Goal: Task Accomplishment & Management: Manage account settings

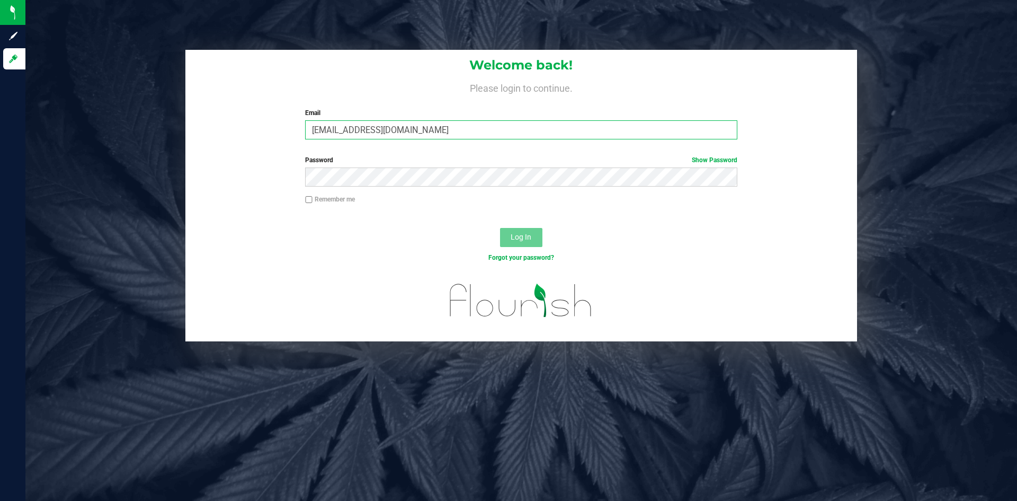
click at [425, 134] on input "[EMAIL_ADDRESS][DOMAIN_NAME]" at bounding box center [521, 129] width 432 height 19
type input "[EMAIL_ADDRESS][DOMAIN_NAME]"
click at [508, 230] on button "Log In" at bounding box center [521, 237] width 42 height 19
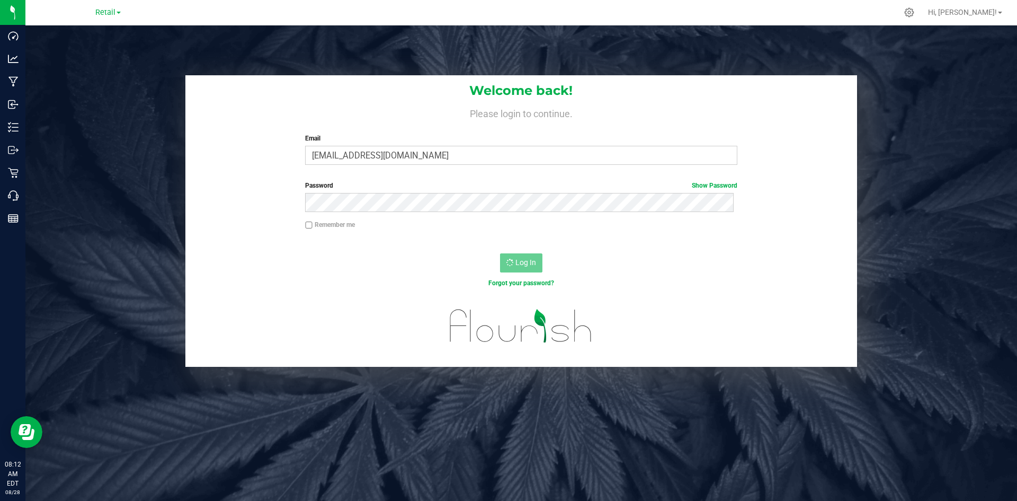
click at [28, 129] on div "Welcome back! Please login to continue. Email dwhite@slatercenter.com Required …" at bounding box center [521, 220] width 1008 height 291
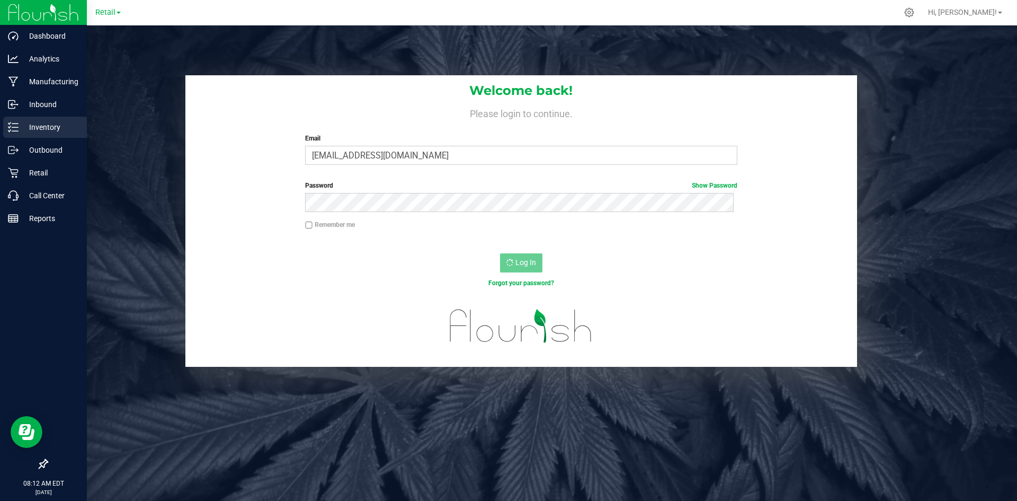
click at [11, 127] on icon at bounding box center [13, 127] width 11 height 11
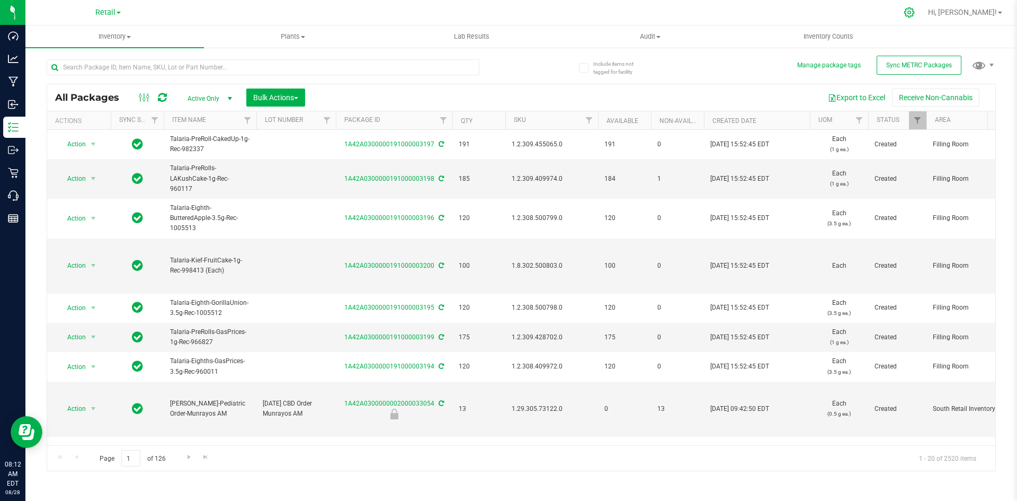
click at [915, 7] on icon at bounding box center [909, 12] width 11 height 11
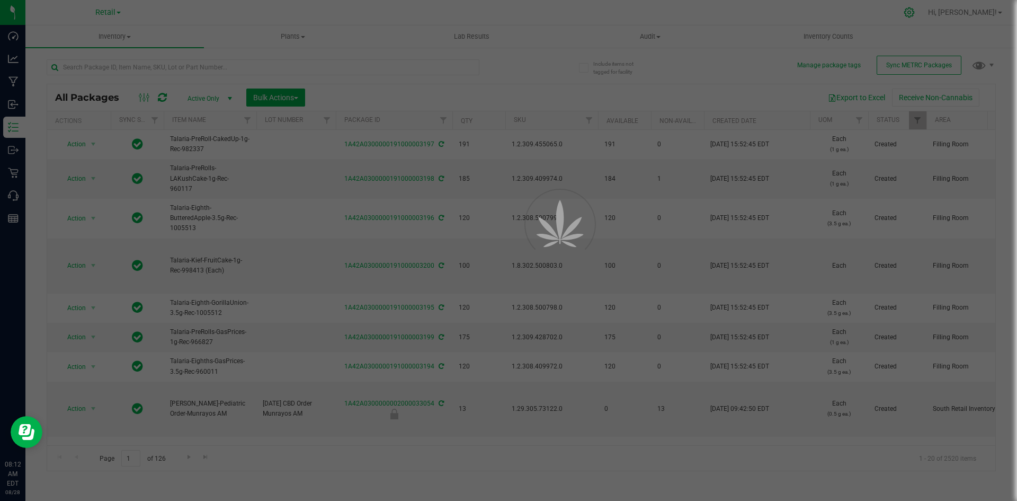
click at [947, 11] on div at bounding box center [508, 250] width 1017 height 501
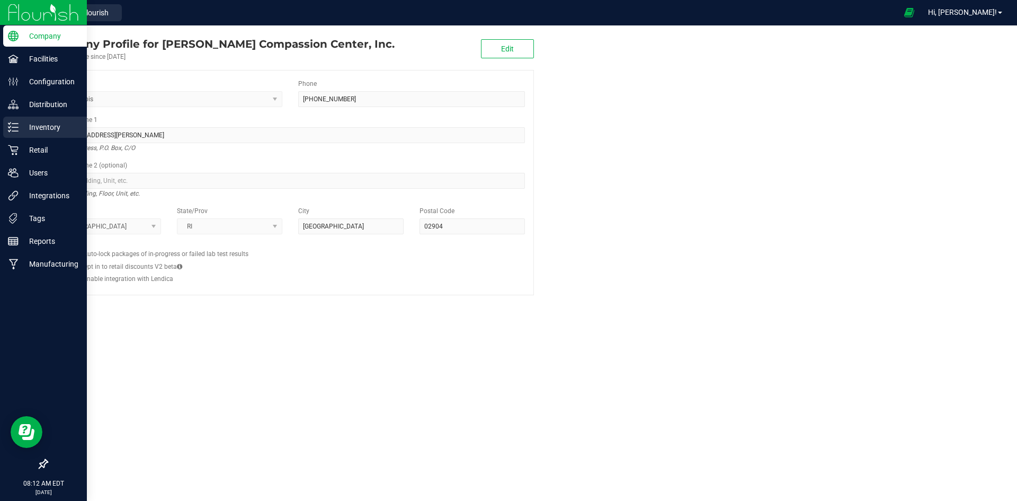
click at [7, 127] on div "Inventory" at bounding box center [45, 127] width 84 height 21
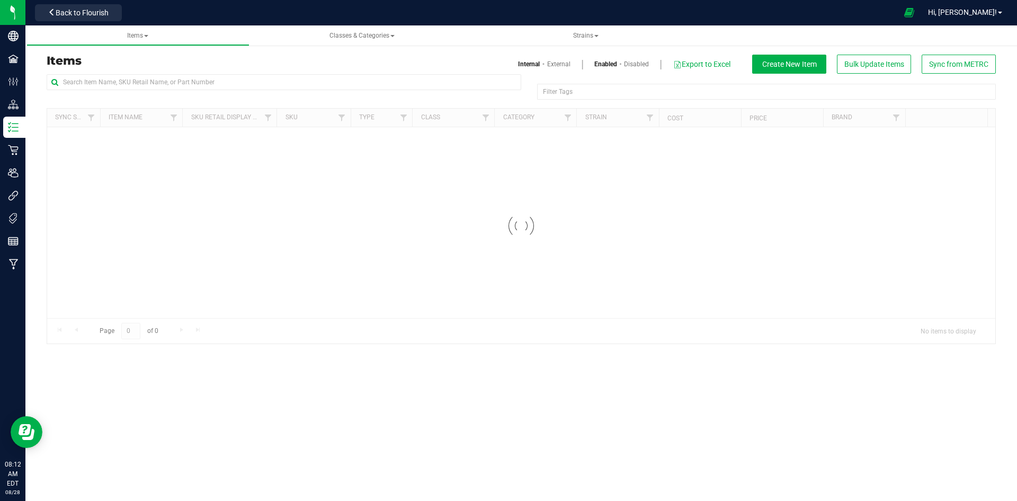
click at [260, 100] on div "Filter Tags Filter Tags" at bounding box center [521, 91] width 949 height 34
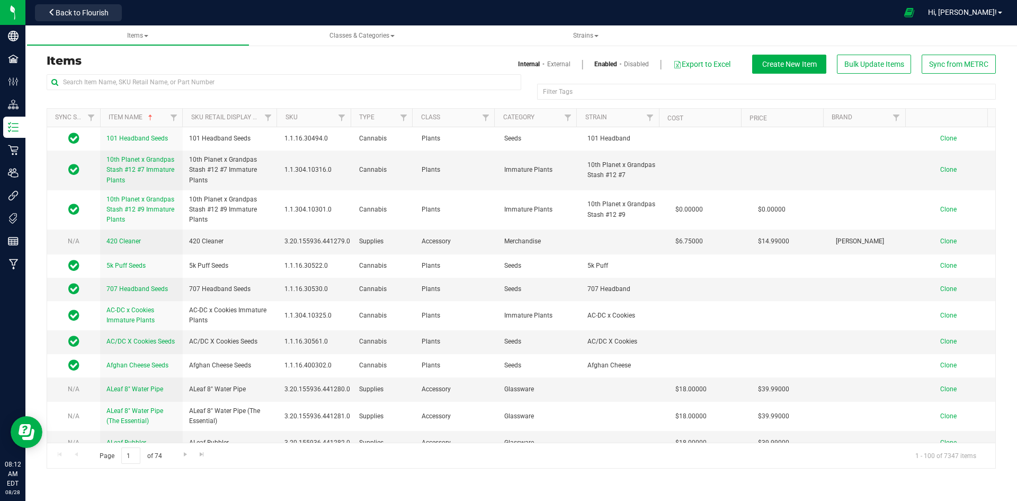
click at [263, 92] on div at bounding box center [284, 86] width 475 height 24
click at [274, 80] on input "text" at bounding box center [284, 82] width 475 height 16
paste input "Cappuccino #7 3.5g"
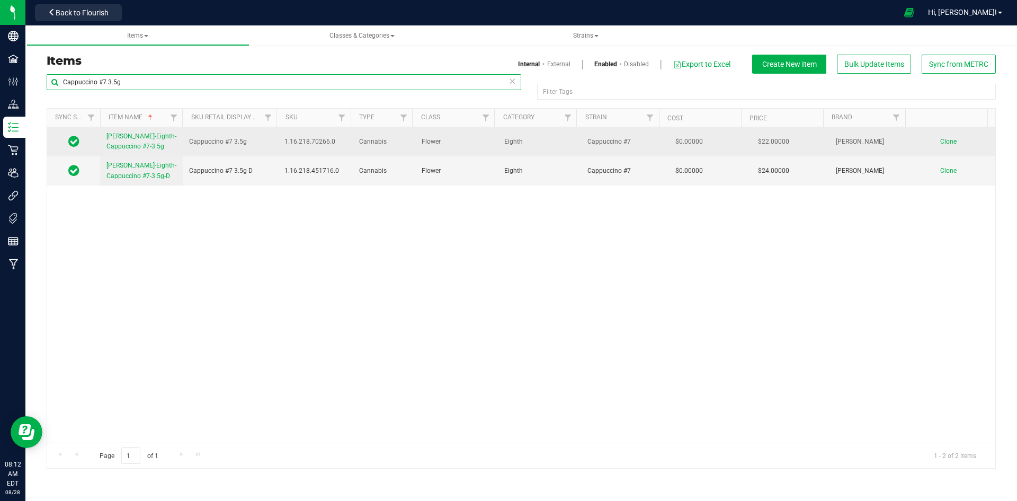
type input "Cappuccino #7 3.5g"
click at [140, 148] on span "Slater-Eighth-Cappuccino #7-3.5g" at bounding box center [141, 140] width 70 height 17
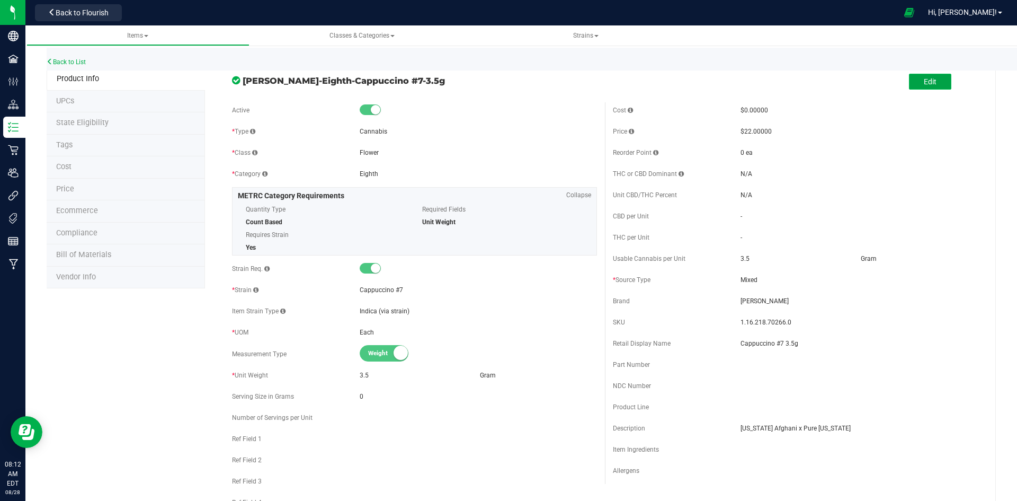
click at [909, 85] on button "Edit" at bounding box center [930, 82] width 42 height 16
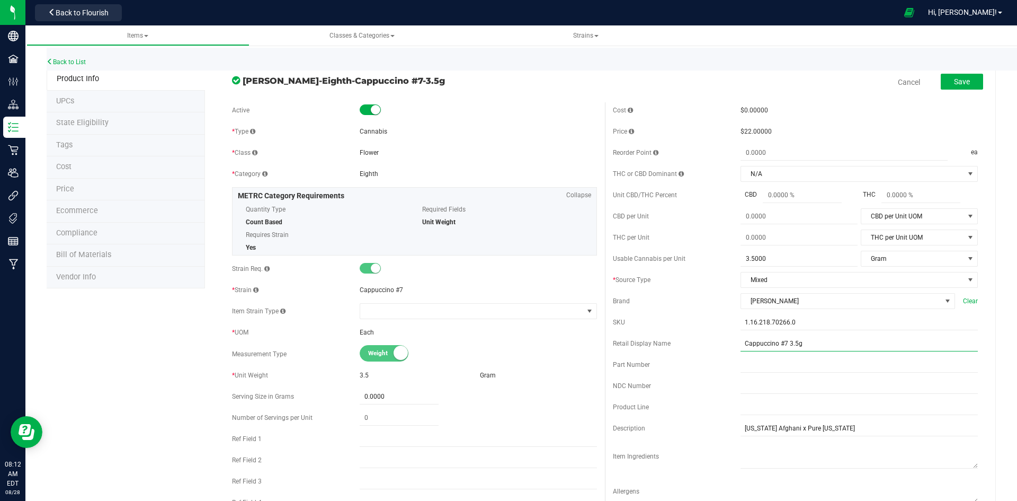
click at [820, 350] on input "Cappuccino #7 3.5g" at bounding box center [859, 343] width 237 height 16
type input "Cappuccino #7 3.5g-43"
click at [958, 74] on button "Save" at bounding box center [962, 82] width 42 height 16
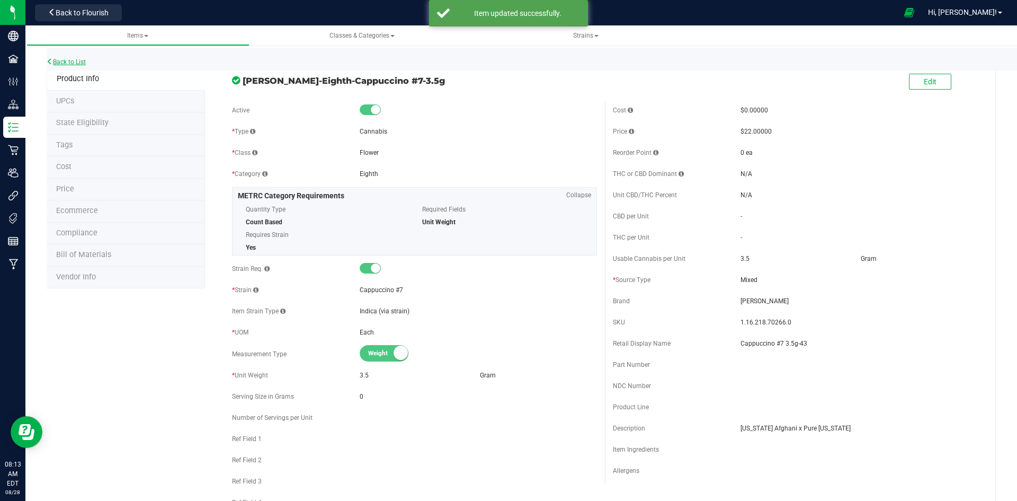
click at [68, 60] on link "Back to List" at bounding box center [66, 61] width 39 height 7
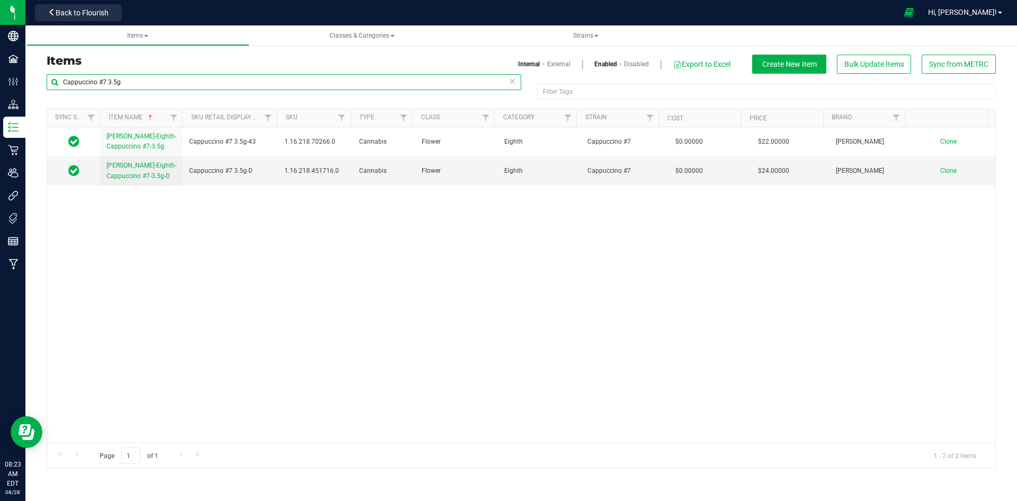
click at [183, 81] on input "Cappuccino #7 3.5g" at bounding box center [284, 82] width 475 height 16
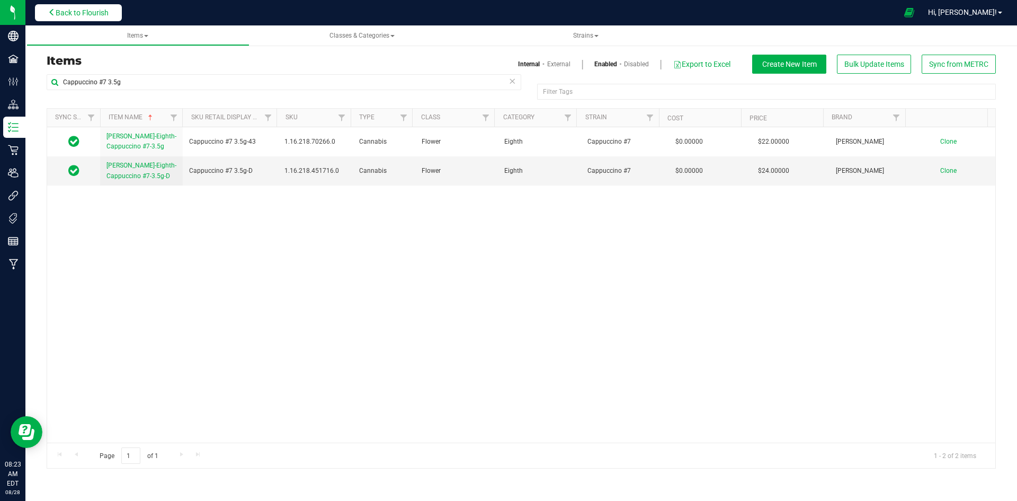
click at [102, 11] on span "Back to Flourish" at bounding box center [82, 12] width 53 height 8
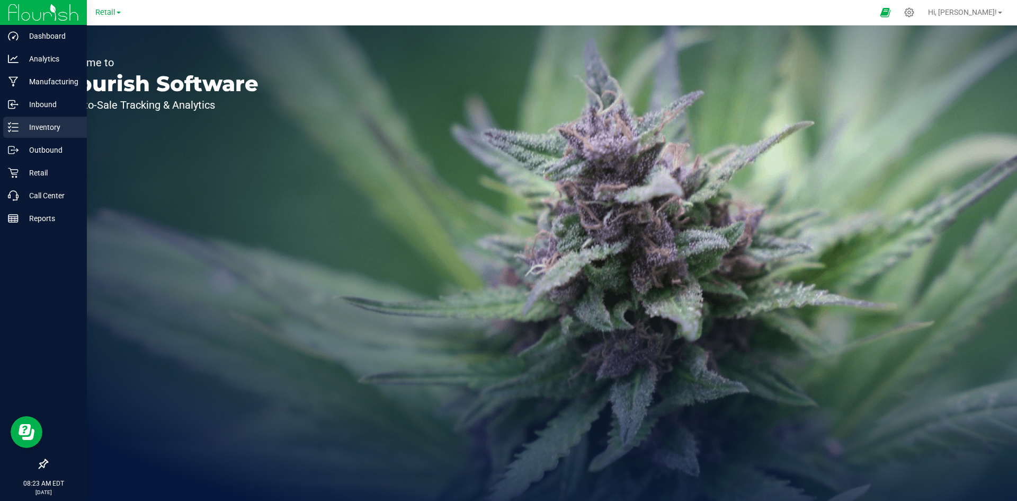
click at [12, 122] on icon at bounding box center [13, 127] width 11 height 11
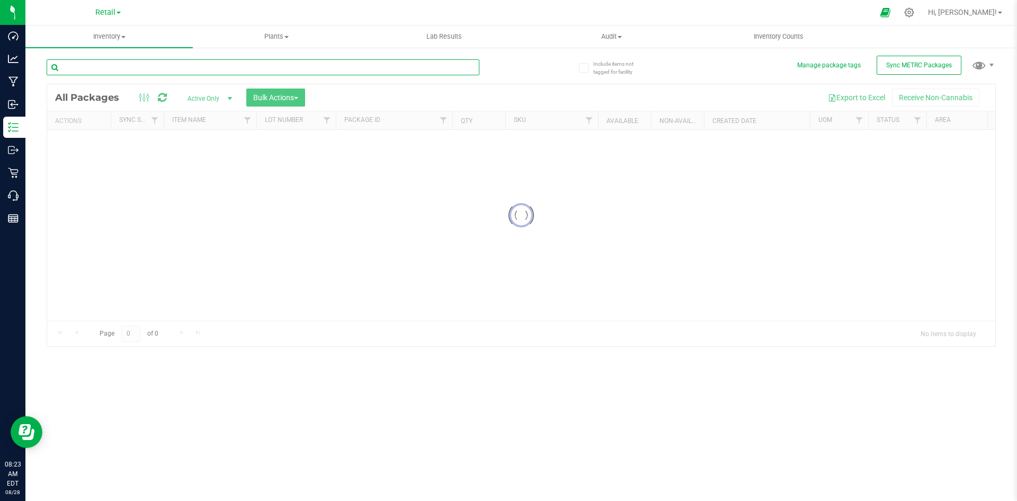
click at [106, 72] on input "text" at bounding box center [263, 67] width 433 height 16
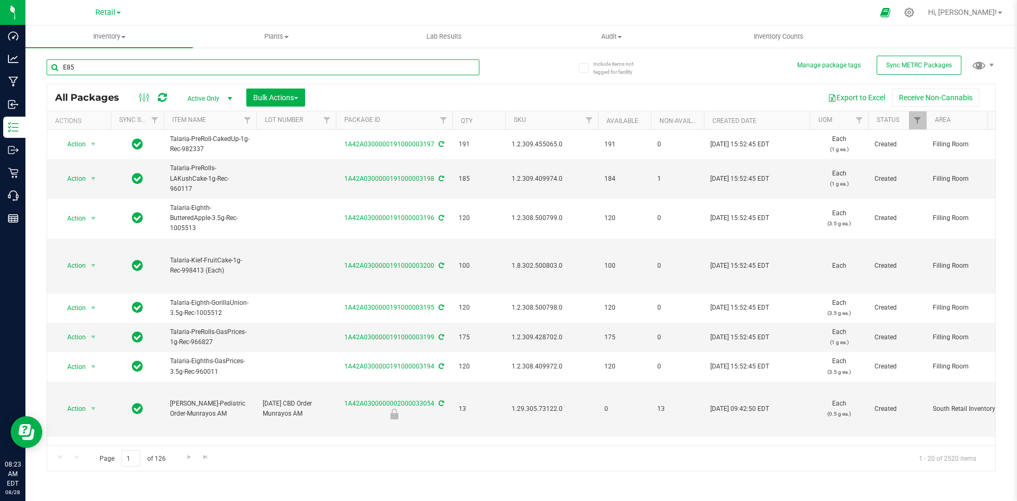
type input "E85"
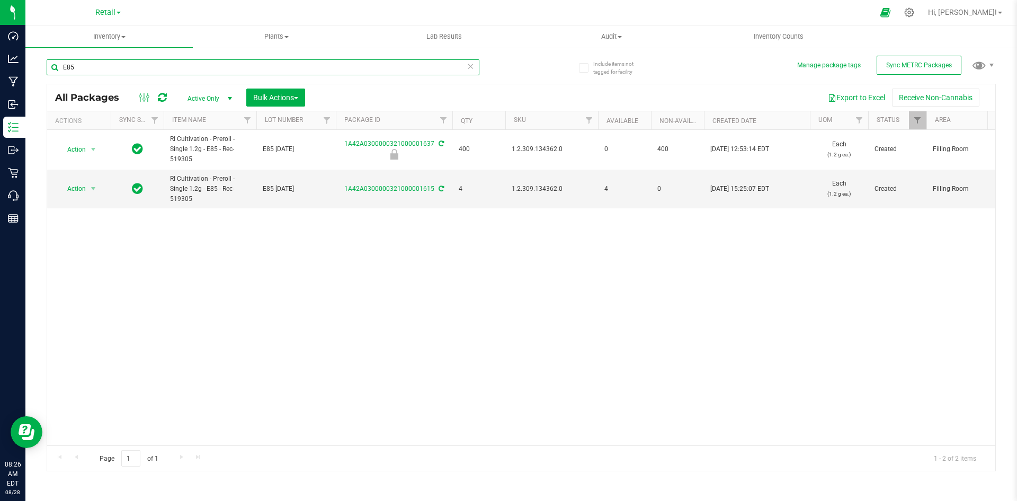
click at [176, 67] on input "E85" at bounding box center [263, 67] width 433 height 16
click at [175, 67] on input "E85" at bounding box center [263, 67] width 433 height 16
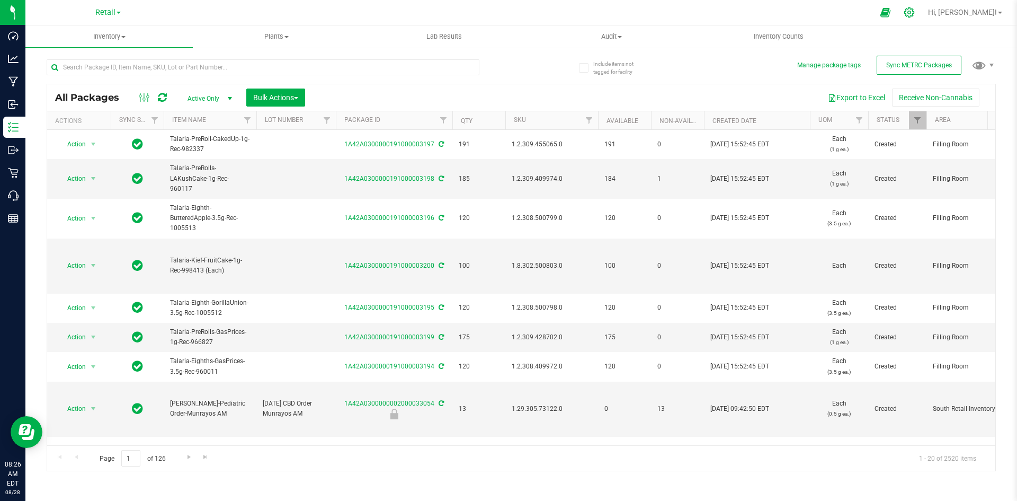
click at [917, 13] on div at bounding box center [909, 12] width 15 height 11
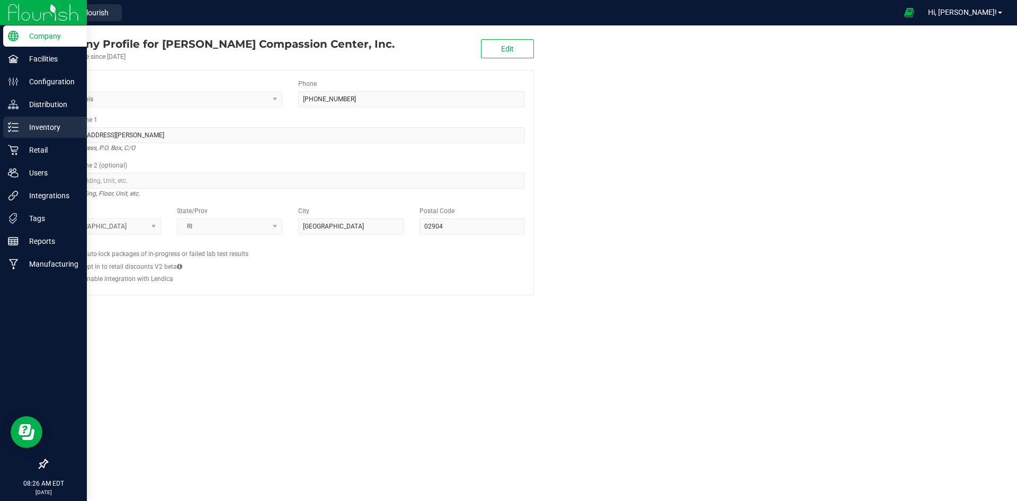
click at [2, 136] on link "Inventory" at bounding box center [43, 128] width 87 height 23
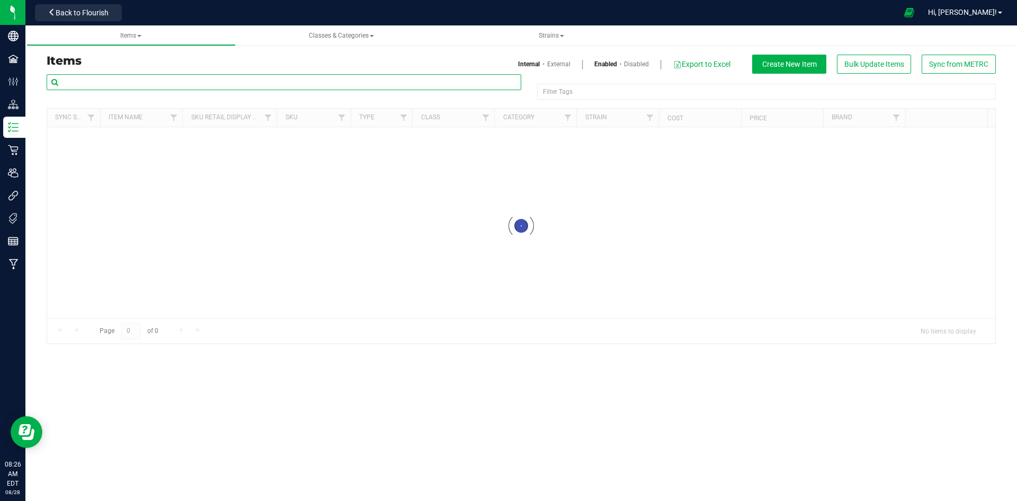
click at [252, 74] on input "text" at bounding box center [284, 82] width 475 height 16
paste input "CMS Strawberry Cream Cake 7g-40"
type input "CMS Strawberry Cream Cake 7g-40"
click at [558, 62] on link "External" at bounding box center [558, 64] width 23 height 10
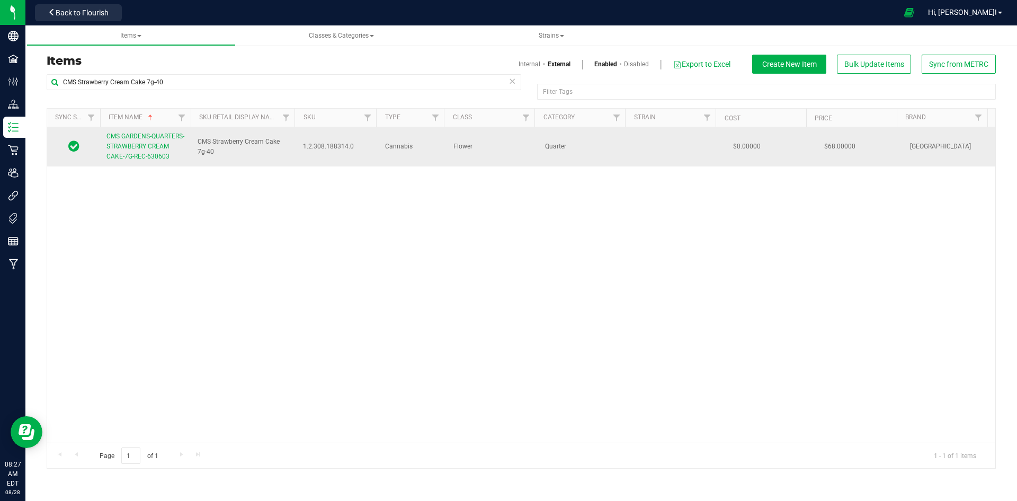
click at [108, 139] on td "CMS GARDENS-QUARTERS-STRAWBERRY CREAM CAKE-7G-REC-630603" at bounding box center [145, 146] width 91 height 39
click at [117, 140] on link "CMS GARDENS-QUARTERS-STRAWBERRY CREAM CAKE-7G-REC-630603" at bounding box center [145, 146] width 78 height 31
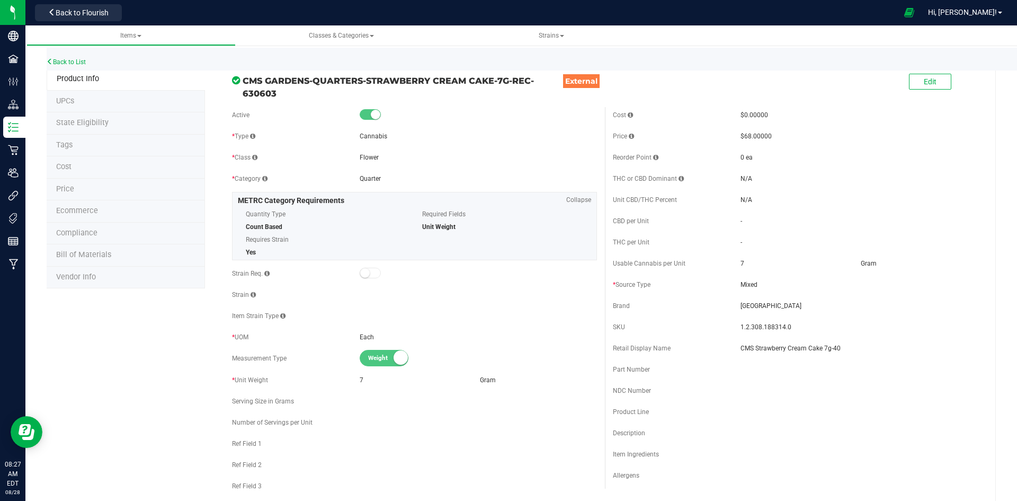
click at [930, 91] on div "Edit" at bounding box center [930, 83] width 42 height 22
click at [929, 85] on button "Edit" at bounding box center [930, 82] width 42 height 16
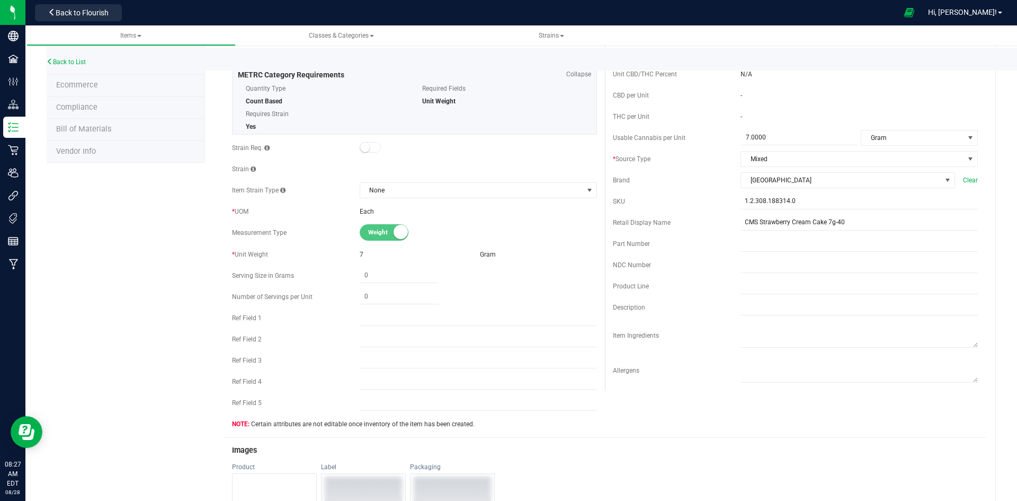
scroll to position [318, 0]
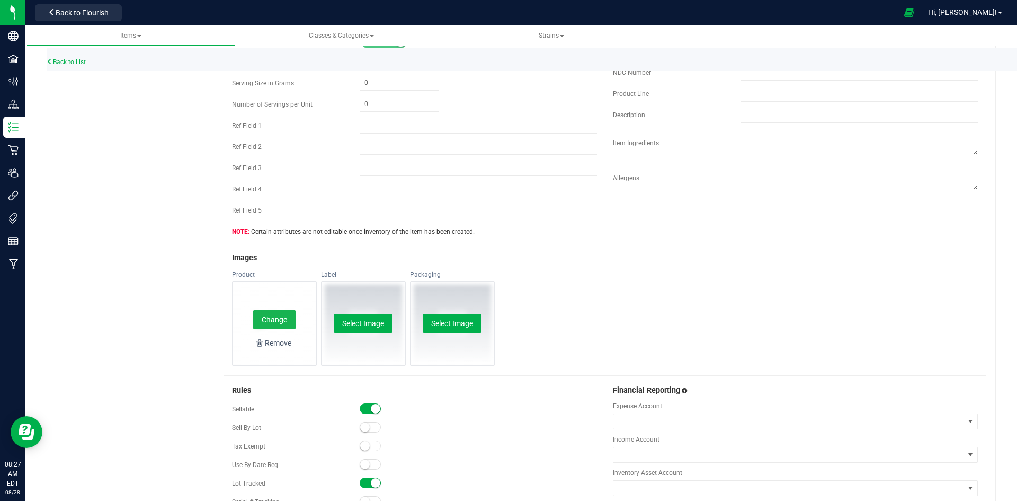
click at [262, 315] on button "Change" at bounding box center [274, 319] width 42 height 19
click at [684, 251] on div "Images" at bounding box center [605, 258] width 762 height 24
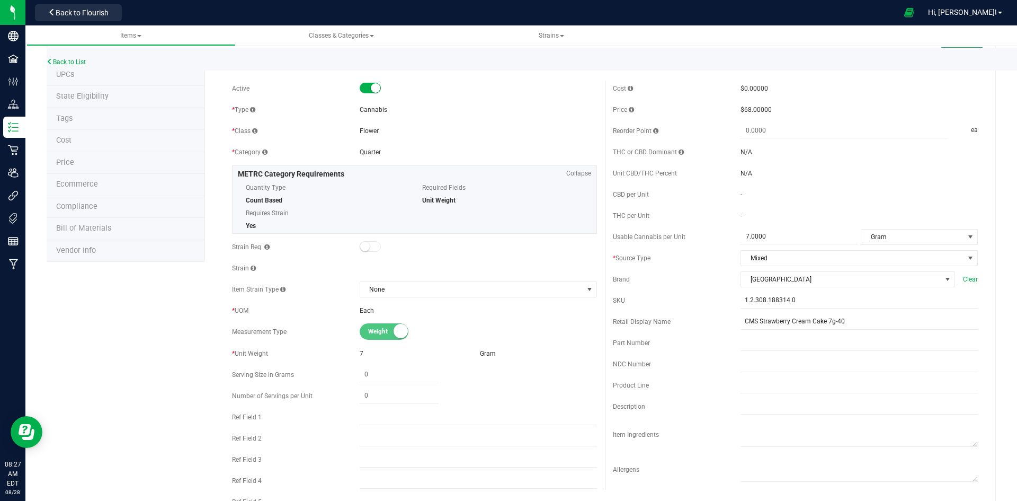
scroll to position [0, 0]
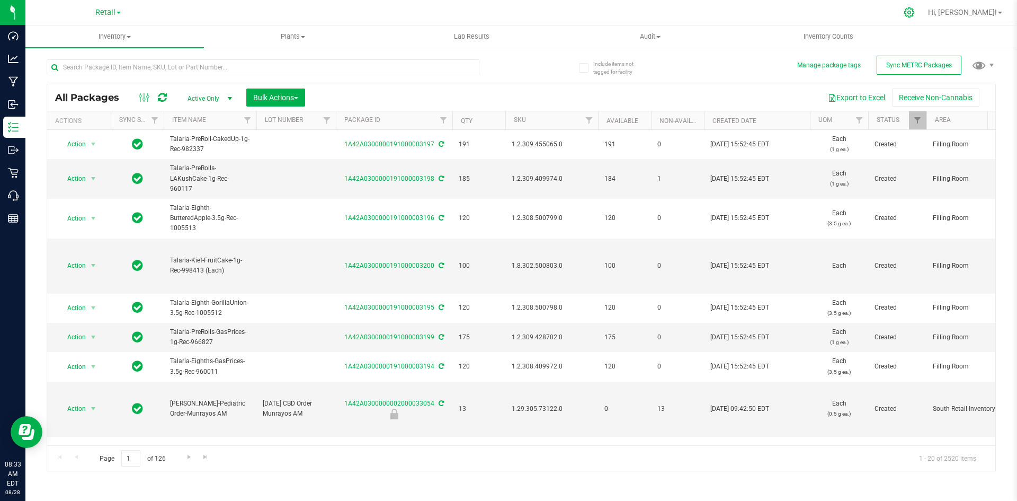
click at [917, 14] on div at bounding box center [909, 12] width 15 height 11
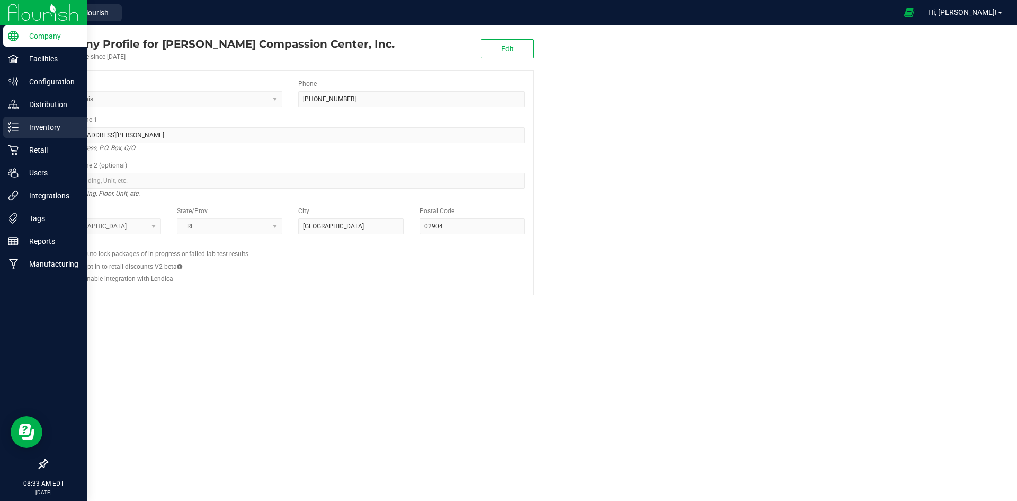
click at [62, 132] on p "Inventory" at bounding box center [51, 127] width 64 height 13
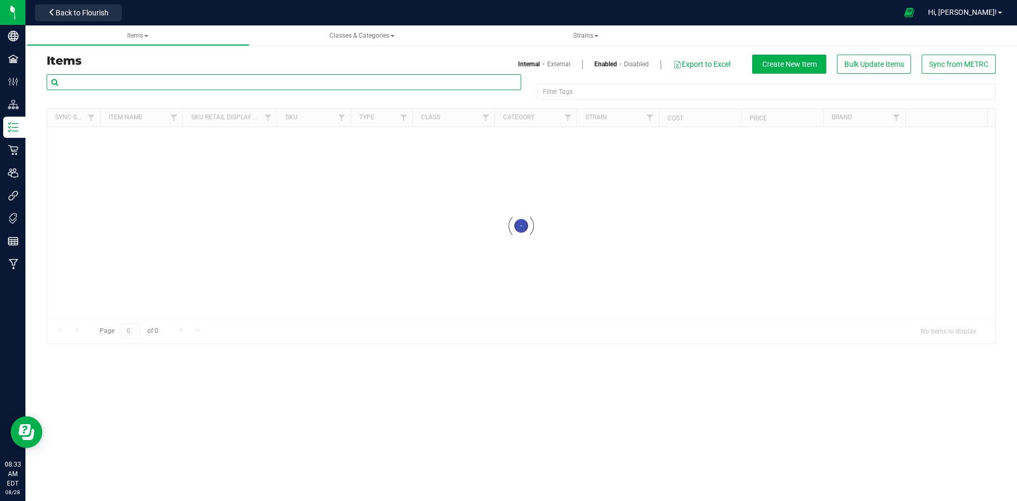
click at [179, 81] on input "text" at bounding box center [284, 82] width 475 height 16
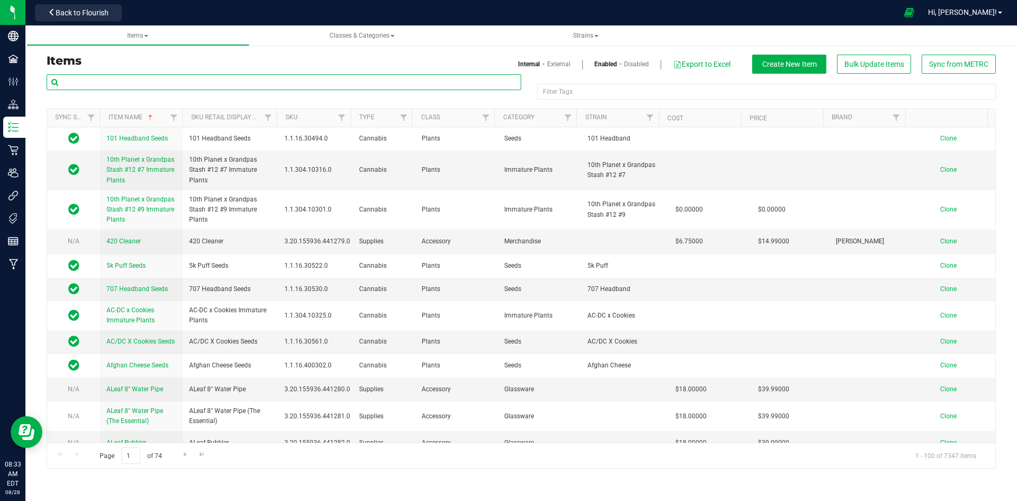
paste input "Cadillac Rainbow-3.5g-38"
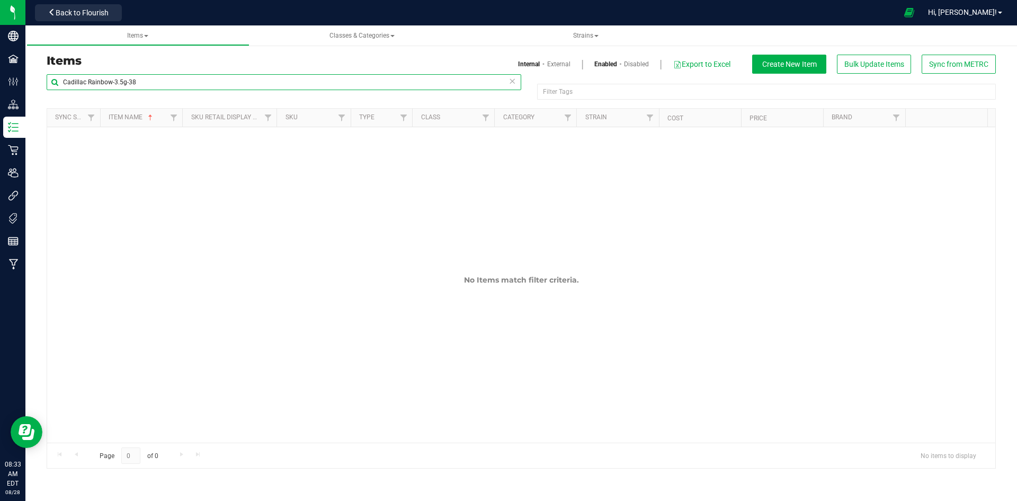
type input "Cadillac Rainbow-3.5g-38"
click at [561, 63] on link "External" at bounding box center [558, 64] width 23 height 10
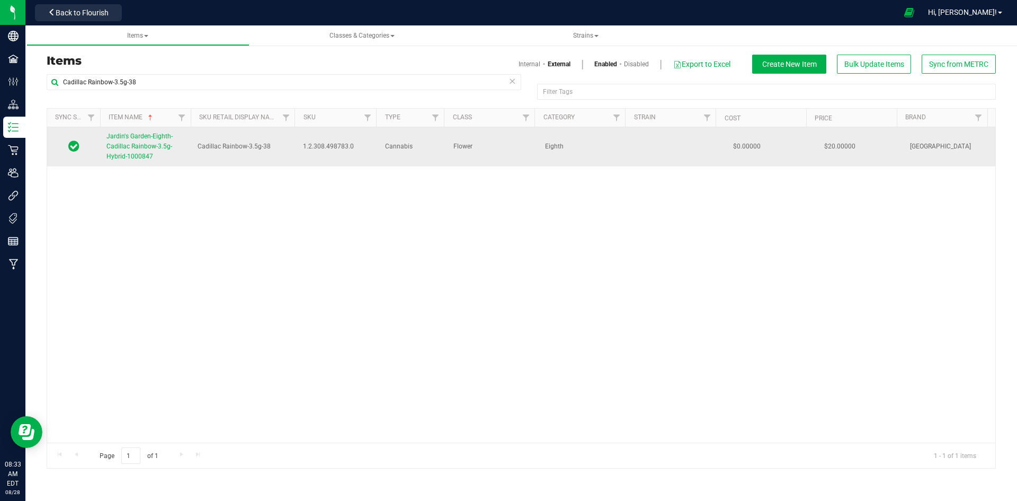
click at [138, 135] on span "Jardin's Garden-Eighth-Cadillac Rainbow-3.5g-Hybrid-1000847" at bounding box center [139, 146] width 66 height 28
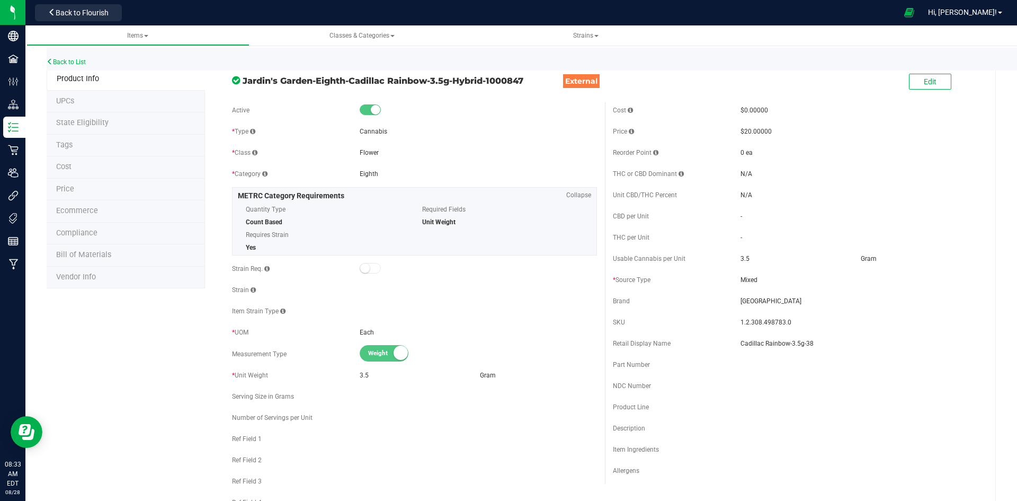
click at [935, 72] on div "Edit" at bounding box center [930, 83] width 42 height 22
click at [930, 81] on button "Edit" at bounding box center [930, 82] width 42 height 16
click at [793, 339] on input "Cadillac Rainbow-3.5g-38" at bounding box center [859, 343] width 237 height 16
type input "Cadillac Rainbow 3.5g-38"
click at [942, 82] on button "Save" at bounding box center [962, 82] width 42 height 16
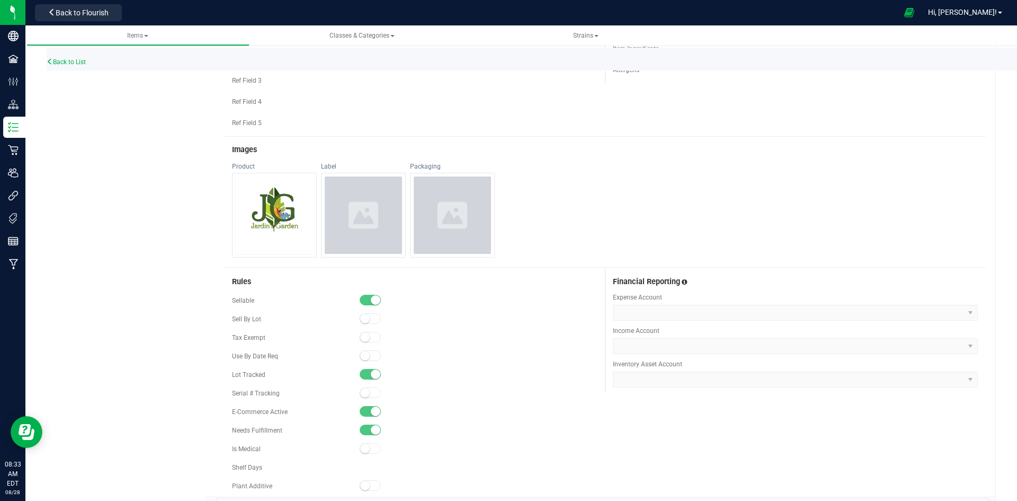
scroll to position [424, 0]
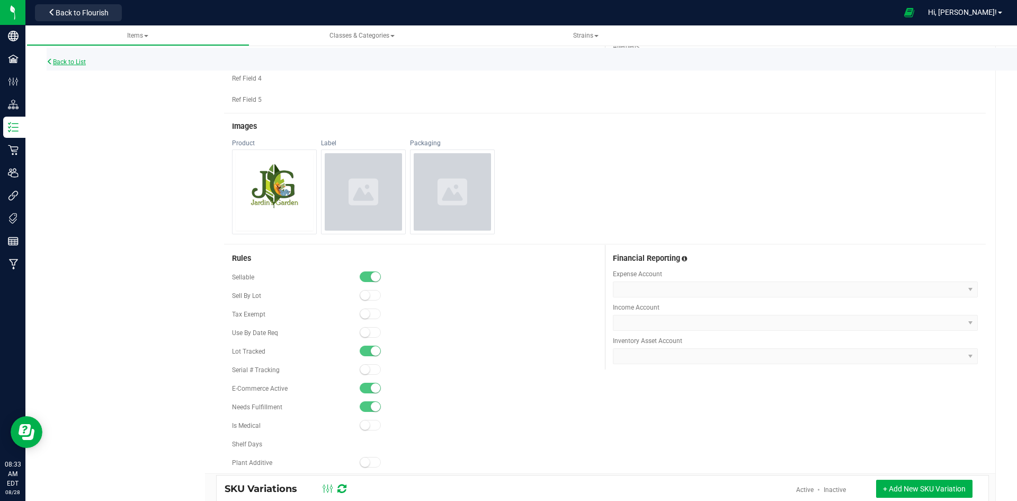
click at [80, 61] on link "Back to List" at bounding box center [66, 61] width 39 height 7
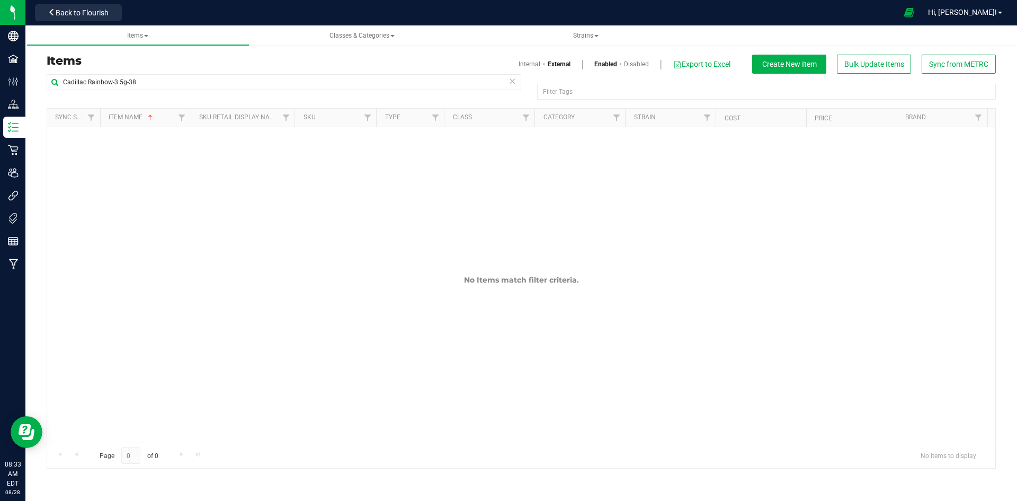
click at [512, 79] on icon at bounding box center [512, 80] width 7 height 13
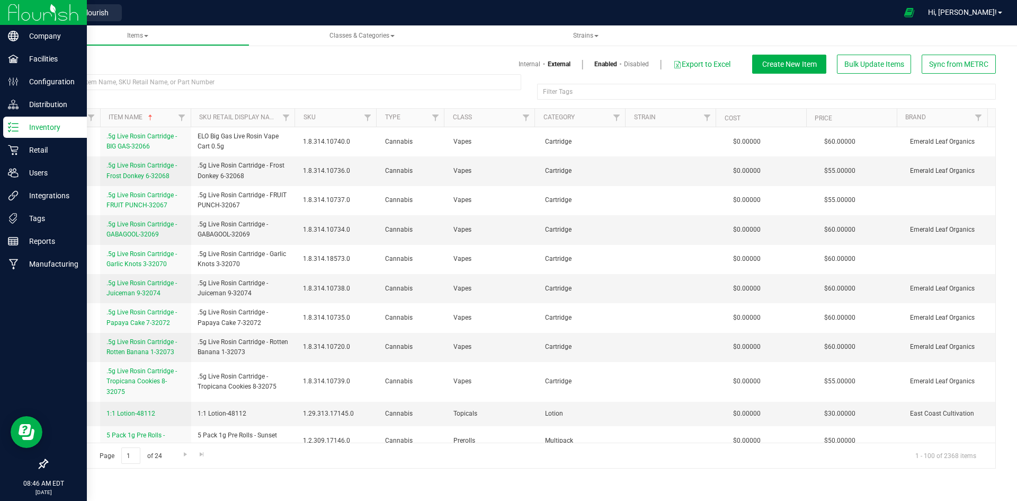
click at [24, 134] on div "Inventory" at bounding box center [45, 127] width 84 height 21
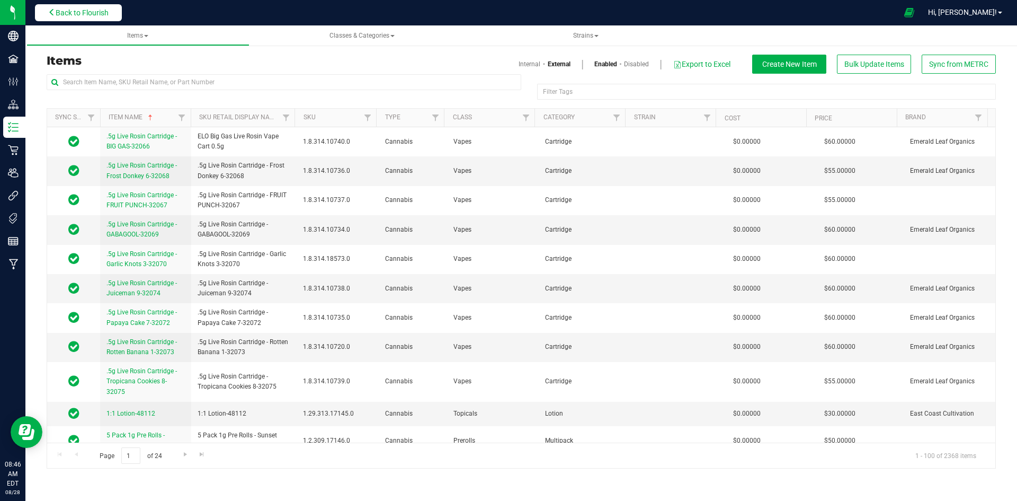
click at [100, 16] on span "Back to Flourish" at bounding box center [82, 12] width 53 height 8
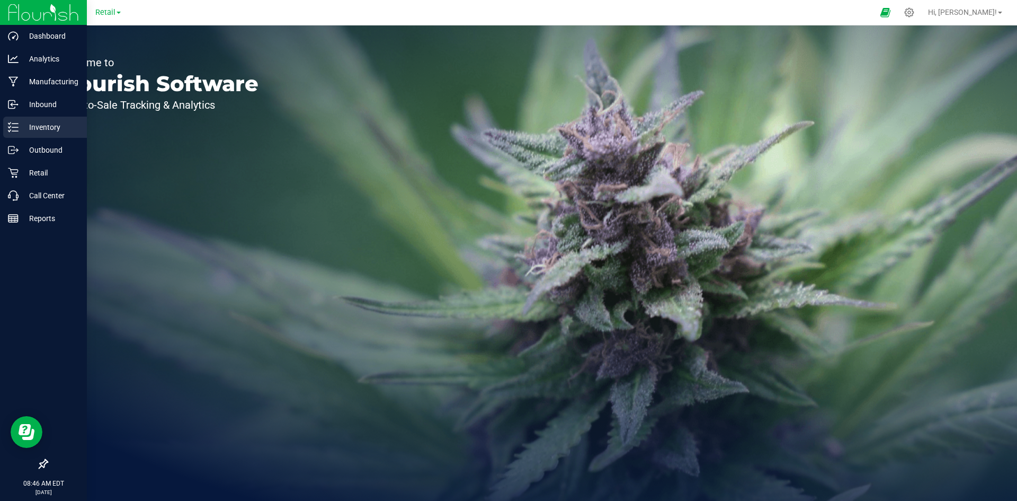
click at [16, 129] on icon at bounding box center [13, 127] width 11 height 11
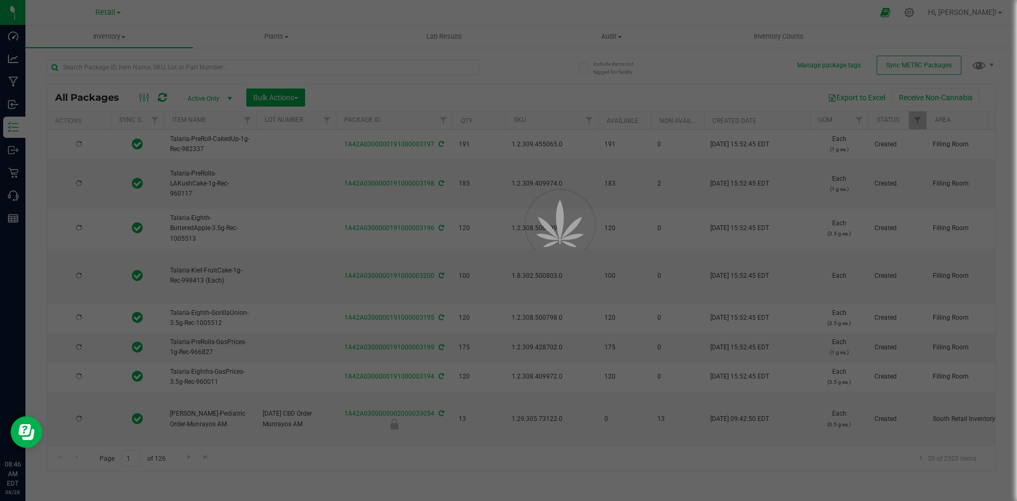
click at [123, 35] on div at bounding box center [508, 250] width 1017 height 501
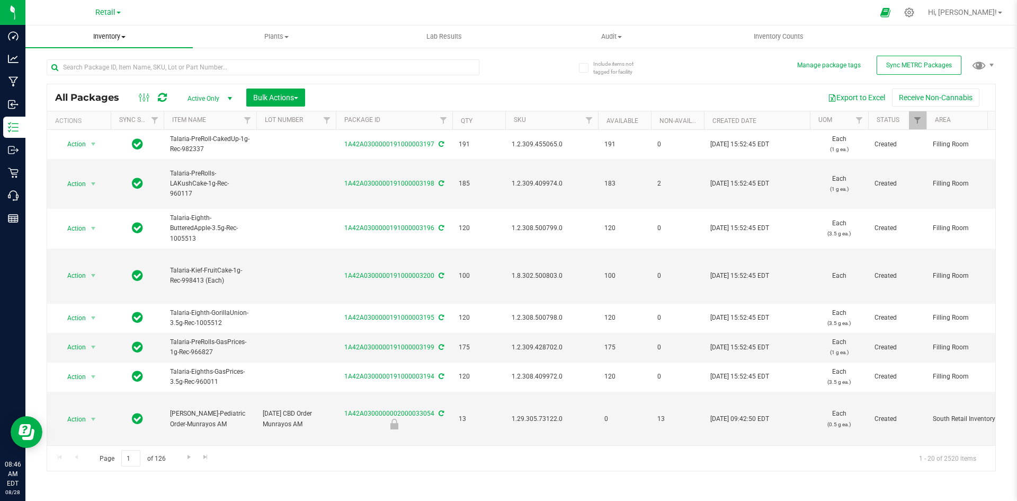
click at [121, 39] on span "Inventory" at bounding box center [108, 37] width 167 height 10
click at [104, 75] on li "All inventory" at bounding box center [108, 76] width 167 height 13
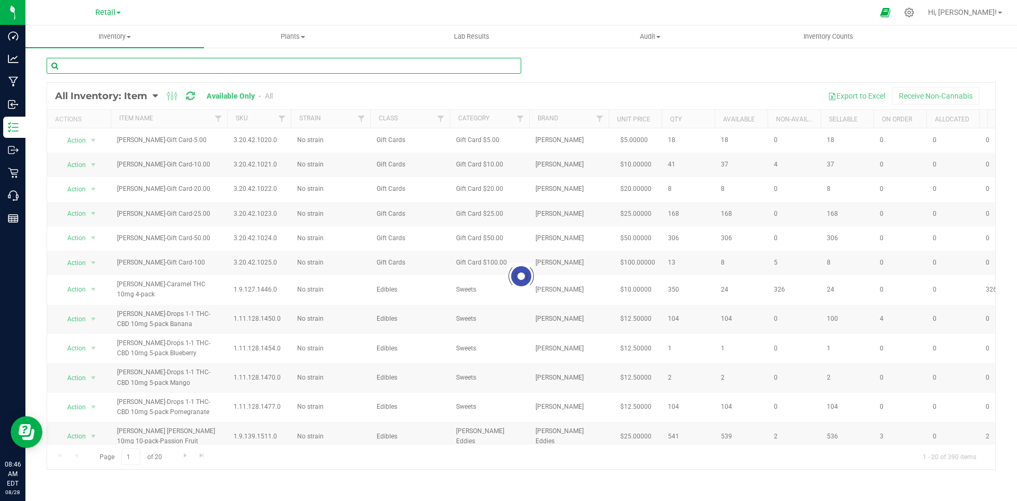
click at [125, 62] on input "text" at bounding box center [284, 66] width 475 height 16
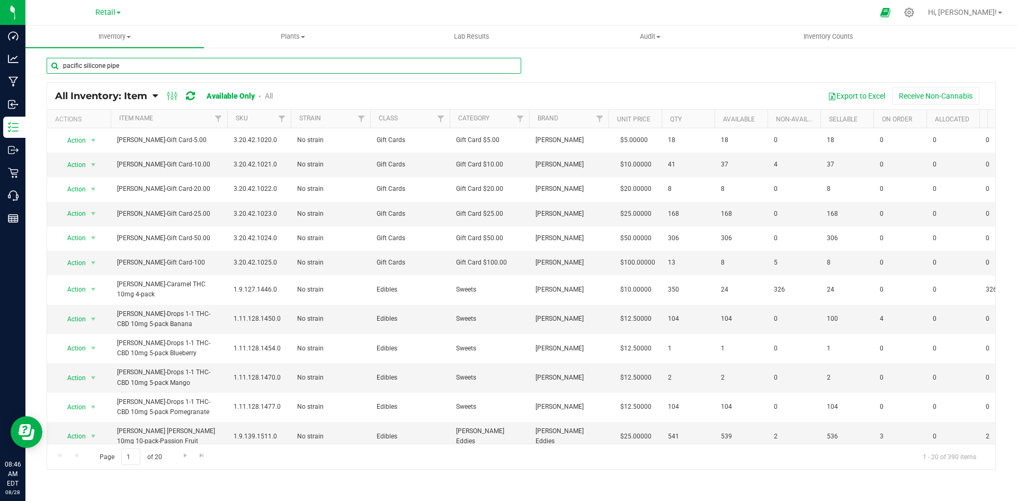
type input "pacific silicone pipe"
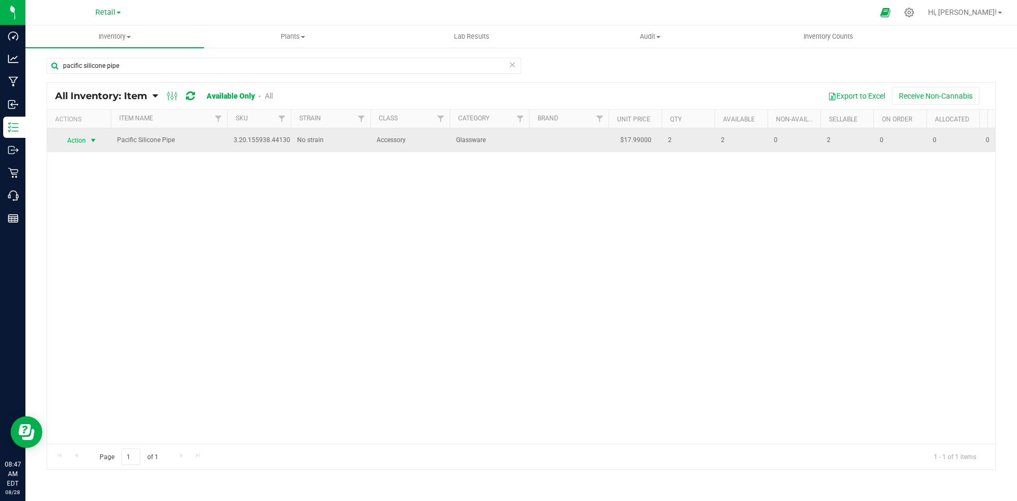
click at [77, 143] on span "Action" at bounding box center [72, 140] width 29 height 15
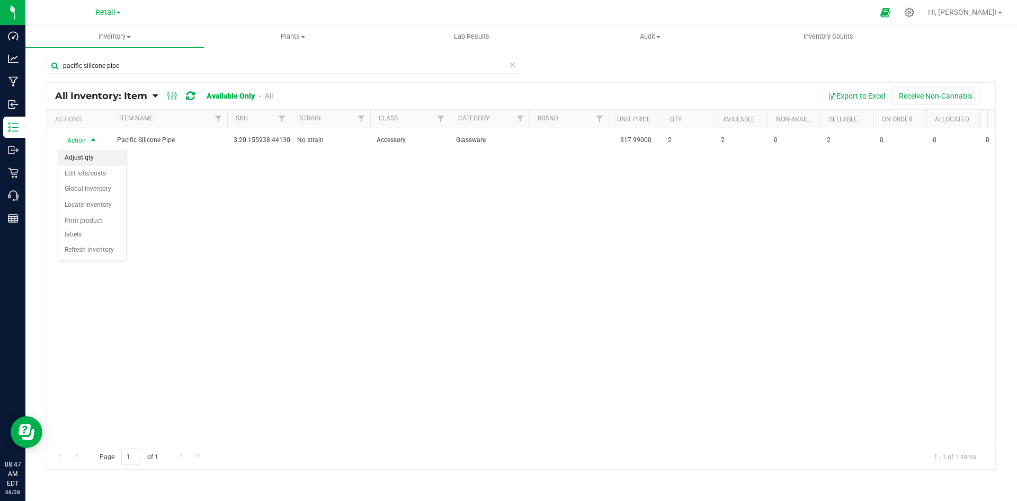
click at [84, 158] on li "Adjust qty" at bounding box center [92, 158] width 68 height 16
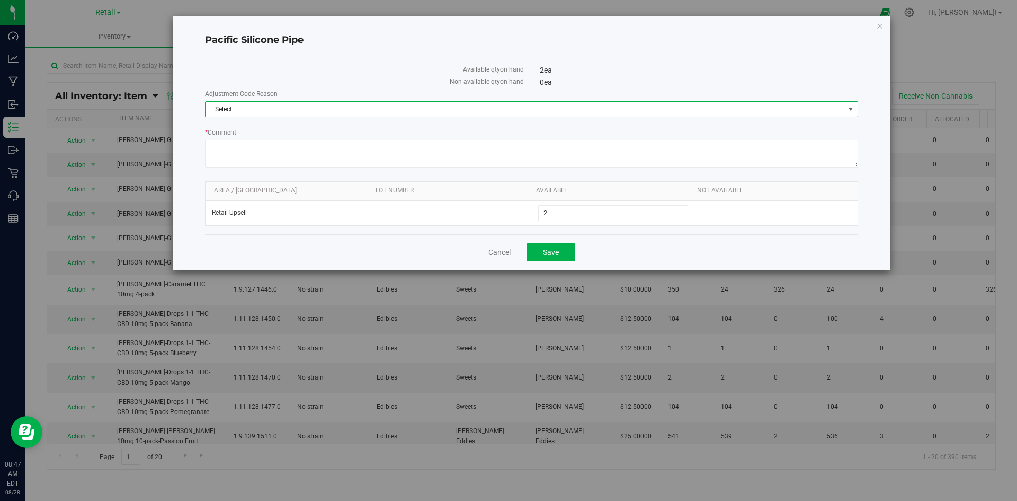
click at [260, 112] on span "Select" at bounding box center [525, 109] width 639 height 15
click at [259, 126] on li "System Implementation" at bounding box center [532, 127] width 652 height 16
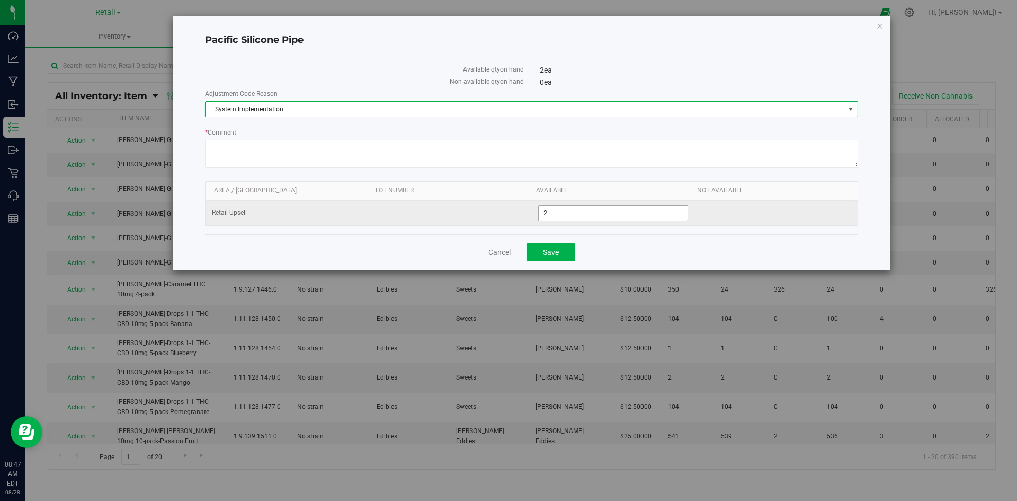
click at [540, 212] on span "2 2" at bounding box center [613, 213] width 150 height 16
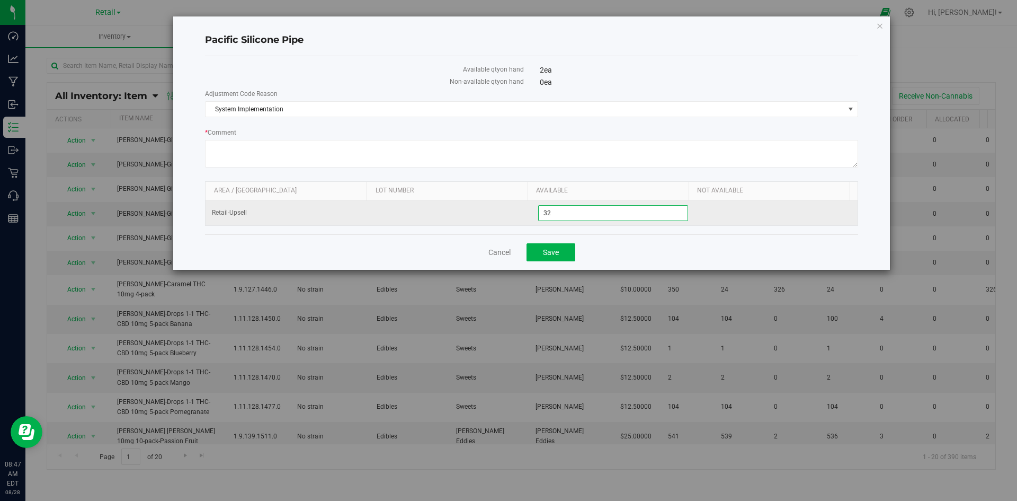
type input "302"
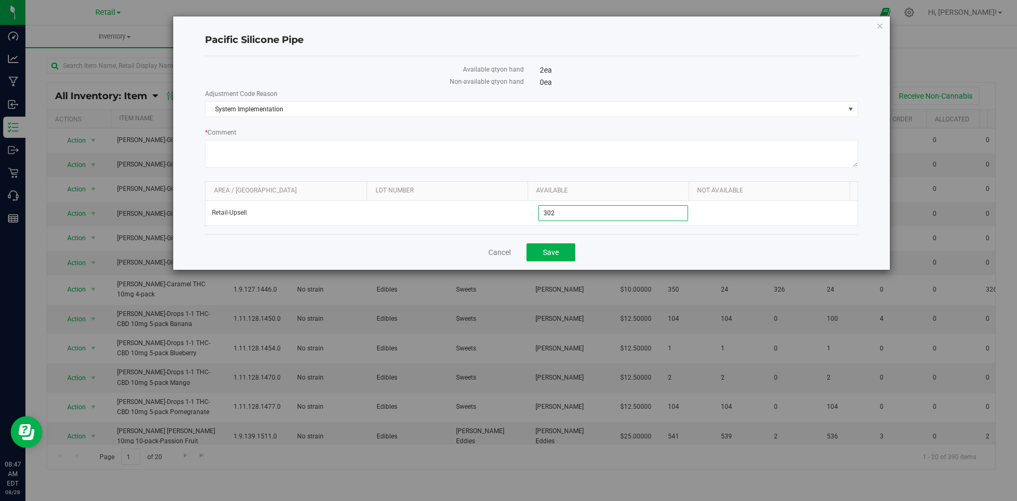
type input "302"
click at [628, 235] on div "Cancel Save" at bounding box center [531, 251] width 653 height 35
click at [566, 251] on button "Save" at bounding box center [551, 252] width 49 height 18
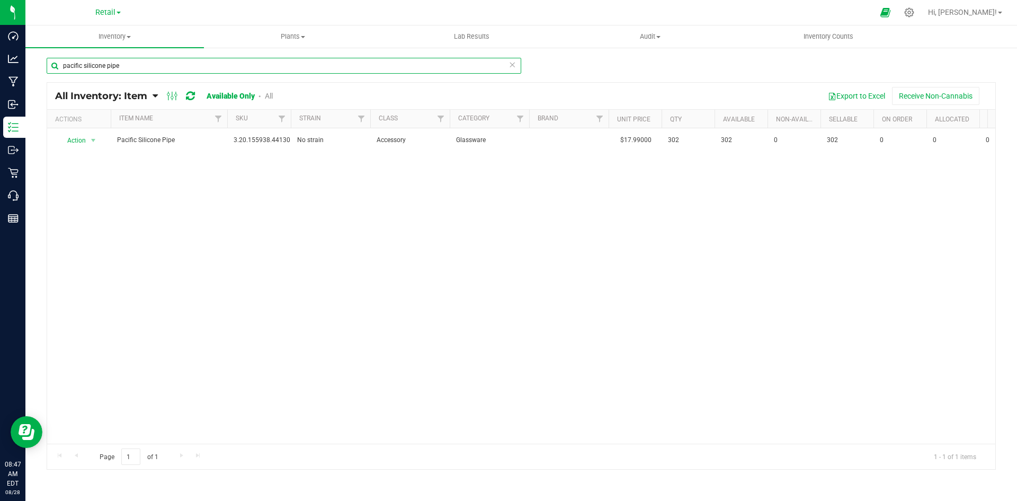
click at [299, 65] on input "pacific silicone pipe" at bounding box center [284, 66] width 475 height 16
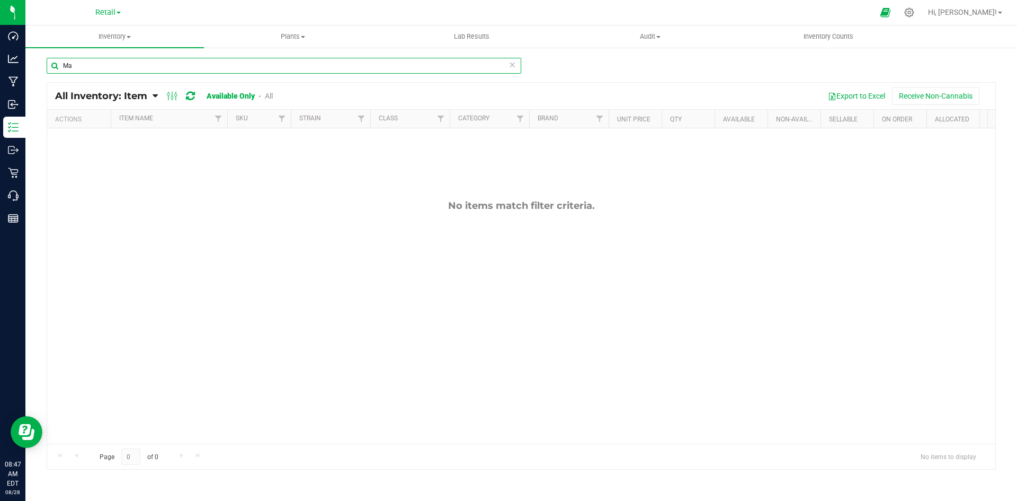
type input "M"
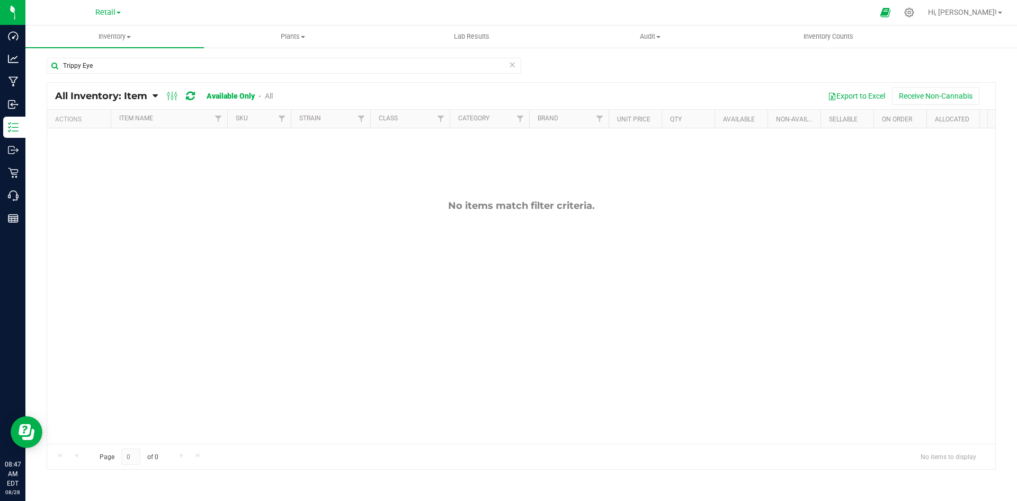
click at [272, 95] on link "All" at bounding box center [269, 96] width 8 height 8
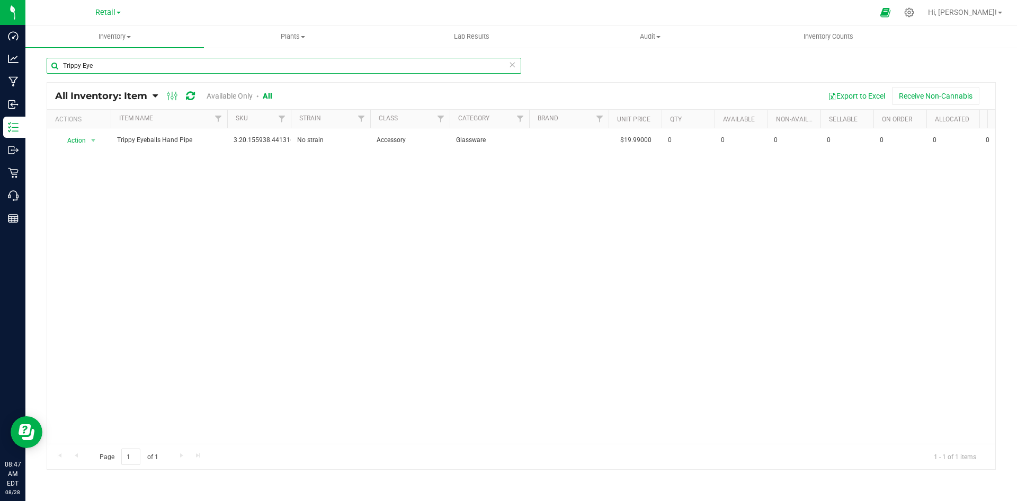
click at [204, 64] on input "Trippy Eye" at bounding box center [284, 66] width 475 height 16
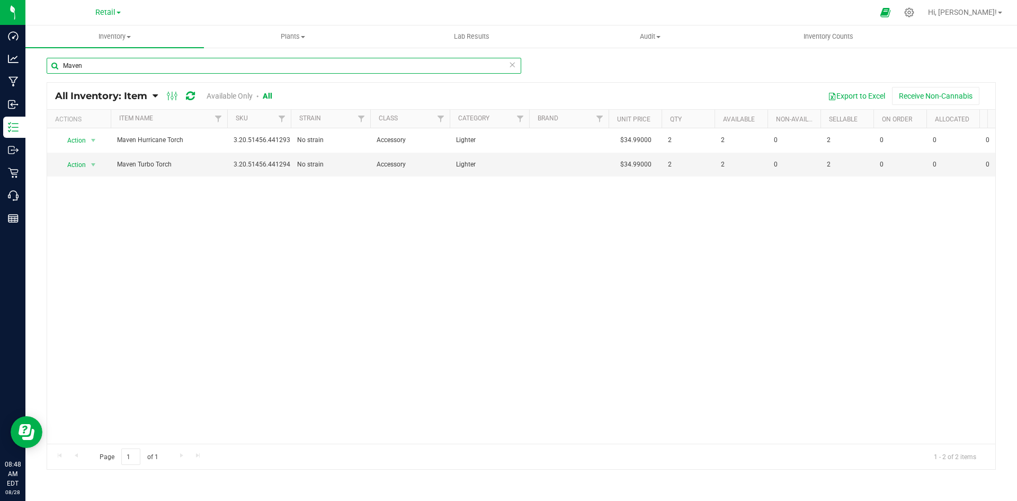
click at [204, 64] on input "Maven" at bounding box center [284, 66] width 475 height 16
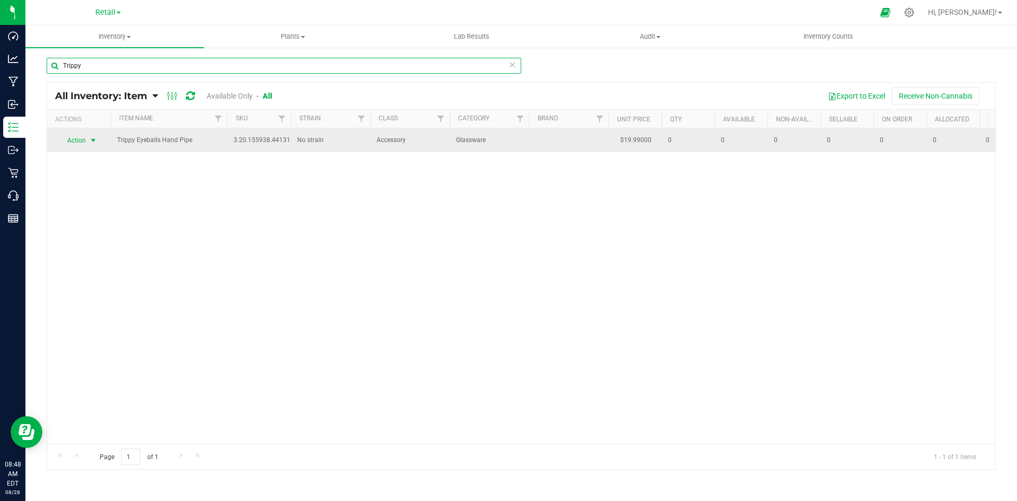
type input "Trippy"
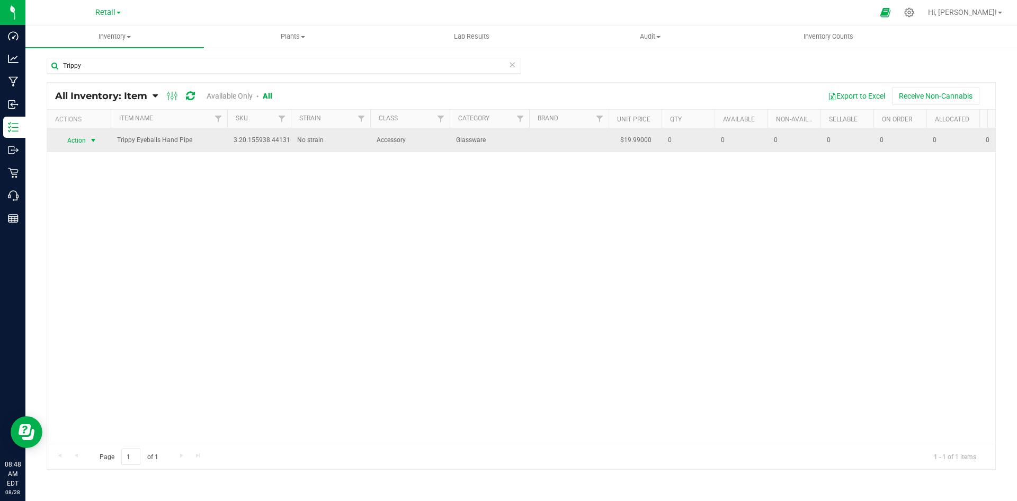
click at [82, 140] on span "Action" at bounding box center [72, 140] width 29 height 15
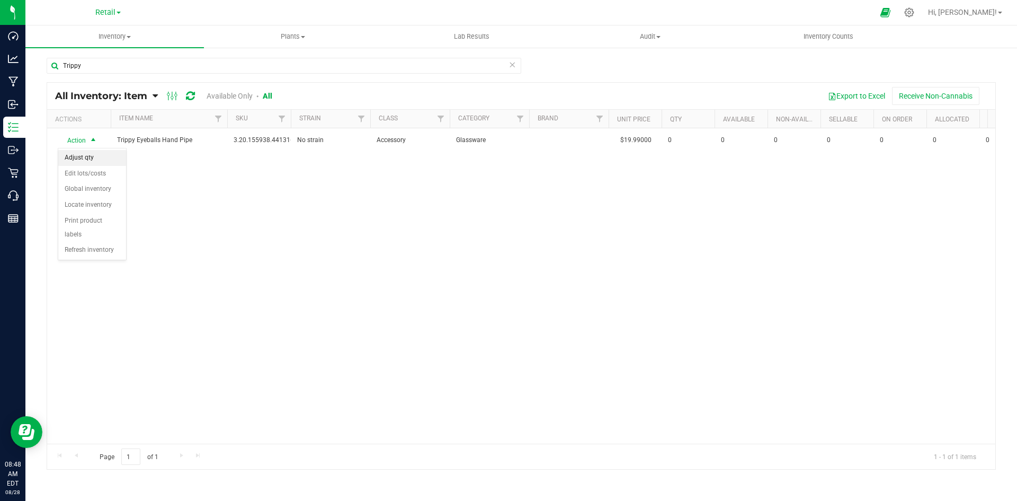
click at [91, 159] on li "Adjust qty" at bounding box center [92, 158] width 68 height 16
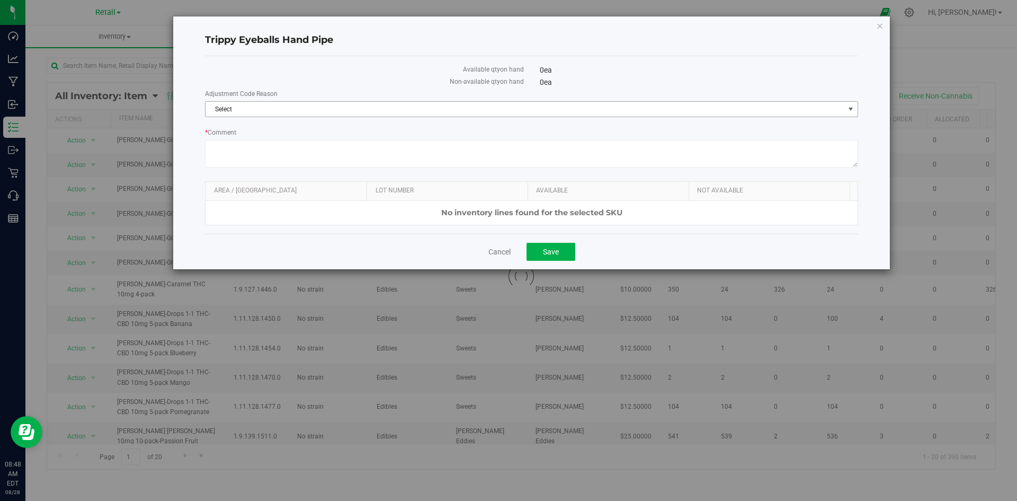
click at [340, 110] on span "Select" at bounding box center [525, 109] width 639 height 15
click at [337, 122] on li "System Implementation" at bounding box center [532, 127] width 652 height 16
click at [491, 250] on link "Cancel" at bounding box center [499, 251] width 22 height 11
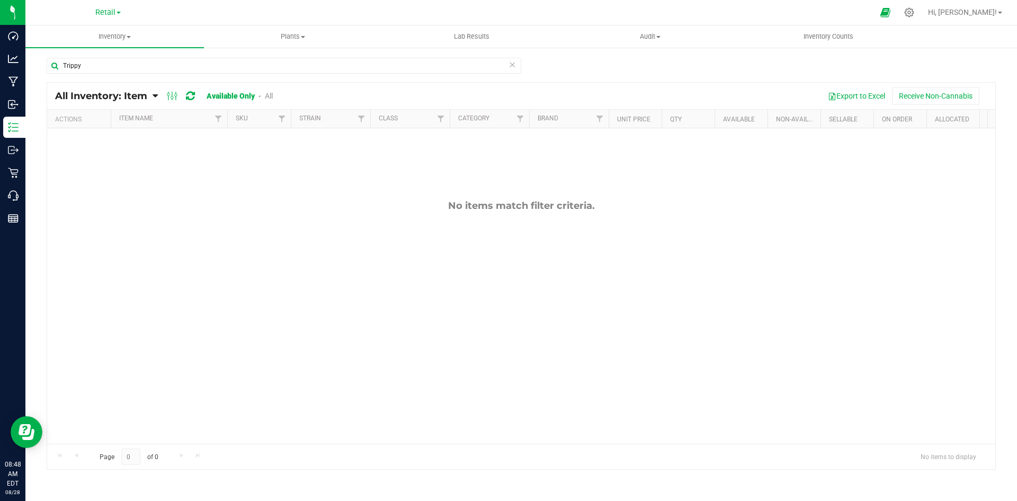
click at [271, 95] on link "All" at bounding box center [269, 96] width 8 height 8
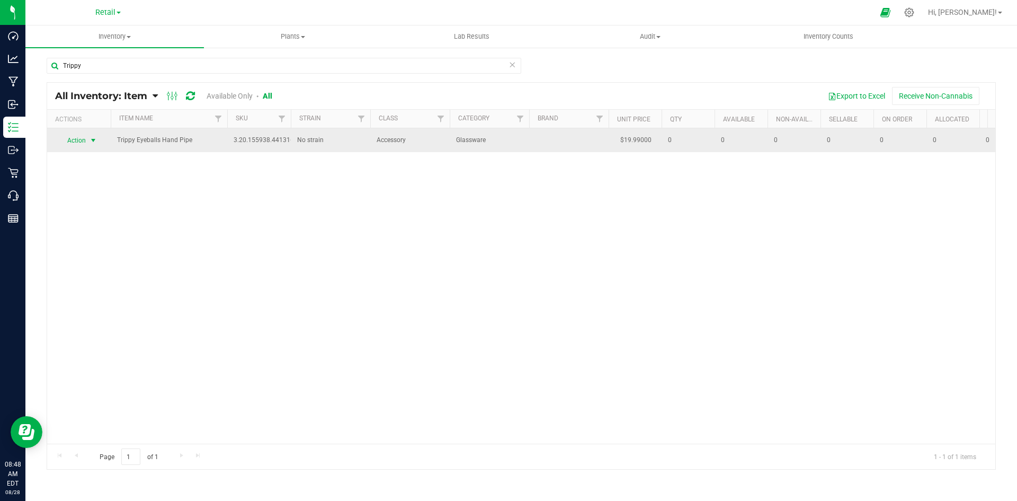
click at [84, 138] on span "Action" at bounding box center [72, 140] width 29 height 15
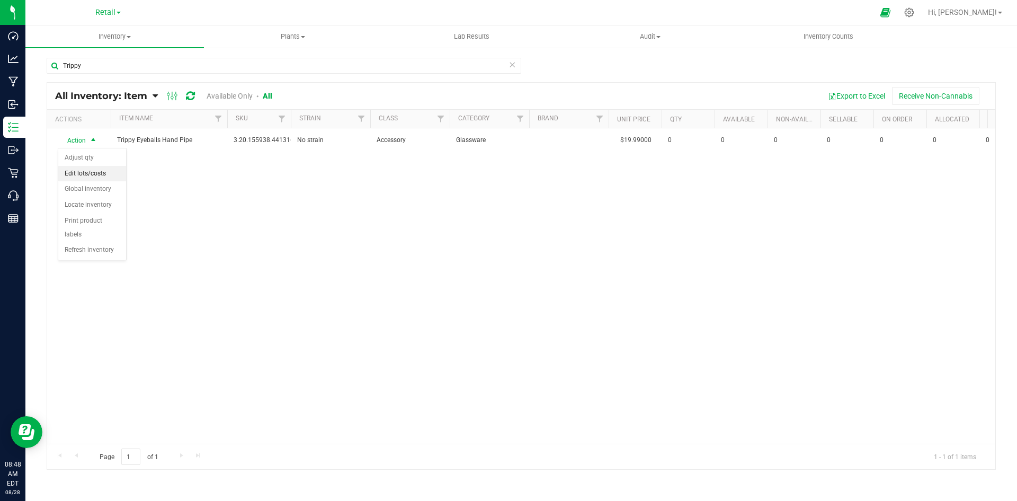
click at [88, 173] on li "Edit lots/costs" at bounding box center [92, 174] width 68 height 16
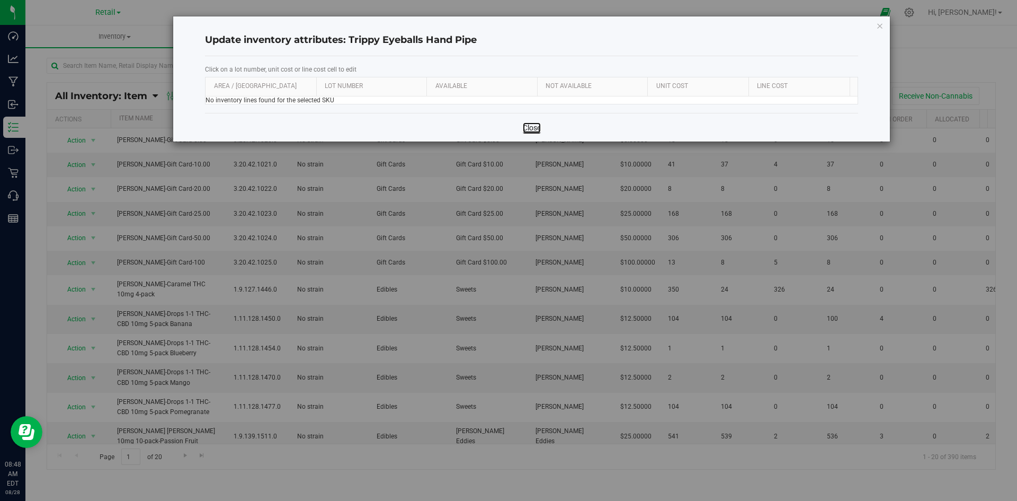
click at [535, 125] on link "Close" at bounding box center [532, 127] width 18 height 11
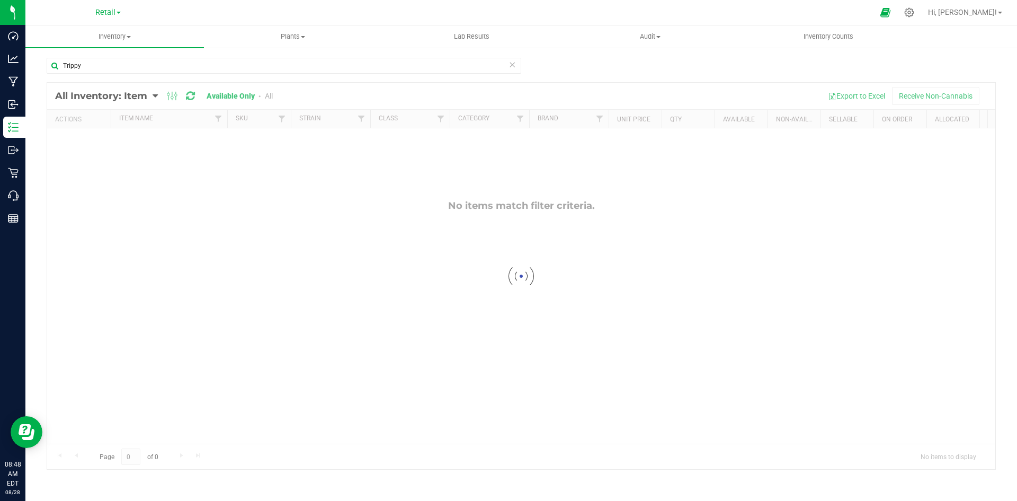
click at [269, 97] on div at bounding box center [521, 276] width 948 height 386
click at [269, 97] on link "All" at bounding box center [269, 96] width 8 height 8
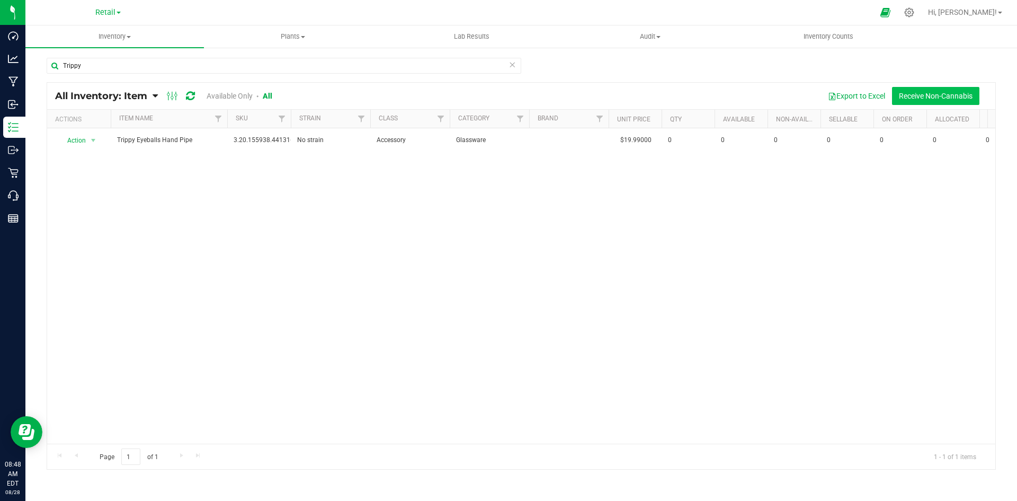
click at [911, 93] on button "Receive Non-Cannabis" at bounding box center [935, 96] width 87 height 18
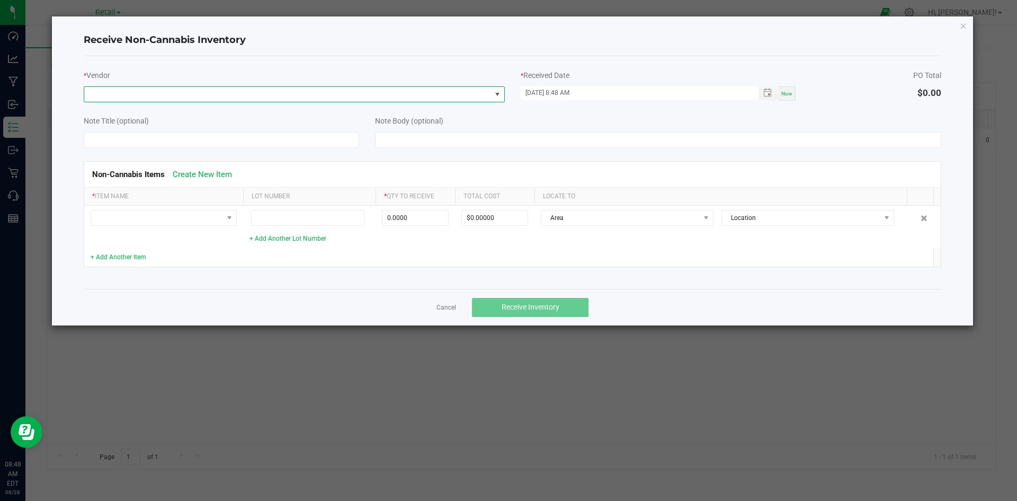
click at [326, 98] on span at bounding box center [287, 94] width 407 height 15
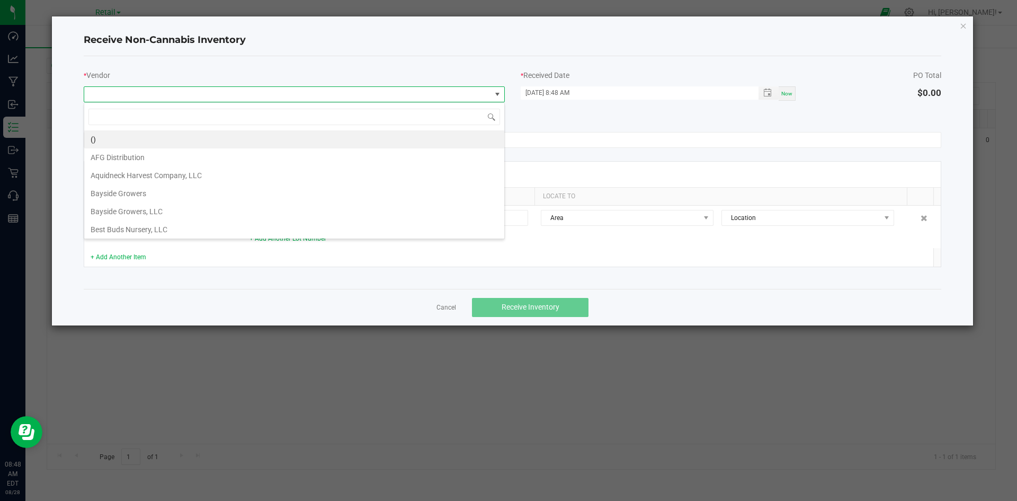
scroll to position [16, 421]
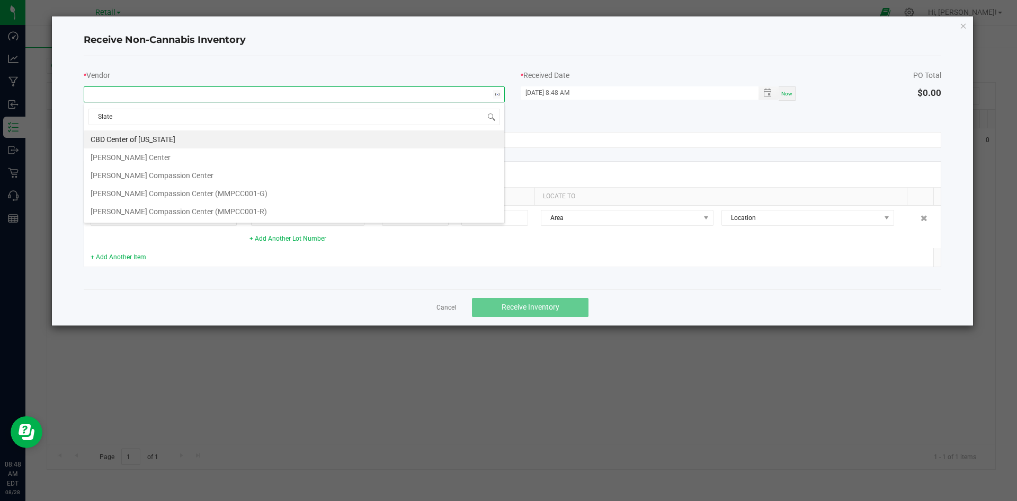
type input "[PERSON_NAME]"
click at [266, 137] on li "[PERSON_NAME] Center" at bounding box center [294, 139] width 420 height 18
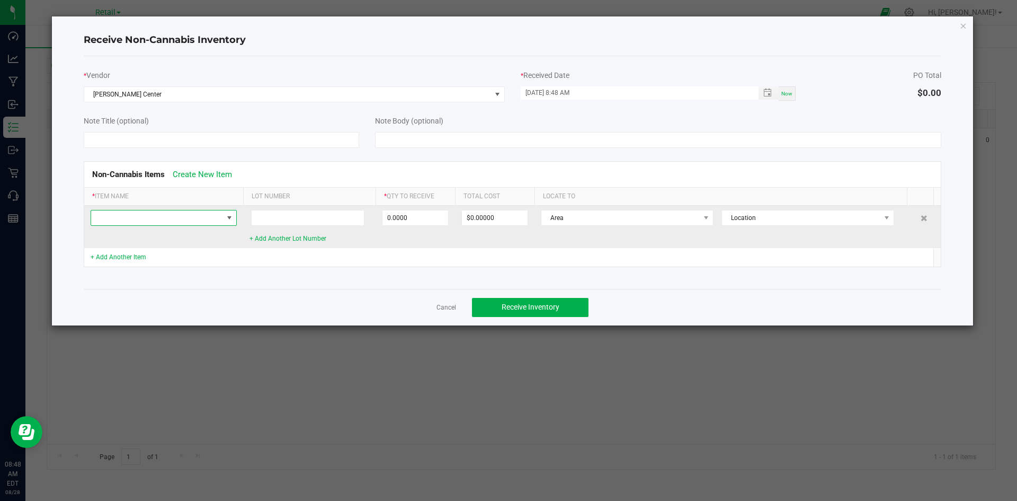
click at [168, 220] on span at bounding box center [157, 217] width 132 height 15
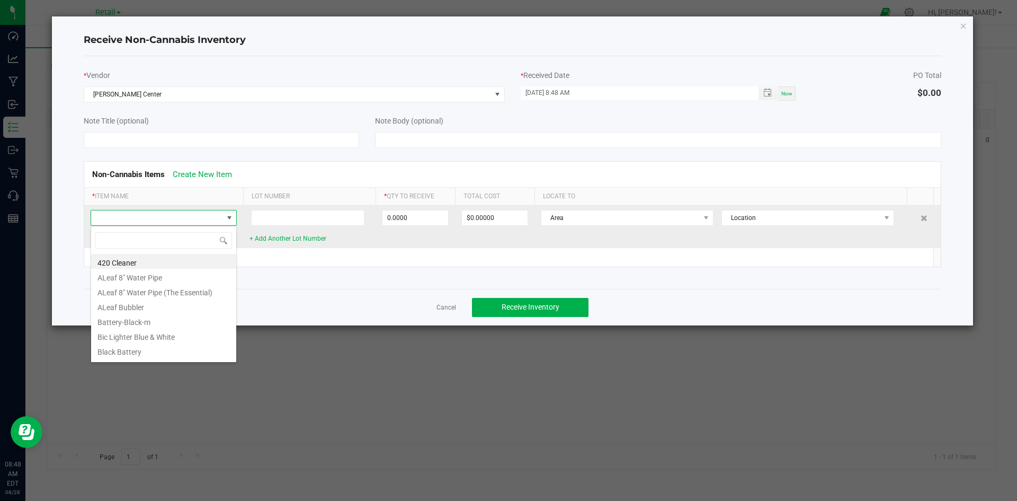
scroll to position [16, 146]
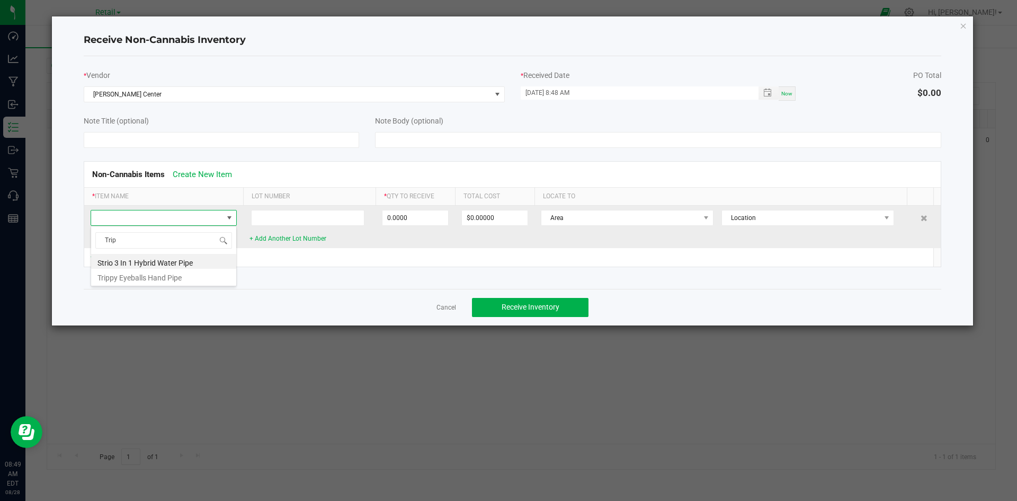
type input "Tripp"
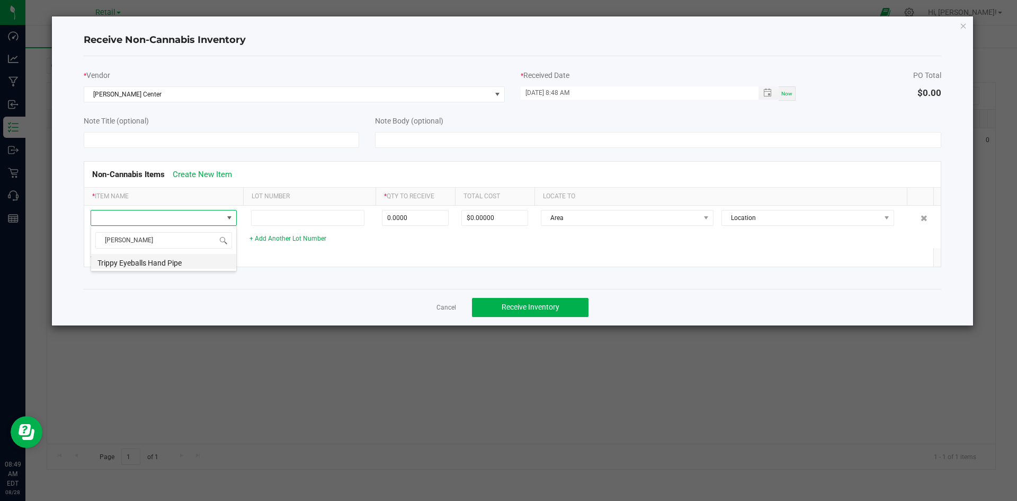
click at [155, 260] on li "Trippy Eyeballs Hand Pipe" at bounding box center [163, 261] width 145 height 15
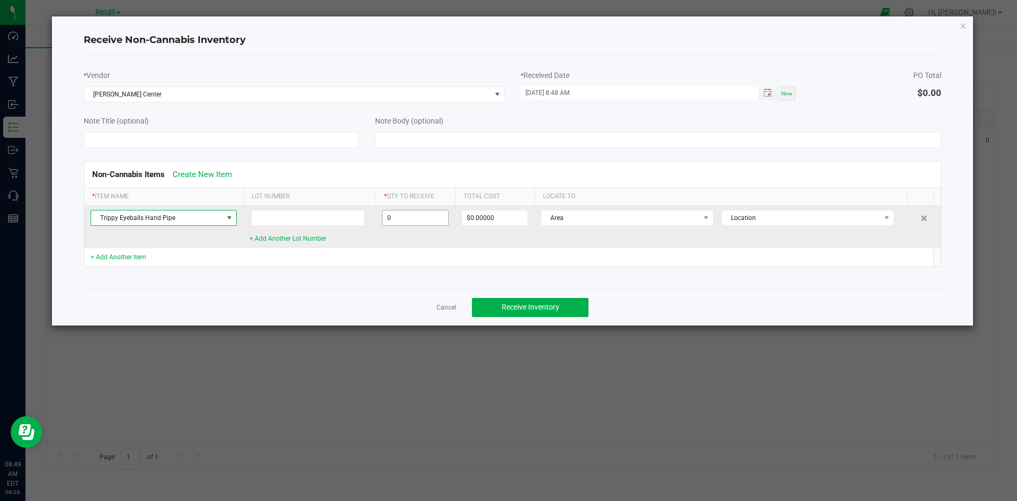
click at [411, 224] on input "0" at bounding box center [415, 217] width 66 height 15
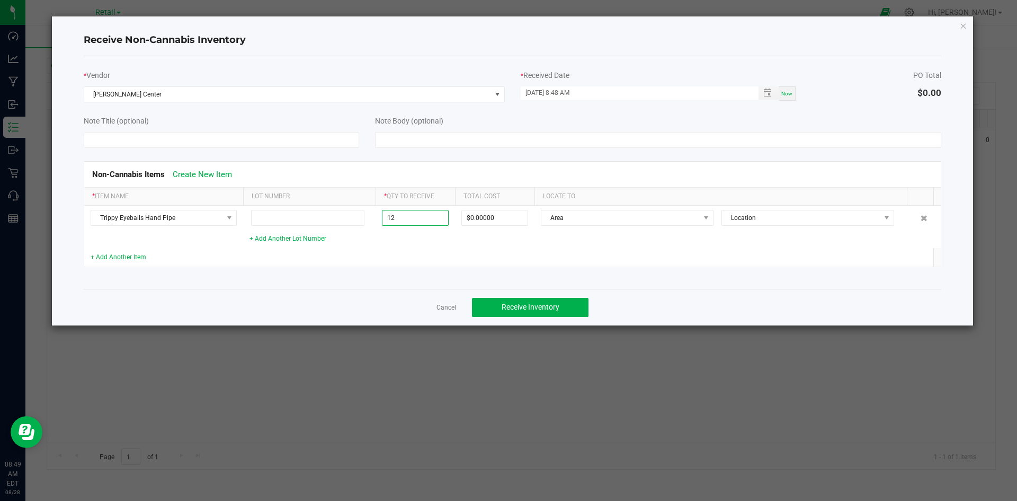
type input "12 ea"
type input "$108.00000"
click at [382, 260] on td at bounding box center [415, 257] width 79 height 19
click at [503, 304] on span "Receive Inventory" at bounding box center [531, 307] width 58 height 8
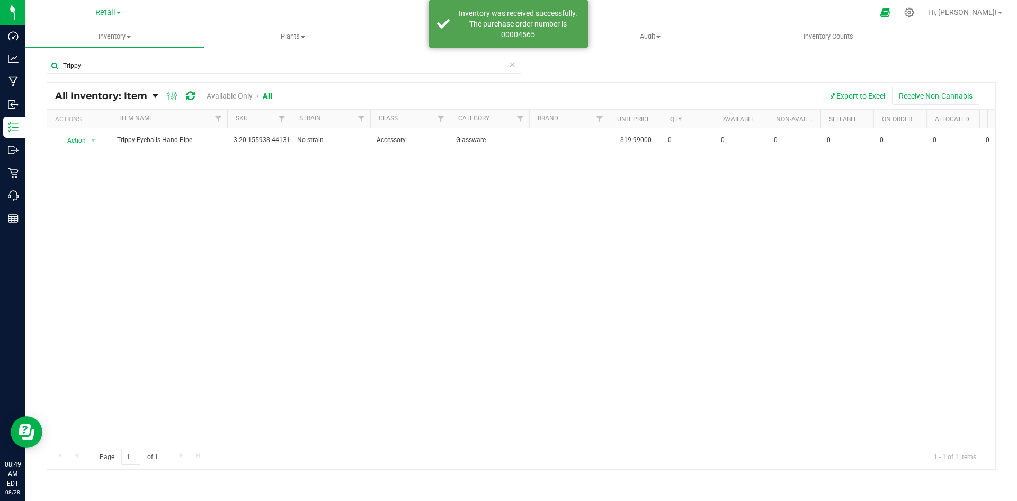
click at [189, 92] on icon at bounding box center [190, 96] width 9 height 11
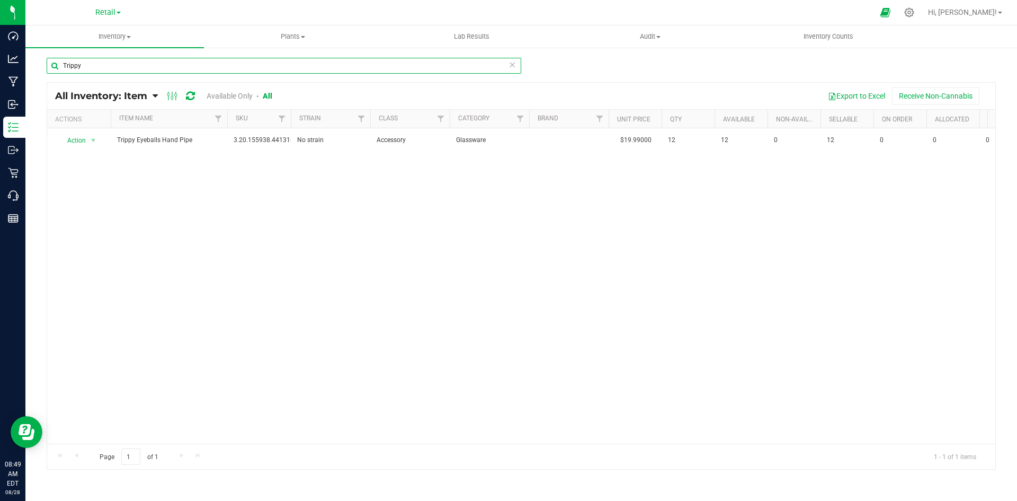
click at [204, 60] on input "Trippy" at bounding box center [284, 66] width 475 height 16
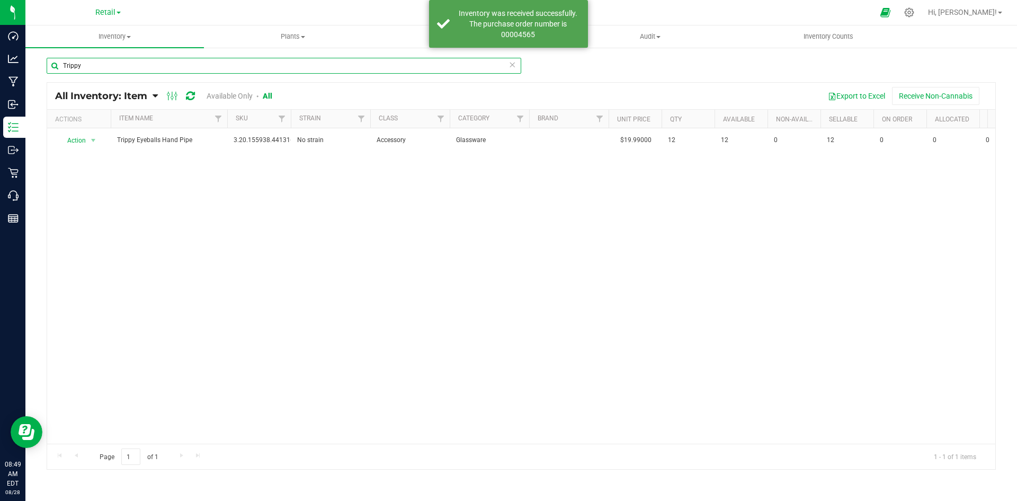
click at [204, 60] on input "Trippy" at bounding box center [284, 66] width 475 height 16
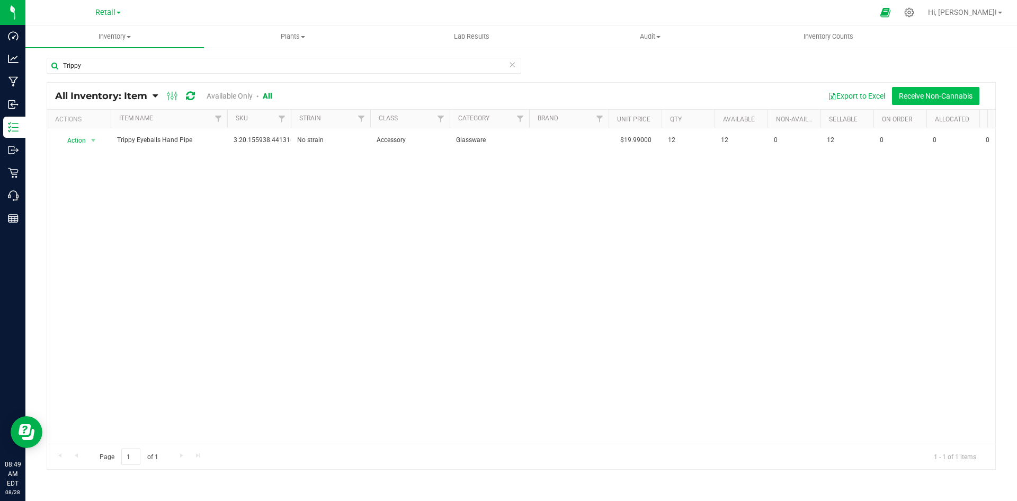
click at [909, 97] on button "Receive Non-Cannabis" at bounding box center [935, 96] width 87 height 18
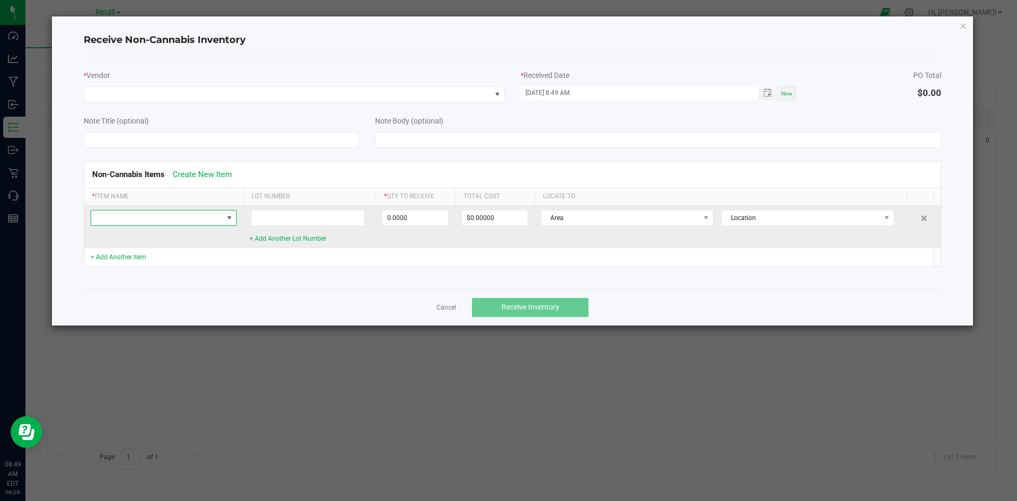
click at [226, 212] on span at bounding box center [229, 217] width 13 height 15
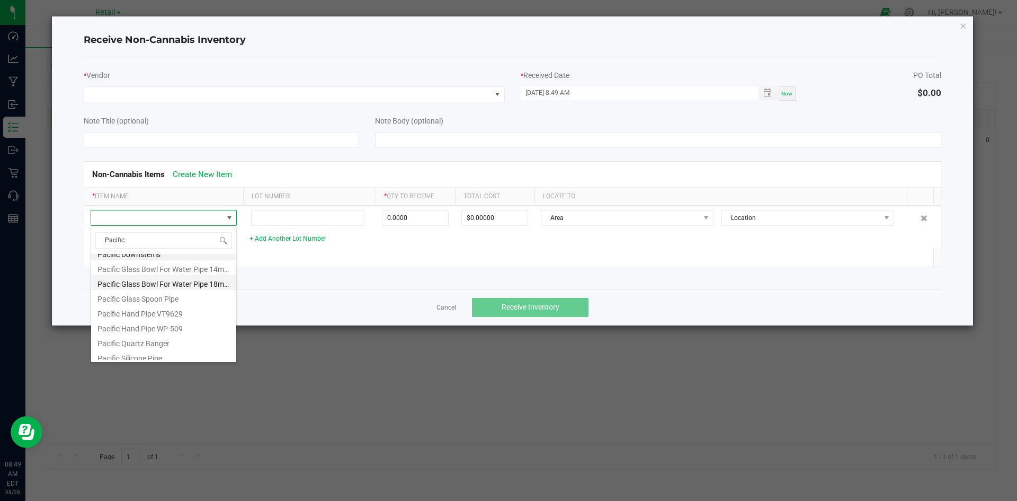
scroll to position [0, 0]
click at [113, 242] on input "Pacific" at bounding box center [163, 240] width 137 height 16
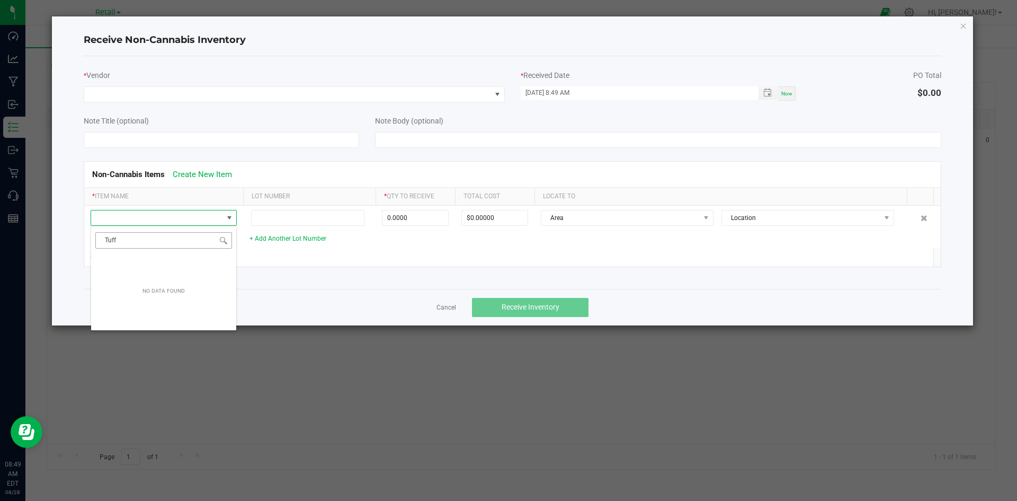
click at [113, 242] on input "Tuff" at bounding box center [163, 240] width 137 height 16
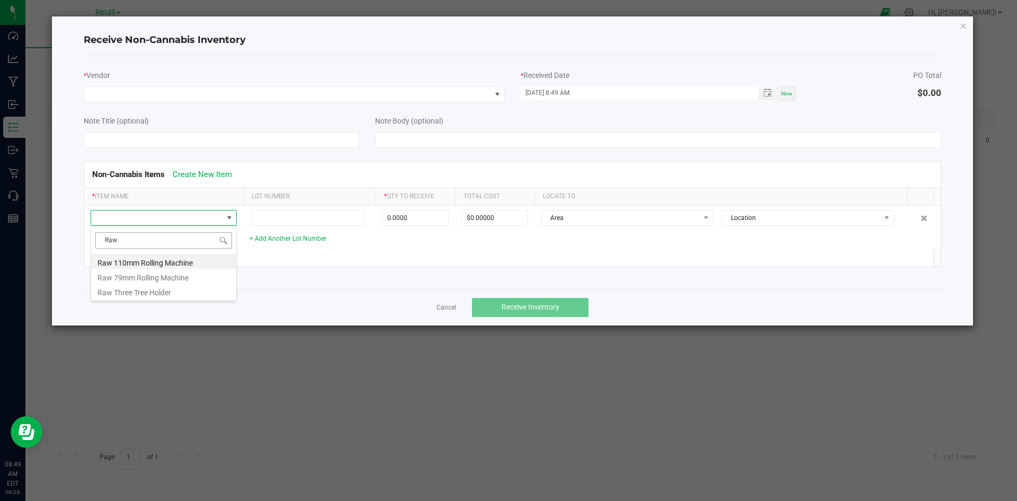
click at [113, 242] on input "Raw" at bounding box center [163, 240] width 137 height 16
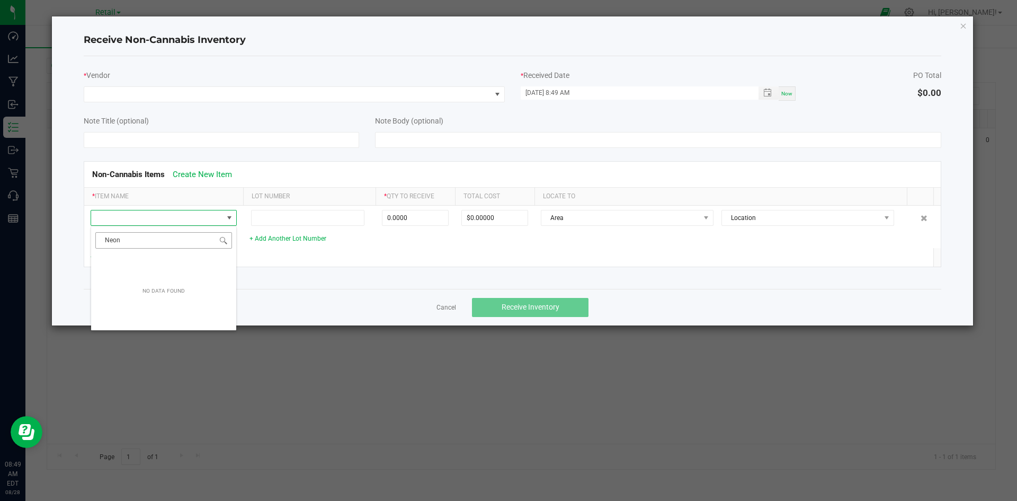
click at [114, 242] on input "Neon" at bounding box center [163, 240] width 137 height 16
click at [114, 242] on input "Ciga" at bounding box center [163, 240] width 137 height 16
type input "Metal"
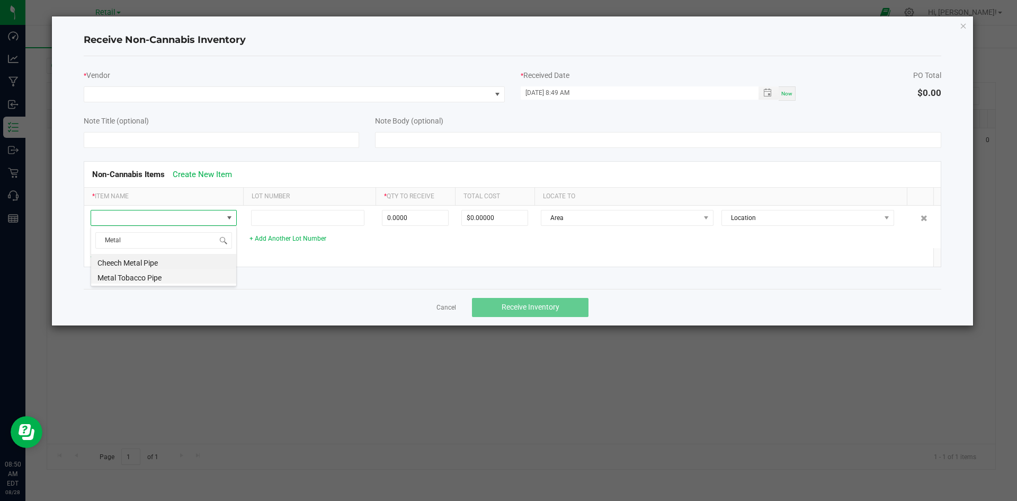
click at [165, 282] on li "Metal Tobacco Pipe" at bounding box center [163, 276] width 145 height 15
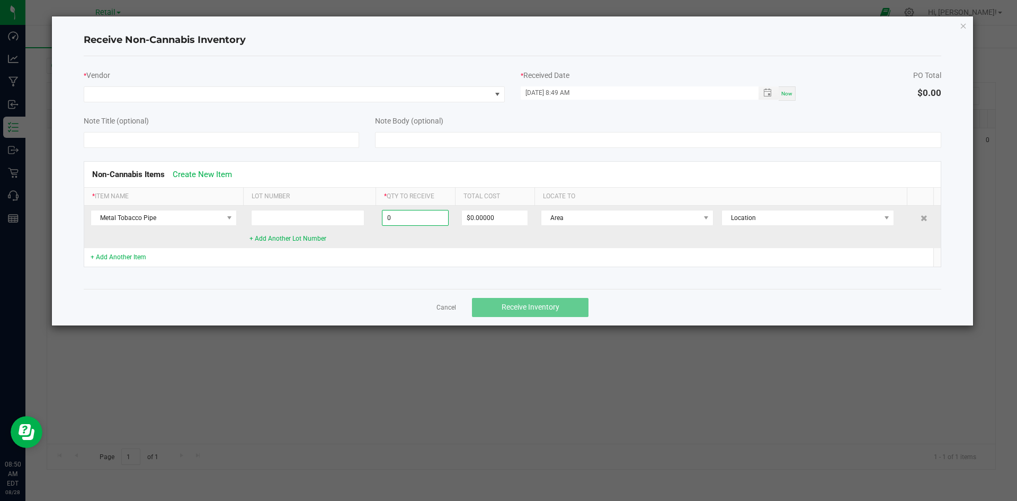
click at [388, 224] on input "0" at bounding box center [415, 217] width 66 height 15
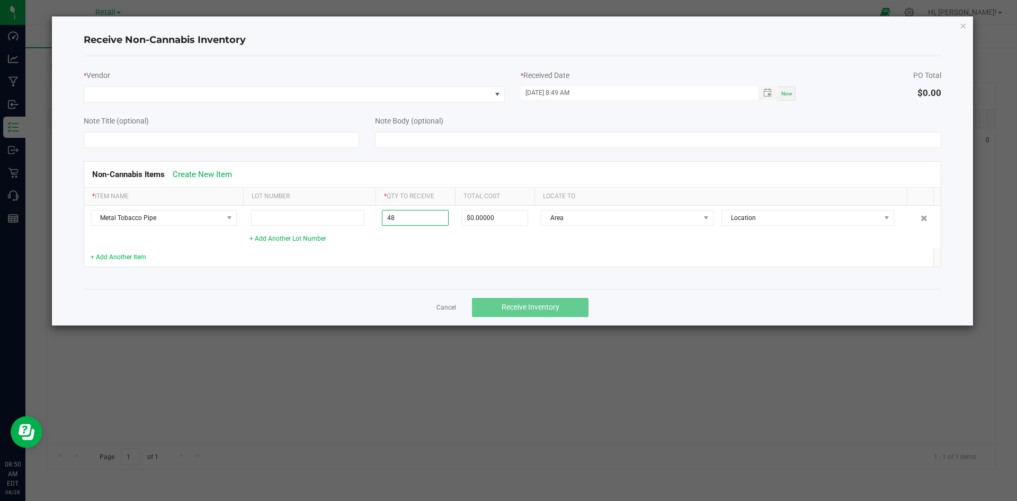
type input "48 ea"
type input "$144.00000"
click at [378, 263] on td at bounding box center [415, 257] width 79 height 19
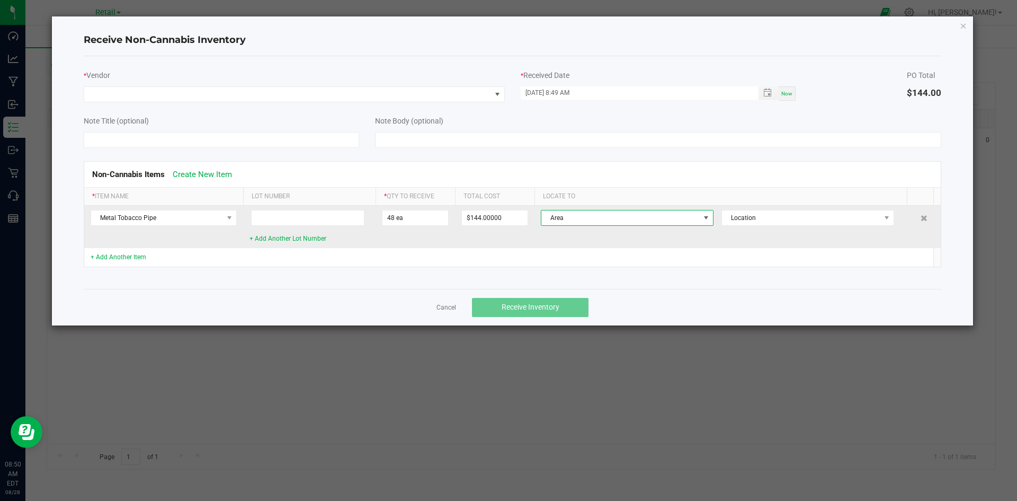
click at [634, 219] on span "Area" at bounding box center [620, 217] width 158 height 15
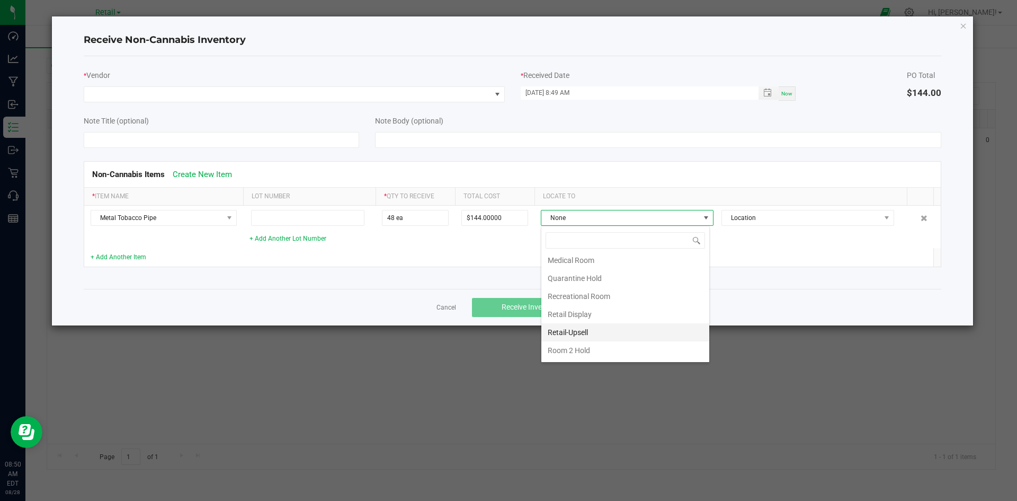
scroll to position [106, 0]
click at [626, 299] on li "Retail-Upsell" at bounding box center [625, 301] width 168 height 18
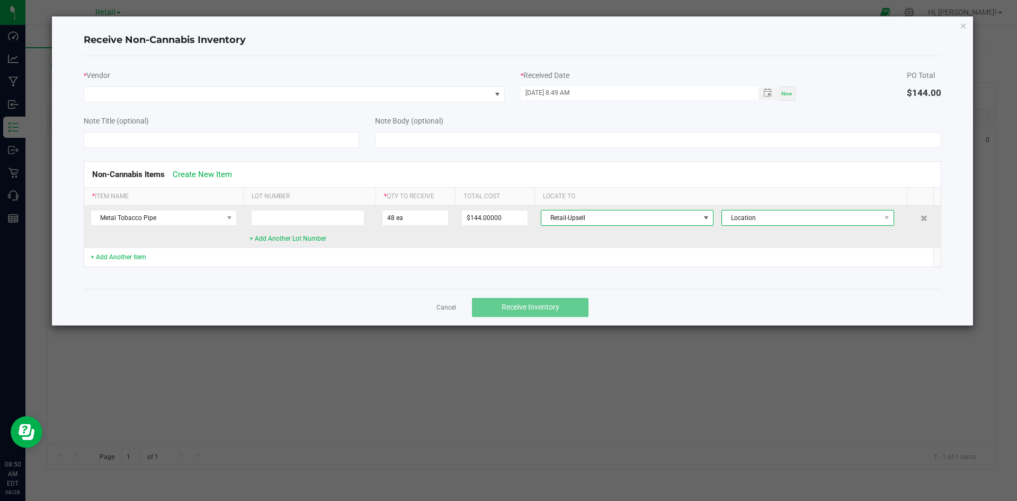
click at [752, 224] on span "Location" at bounding box center [801, 217] width 158 height 15
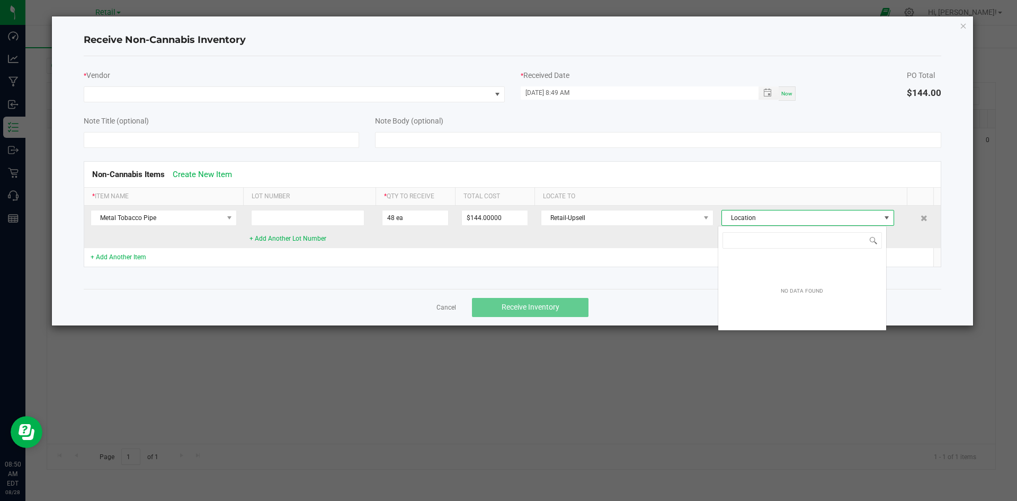
scroll to position [16, 169]
click at [752, 224] on span "Location" at bounding box center [801, 217] width 158 height 15
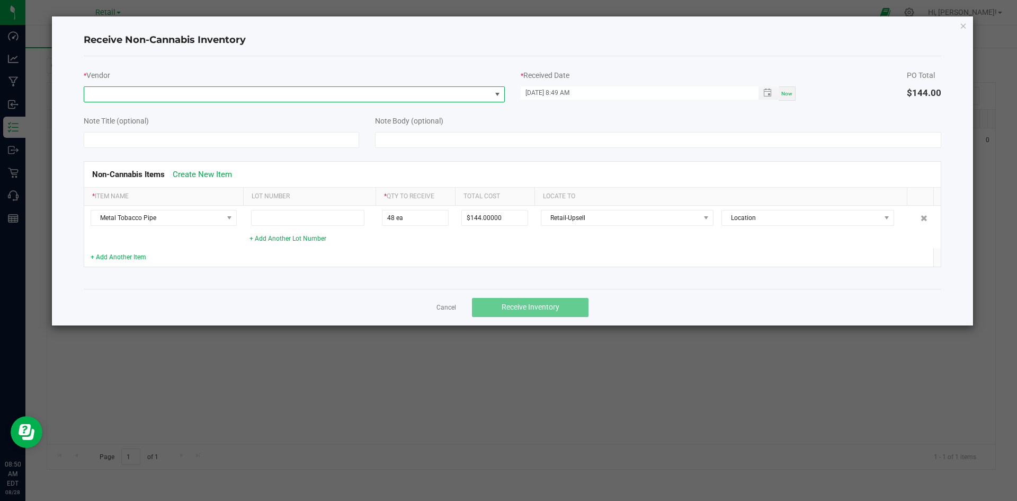
click at [474, 94] on span at bounding box center [287, 94] width 407 height 15
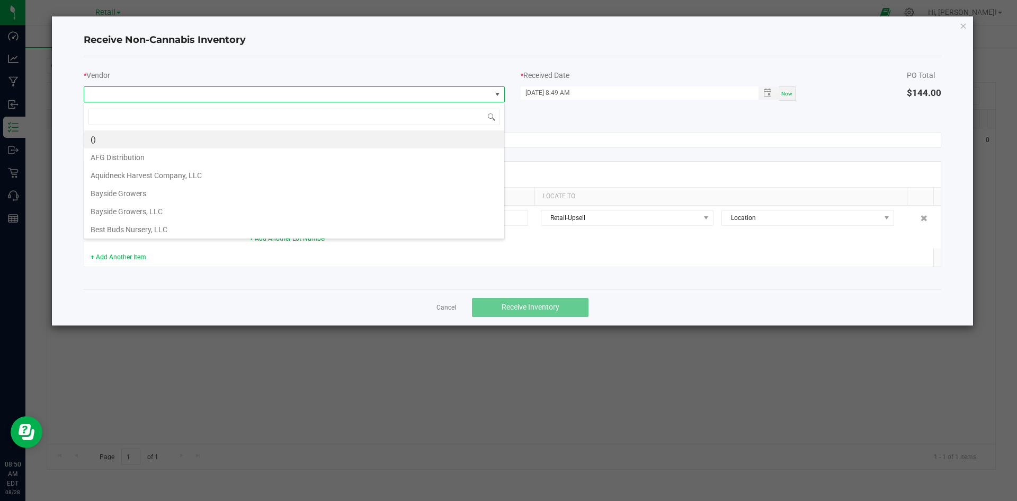
scroll to position [16, 421]
type input "Sla"
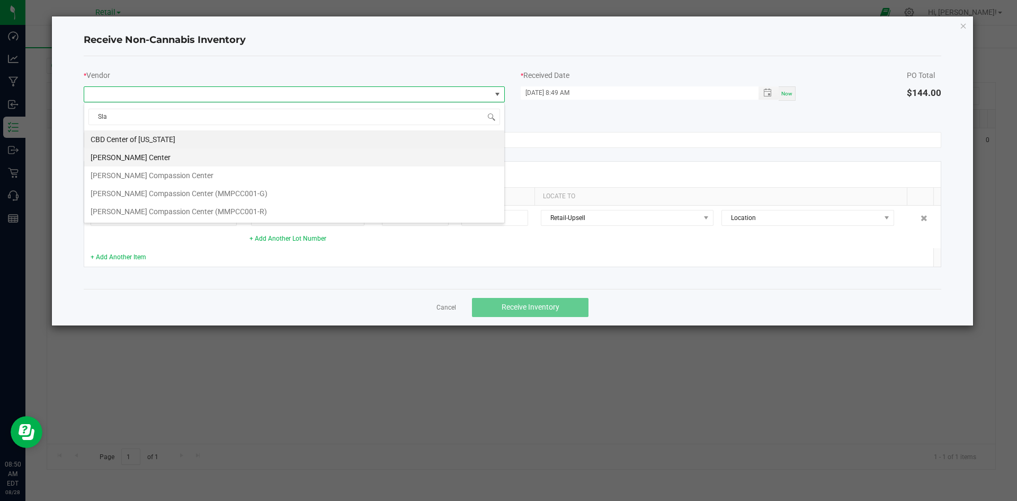
click at [290, 157] on li "[PERSON_NAME] Center" at bounding box center [294, 157] width 420 height 18
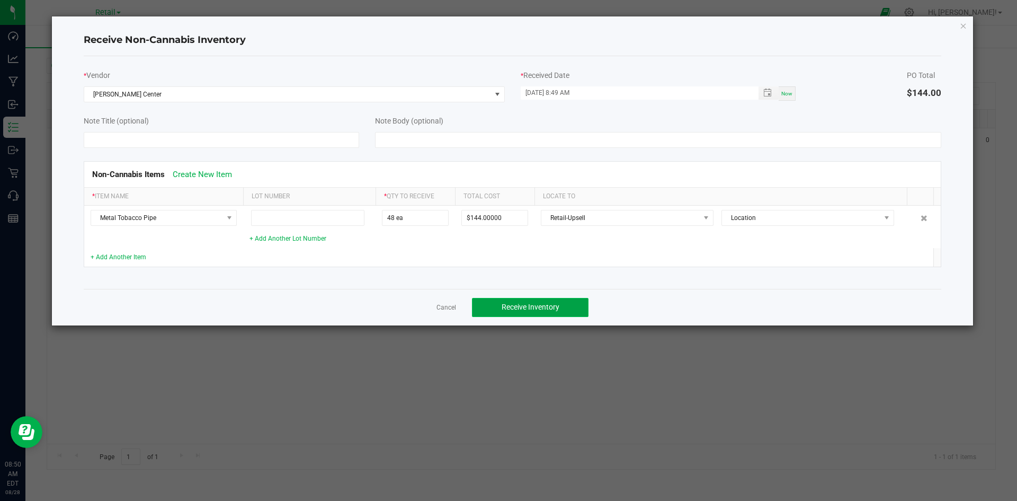
click at [511, 304] on span "Receive Inventory" at bounding box center [531, 307] width 58 height 8
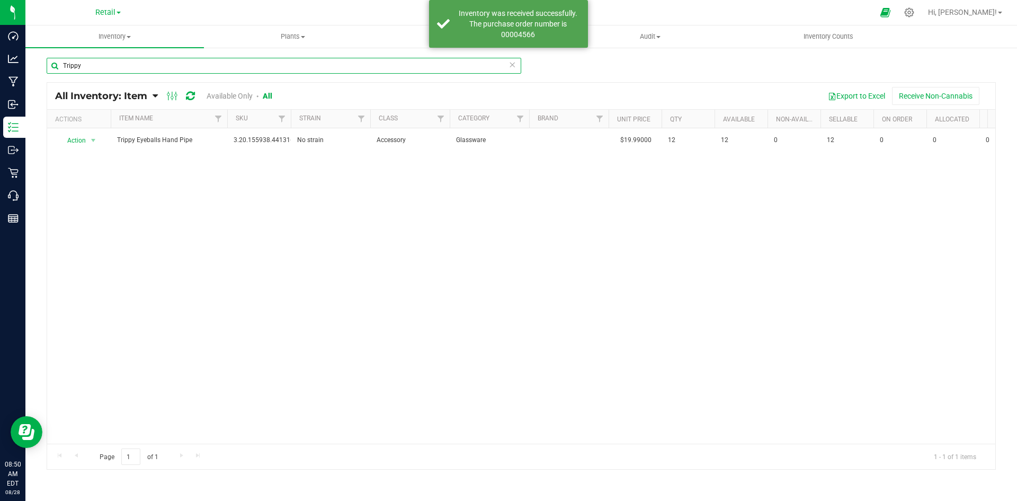
click at [123, 65] on input "Trippy" at bounding box center [284, 66] width 475 height 16
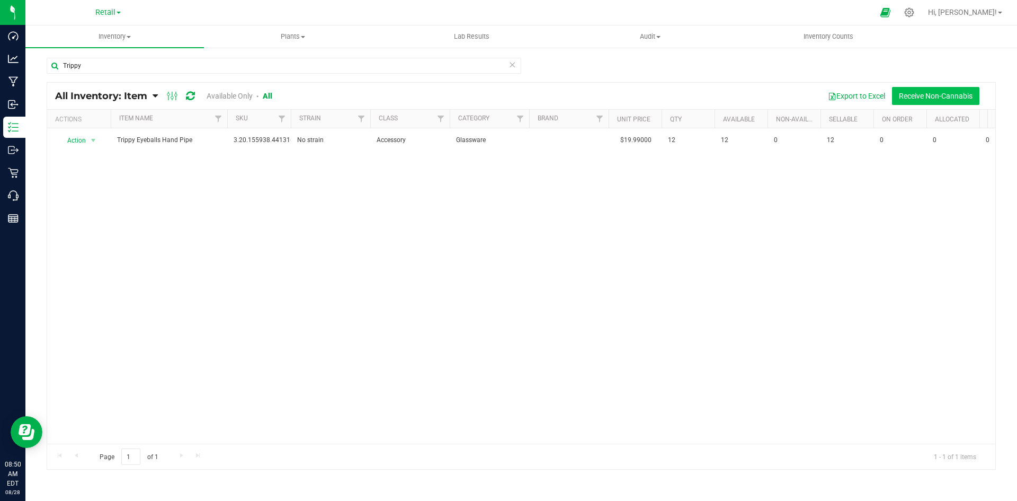
click at [953, 99] on button "Receive Non-Cannabis" at bounding box center [935, 96] width 87 height 18
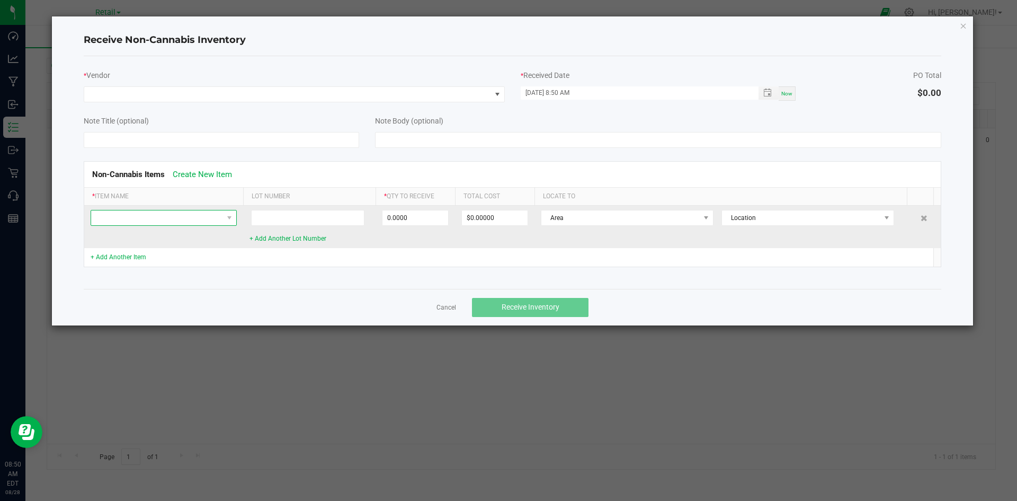
click at [216, 218] on span "NO DATA FOUND" at bounding box center [157, 217] width 132 height 15
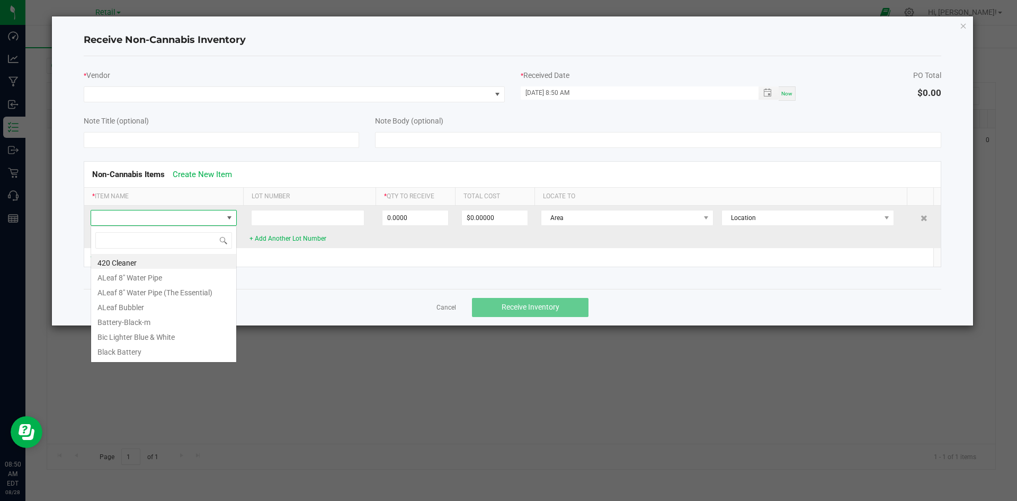
scroll to position [16, 146]
type input "Maven"
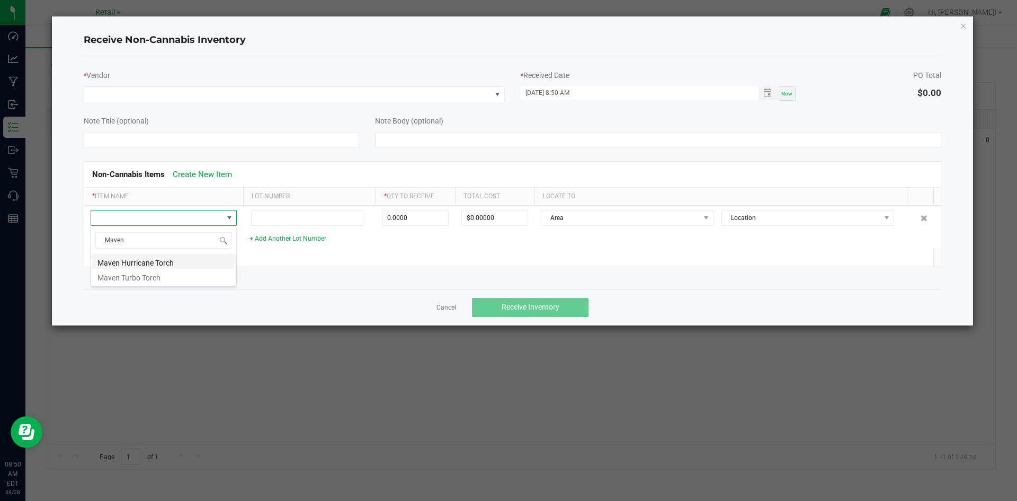
click at [194, 256] on li "Maven Hurricane Torch" at bounding box center [163, 261] width 145 height 15
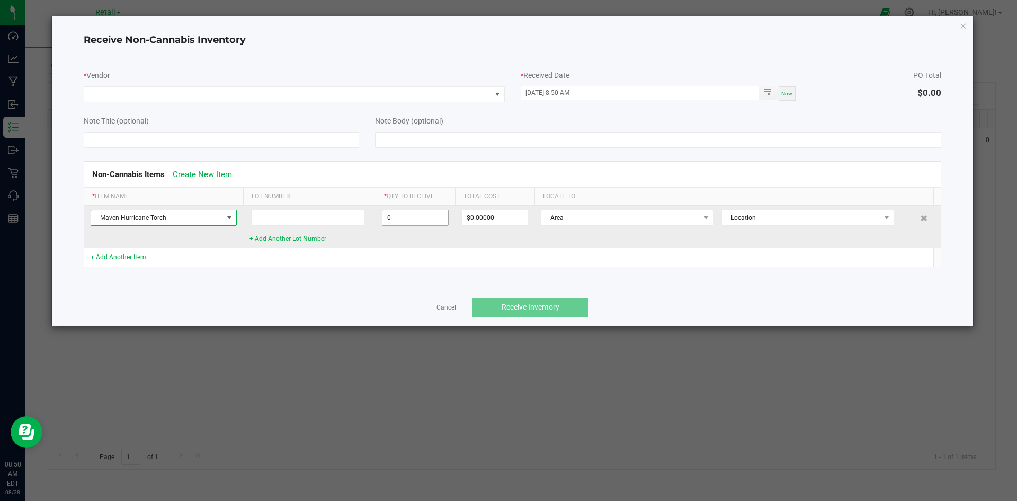
click at [408, 212] on input "0" at bounding box center [415, 217] width 66 height 15
type input "1 ea"
type input "$19.50000"
click at [549, 224] on span "Area" at bounding box center [620, 217] width 158 height 15
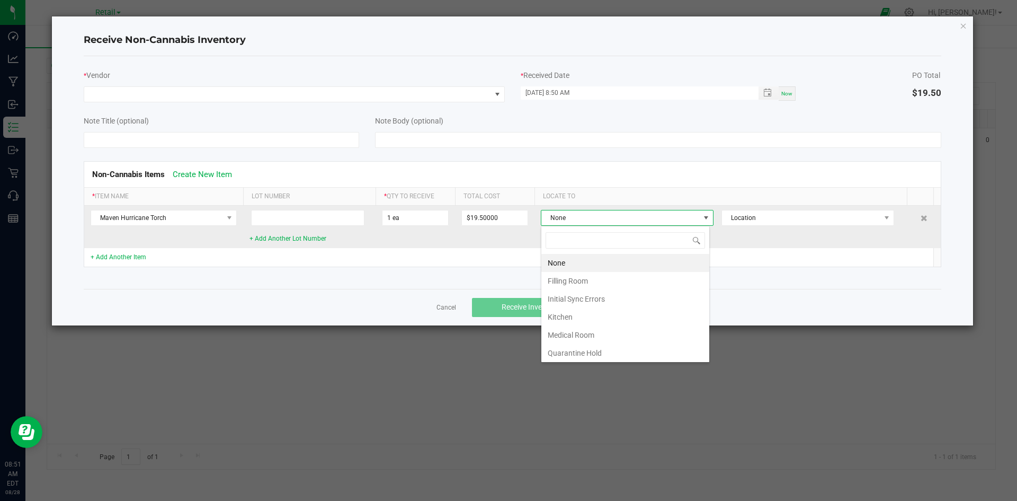
scroll to position [16, 169]
type input "re"
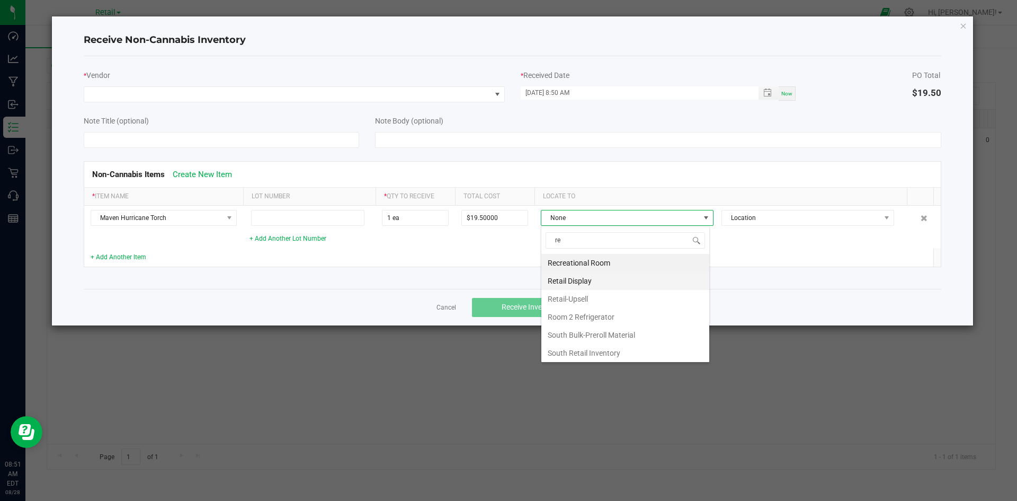
click at [571, 274] on li "Retail Display" at bounding box center [625, 281] width 168 height 18
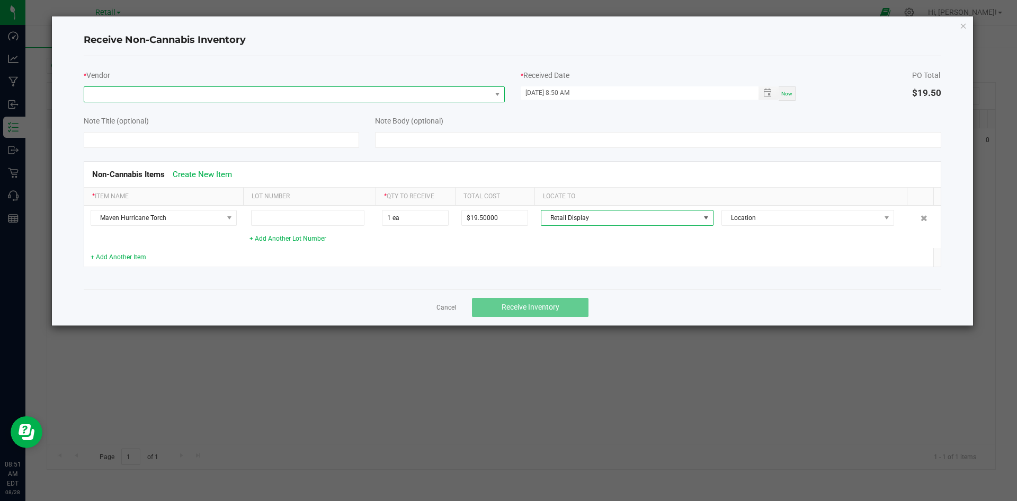
click at [280, 101] on span at bounding box center [287, 94] width 407 height 15
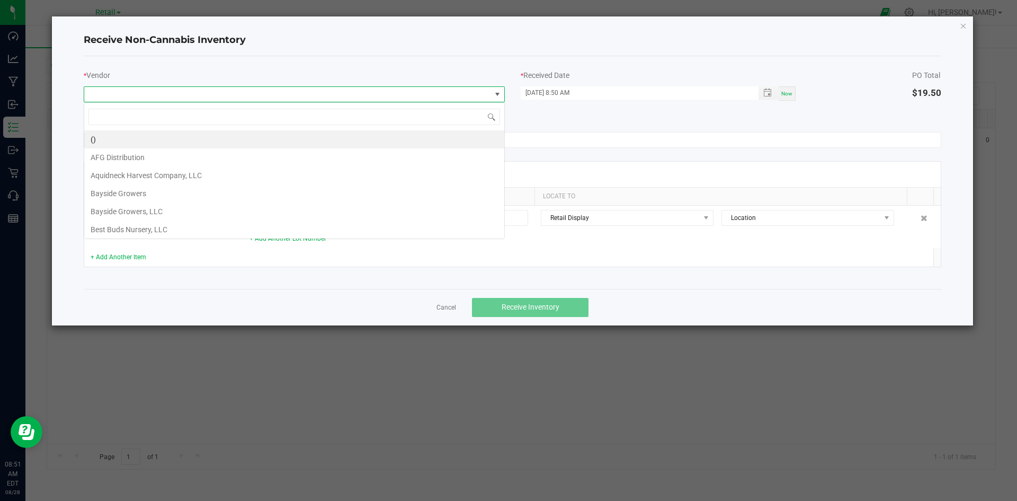
scroll to position [16, 421]
type input "Sl"
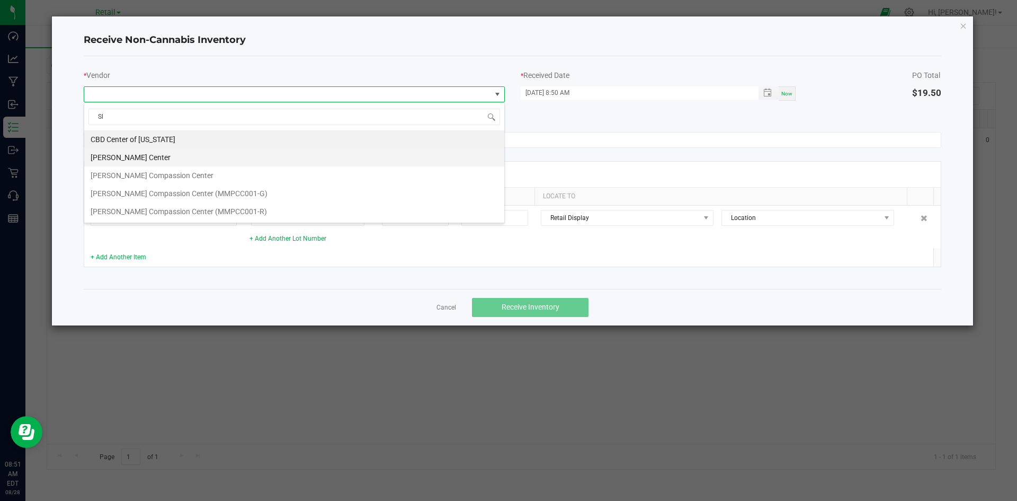
click at [229, 161] on li "[PERSON_NAME] Center" at bounding box center [294, 157] width 420 height 18
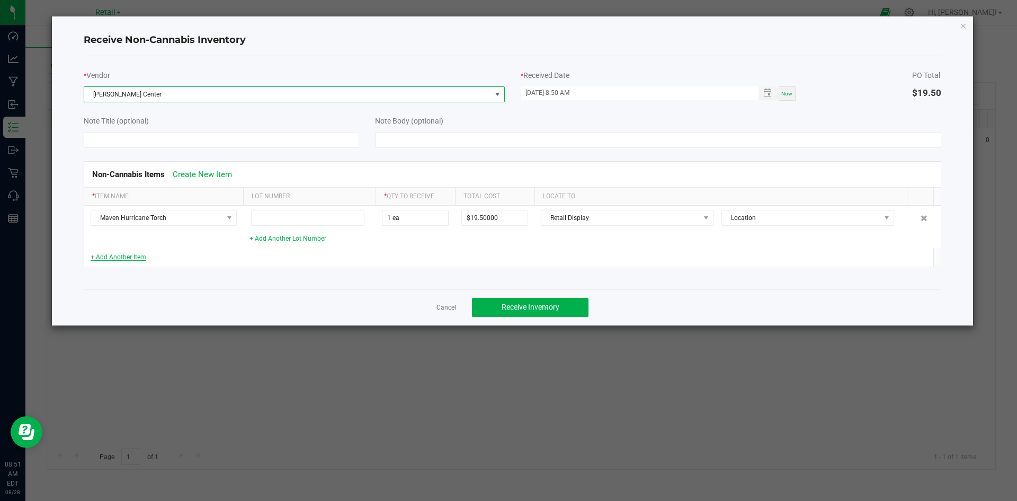
click at [134, 257] on link "+ Add Another Item" at bounding box center [119, 256] width 56 height 7
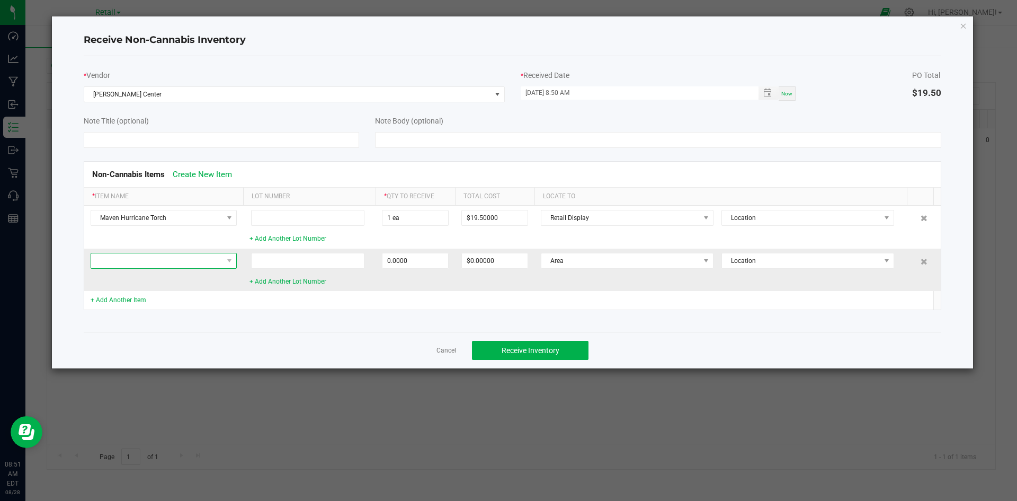
click at [137, 266] on span at bounding box center [157, 260] width 132 height 15
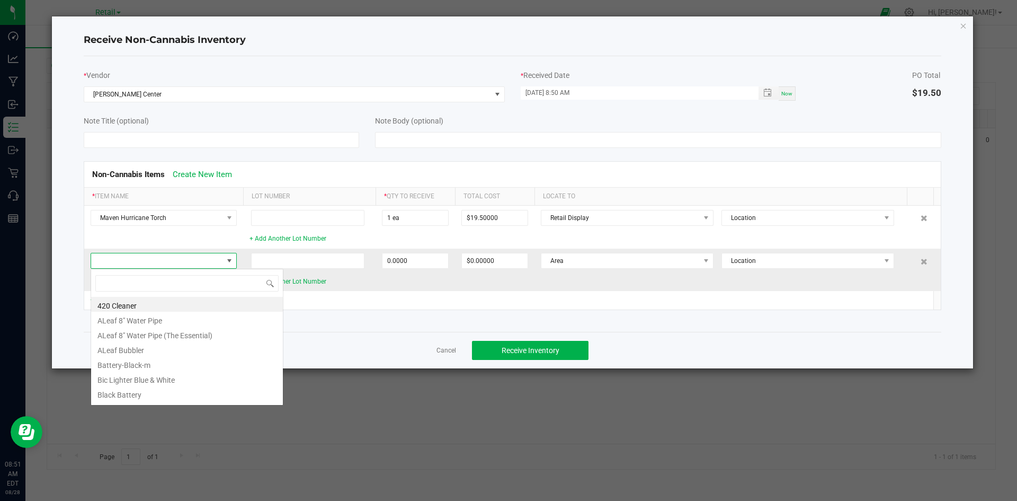
scroll to position [16, 146]
type input "Maven"
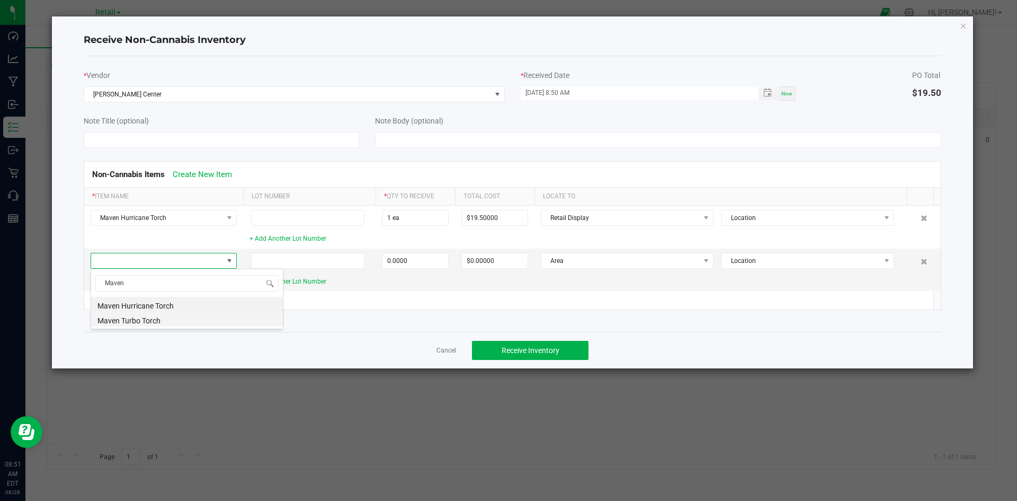
click at [151, 319] on li "Maven Turbo Torch" at bounding box center [187, 319] width 192 height 15
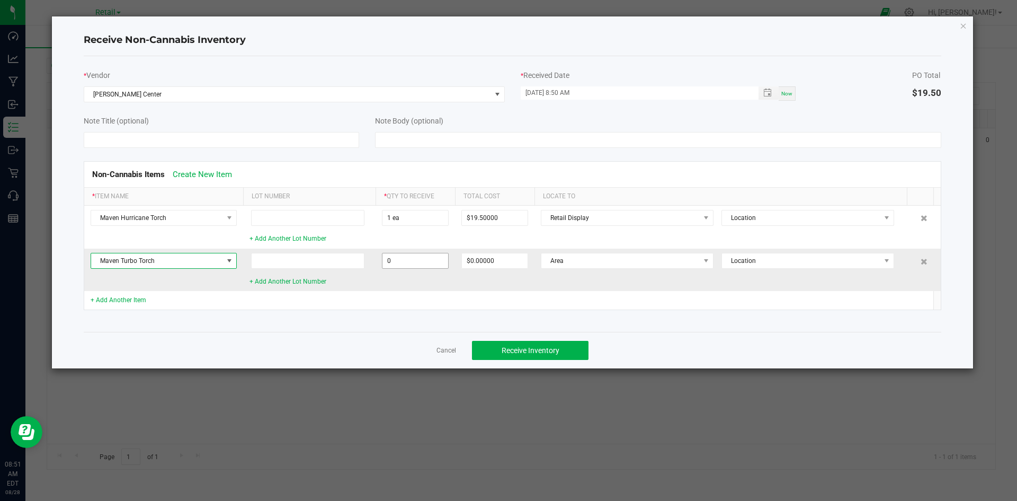
click at [439, 255] on input "0" at bounding box center [415, 260] width 66 height 15
type input "1 ea"
type input "$19.50000"
click at [567, 264] on span "Area" at bounding box center [620, 260] width 158 height 15
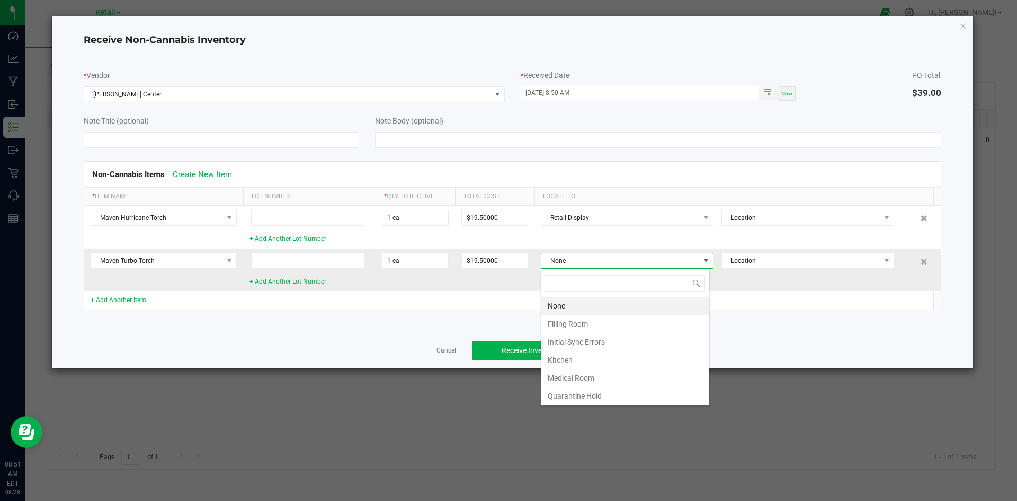
scroll to position [16, 169]
type input "Re"
click at [573, 319] on li "Retail Display" at bounding box center [625, 324] width 168 height 18
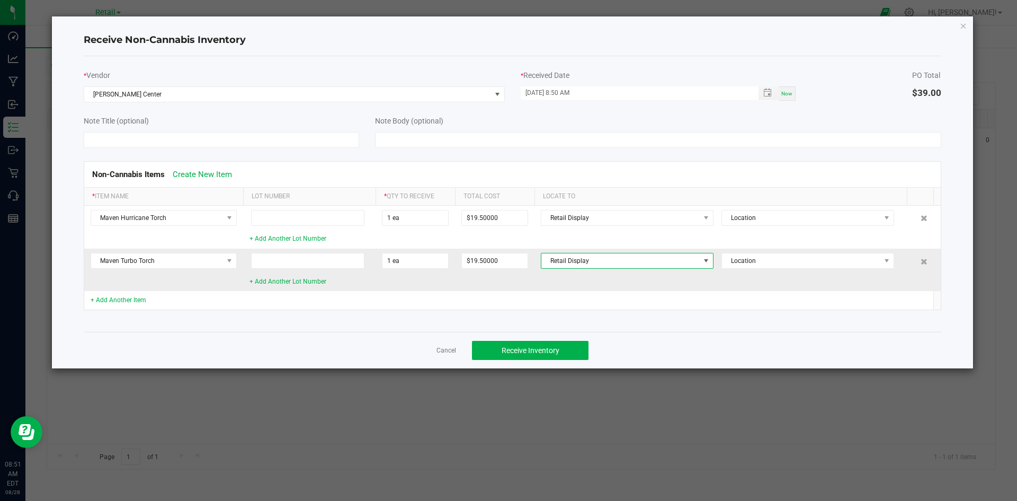
click at [582, 263] on span "Retail Display" at bounding box center [620, 260] width 158 height 15
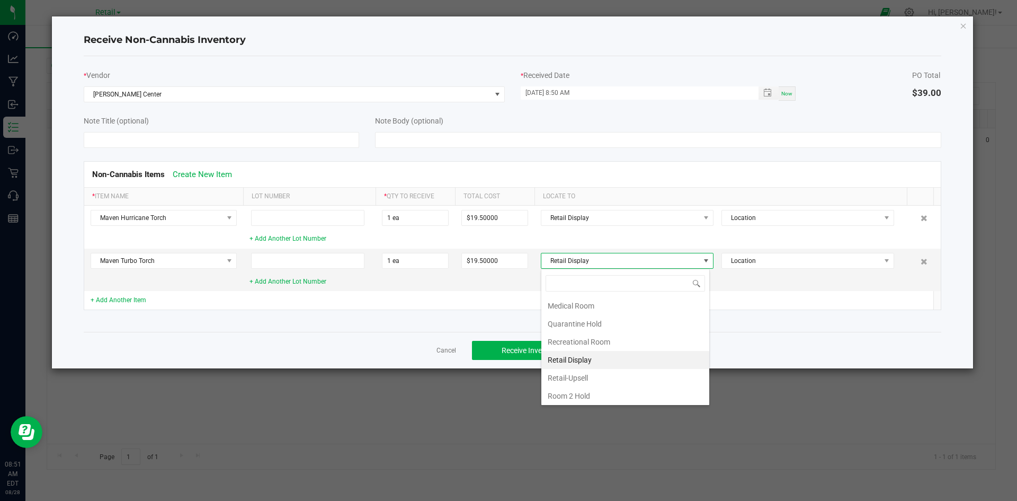
scroll to position [91, 0]
click at [581, 354] on li "Retail-Upsell" at bounding box center [625, 359] width 168 height 18
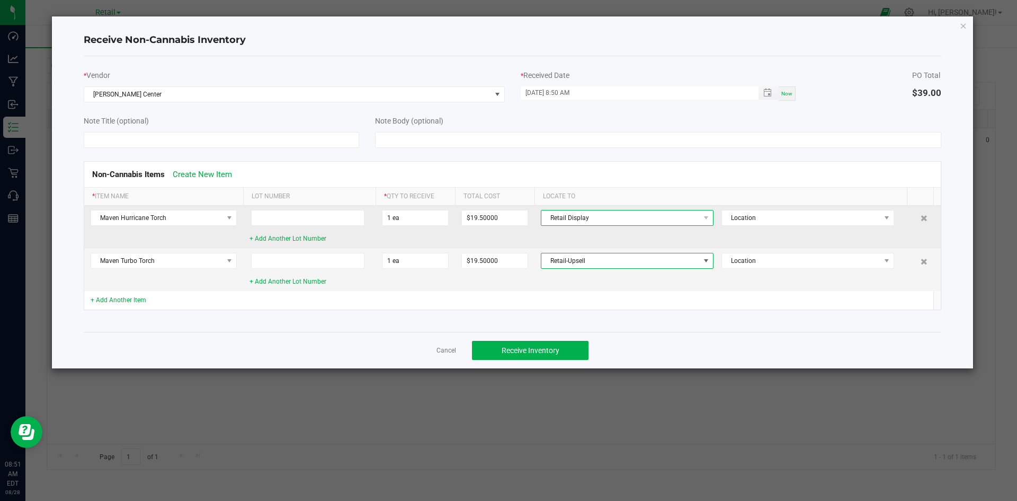
click at [613, 218] on span "Retail Display" at bounding box center [620, 217] width 158 height 15
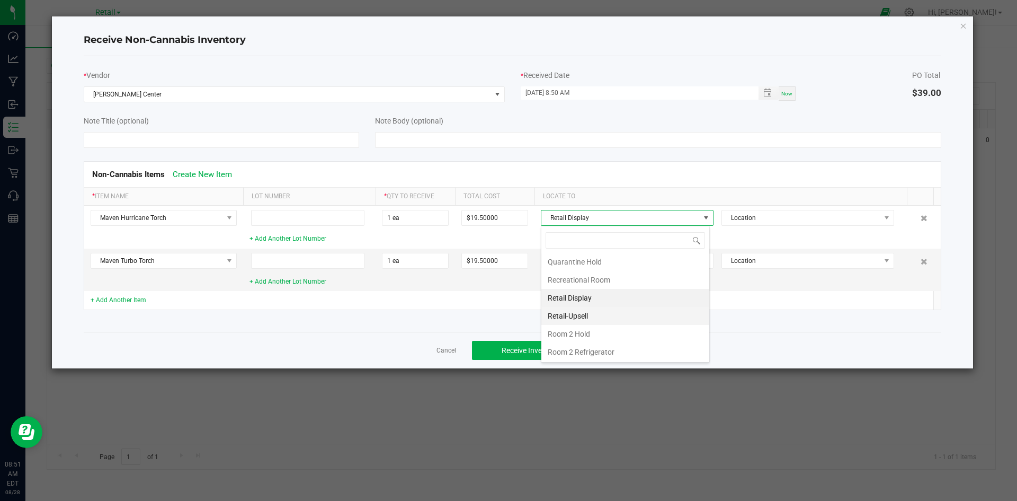
click at [584, 320] on li "Retail-Upsell" at bounding box center [625, 316] width 168 height 18
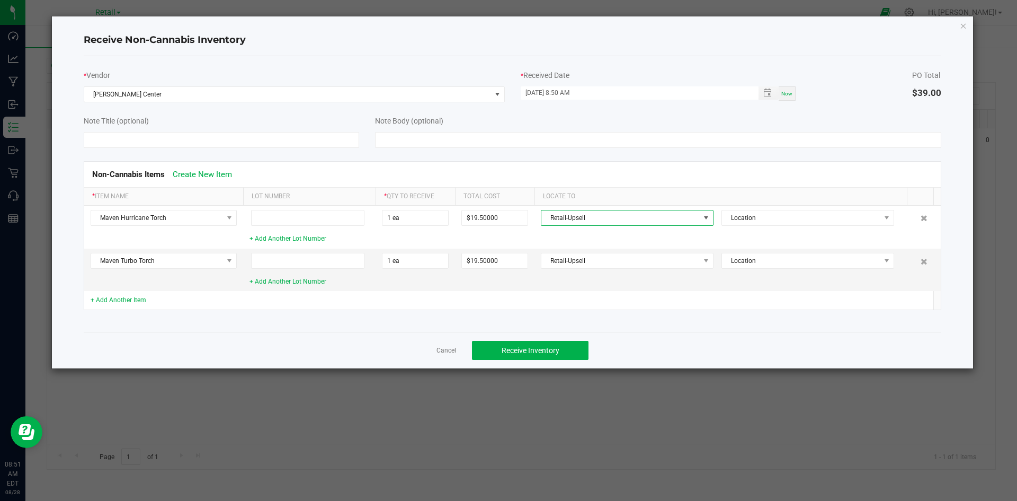
click at [497, 305] on td at bounding box center [494, 300] width 79 height 19
click at [116, 300] on link "+ Add Another Item" at bounding box center [119, 299] width 56 height 7
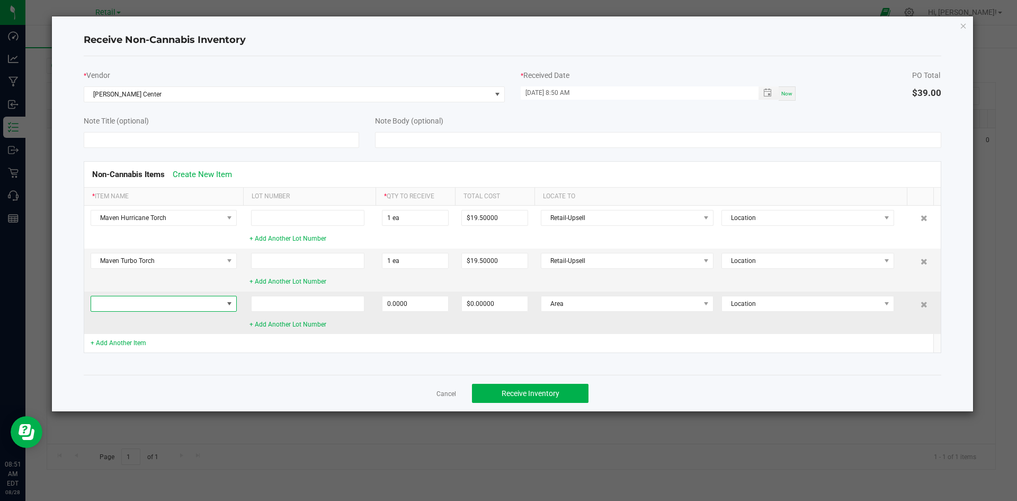
click at [134, 307] on span at bounding box center [157, 303] width 132 height 15
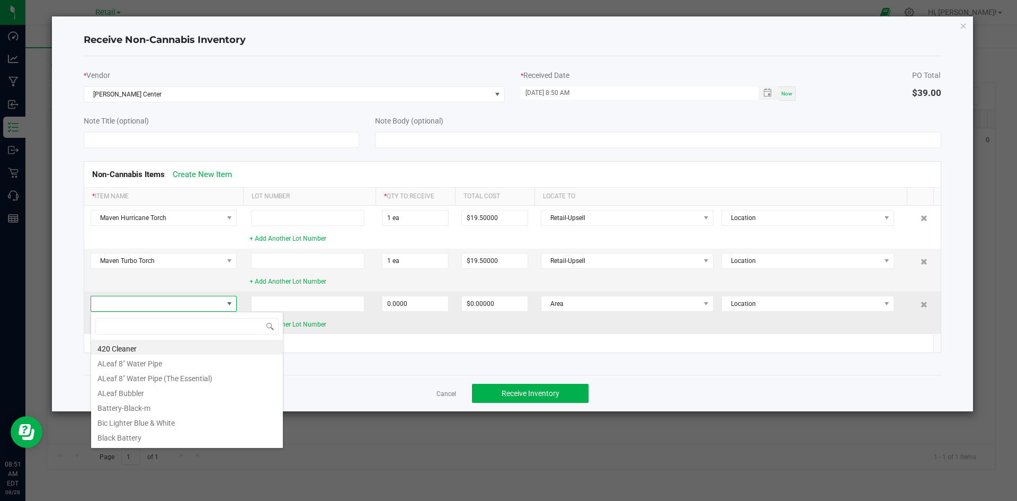
scroll to position [16, 146]
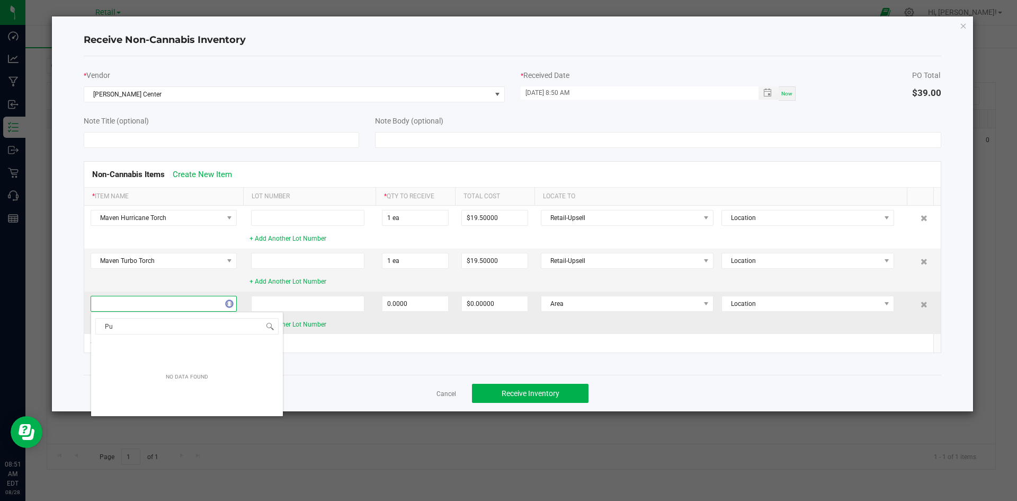
type input "P"
type input "L"
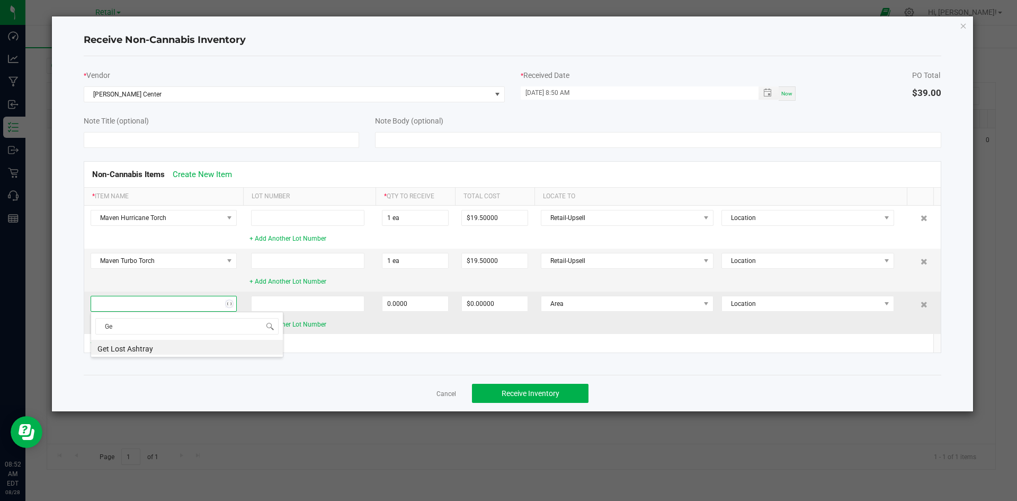
type input "G"
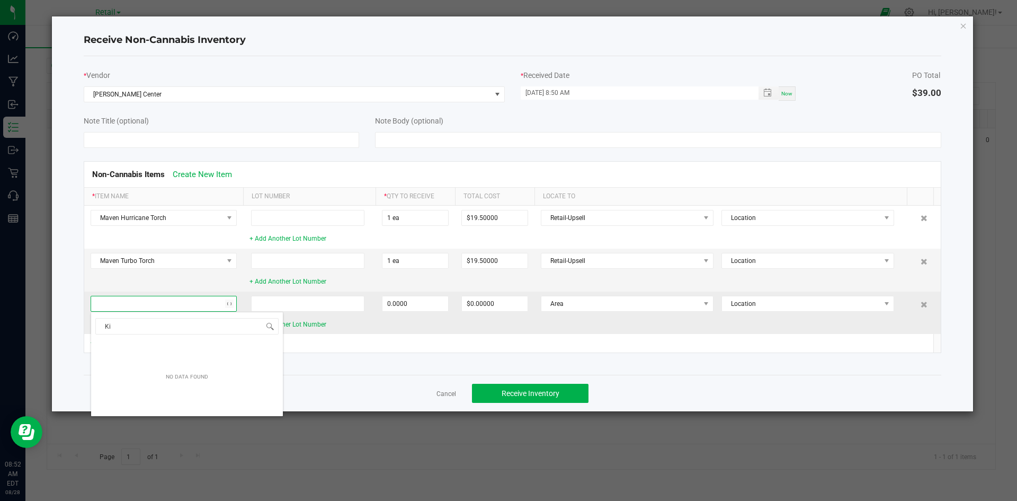
type input "K"
type input "M"
type input "S"
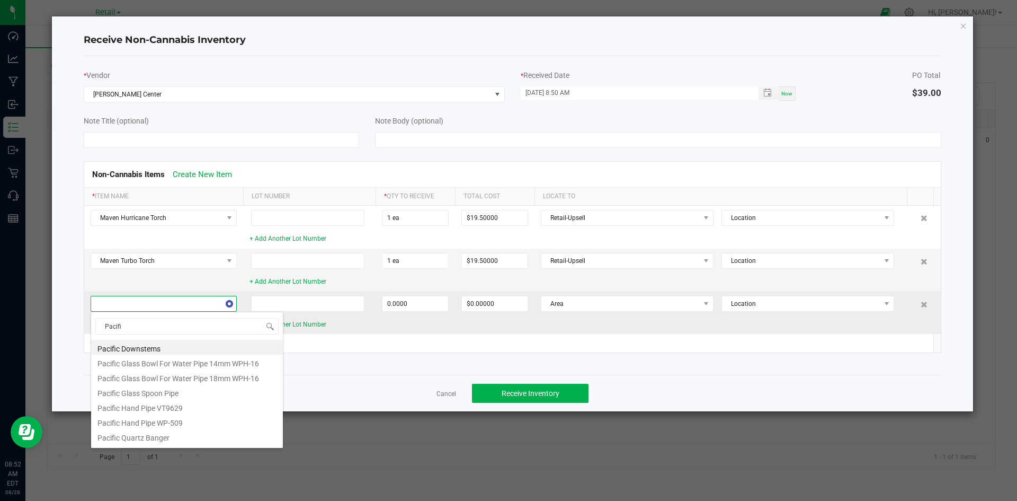
type input "Pacific"
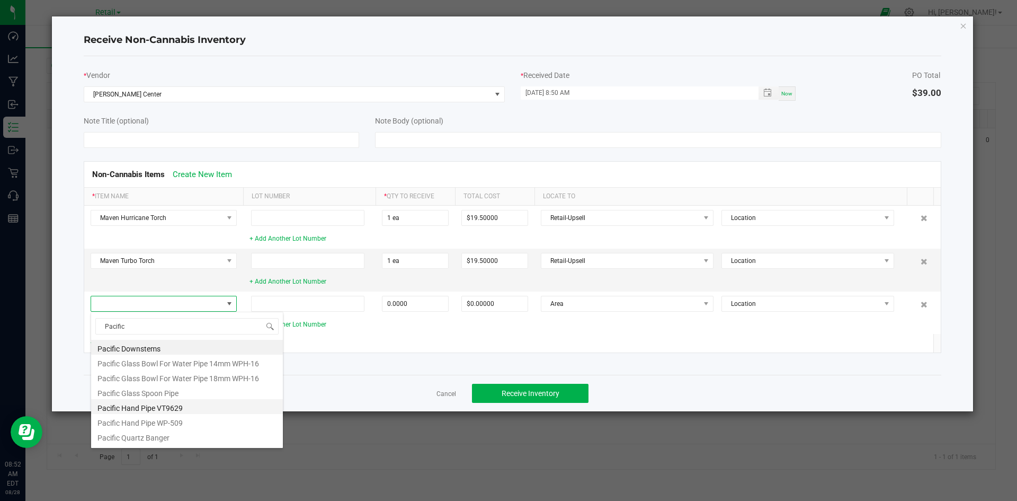
click at [122, 407] on li "Pacific Hand Pipe VT9629" at bounding box center [187, 406] width 192 height 15
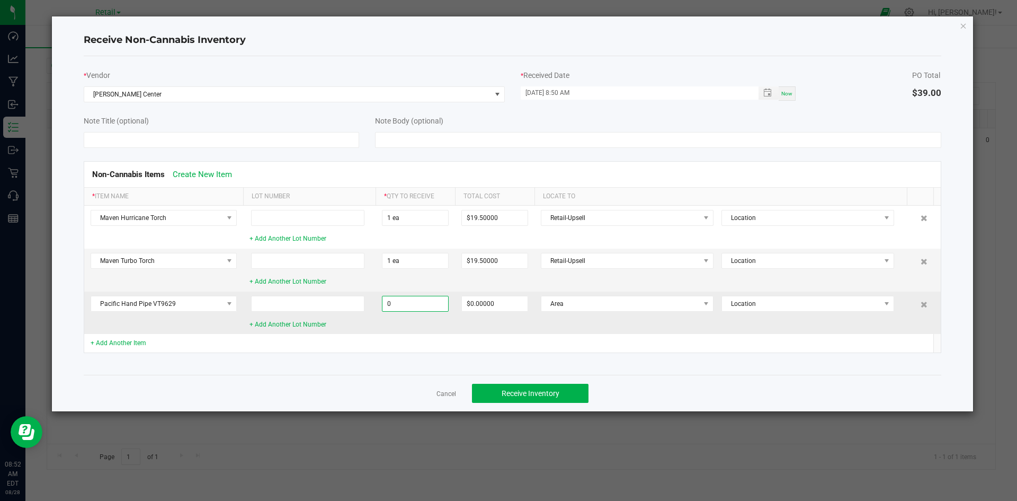
click at [439, 300] on input "0" at bounding box center [415, 303] width 66 height 15
type input "9 ea"
type input "$76.50000"
click at [603, 304] on span "Area" at bounding box center [620, 303] width 158 height 15
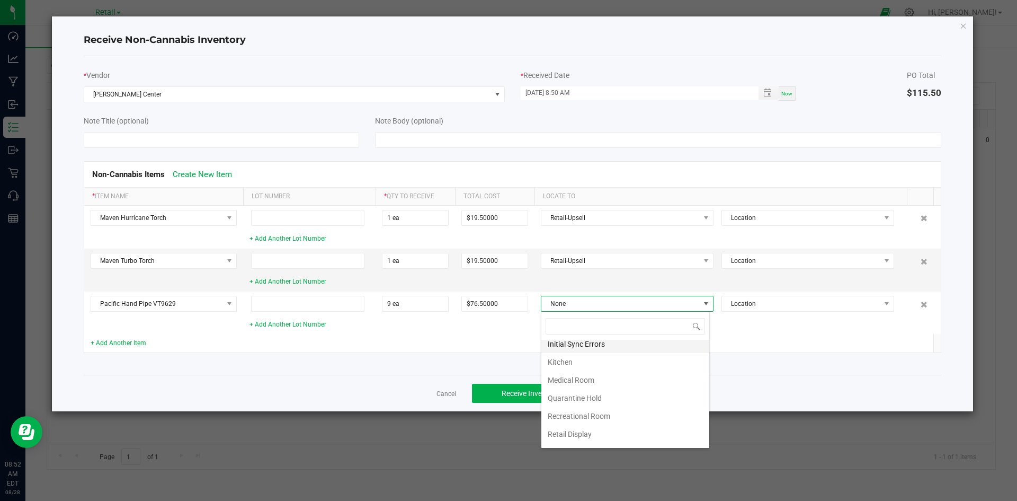
scroll to position [106, 0]
click at [601, 380] on li "Retail-Upsell" at bounding box center [625, 387] width 168 height 18
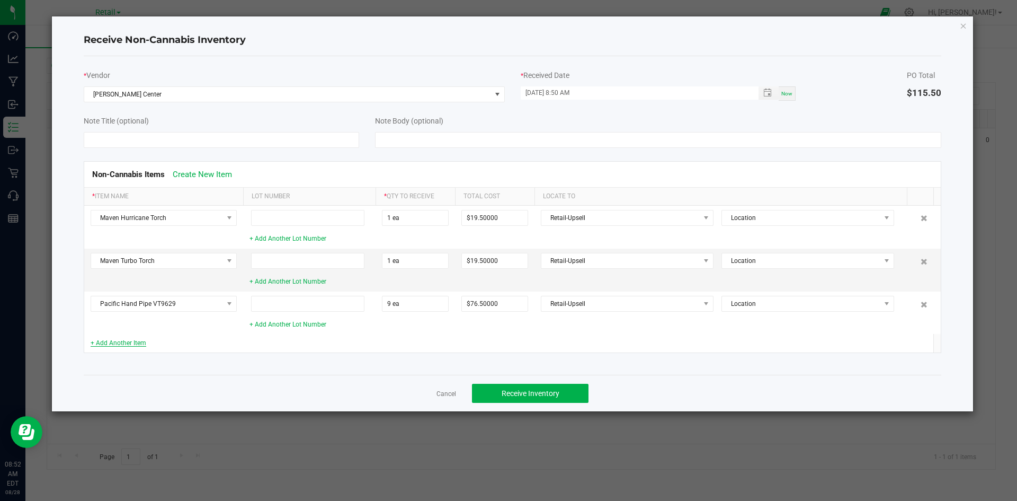
click at [131, 342] on link "+ Add Another Item" at bounding box center [119, 342] width 56 height 7
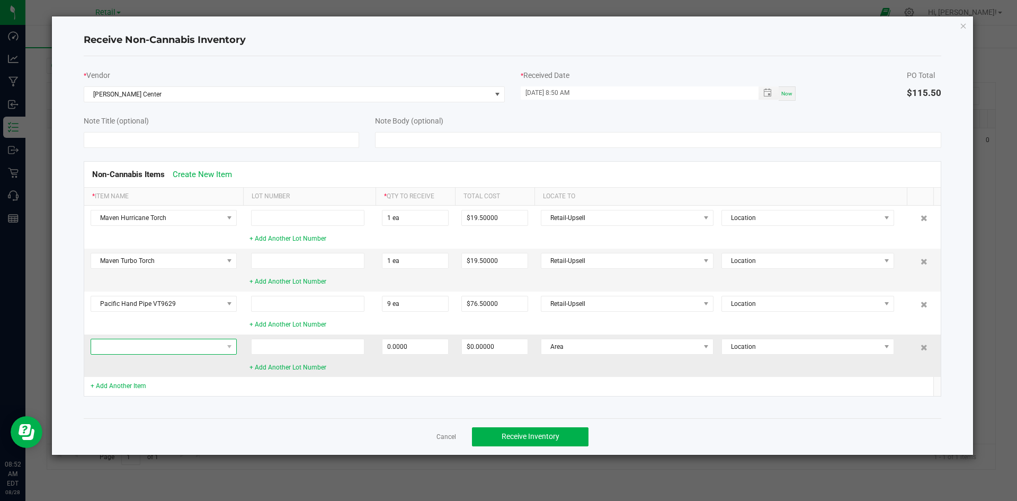
click at [144, 353] on span at bounding box center [157, 346] width 132 height 15
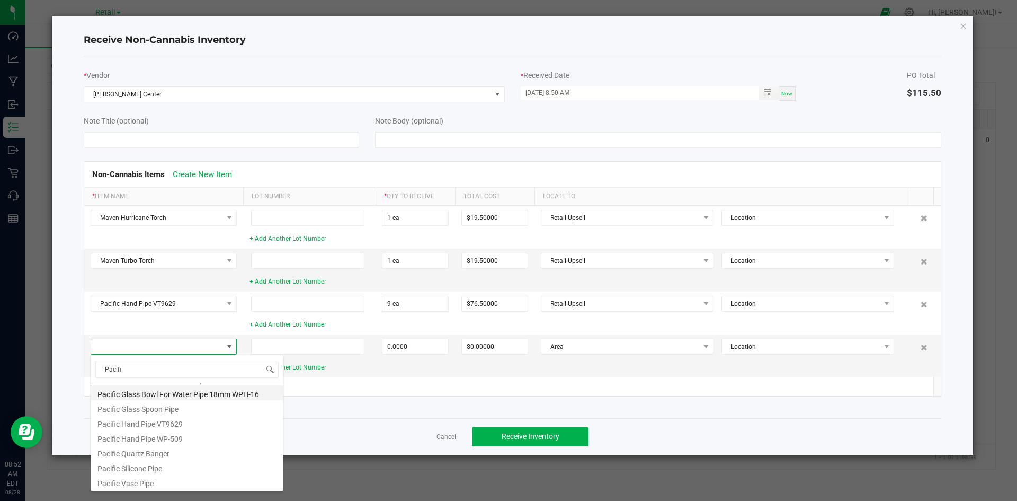
scroll to position [0, 0]
type input "P"
type input "Nec"
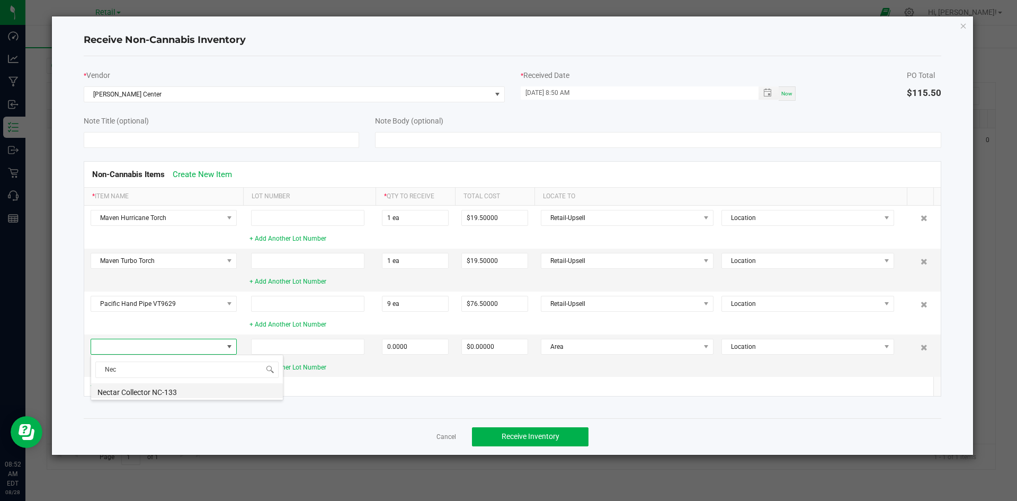
click at [169, 396] on li "Nectar Collector NC-133" at bounding box center [187, 390] width 192 height 15
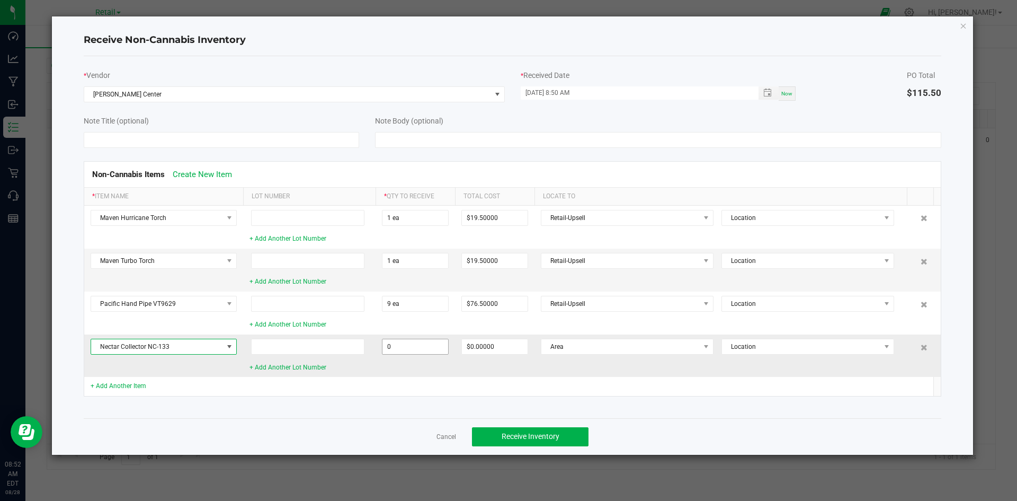
click at [391, 342] on input "0" at bounding box center [415, 346] width 66 height 15
type input "3 ea"
type input "$40.50000"
click at [394, 373] on td "3 ea" at bounding box center [415, 355] width 79 height 42
click at [594, 341] on span "Area" at bounding box center [620, 346] width 158 height 15
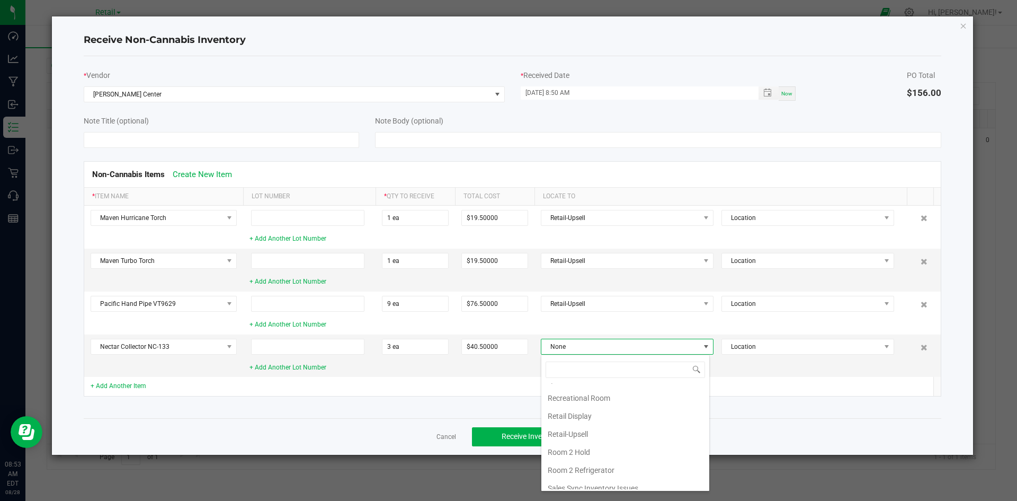
scroll to position [106, 0]
click at [598, 419] on li "Retail Display" at bounding box center [625, 412] width 168 height 18
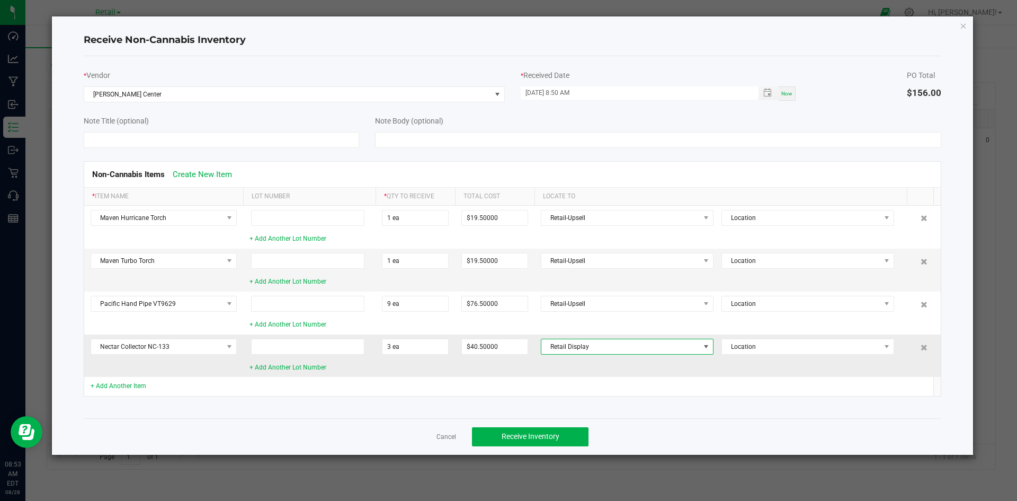
drag, startPoint x: 599, startPoint y: 340, endPoint x: 599, endPoint y: 353, distance: 13.3
click at [599, 341] on span "Retail Display" at bounding box center [620, 346] width 158 height 15
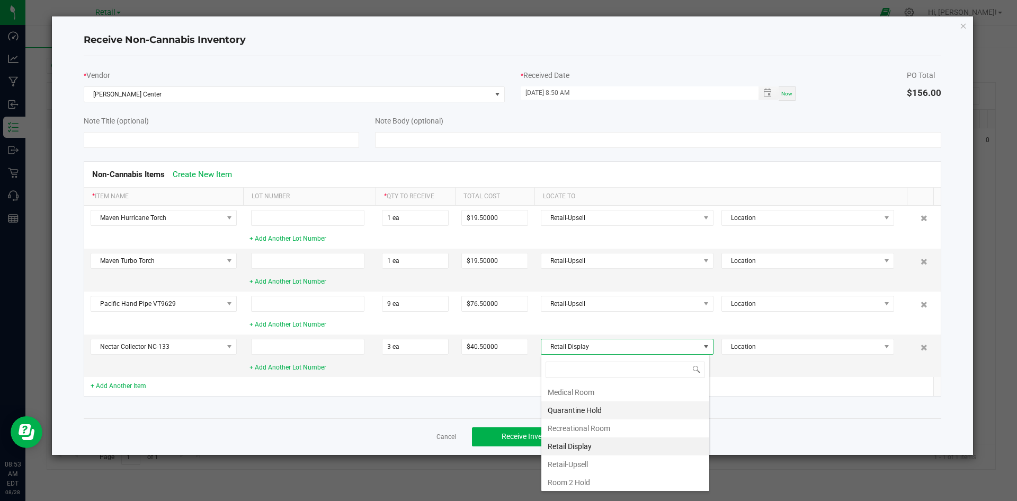
scroll to position [91, 0]
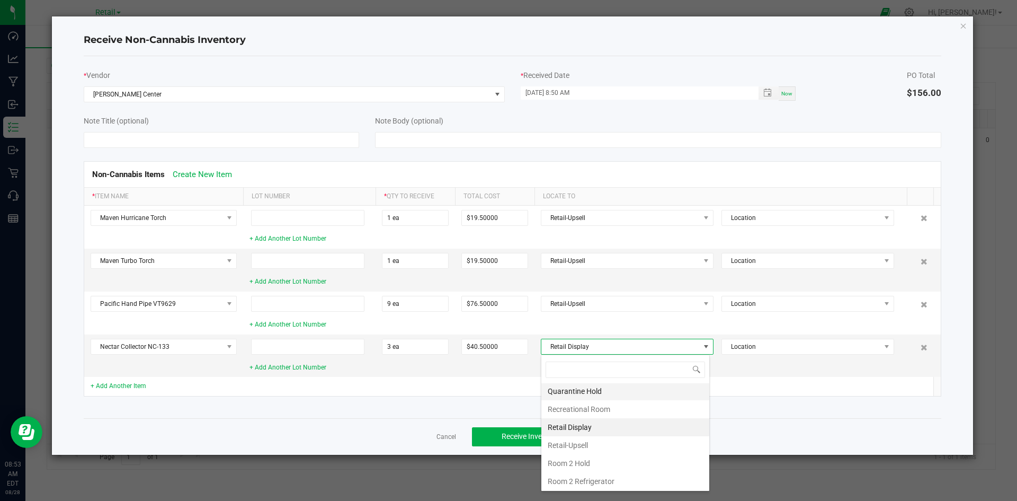
click at [588, 440] on li "Retail-Upsell" at bounding box center [625, 445] width 168 height 18
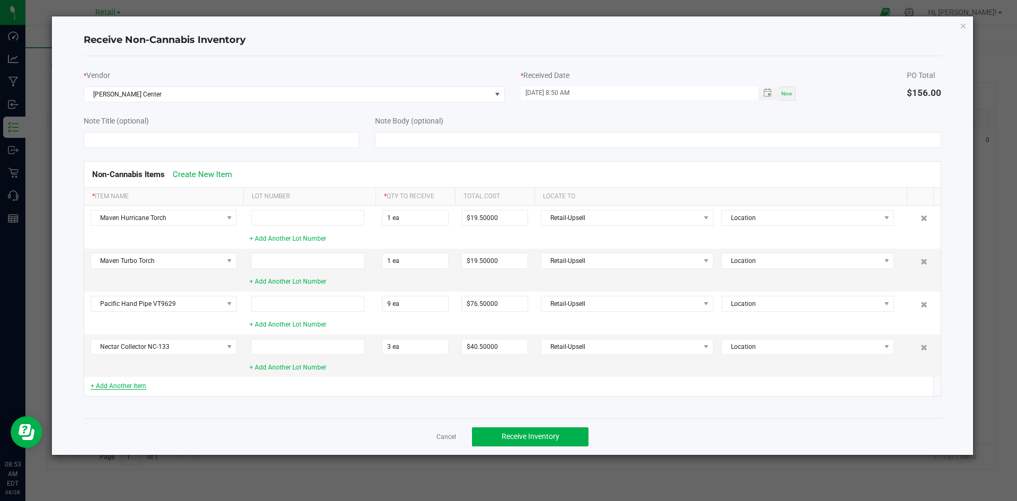
click at [137, 387] on link "+ Add Another Item" at bounding box center [119, 385] width 56 height 7
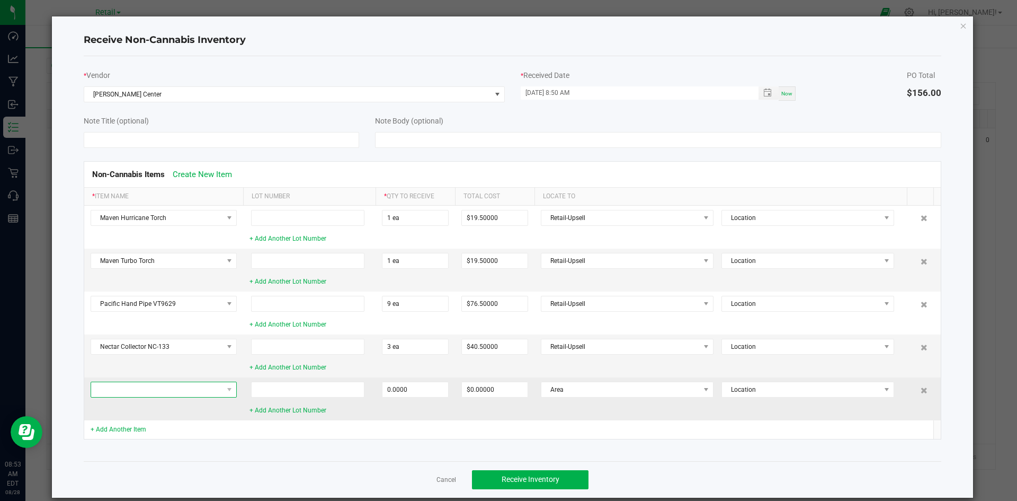
click at [139, 388] on span at bounding box center [157, 389] width 132 height 15
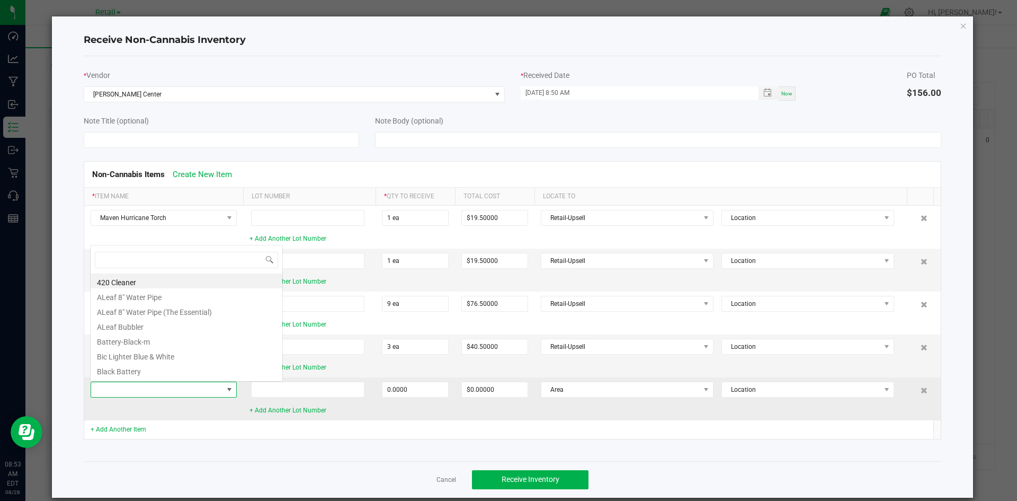
scroll to position [16, 146]
type input "A"
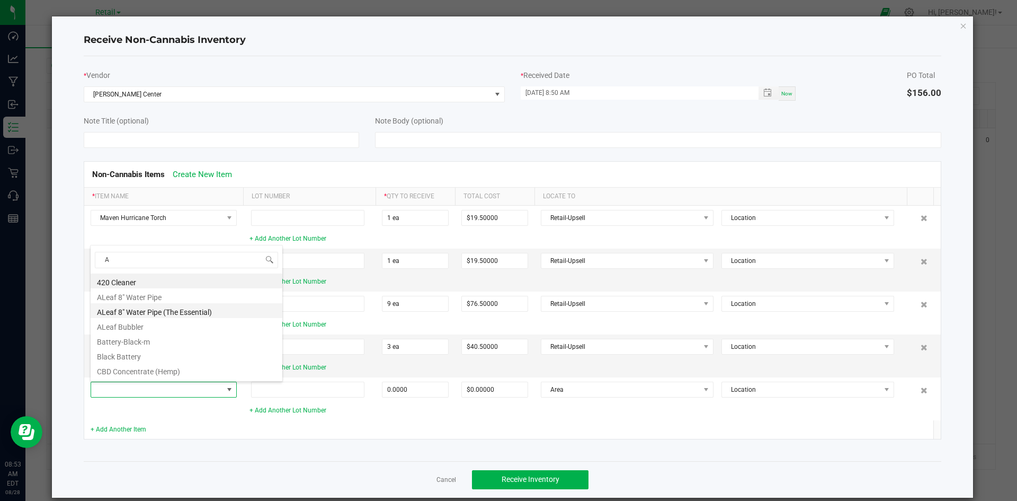
click at [155, 305] on li "ALeaf 8" Water Pipe (The Essential)" at bounding box center [187, 310] width 192 height 15
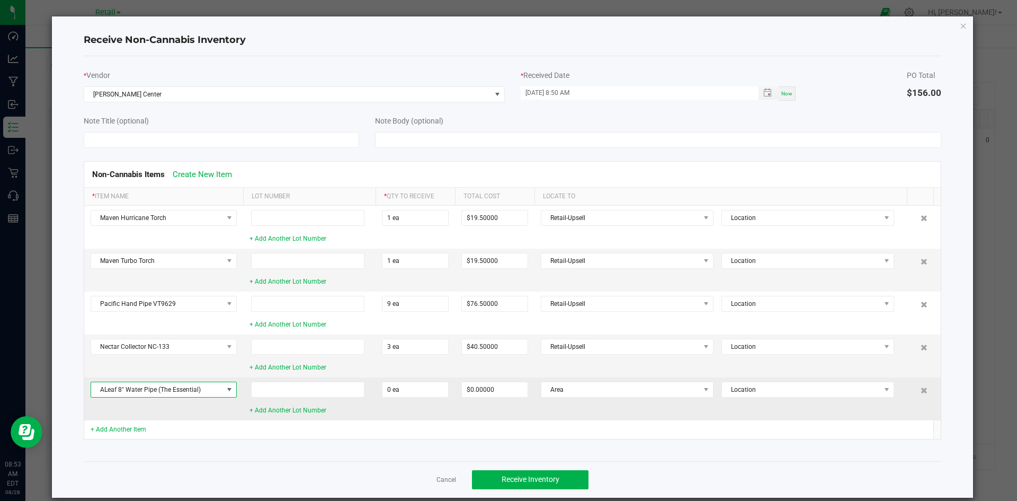
click at [413, 399] on td "0 ea" at bounding box center [415, 398] width 79 height 42
drag, startPoint x: 413, startPoint y: 394, endPoint x: 379, endPoint y: 395, distance: 33.4
click at [412, 394] on input "0" at bounding box center [415, 389] width 66 height 15
type input "10 ea"
type input "$180.00000"
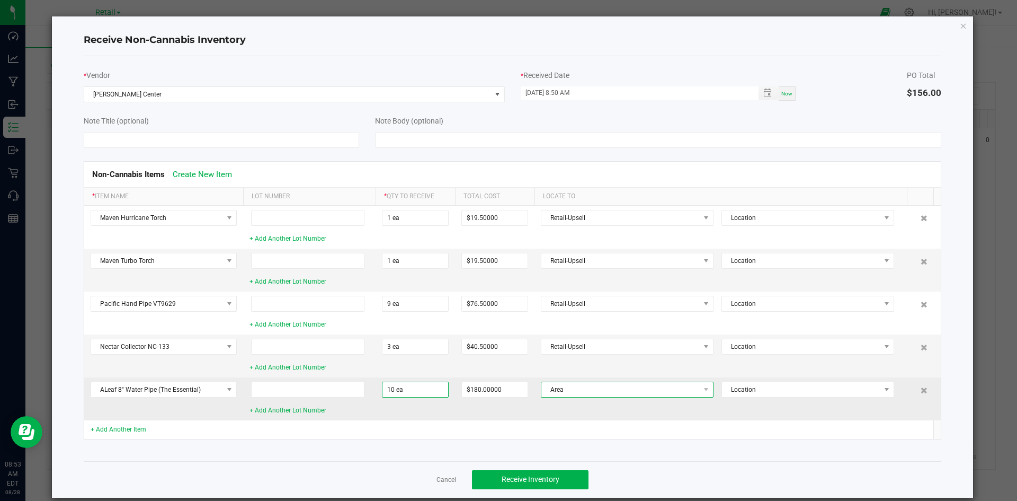
click at [571, 395] on span "Area" at bounding box center [620, 389] width 158 height 15
type input "ret"
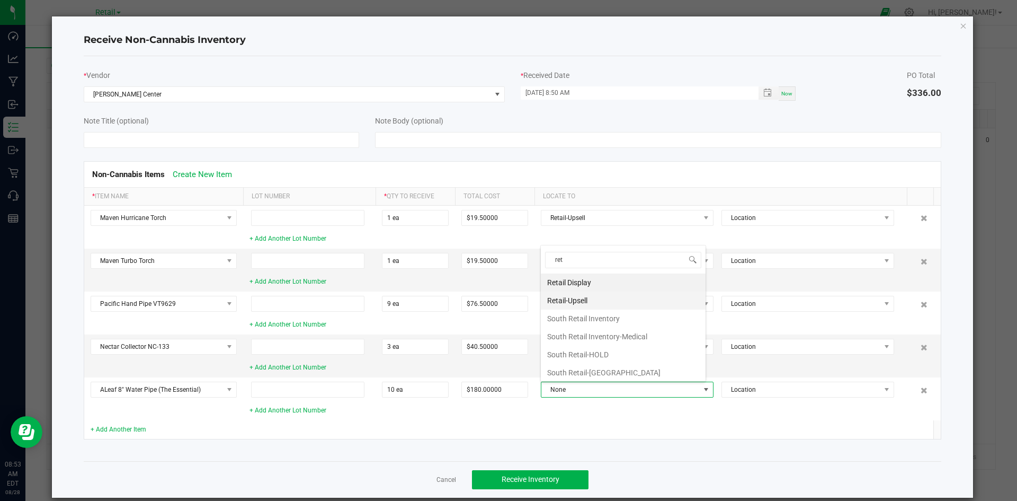
click at [582, 293] on li "Retail-Upsell" at bounding box center [623, 300] width 165 height 18
click at [134, 429] on link "+ Add Another Item" at bounding box center [119, 428] width 56 height 7
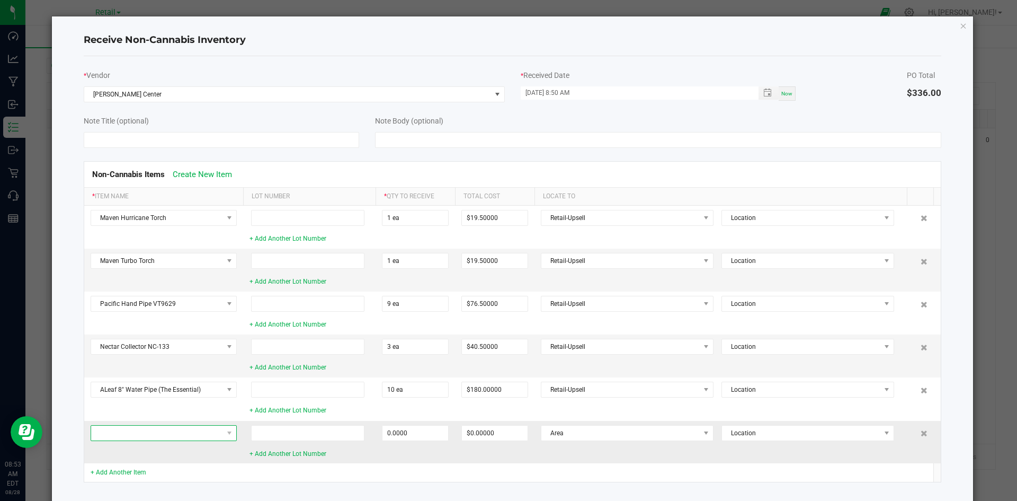
click at [128, 437] on span at bounding box center [157, 432] width 132 height 15
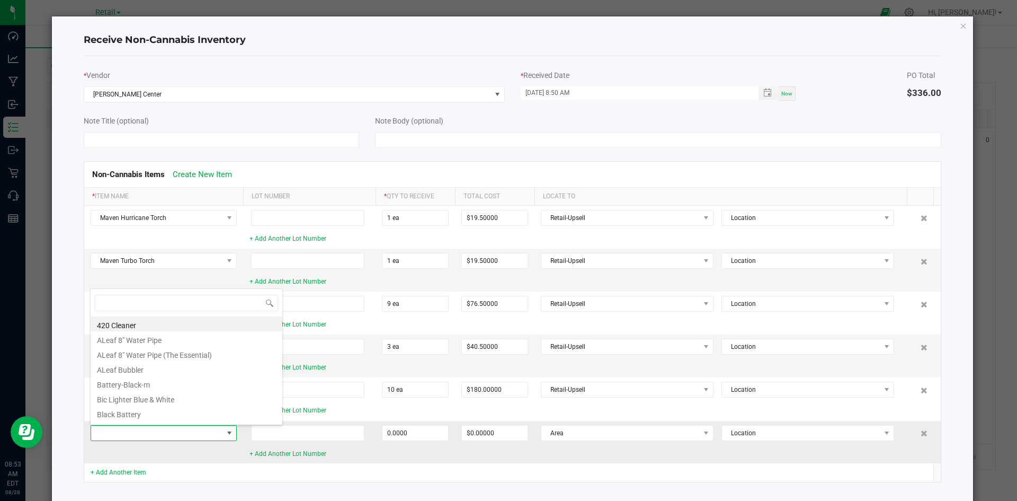
scroll to position [16, 146]
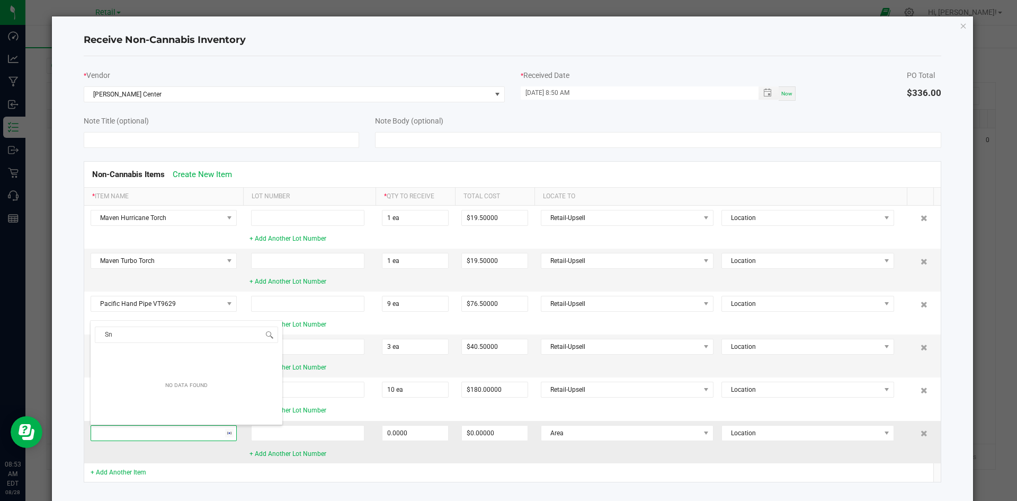
type input "S"
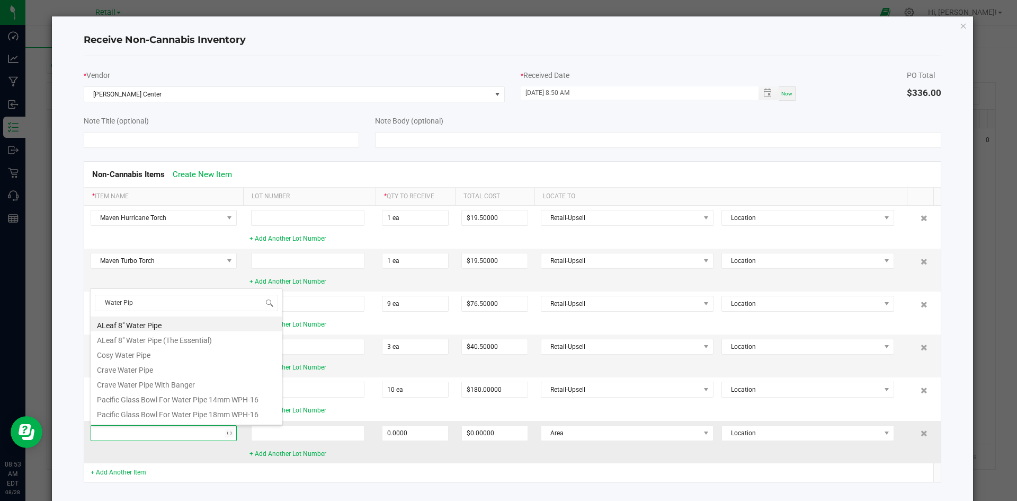
type input "Water Pipe"
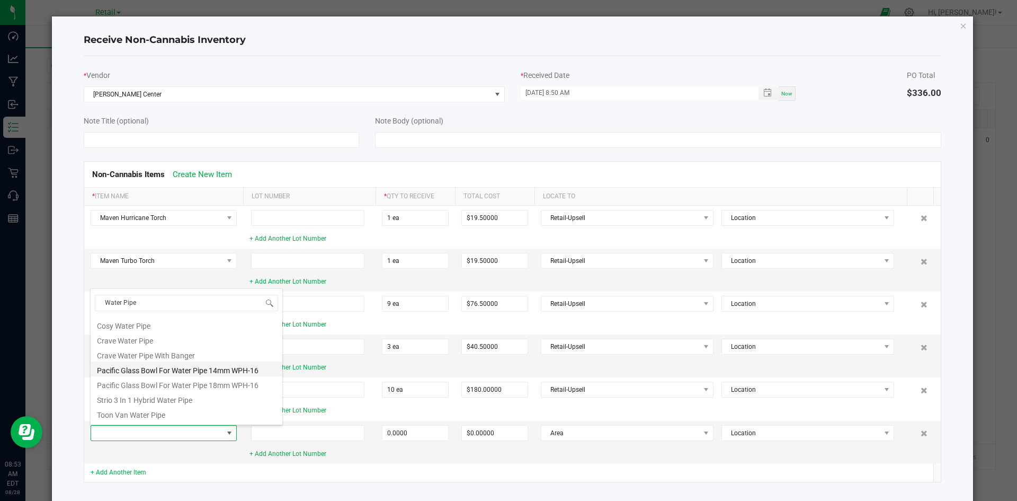
scroll to position [42, 0]
click at [136, 409] on li "Water Pipe (Large)" at bounding box center [187, 414] width 192 height 15
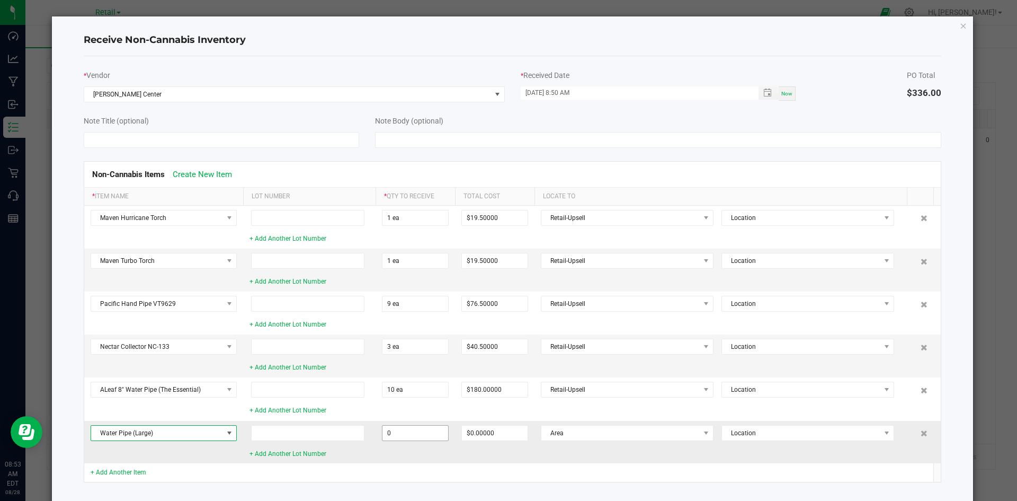
click at [413, 434] on input "0" at bounding box center [415, 432] width 66 height 15
type input "1 ea"
type input "$67.50000"
click at [444, 459] on td "1 ea" at bounding box center [415, 442] width 79 height 42
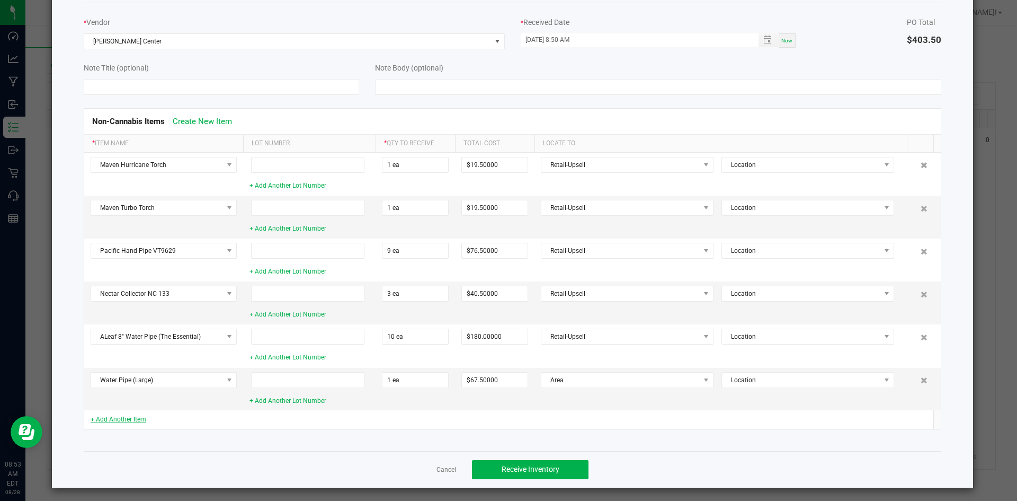
click at [128, 419] on link "+ Add Another Item" at bounding box center [119, 418] width 56 height 7
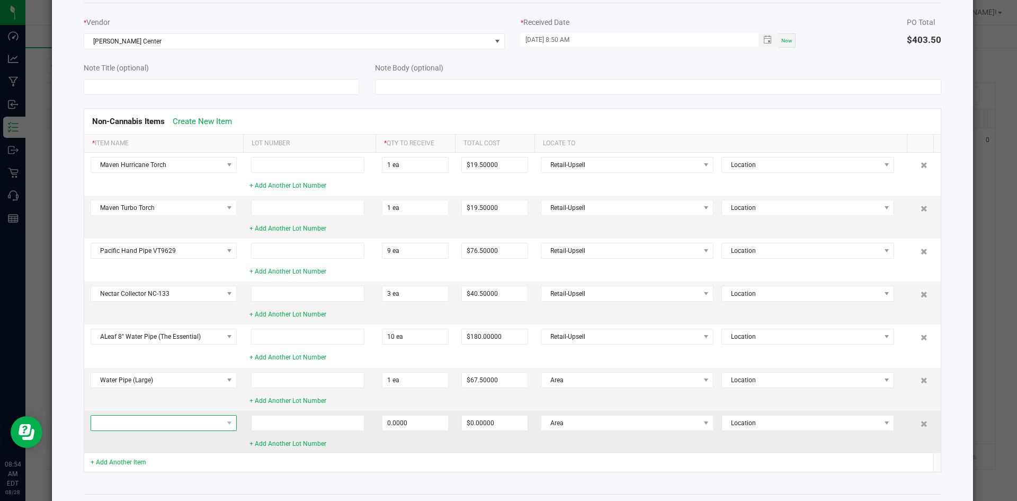
click at [206, 428] on span at bounding box center [157, 422] width 132 height 15
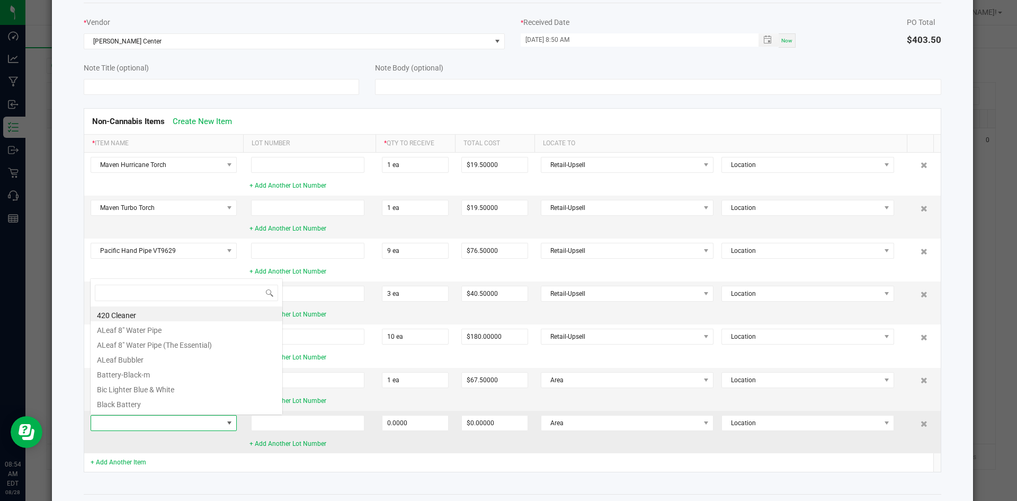
scroll to position [16, 146]
type input "L"
type input "H"
type input "C"
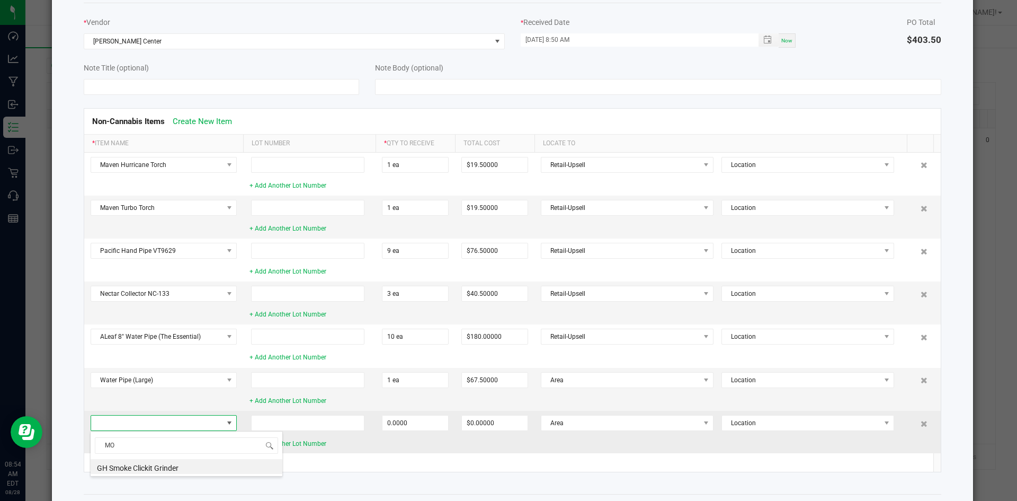
type input "M"
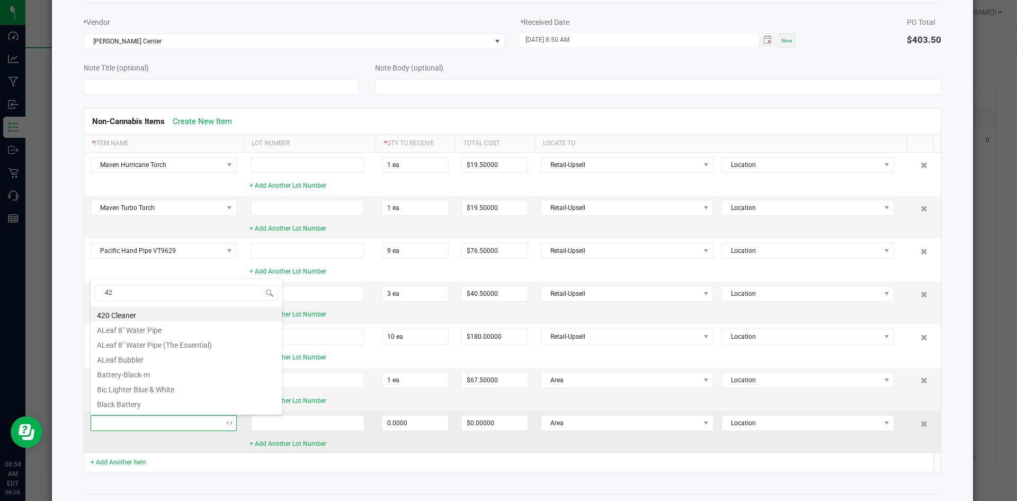
type input "420"
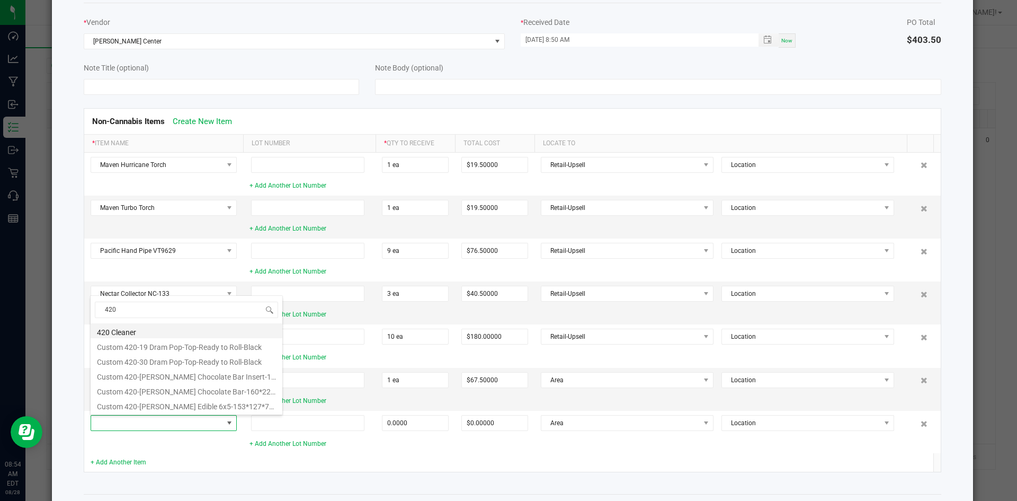
click at [206, 327] on li "420 Cleaner" at bounding box center [187, 330] width 192 height 15
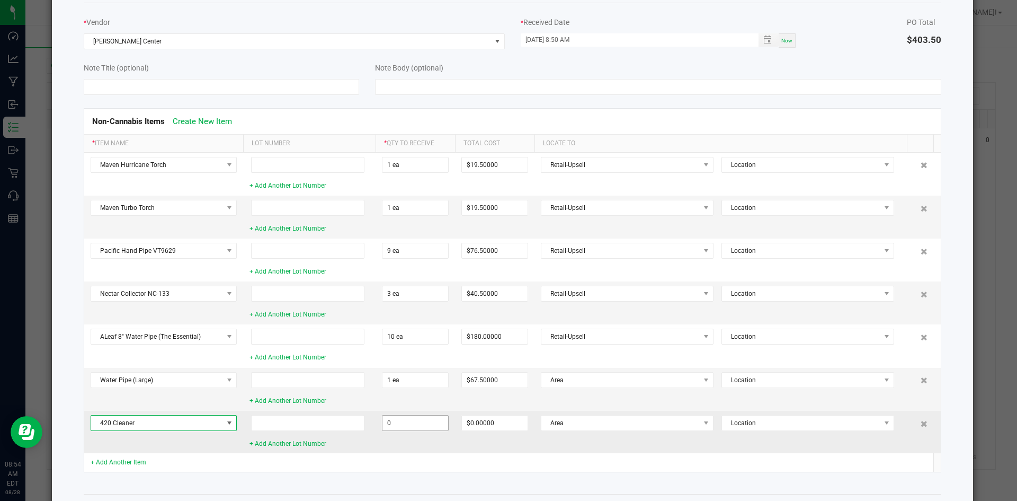
click at [433, 425] on input "0" at bounding box center [415, 422] width 66 height 15
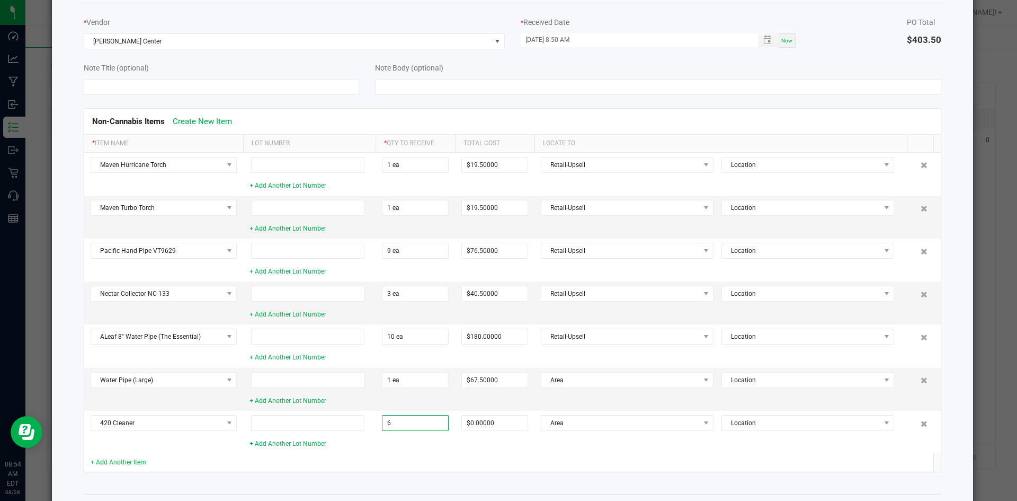
type input "6 ea"
type input "$40.50000"
click at [473, 468] on td at bounding box center [494, 462] width 79 height 19
click at [605, 384] on span "Area" at bounding box center [620, 379] width 158 height 15
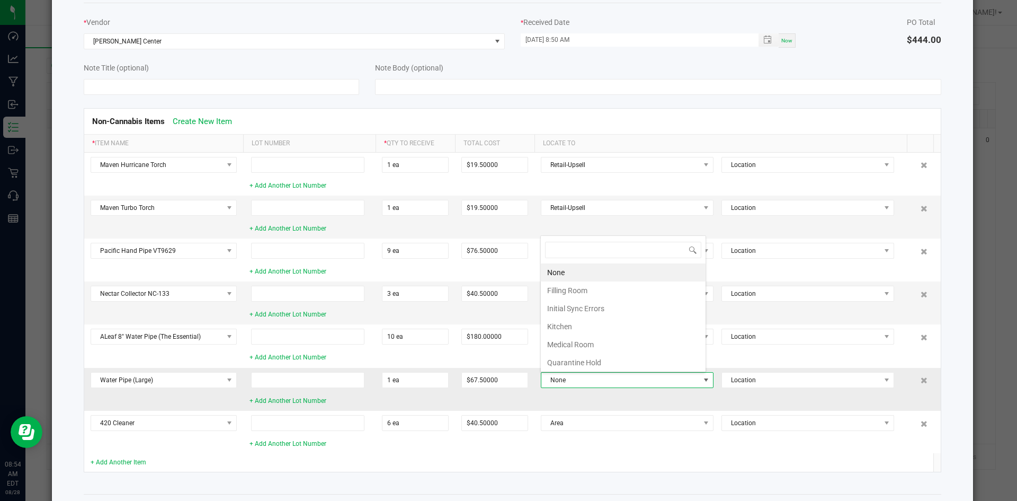
scroll to position [16, 165]
type input "[PERSON_NAME]"
click at [605, 285] on li "Retail-Upsell" at bounding box center [623, 290] width 165 height 18
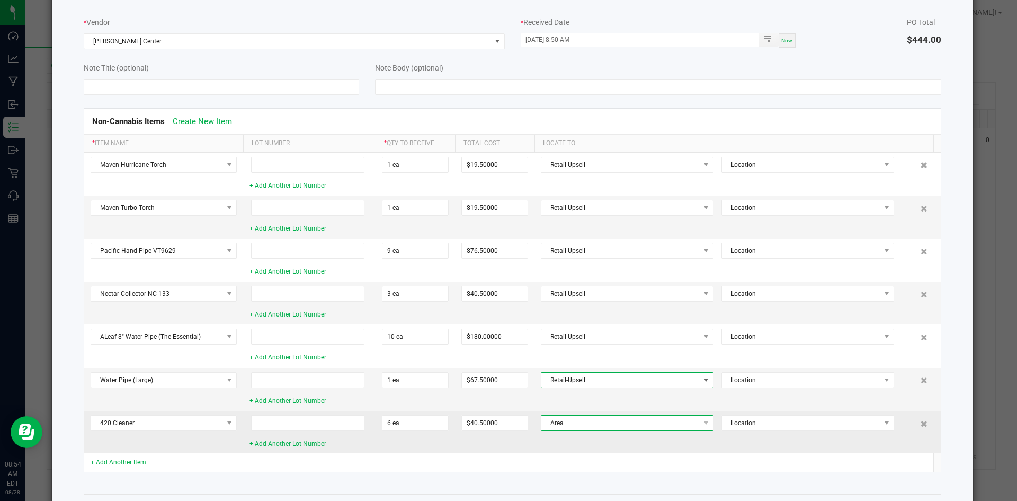
click at [579, 430] on span "Area" at bounding box center [620, 422] width 158 height 15
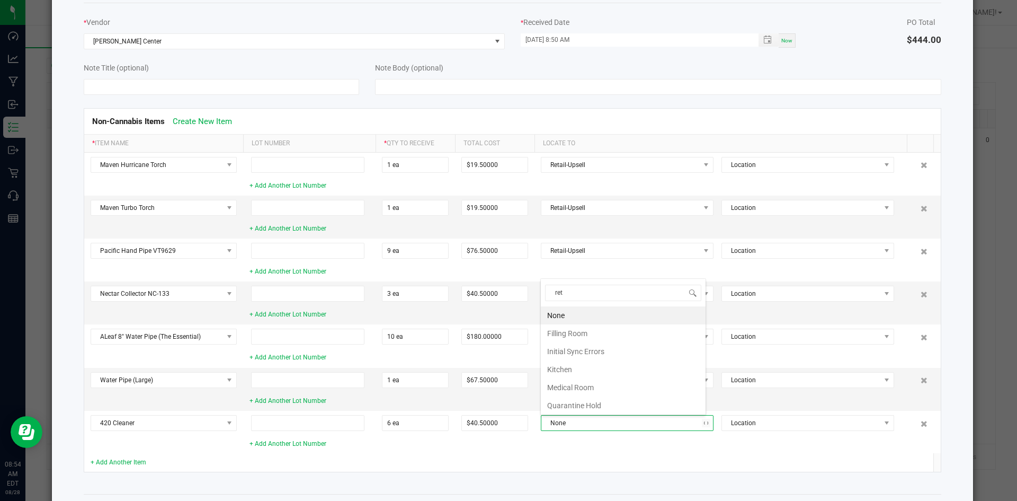
type input "[PERSON_NAME]"
click at [581, 327] on li "Retail-Upsell" at bounding box center [623, 333] width 165 height 18
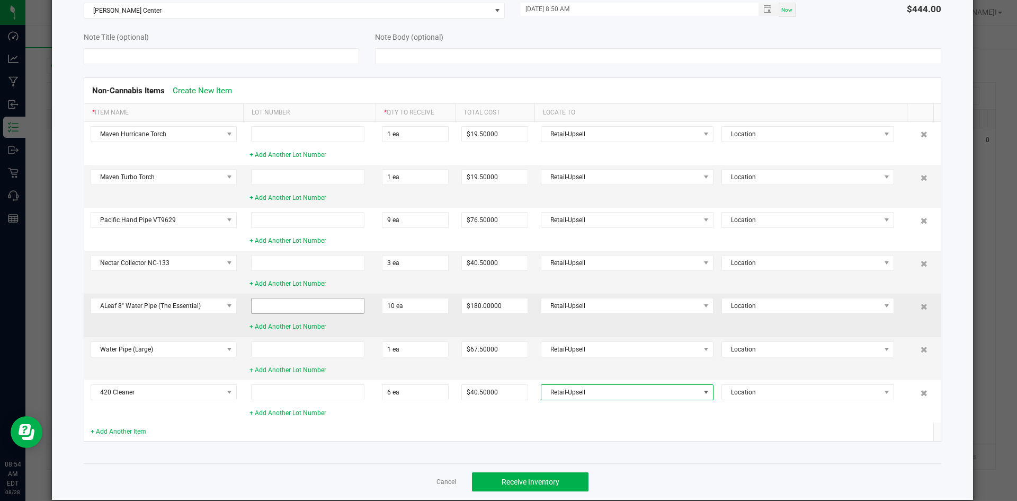
scroll to position [99, 0]
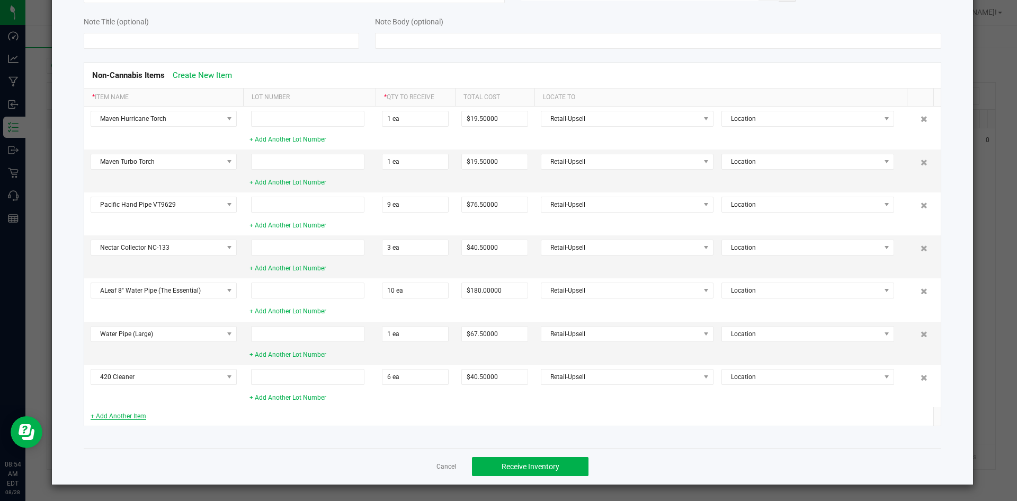
click at [116, 419] on link "+ Add Another Item" at bounding box center [119, 415] width 56 height 7
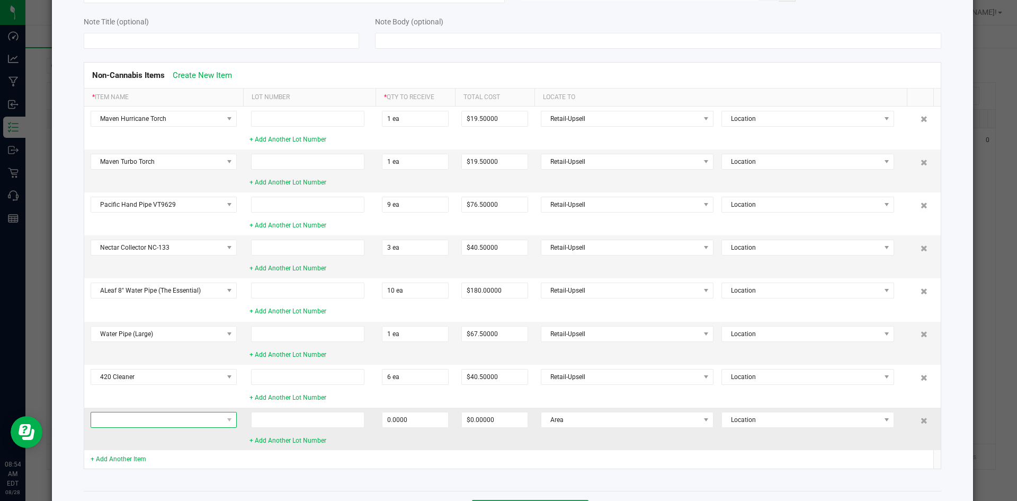
click at [155, 426] on span at bounding box center [157, 419] width 132 height 15
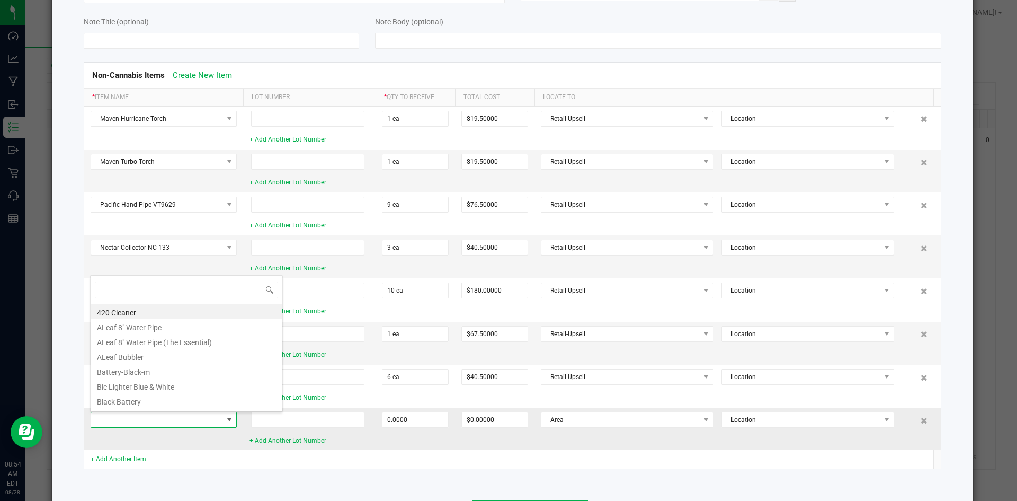
scroll to position [16, 146]
type input "Crav"
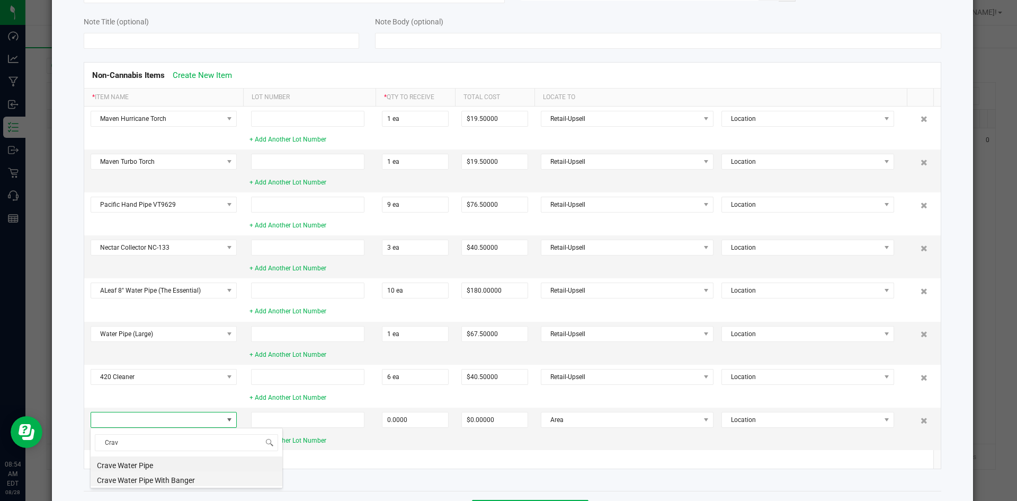
click at [152, 476] on li "Crave Water Pipe With Banger" at bounding box center [187, 478] width 192 height 15
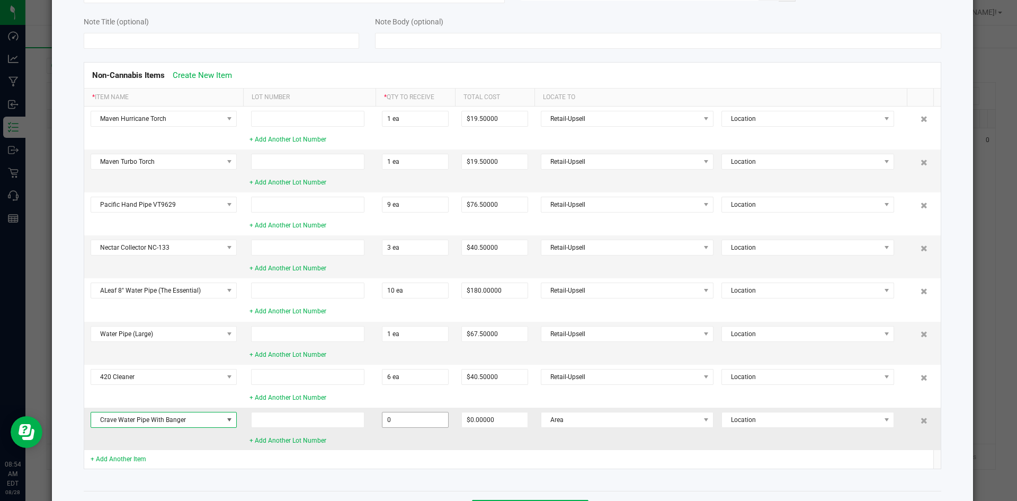
click at [397, 420] on input "0" at bounding box center [415, 419] width 66 height 15
type input "2"
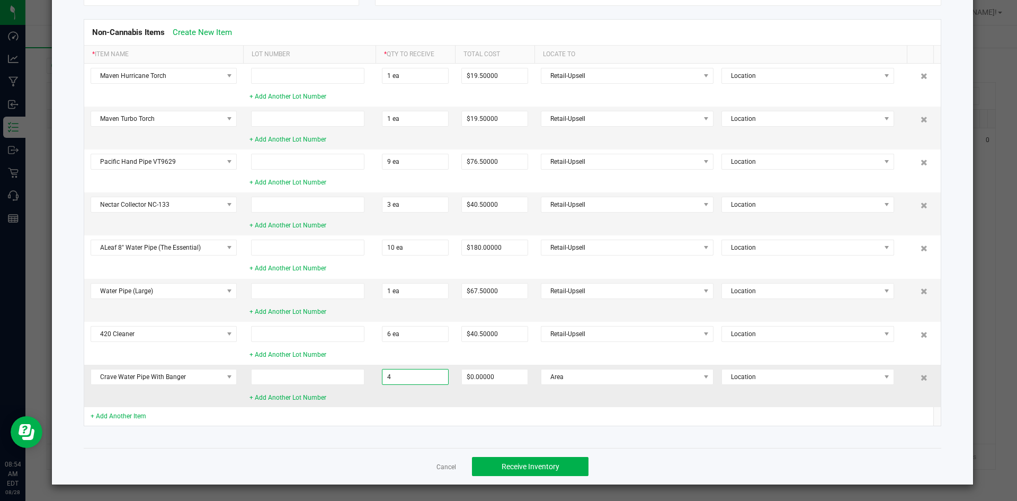
type input "4 ea"
type input "$108.00000"
click at [397, 420] on td at bounding box center [415, 416] width 79 height 19
click at [587, 376] on span "Area" at bounding box center [620, 376] width 158 height 15
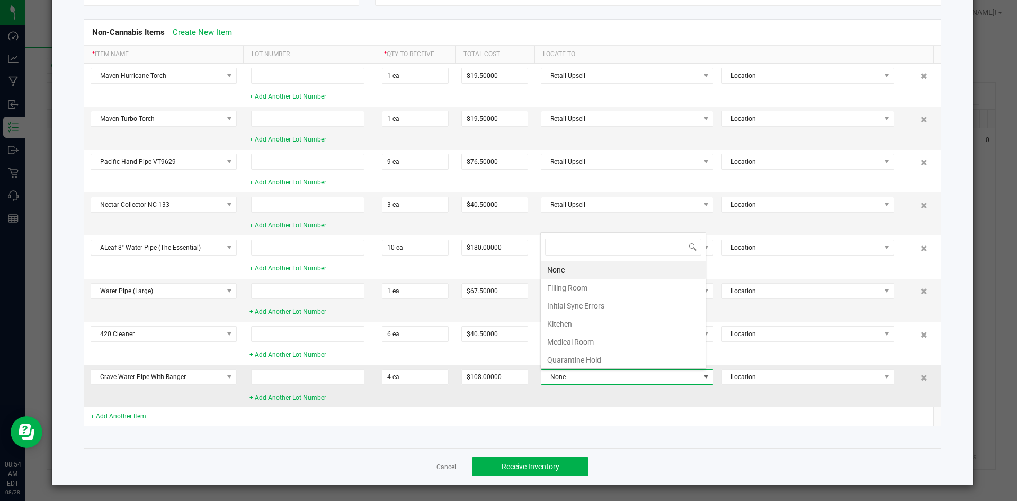
scroll to position [16, 165]
type input "[PERSON_NAME]"
click at [591, 284] on li "Retail-Upsell" at bounding box center [623, 288] width 165 height 18
click at [594, 396] on td "Retail-Upsell Location" at bounding box center [725, 385] width 380 height 42
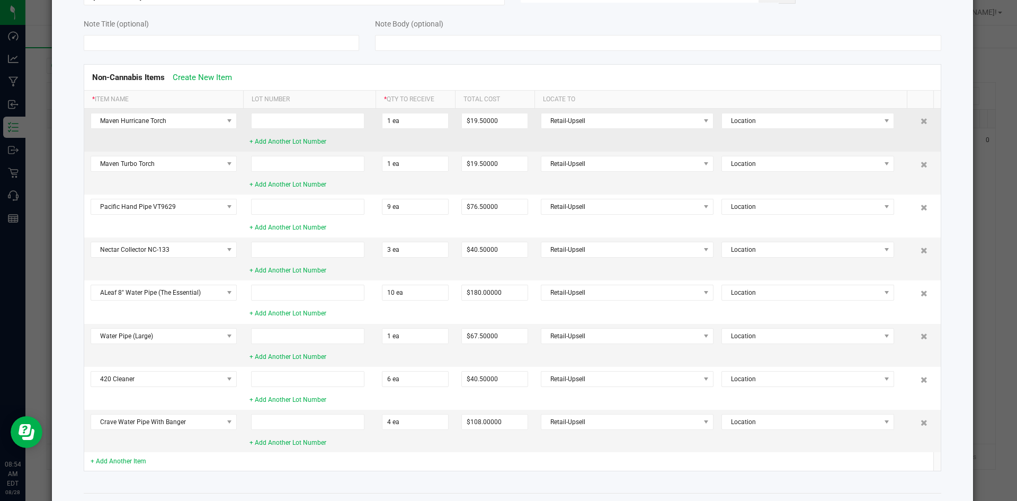
scroll to position [142, 0]
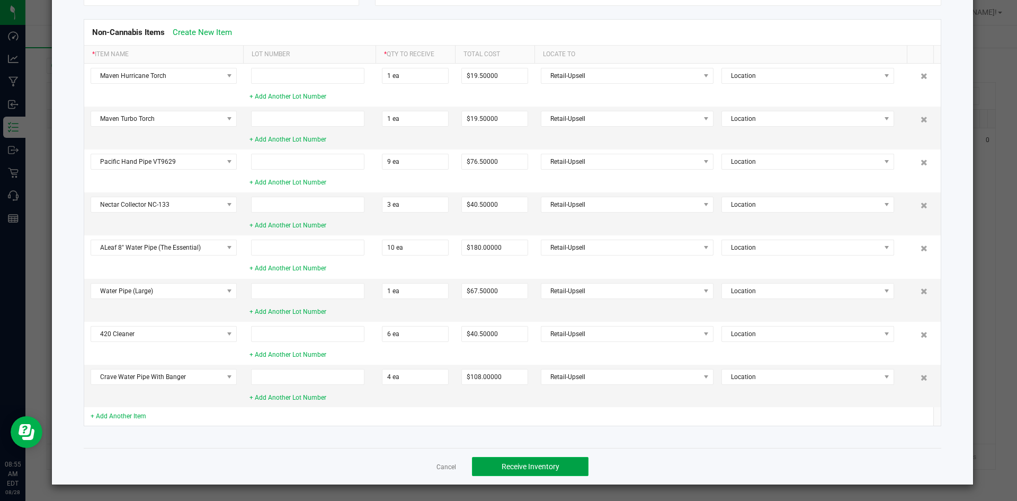
click at [524, 466] on span "Receive Inventory" at bounding box center [531, 466] width 58 height 8
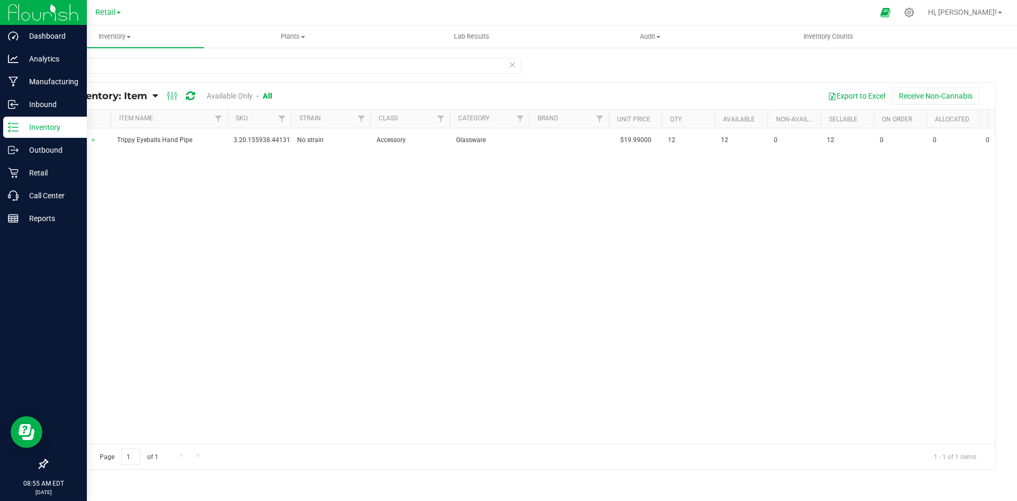
click at [12, 123] on line at bounding box center [15, 123] width 6 height 0
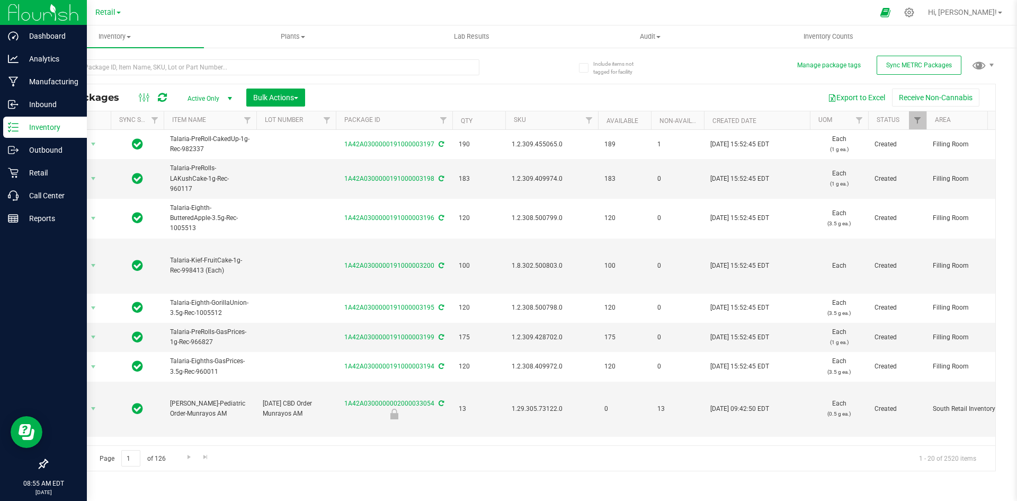
drag, startPoint x: 23, startPoint y: 126, endPoint x: 76, endPoint y: 130, distance: 53.7
click at [76, 130] on p "Inventory" at bounding box center [51, 127] width 64 height 13
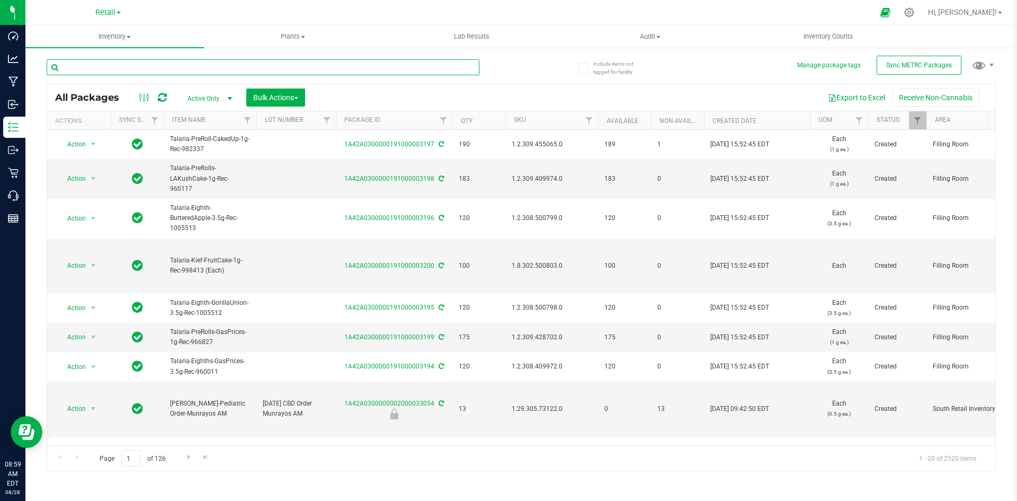
click at [88, 70] on input "text" at bounding box center [263, 67] width 433 height 16
type input "V"
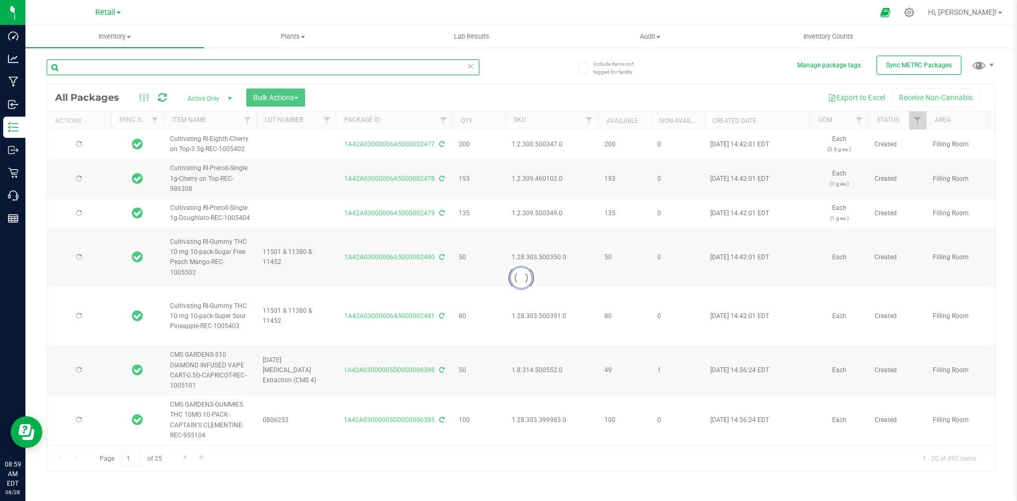
type input "JOMO (Joy of Missing Out) 3.5g-57"
type input "2025-08-13"
type input "2025-08-21"
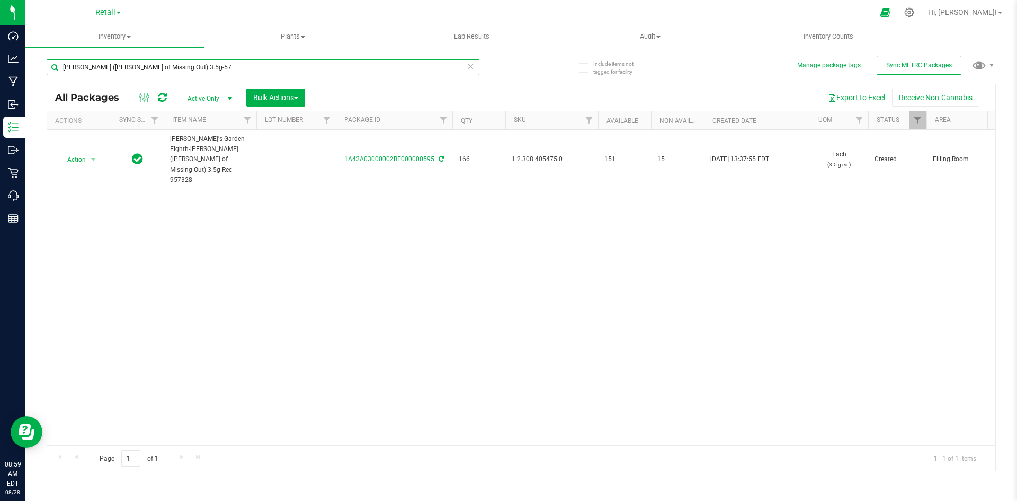
click at [220, 63] on input "JOMO (Joy of Missing Out) 3.5g-57" at bounding box center [263, 67] width 433 height 16
paste input "Kik KaliBloom"
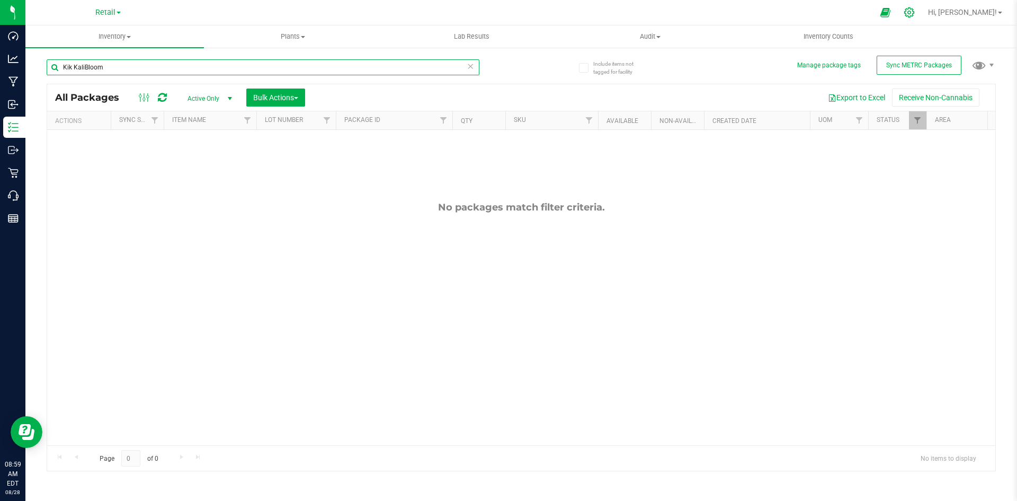
type input "Kik KaliBloom"
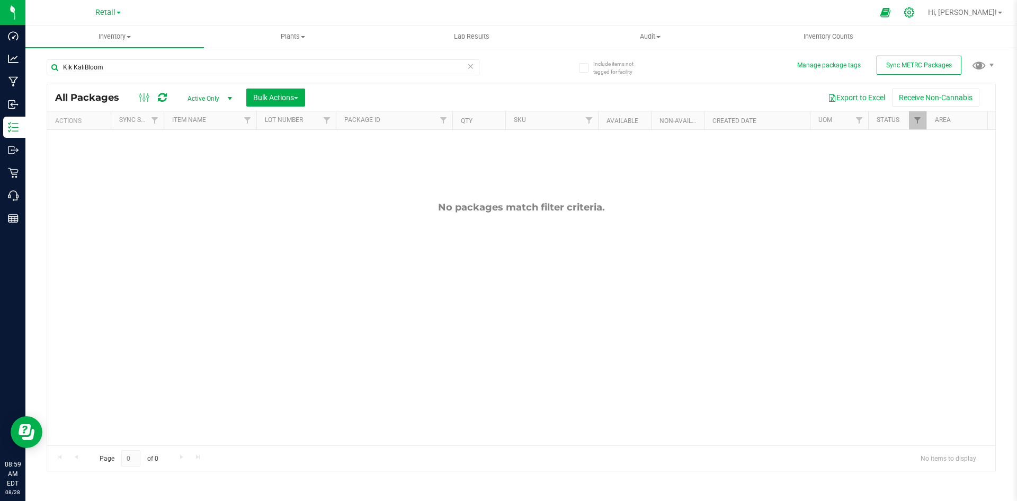
click at [914, 14] on icon at bounding box center [909, 12] width 10 height 10
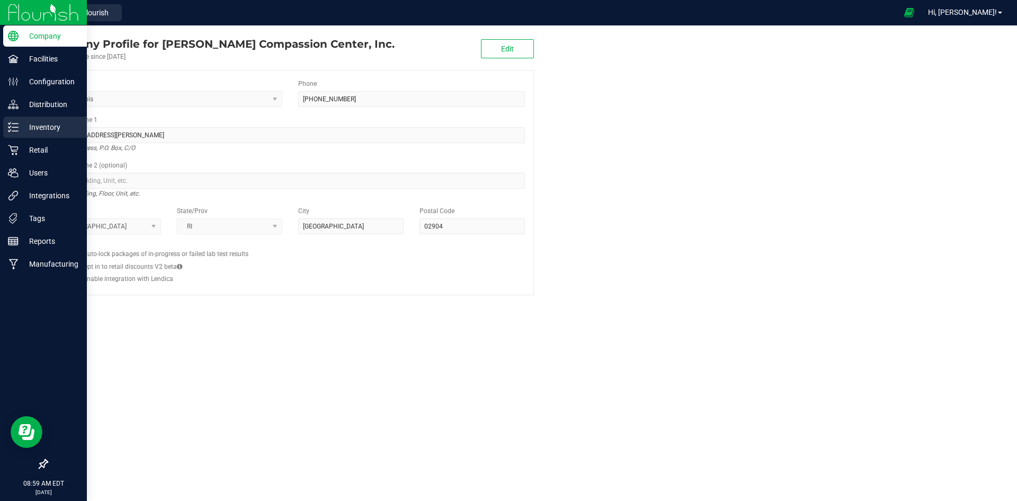
click at [22, 126] on p "Inventory" at bounding box center [51, 127] width 64 height 13
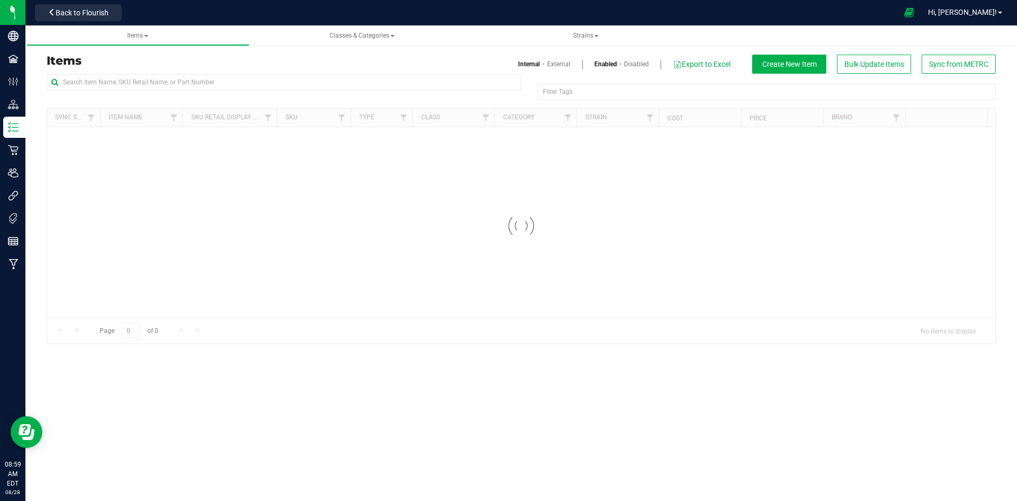
click at [216, 72] on div "Items Internal External Enabled Disabled Export to Excel Create New Item Bulk U…" at bounding box center [521, 64] width 965 height 19
click at [209, 81] on input "text" at bounding box center [284, 82] width 475 height 16
paste input "Kik KaliBloom"
click at [289, 95] on div "Kik KaliBloom" at bounding box center [284, 86] width 475 height 24
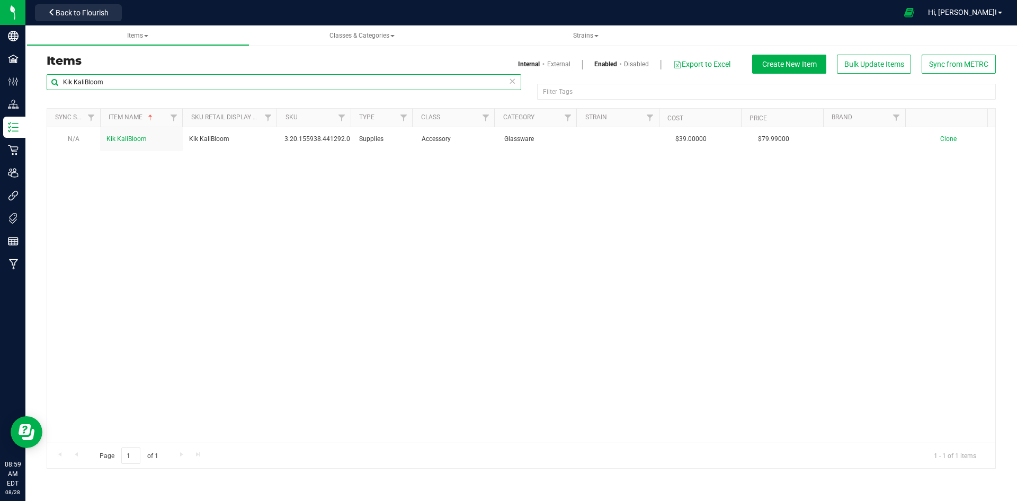
click at [291, 87] on input "Kik KaliBloom" at bounding box center [284, 82] width 475 height 16
paste input "Newport Butane"
click at [226, 78] on input "Newport Butane" at bounding box center [284, 82] width 475 height 16
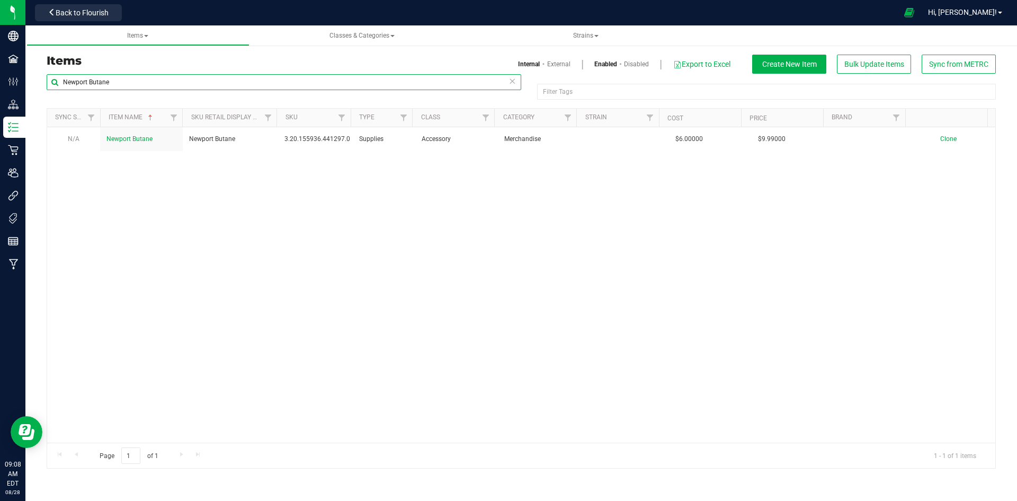
click at [226, 78] on input "Newport Butane" at bounding box center [284, 82] width 475 height 16
click at [129, 83] on input "Newport Butane" at bounding box center [284, 82] width 475 height 16
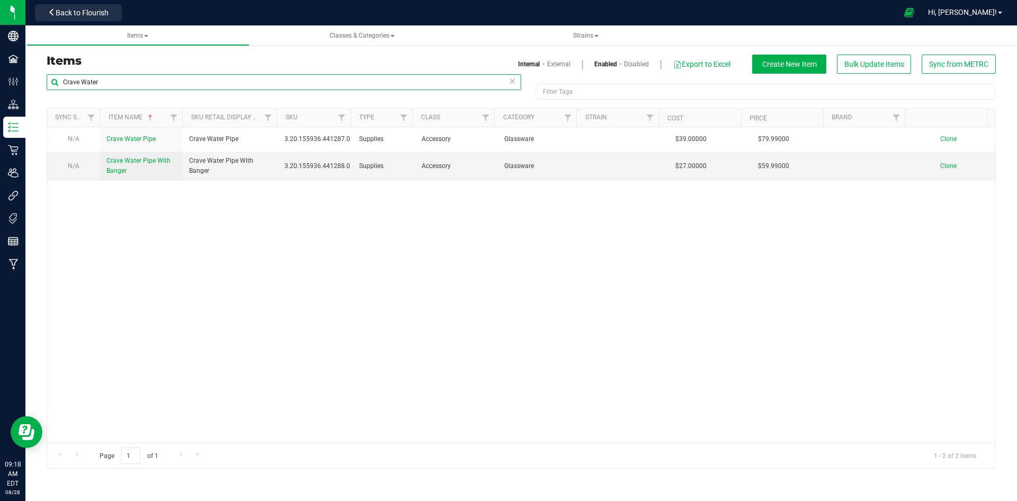
click at [129, 83] on input "Crave Water" at bounding box center [284, 82] width 475 height 16
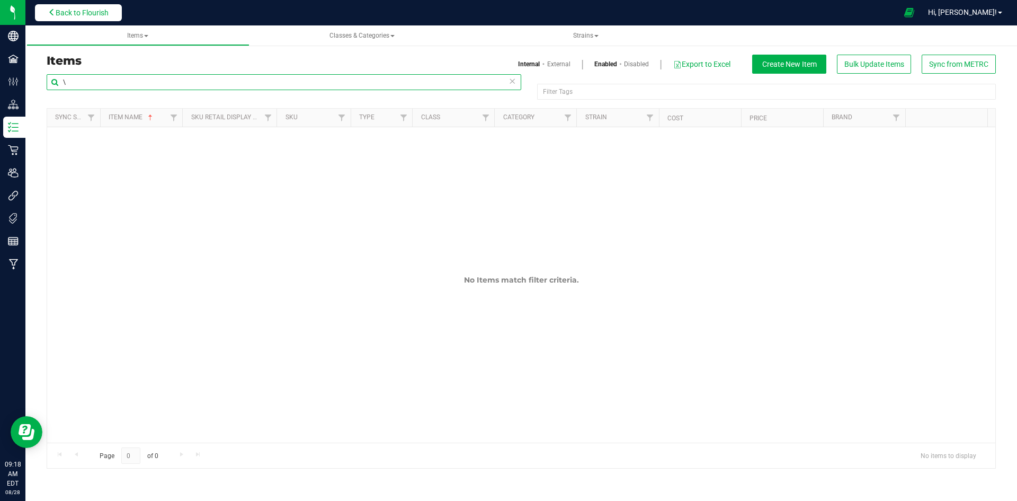
type input "\"
click at [122, 15] on button "Back to Flourish" at bounding box center [78, 12] width 87 height 17
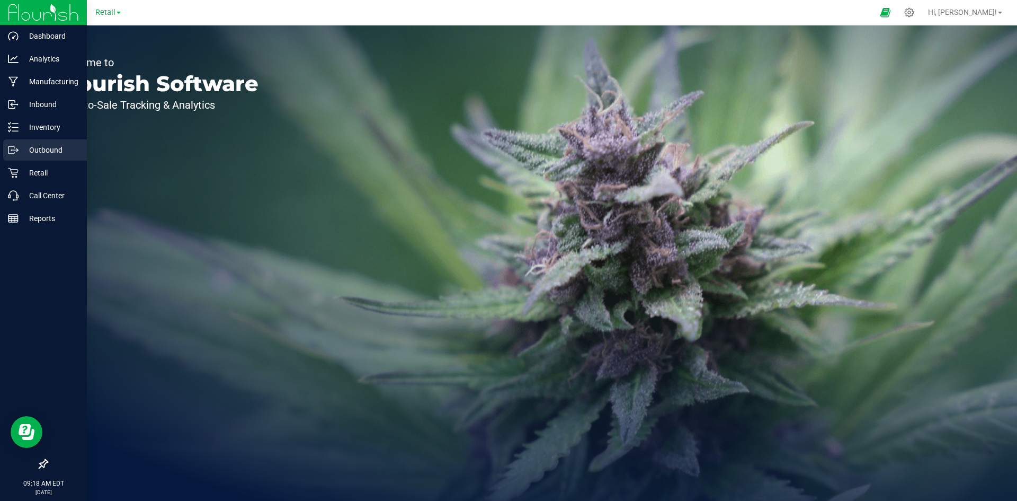
click at [2, 146] on link "Outbound" at bounding box center [43, 150] width 87 height 23
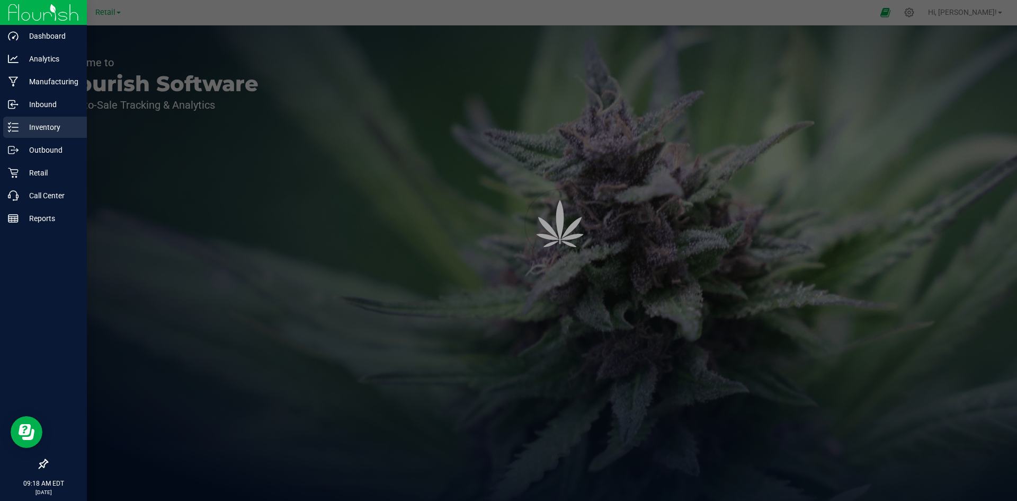
click at [25, 123] on p "Inventory" at bounding box center [51, 127] width 64 height 13
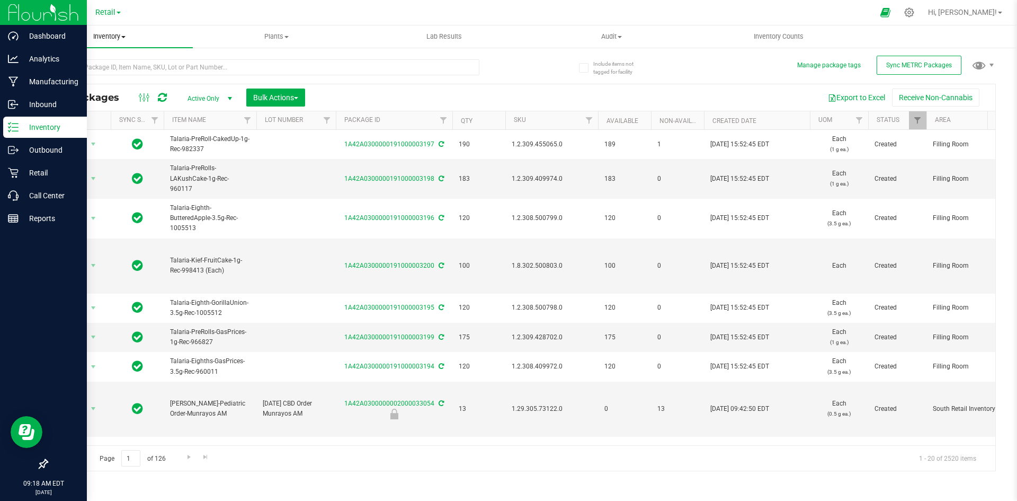
click at [131, 39] on span "Inventory" at bounding box center [108, 37] width 167 height 10
click at [111, 75] on li "All inventory" at bounding box center [108, 76] width 167 height 13
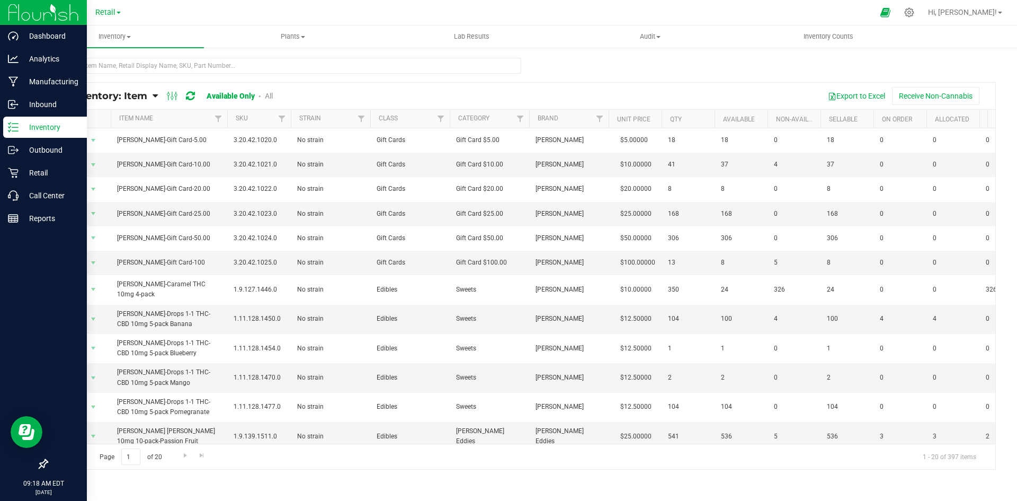
click at [935, 95] on button "Receive Non-Cannabis" at bounding box center [935, 96] width 87 height 18
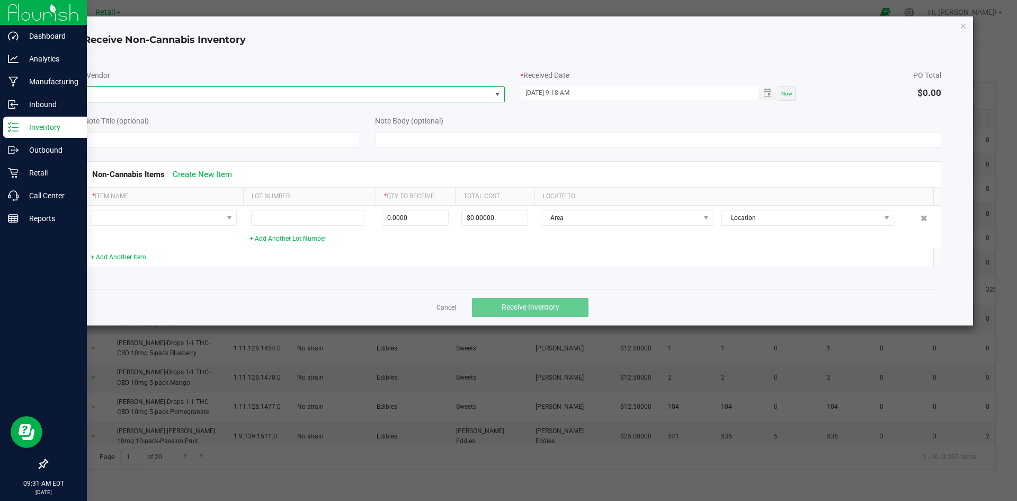
click at [233, 92] on span at bounding box center [287, 94] width 407 height 15
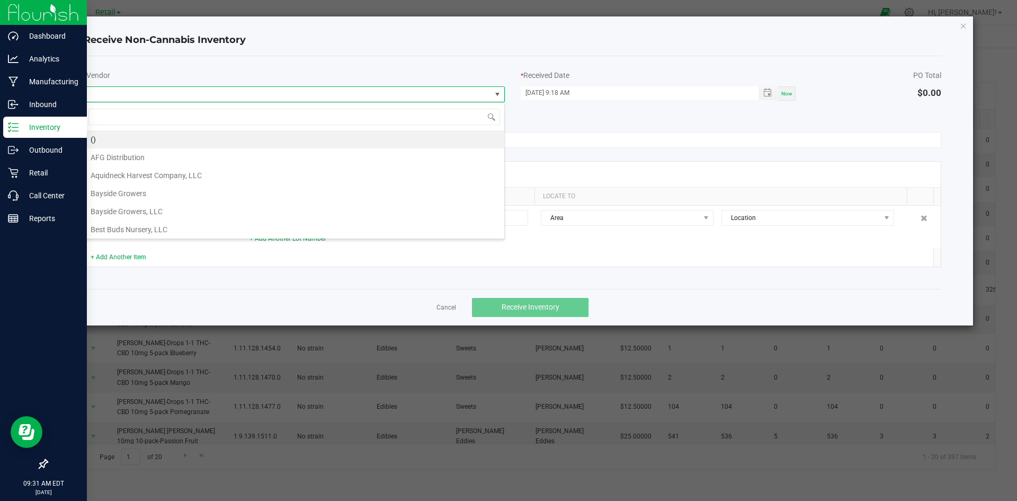
scroll to position [16, 421]
type input "[PERSON_NAME]"
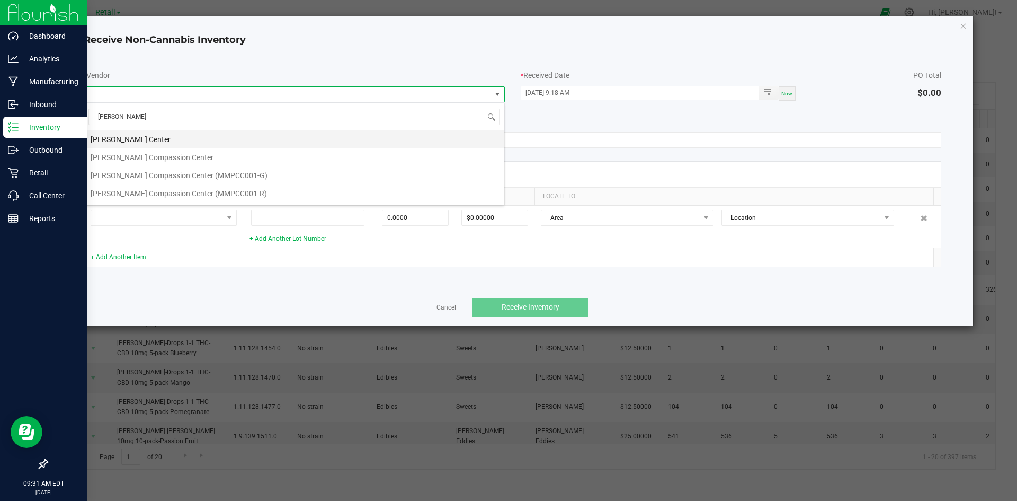
click at [219, 136] on li "[PERSON_NAME] Center" at bounding box center [294, 139] width 420 height 18
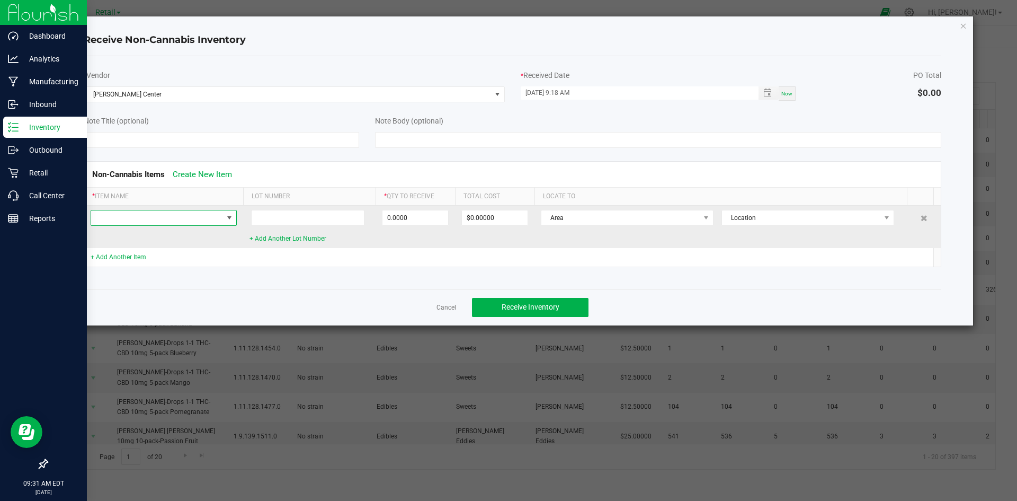
click at [191, 212] on span at bounding box center [157, 217] width 132 height 15
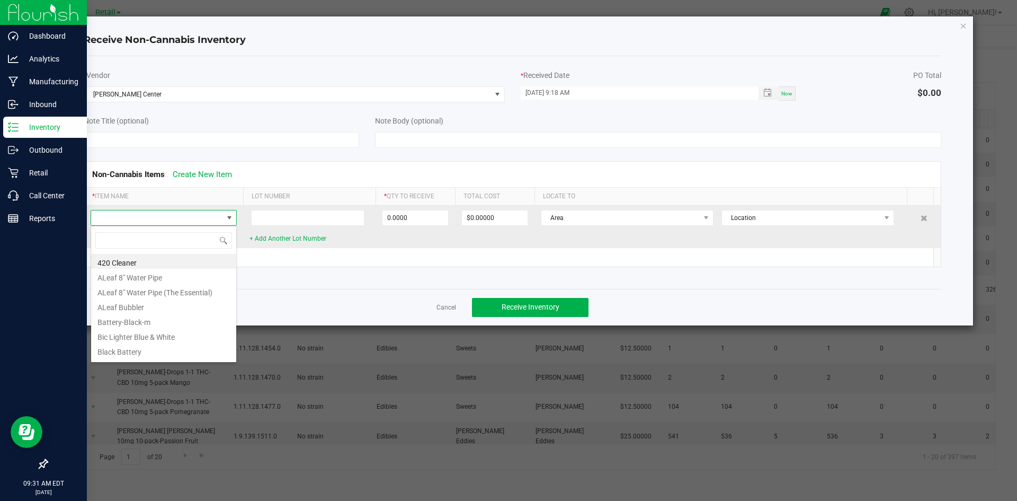
scroll to position [16, 146]
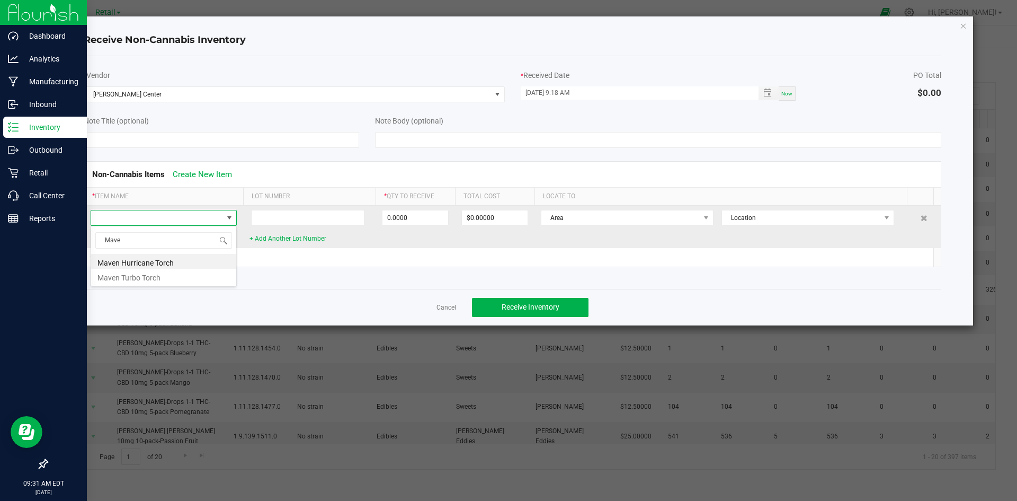
type input "Maven"
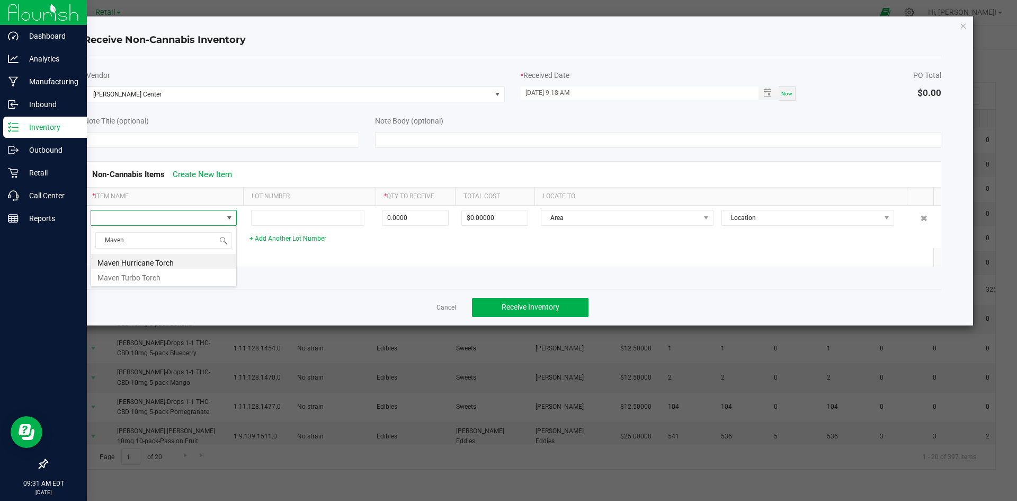
click at [260, 265] on td at bounding box center [309, 257] width 132 height 19
click at [448, 313] on div "Cancel Receive Inventory" at bounding box center [513, 307] width 858 height 37
click at [448, 304] on link "Cancel" at bounding box center [447, 307] width 20 height 9
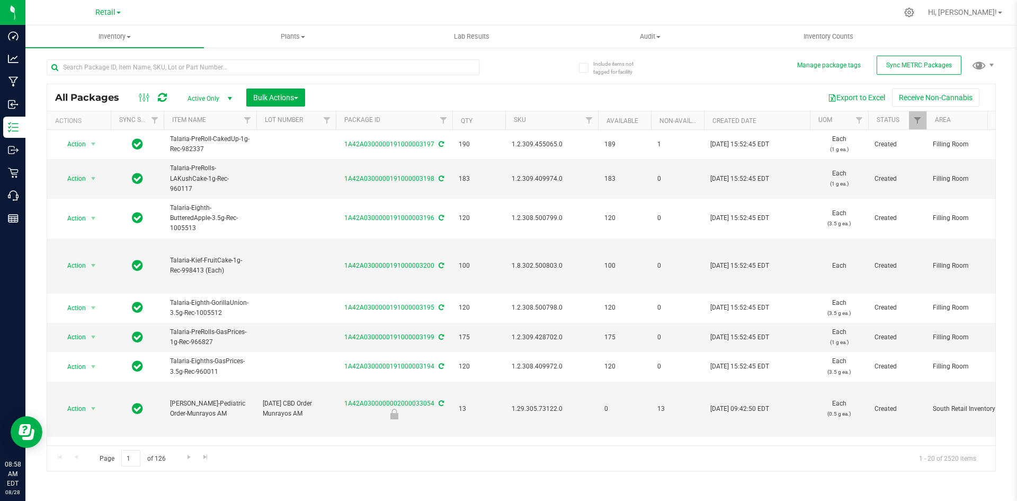
drag, startPoint x: 109, startPoint y: 10, endPoint x: 108, endPoint y: 19, distance: 9.1
click at [109, 11] on span "Retail" at bounding box center [105, 12] width 20 height 9
drag, startPoint x: 260, startPoint y: 25, endPoint x: 380, endPoint y: 35, distance: 120.7
click at [260, 26] on link "Plants All plants Waste log" at bounding box center [293, 36] width 179 height 22
click at [915, 7] on icon at bounding box center [909, 12] width 11 height 11
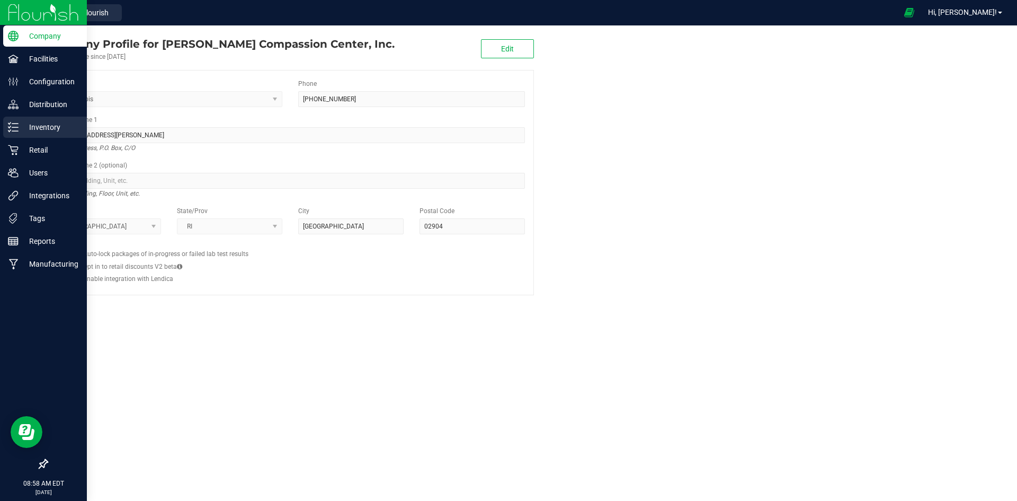
click at [20, 135] on div "Inventory" at bounding box center [45, 127] width 84 height 21
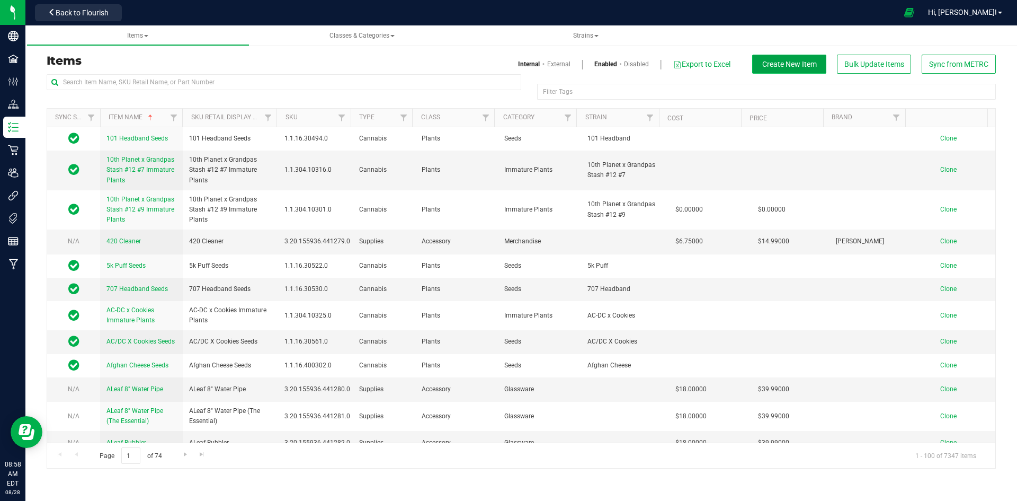
click at [792, 67] on span "Create New Item" at bounding box center [789, 64] width 55 height 8
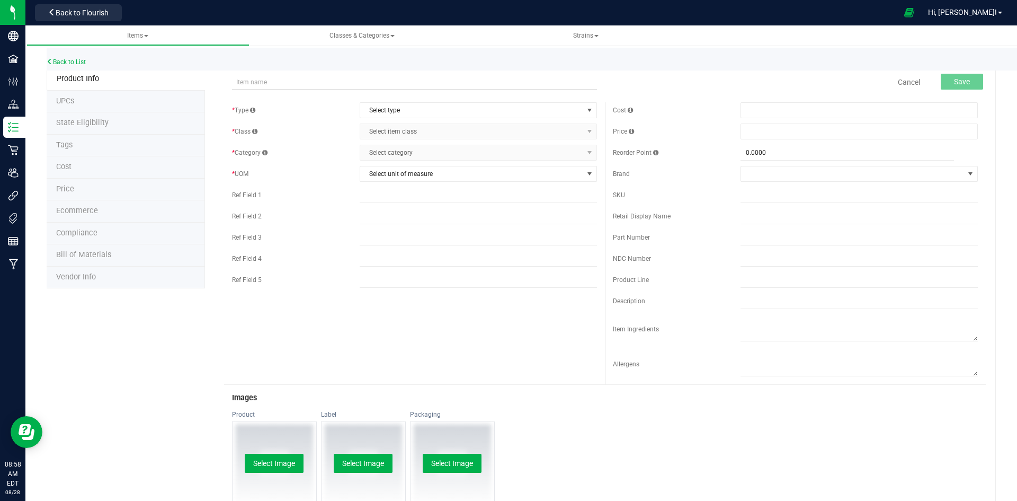
click at [312, 88] on input "text" at bounding box center [414, 82] width 365 height 16
type input "M"
type input "Pacific Rolling Tray (small)"
click at [374, 111] on span "Select type" at bounding box center [471, 110] width 223 height 15
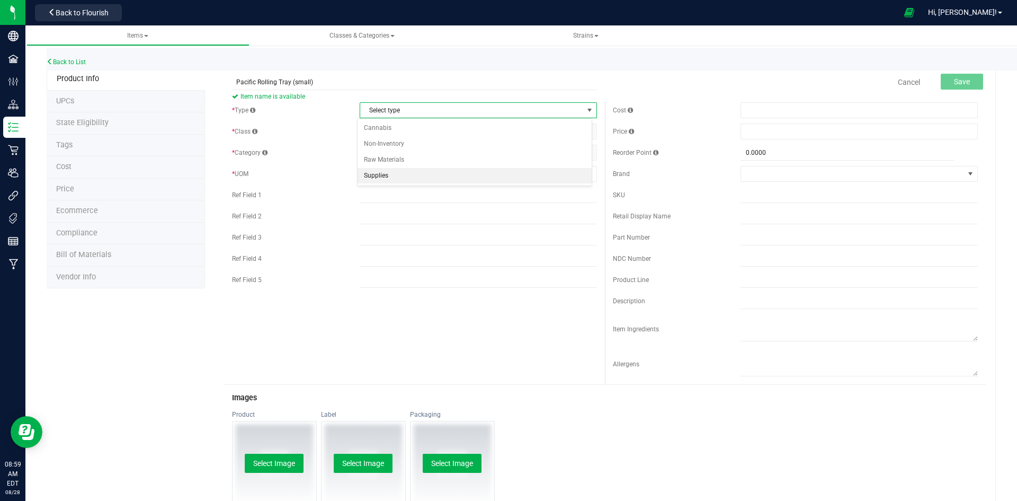
click at [388, 173] on li "Supplies" at bounding box center [475, 176] width 234 height 16
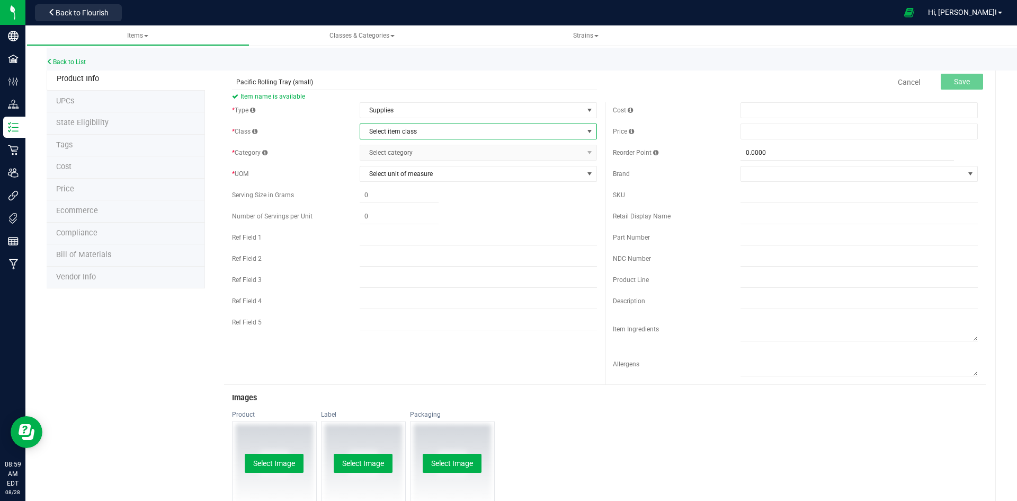
click at [395, 136] on span "Select item class" at bounding box center [471, 131] width 223 height 15
click at [398, 128] on span "Select item class" at bounding box center [471, 131] width 223 height 15
click at [399, 151] on li "Accessory" at bounding box center [475, 149] width 234 height 16
click at [399, 151] on span "Select category" at bounding box center [471, 152] width 223 height 15
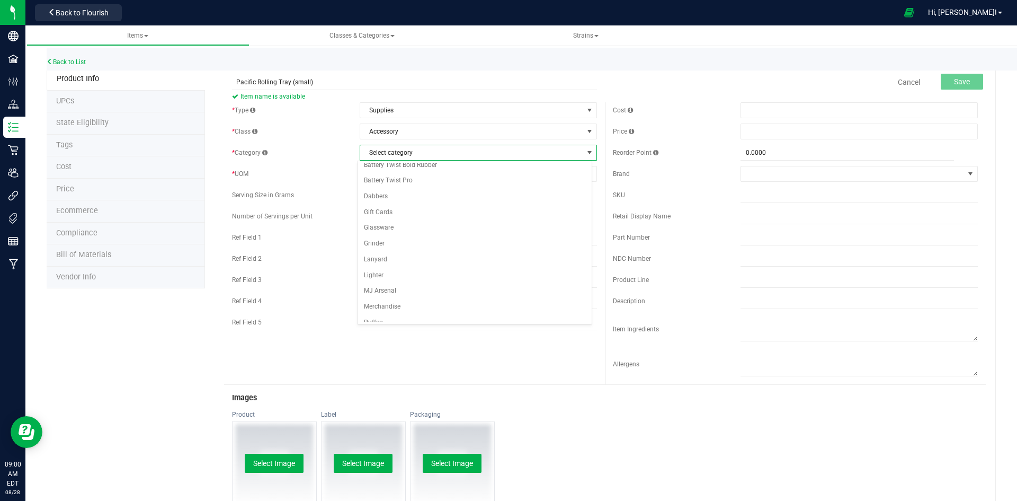
scroll to position [93, 0]
click at [414, 232] on li "Lighter" at bounding box center [475, 235] width 234 height 16
click at [414, 181] on span "Select unit of measure" at bounding box center [471, 173] width 223 height 15
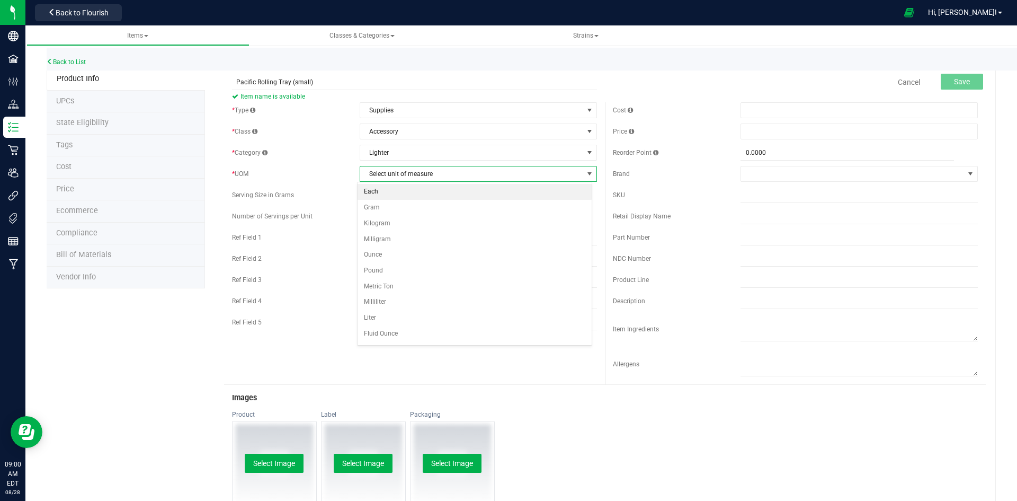
click at [411, 191] on li "Each" at bounding box center [475, 192] width 234 height 16
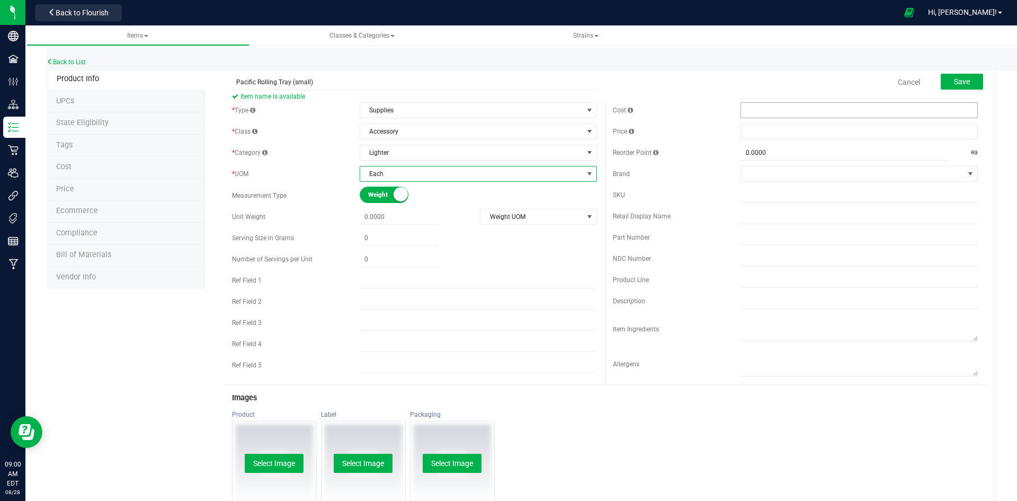
click at [776, 114] on span at bounding box center [859, 110] width 237 height 16
type input "7"
type input "$7.00000"
click at [768, 131] on span at bounding box center [859, 131] width 237 height 16
type input "14.99"
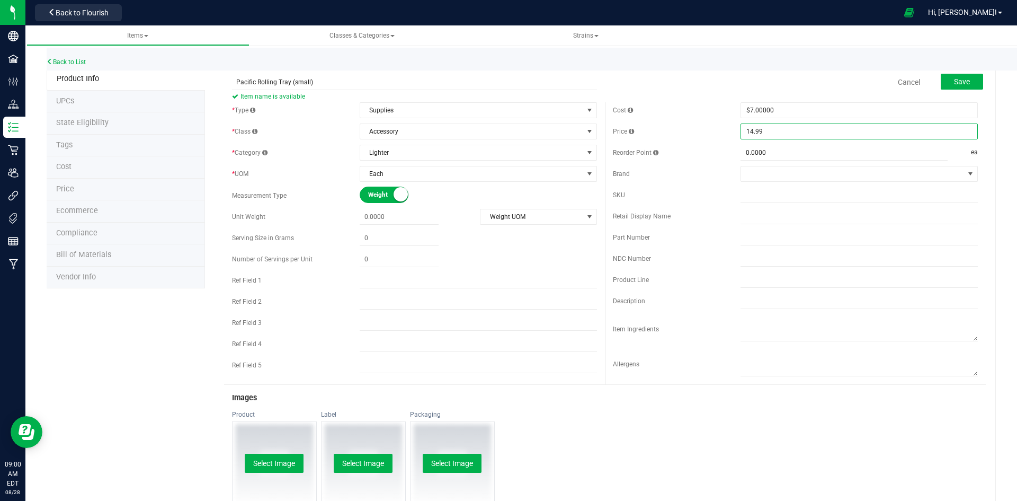
type input "$14.99000"
click at [691, 120] on div "Cost $7.00000 7 Price $14.99000 14.99 Reorder Point 0.0000 0 ea" at bounding box center [795, 243] width 381 height 282
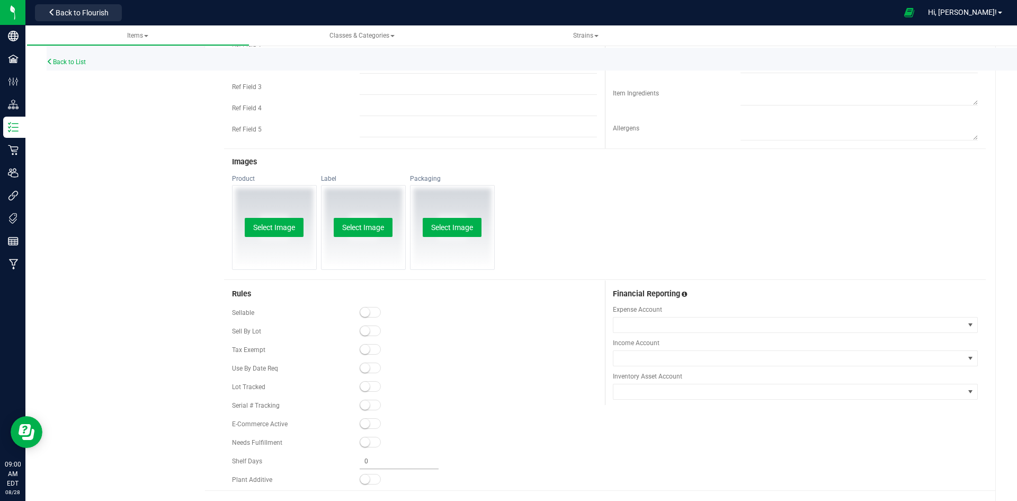
scroll to position [259, 0]
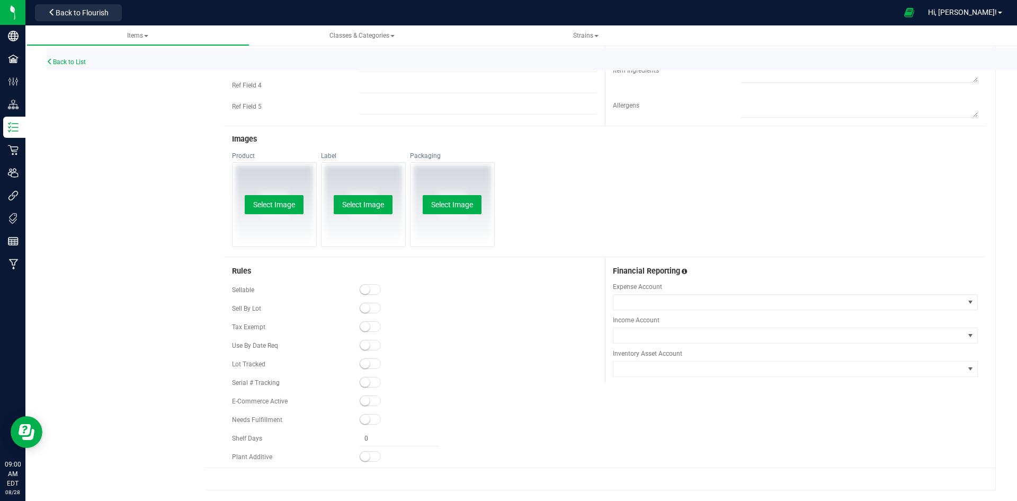
click at [369, 395] on span at bounding box center [370, 400] width 21 height 11
click at [377, 290] on span at bounding box center [370, 289] width 21 height 11
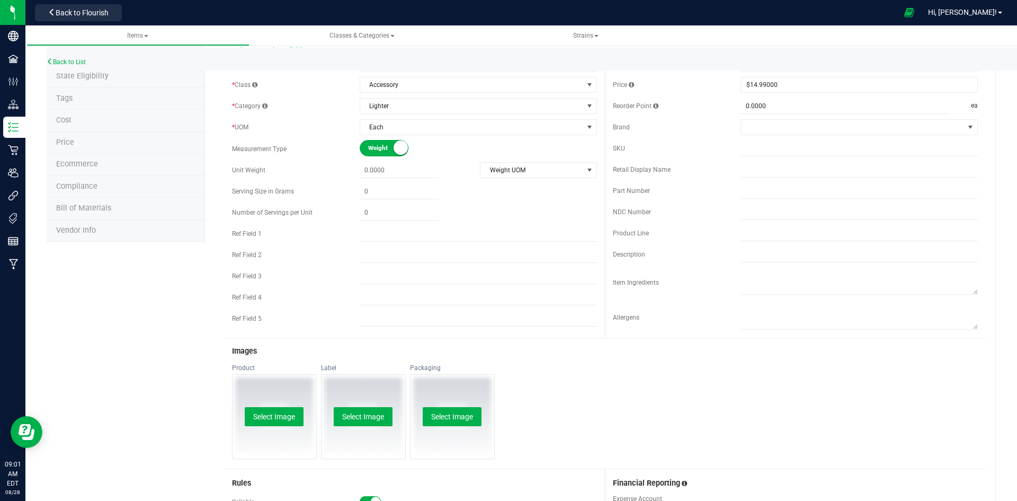
scroll to position [0, 0]
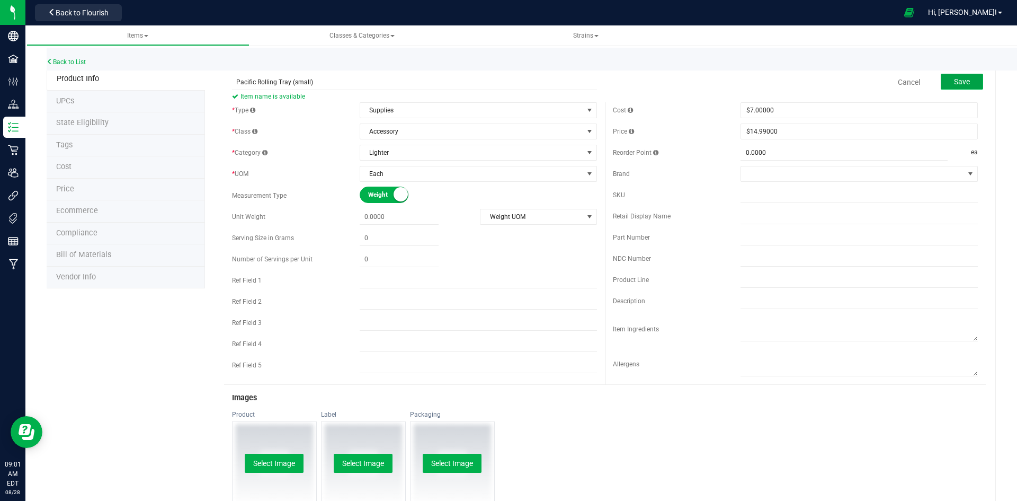
click at [945, 78] on button "Save" at bounding box center [962, 82] width 42 height 16
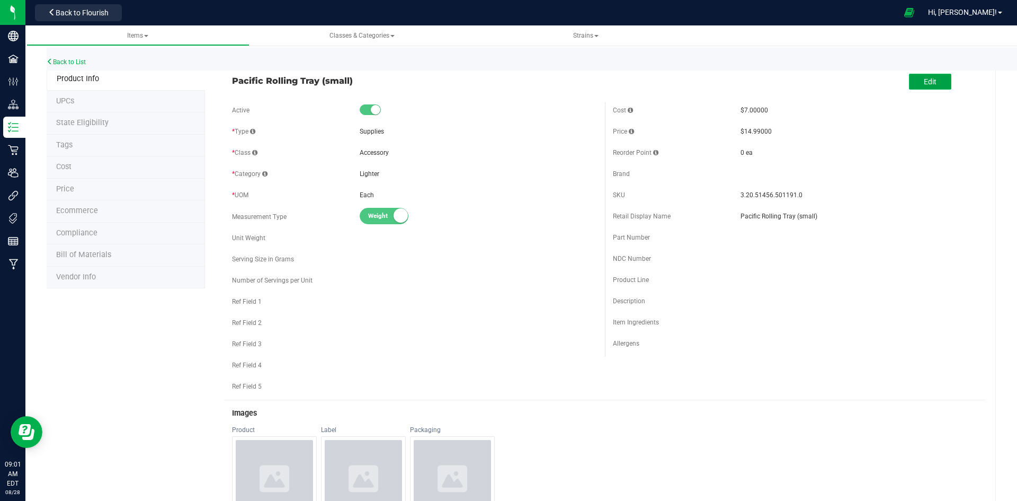
click at [909, 74] on button "Edit" at bounding box center [930, 82] width 42 height 16
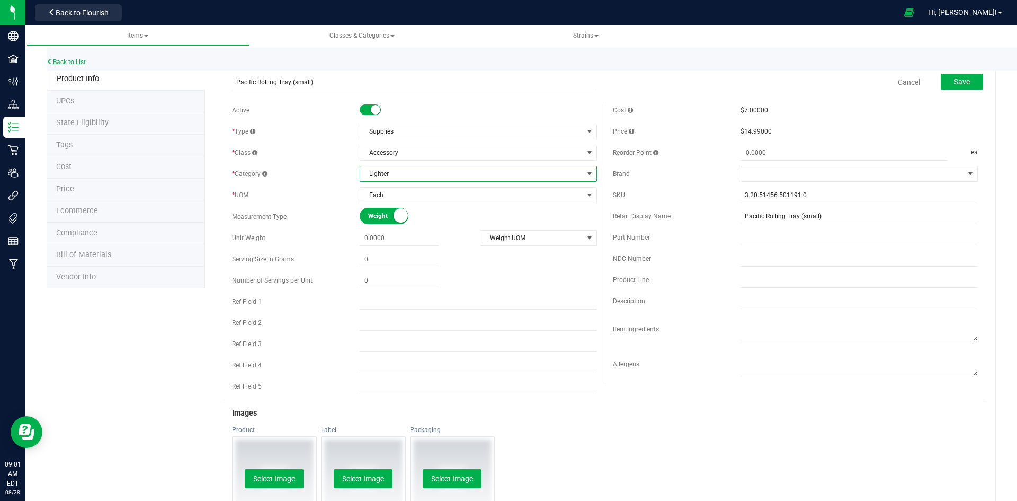
click at [432, 172] on span "Lighter" at bounding box center [471, 173] width 223 height 15
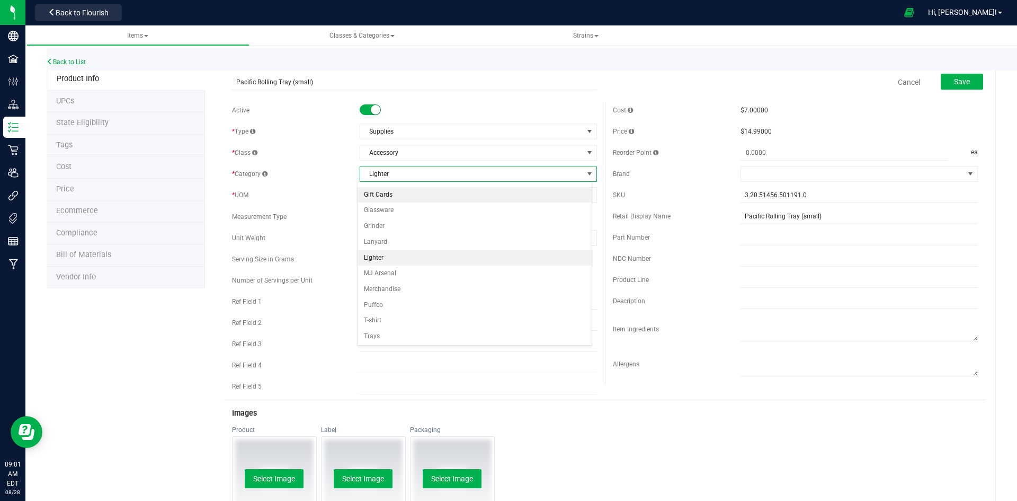
scroll to position [93, 0]
click at [430, 335] on li "Trays" at bounding box center [475, 335] width 234 height 16
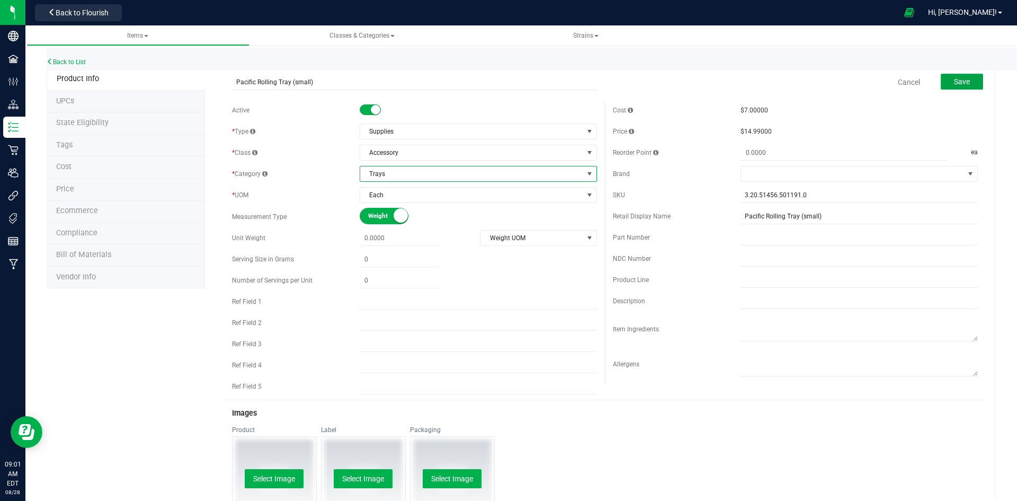
click at [950, 74] on button "Save" at bounding box center [962, 82] width 42 height 16
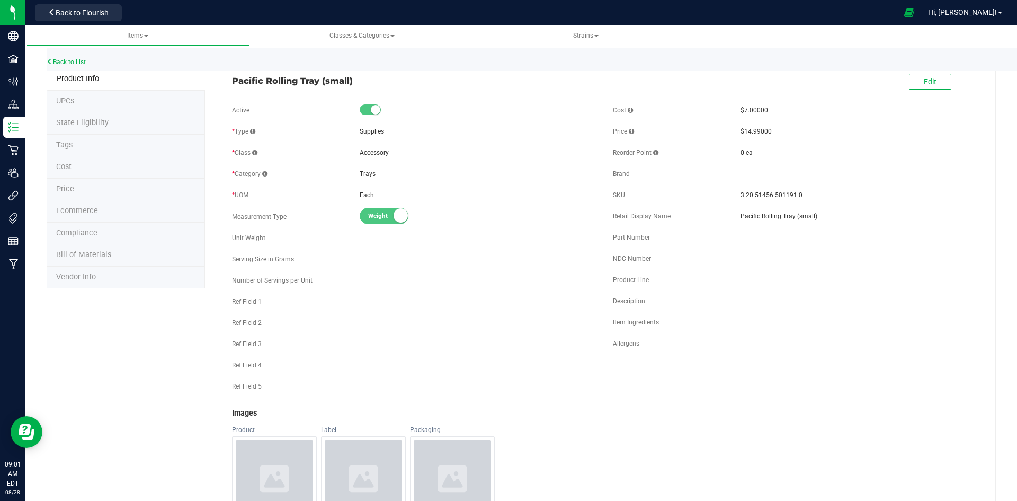
click at [73, 59] on link "Back to List" at bounding box center [66, 61] width 39 height 7
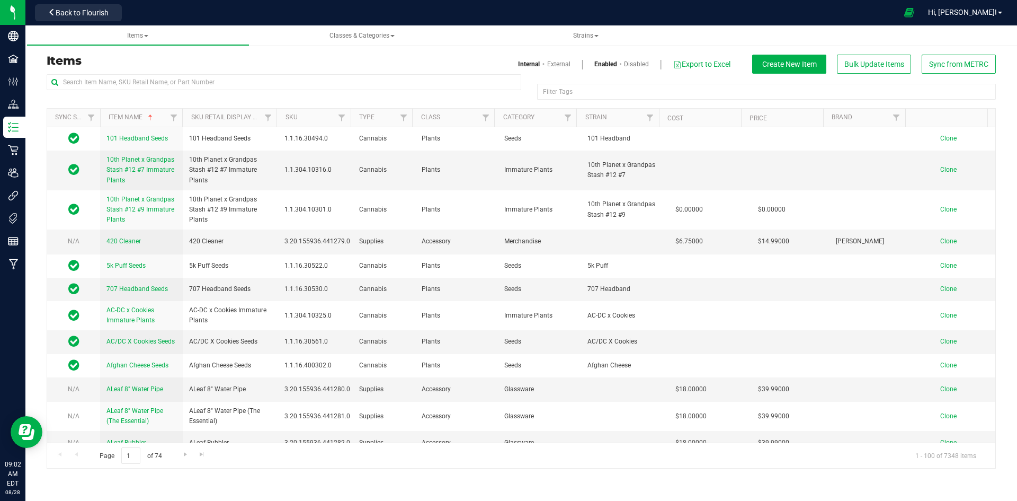
click at [797, 77] on div "Filter Tags Filter Tags" at bounding box center [521, 91] width 949 height 34
click at [797, 69] on button "Create New Item" at bounding box center [789, 64] width 74 height 19
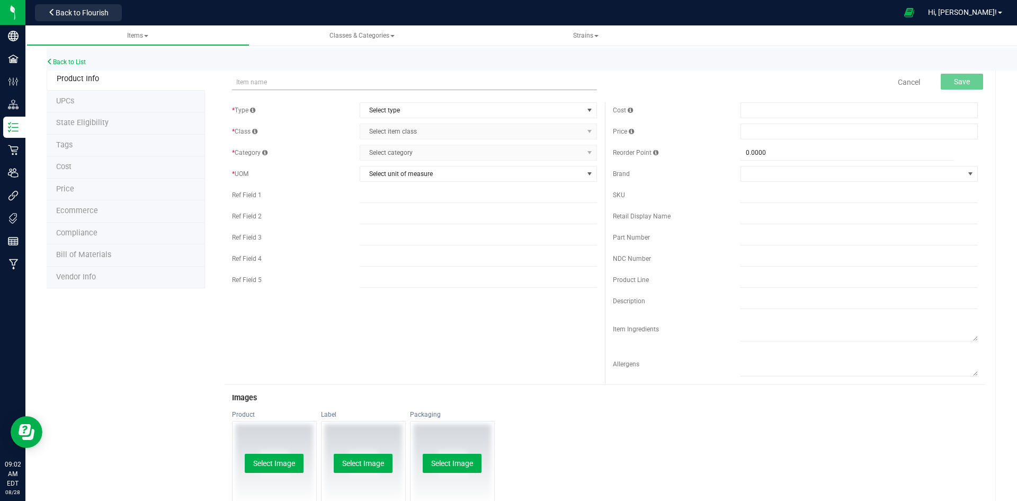
click at [246, 80] on input "text" at bounding box center [414, 82] width 365 height 16
type input "Z"
type input "Tuff Shredder [MEDICAL_DATA]"
click at [394, 113] on span "Select type" at bounding box center [471, 110] width 223 height 15
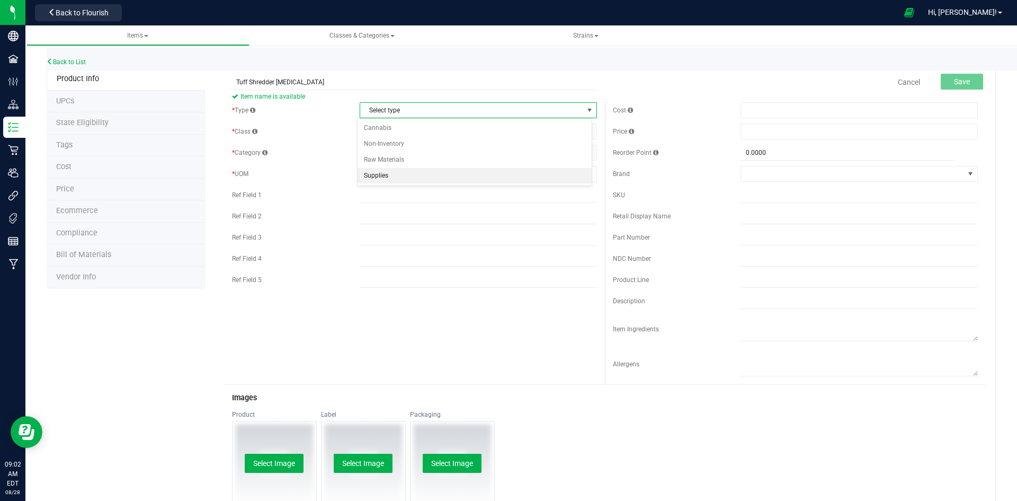
click at [386, 173] on li "Supplies" at bounding box center [475, 176] width 234 height 16
click at [396, 136] on span "Select item class" at bounding box center [471, 131] width 223 height 15
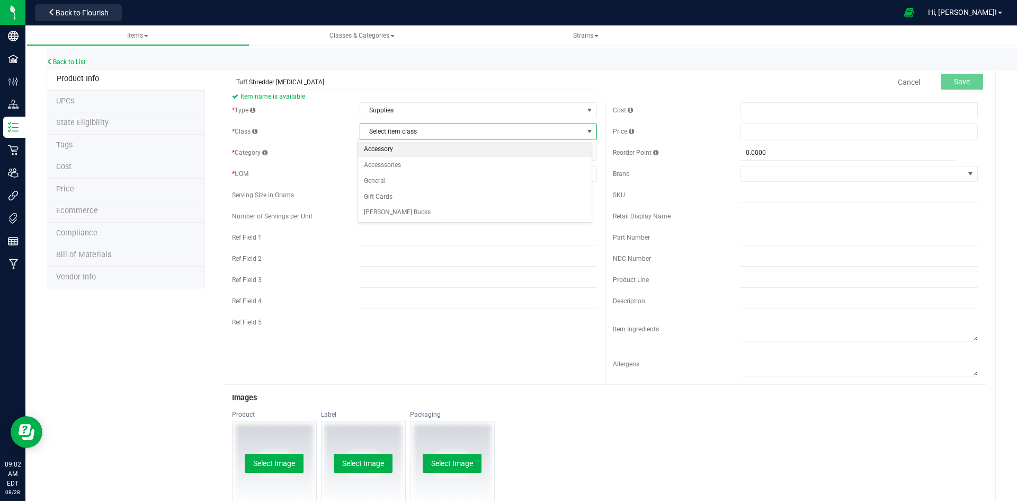
click at [392, 150] on li "Accessory" at bounding box center [475, 149] width 234 height 16
click at [392, 150] on span "Select category" at bounding box center [471, 152] width 223 height 15
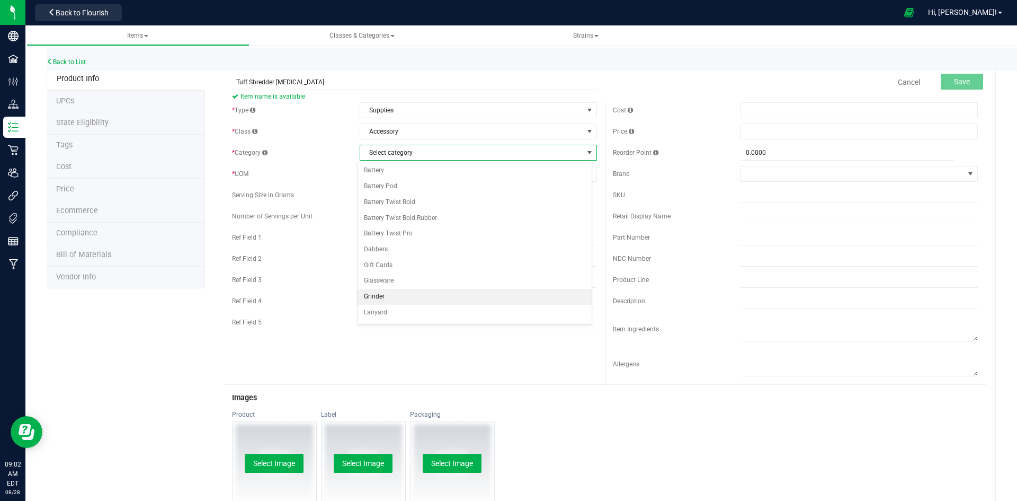
click at [382, 293] on li "Grinder" at bounding box center [475, 297] width 234 height 16
click at [424, 173] on span "Select unit of measure" at bounding box center [471, 173] width 223 height 15
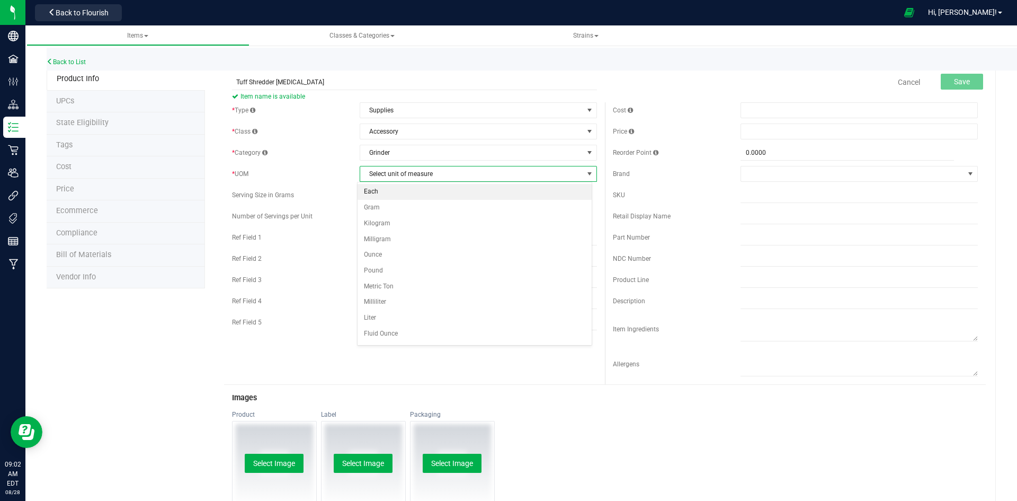
click at [418, 191] on li "Each" at bounding box center [475, 192] width 234 height 16
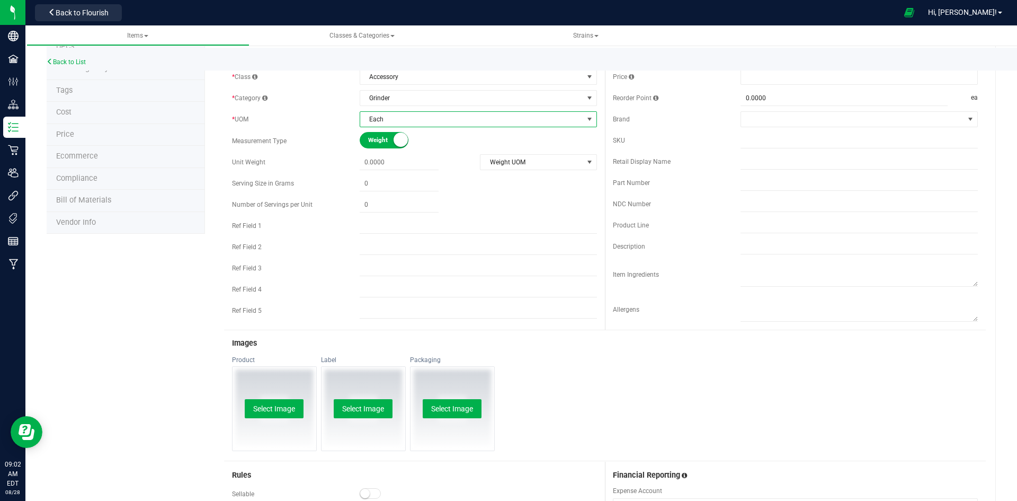
scroll to position [159, 0]
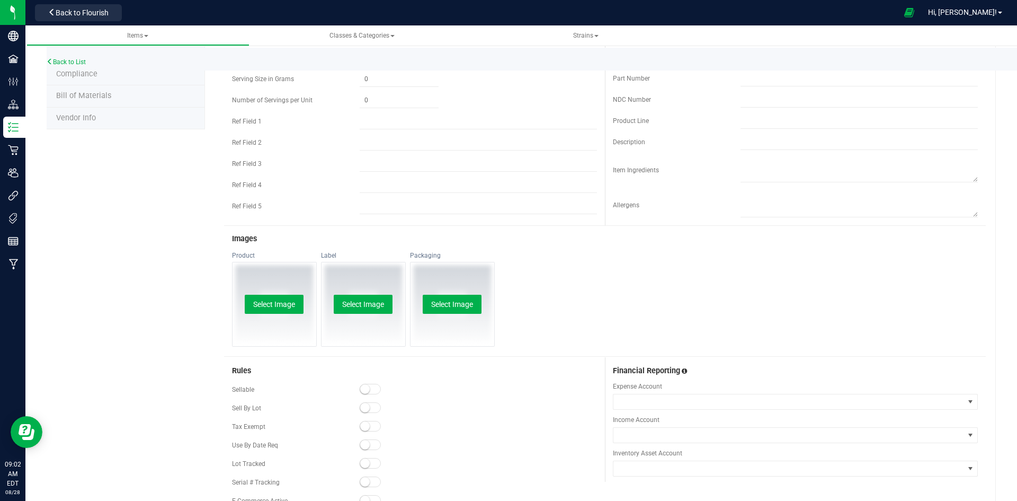
click at [362, 387] on small at bounding box center [365, 389] width 10 height 10
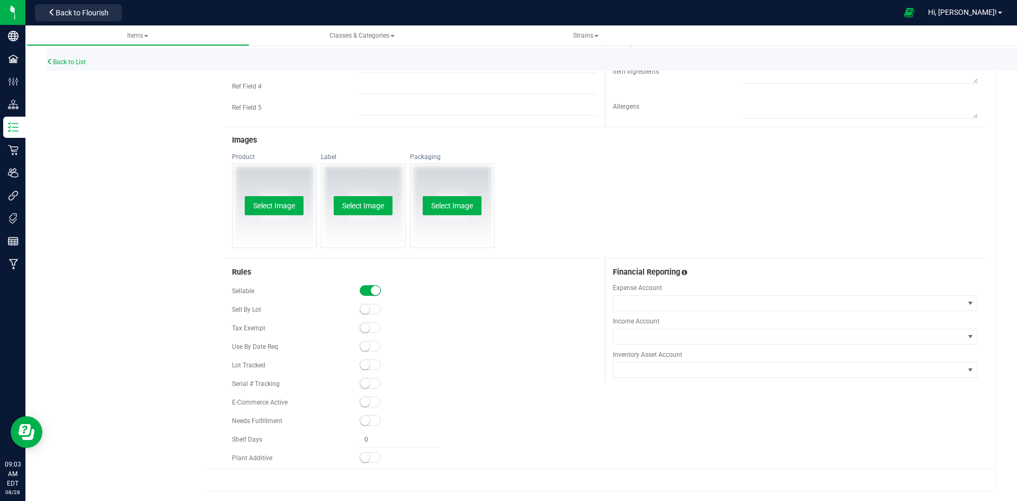
scroll to position [259, 0]
click at [364, 399] on small at bounding box center [365, 401] width 10 height 10
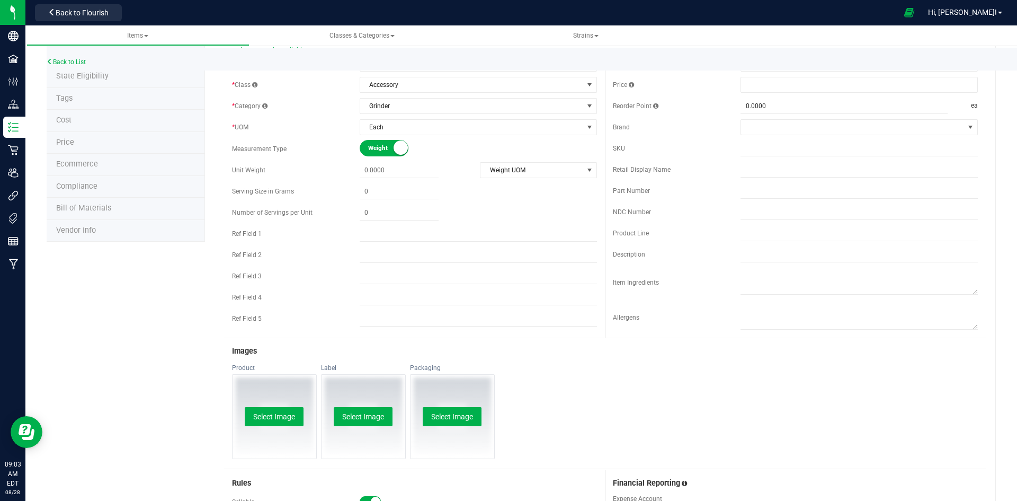
scroll to position [0, 0]
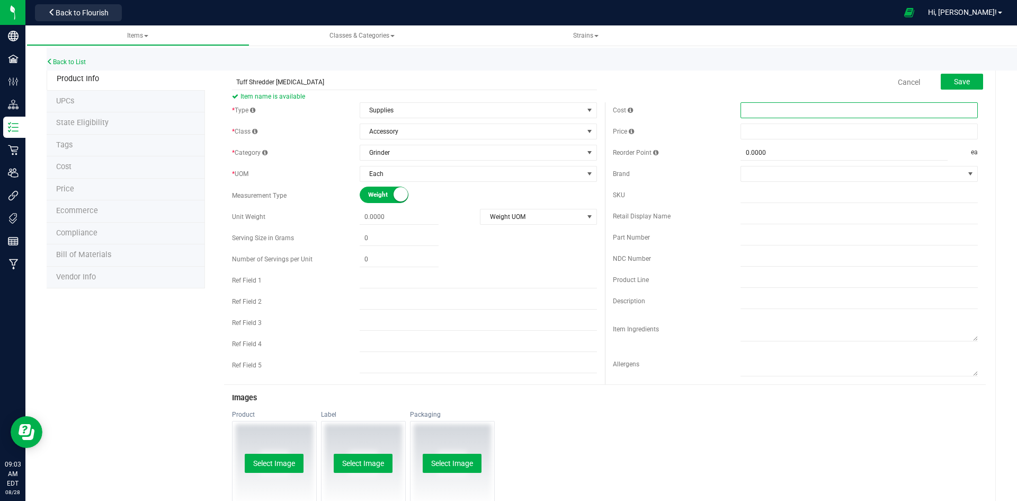
click at [782, 110] on span at bounding box center [859, 110] width 237 height 16
type input "8.50"
type input "$8.50000"
click at [777, 124] on span at bounding box center [859, 131] width 237 height 16
type input "17.99"
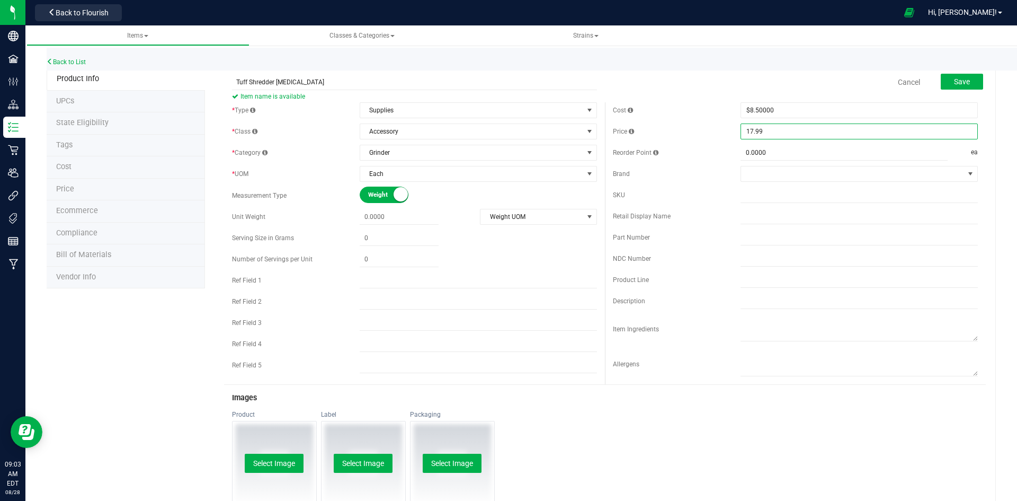
type input "$17.99000"
click at [668, 100] on form "Tuff Shredder Grinder Item name is available Cancel Save * Type Supplies Select…" at bounding box center [605, 398] width 762 height 658
click at [962, 77] on span "Save" at bounding box center [962, 81] width 16 height 8
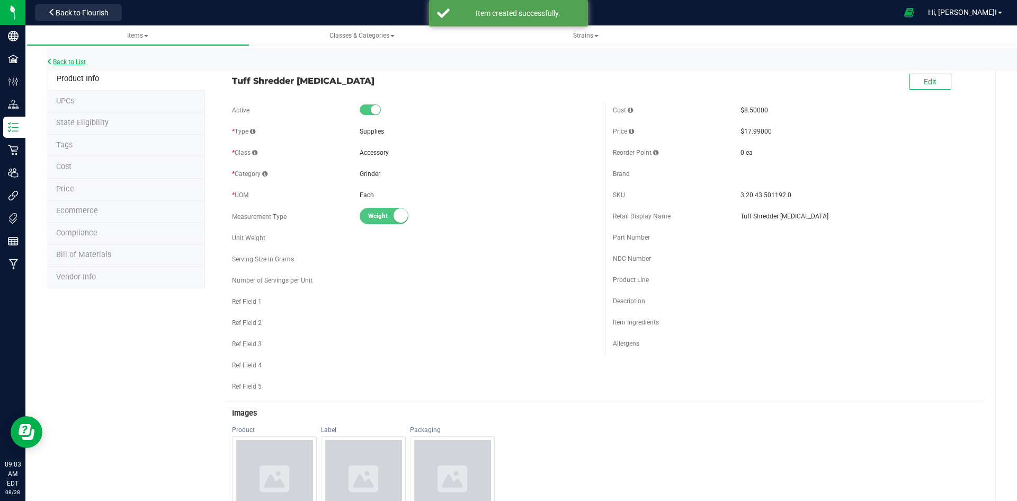
click at [70, 63] on link "Back to List" at bounding box center [66, 61] width 39 height 7
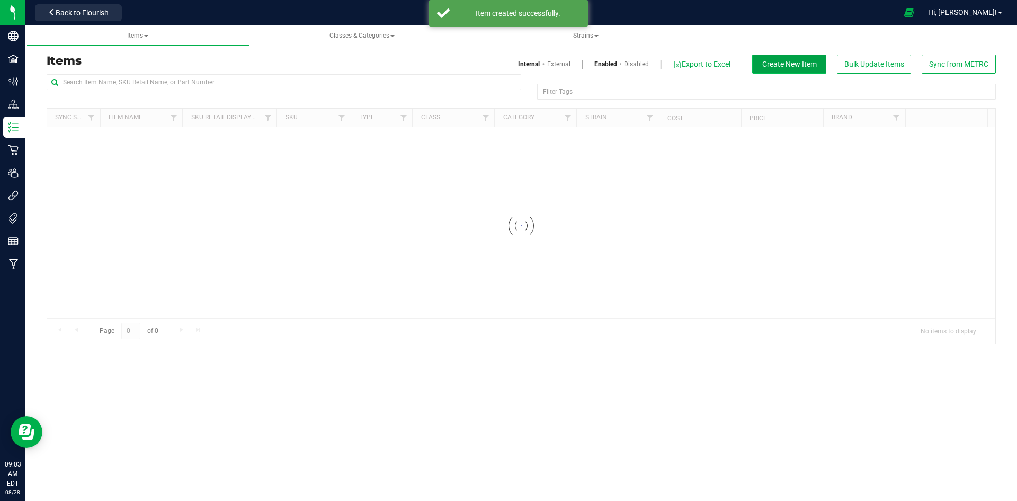
click at [774, 61] on span "Create New Item" at bounding box center [789, 64] width 55 height 8
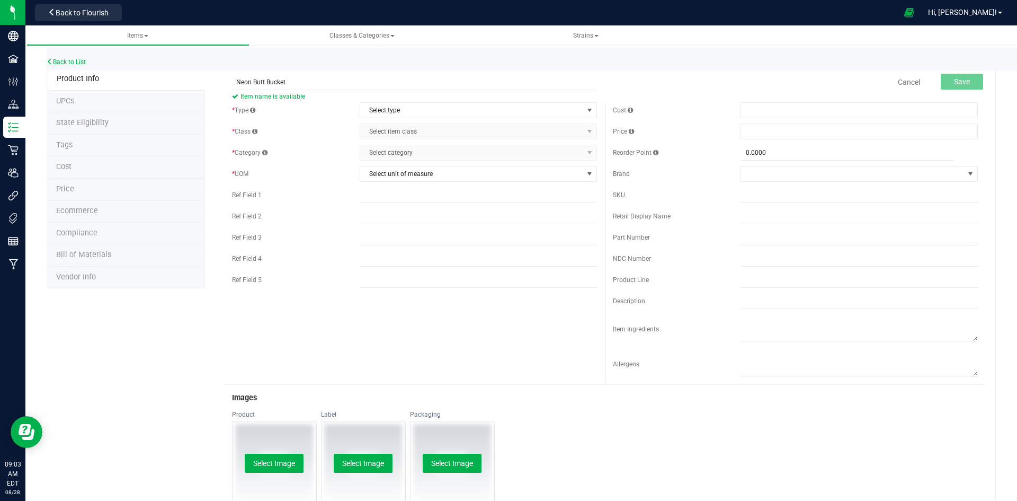
drag, startPoint x: 305, startPoint y: 84, endPoint x: 134, endPoint y: 85, distance: 171.1
click at [134, 85] on div "Product Info UPCs State Eligibility Tags Cost Price Ecommerce Compliance Bill o…" at bounding box center [521, 408] width 949 height 681
type input "Neon Butt Bucket"
click at [452, 115] on span "Select type" at bounding box center [471, 110] width 223 height 15
click at [443, 181] on li "Supplies" at bounding box center [475, 176] width 234 height 16
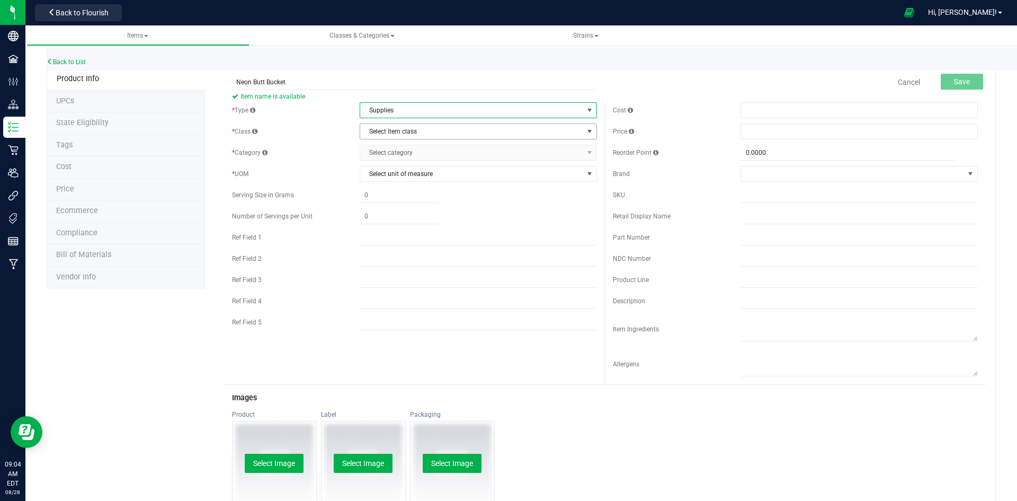
click at [447, 135] on span "Select item class" at bounding box center [471, 131] width 223 height 15
click at [440, 148] on li "Accessory" at bounding box center [475, 149] width 234 height 16
click at [439, 152] on span "Select category" at bounding box center [471, 152] width 223 height 15
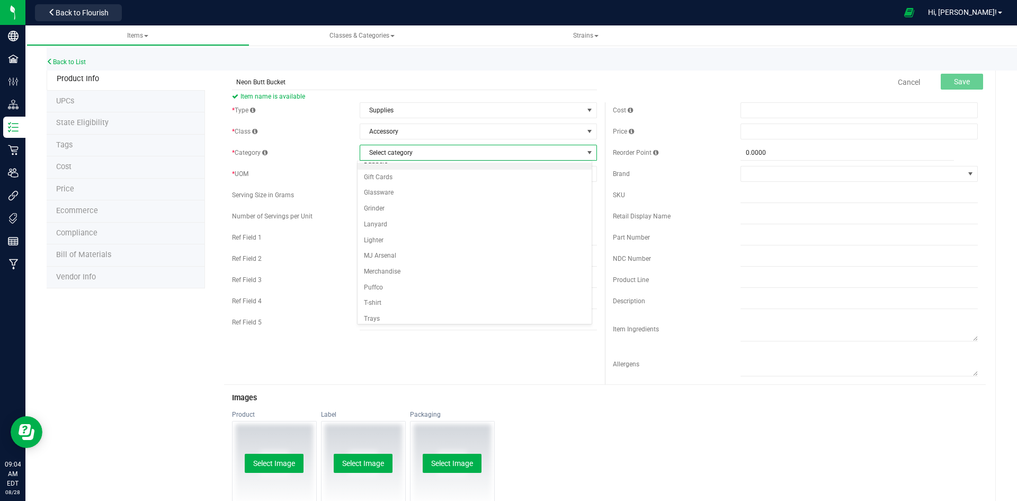
scroll to position [93, 0]
click at [407, 311] on li "Trays" at bounding box center [475, 314] width 234 height 16
click at [427, 179] on span "Select unit of measure" at bounding box center [471, 173] width 223 height 15
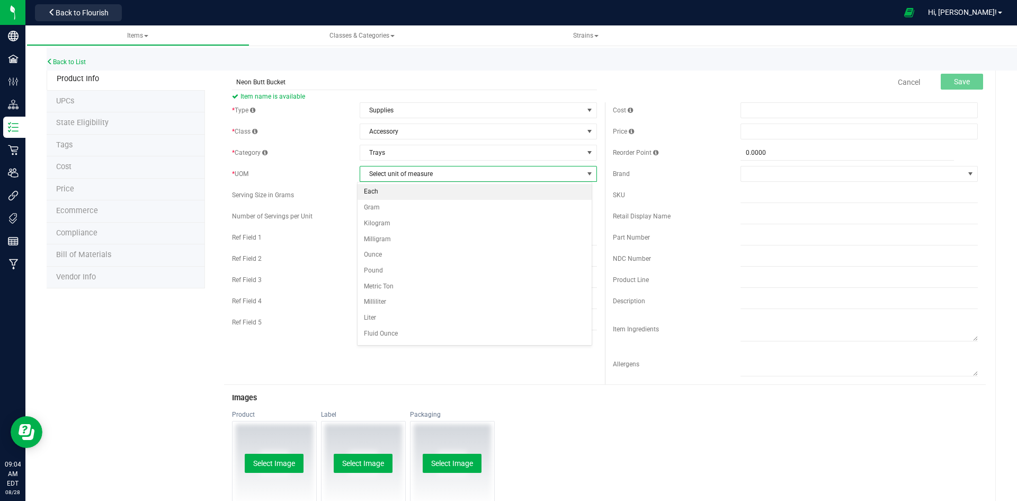
click at [422, 184] on li "Each" at bounding box center [475, 192] width 234 height 16
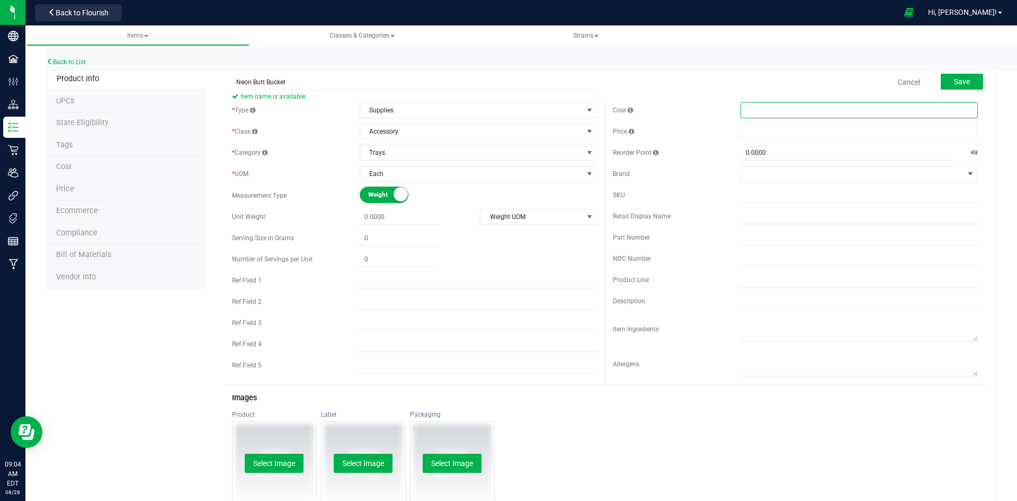
click at [741, 105] on span at bounding box center [859, 110] width 237 height 16
type input "2.50"
type input "$2.50000"
click at [752, 129] on span at bounding box center [859, 131] width 237 height 16
type input "4.99"
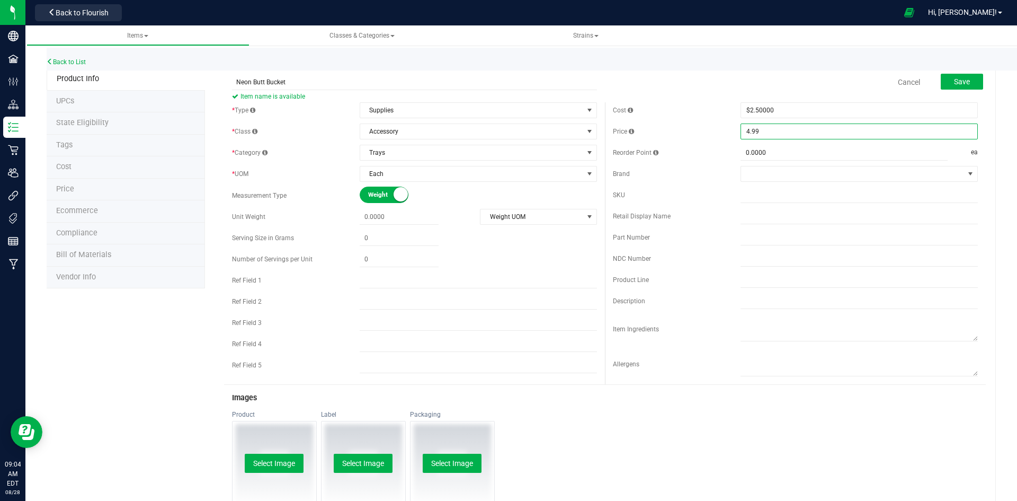
type input "$4.99000"
click at [702, 100] on form "Neon Butt Bucket Item name is available Cancel Save * Type Supplies Select type…" at bounding box center [605, 398] width 762 height 658
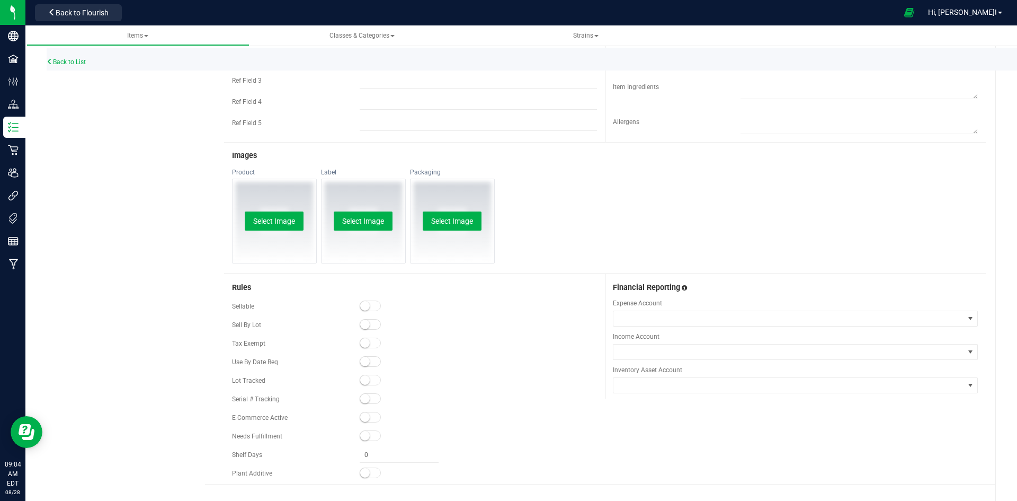
scroll to position [259, 0]
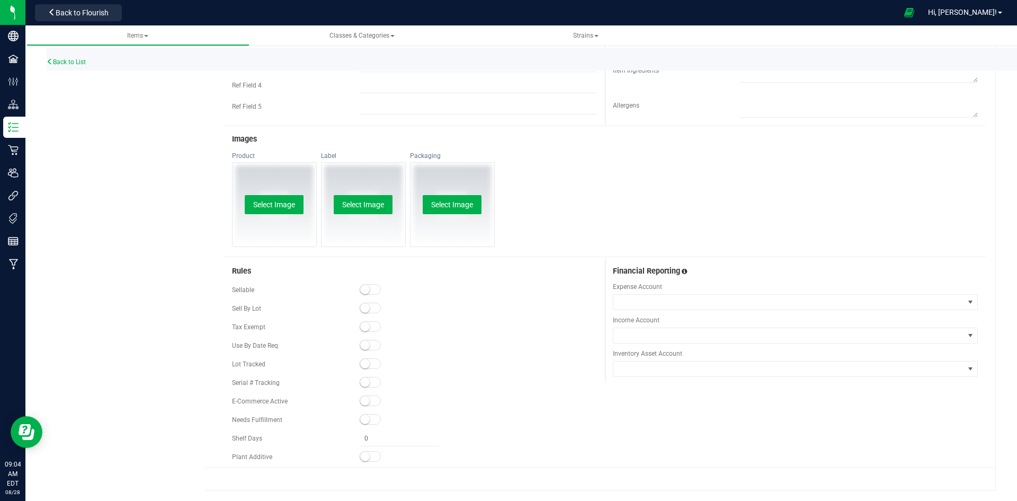
click at [360, 294] on div at bounding box center [478, 289] width 237 height 11
click at [368, 292] on span at bounding box center [370, 289] width 21 height 11
drag, startPoint x: 367, startPoint y: 398, endPoint x: 572, endPoint y: 366, distance: 208.1
click at [367, 398] on span at bounding box center [370, 400] width 21 height 11
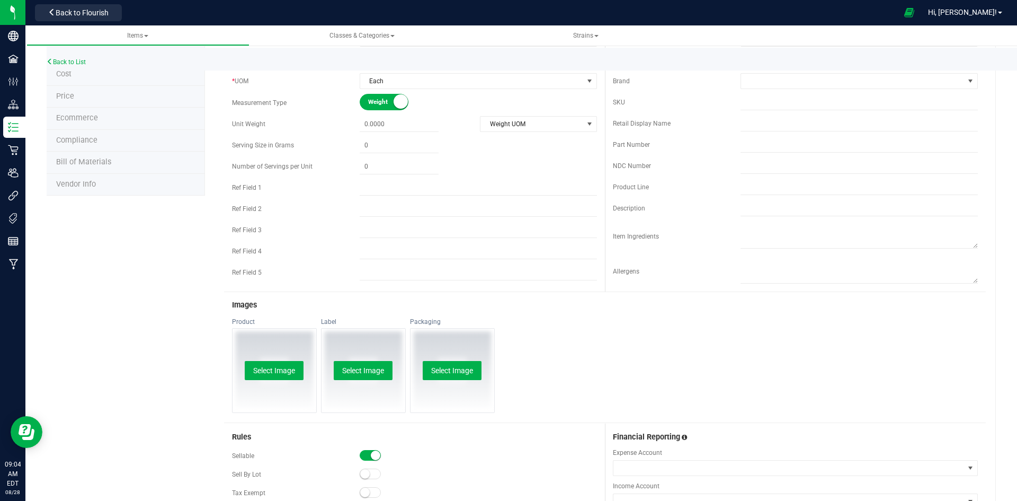
scroll to position [0, 0]
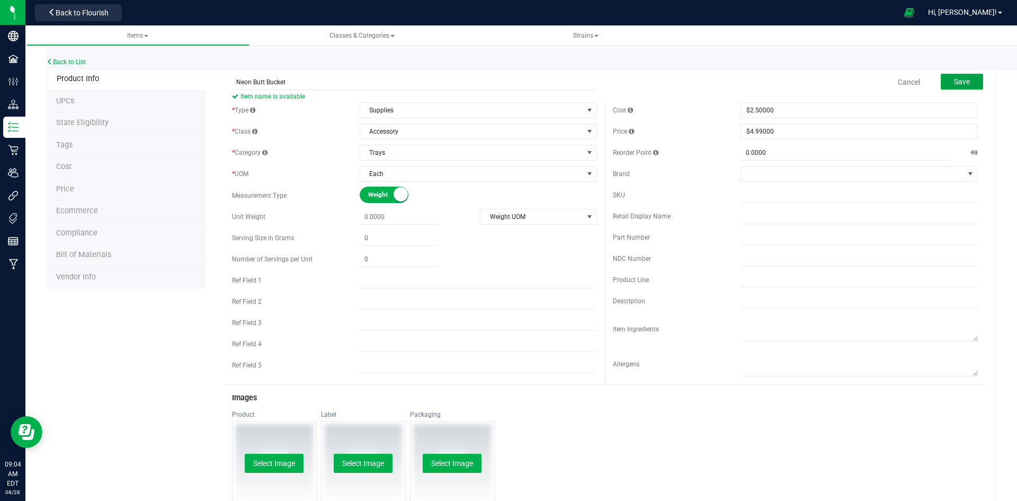
click at [958, 81] on span "Save" at bounding box center [962, 81] width 16 height 8
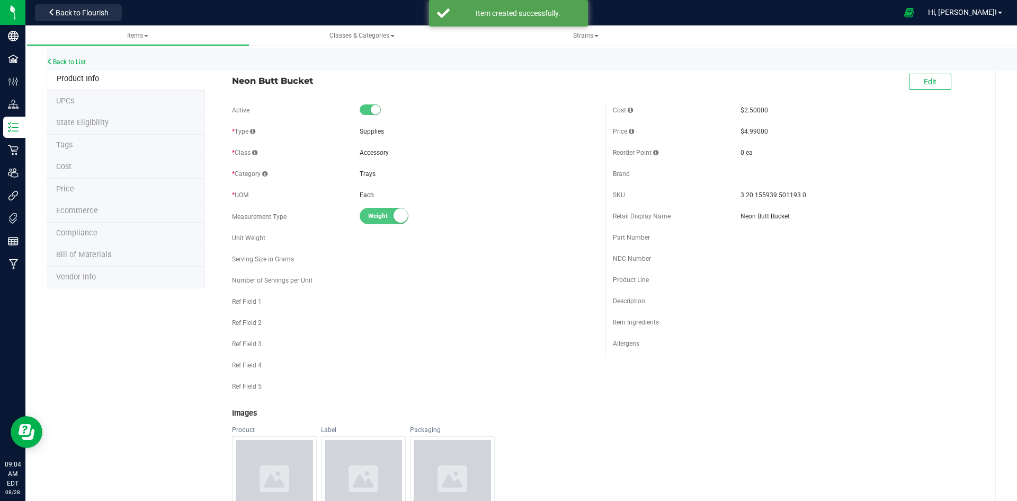
click at [75, 55] on div "Back to List" at bounding box center [555, 59] width 1017 height 23
click at [75, 60] on link "Back to List" at bounding box center [66, 61] width 39 height 7
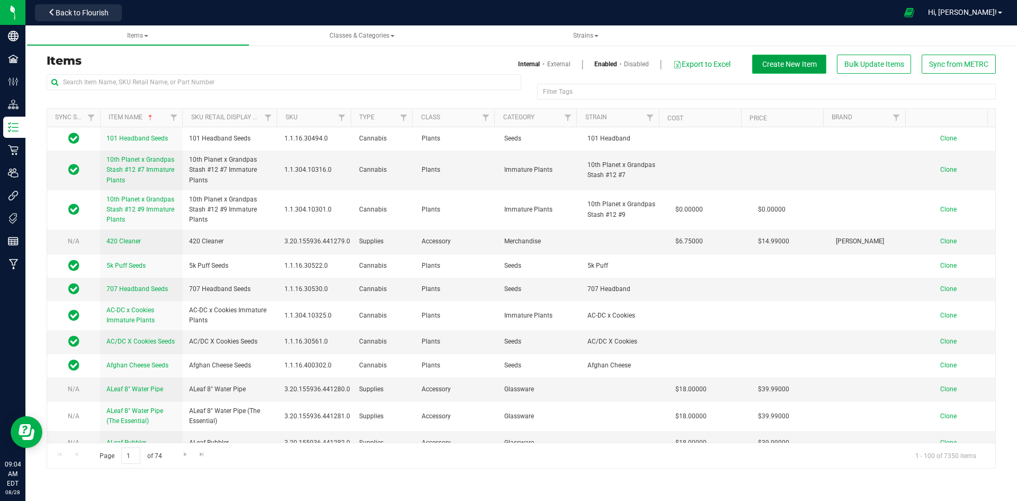
click at [805, 67] on span "Create New Item" at bounding box center [789, 64] width 55 height 8
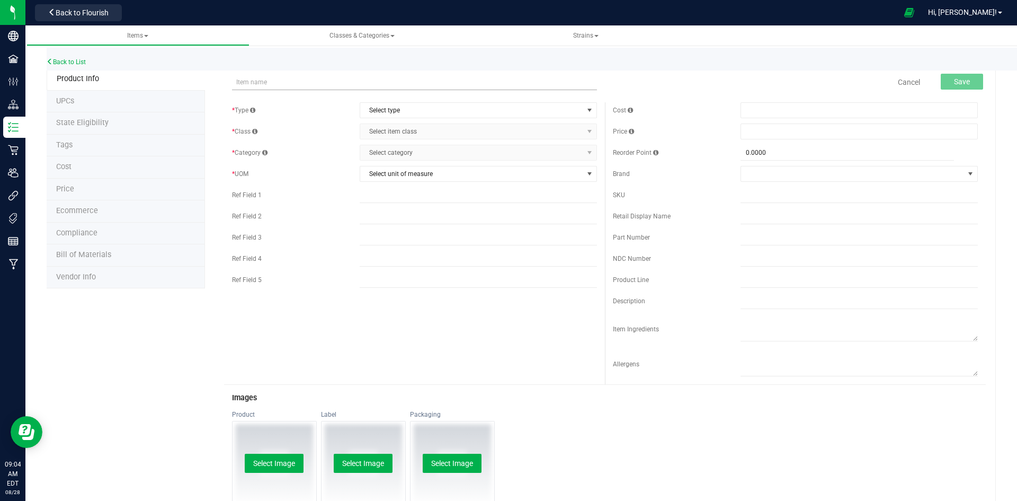
click at [331, 82] on input "text" at bounding box center [414, 82] width 365 height 16
type input "Cigarette shaped tobacco pipe"
click at [403, 104] on span "Select type" at bounding box center [471, 110] width 223 height 15
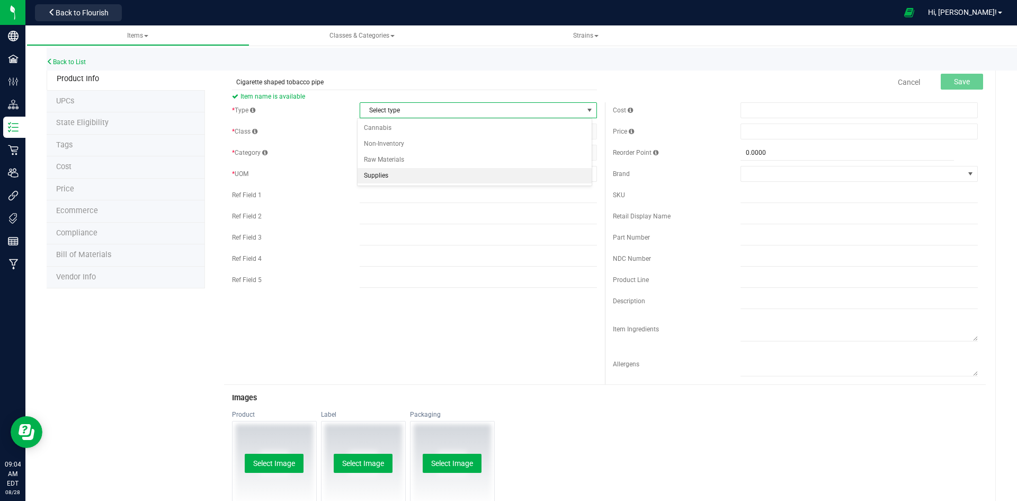
click at [401, 175] on li "Supplies" at bounding box center [475, 176] width 234 height 16
click at [409, 142] on div "* Type Supplies Select type Cannabis Non-Inventory Raw Materials Supplies * Cla…" at bounding box center [414, 218] width 381 height 233
click at [416, 130] on span "Select item class" at bounding box center [471, 131] width 223 height 15
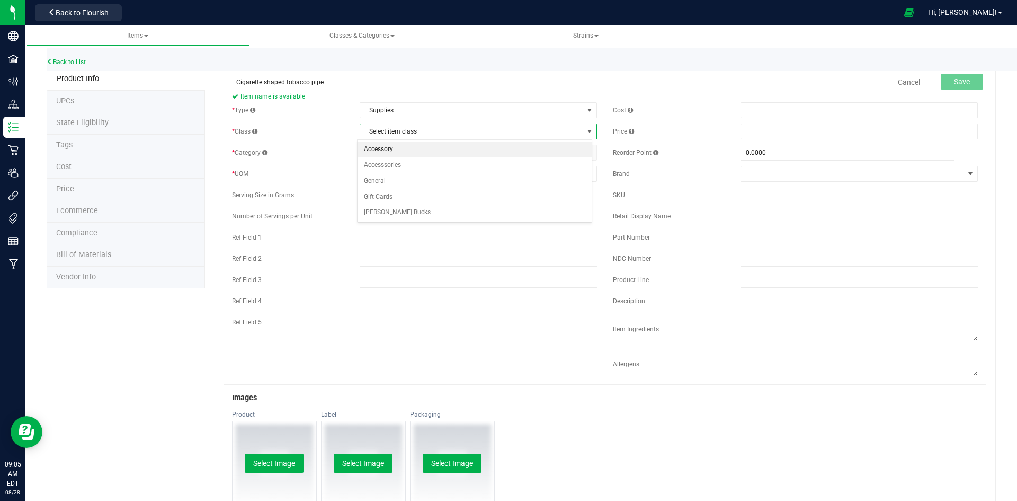
click at [410, 154] on li "Accessory" at bounding box center [475, 149] width 234 height 16
click at [410, 154] on span "Select category" at bounding box center [471, 152] width 223 height 15
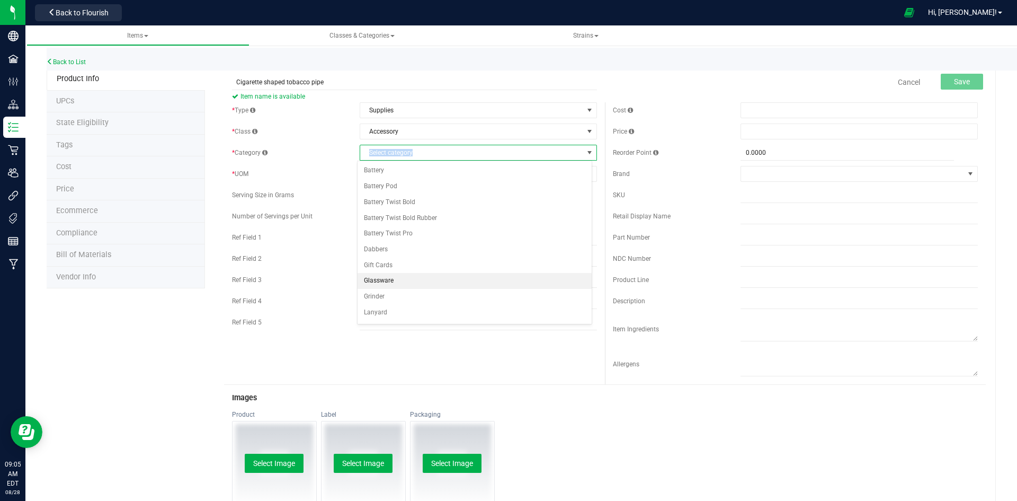
click at [432, 278] on li "Glassware" at bounding box center [475, 281] width 234 height 16
click at [395, 183] on div "* Type Supplies Select type Cannabis Non-Inventory Raw Materials Supplies * Cla…" at bounding box center [414, 218] width 381 height 233
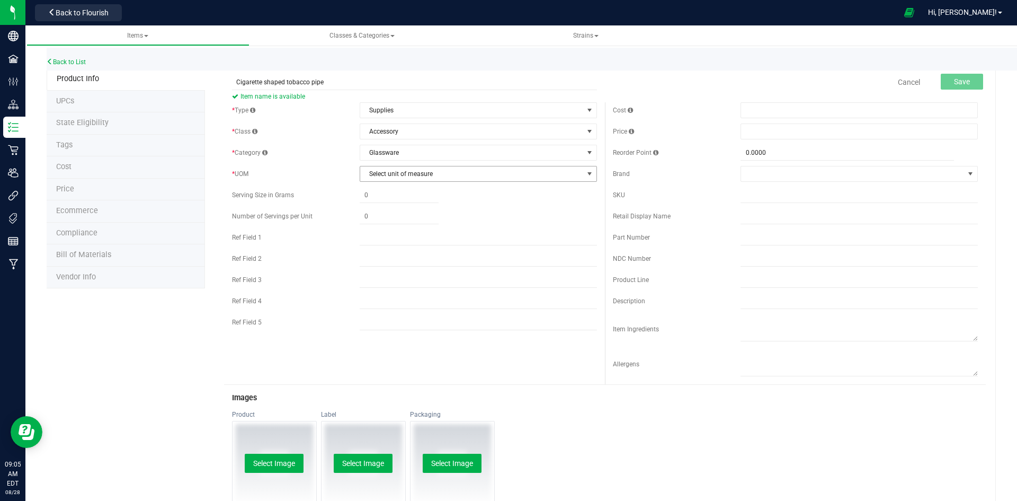
click at [398, 181] on span "Select unit of measure" at bounding box center [471, 173] width 223 height 15
click at [393, 193] on li "Each" at bounding box center [475, 192] width 234 height 16
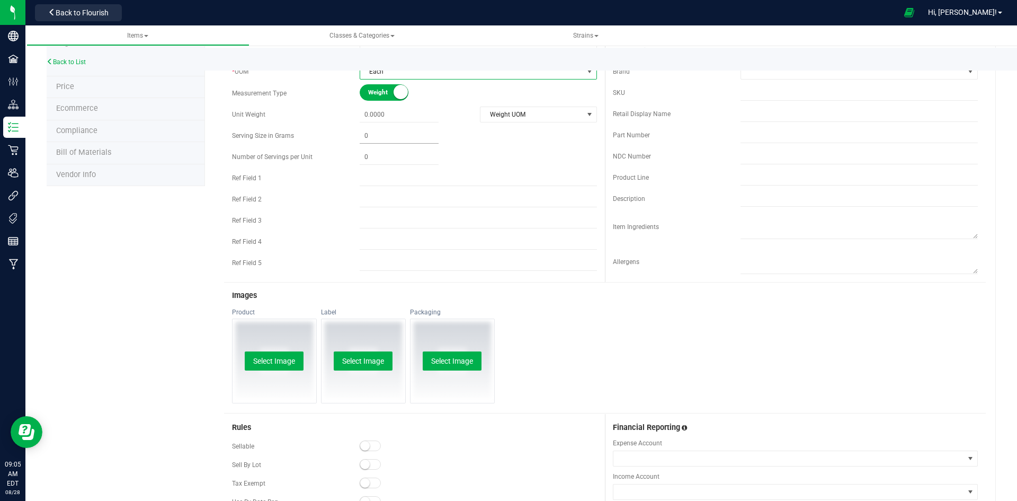
scroll to position [106, 0]
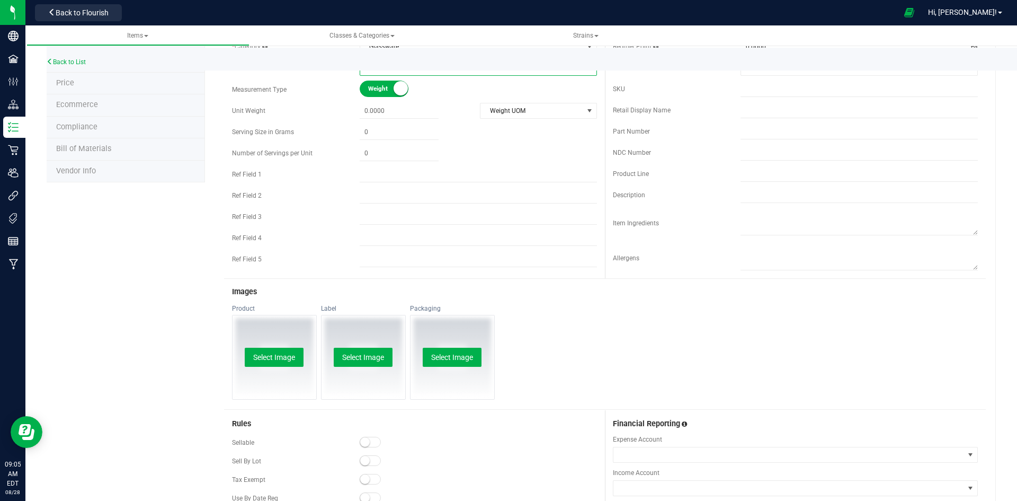
click at [363, 439] on small at bounding box center [365, 442] width 10 height 10
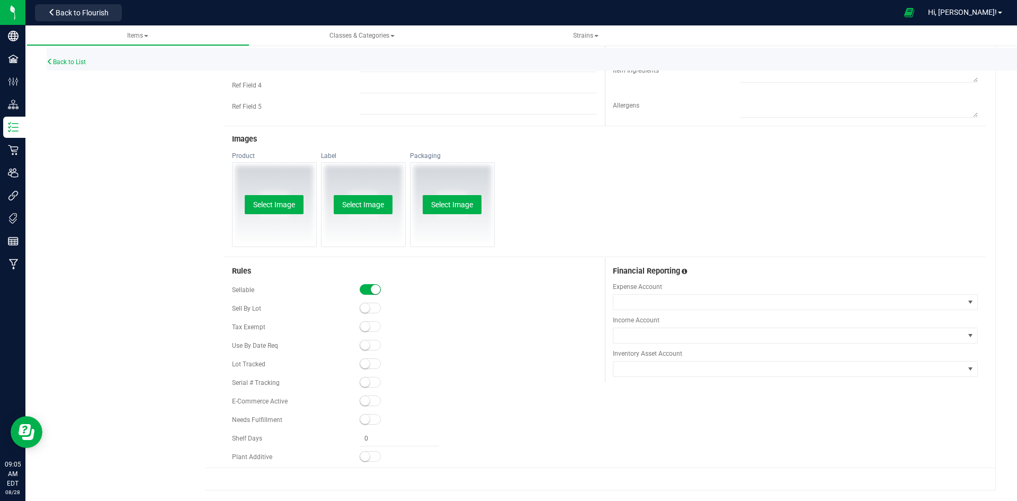
click at [368, 400] on span at bounding box center [370, 400] width 21 height 11
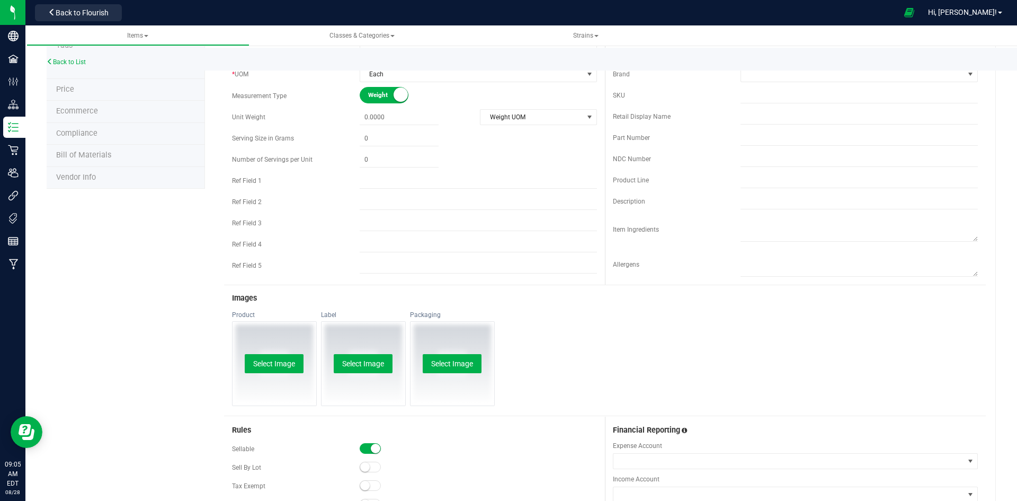
scroll to position [0, 0]
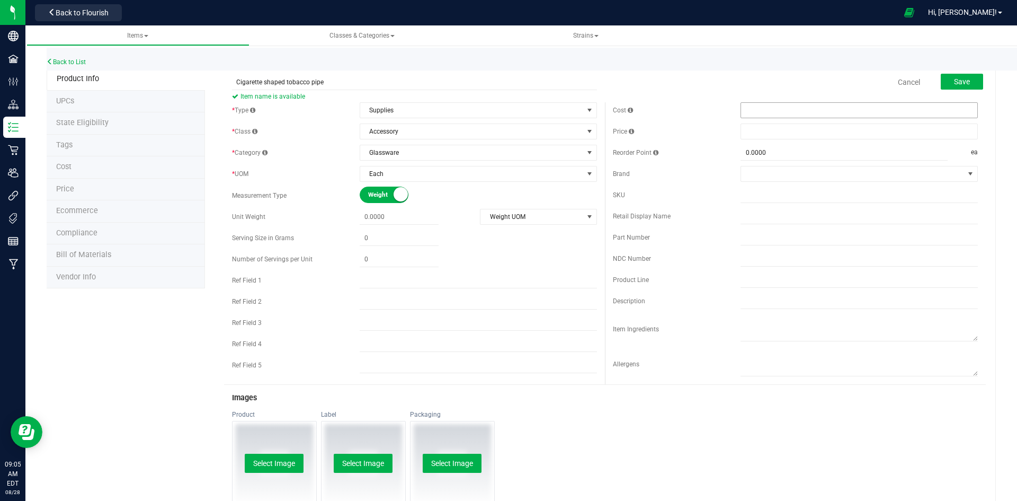
click at [776, 106] on span at bounding box center [859, 110] width 237 height 16
type input "2.25"
type input "$2.25000"
click at [760, 135] on span at bounding box center [859, 131] width 237 height 16
type input "5.99"
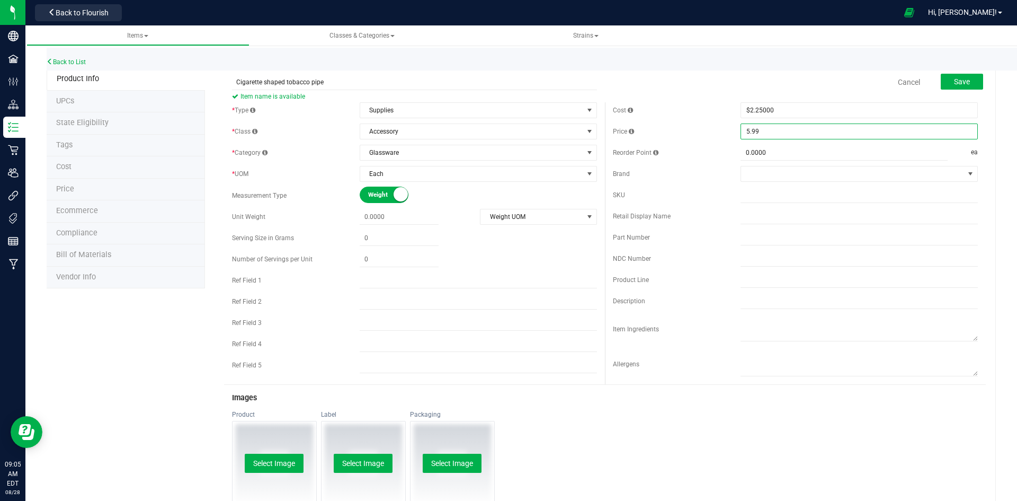
type input "$5.99000"
click at [731, 118] on div "Cost $2.25000 2.25" at bounding box center [795, 110] width 365 height 16
click at [968, 79] on button "Save" at bounding box center [962, 82] width 42 height 16
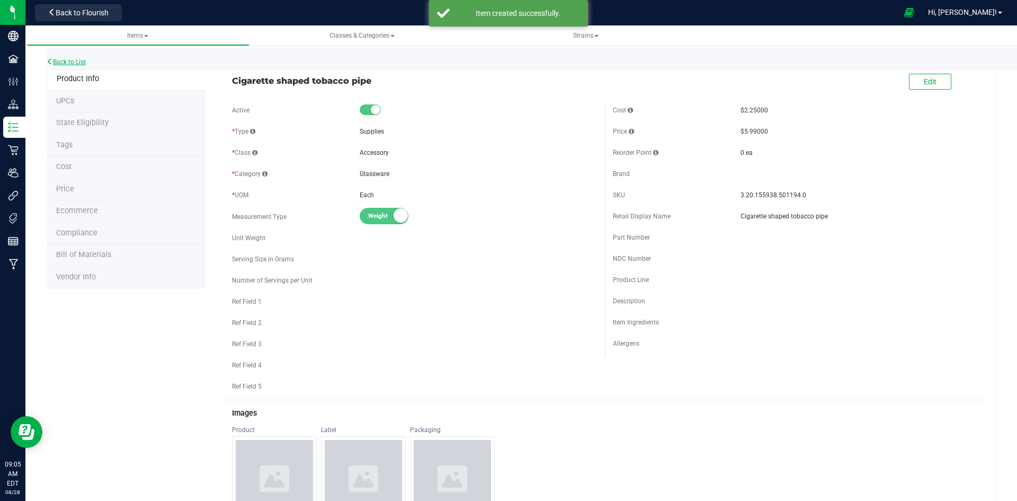
click at [79, 63] on link "Back to List" at bounding box center [66, 61] width 39 height 7
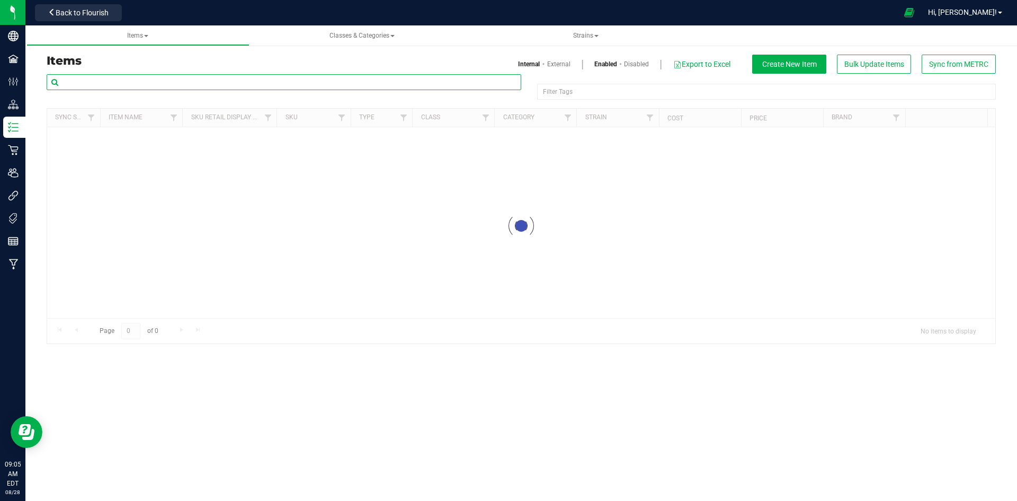
click at [196, 83] on input "text" at bounding box center [284, 82] width 475 height 16
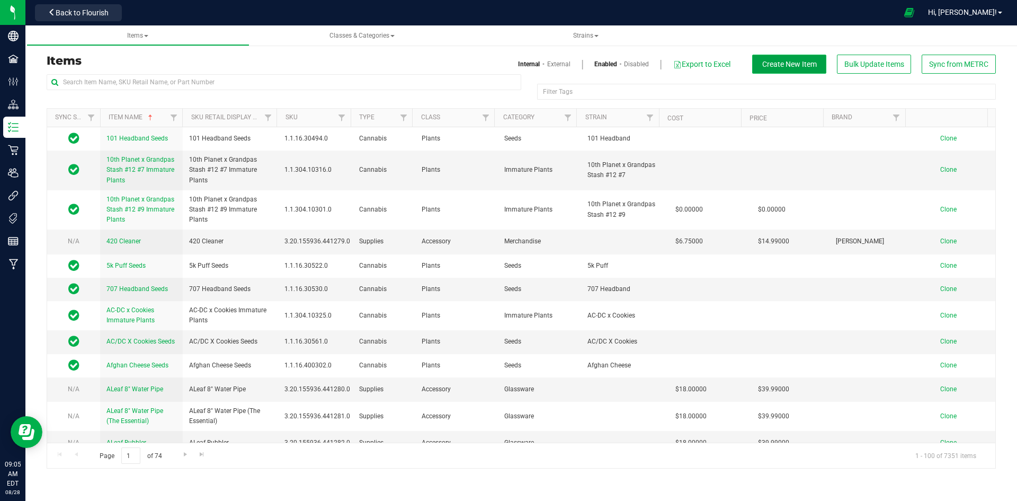
click at [803, 66] on span "Create New Item" at bounding box center [789, 64] width 55 height 8
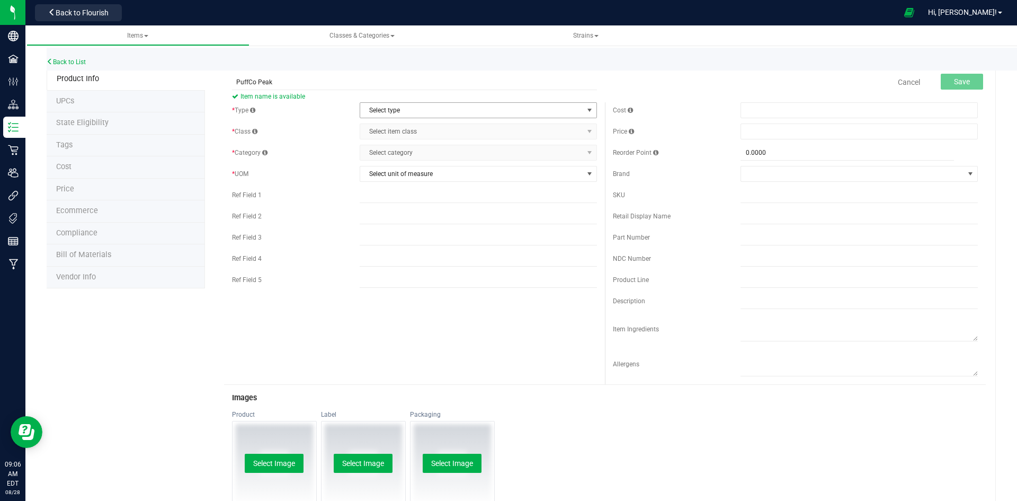
type input "PuffCo Peak"
click at [401, 115] on span "Select type" at bounding box center [471, 110] width 223 height 15
click at [395, 174] on li "Supplies" at bounding box center [475, 176] width 234 height 16
click at [415, 129] on span "Select item class" at bounding box center [471, 131] width 223 height 15
click at [402, 149] on li "Accessory" at bounding box center [475, 149] width 234 height 16
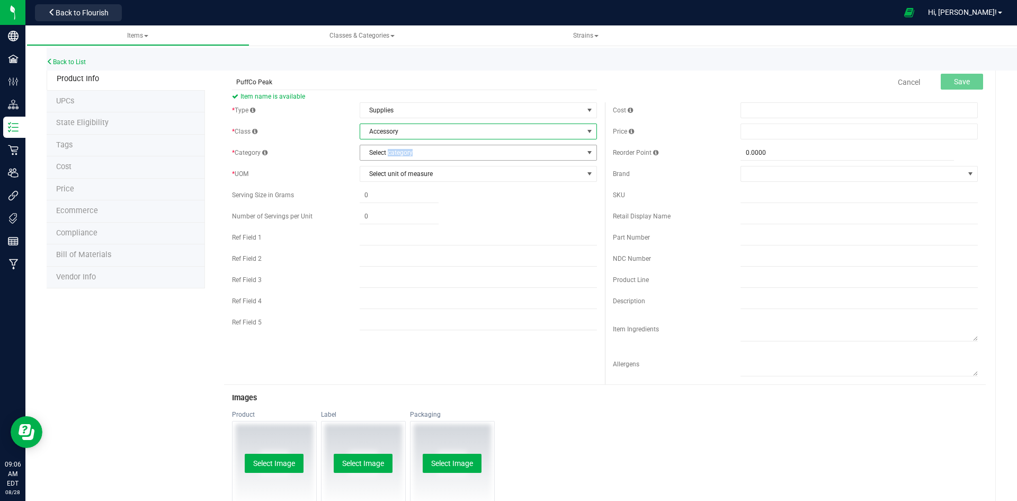
click at [402, 150] on span "Select category" at bounding box center [471, 152] width 223 height 15
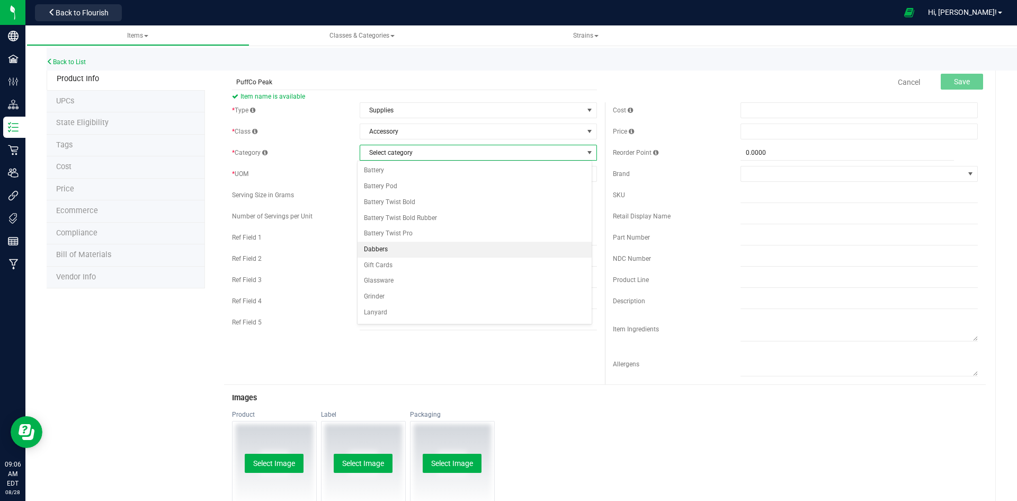
click at [407, 244] on li "Dabbers" at bounding box center [475, 250] width 234 height 16
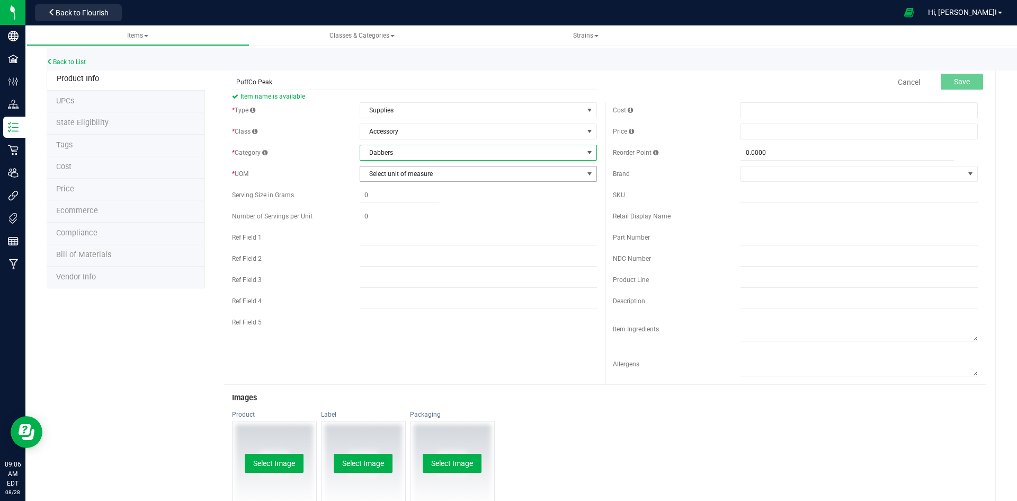
click at [419, 180] on span "Select unit of measure" at bounding box center [471, 173] width 223 height 15
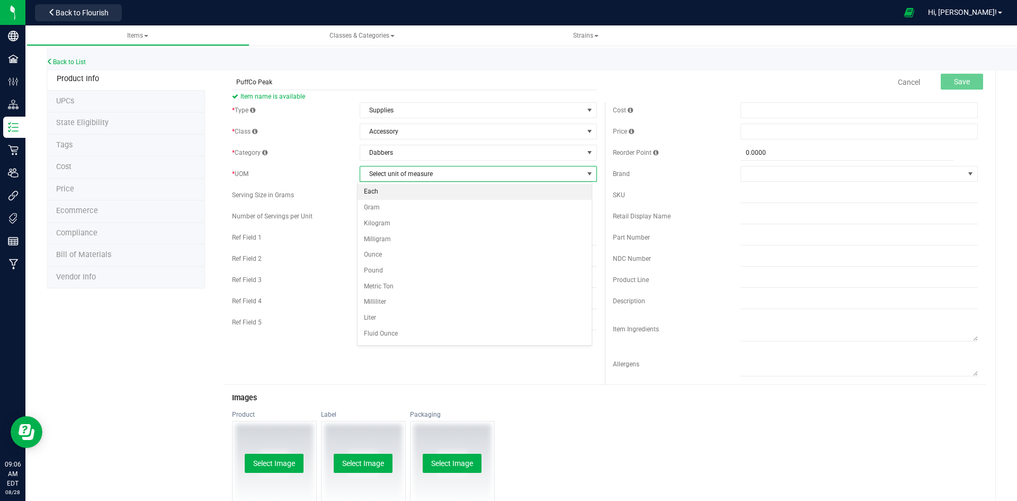
click at [416, 189] on li "Each" at bounding box center [475, 192] width 234 height 16
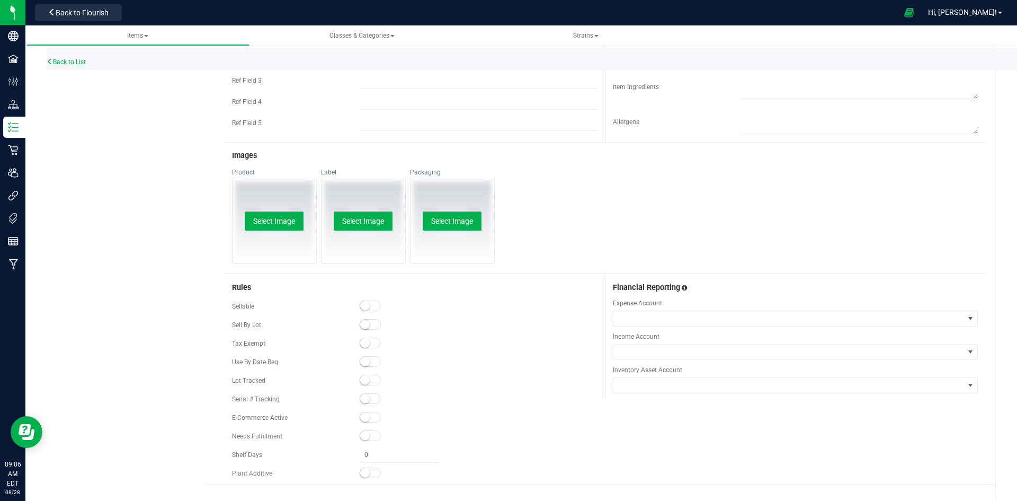
scroll to position [259, 0]
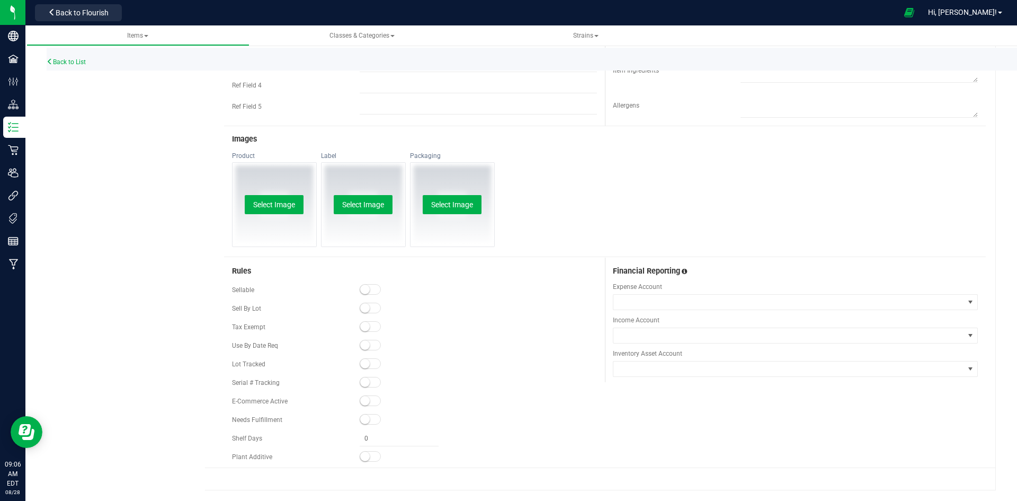
click at [371, 401] on span at bounding box center [370, 400] width 21 height 11
click at [375, 283] on div "Sellable" at bounding box center [414, 290] width 365 height 16
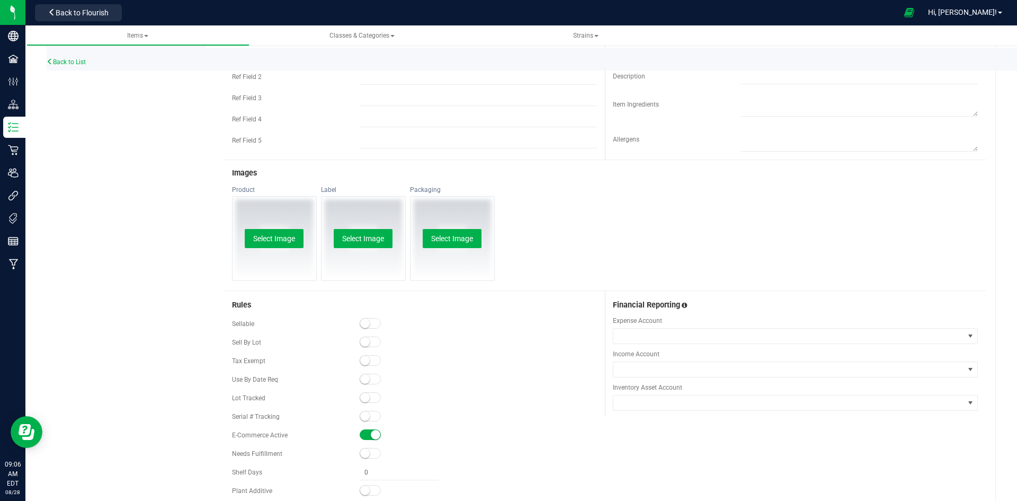
scroll to position [206, 0]
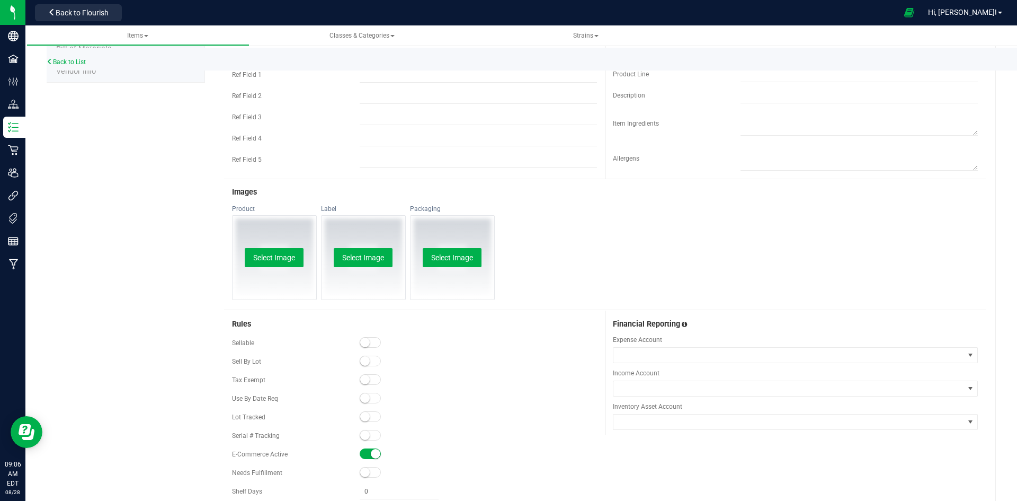
click at [366, 345] on small at bounding box center [365, 342] width 10 height 10
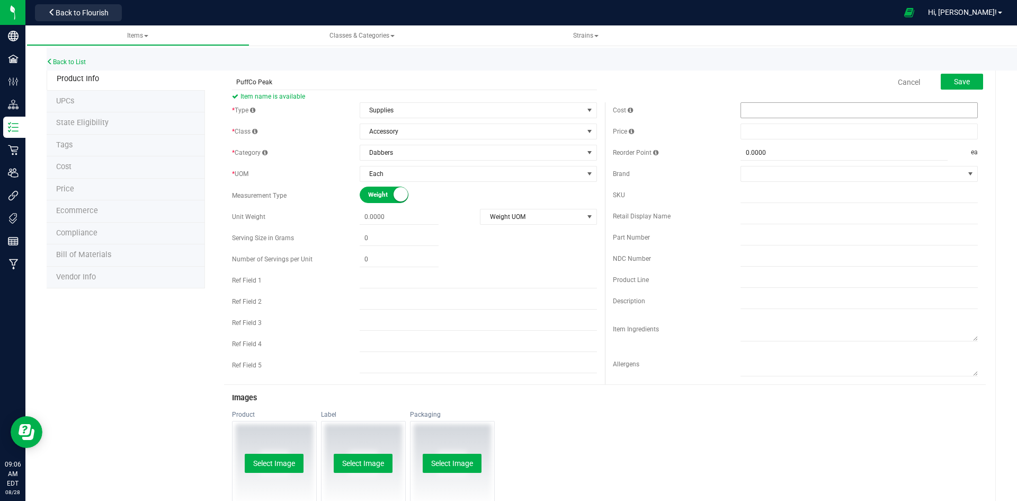
click at [799, 112] on span at bounding box center [859, 110] width 237 height 16
type input "190"
type input "$190.00000"
click at [794, 135] on span at bounding box center [859, 131] width 237 height 16
type input "239.99"
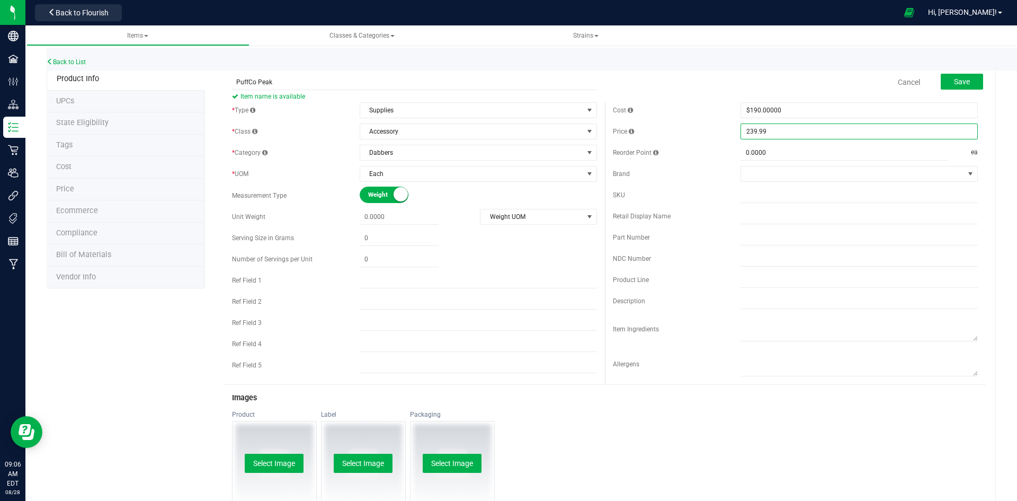
type input "$239.99000"
click at [672, 92] on div "Cancel Save" at bounding box center [795, 82] width 381 height 26
click at [968, 84] on button "Save" at bounding box center [962, 82] width 42 height 16
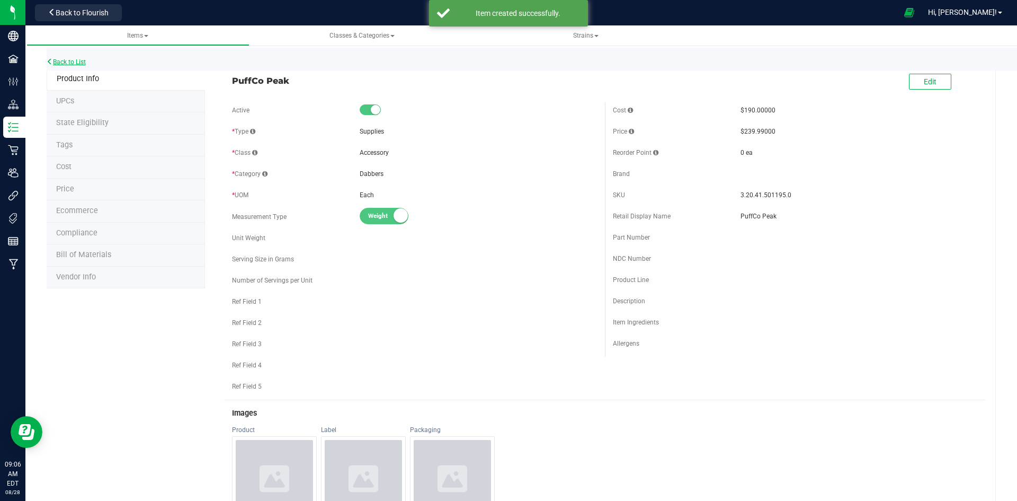
click at [65, 59] on link "Back to List" at bounding box center [66, 61] width 39 height 7
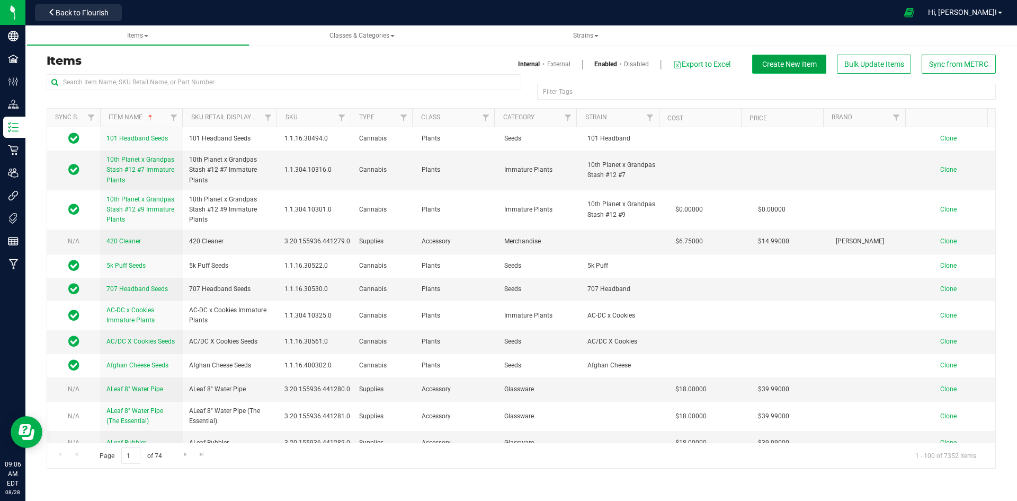
click at [789, 63] on span "Create New Item" at bounding box center [789, 64] width 55 height 8
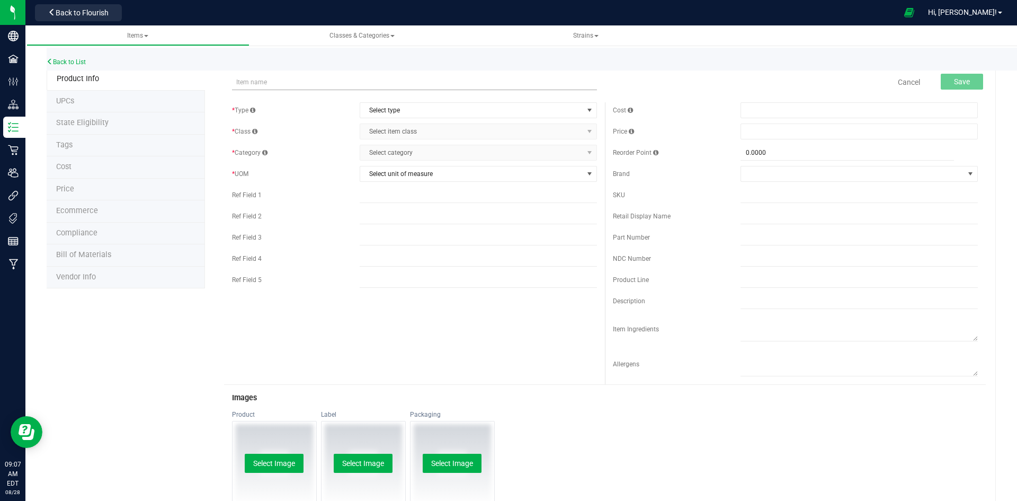
click at [256, 87] on input "text" at bounding box center [414, 82] width 365 height 16
click at [383, 82] on input "PuffCo Pivot" at bounding box center [414, 82] width 365 height 16
type input "PuffCo Pivot"
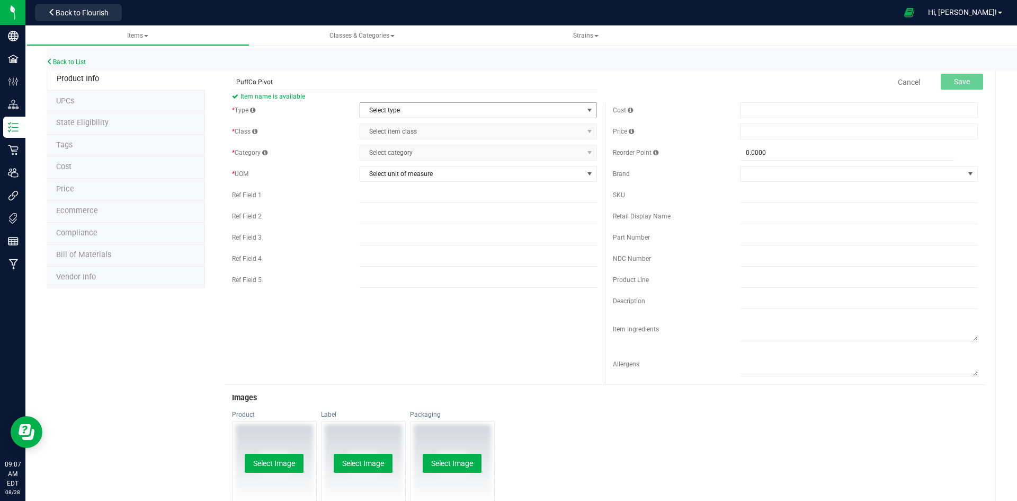
click at [397, 108] on span "Select type" at bounding box center [471, 110] width 223 height 15
drag, startPoint x: 404, startPoint y: 139, endPoint x: 401, endPoint y: 173, distance: 34.6
click at [401, 173] on ul "Cannabis Non-Inventory Raw Materials Supplies" at bounding box center [475, 151] width 234 height 63
click at [401, 173] on li "Supplies" at bounding box center [475, 176] width 234 height 16
click at [416, 135] on span "Select item class" at bounding box center [471, 131] width 223 height 15
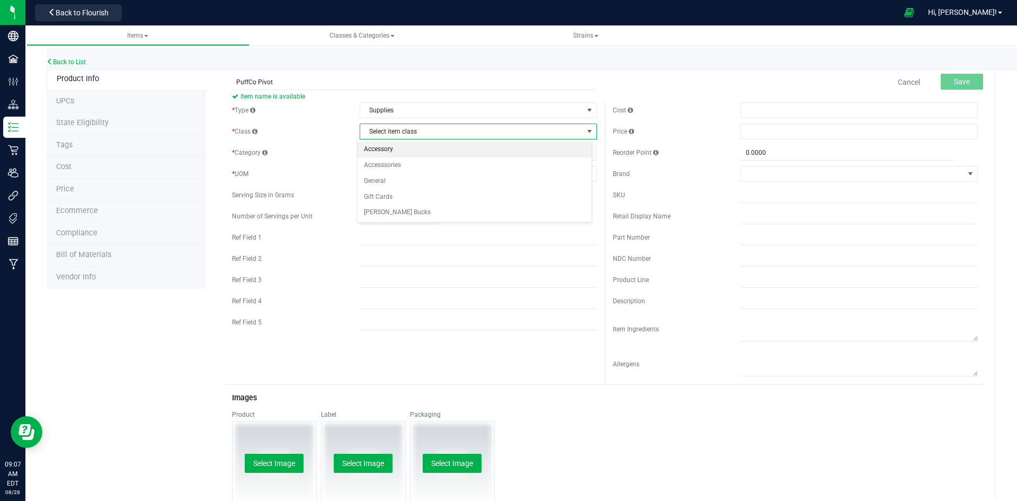
click at [419, 150] on li "Accessory" at bounding box center [475, 149] width 234 height 16
click at [419, 151] on span "Select category" at bounding box center [471, 152] width 223 height 15
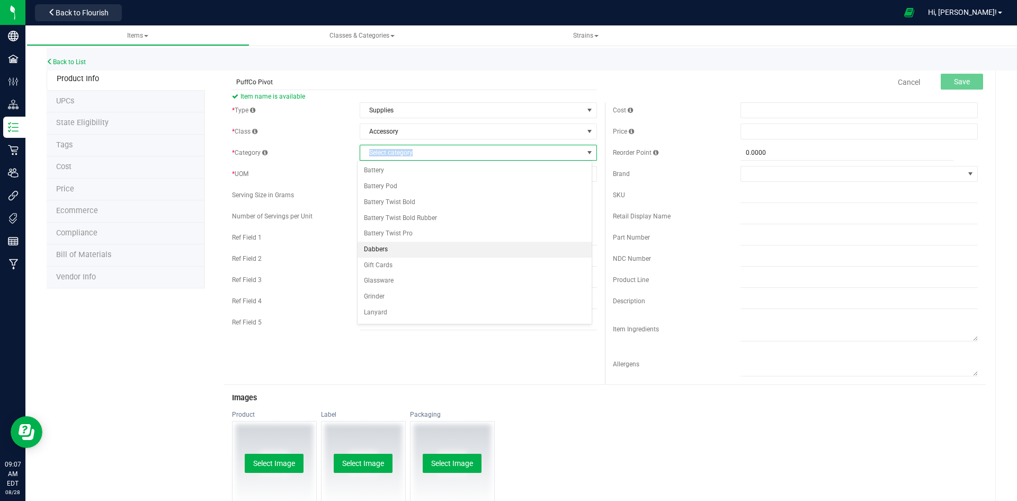
scroll to position [53, 0]
click at [429, 198] on li "Dabbers" at bounding box center [475, 197] width 234 height 16
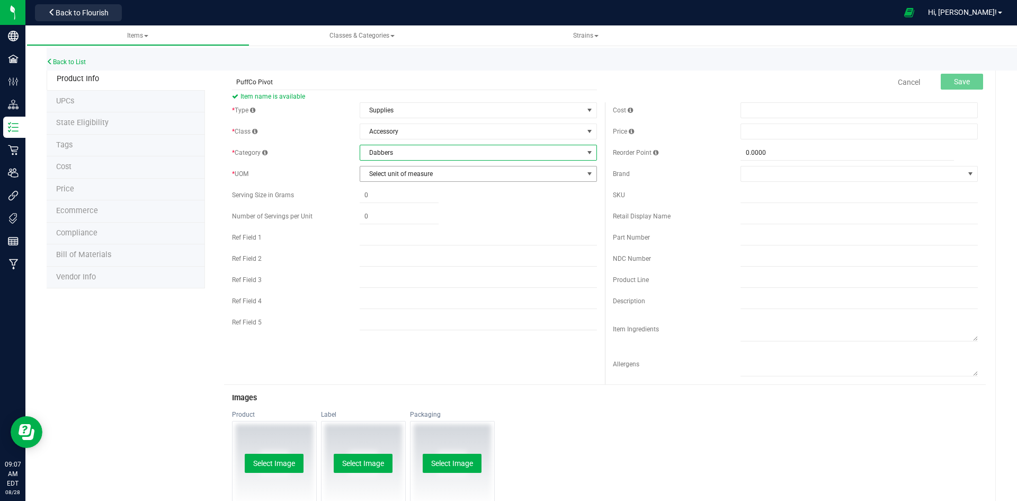
click at [434, 173] on span "Select unit of measure" at bounding box center [471, 173] width 223 height 15
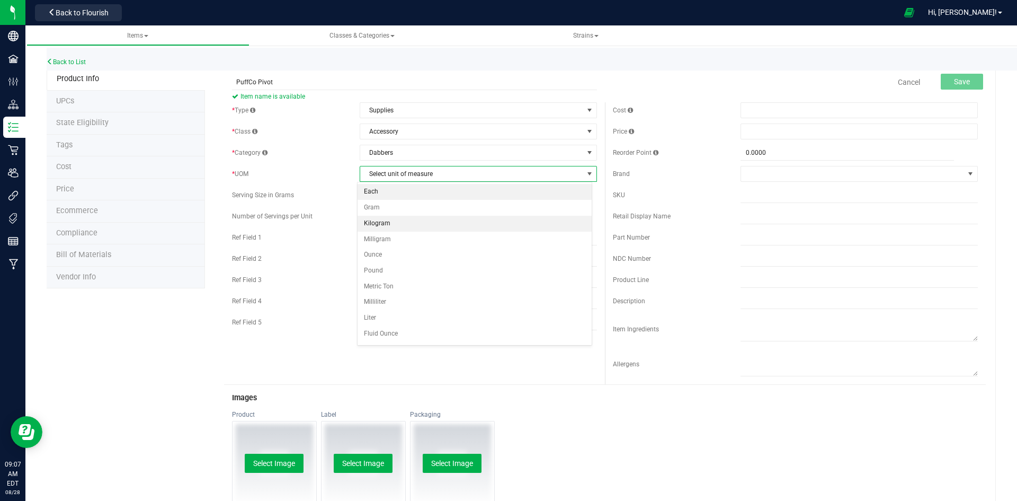
click at [422, 184] on li "Each" at bounding box center [475, 192] width 234 height 16
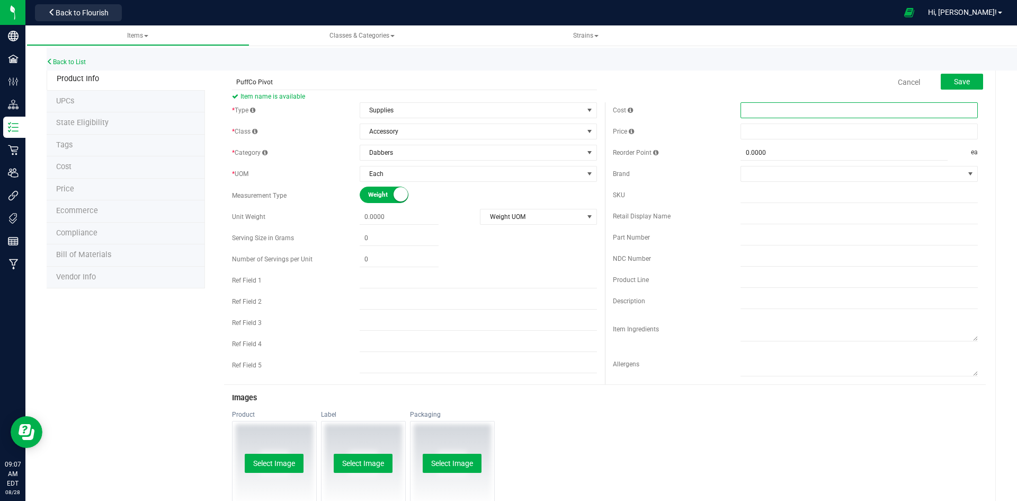
click at [780, 110] on span at bounding box center [859, 110] width 237 height 16
type input "1"
type input "110"
type input "$110.00000"
click at [764, 131] on span at bounding box center [859, 131] width 237 height 16
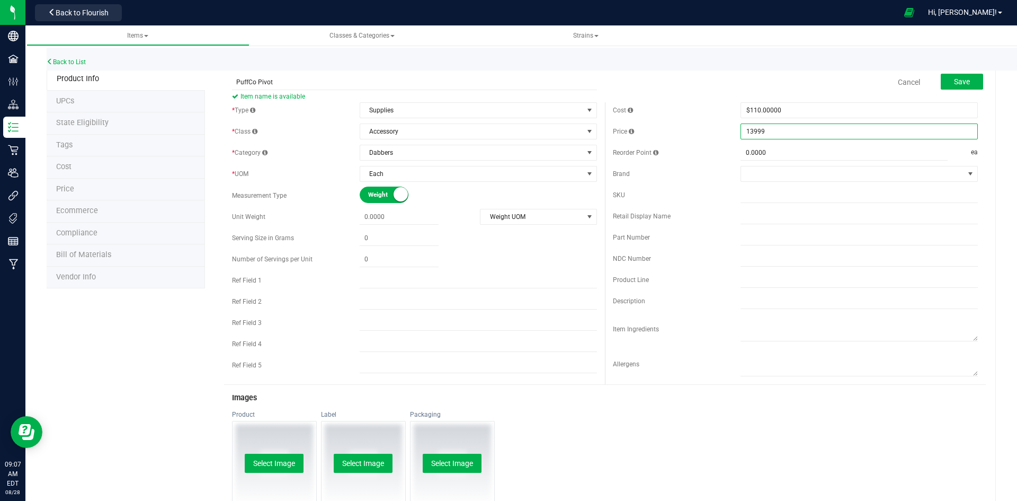
type input "139.99"
type input "$139.99000"
click at [727, 86] on div "Cancel Save" at bounding box center [795, 82] width 381 height 26
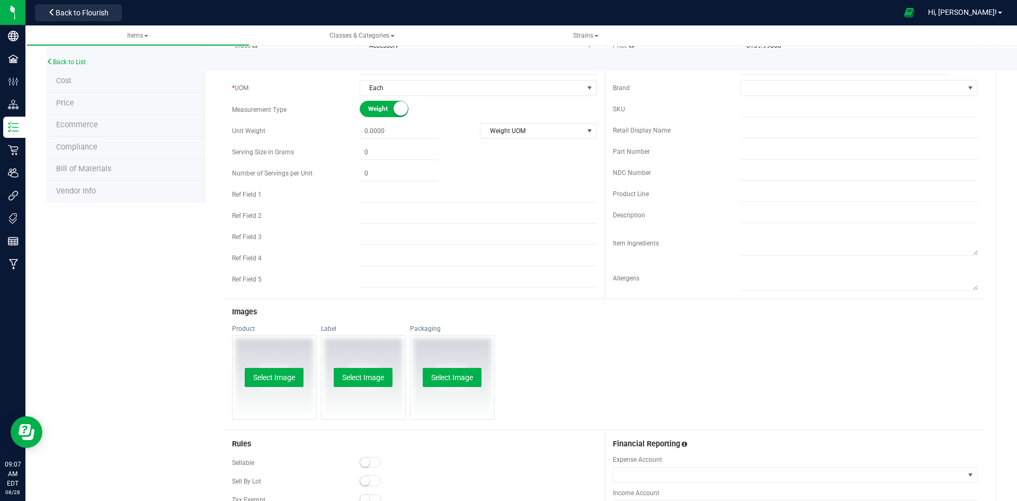
scroll to position [259, 0]
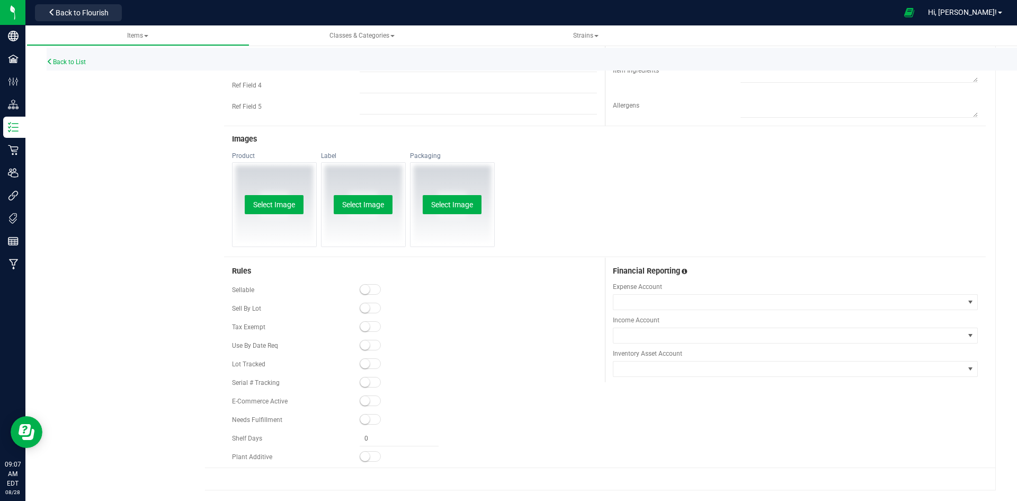
click at [365, 404] on small at bounding box center [365, 401] width 10 height 10
click at [367, 292] on span at bounding box center [370, 289] width 21 height 11
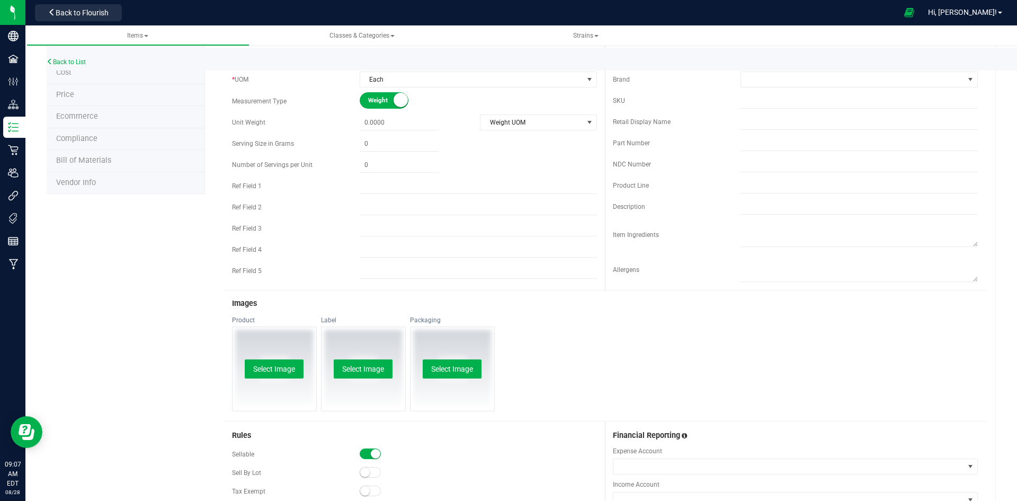
scroll to position [0, 0]
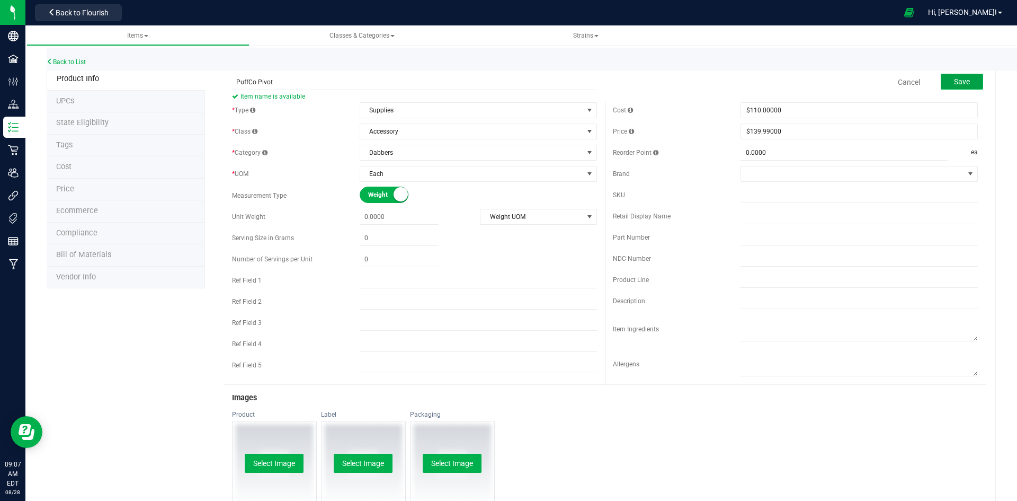
click at [954, 84] on span "Save" at bounding box center [962, 81] width 16 height 8
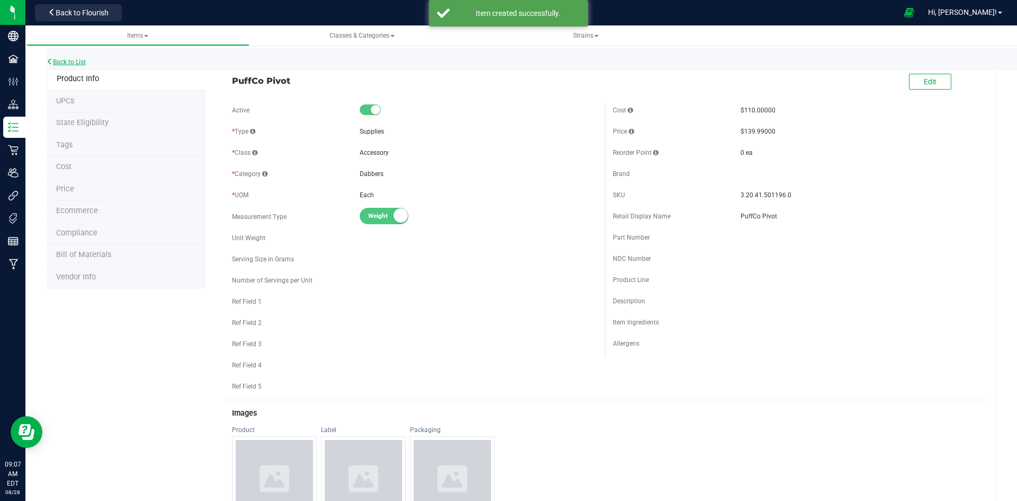
click at [76, 60] on link "Back to List" at bounding box center [66, 61] width 39 height 7
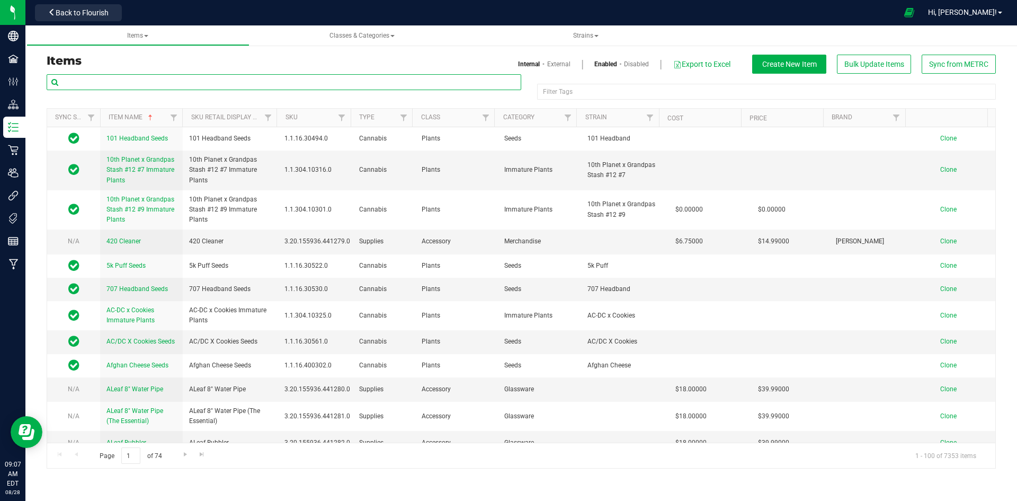
click at [222, 78] on input "text" at bounding box center [284, 82] width 475 height 16
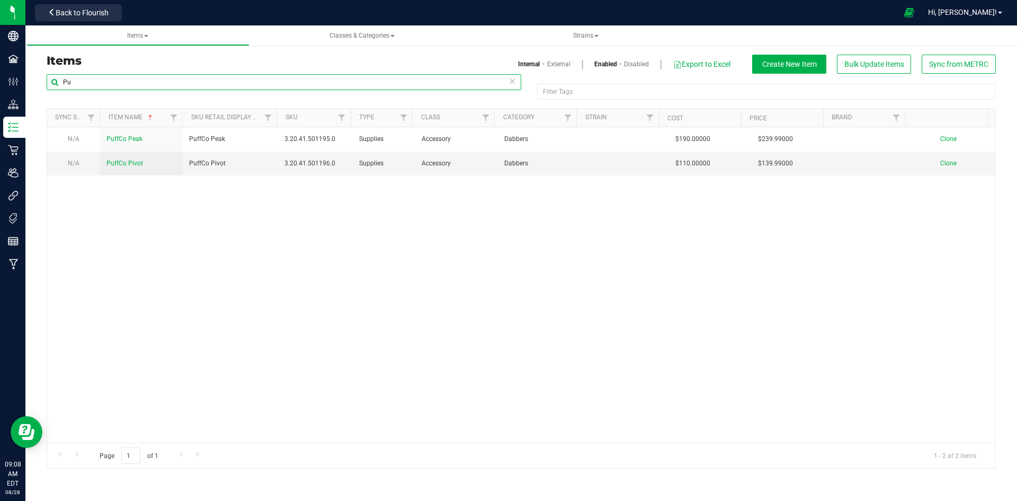
type input "P"
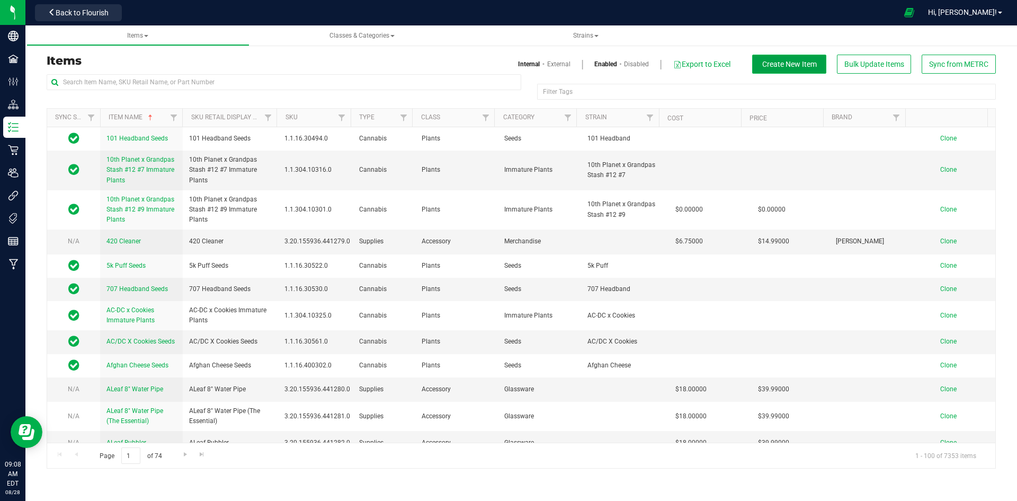
click at [794, 70] on button "Create New Item" at bounding box center [789, 64] width 74 height 19
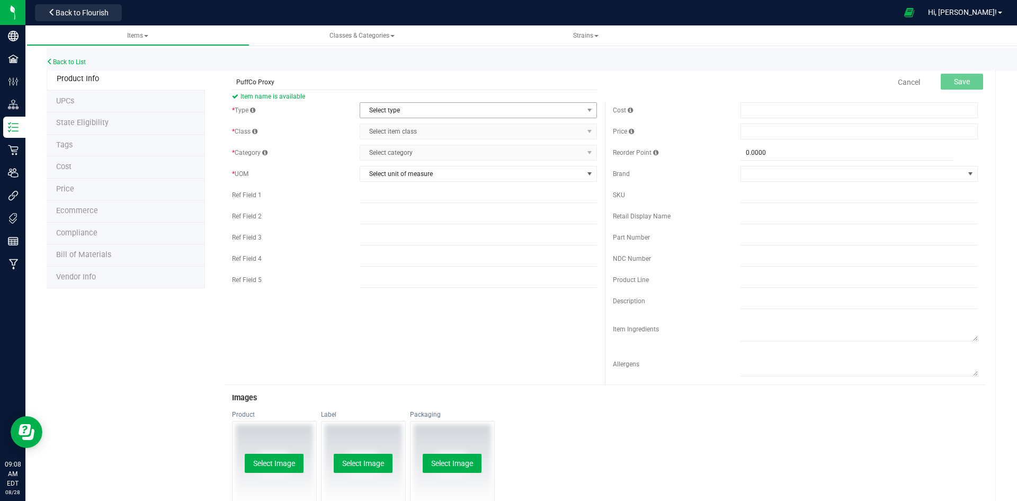
type input "PuffCo Proxy"
click at [394, 111] on span "Select type" at bounding box center [471, 110] width 223 height 15
click at [390, 176] on li "Supplies" at bounding box center [475, 176] width 234 height 16
click at [393, 134] on span "Select item class" at bounding box center [471, 131] width 223 height 15
click at [388, 152] on li "Accessory" at bounding box center [475, 149] width 234 height 16
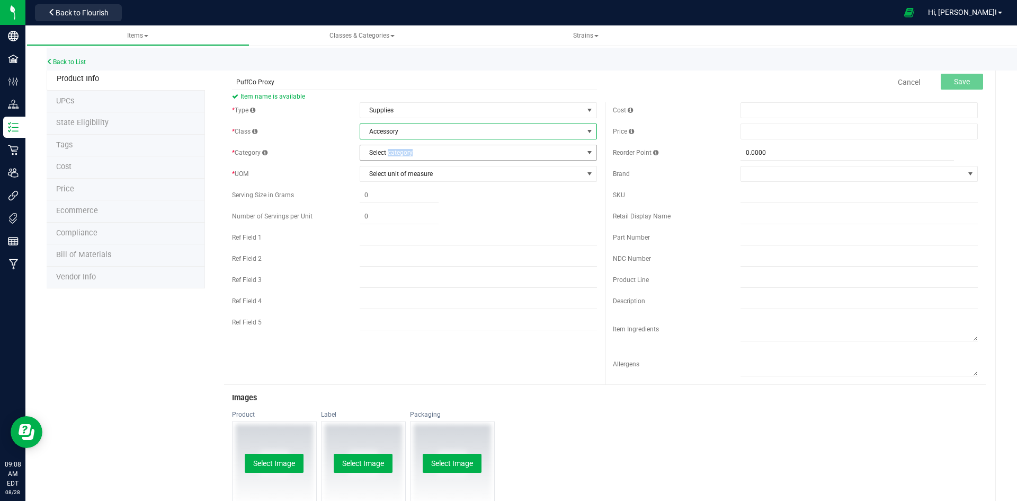
click at [388, 152] on span "Select category" at bounding box center [471, 152] width 223 height 15
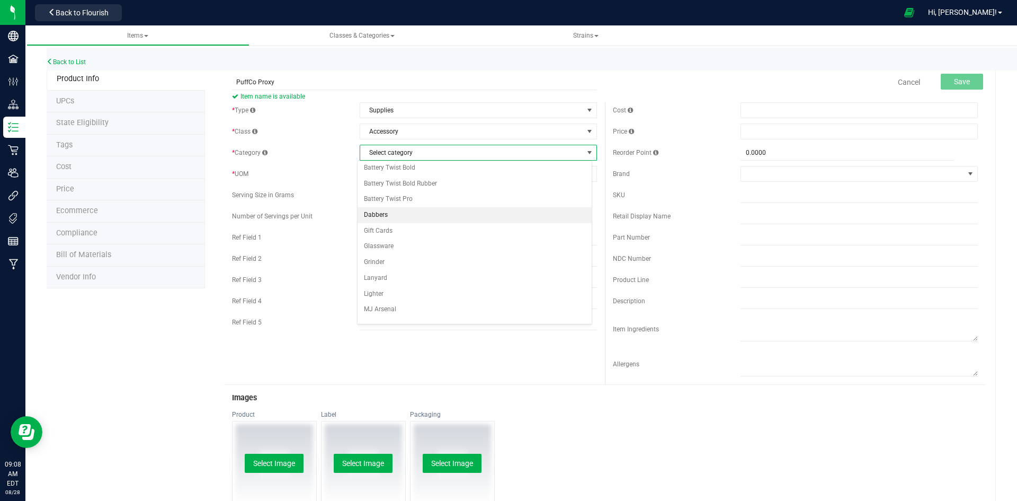
scroll to position [53, 0]
click at [388, 197] on li "Dabbers" at bounding box center [475, 197] width 234 height 16
click at [394, 174] on span "Select unit of measure" at bounding box center [471, 173] width 223 height 15
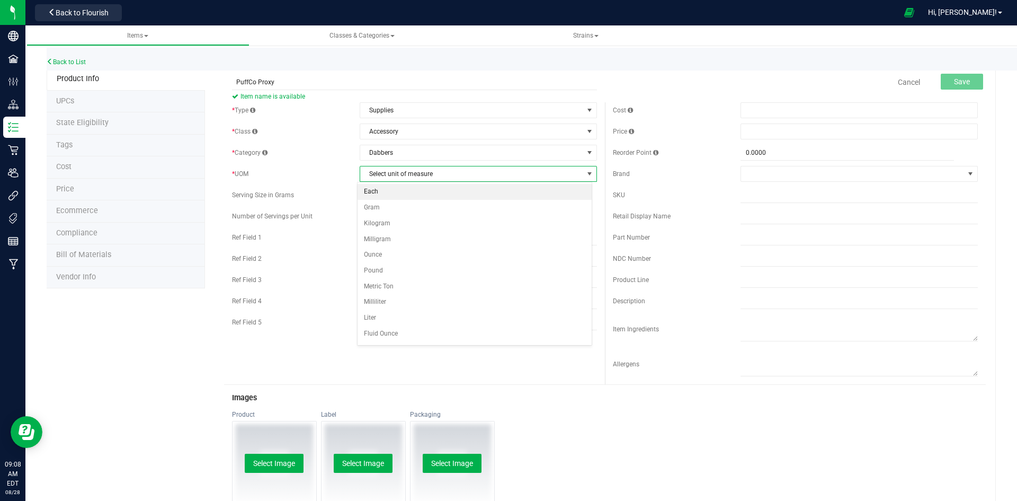
click at [393, 188] on li "Each" at bounding box center [475, 192] width 234 height 16
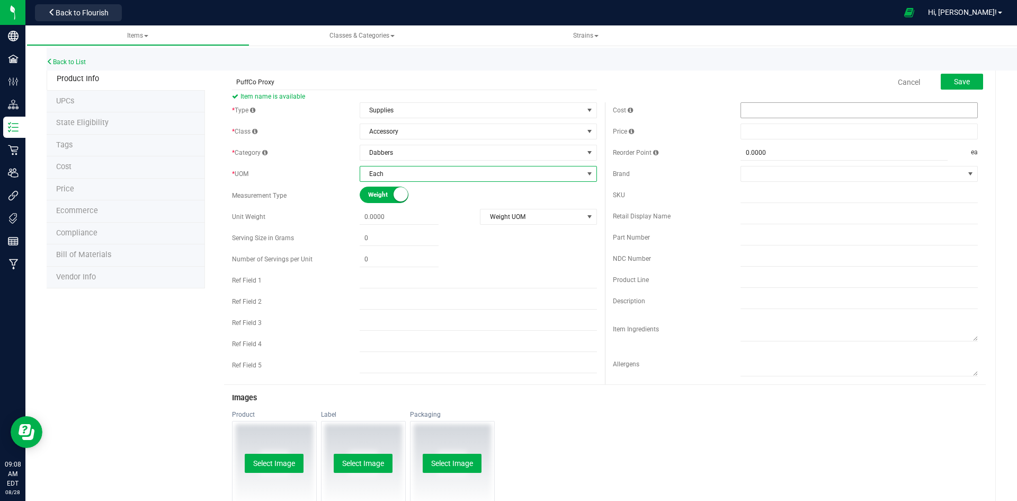
click at [778, 103] on span at bounding box center [859, 110] width 237 height 16
type input "240"
type input "$240.00000"
click at [781, 126] on span at bounding box center [859, 131] width 237 height 16
type input "269.99"
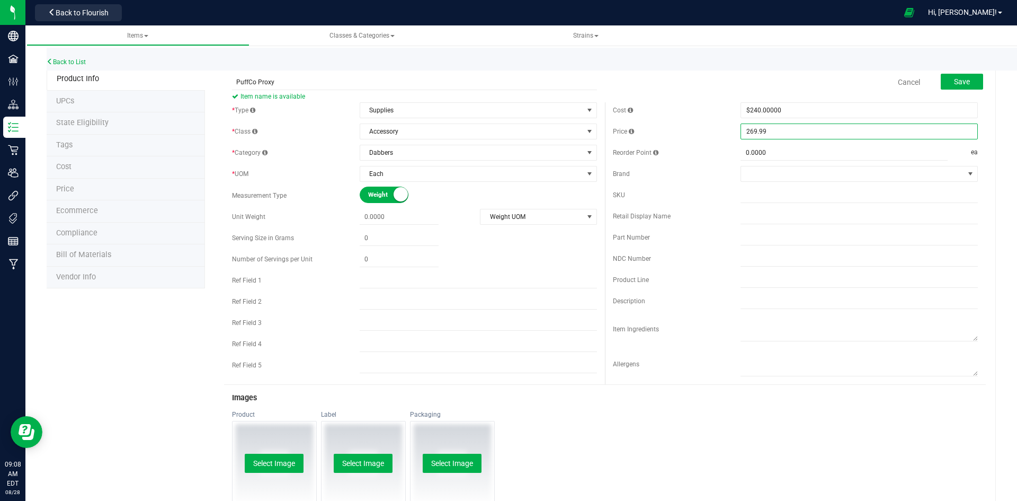
type input "$269.99000"
click at [702, 110] on div "Cost" at bounding box center [677, 110] width 128 height 10
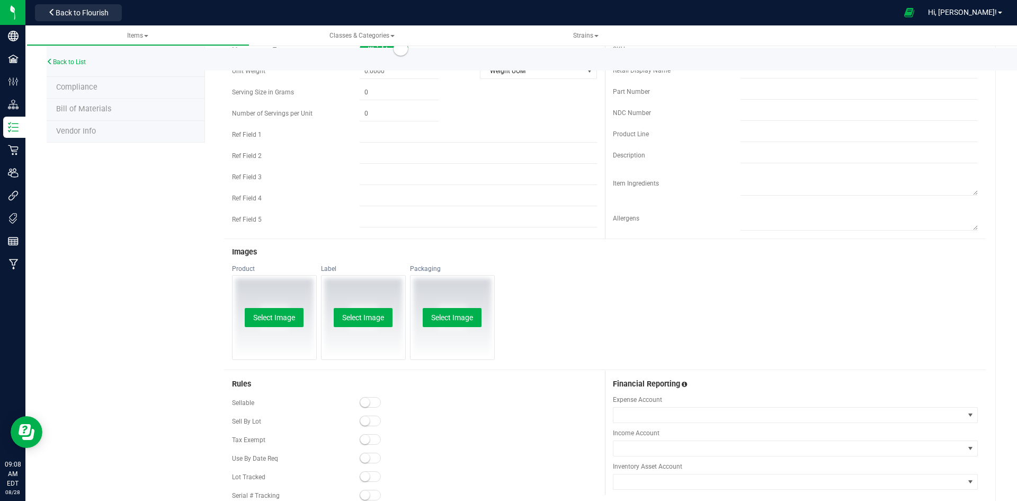
scroll to position [259, 0]
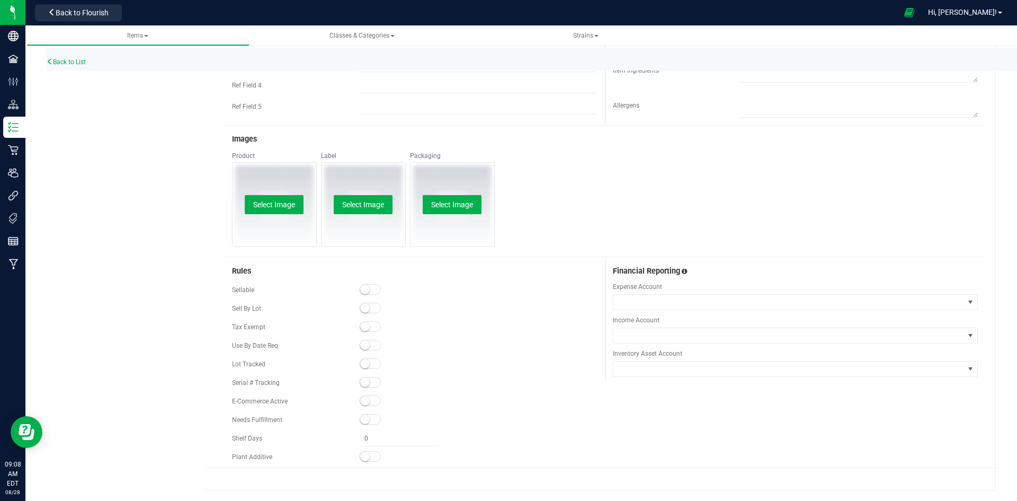
click at [364, 406] on span at bounding box center [370, 400] width 21 height 11
click at [369, 288] on span at bounding box center [370, 289] width 21 height 11
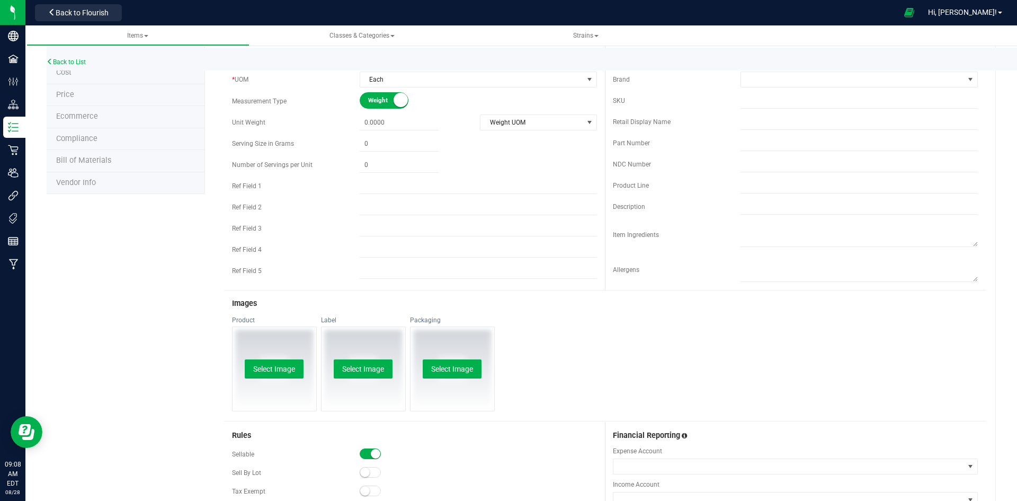
scroll to position [0, 0]
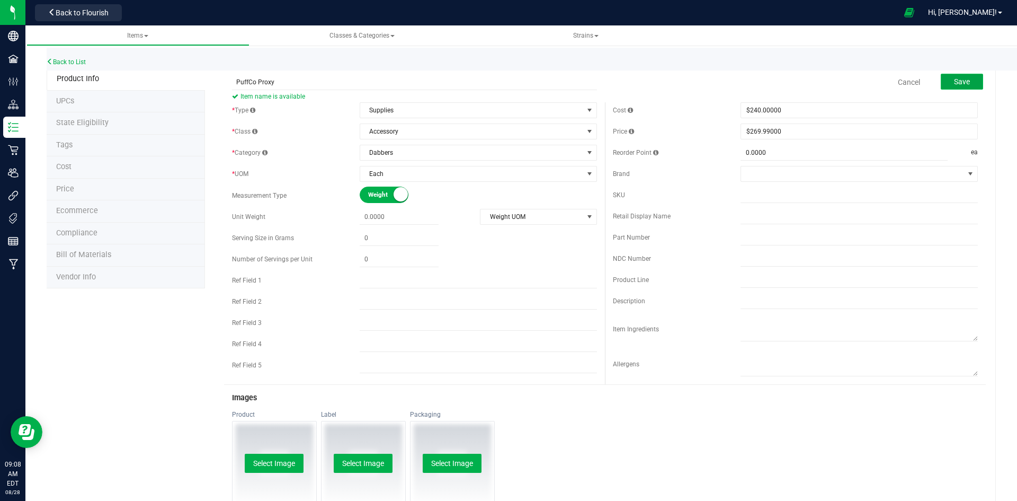
click at [959, 84] on span "Save" at bounding box center [962, 81] width 16 height 8
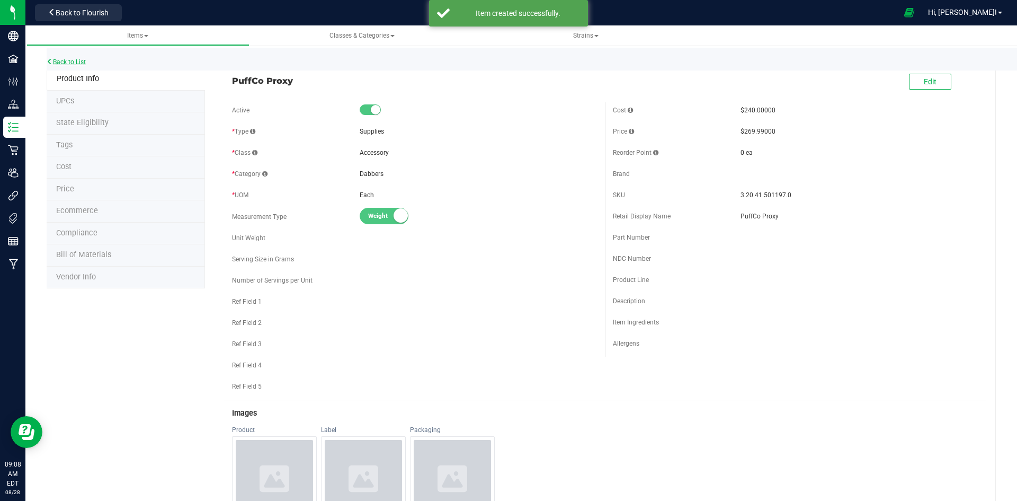
click at [82, 58] on div "Back to List" at bounding box center [555, 59] width 1017 height 23
click at [75, 66] on div "Back to List" at bounding box center [555, 59] width 1017 height 23
click at [76, 62] on link "Back to List" at bounding box center [66, 61] width 39 height 7
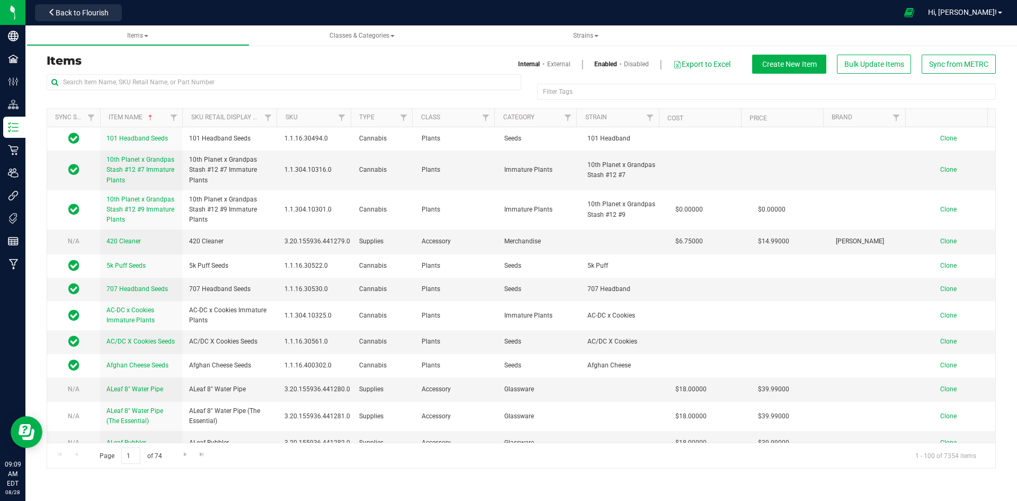
click at [300, 73] on div "Items Internal External Enabled Disabled Export to Excel Create New Item Bulk U…" at bounding box center [521, 64] width 965 height 19
click at [297, 89] on input "text" at bounding box center [284, 82] width 475 height 16
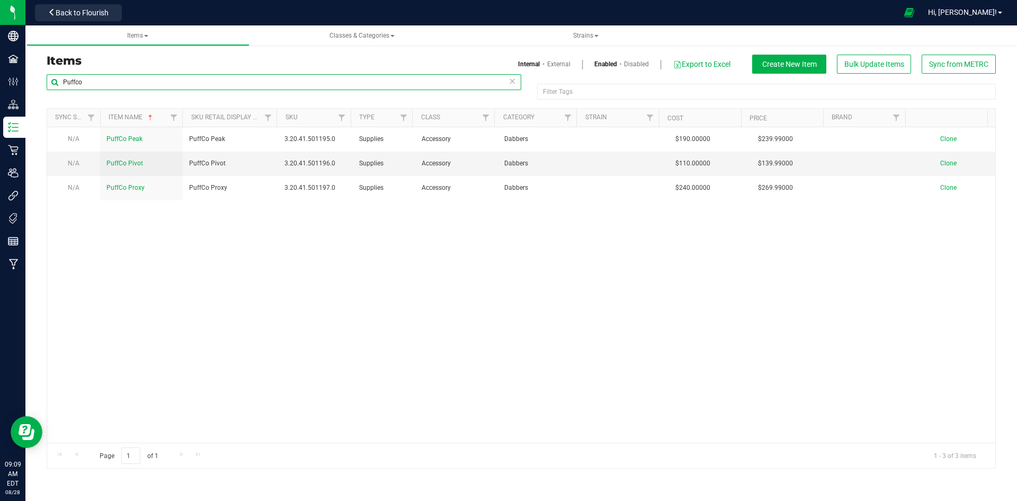
type input "Puffco"
click at [773, 77] on div "Puffco Filter Tags Filter Tags" at bounding box center [521, 91] width 949 height 34
click at [776, 71] on button "Create New Item" at bounding box center [789, 64] width 74 height 19
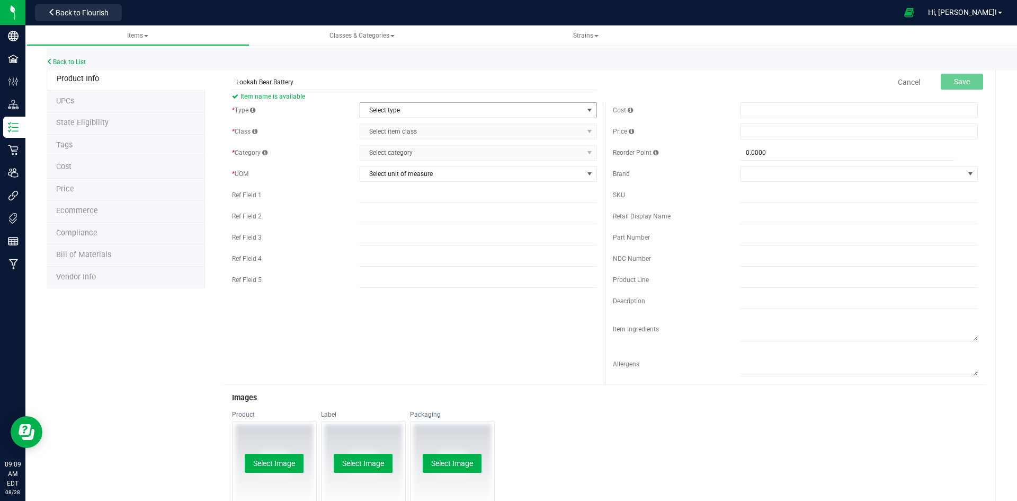
type input "Lookah Bear Battery"
click at [392, 113] on span "Select type" at bounding box center [471, 110] width 223 height 15
click at [386, 174] on li "Supplies" at bounding box center [475, 176] width 234 height 16
click at [392, 139] on div "* Type Supplies Select type Cannabis Non-Inventory Raw Materials Supplies * Cla…" at bounding box center [414, 218] width 381 height 233
click at [392, 132] on span "Select item class" at bounding box center [471, 131] width 223 height 15
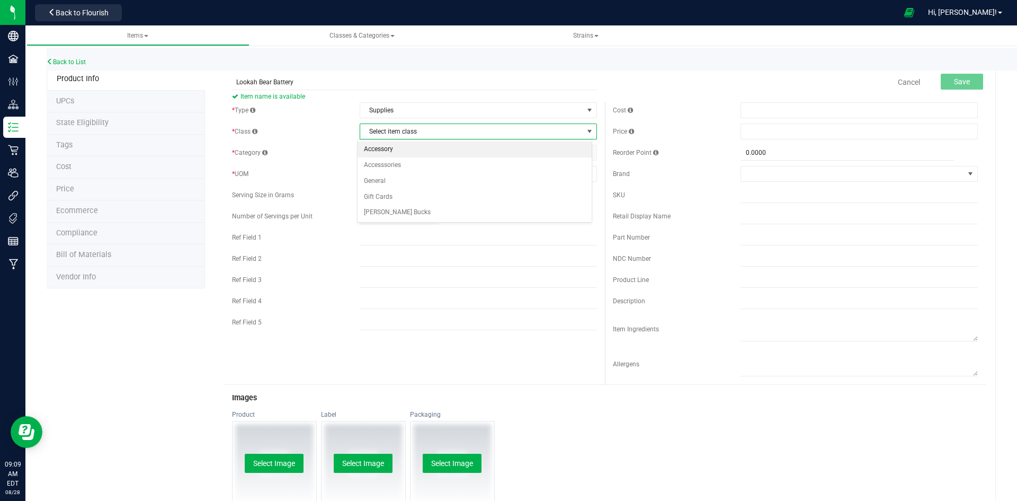
click at [384, 148] on li "Accessory" at bounding box center [475, 149] width 234 height 16
click at [382, 155] on span "Select category" at bounding box center [471, 152] width 223 height 15
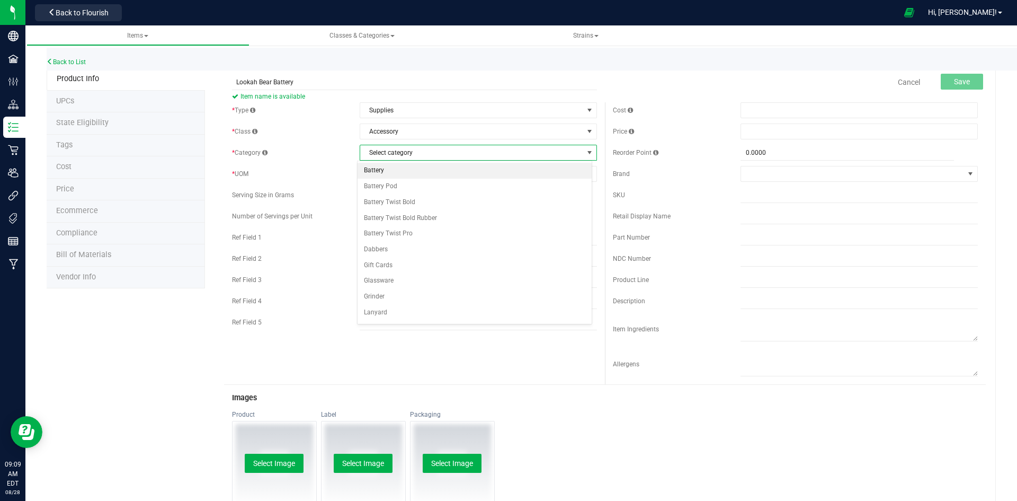
click at [392, 172] on li "Battery" at bounding box center [475, 171] width 234 height 16
click at [392, 172] on span "Select unit of measure" at bounding box center [471, 173] width 223 height 15
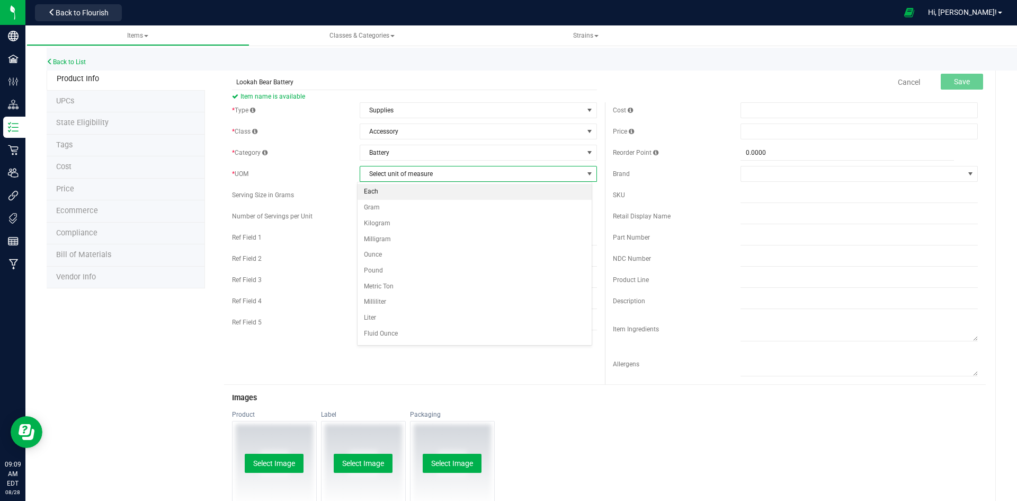
click at [389, 189] on li "Each" at bounding box center [475, 192] width 234 height 16
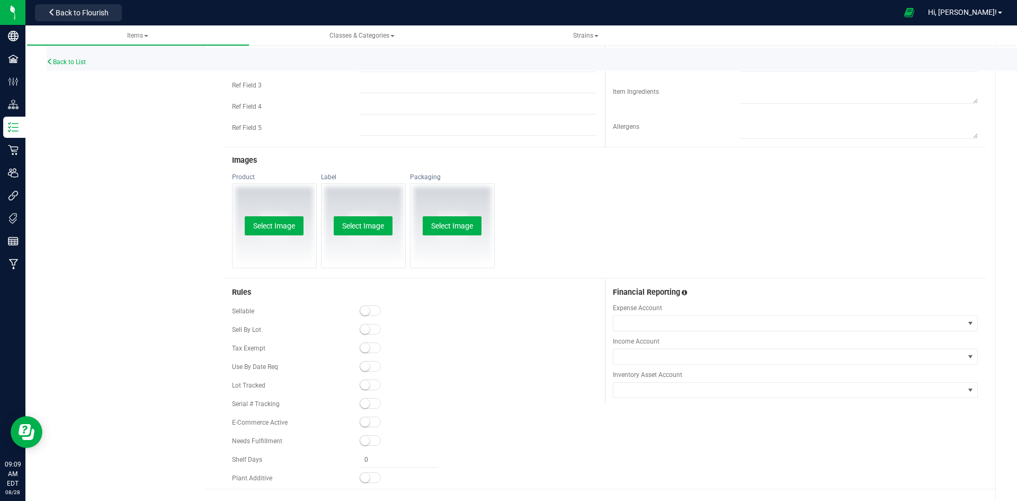
scroll to position [259, 0]
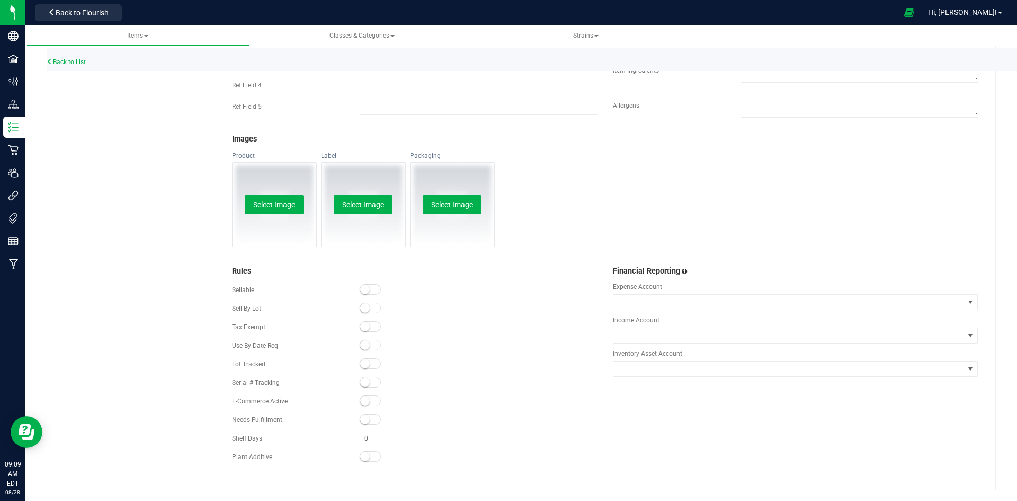
click at [368, 288] on span at bounding box center [370, 289] width 21 height 11
click at [363, 394] on div "E-Commerce Active" at bounding box center [414, 401] width 365 height 16
click at [363, 400] on small at bounding box center [365, 401] width 10 height 10
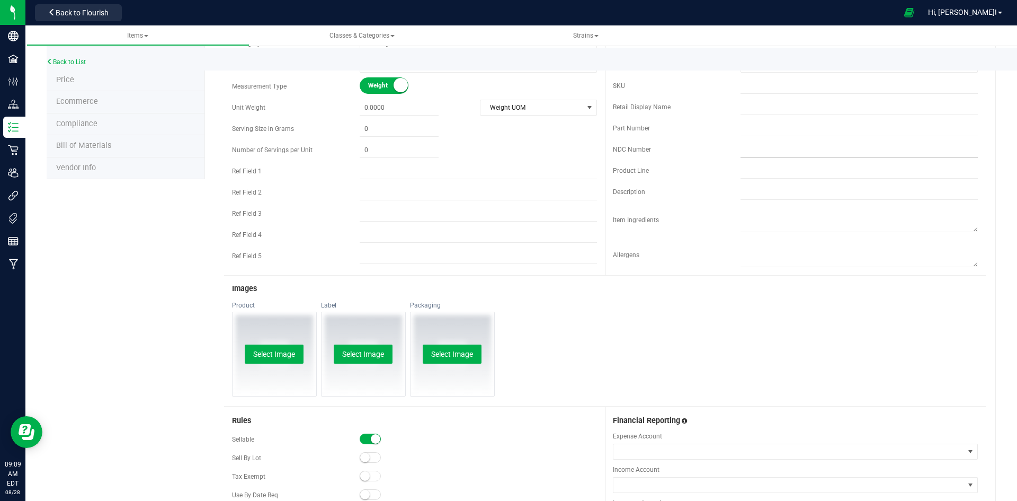
scroll to position [0, 0]
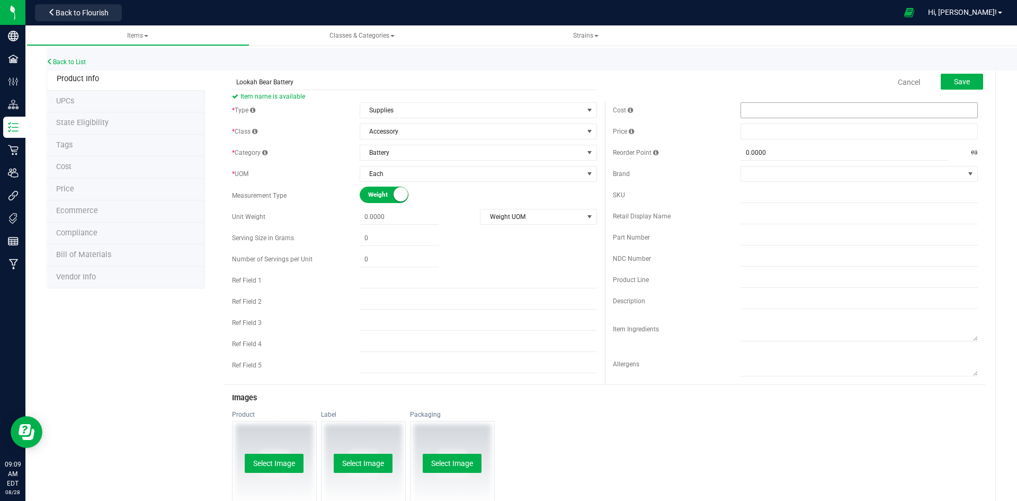
click at [769, 110] on span at bounding box center [859, 110] width 237 height 16
type input "20"
type input "$20.00000"
click at [768, 135] on span at bounding box center [859, 131] width 237 height 16
type input "34.99"
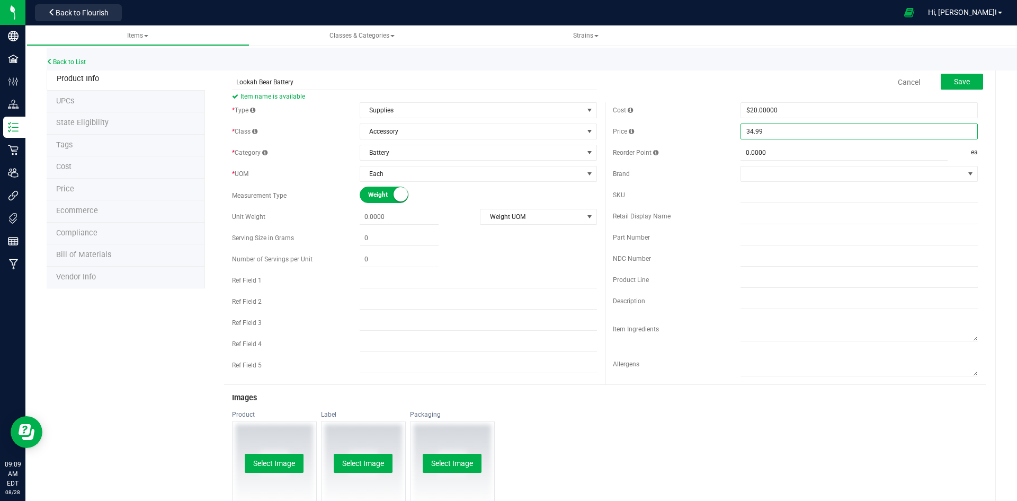
type input "$34.99000"
click at [709, 99] on form "Lookah Bear Battery Item name is available Cancel Save * Type Supplies Select t…" at bounding box center [605, 398] width 762 height 658
click at [954, 85] on span "Save" at bounding box center [962, 81] width 16 height 8
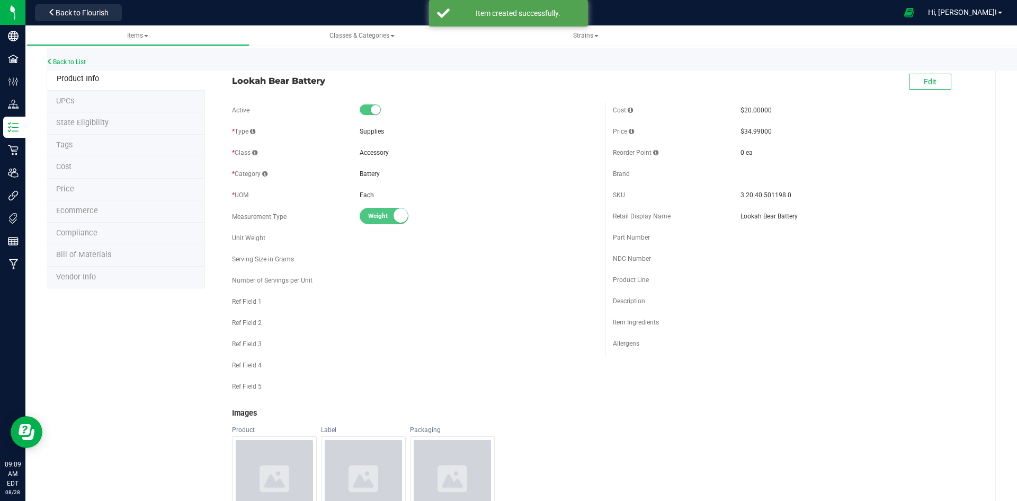
click at [82, 57] on div "Back to List" at bounding box center [555, 59] width 1017 height 23
click at [79, 64] on link "Back to List" at bounding box center [66, 61] width 39 height 7
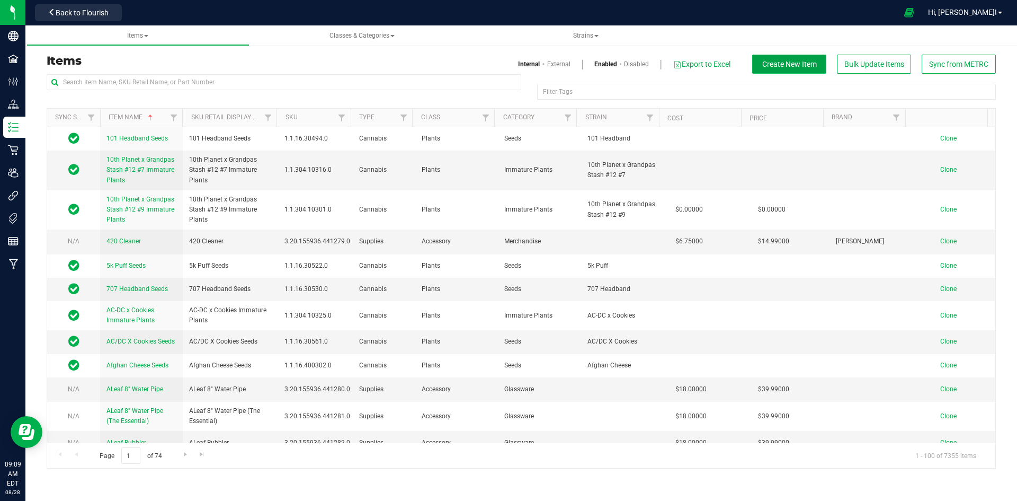
click at [796, 59] on button "Create New Item" at bounding box center [789, 64] width 74 height 19
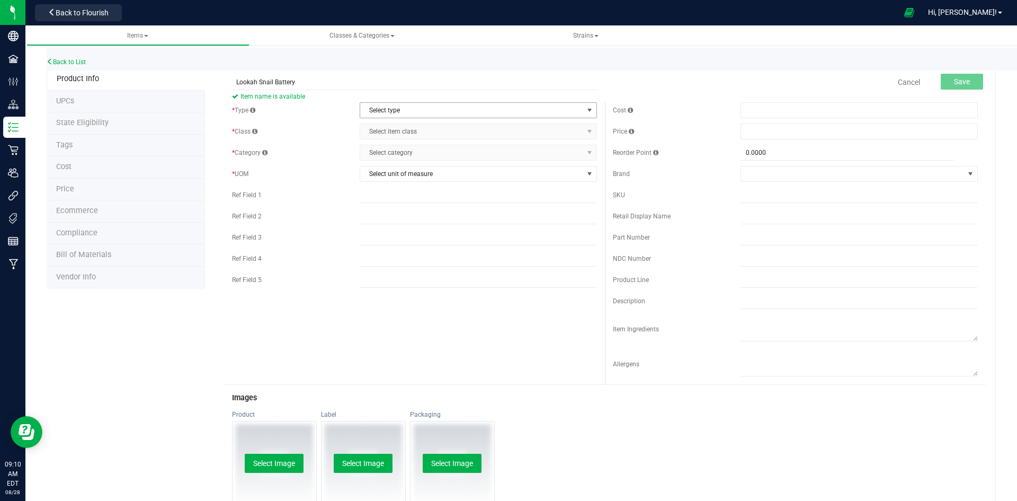
type input "Lookah Snail Battery"
click at [377, 108] on span "Select type" at bounding box center [471, 110] width 223 height 15
click at [384, 182] on li "Supplies" at bounding box center [475, 176] width 234 height 16
click at [402, 127] on span "Select item class" at bounding box center [471, 131] width 223 height 15
click at [398, 141] on li "Accessory" at bounding box center [475, 149] width 234 height 16
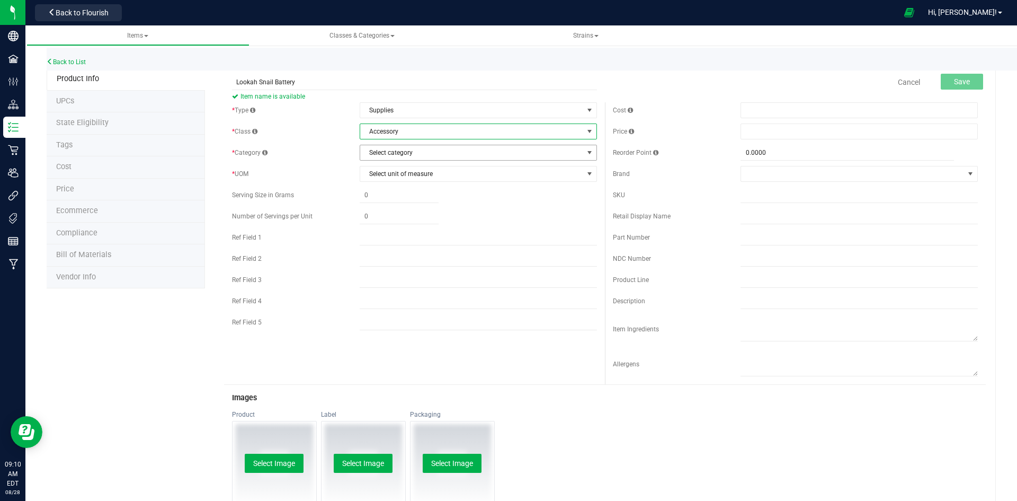
drag, startPoint x: 395, startPoint y: 151, endPoint x: 394, endPoint y: 163, distance: 12.2
click at [395, 153] on span "Select category" at bounding box center [471, 152] width 223 height 15
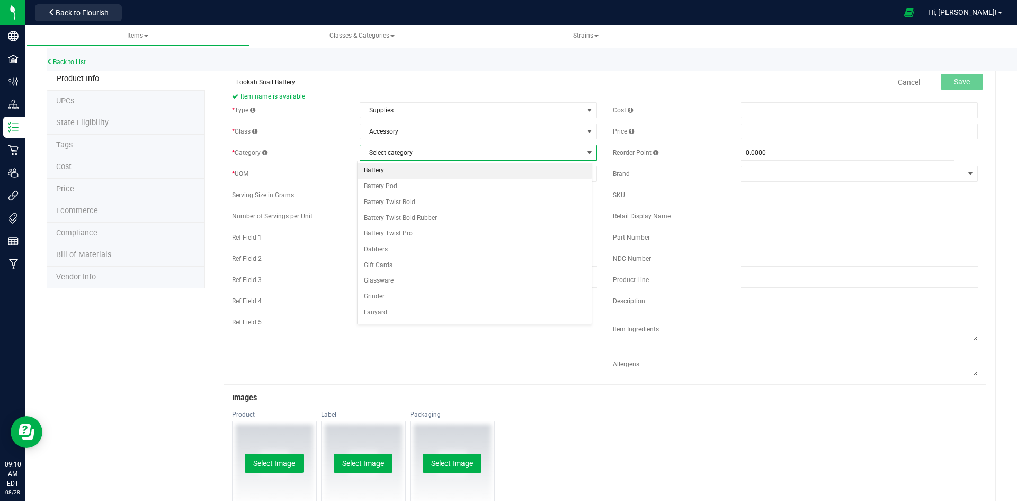
click at [395, 172] on li "Battery" at bounding box center [475, 171] width 234 height 16
click at [395, 172] on span "Select unit of measure" at bounding box center [471, 173] width 223 height 15
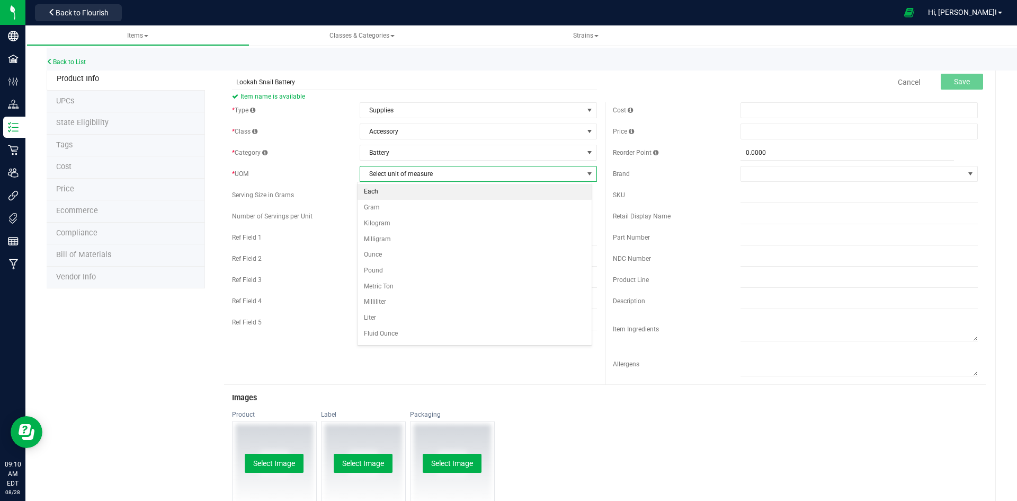
click at [395, 191] on li "Each" at bounding box center [475, 192] width 234 height 16
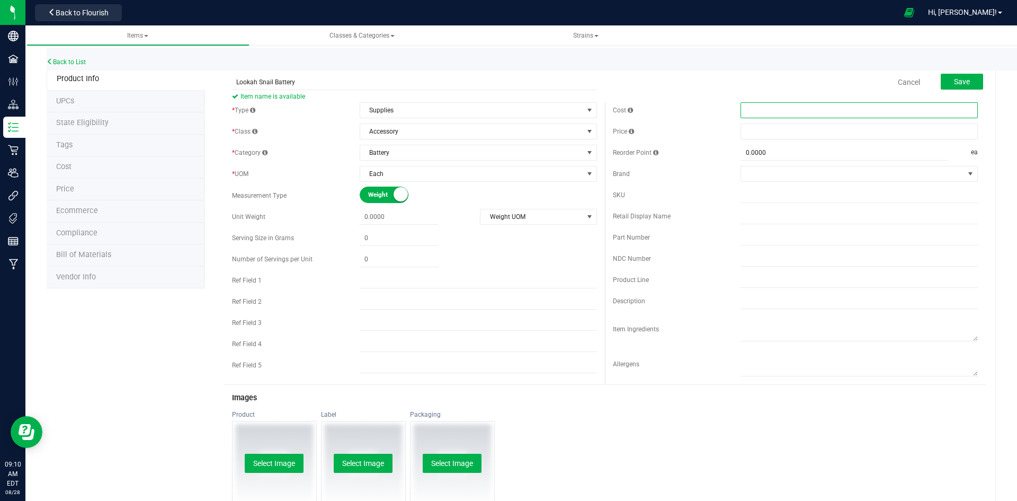
click at [797, 109] on span at bounding box center [859, 110] width 237 height 16
type input "17"
type input "$17.00000"
click at [808, 137] on span at bounding box center [859, 131] width 237 height 16
type input "34.99"
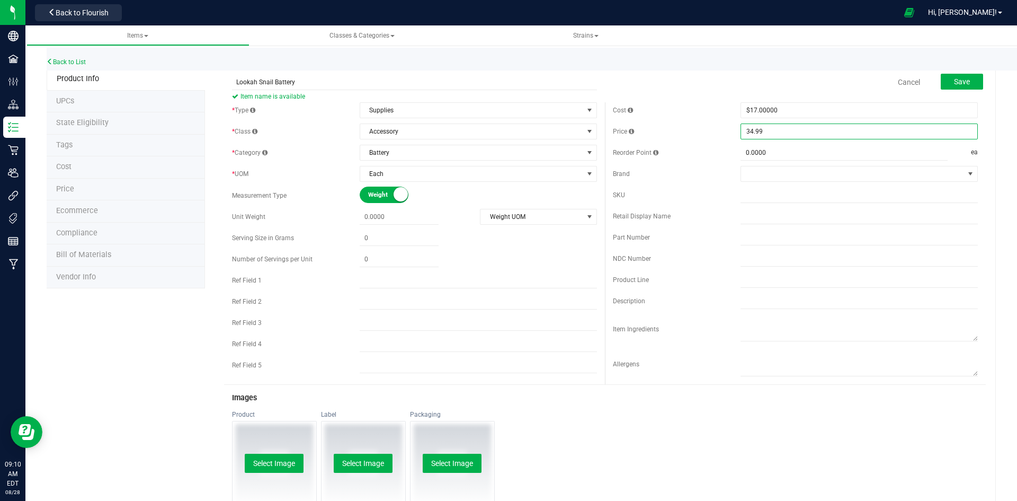
type input "$34.99000"
click at [721, 170] on div "Brand" at bounding box center [677, 174] width 128 height 10
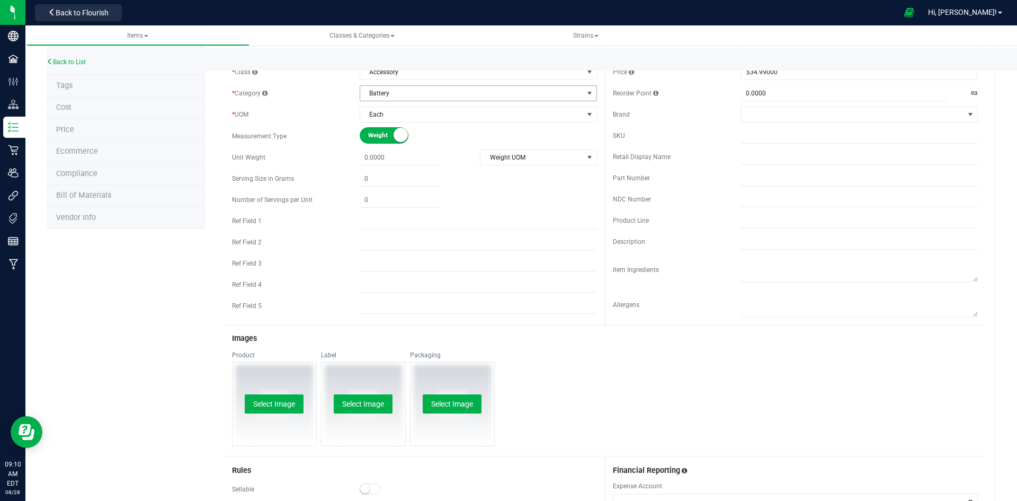
scroll to position [259, 0]
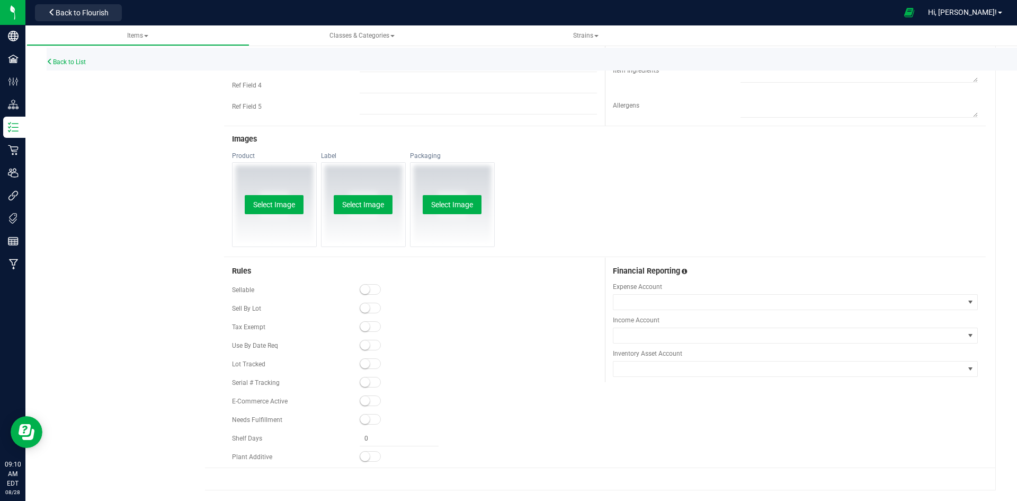
click at [364, 287] on small at bounding box center [365, 289] width 10 height 10
click at [371, 395] on span at bounding box center [370, 400] width 21 height 11
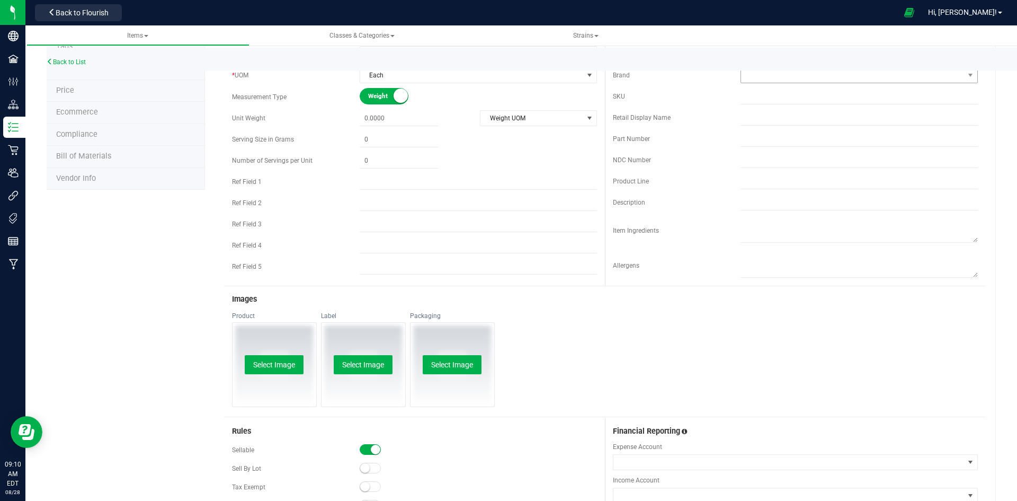
scroll to position [0, 0]
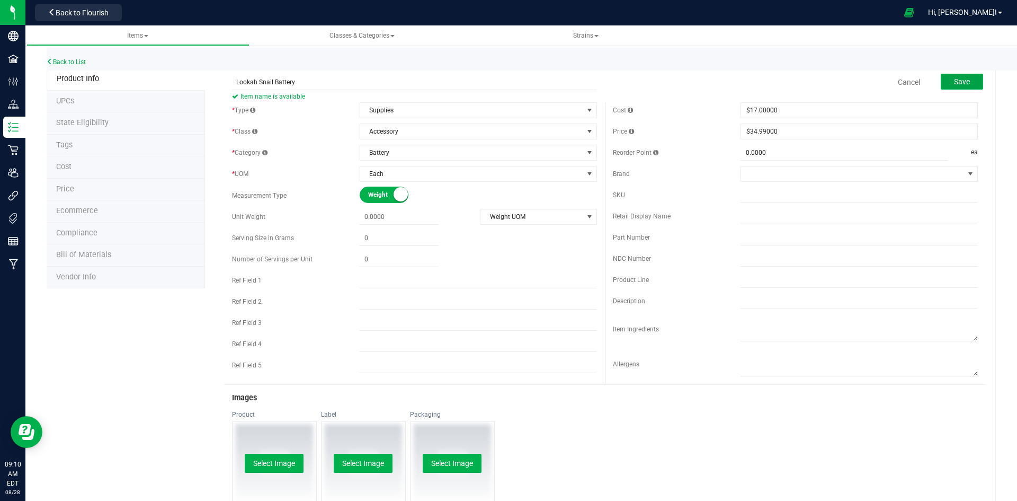
click at [959, 83] on span "Save" at bounding box center [962, 81] width 16 height 8
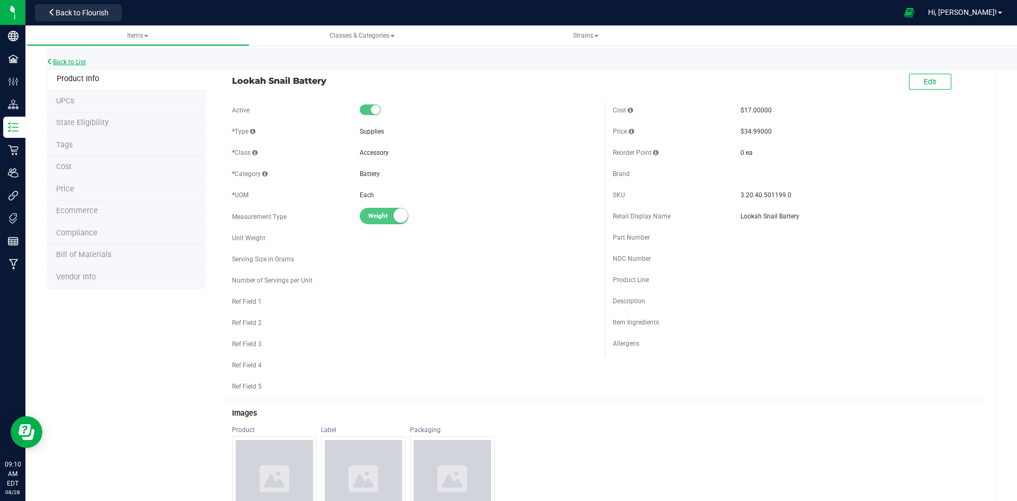
click at [76, 60] on link "Back to List" at bounding box center [66, 61] width 39 height 7
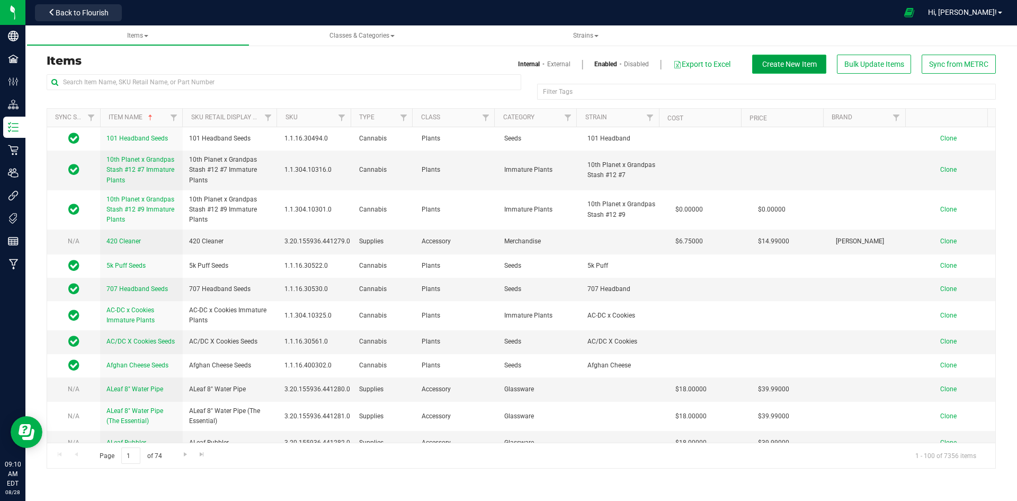
click at [767, 61] on span "Create New Item" at bounding box center [789, 64] width 55 height 8
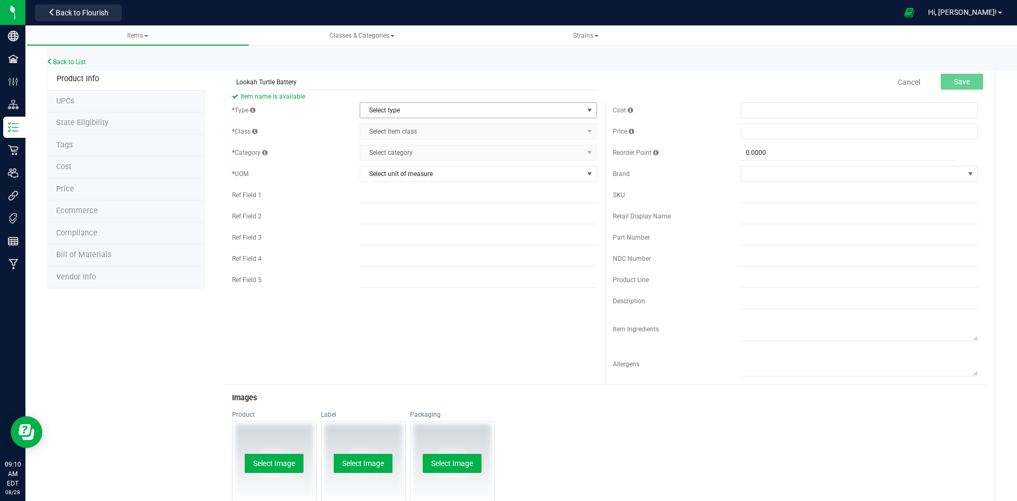
type input "Lookah Turtle Battery"
click at [399, 111] on span "Select type" at bounding box center [471, 110] width 223 height 15
click at [391, 178] on li "Supplies" at bounding box center [475, 176] width 234 height 16
click at [405, 136] on span "Select item class" at bounding box center [471, 131] width 223 height 15
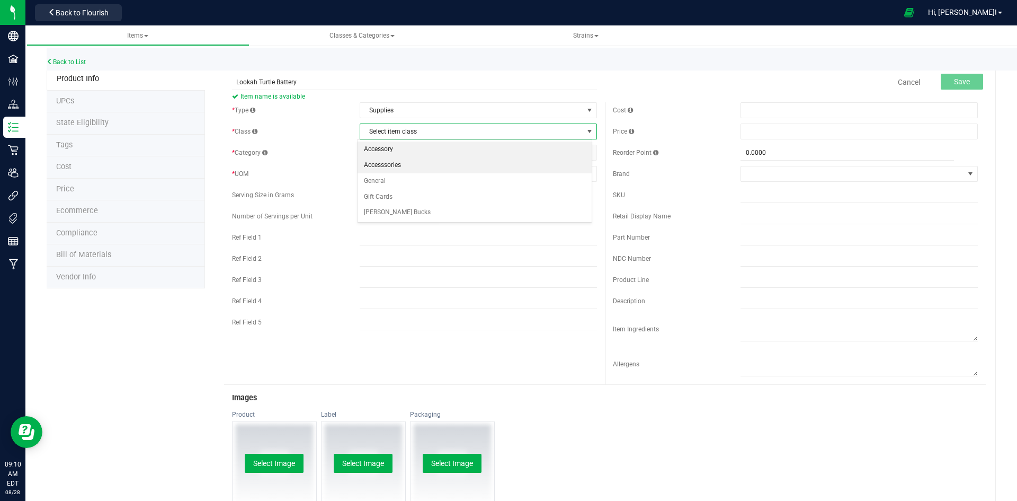
click at [405, 144] on li "Accessory" at bounding box center [475, 149] width 234 height 16
click at [405, 147] on span "Select category" at bounding box center [471, 152] width 223 height 15
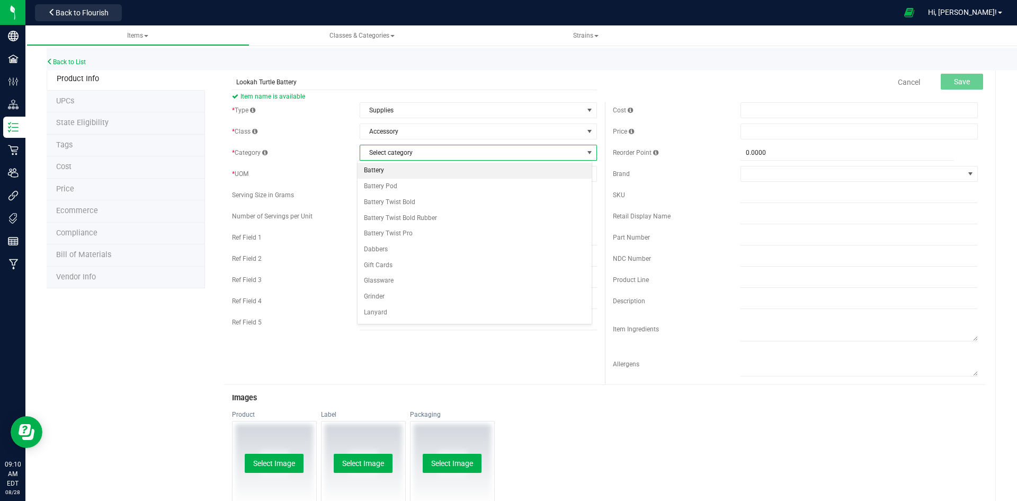
click at [408, 168] on li "Battery" at bounding box center [475, 171] width 234 height 16
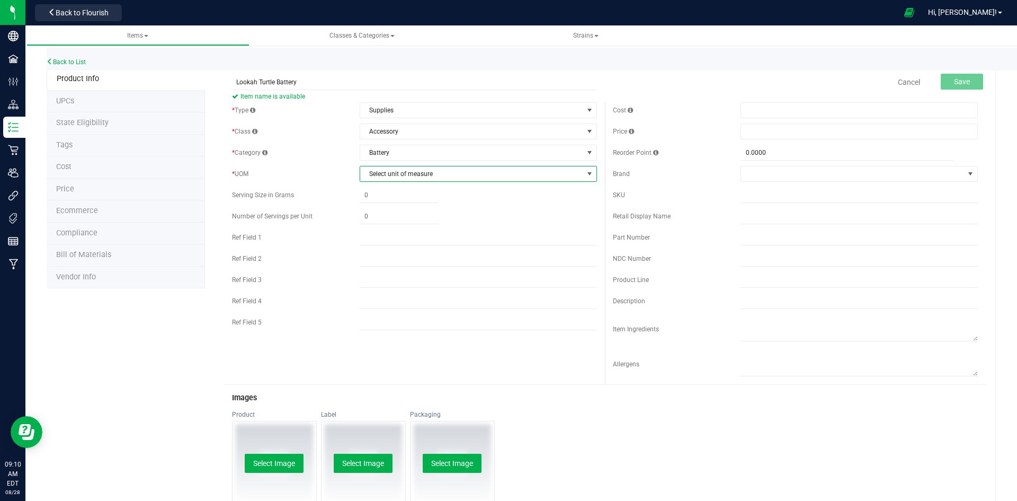
click at [405, 180] on span "Select unit of measure" at bounding box center [471, 173] width 223 height 15
click at [404, 191] on li "Each" at bounding box center [475, 192] width 234 height 16
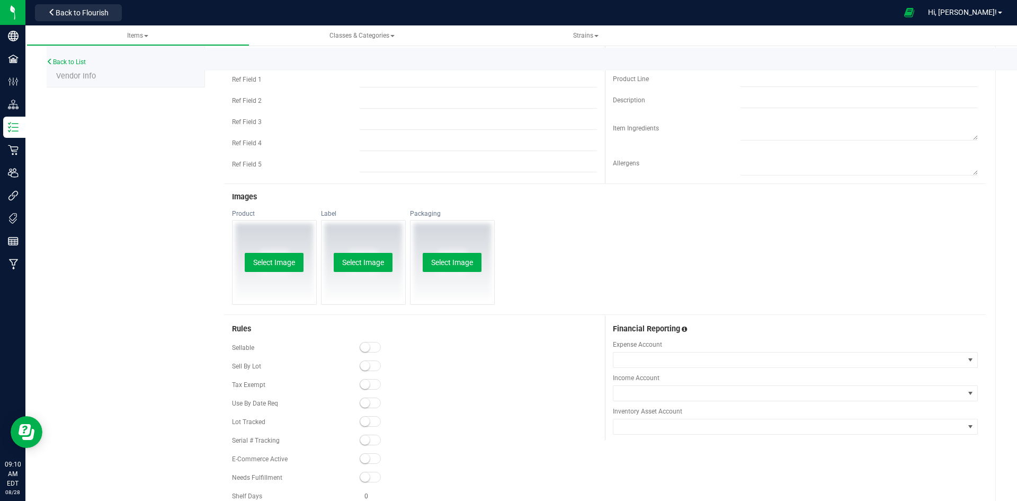
scroll to position [259, 0]
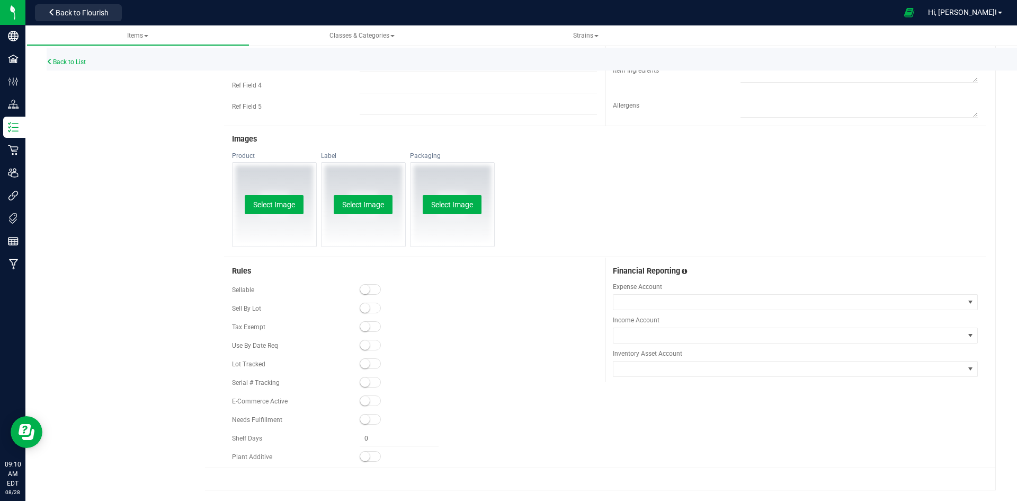
click at [373, 291] on span at bounding box center [370, 289] width 21 height 11
click at [369, 396] on span at bounding box center [370, 400] width 21 height 11
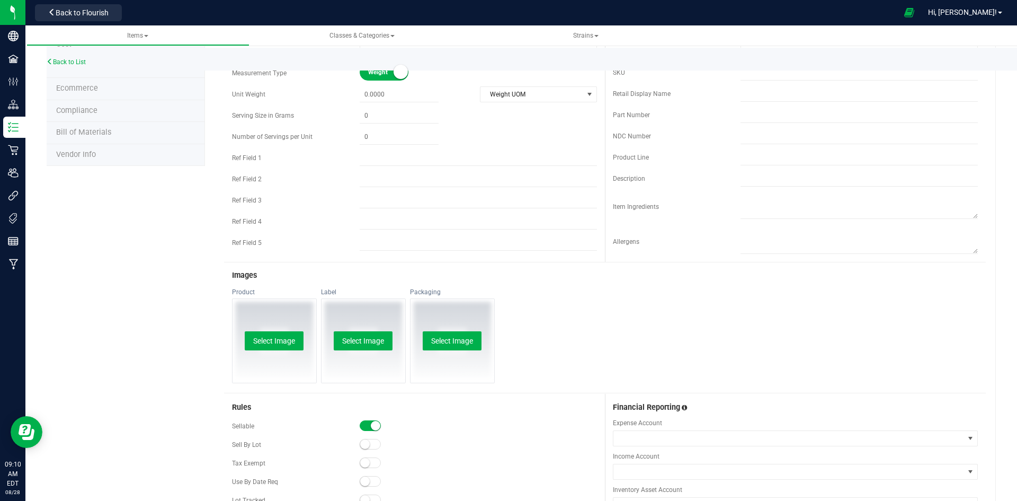
scroll to position [0, 0]
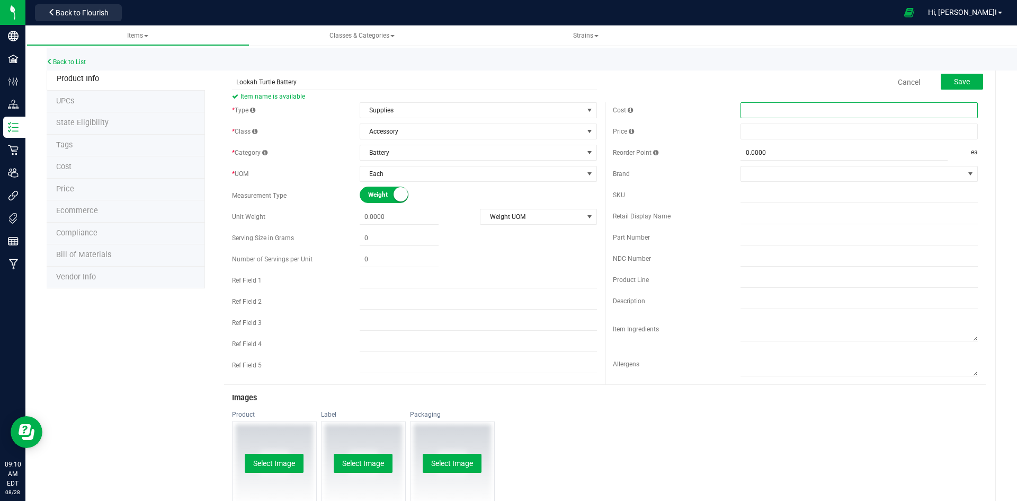
click at [793, 106] on span at bounding box center [859, 110] width 237 height 16
type input "21"
type input "$21.00000"
click at [781, 131] on span at bounding box center [859, 131] width 237 height 16
type input "37.99"
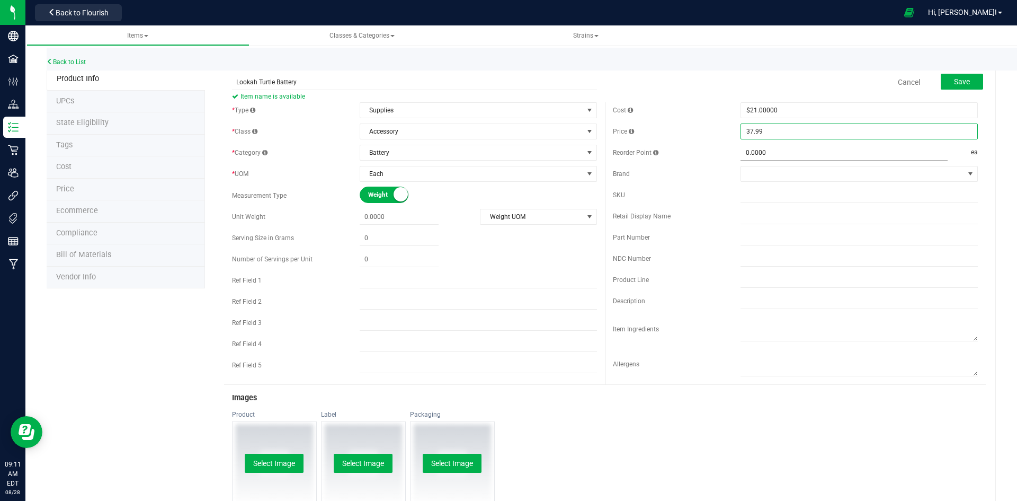
type input "$37.99000"
click at [709, 146] on div "Reorder Point 0.0000 0 ea" at bounding box center [795, 153] width 365 height 16
click at [954, 82] on span "Save" at bounding box center [962, 81] width 16 height 8
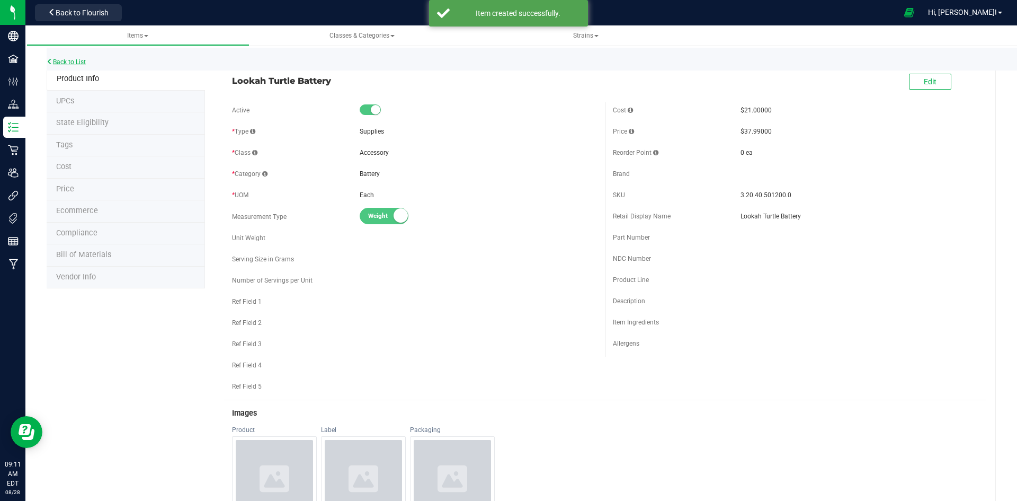
click at [63, 61] on link "Back to List" at bounding box center [66, 61] width 39 height 7
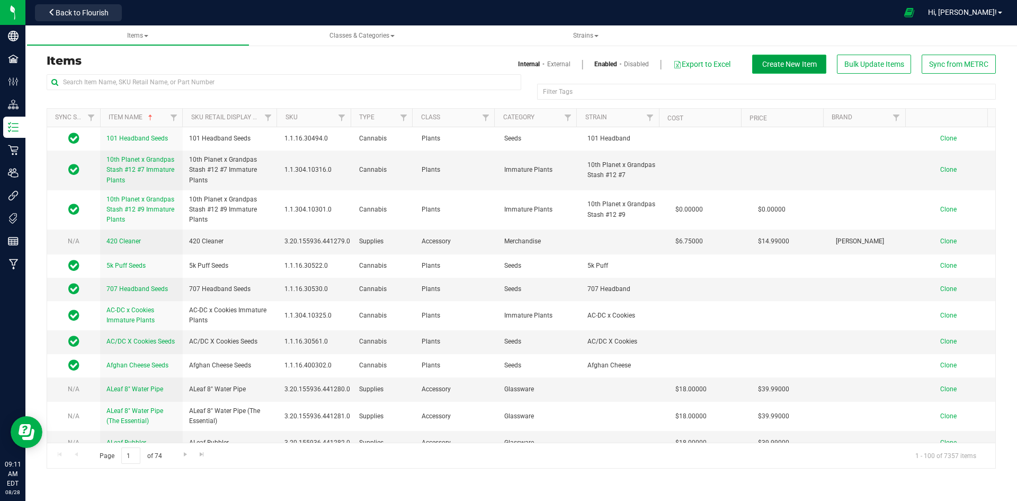
click at [778, 69] on button "Create New Item" at bounding box center [789, 64] width 74 height 19
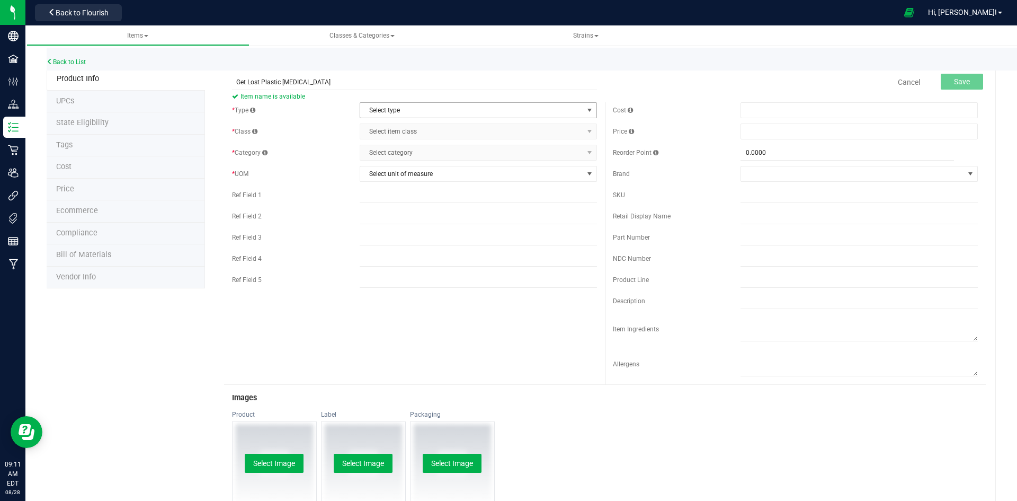
type input "Get Lost Plastic Grinder"
click at [422, 110] on span "Select type" at bounding box center [471, 110] width 223 height 15
click at [406, 177] on li "Supplies" at bounding box center [475, 176] width 234 height 16
click at [414, 134] on span "Select item class" at bounding box center [471, 131] width 223 height 15
click at [410, 149] on li "Accessory" at bounding box center [475, 149] width 234 height 16
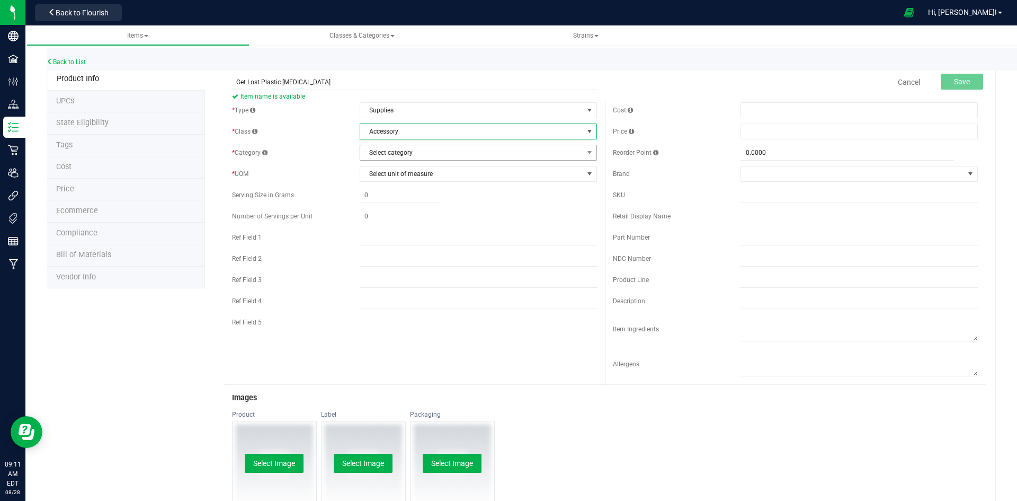
click at [409, 156] on span "Select category" at bounding box center [471, 152] width 223 height 15
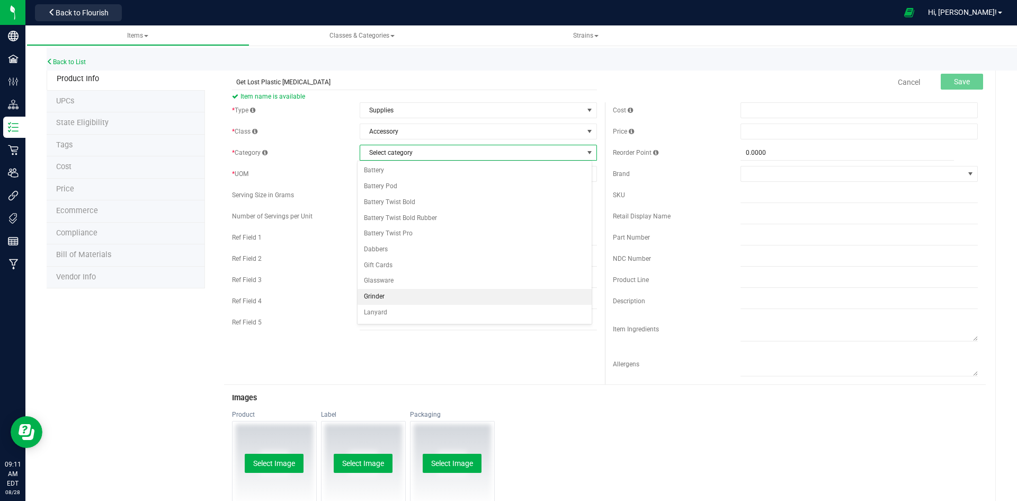
click at [413, 293] on li "Grinder" at bounding box center [475, 297] width 234 height 16
click at [410, 168] on span "Select unit of measure" at bounding box center [471, 173] width 223 height 15
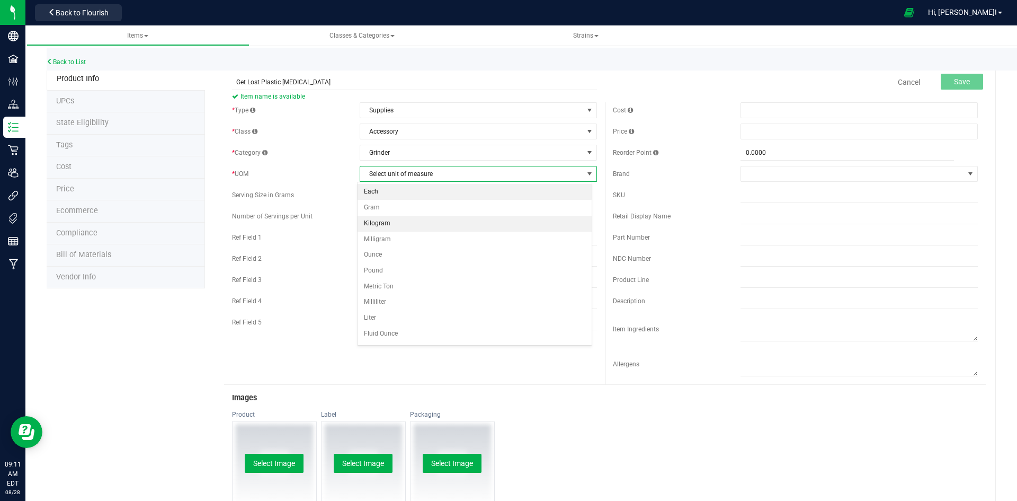
click at [410, 191] on li "Each" at bounding box center [475, 192] width 234 height 16
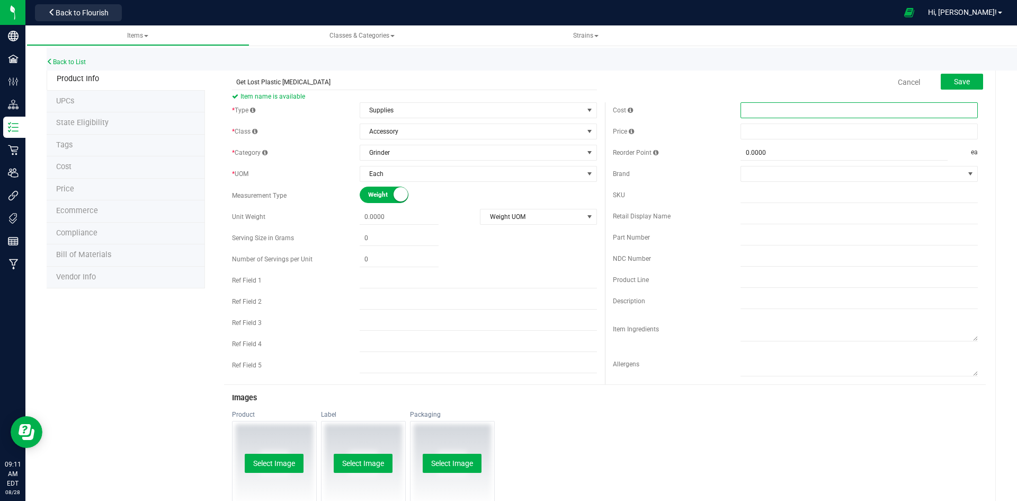
click at [764, 112] on span at bounding box center [859, 110] width 237 height 16
type input "5.50"
type input "$5.50000"
click at [767, 126] on span at bounding box center [859, 131] width 237 height 16
type input "11.99"
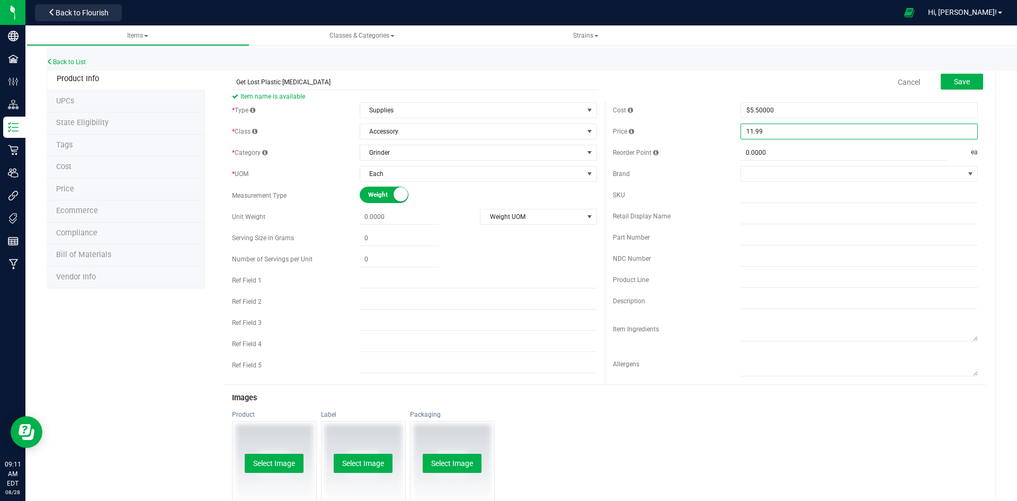
type input "$11.99000"
click at [714, 116] on div "Cost $5.50000 5.5" at bounding box center [795, 110] width 365 height 16
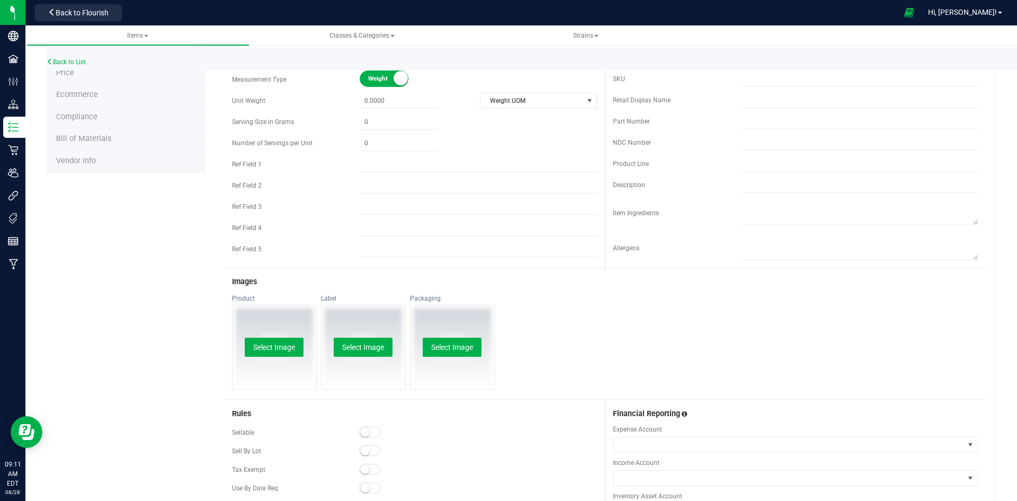
scroll to position [259, 0]
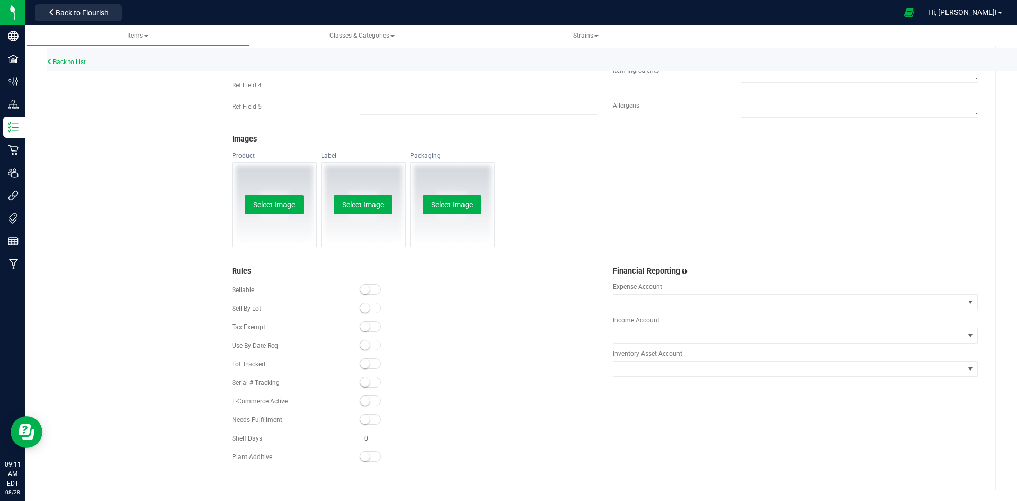
click at [371, 283] on div "Sellable" at bounding box center [414, 290] width 365 height 16
click at [370, 290] on span at bounding box center [370, 289] width 21 height 11
click at [362, 404] on small at bounding box center [365, 401] width 10 height 10
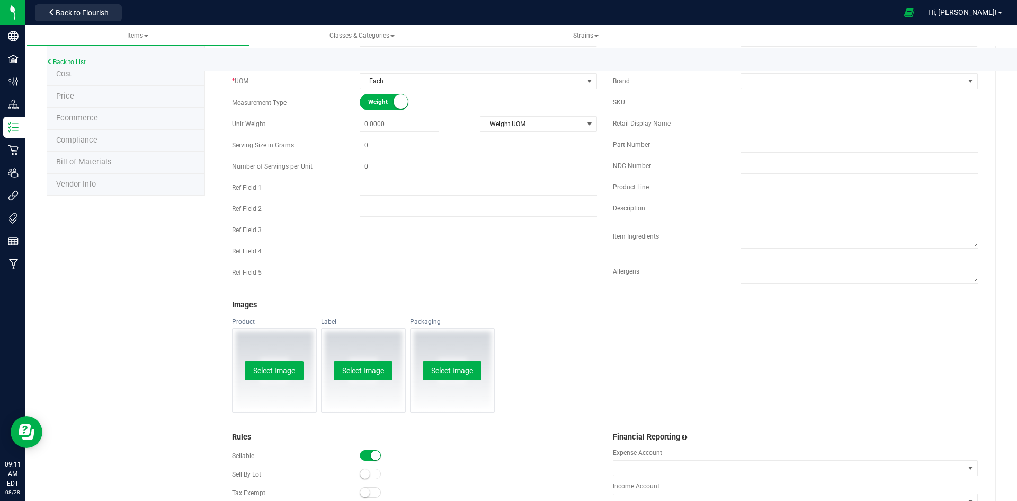
scroll to position [0, 0]
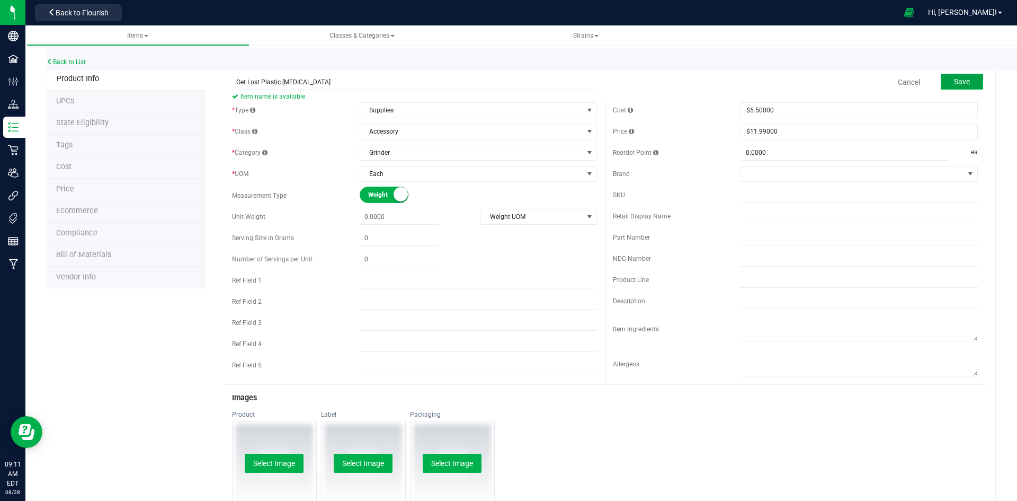
click at [963, 84] on button "Save" at bounding box center [962, 82] width 42 height 16
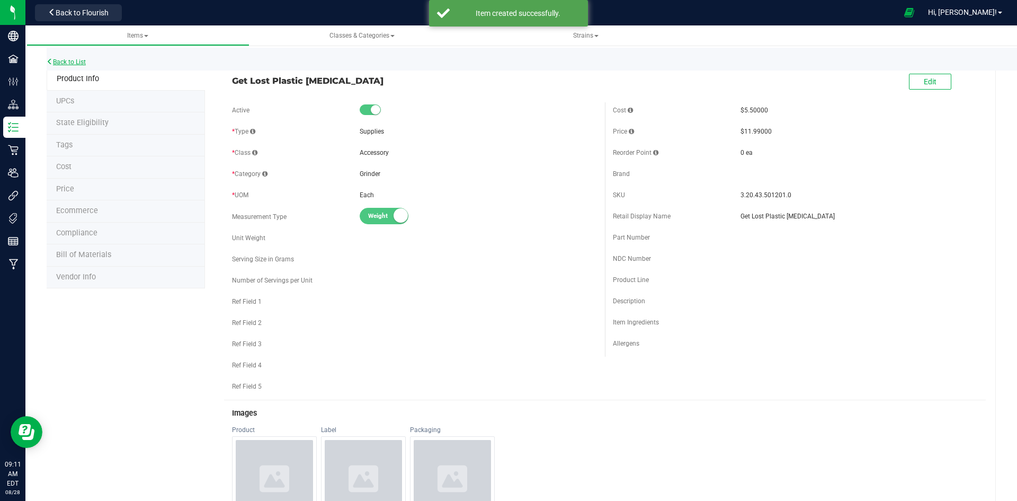
click at [79, 61] on link "Back to List" at bounding box center [66, 61] width 39 height 7
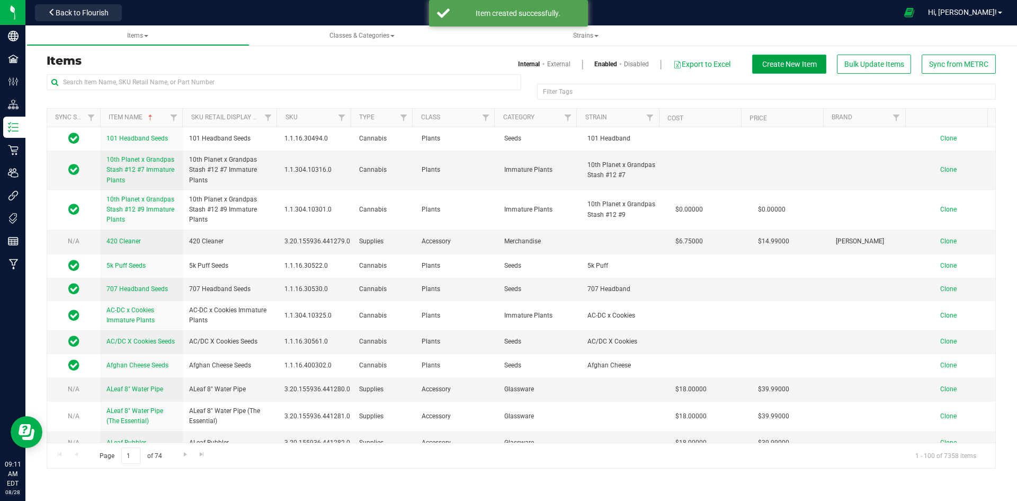
click at [759, 61] on button "Create New Item" at bounding box center [789, 64] width 74 height 19
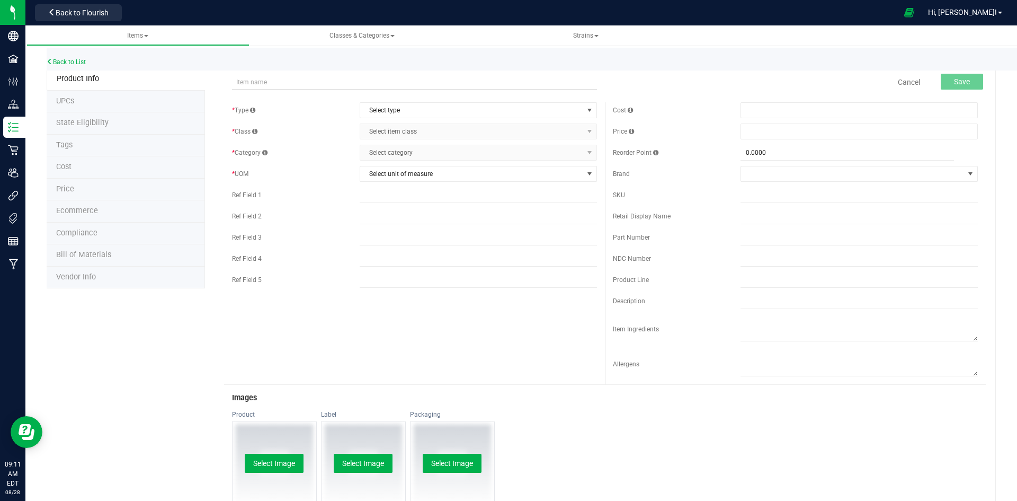
click at [476, 79] on input "text" at bounding box center [414, 82] width 365 height 16
type input "Kind Mist Battery"
click at [461, 106] on span "Select type" at bounding box center [471, 110] width 223 height 15
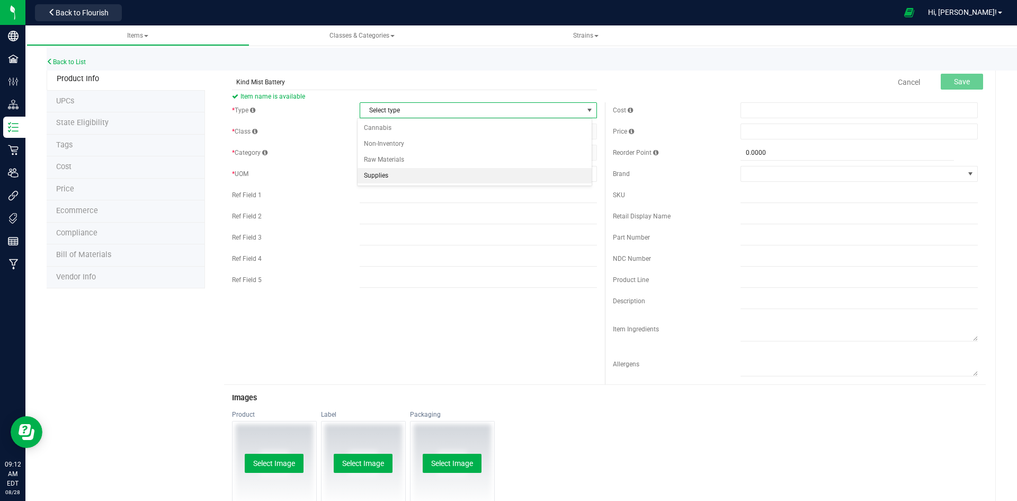
click at [430, 170] on li "Supplies" at bounding box center [475, 176] width 234 height 16
click at [432, 136] on span "Select item class" at bounding box center [471, 131] width 223 height 15
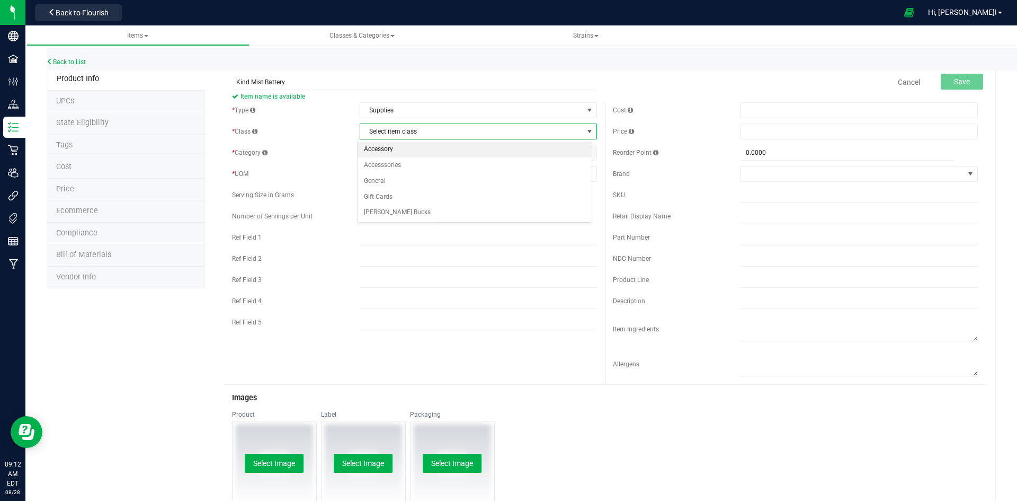
click at [426, 148] on li "Accessory" at bounding box center [475, 149] width 234 height 16
click at [423, 160] on span "Select category" at bounding box center [478, 153] width 237 height 16
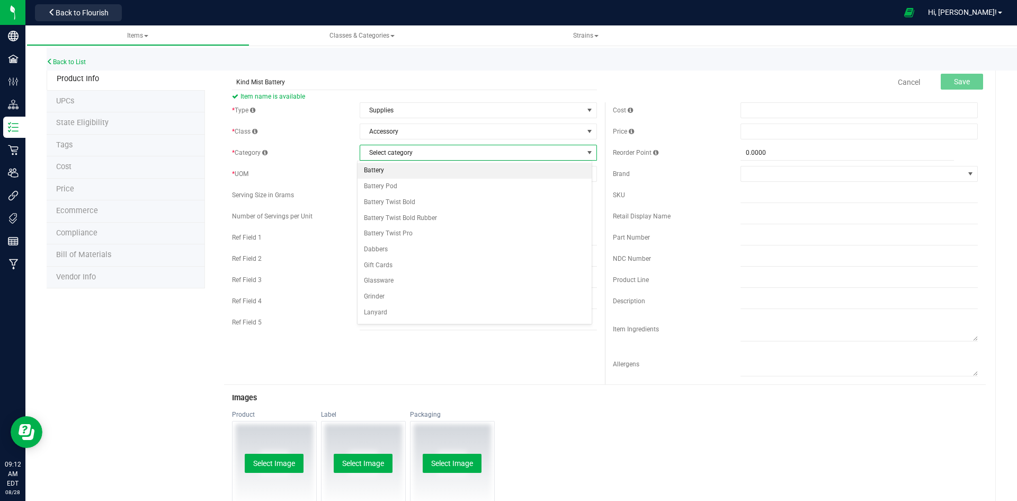
click at [412, 172] on li "Battery" at bounding box center [475, 171] width 234 height 16
click at [410, 182] on div "* Type Supplies Select type Cannabis Non-Inventory Raw Materials Supplies * Cla…" at bounding box center [414, 218] width 381 height 233
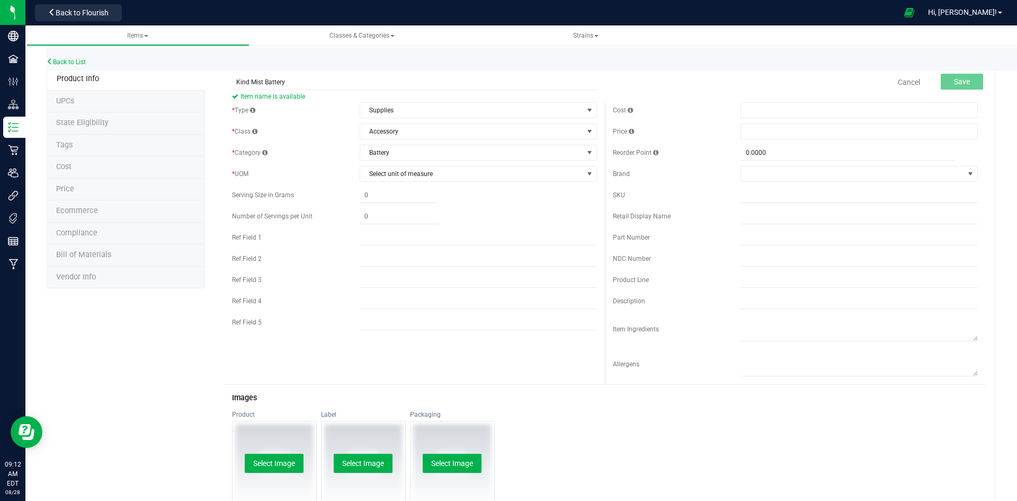
click at [410, 182] on div "* Type Supplies Select type Cannabis Non-Inventory Raw Materials Supplies * Cla…" at bounding box center [414, 218] width 381 height 233
click at [416, 178] on span "Select unit of measure" at bounding box center [471, 173] width 223 height 15
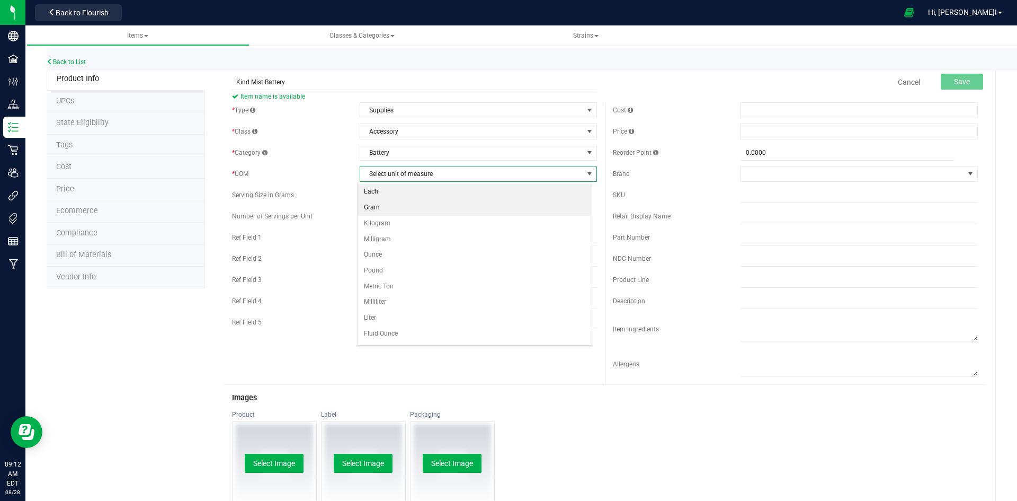
click at [416, 187] on li "Each" at bounding box center [475, 192] width 234 height 16
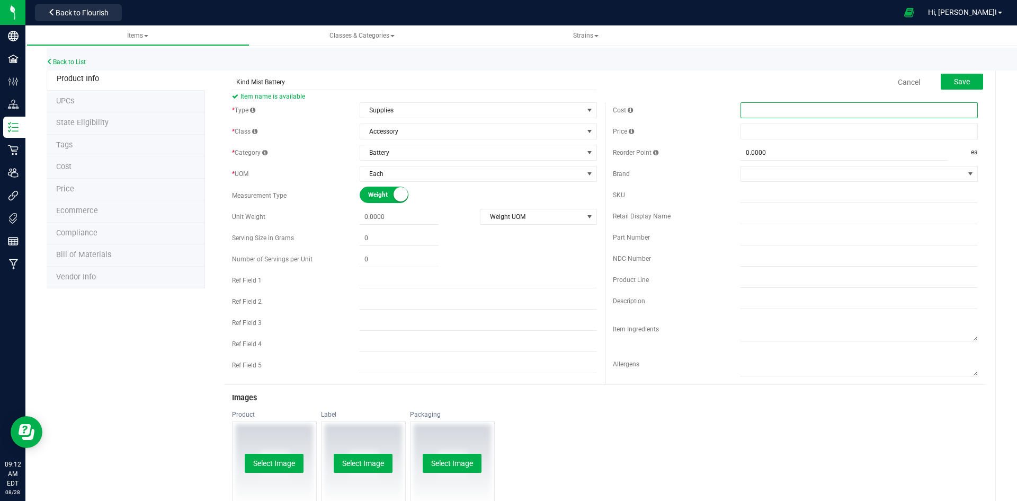
click at [772, 105] on span at bounding box center [859, 110] width 237 height 16
type input "12"
type input "$12.00000"
click at [755, 129] on span at bounding box center [859, 131] width 237 height 16
type input "24.99"
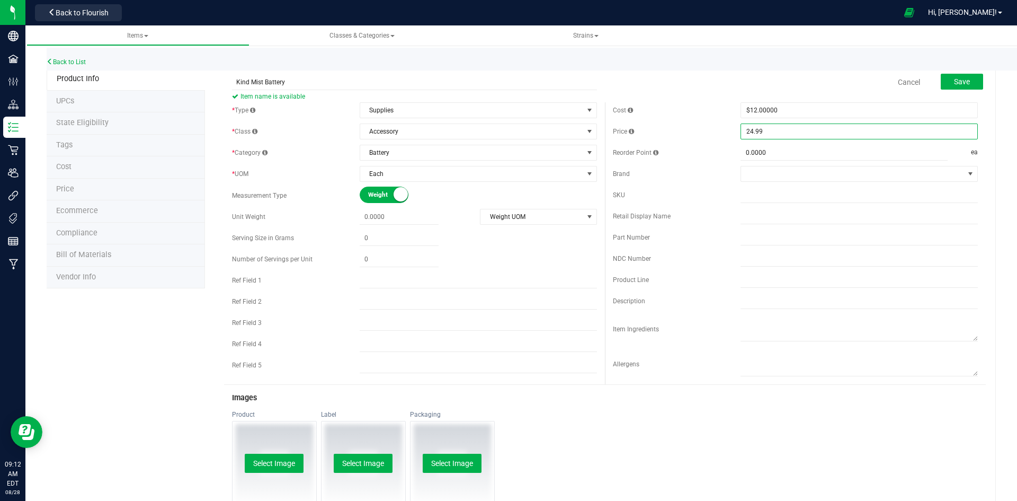
type input "$24.99000"
click at [700, 115] on div "Cost $12.00000 12" at bounding box center [795, 110] width 365 height 16
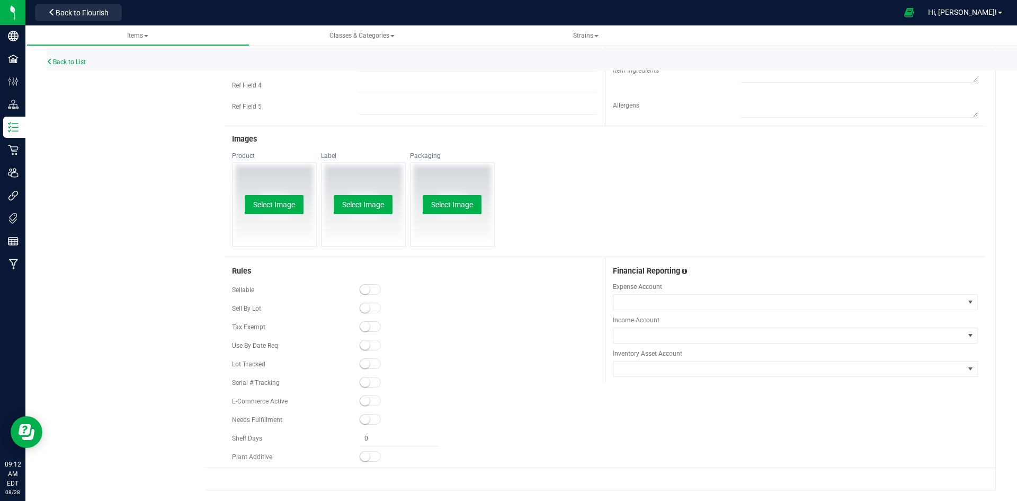
click at [365, 291] on small at bounding box center [365, 289] width 10 height 10
click at [363, 402] on small at bounding box center [365, 401] width 10 height 10
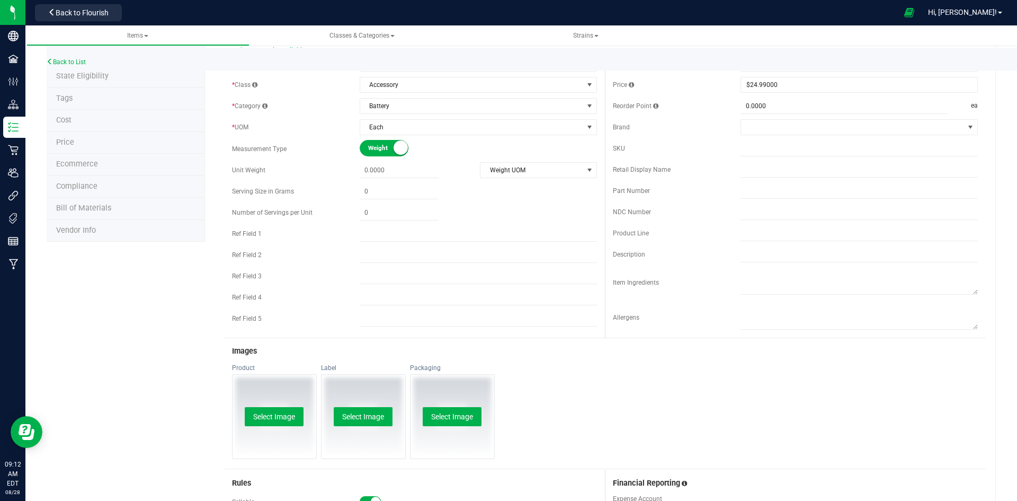
scroll to position [0, 0]
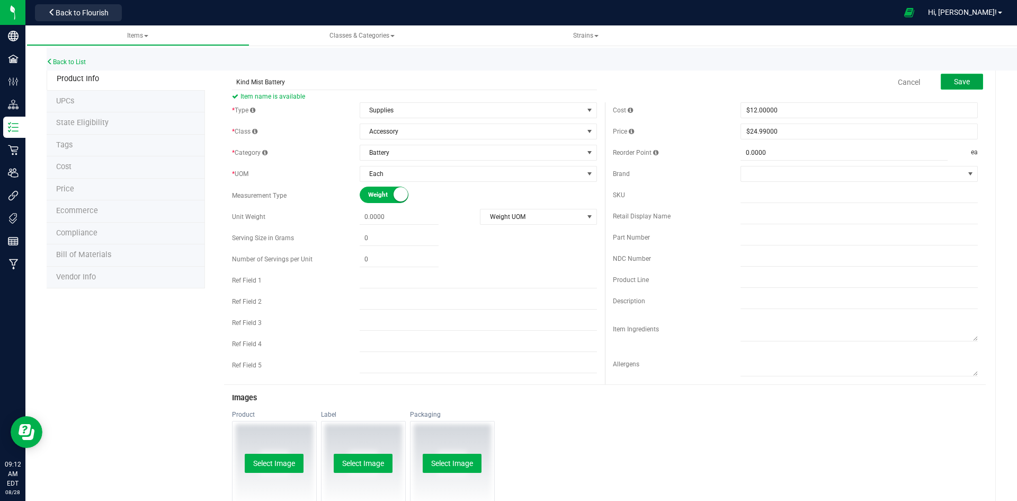
click at [960, 83] on span "Save" at bounding box center [962, 81] width 16 height 8
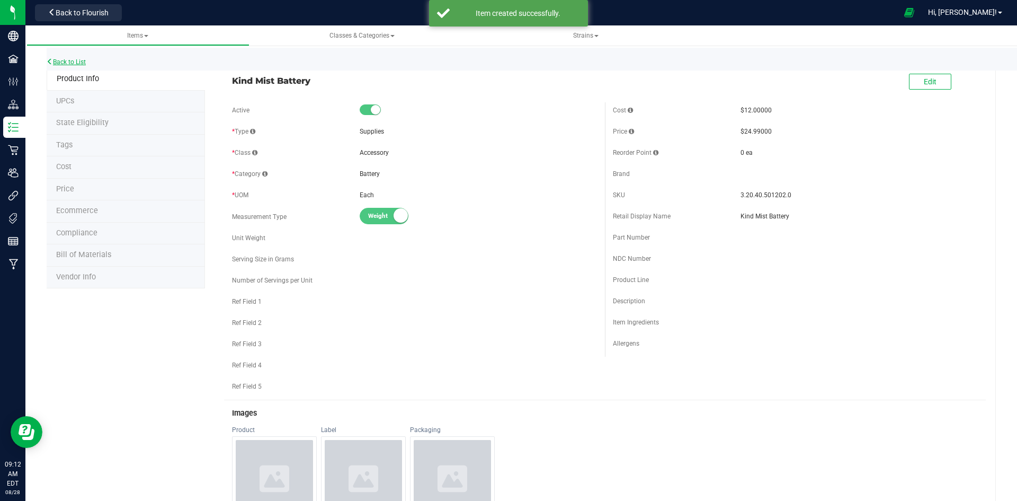
click at [73, 60] on link "Back to List" at bounding box center [66, 61] width 39 height 7
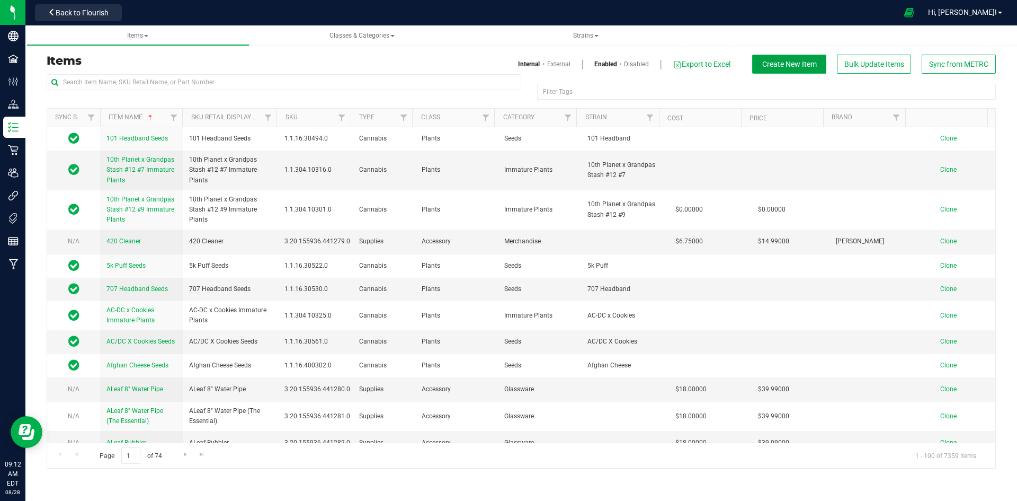
click at [783, 60] on span "Create New Item" at bounding box center [789, 64] width 55 height 8
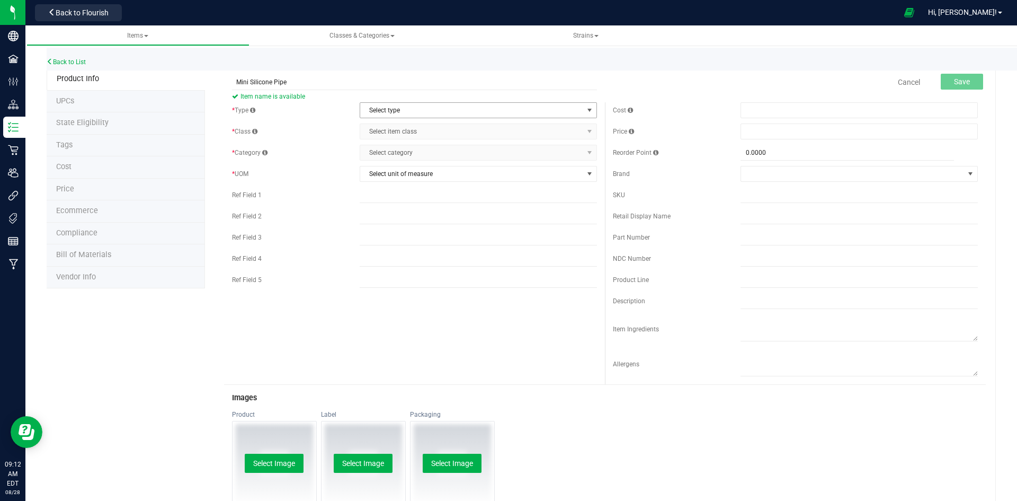
type input "Mini Silicone Pipe"
click at [424, 113] on span "Select type" at bounding box center [471, 110] width 223 height 15
click at [396, 179] on li "Supplies" at bounding box center [475, 176] width 234 height 16
click at [408, 127] on span "Select item class" at bounding box center [471, 131] width 223 height 15
click at [399, 148] on li "Accessory" at bounding box center [475, 149] width 234 height 16
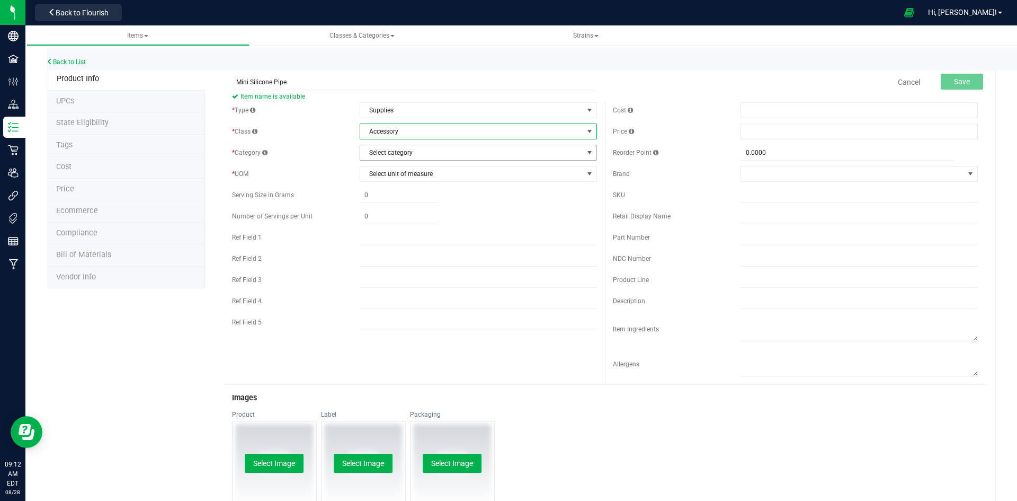
click at [393, 159] on span "Select category" at bounding box center [471, 152] width 223 height 15
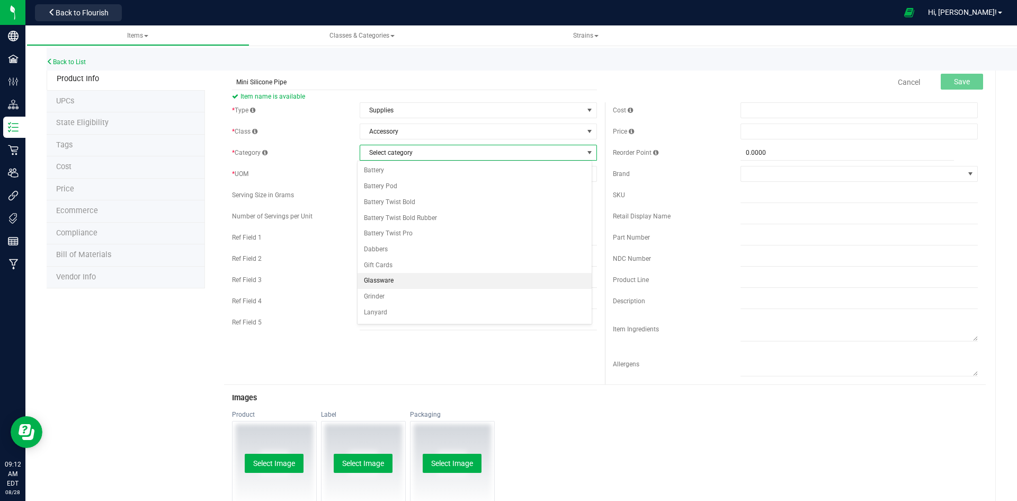
click at [385, 281] on li "Glassware" at bounding box center [475, 281] width 234 height 16
click at [416, 177] on span "Select unit of measure" at bounding box center [471, 173] width 223 height 15
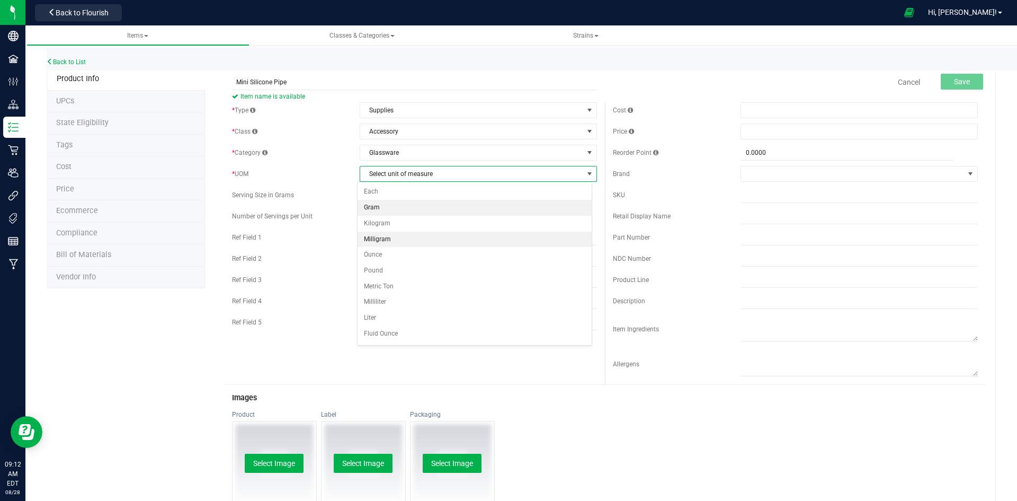
click at [404, 201] on li "Gram" at bounding box center [475, 208] width 234 height 16
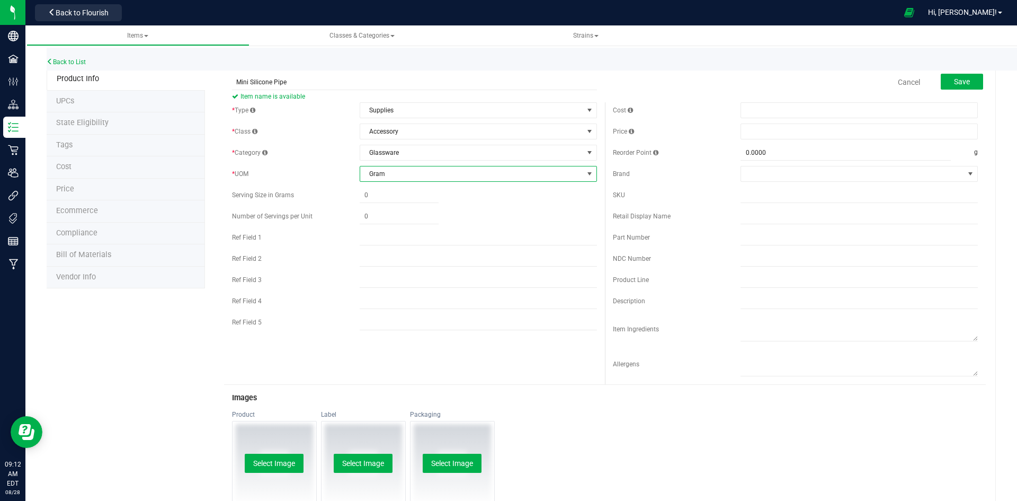
click at [407, 172] on span "Gram" at bounding box center [471, 173] width 223 height 15
click at [401, 176] on span "Gram" at bounding box center [471, 173] width 223 height 15
click at [401, 179] on span "Gram" at bounding box center [471, 173] width 223 height 15
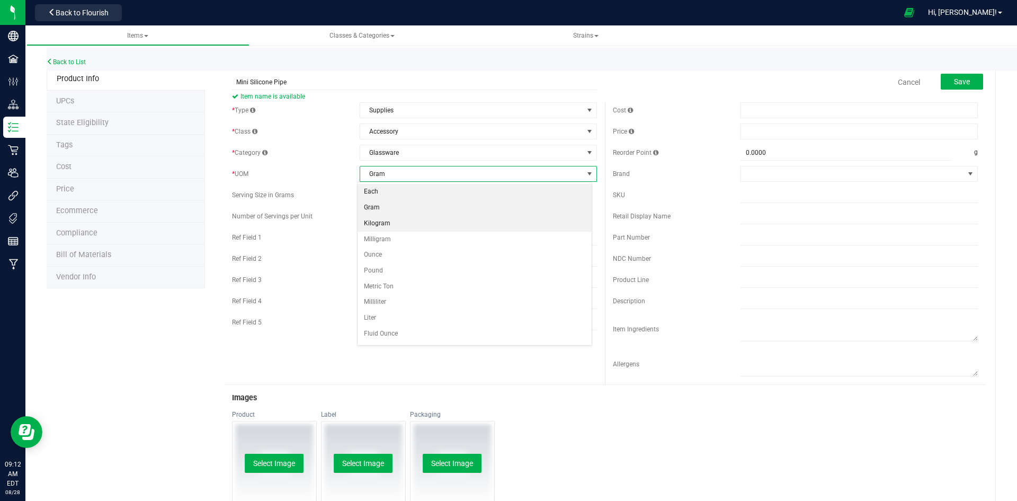
click at [387, 193] on li "Each" at bounding box center [475, 192] width 234 height 16
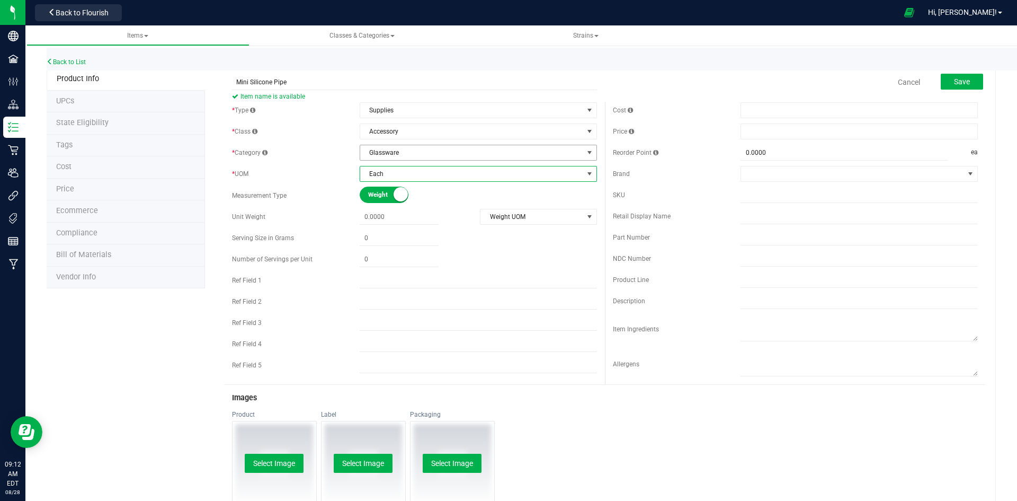
click at [412, 156] on span "Glassware" at bounding box center [471, 152] width 223 height 15
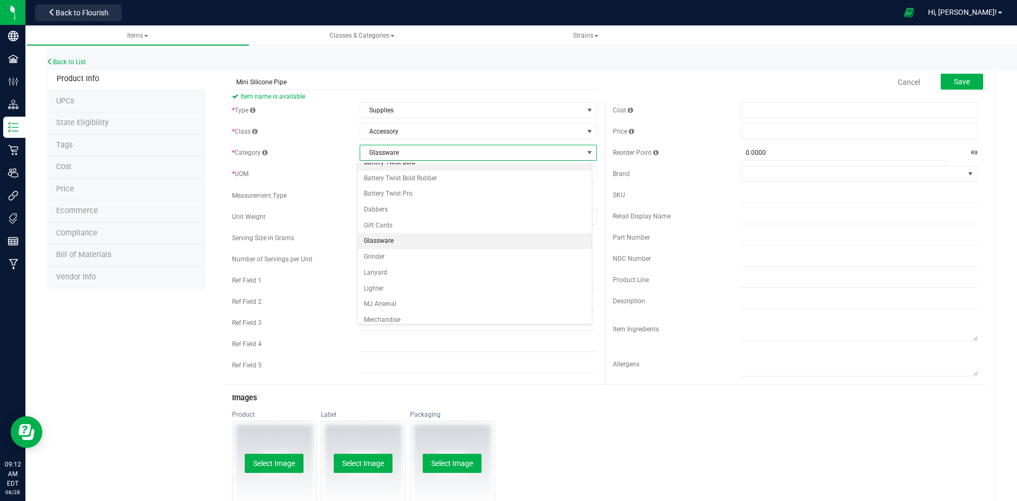
scroll to position [93, 0]
click at [397, 186] on li "Glassware" at bounding box center [475, 188] width 234 height 16
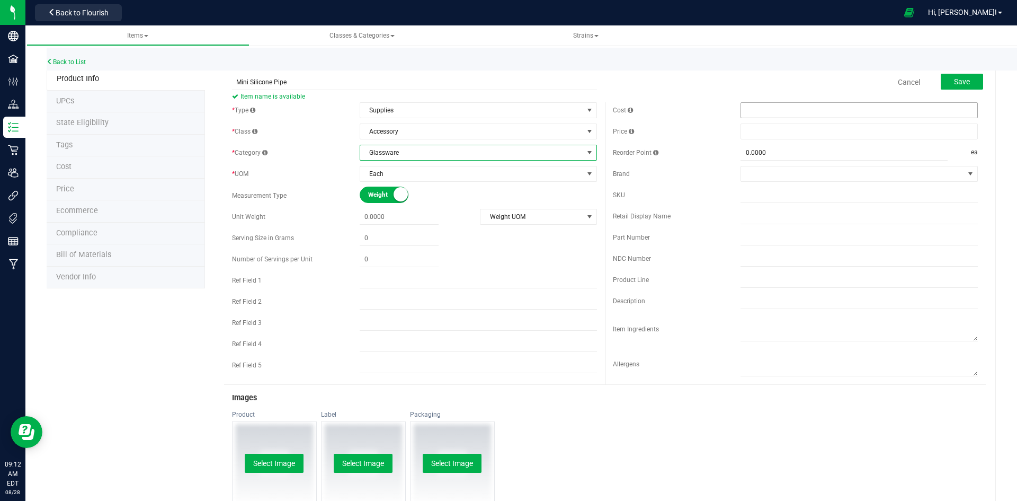
click at [746, 110] on span at bounding box center [859, 110] width 237 height 16
type input "4.50"
type input "$4.50000"
click at [748, 127] on span at bounding box center [859, 131] width 237 height 16
type input "11.99"
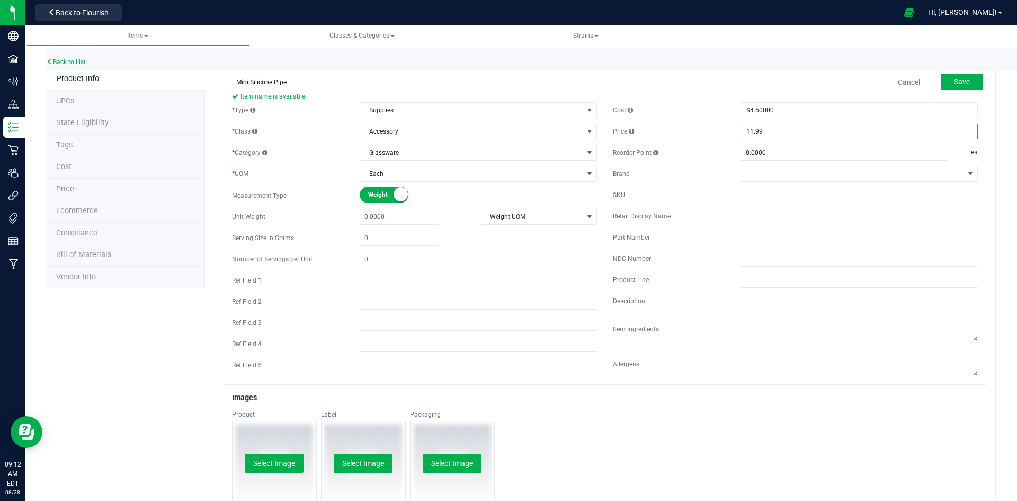
type input "$11.99000"
click at [715, 109] on div "Cost" at bounding box center [677, 110] width 128 height 10
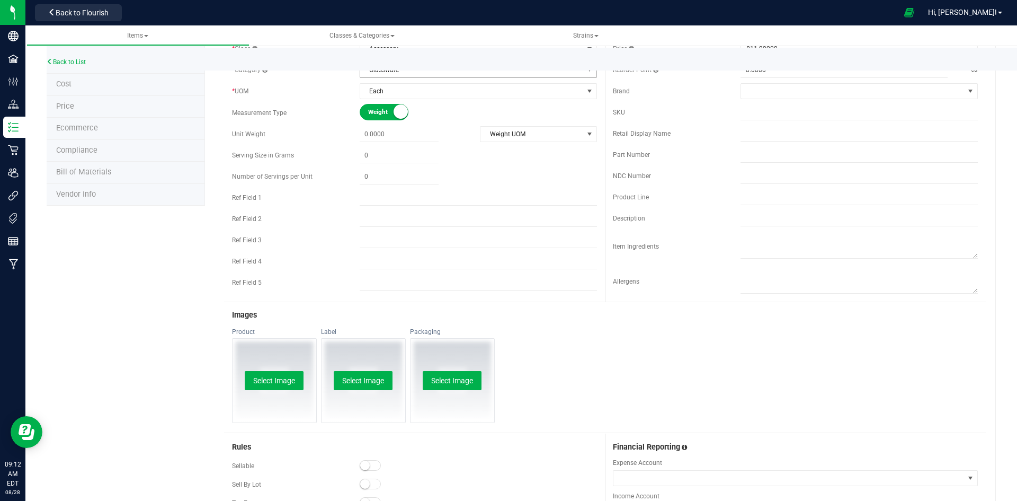
scroll to position [259, 0]
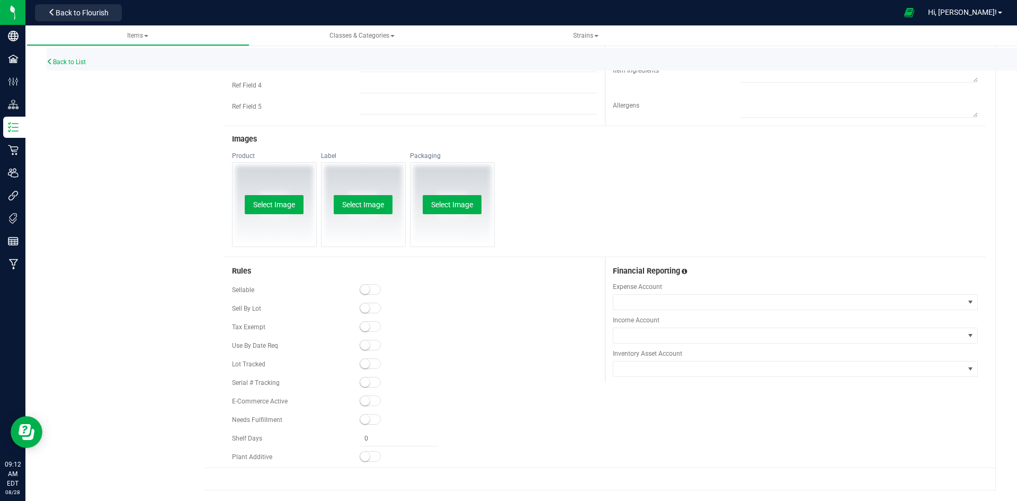
click at [366, 297] on div "Sellable" at bounding box center [414, 290] width 365 height 16
click at [367, 295] on div at bounding box center [478, 289] width 237 height 11
click at [369, 288] on span at bounding box center [370, 289] width 21 height 11
click at [369, 396] on span at bounding box center [370, 400] width 21 height 11
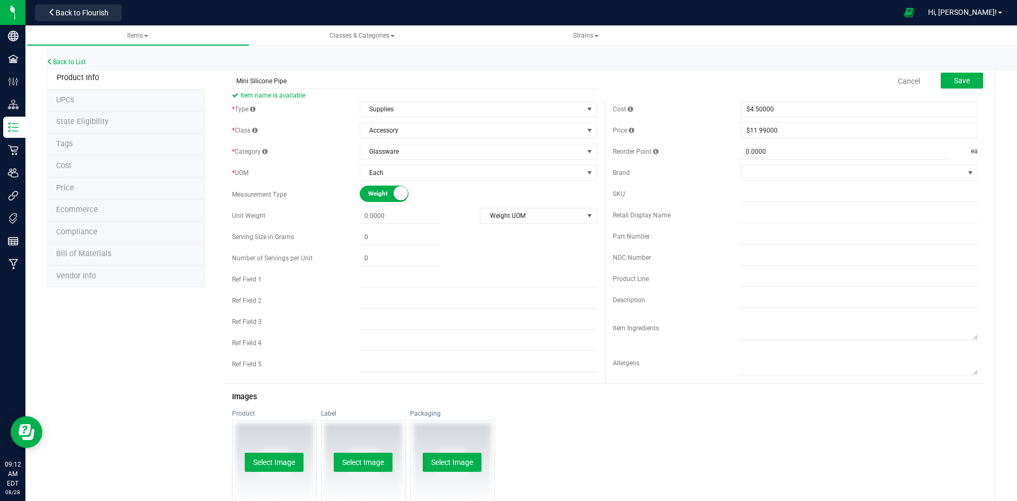
scroll to position [0, 0]
click at [965, 81] on button "Save" at bounding box center [962, 82] width 42 height 16
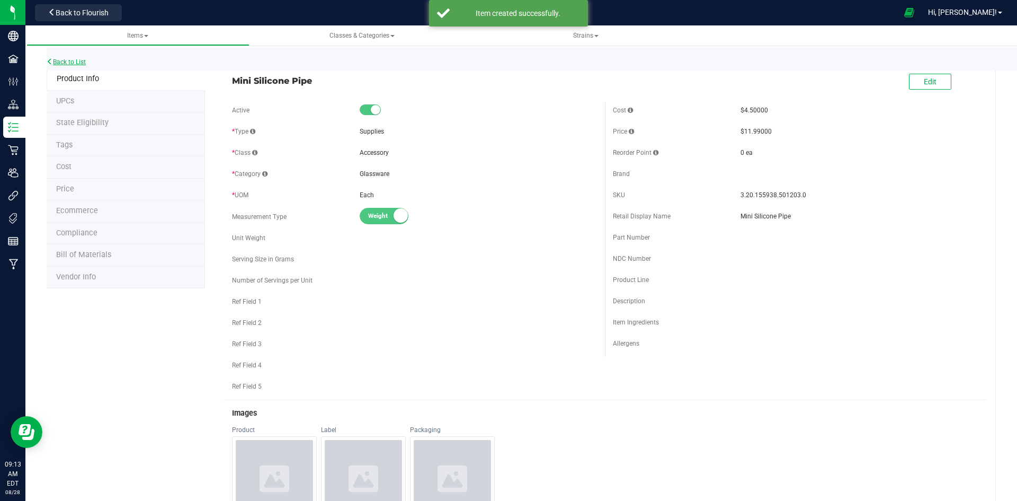
click at [86, 60] on link "Back to List" at bounding box center [66, 61] width 39 height 7
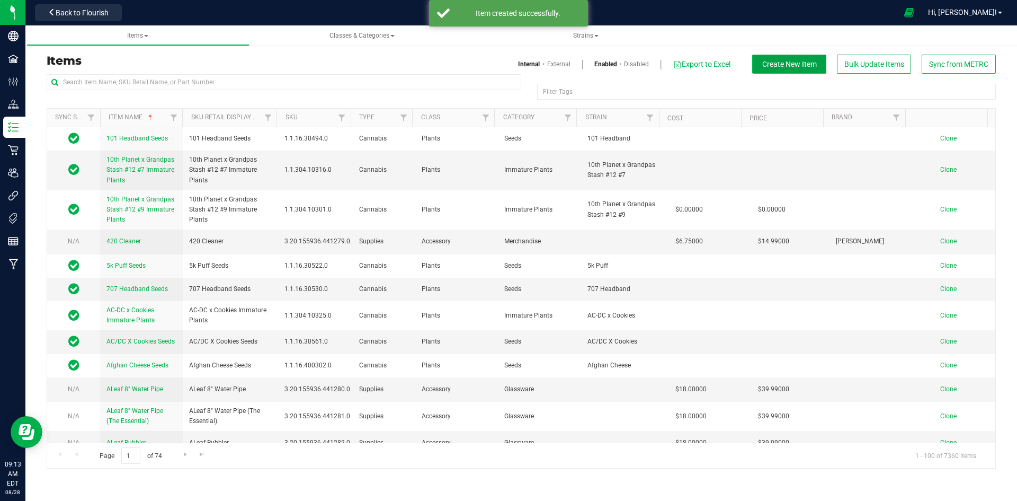
click at [809, 64] on span "Create New Item" at bounding box center [789, 64] width 55 height 8
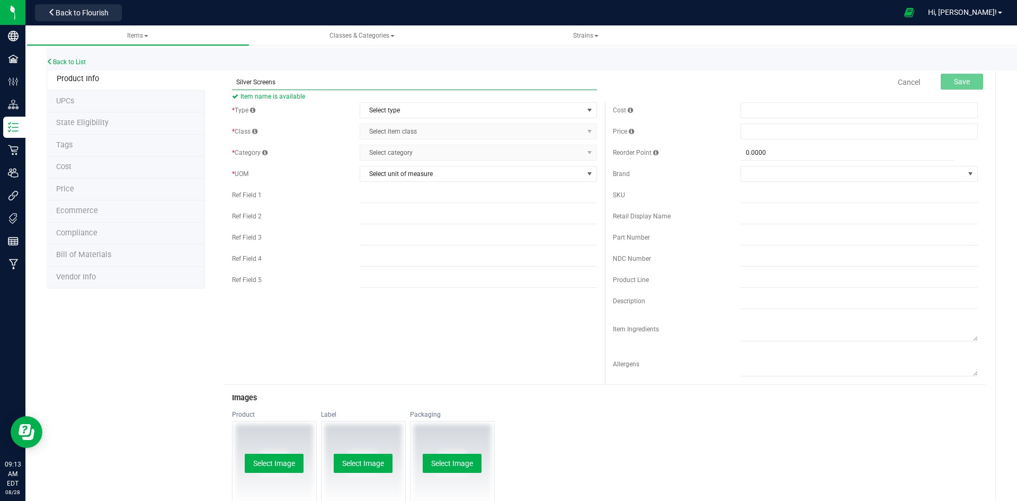
type input "Silver Screens"
click at [399, 97] on span "Item name is available" at bounding box center [414, 96] width 365 height 13
click at [397, 103] on span "Select type" at bounding box center [471, 110] width 223 height 15
drag, startPoint x: 389, startPoint y: 179, endPoint x: 403, endPoint y: 148, distance: 33.5
click at [389, 179] on li "Supplies" at bounding box center [475, 176] width 234 height 16
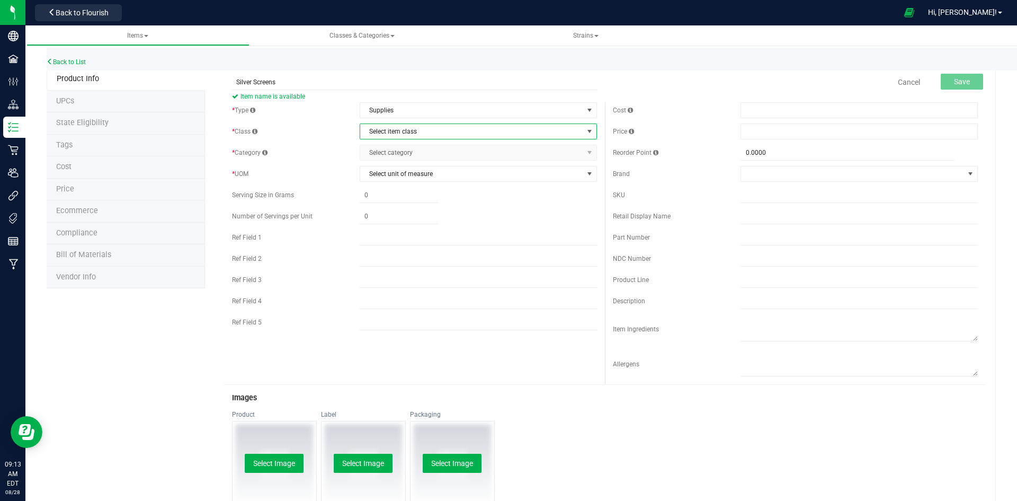
click at [407, 135] on span "Select item class" at bounding box center [471, 131] width 223 height 15
click at [398, 147] on li "Accessory" at bounding box center [475, 149] width 234 height 16
click at [398, 161] on div "* Type Supplies Select type Cannabis Non-Inventory Raw Materials Supplies * Cla…" at bounding box center [414, 218] width 381 height 233
click at [399, 159] on span "Select category" at bounding box center [471, 152] width 223 height 15
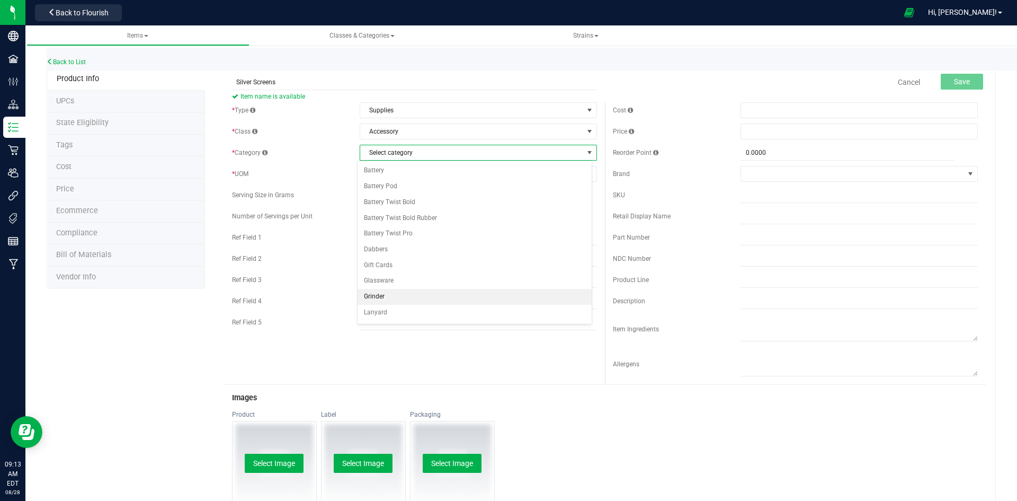
click at [397, 298] on li "Grinder" at bounding box center [475, 297] width 234 height 16
click at [408, 172] on span "Select unit of measure" at bounding box center [471, 173] width 223 height 15
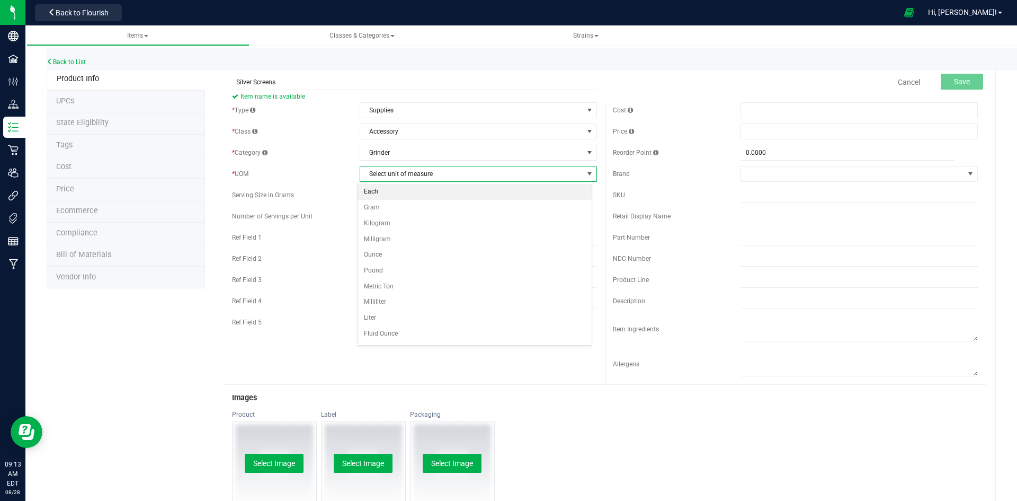
click at [404, 186] on li "Each" at bounding box center [475, 192] width 234 height 16
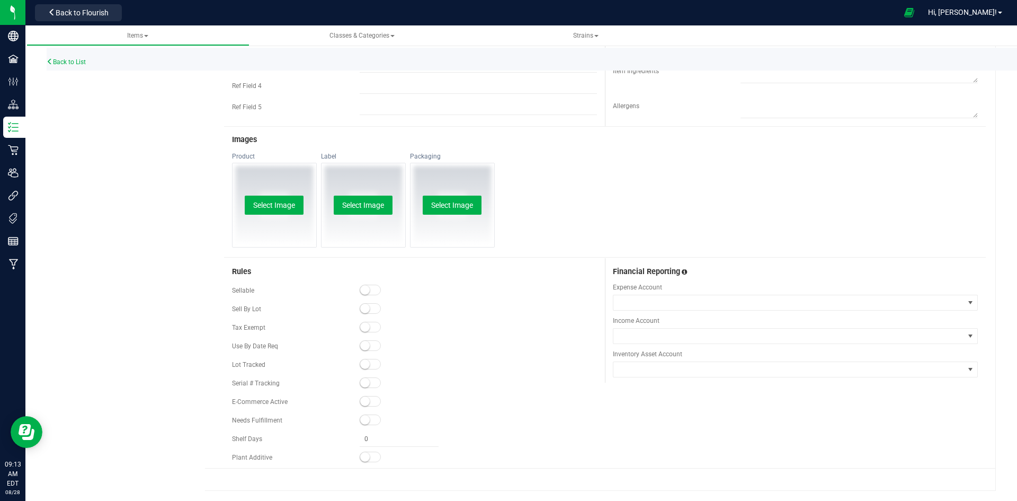
scroll to position [259, 0]
click at [371, 293] on span at bounding box center [370, 289] width 21 height 11
click at [374, 397] on span at bounding box center [370, 400] width 21 height 11
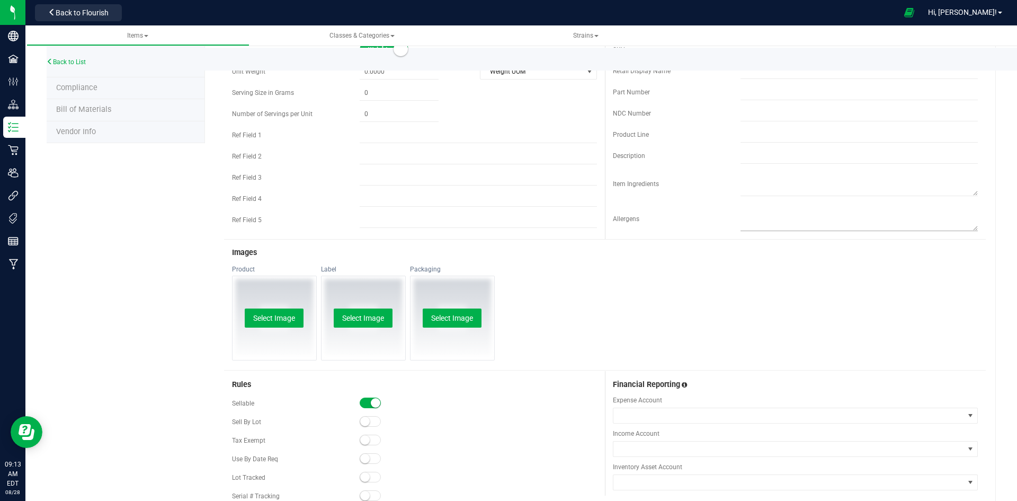
scroll to position [0, 0]
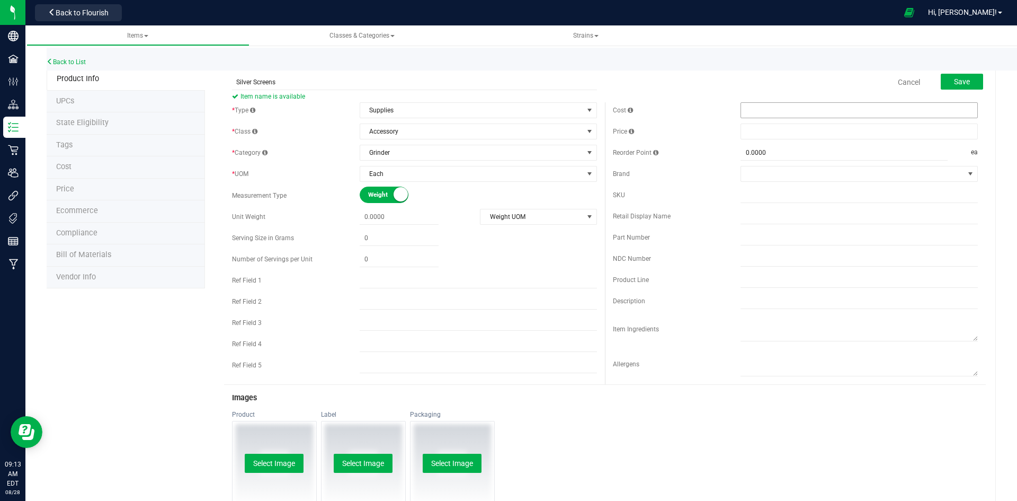
click at [931, 107] on span at bounding box center [859, 110] width 237 height 16
click at [919, 132] on span at bounding box center [859, 131] width 237 height 16
type input "1.99"
type input "$1.99000"
click at [646, 100] on form "Silver Screens Item name is available Cancel Save * Type Supplies Select type C…" at bounding box center [605, 398] width 762 height 658
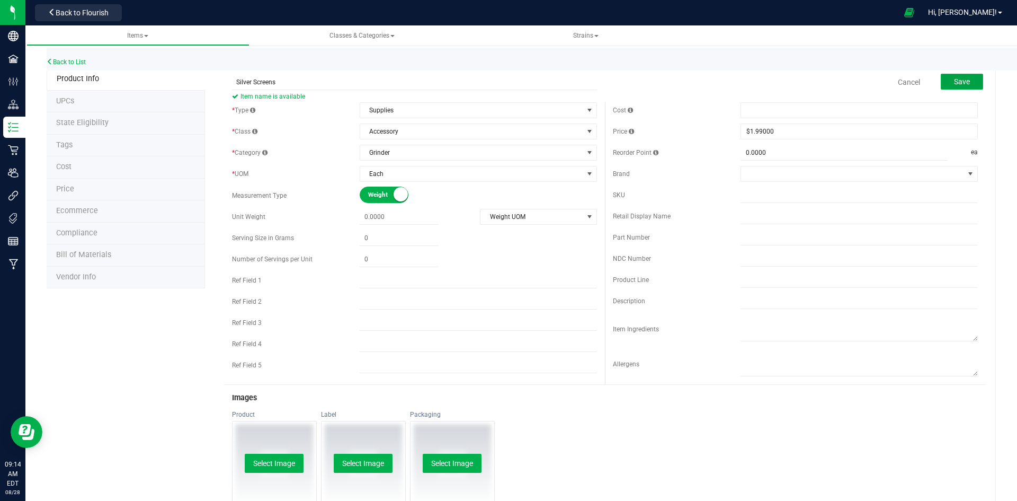
click at [944, 77] on button "Save" at bounding box center [962, 82] width 42 height 16
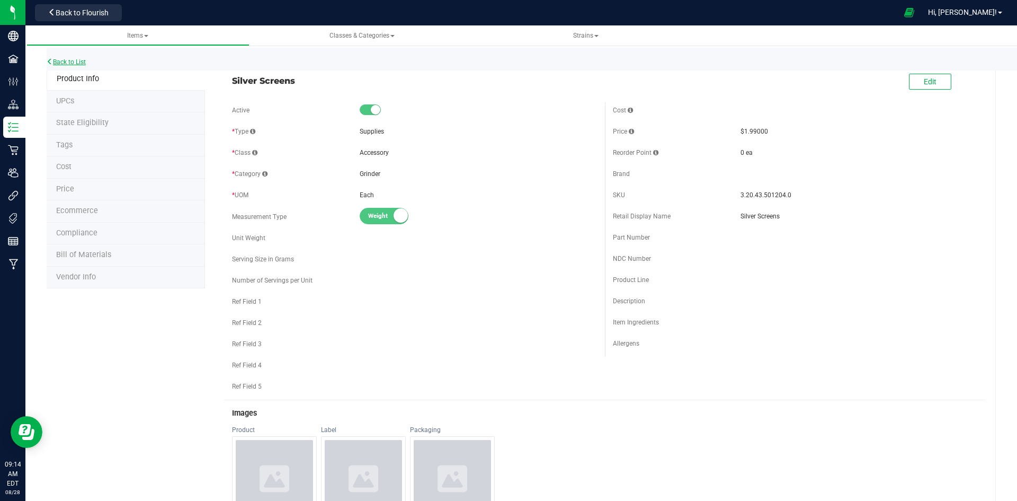
click at [81, 61] on link "Back to List" at bounding box center [66, 61] width 39 height 7
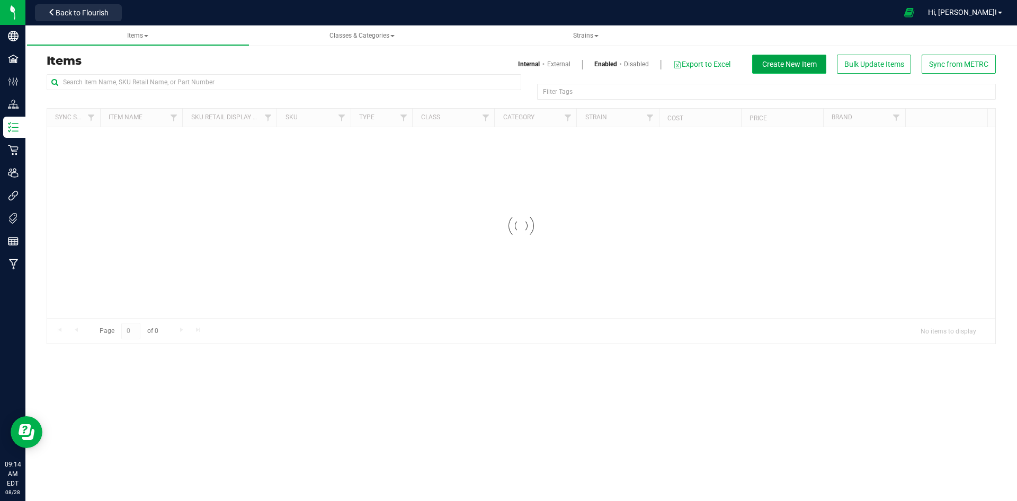
click at [808, 60] on span "Create New Item" at bounding box center [789, 64] width 55 height 8
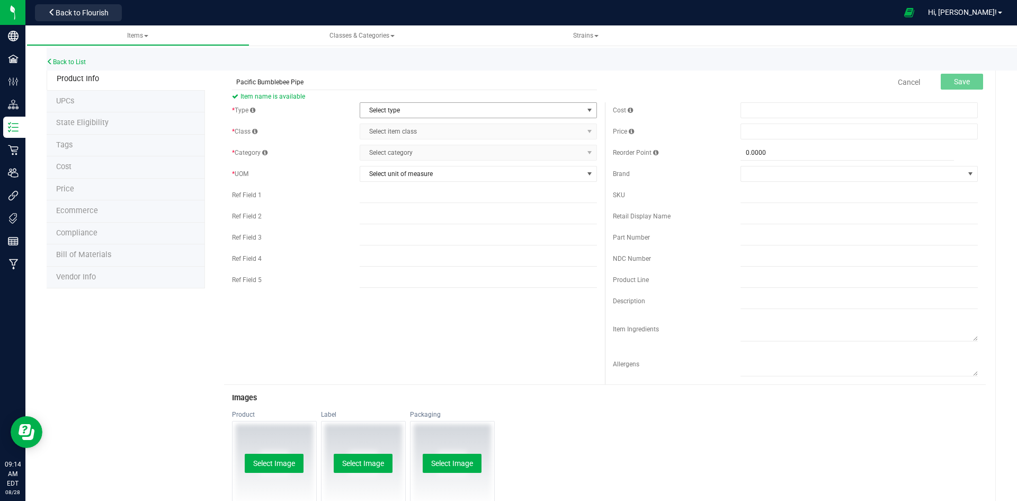
type input "Pacific Bumblebee Pipe"
click at [366, 103] on span "Select type" at bounding box center [471, 110] width 223 height 15
click at [395, 178] on li "Supplies" at bounding box center [475, 176] width 234 height 16
click at [397, 126] on span "Select item class" at bounding box center [471, 131] width 223 height 15
click at [389, 153] on li "Accessory" at bounding box center [475, 149] width 234 height 16
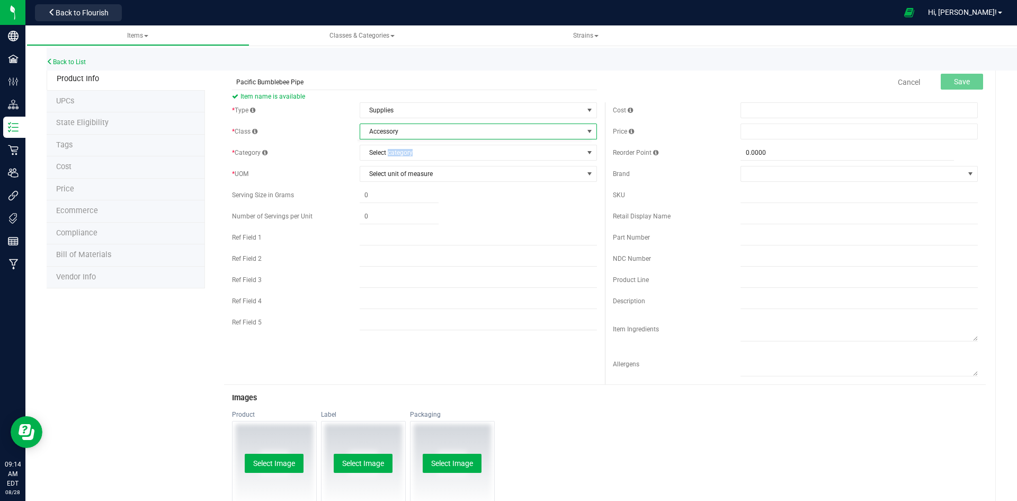
click at [389, 153] on span "Select category" at bounding box center [471, 152] width 223 height 15
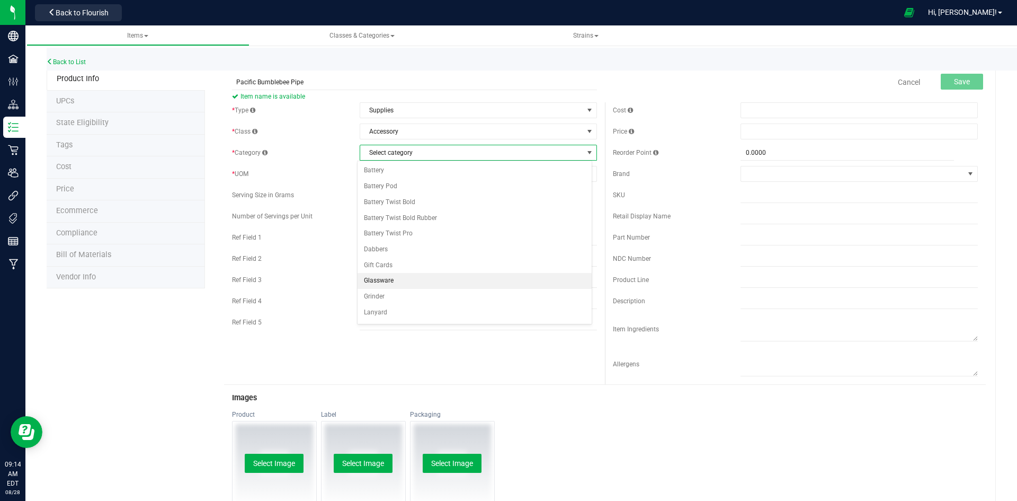
click at [388, 286] on li "Glassware" at bounding box center [475, 281] width 234 height 16
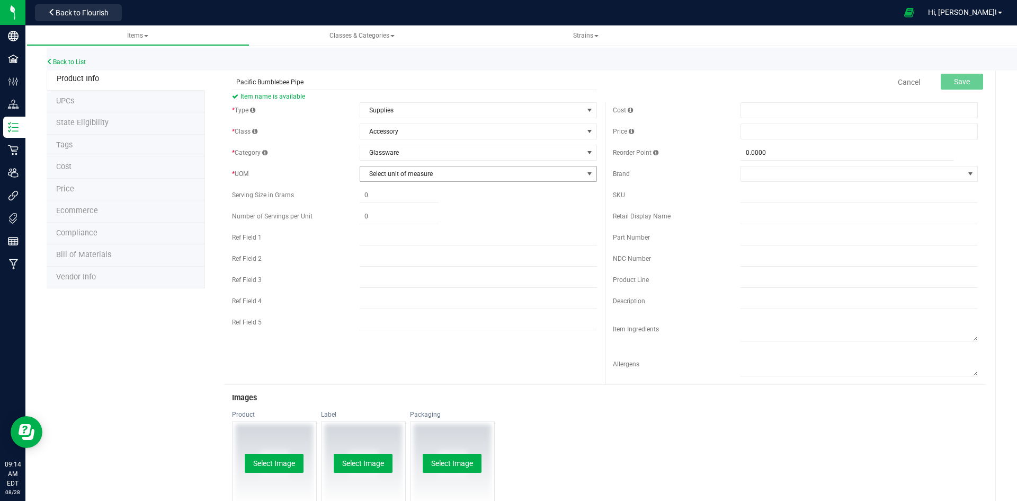
drag, startPoint x: 378, startPoint y: 167, endPoint x: 378, endPoint y: 174, distance: 6.9
click at [378, 171] on div "* Type Supplies Select type Cannabis Non-Inventory Raw Materials Supplies * Cla…" at bounding box center [414, 218] width 381 height 233
click at [378, 176] on span "Select unit of measure" at bounding box center [471, 173] width 223 height 15
click at [377, 189] on li "Each" at bounding box center [475, 192] width 234 height 16
click at [782, 115] on span at bounding box center [859, 110] width 237 height 16
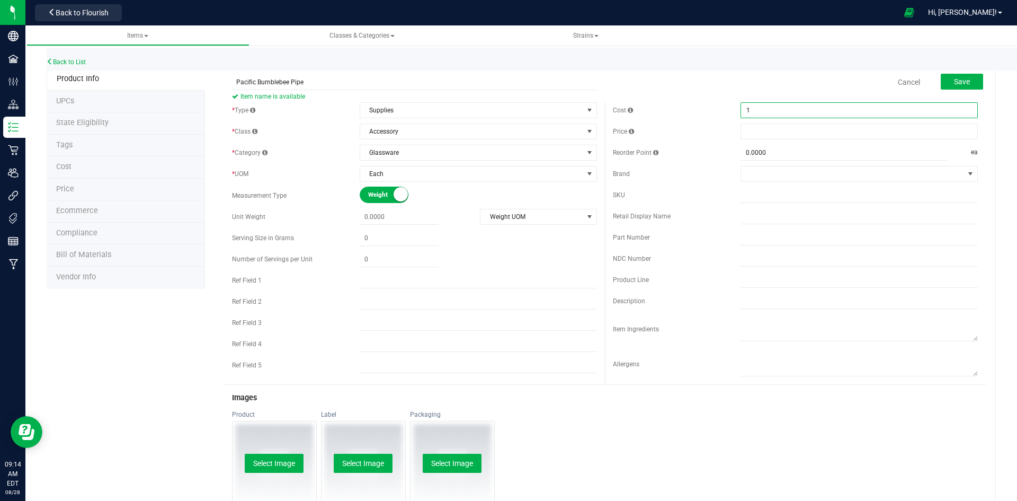
type input "18"
type input "$18.00000"
click at [759, 128] on span at bounding box center [859, 131] width 237 height 16
type input "39.99"
type input "$39.99000"
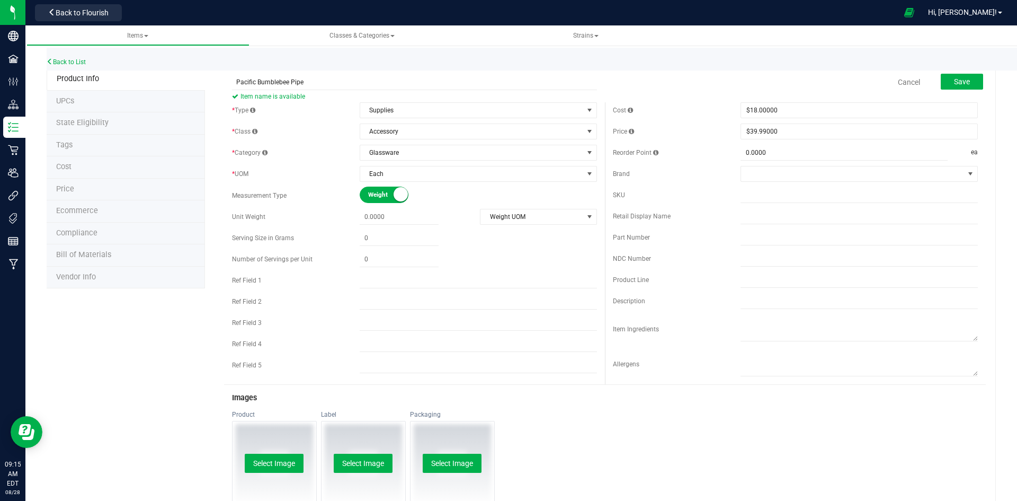
click at [693, 125] on div "Price $39.99000 39.99" at bounding box center [795, 131] width 365 height 16
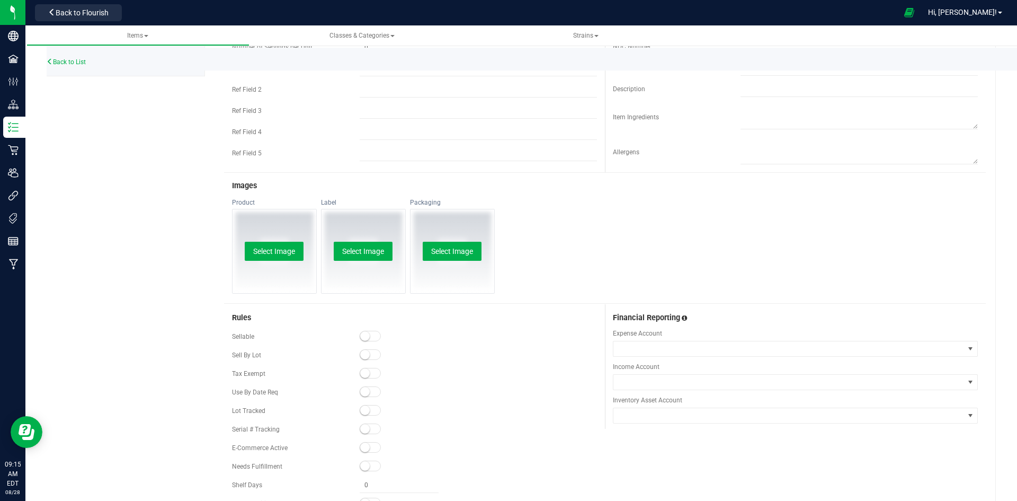
scroll to position [259, 0]
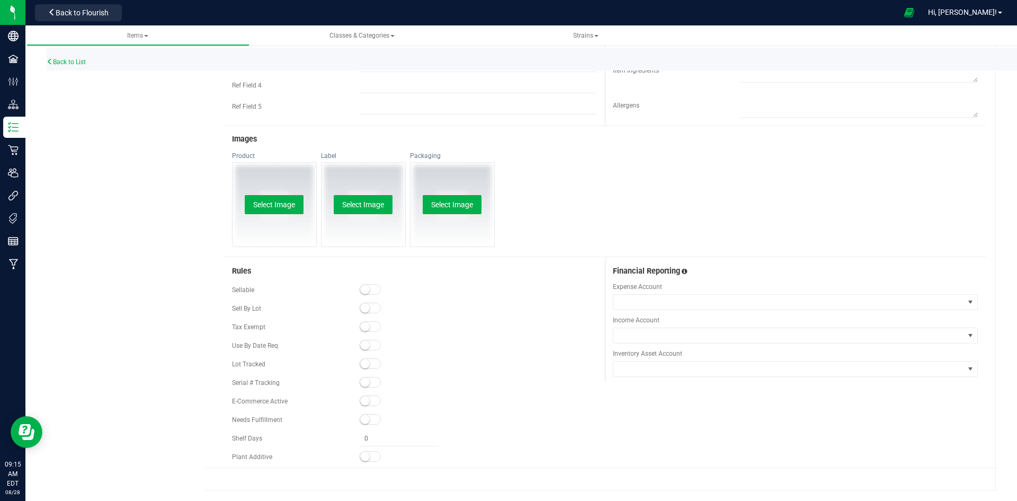
click at [368, 289] on span at bounding box center [370, 289] width 21 height 11
click at [367, 399] on span at bounding box center [370, 400] width 21 height 11
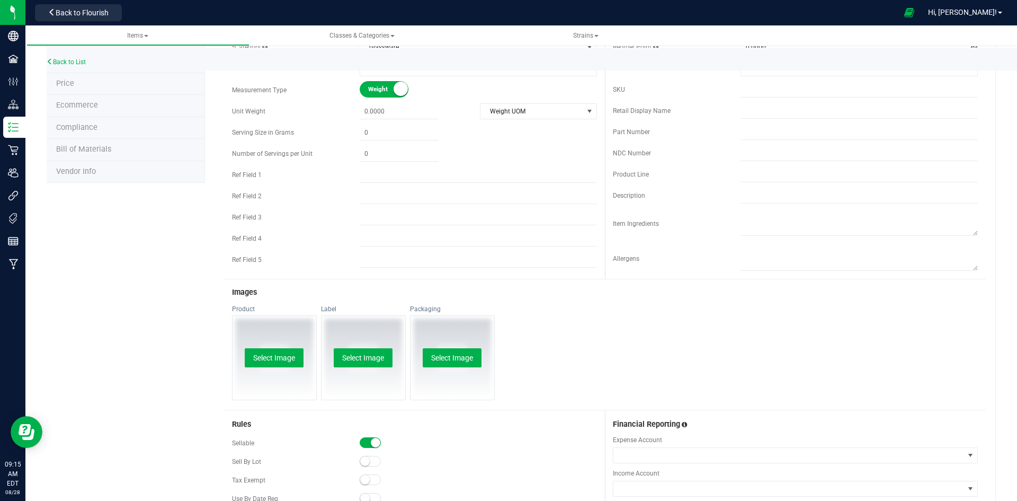
scroll to position [0, 0]
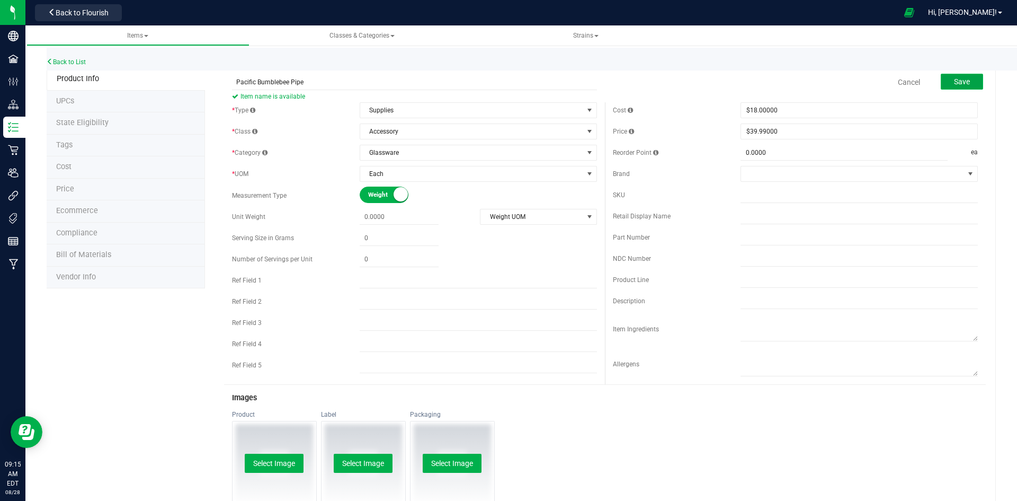
click at [954, 78] on span "Save" at bounding box center [962, 81] width 16 height 8
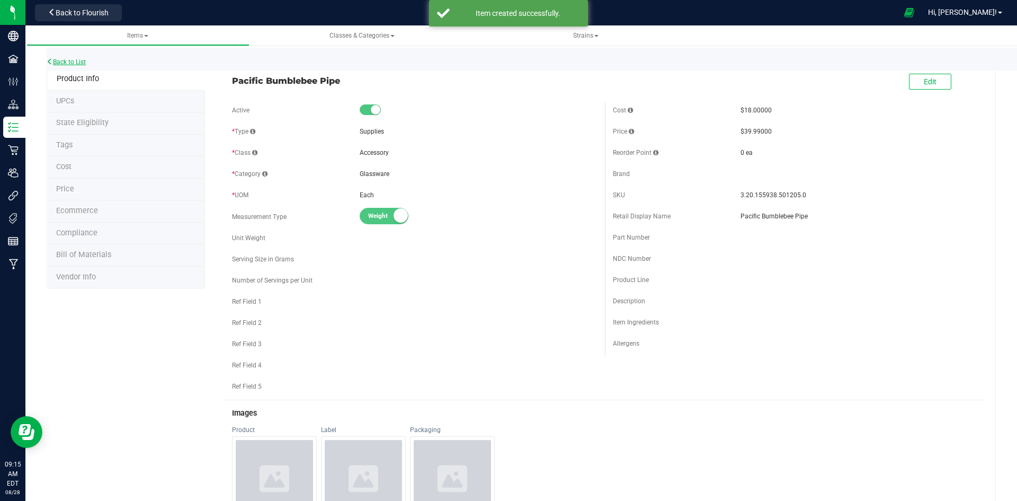
click at [70, 58] on link "Back to List" at bounding box center [66, 61] width 39 height 7
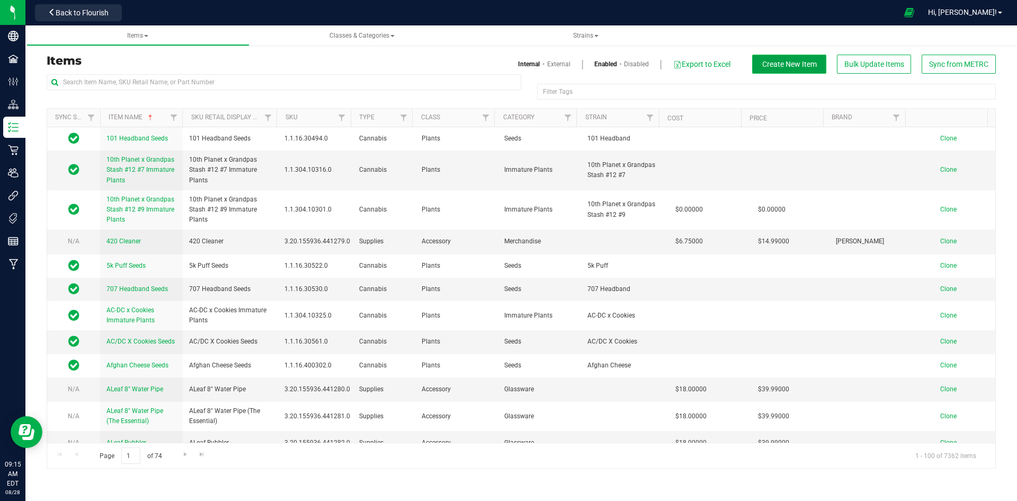
click at [789, 62] on span "Create New Item" at bounding box center [789, 64] width 55 height 8
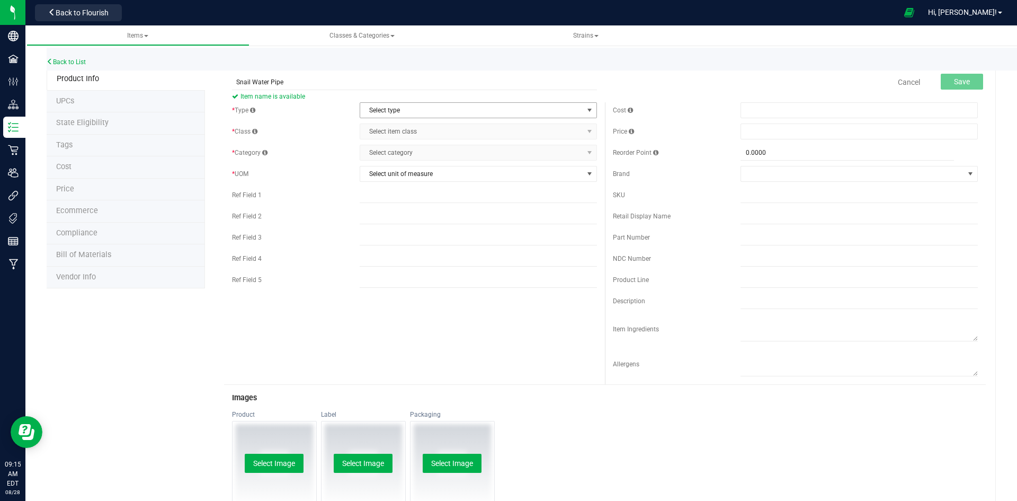
type input "Snail Water Pipe"
click at [444, 115] on span "Select type" at bounding box center [471, 110] width 223 height 15
click at [415, 172] on li "Supplies" at bounding box center [475, 176] width 234 height 16
click at [420, 132] on span "Select item class" at bounding box center [471, 131] width 223 height 15
click at [411, 146] on li "Accessory" at bounding box center [475, 149] width 234 height 16
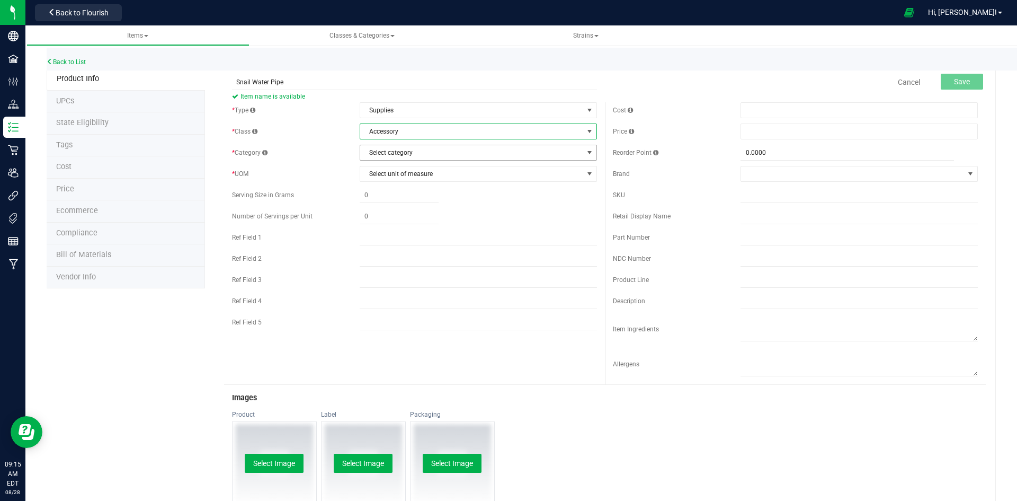
click at [408, 152] on span "Select category" at bounding box center [471, 152] width 223 height 15
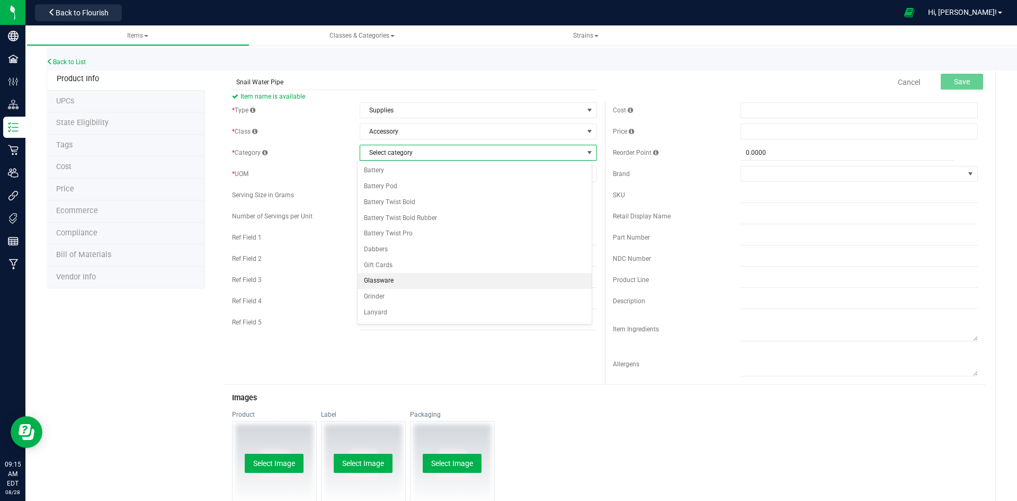
click at [404, 283] on li "Glassware" at bounding box center [475, 281] width 234 height 16
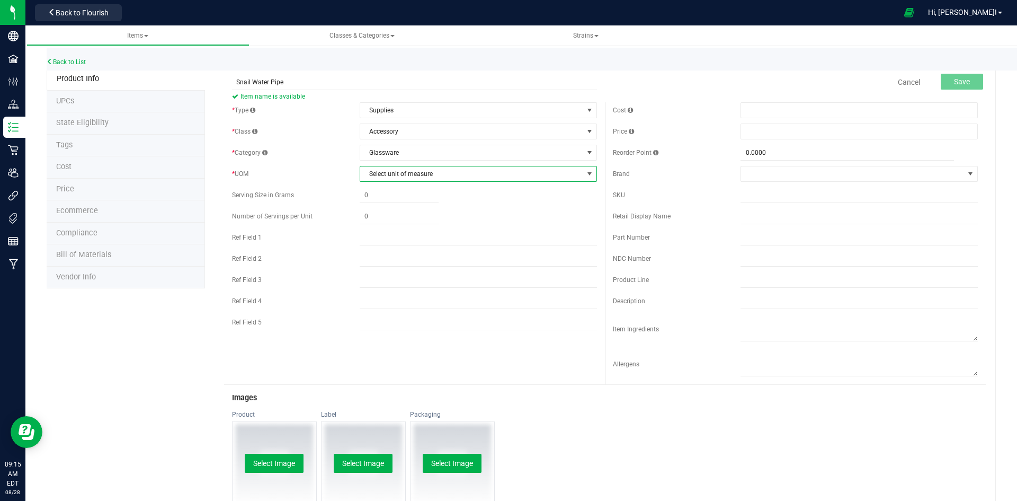
click at [416, 172] on span "Select unit of measure" at bounding box center [471, 173] width 223 height 15
click at [411, 184] on li "Each" at bounding box center [475, 192] width 234 height 16
click at [782, 112] on span at bounding box center [859, 110] width 237 height 16
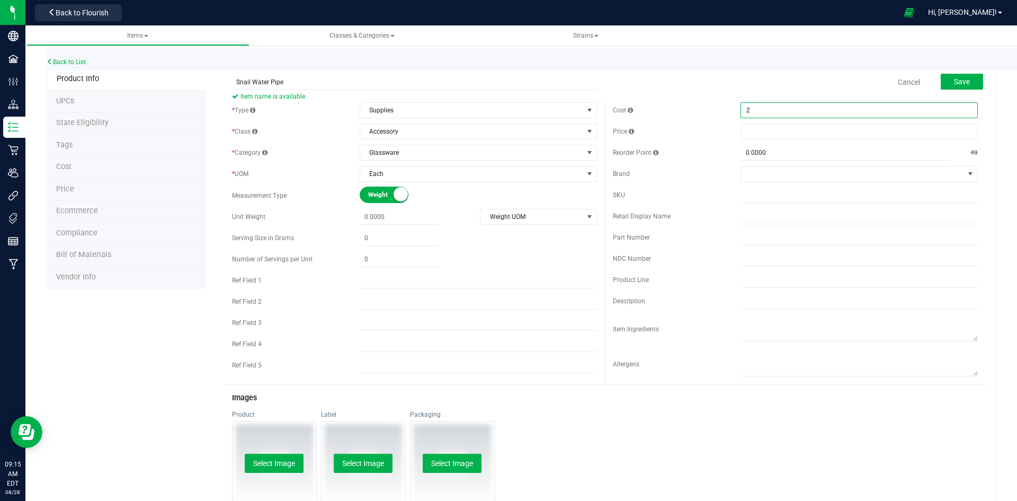
type input "24"
type input "$24.00000"
click at [776, 137] on span at bounding box center [859, 131] width 237 height 16
type input "49.99"
type input "$49.99000"
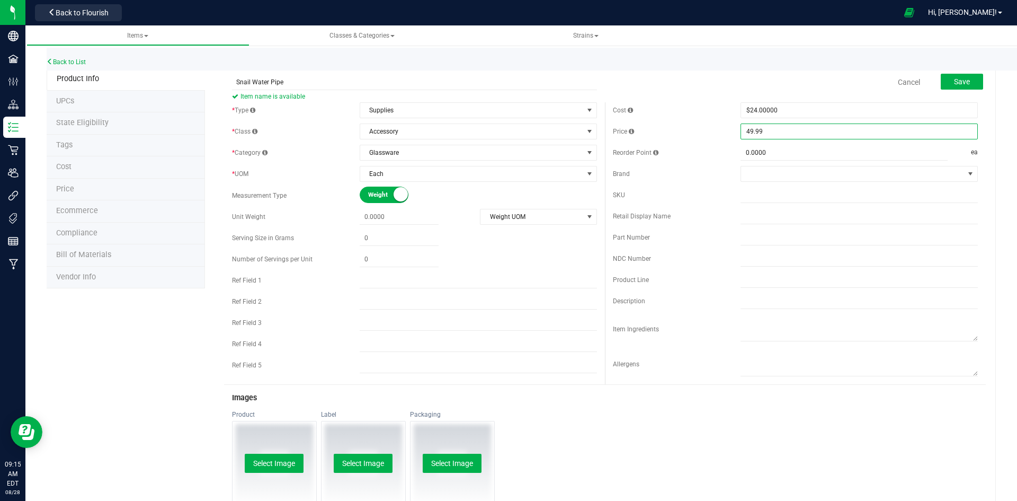
click at [721, 128] on div "Price" at bounding box center [677, 132] width 128 height 10
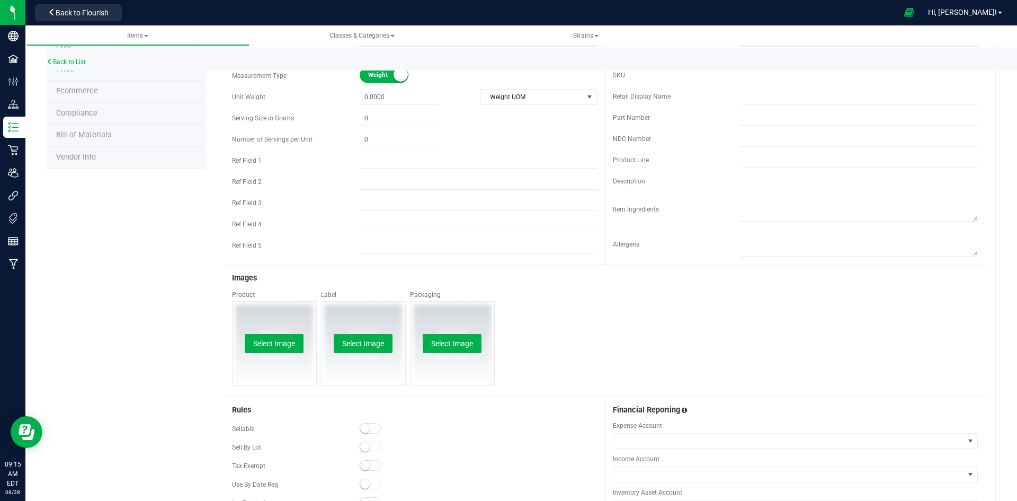
scroll to position [259, 0]
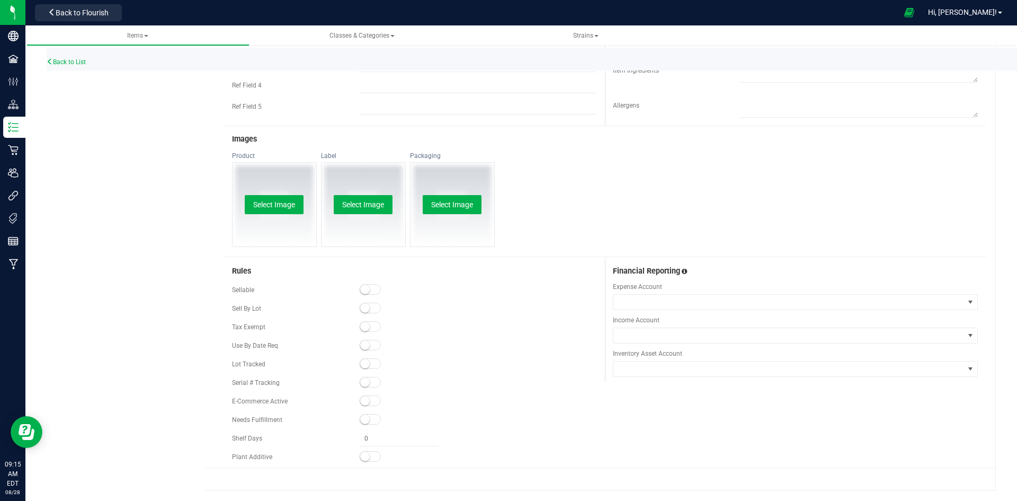
click at [380, 283] on div "Sellable" at bounding box center [414, 290] width 365 height 16
click at [371, 288] on span at bounding box center [370, 289] width 21 height 11
click at [369, 402] on span at bounding box center [370, 400] width 21 height 11
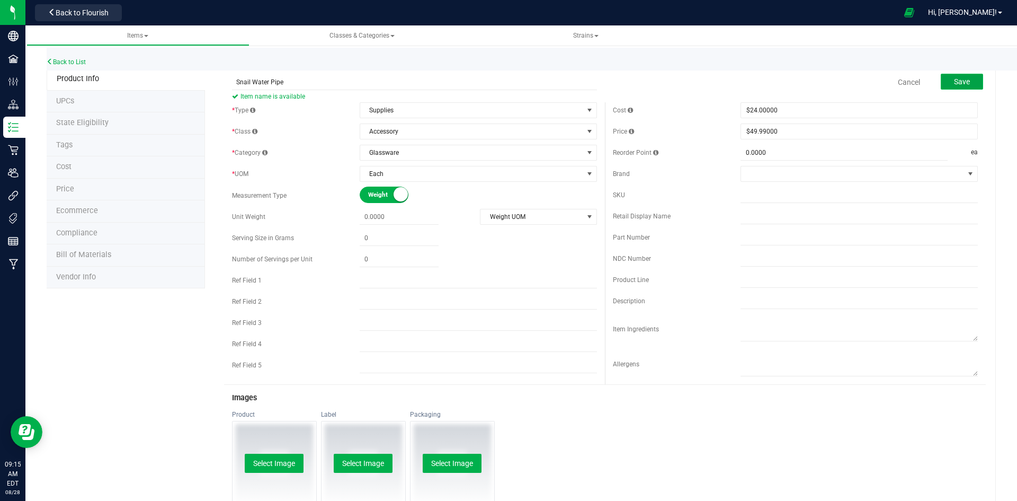
click at [953, 75] on button "Save" at bounding box center [962, 82] width 42 height 16
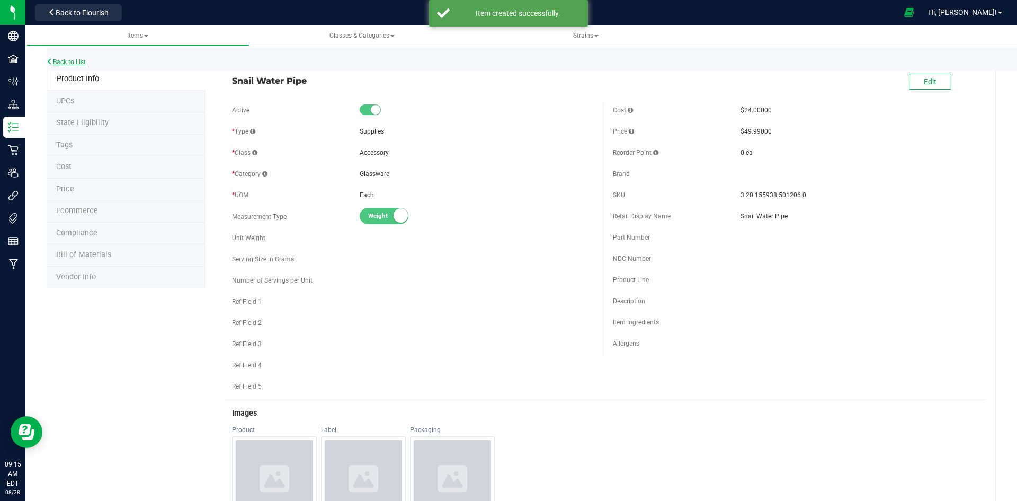
click at [83, 61] on link "Back to List" at bounding box center [66, 61] width 39 height 7
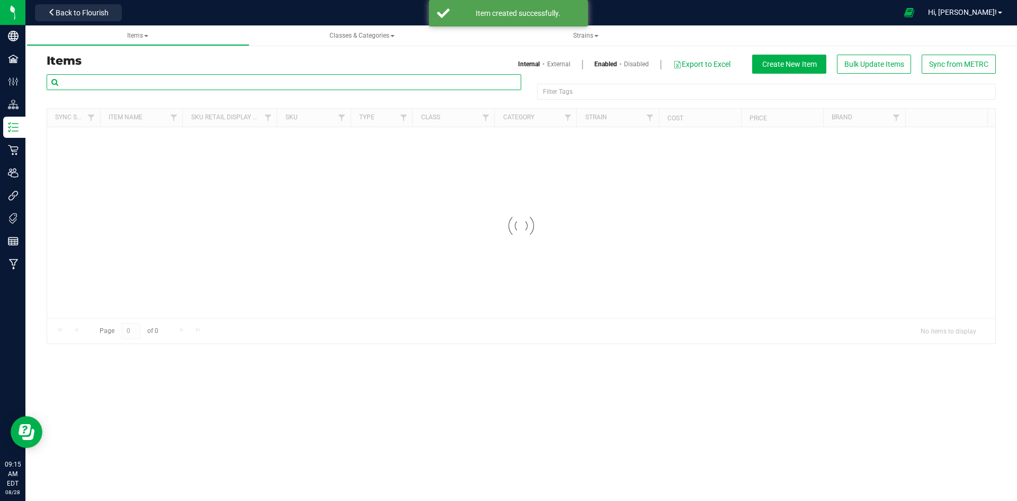
click at [169, 78] on input "text" at bounding box center [284, 82] width 475 height 16
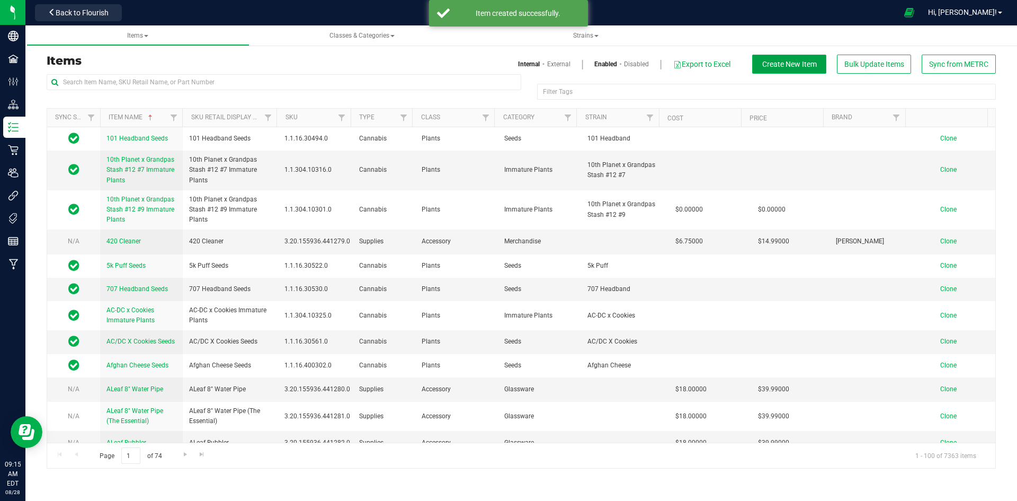
click at [798, 66] on span "Create New Item" at bounding box center [789, 64] width 55 height 8
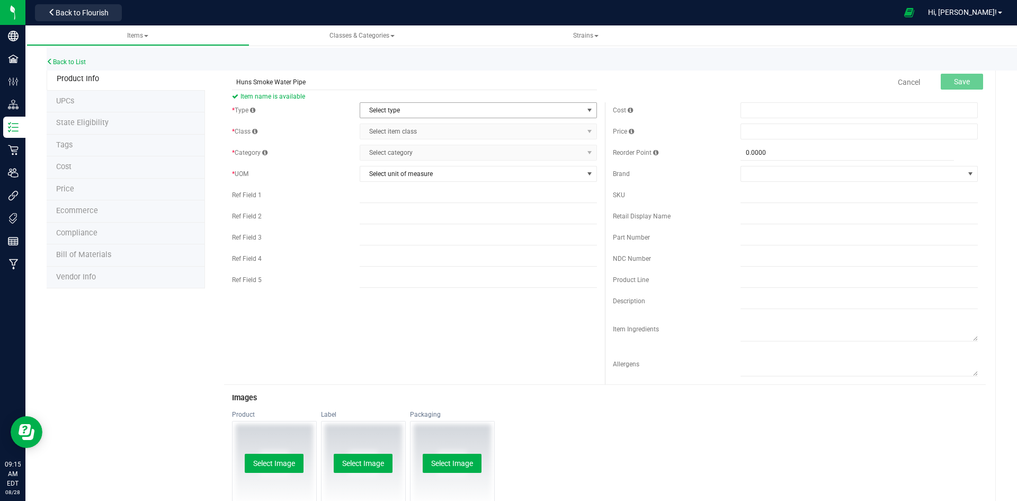
type input "Huns Smoke Water Pipe"
click at [527, 113] on span "Select type" at bounding box center [471, 110] width 223 height 15
click at [438, 181] on li "Supplies" at bounding box center [475, 176] width 234 height 16
click at [432, 137] on span "Select item class" at bounding box center [471, 131] width 223 height 15
click at [425, 138] on span "Select item class" at bounding box center [471, 131] width 223 height 15
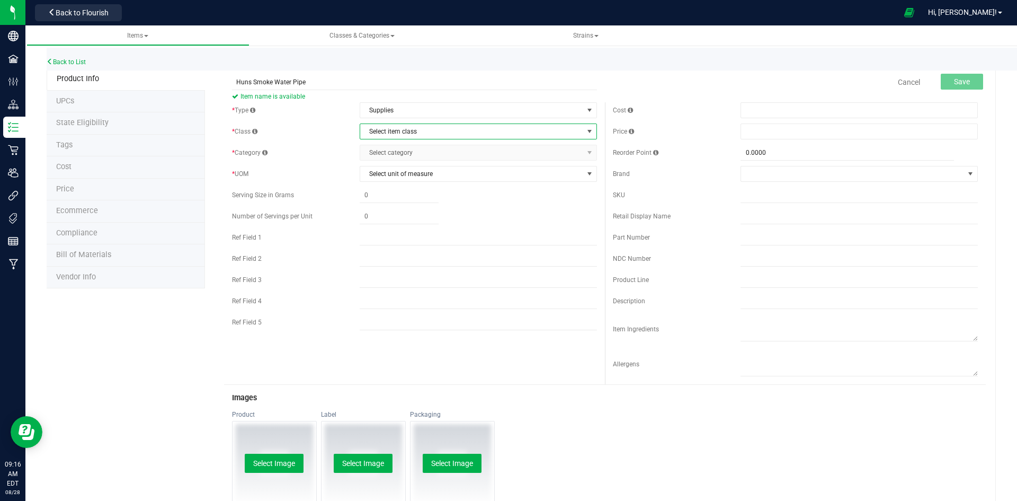
click at [430, 129] on span "Select item class" at bounding box center [471, 131] width 223 height 15
click at [421, 146] on li "Accessory" at bounding box center [475, 149] width 234 height 16
click at [417, 153] on span "Select category" at bounding box center [471, 152] width 223 height 15
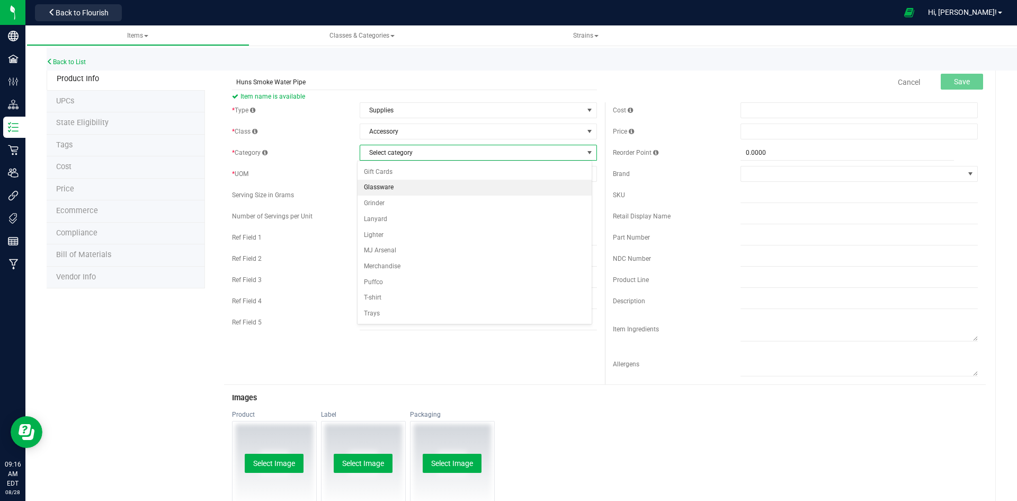
click at [406, 190] on li "Glassware" at bounding box center [475, 188] width 234 height 16
click at [415, 170] on span "Select unit of measure" at bounding box center [471, 173] width 223 height 15
click at [414, 188] on li "Each" at bounding box center [475, 192] width 234 height 16
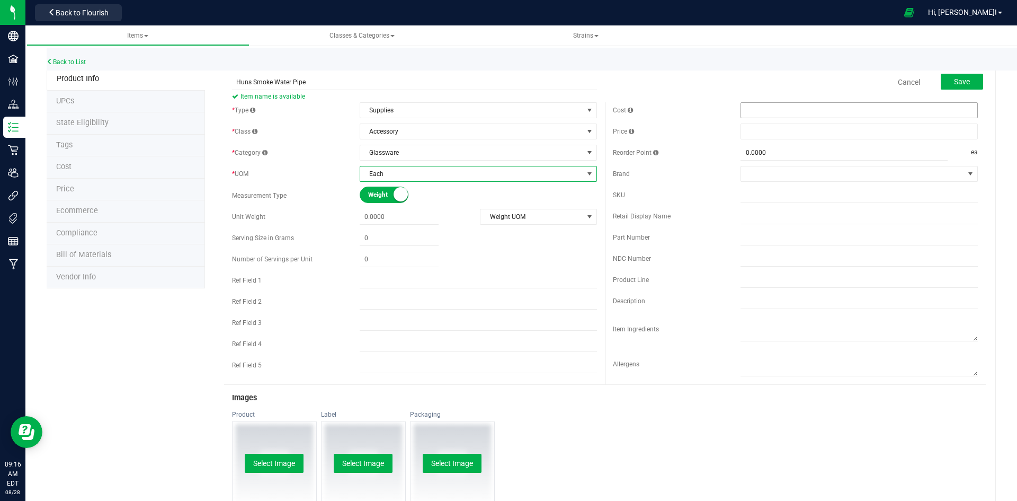
click at [797, 108] on span at bounding box center [859, 110] width 237 height 16
type input "52.50"
type input "$52.50000"
click at [894, 131] on span at bounding box center [859, 131] width 237 height 16
type input "99.99"
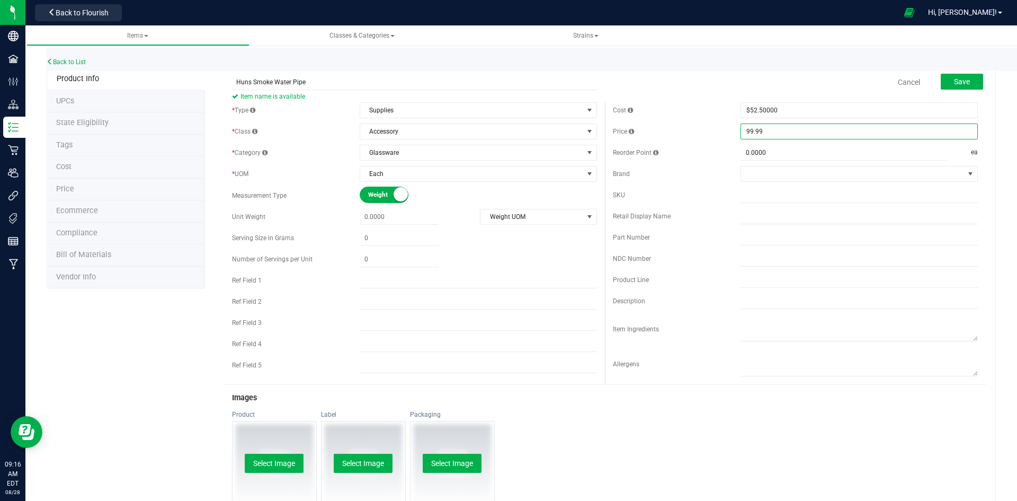
type input "$99.99000"
click at [694, 104] on div "Cost $52.50000 52.5" at bounding box center [795, 110] width 365 height 16
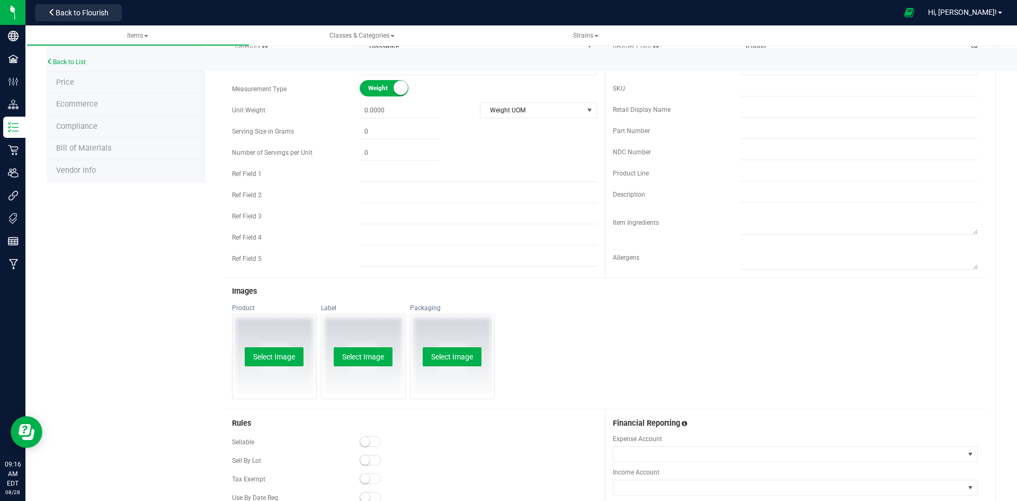
scroll to position [259, 0]
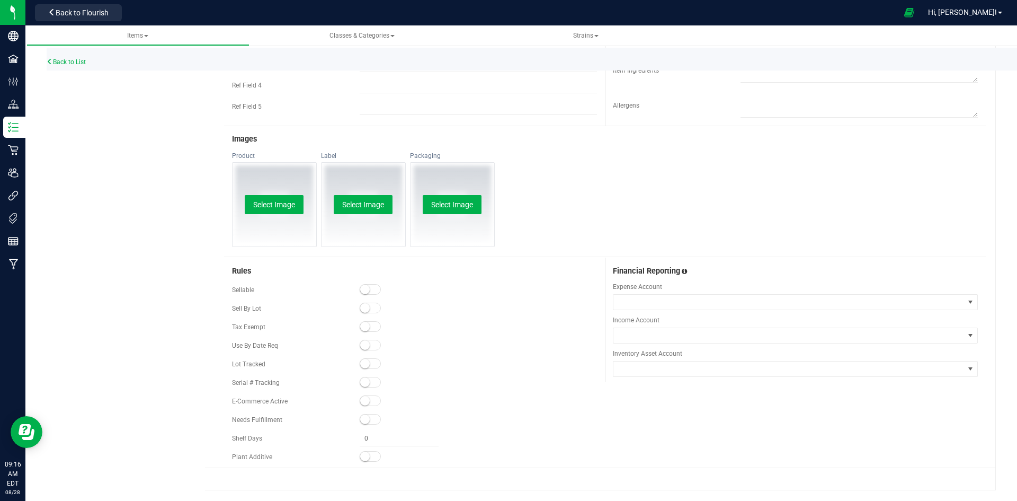
click at [372, 286] on span at bounding box center [370, 289] width 21 height 11
click at [362, 401] on small at bounding box center [365, 401] width 10 height 10
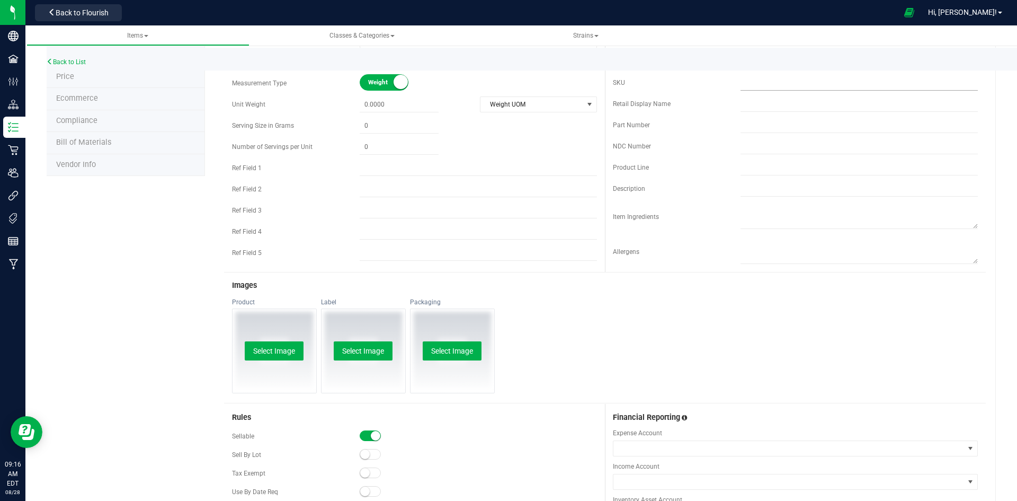
scroll to position [0, 0]
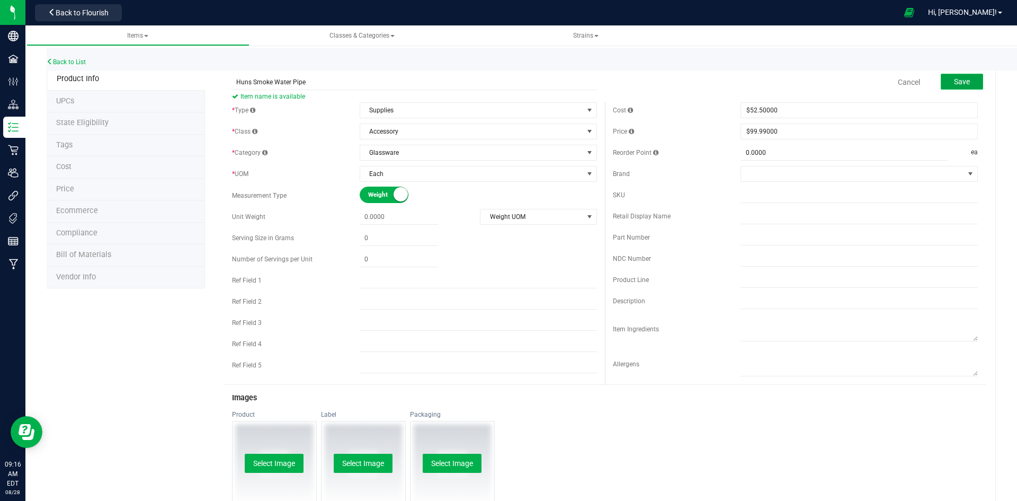
click at [959, 86] on button "Save" at bounding box center [962, 82] width 42 height 16
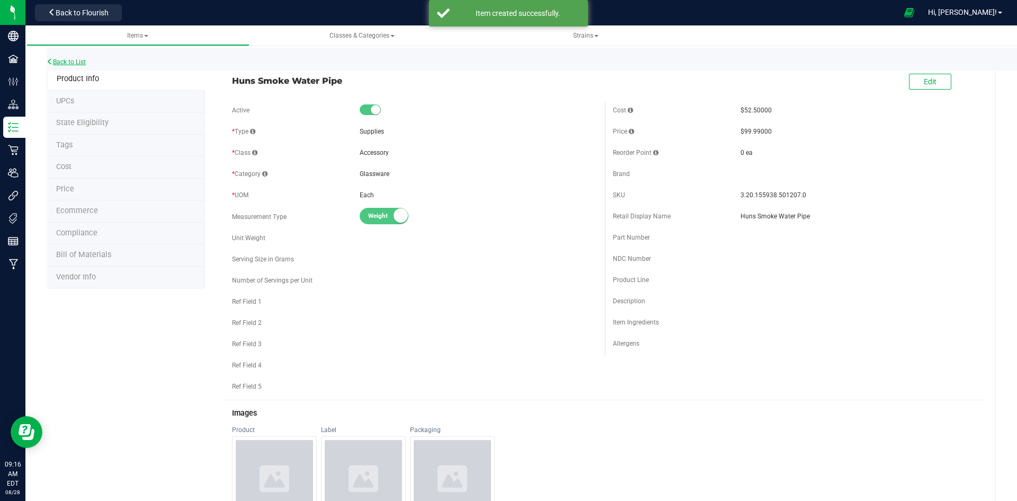
click at [75, 63] on link "Back to List" at bounding box center [66, 61] width 39 height 7
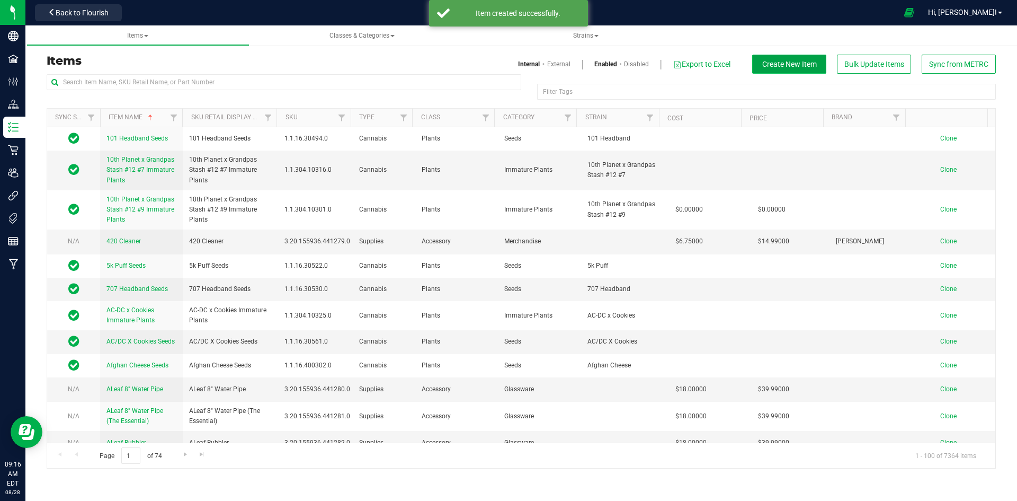
click at [790, 68] on span "Create New Item" at bounding box center [789, 64] width 55 height 8
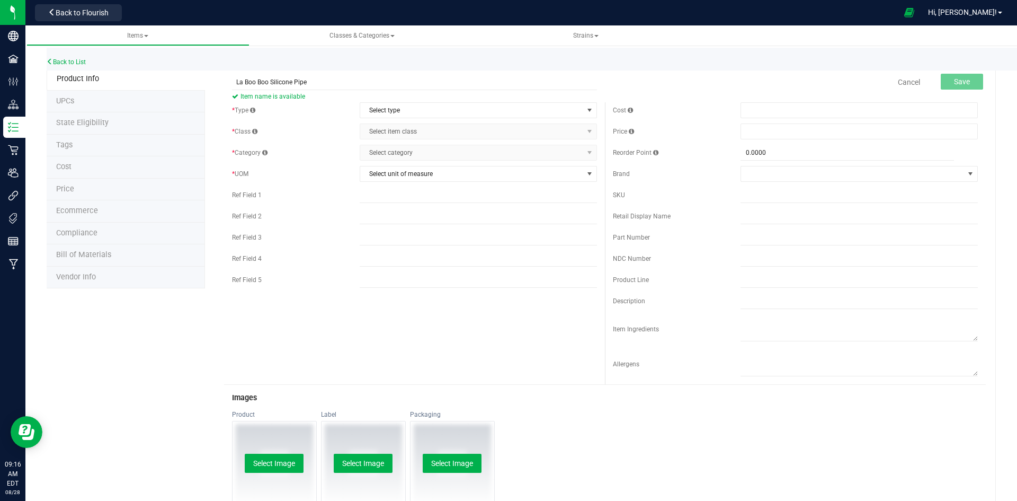
type input "La Boo Boo Silicone Pipe"
click at [421, 121] on div "* Type Select type Select type Cannabis Non-Inventory Raw Materials Supplies * …" at bounding box center [414, 197] width 381 height 191
click at [421, 114] on span "Select type" at bounding box center [471, 110] width 223 height 15
click at [399, 172] on li "Supplies" at bounding box center [475, 176] width 234 height 16
click at [403, 128] on span "Select item class" at bounding box center [471, 131] width 223 height 15
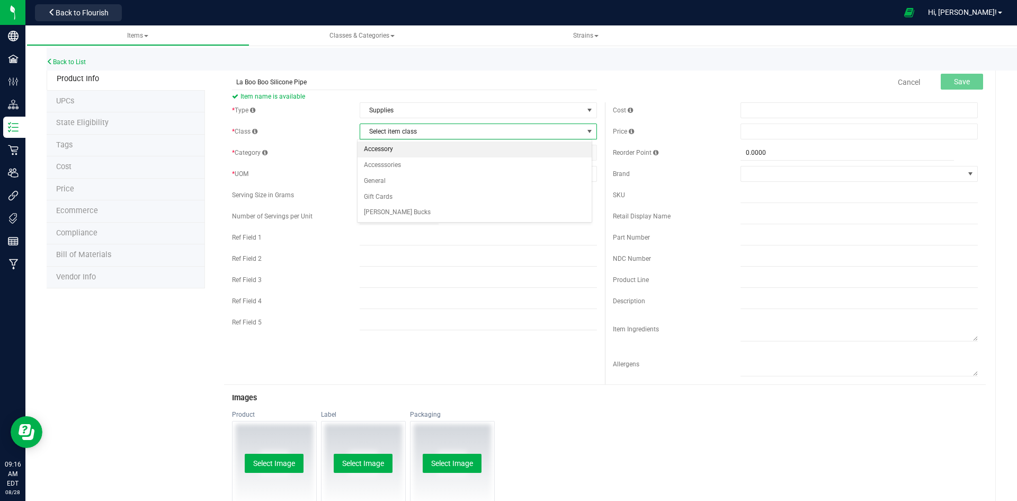
click at [397, 146] on li "Accessory" at bounding box center [475, 149] width 234 height 16
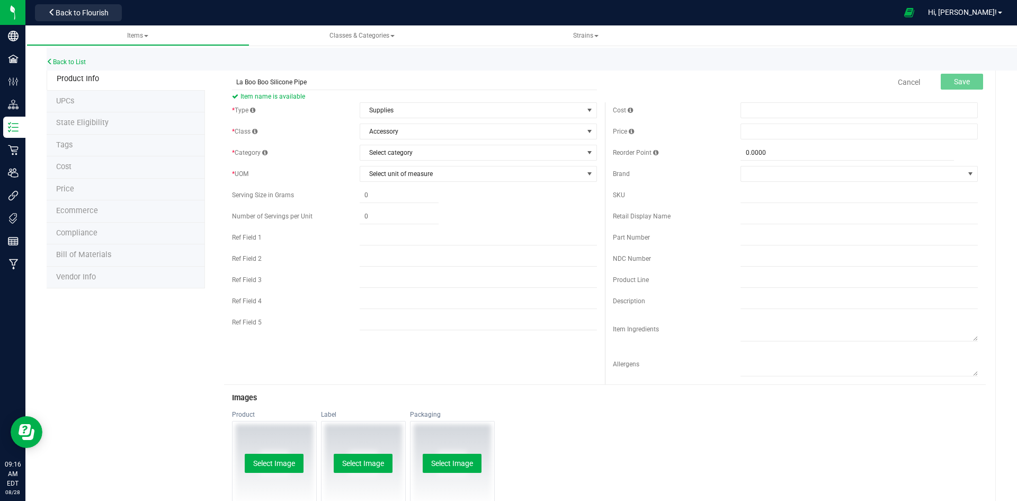
click at [395, 161] on div "* Type Supplies Select type Cannabis Non-Inventory Raw Materials Supplies * Cla…" at bounding box center [414, 218] width 381 height 233
click at [397, 156] on span "Select category" at bounding box center [471, 152] width 223 height 15
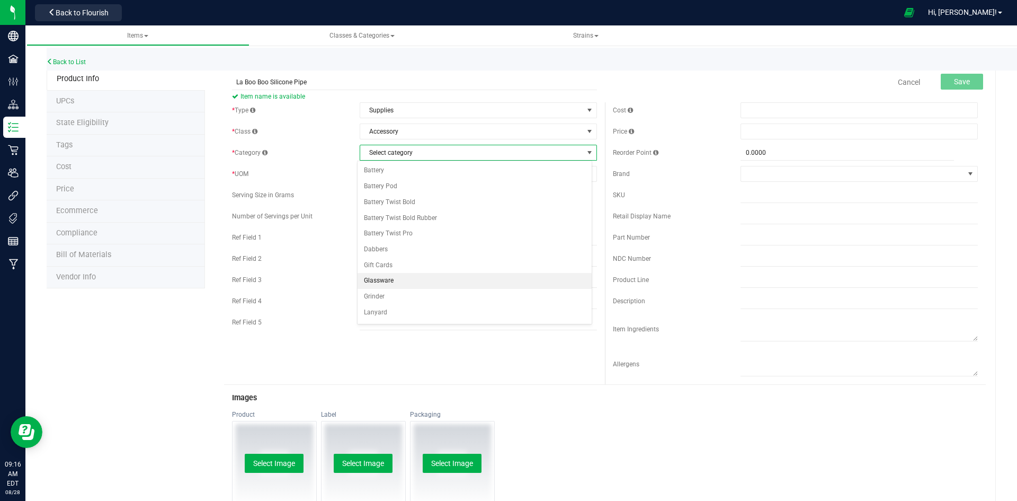
click at [396, 283] on li "Glassware" at bounding box center [475, 281] width 234 height 16
click at [428, 172] on span "Select unit of measure" at bounding box center [471, 173] width 223 height 15
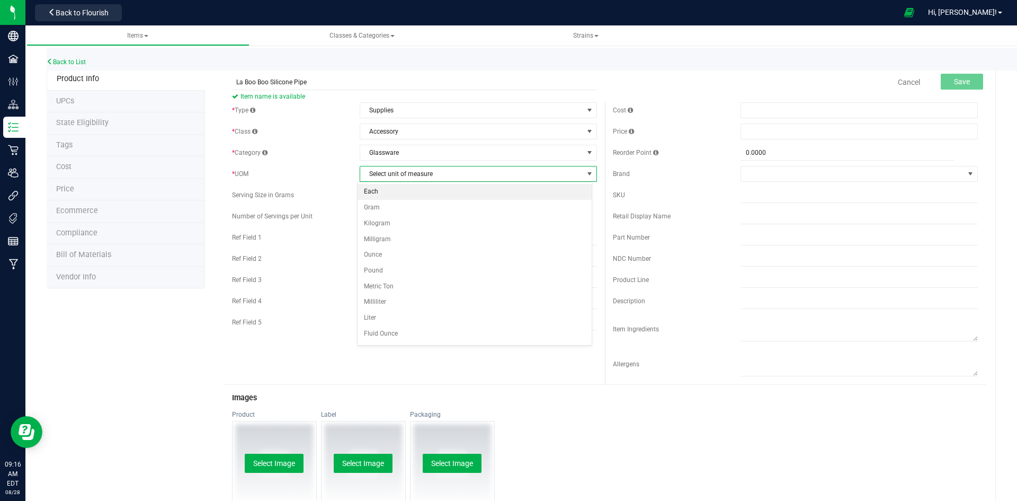
click at [419, 188] on li "Each" at bounding box center [475, 192] width 234 height 16
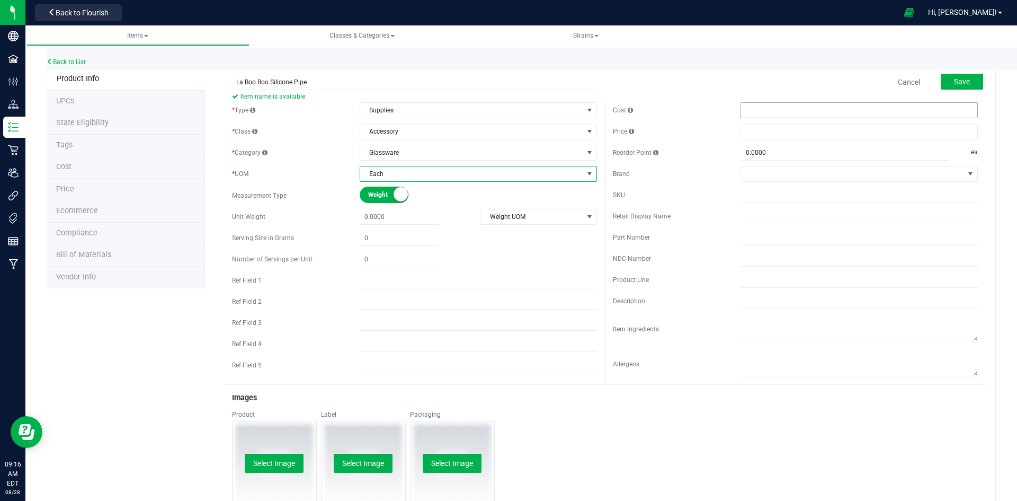
click at [793, 114] on span at bounding box center [859, 110] width 237 height 16
type input "16"
type input "$16.00000"
click at [776, 119] on div "Cost $16.00000 16 Price Reorder Point 0.0000 0 ea" at bounding box center [795, 243] width 381 height 282
click at [771, 128] on span at bounding box center [859, 131] width 237 height 16
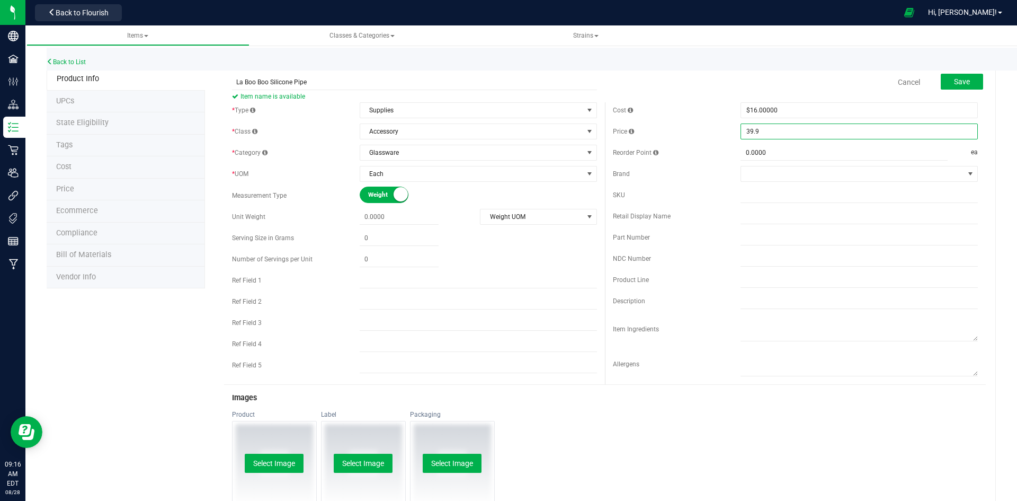
type input "39.99"
type input "$39.99000"
click at [713, 114] on div "Cost" at bounding box center [677, 110] width 128 height 10
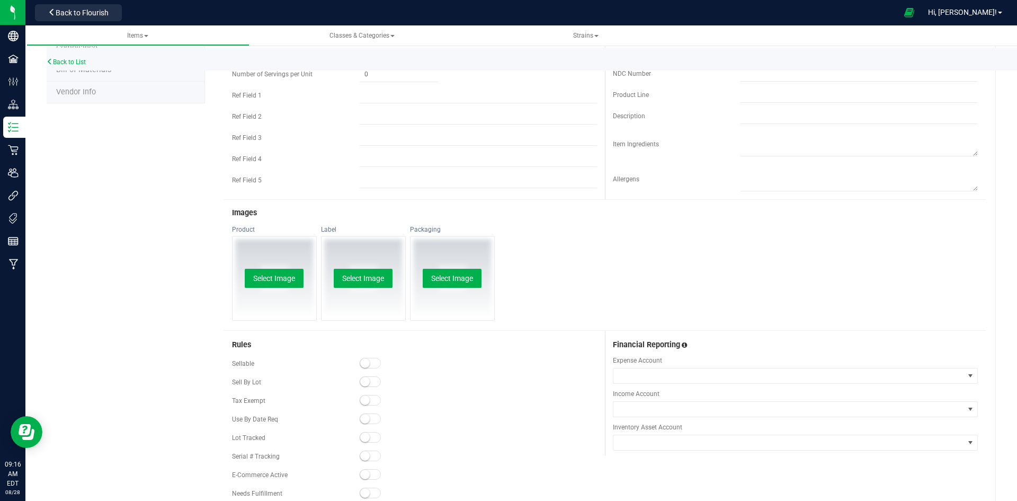
scroll to position [259, 0]
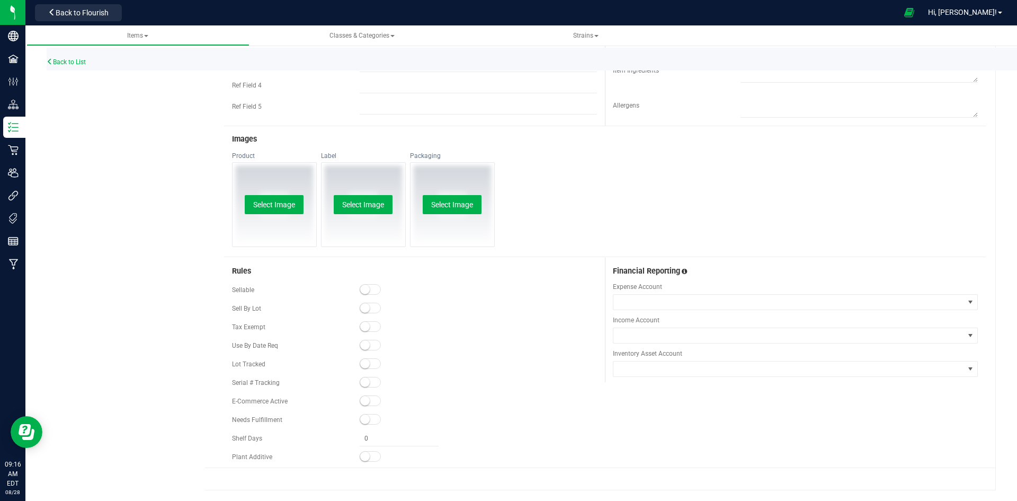
click at [369, 290] on span at bounding box center [370, 289] width 21 height 11
click at [361, 401] on small at bounding box center [365, 401] width 10 height 10
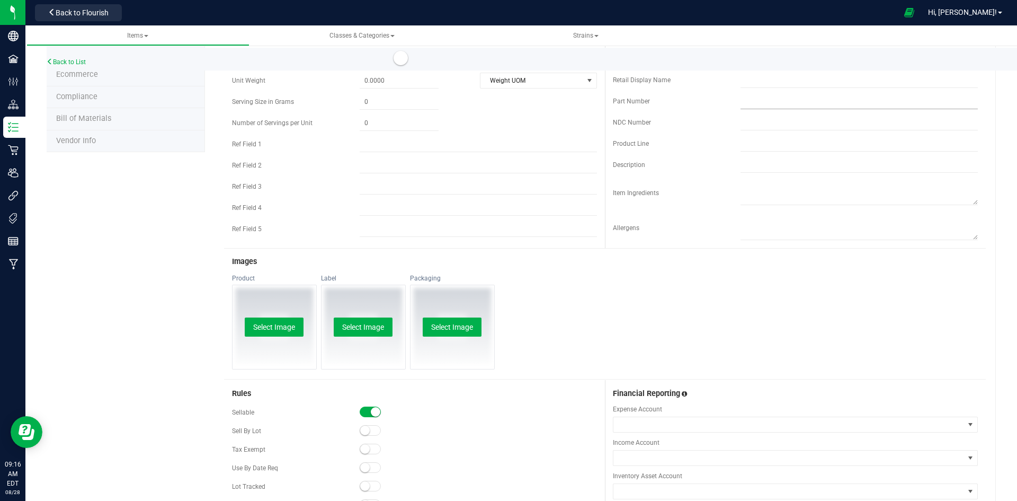
scroll to position [0, 0]
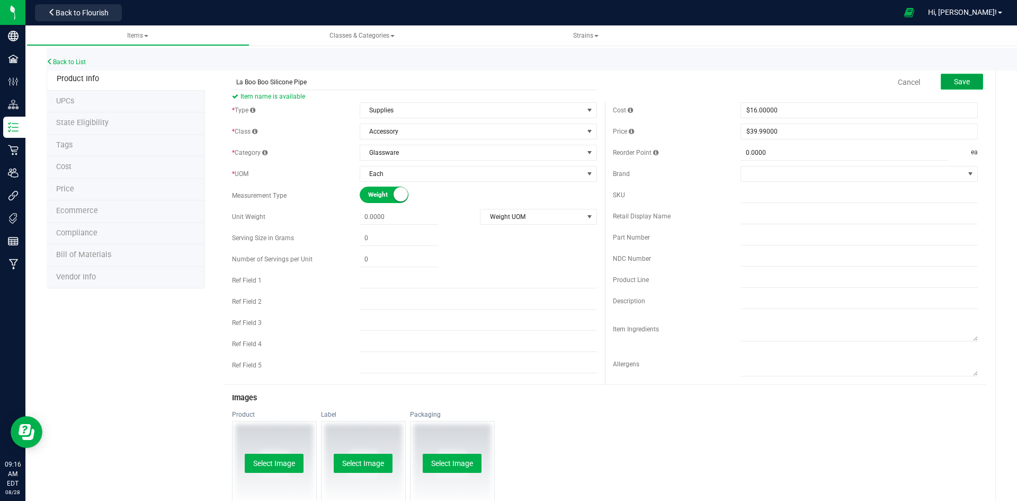
click at [966, 85] on button "Save" at bounding box center [962, 82] width 42 height 16
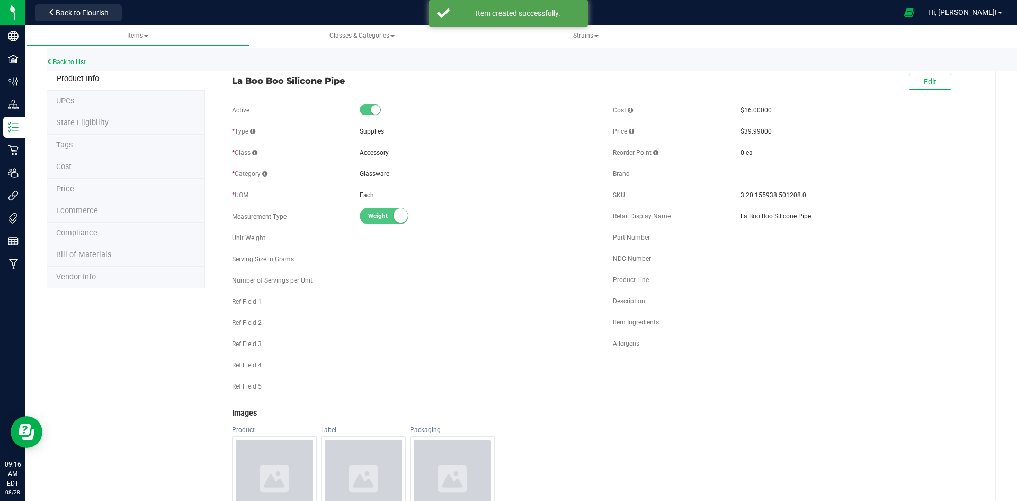
click at [82, 61] on link "Back to List" at bounding box center [66, 61] width 39 height 7
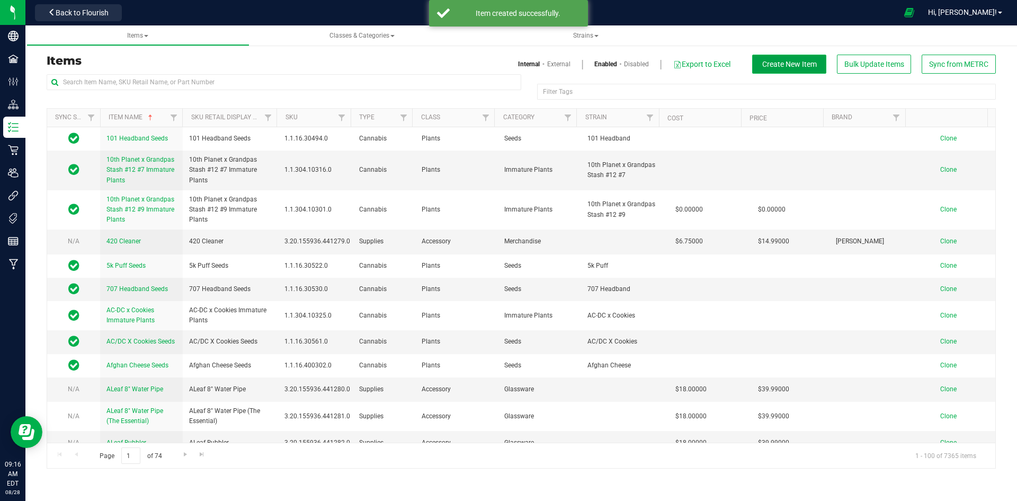
click at [791, 59] on button "Create New Item" at bounding box center [789, 64] width 74 height 19
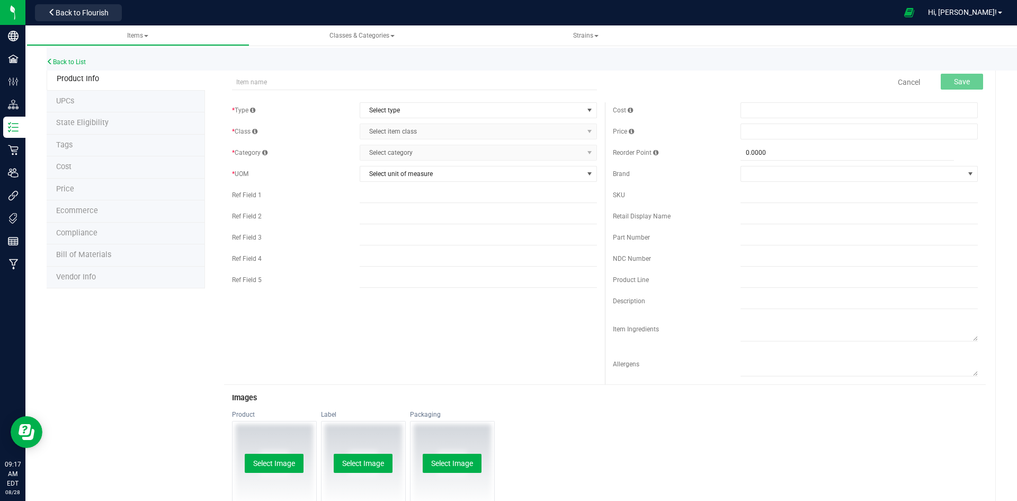
click at [415, 66] on div "Back to List" at bounding box center [555, 59] width 1017 height 23
click at [411, 86] on input "text" at bounding box center [414, 82] width 365 height 16
type input "Character Beaker Water Pipe"
click at [428, 107] on span "Select type" at bounding box center [471, 110] width 223 height 15
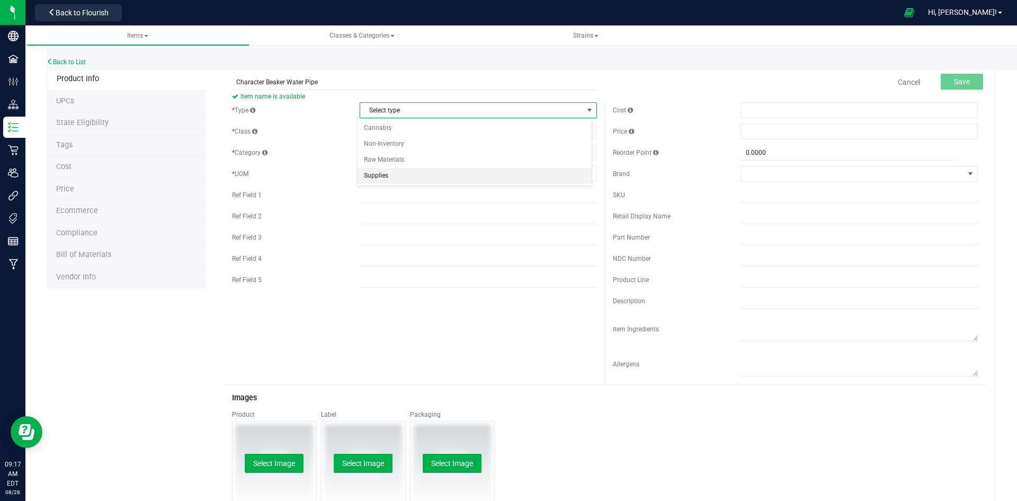
click at [408, 174] on li "Supplies" at bounding box center [475, 176] width 234 height 16
click at [414, 127] on span "Select item class" at bounding box center [471, 131] width 223 height 15
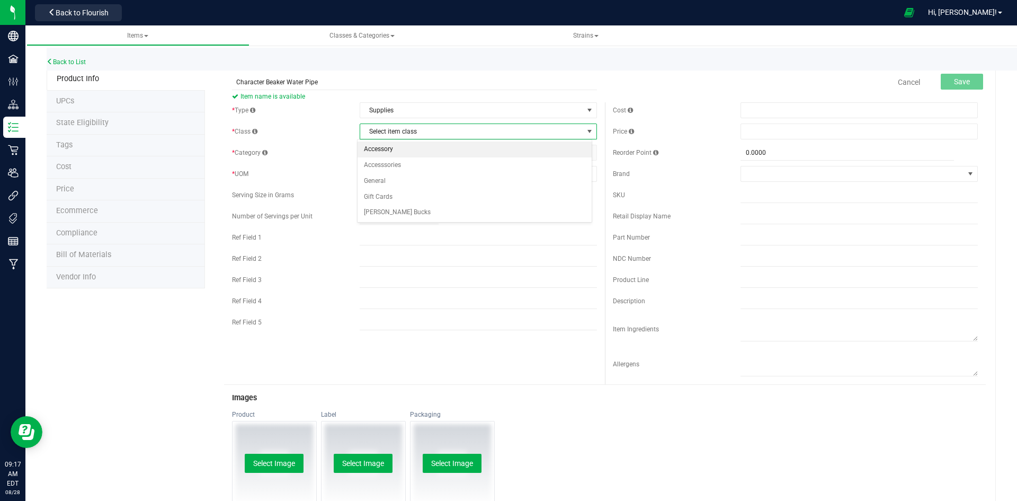
click at [404, 154] on li "Accessory" at bounding box center [475, 149] width 234 height 16
click at [397, 156] on span "Select category" at bounding box center [471, 152] width 223 height 15
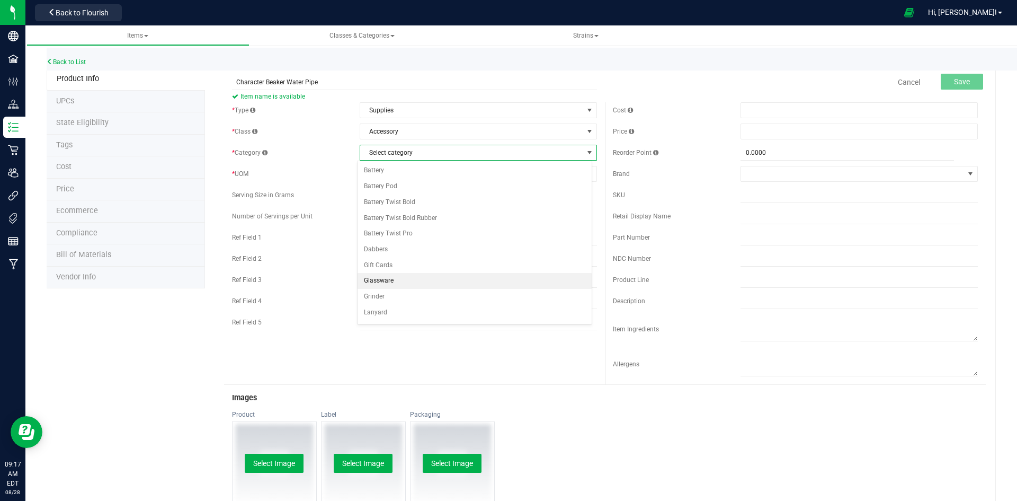
click at [381, 275] on li "Glassware" at bounding box center [475, 281] width 234 height 16
click at [397, 167] on span "Select unit of measure" at bounding box center [471, 173] width 223 height 15
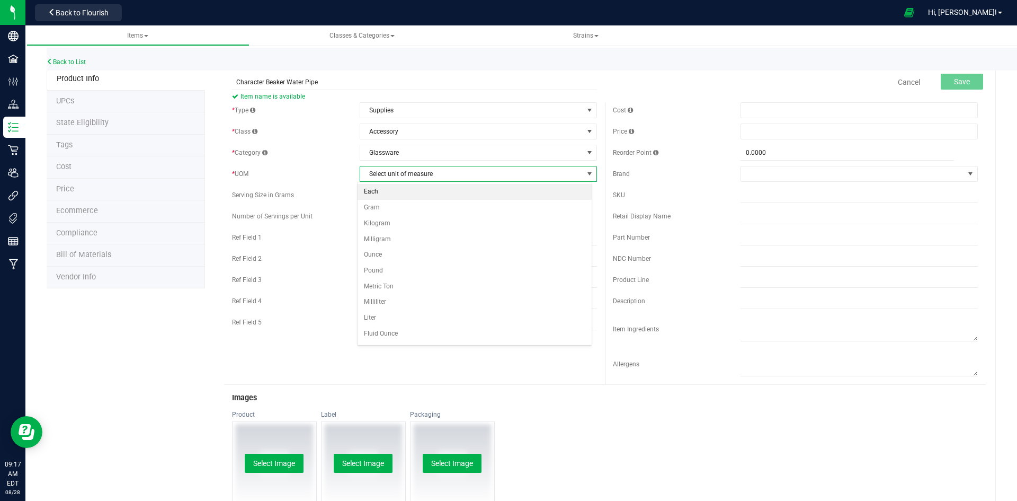
click at [395, 193] on li "Each" at bounding box center [475, 192] width 234 height 16
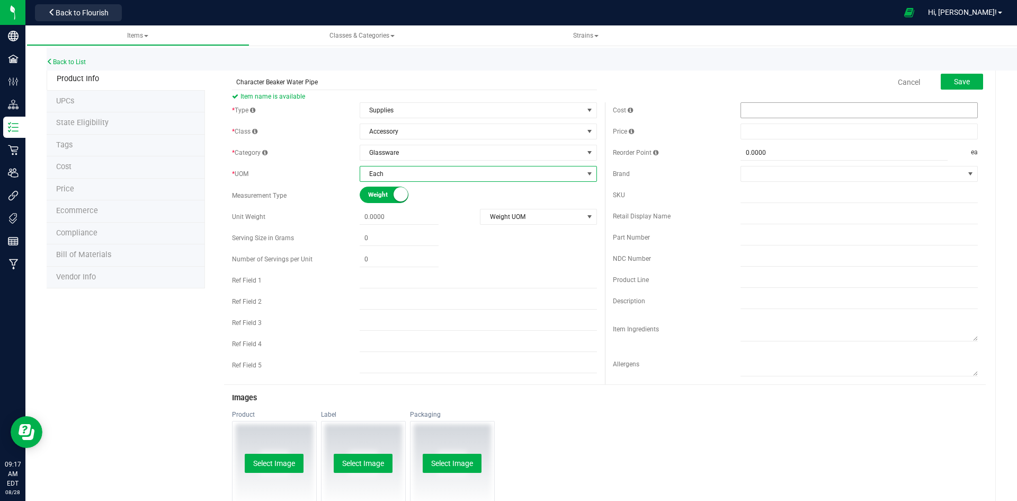
click at [746, 107] on span at bounding box center [859, 110] width 237 height 16
type input "40"
type input "$40.00000"
click at [744, 136] on span at bounding box center [859, 131] width 237 height 16
type input "79.99"
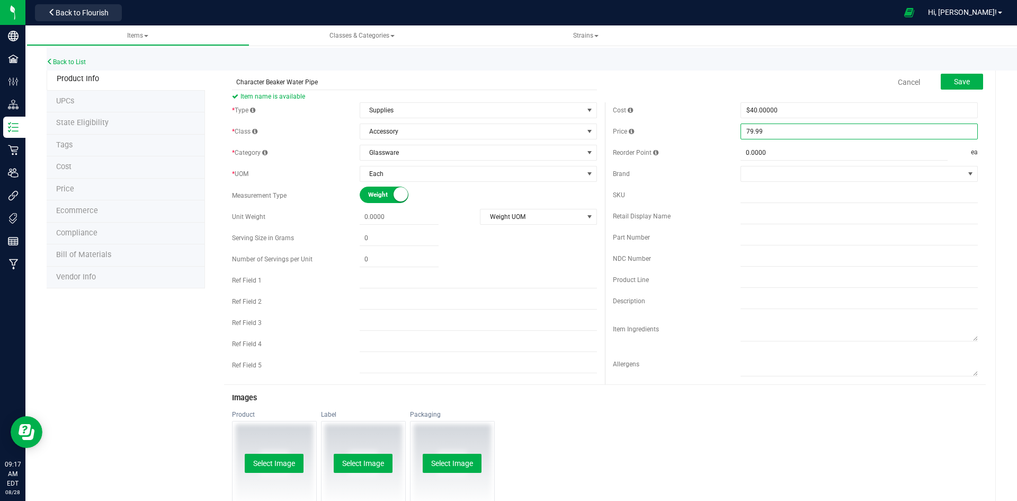
type input "$79.99000"
click at [622, 103] on div "Cost $40.00000 40" at bounding box center [795, 110] width 365 height 16
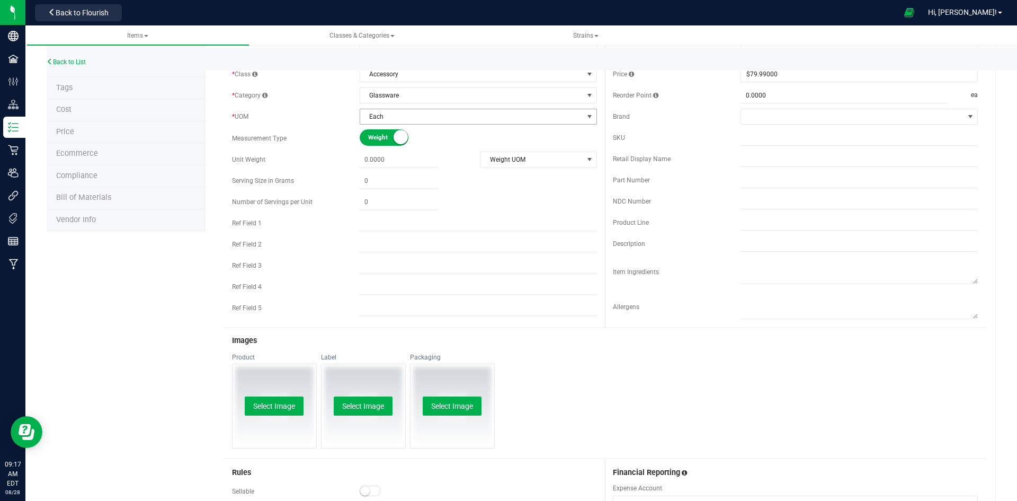
scroll to position [259, 0]
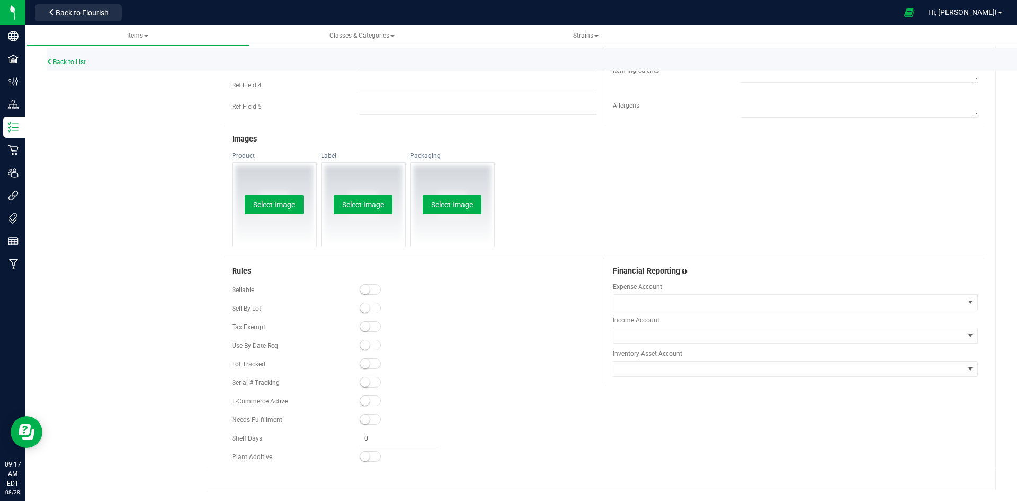
click at [369, 288] on span at bounding box center [370, 289] width 21 height 11
click at [361, 398] on small at bounding box center [365, 401] width 10 height 10
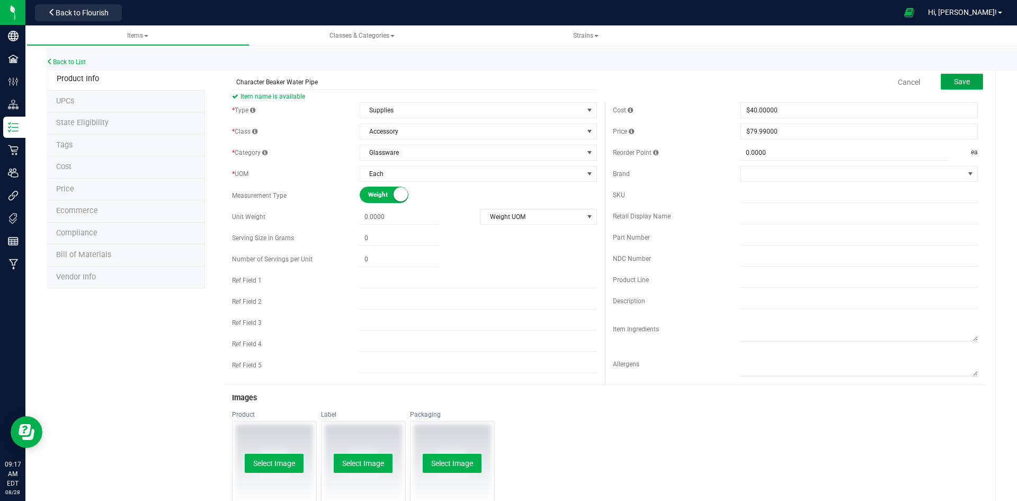
click at [961, 82] on span "Save" at bounding box center [962, 81] width 16 height 8
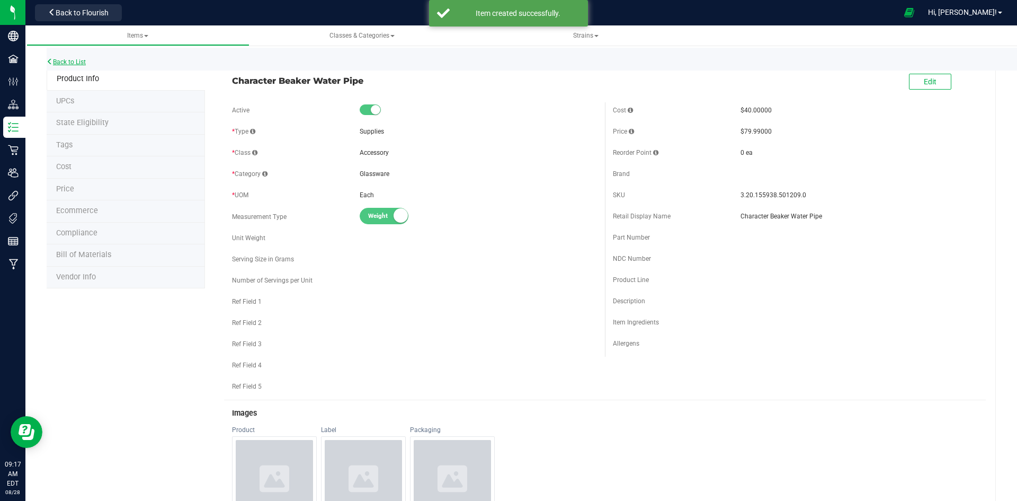
click at [82, 64] on link "Back to List" at bounding box center [66, 61] width 39 height 7
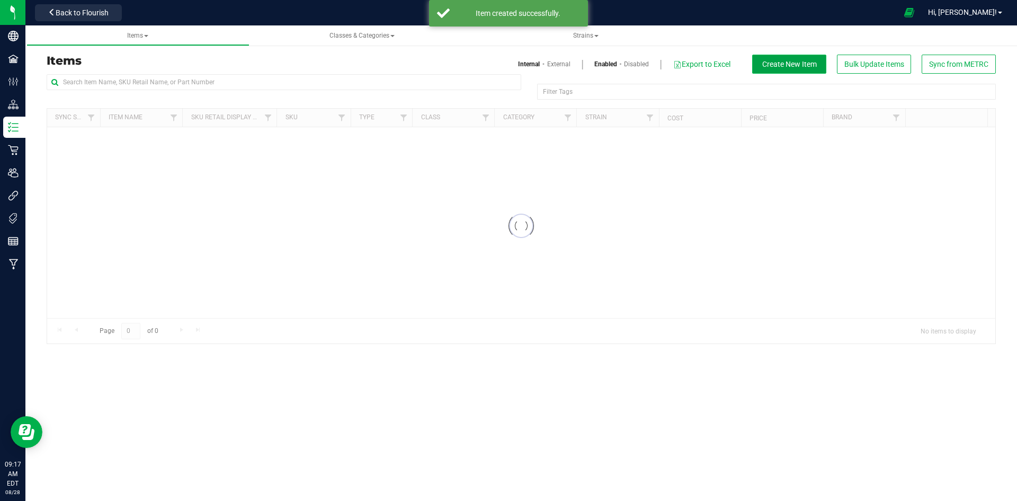
click at [762, 68] on span "Create New Item" at bounding box center [789, 64] width 55 height 8
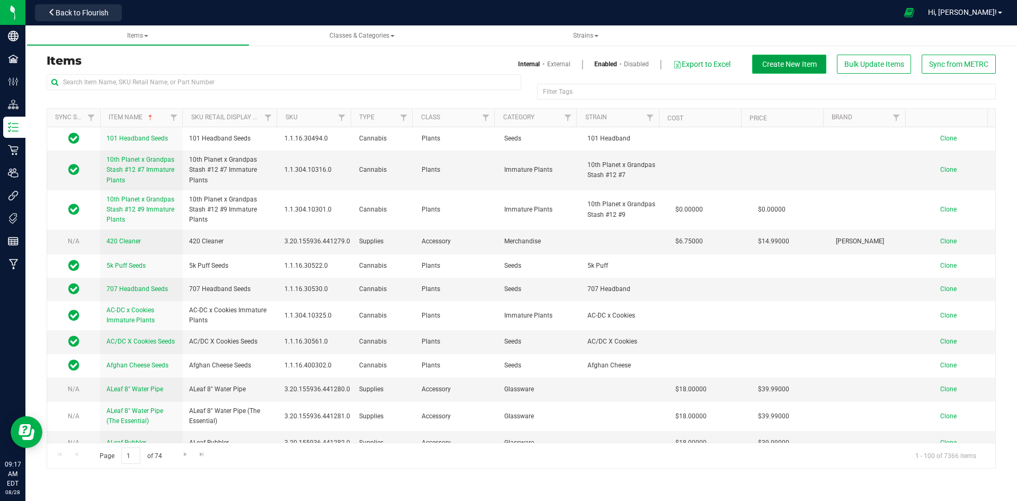
click at [779, 70] on button "Create New Item" at bounding box center [789, 64] width 74 height 19
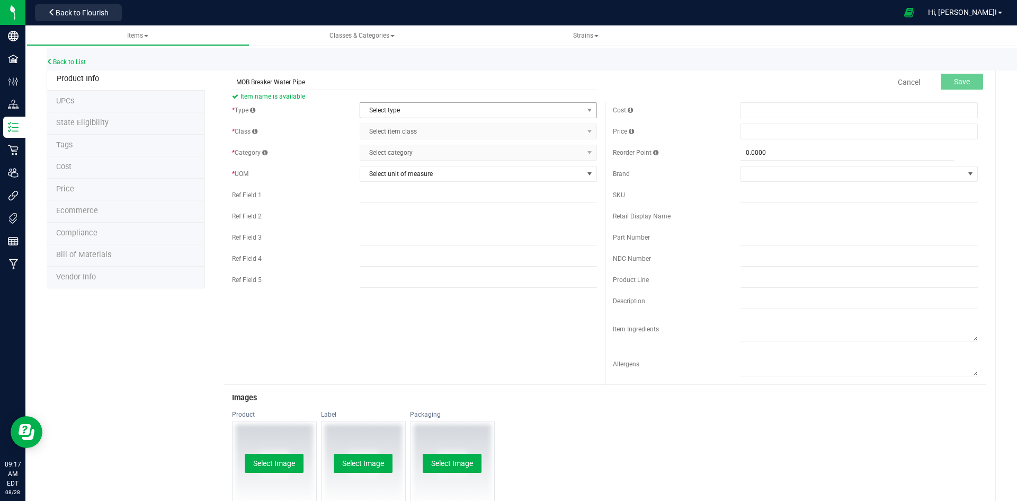
type input "MOB Breaker Water Pipe"
click at [384, 103] on span "Select type" at bounding box center [471, 110] width 223 height 15
drag, startPoint x: 398, startPoint y: 126, endPoint x: 393, endPoint y: 175, distance: 49.6
click at [393, 175] on ul "Cannabis Non-Inventory Raw Materials Supplies" at bounding box center [475, 151] width 234 height 63
click at [393, 175] on li "Supplies" at bounding box center [475, 176] width 234 height 16
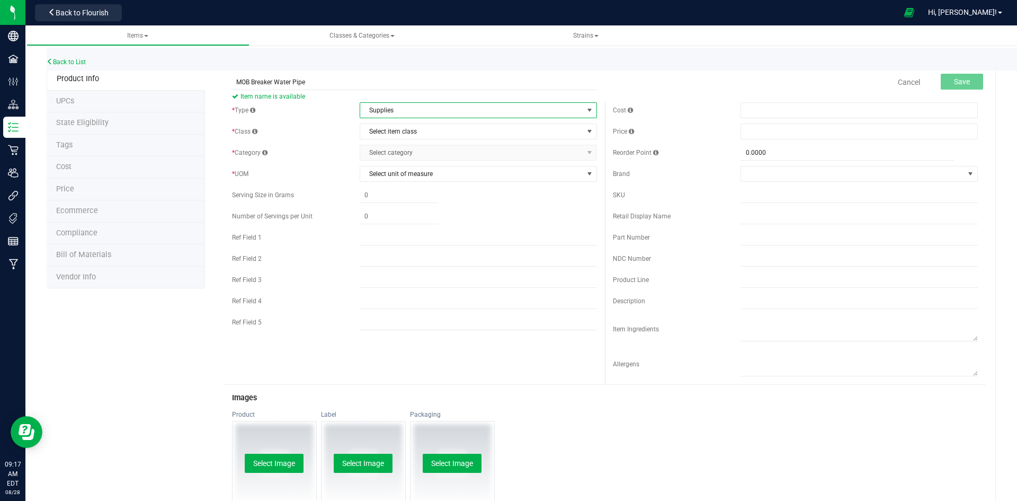
click at [396, 141] on div "* Type Supplies Select type Cannabis Non-Inventory Raw Materials Supplies * Cla…" at bounding box center [414, 218] width 381 height 233
click at [398, 137] on span "Select item class" at bounding box center [471, 131] width 223 height 15
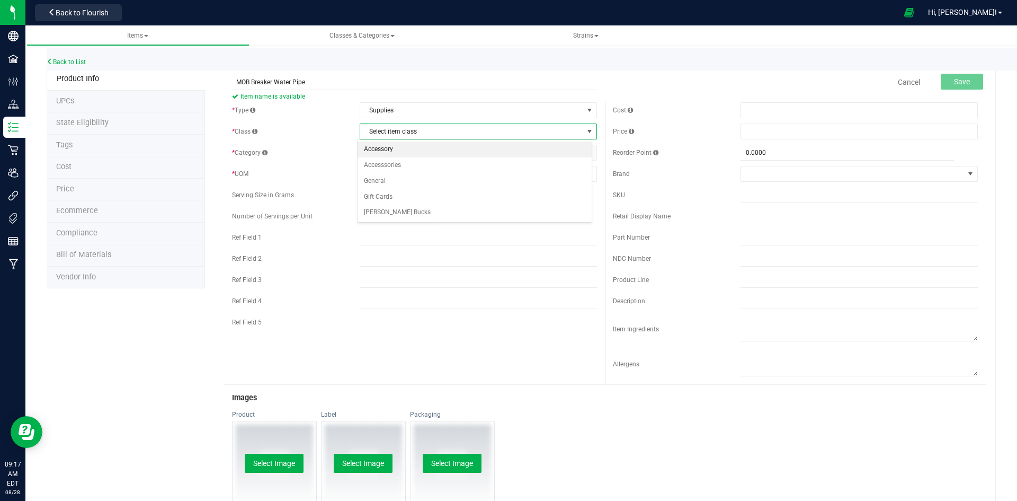
click at [396, 154] on li "Accessory" at bounding box center [475, 149] width 234 height 16
click at [396, 154] on span "Select category" at bounding box center [471, 152] width 223 height 15
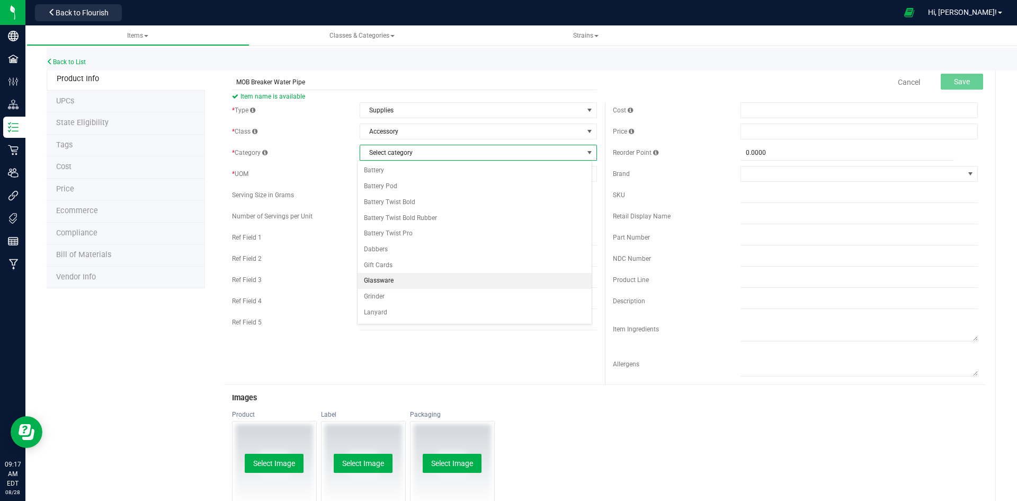
click at [394, 279] on li "Glassware" at bounding box center [475, 281] width 234 height 16
click at [397, 174] on span "Select unit of measure" at bounding box center [471, 173] width 223 height 15
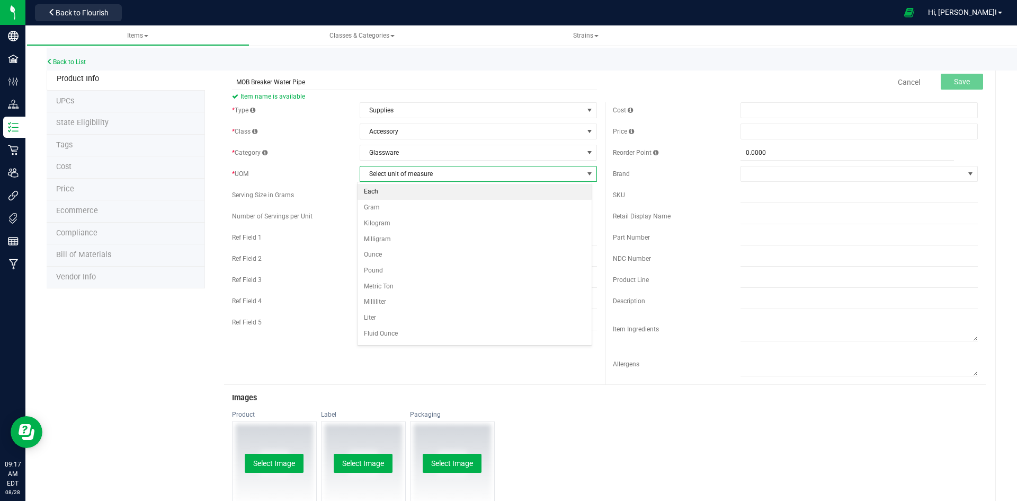
click at [393, 196] on li "Each" at bounding box center [475, 192] width 234 height 16
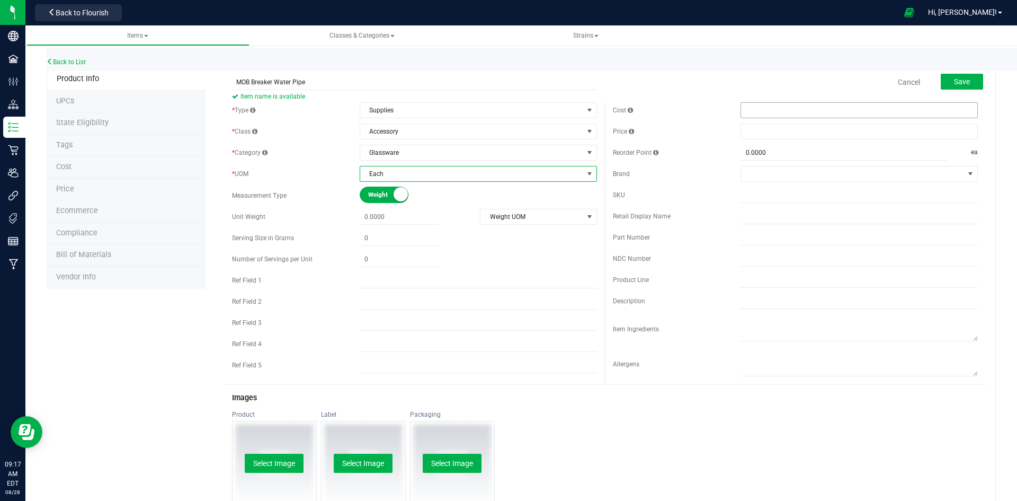
click at [754, 109] on span at bounding box center [859, 110] width 237 height 16
type input "40"
type input "$40.00000"
click at [787, 135] on span at bounding box center [859, 131] width 237 height 16
type input "79.99"
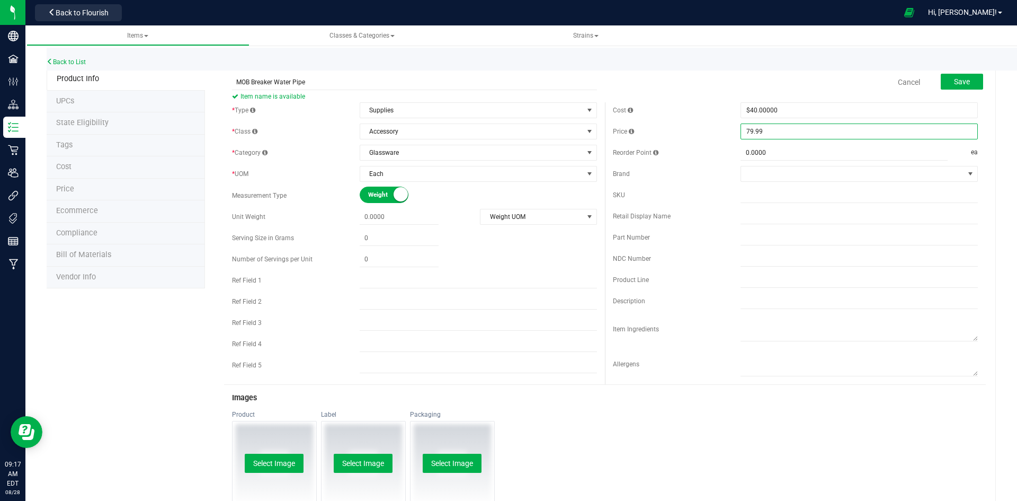
type input "$79.99000"
click at [573, 248] on div "* Type Supplies Select type Cannabis Non-Inventory Raw Materials Supplies * Cla…" at bounding box center [414, 240] width 381 height 276
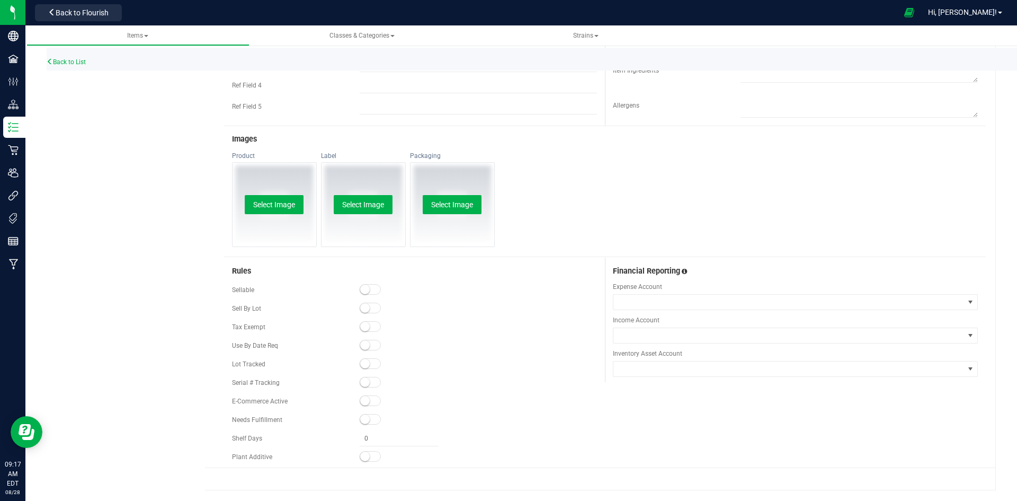
click at [370, 286] on span at bounding box center [370, 289] width 21 height 11
drag, startPoint x: 360, startPoint y: 402, endPoint x: 584, endPoint y: 246, distance: 272.9
click at [360, 401] on small at bounding box center [365, 401] width 10 height 10
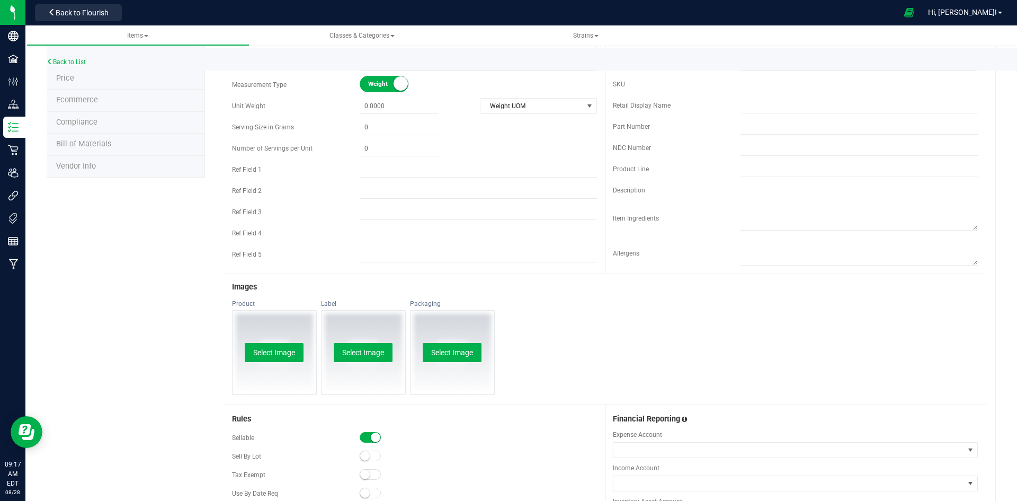
scroll to position [0, 0]
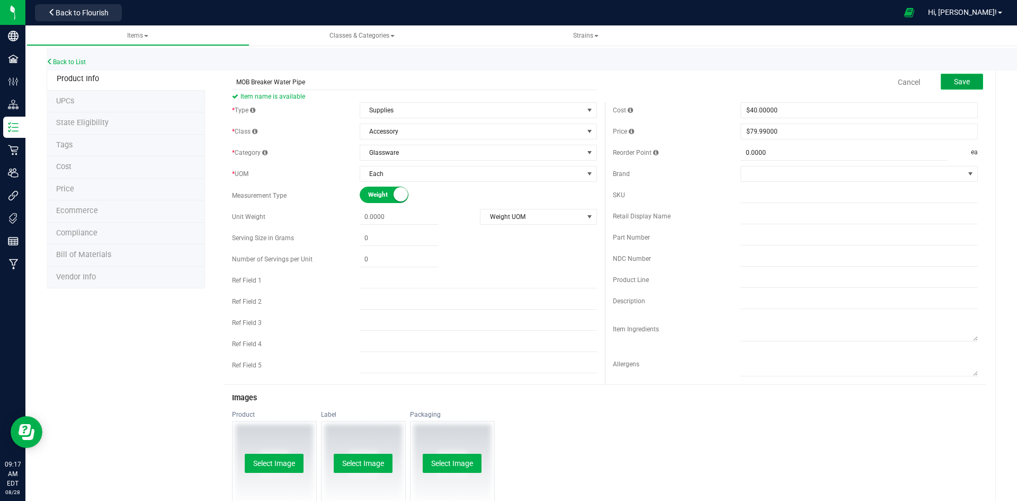
click at [946, 76] on button "Save" at bounding box center [962, 82] width 42 height 16
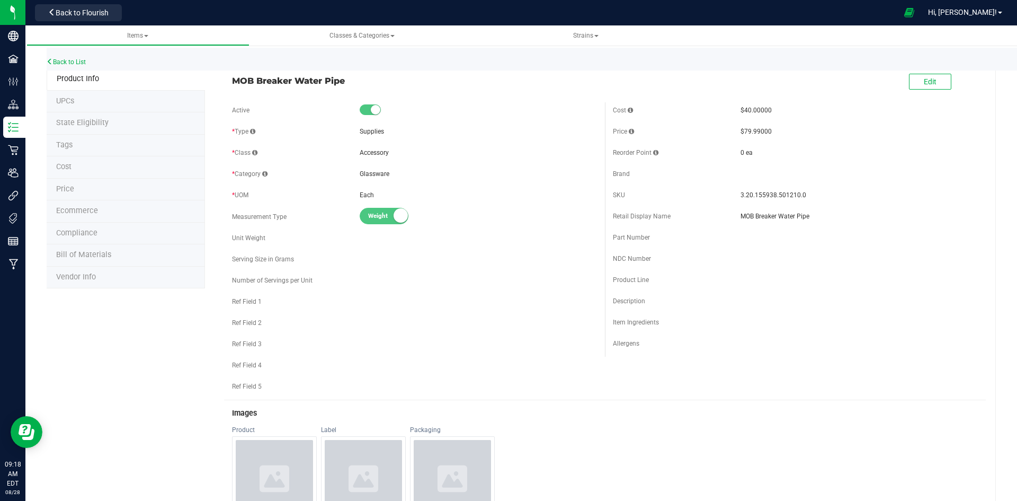
click at [83, 54] on div "Back to List" at bounding box center [555, 59] width 1017 height 23
click at [75, 65] on link "Back to List" at bounding box center [66, 61] width 39 height 7
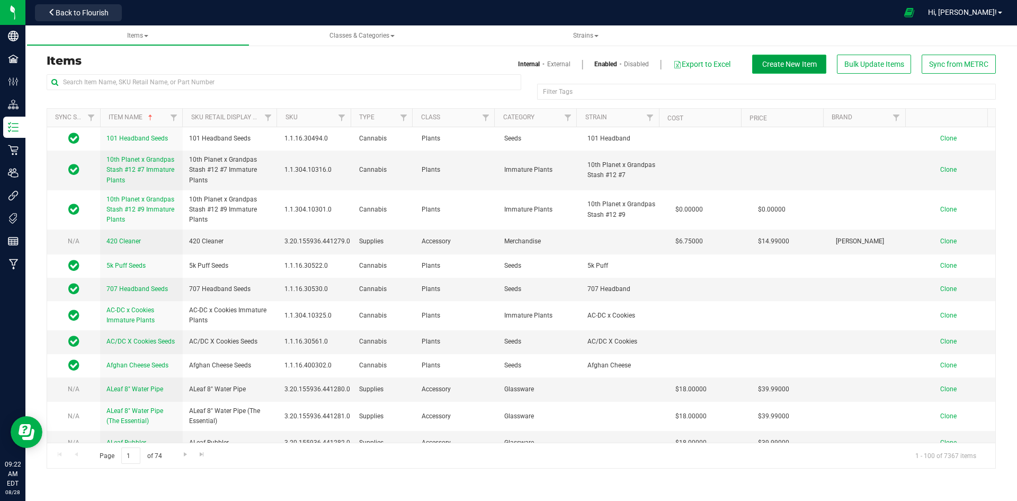
click at [764, 58] on button "Create New Item" at bounding box center [789, 64] width 74 height 19
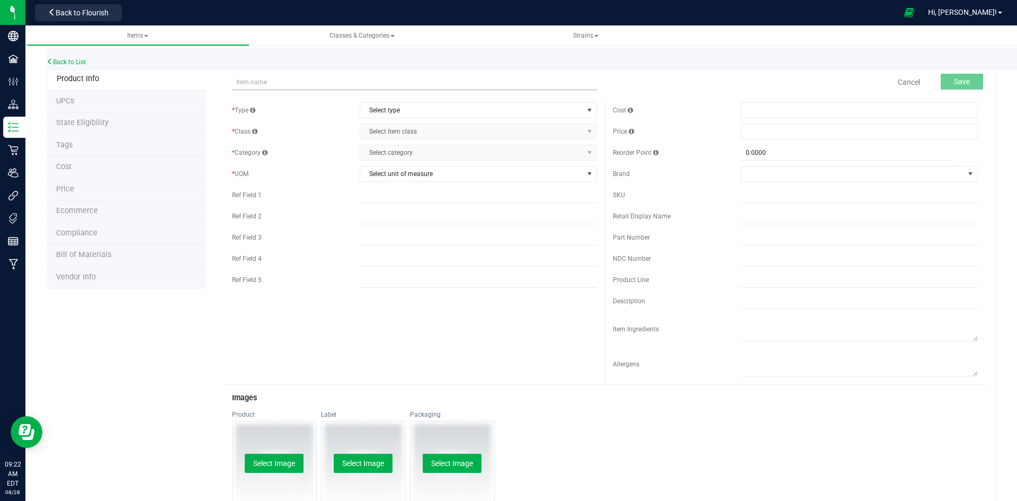
click at [360, 88] on input "text" at bounding box center [414, 82] width 365 height 16
type input "Maven Alpha Plus Torch"
click at [364, 111] on span "Select type" at bounding box center [471, 110] width 223 height 15
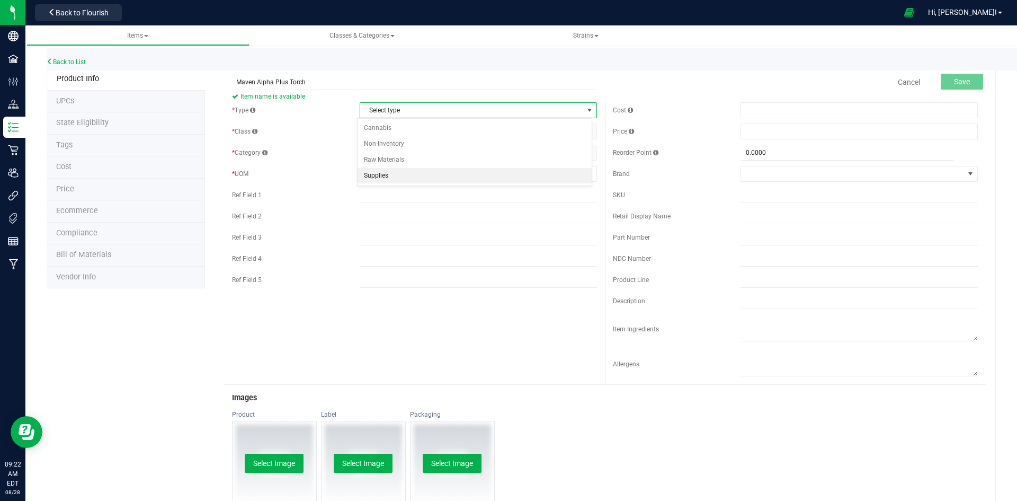
click at [382, 170] on li "Supplies" at bounding box center [475, 176] width 234 height 16
click at [402, 128] on span "Select item class" at bounding box center [471, 131] width 223 height 15
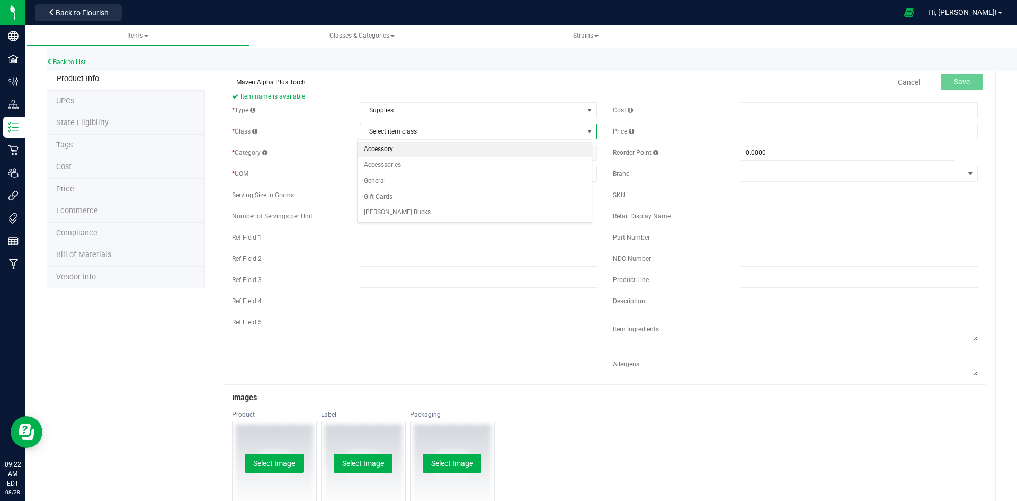
click at [393, 151] on li "Accessory" at bounding box center [475, 149] width 234 height 16
click at [393, 151] on span "Select category" at bounding box center [471, 152] width 223 height 15
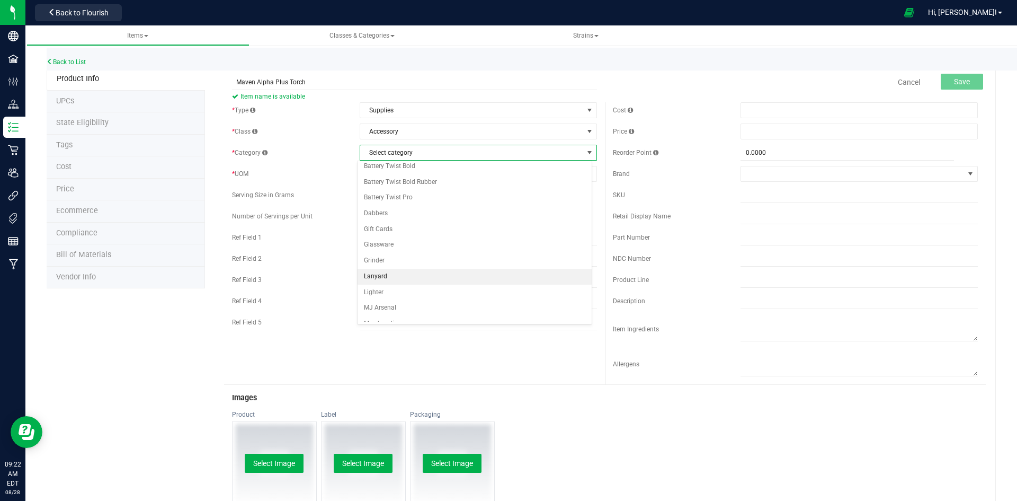
scroll to position [53, 0]
click at [397, 274] on li "Lighter" at bounding box center [475, 276] width 234 height 16
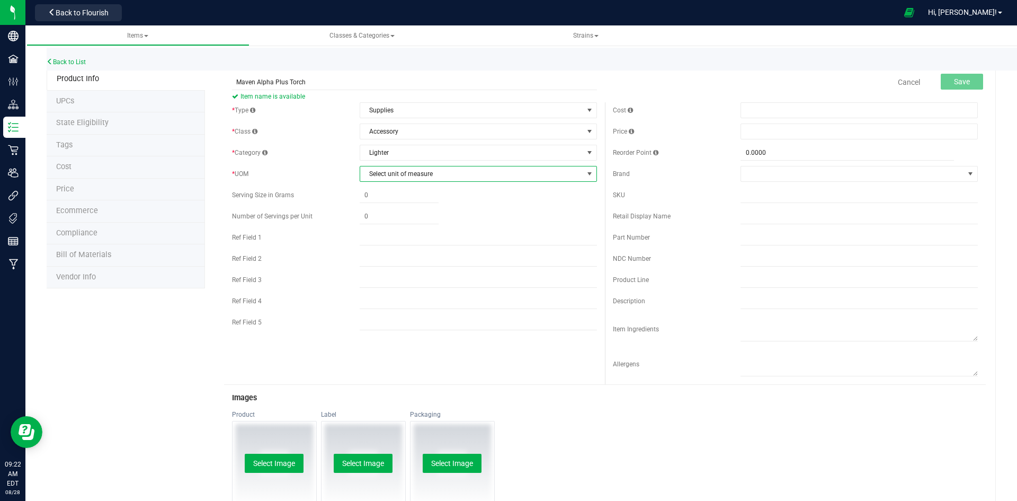
click at [412, 179] on span "Select unit of measure" at bounding box center [471, 173] width 223 height 15
click at [403, 185] on li "Each" at bounding box center [475, 192] width 234 height 16
click at [764, 109] on span at bounding box center [859, 110] width 237 height 16
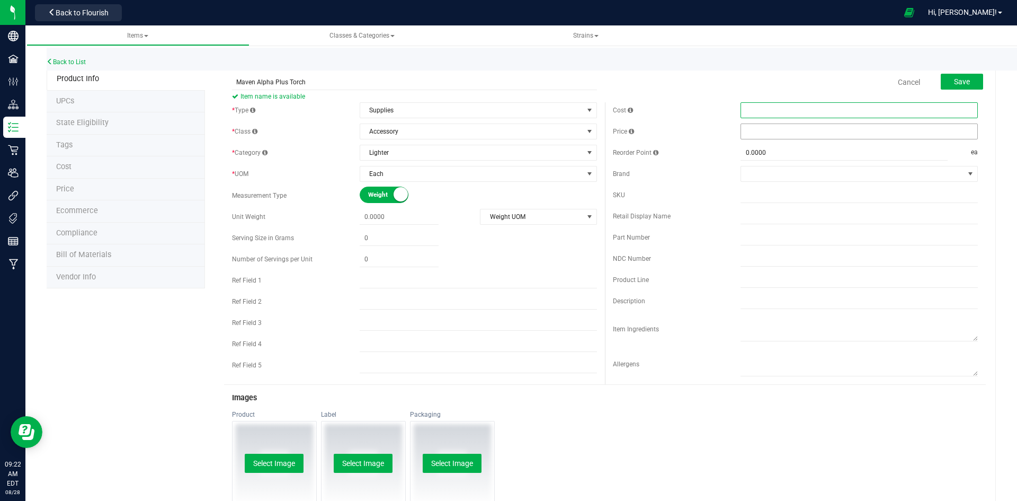
click at [755, 124] on span at bounding box center [859, 131] width 237 height 16
type input "11.99"
type input "$11.99000"
click at [727, 124] on div "Price $11.99000 11.99" at bounding box center [795, 131] width 365 height 16
click at [778, 112] on span at bounding box center [859, 110] width 237 height 16
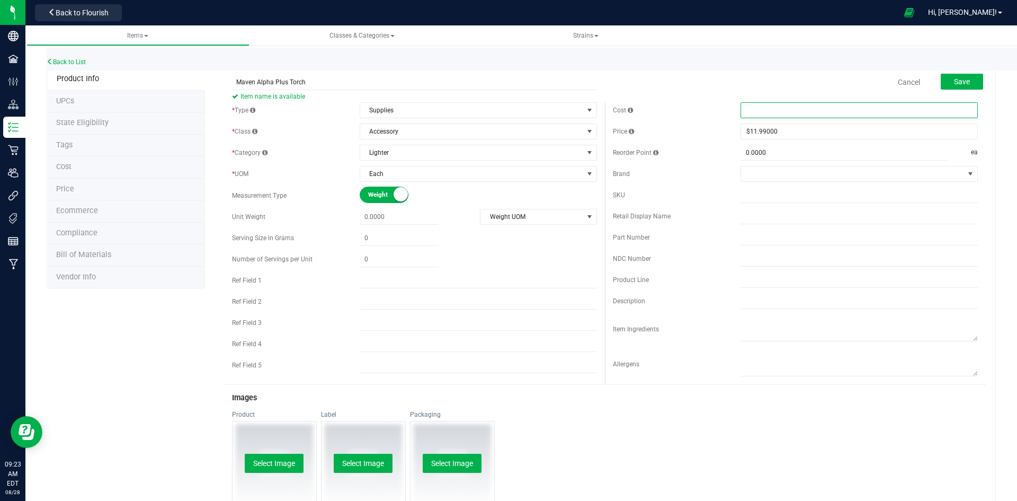
type input "4"
type input "$4.00000"
click at [690, 87] on div "Cancel Save" at bounding box center [795, 82] width 381 height 26
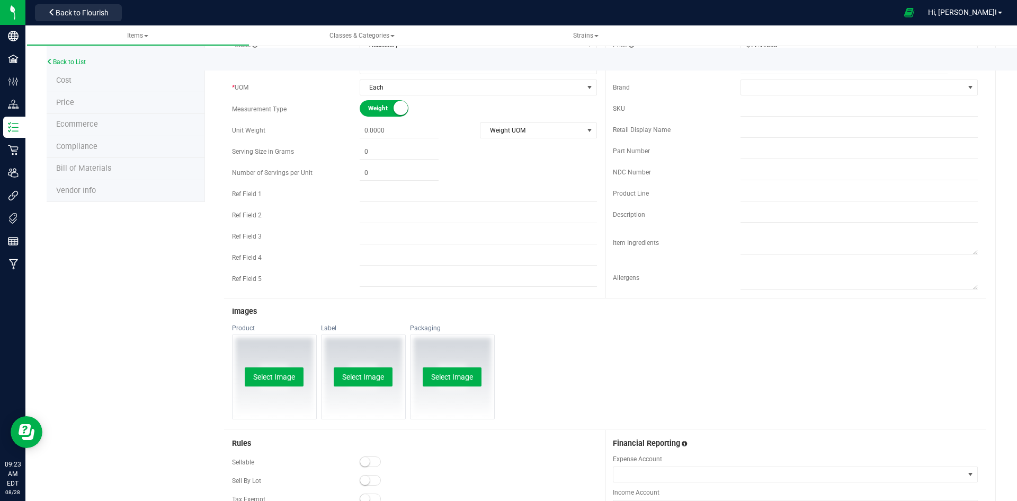
scroll to position [259, 0]
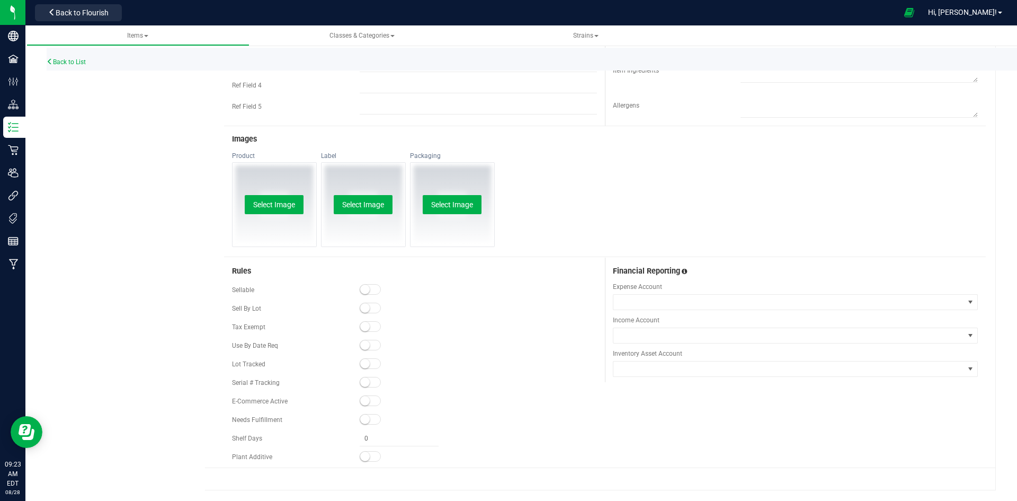
drag, startPoint x: 365, startPoint y: 284, endPoint x: 357, endPoint y: 356, distance: 72.0
click at [365, 285] on span at bounding box center [370, 289] width 21 height 11
click at [360, 399] on small at bounding box center [365, 401] width 10 height 10
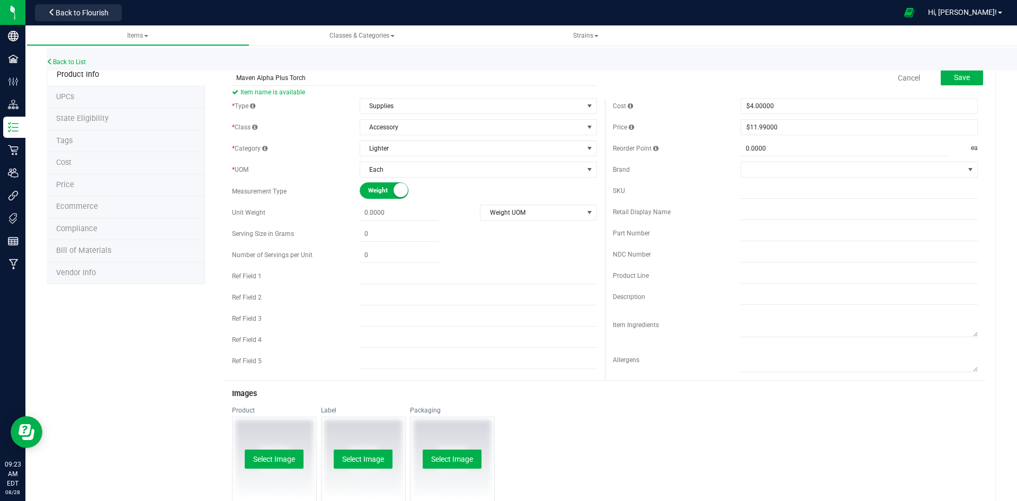
scroll to position [0, 0]
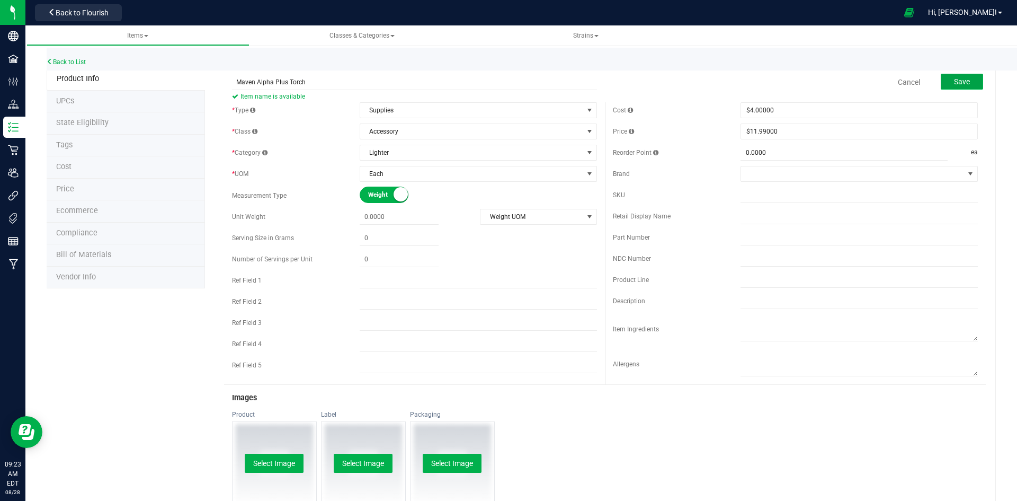
click at [958, 84] on span "Save" at bounding box center [962, 81] width 16 height 8
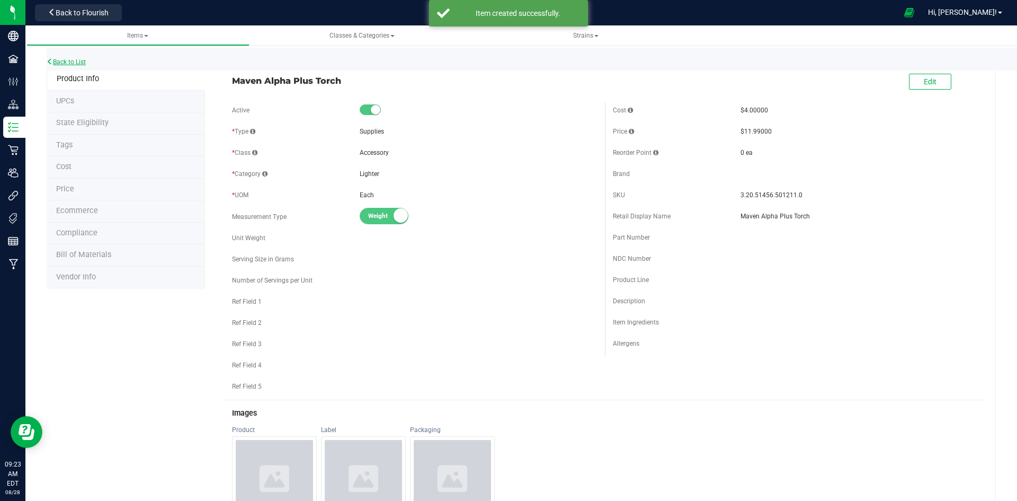
click at [60, 61] on link "Back to List" at bounding box center [66, 61] width 39 height 7
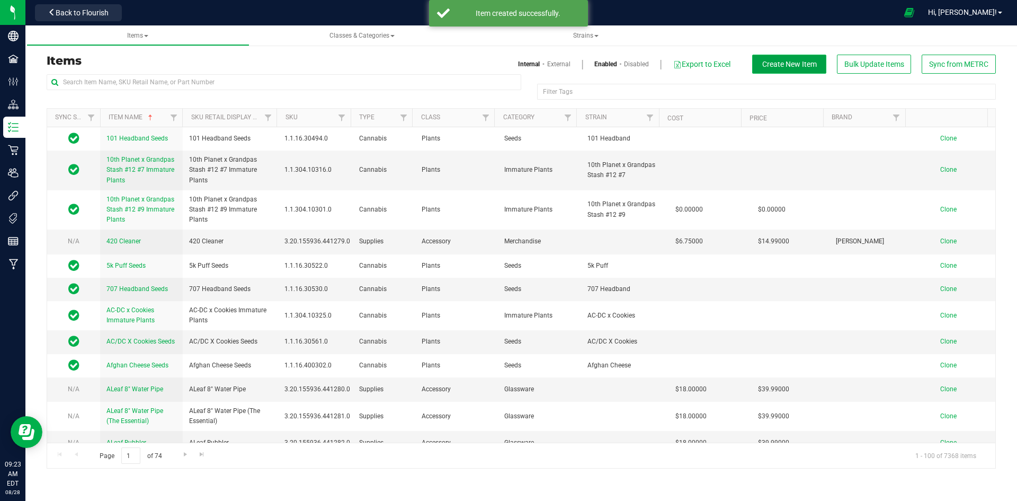
click at [807, 60] on span "Create New Item" at bounding box center [789, 64] width 55 height 8
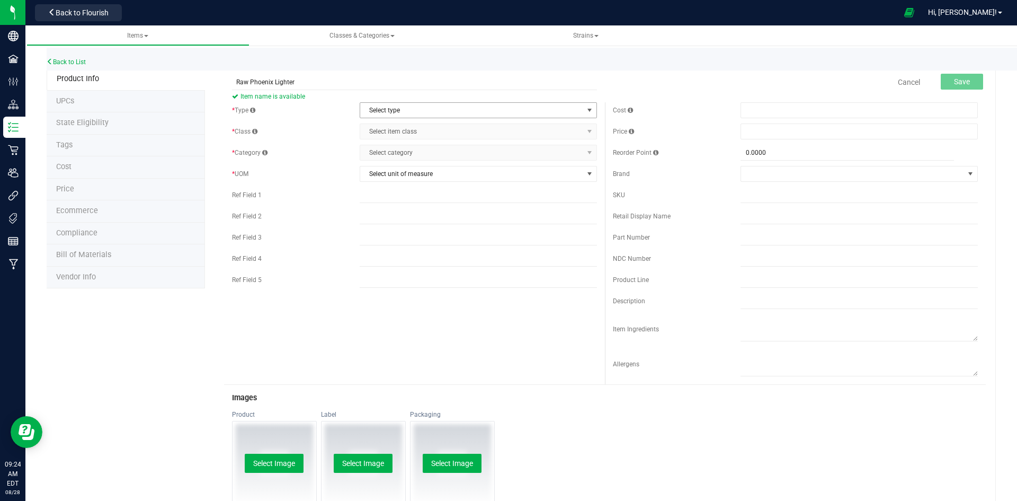
type input "Raw Phoenix Lighter"
click at [536, 115] on span "Select type" at bounding box center [471, 110] width 223 height 15
click at [486, 175] on li "Supplies" at bounding box center [475, 176] width 234 height 16
click at [484, 134] on span "Select item class" at bounding box center [471, 131] width 223 height 15
click at [462, 154] on li "Accessory" at bounding box center [475, 149] width 234 height 16
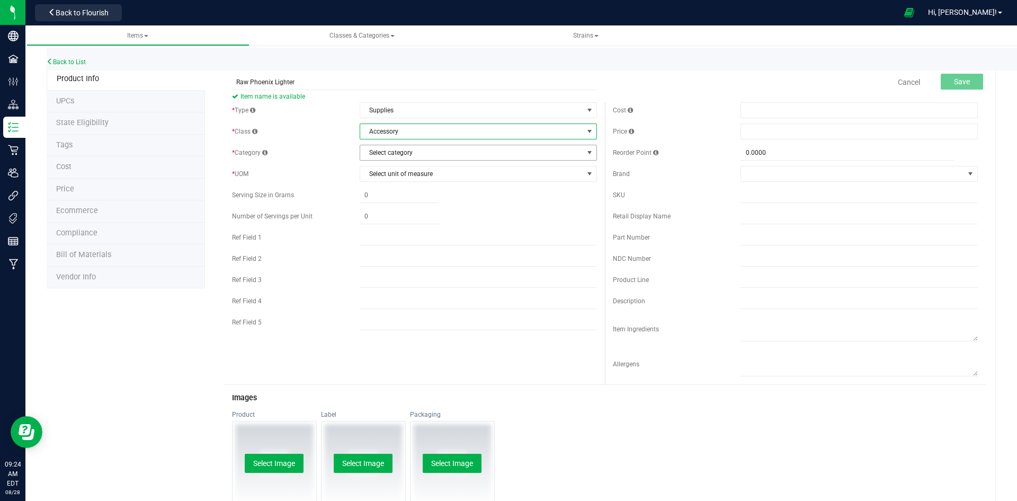
click at [459, 154] on span "Select category" at bounding box center [471, 152] width 223 height 15
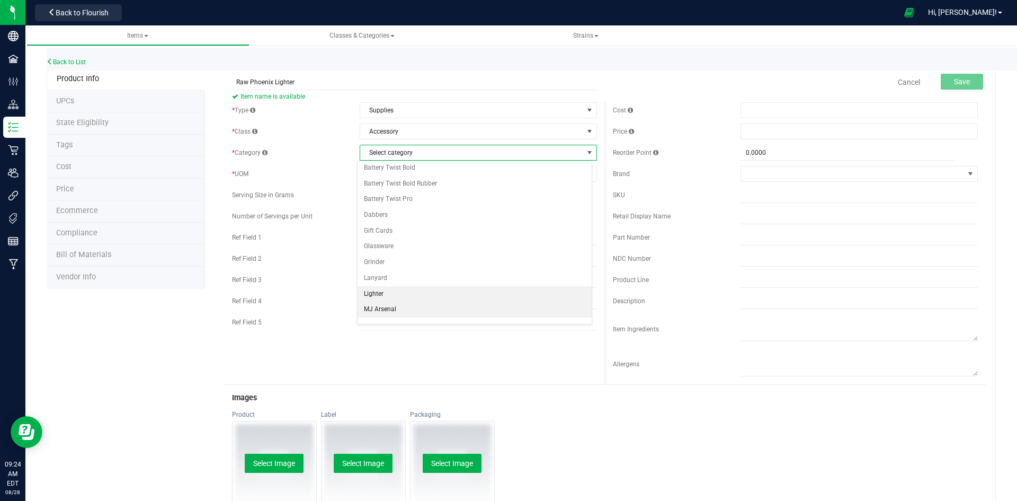
scroll to position [53, 0]
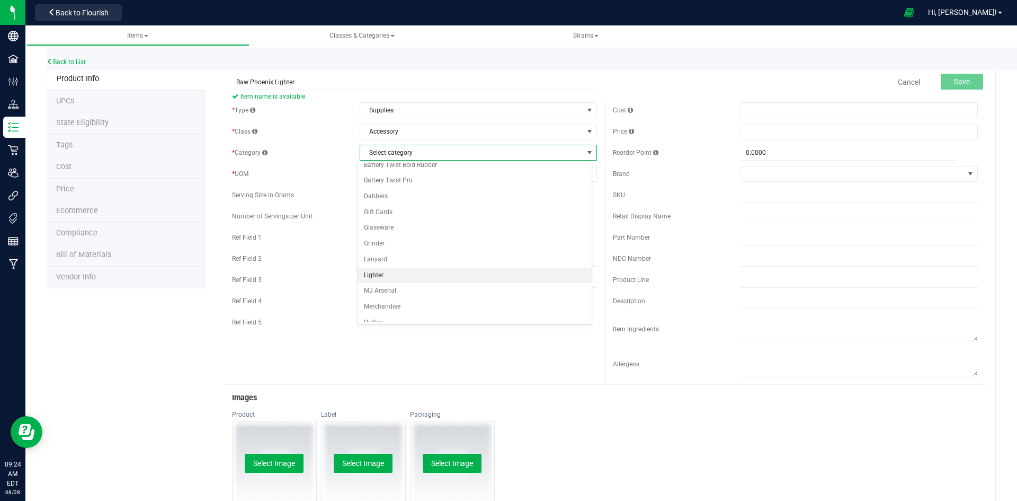
click at [428, 273] on li "Lighter" at bounding box center [475, 276] width 234 height 16
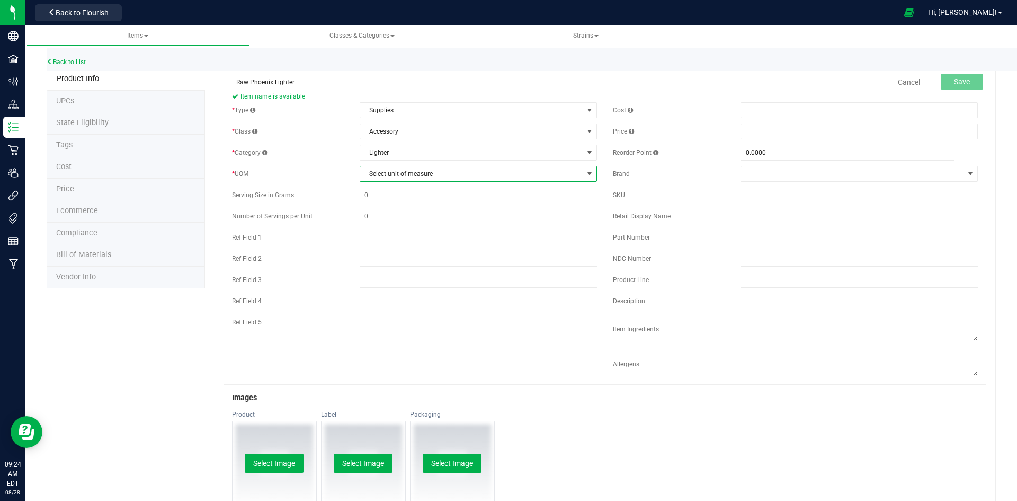
click at [423, 173] on span "Select unit of measure" at bounding box center [471, 173] width 223 height 15
click at [410, 190] on li "Each" at bounding box center [475, 192] width 234 height 16
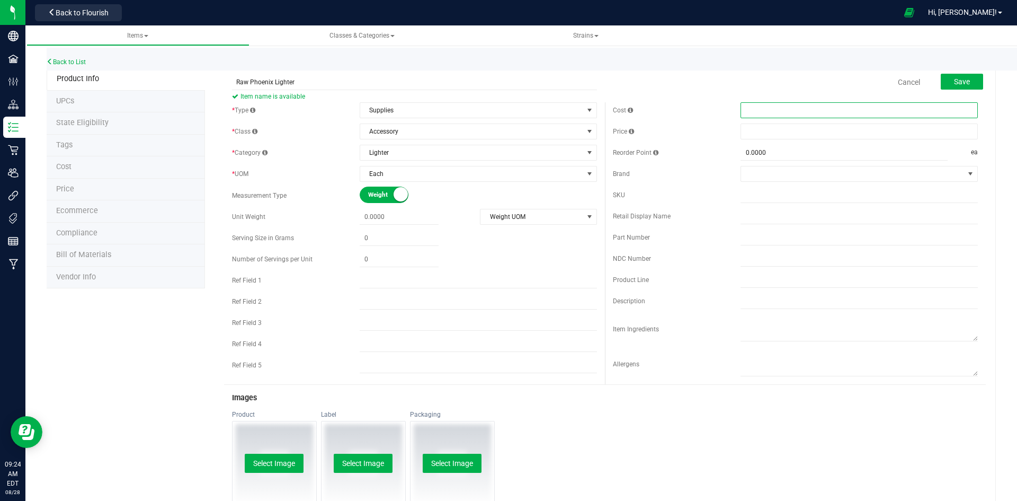
click at [742, 113] on span at bounding box center [859, 110] width 237 height 16
type input "2"
type input "$2.00000"
click at [700, 101] on form "Raw Phoenix Lighter Item name is available Cancel Save * Type Supplies Select t…" at bounding box center [605, 398] width 762 height 658
click at [799, 129] on span at bounding box center [859, 131] width 237 height 16
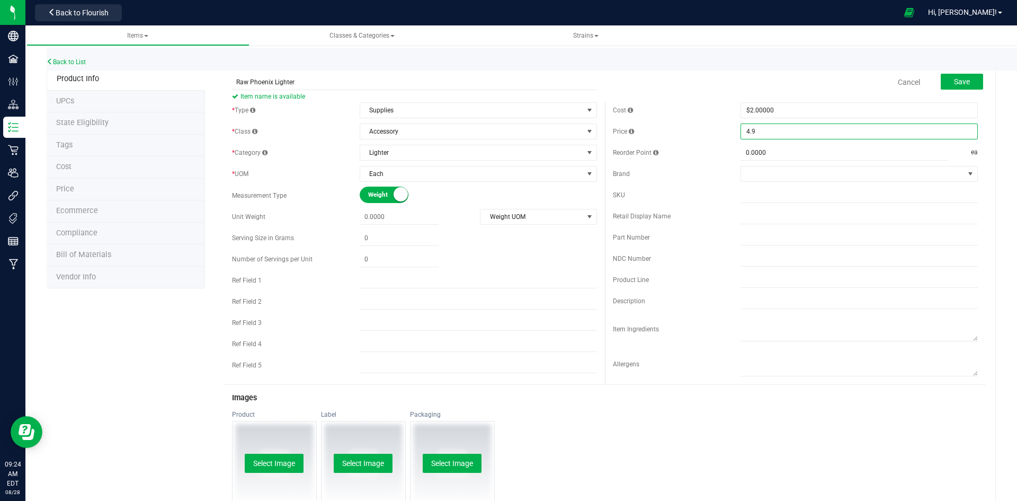
type input "4.99"
type input "$4.99000"
click at [671, 80] on div "Cancel Save" at bounding box center [795, 82] width 381 height 26
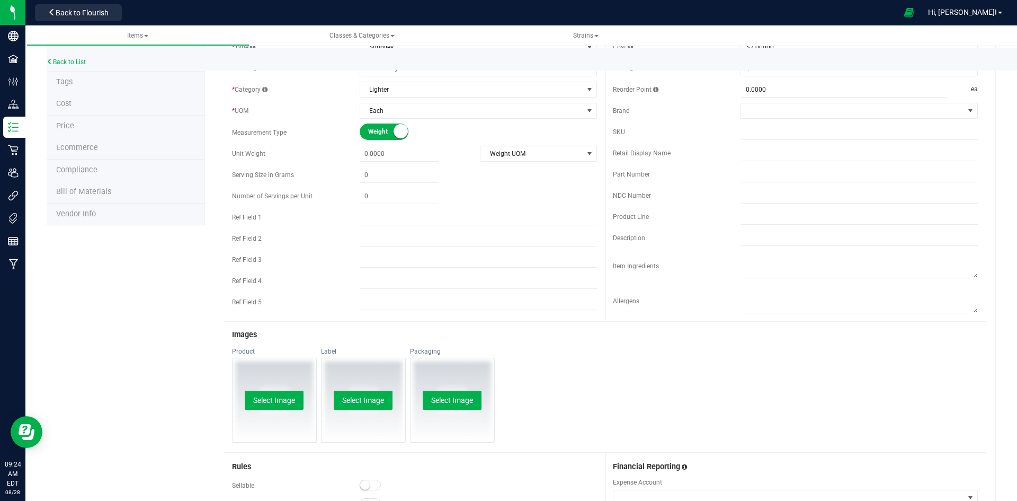
scroll to position [259, 0]
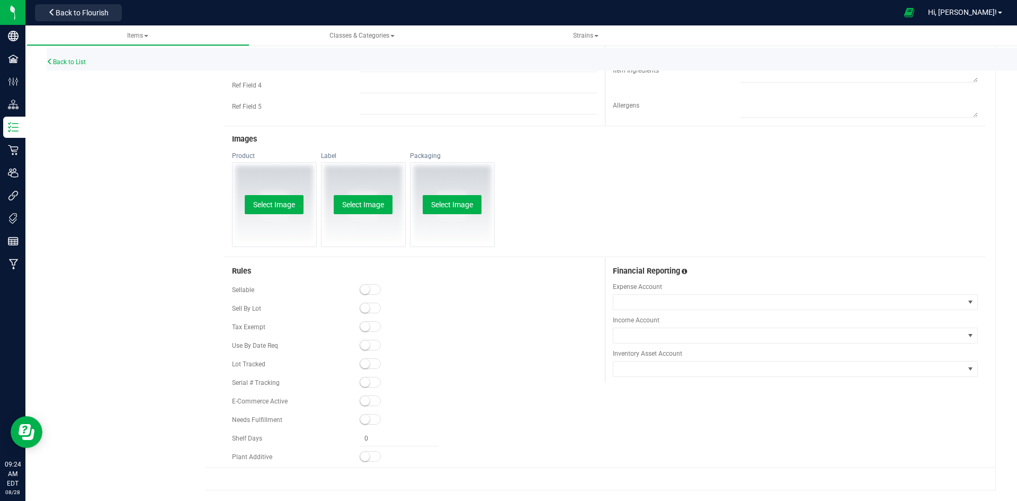
click at [361, 285] on small at bounding box center [365, 289] width 10 height 10
drag, startPoint x: 366, startPoint y: 399, endPoint x: 393, endPoint y: 381, distance: 32.5
click at [366, 399] on small at bounding box center [365, 401] width 10 height 10
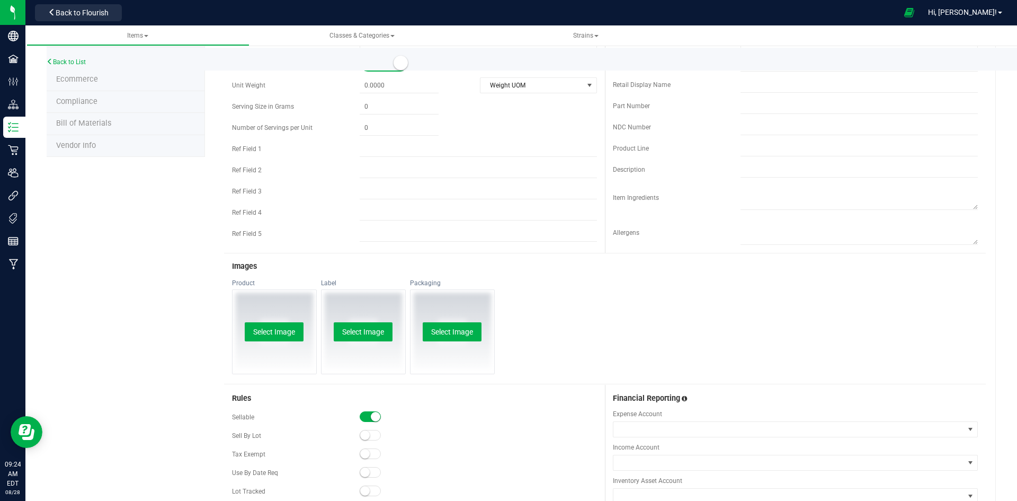
scroll to position [0, 0]
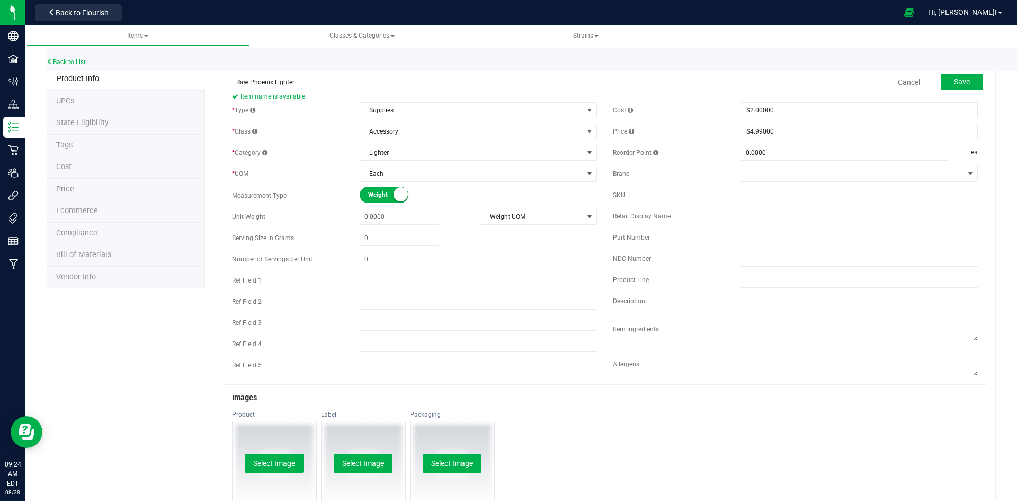
click at [956, 93] on div "Cancel Save" at bounding box center [795, 82] width 381 height 26
click at [958, 91] on div "Save" at bounding box center [954, 83] width 58 height 22
click at [958, 88] on button "Save" at bounding box center [962, 82] width 42 height 16
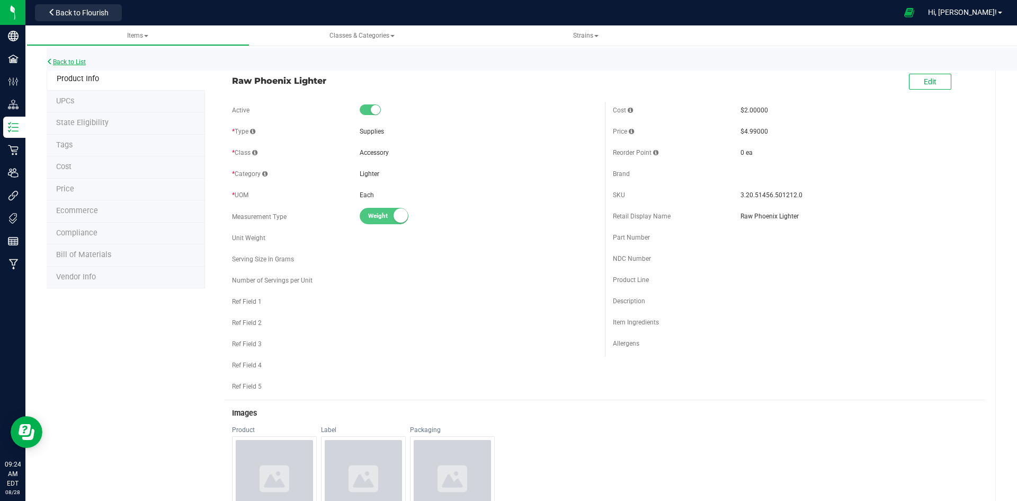
drag, startPoint x: 93, startPoint y: 63, endPoint x: 80, endPoint y: 62, distance: 12.8
click at [93, 63] on div "Back to List" at bounding box center [555, 59] width 1017 height 23
click at [80, 62] on link "Back to List" at bounding box center [66, 61] width 39 height 7
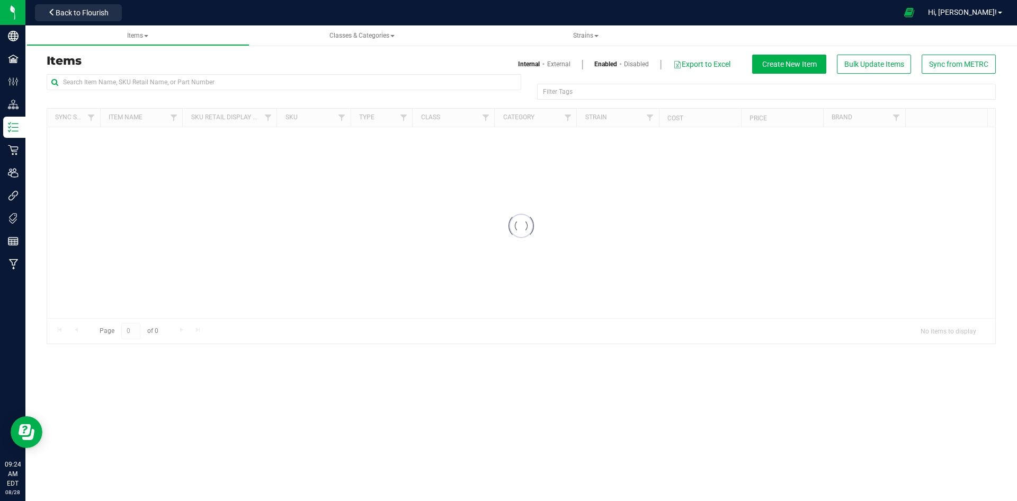
click at [123, 70] on div "Items Internal External Enabled Disabled Export to Excel Create New Item Bulk U…" at bounding box center [521, 64] width 965 height 19
click at [131, 86] on input "text" at bounding box center [284, 82] width 475 height 16
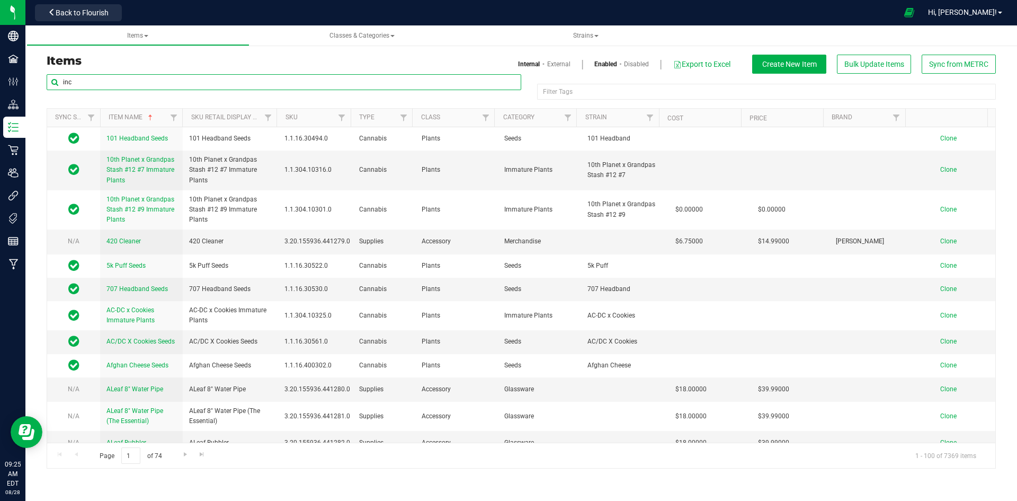
type input "inch"
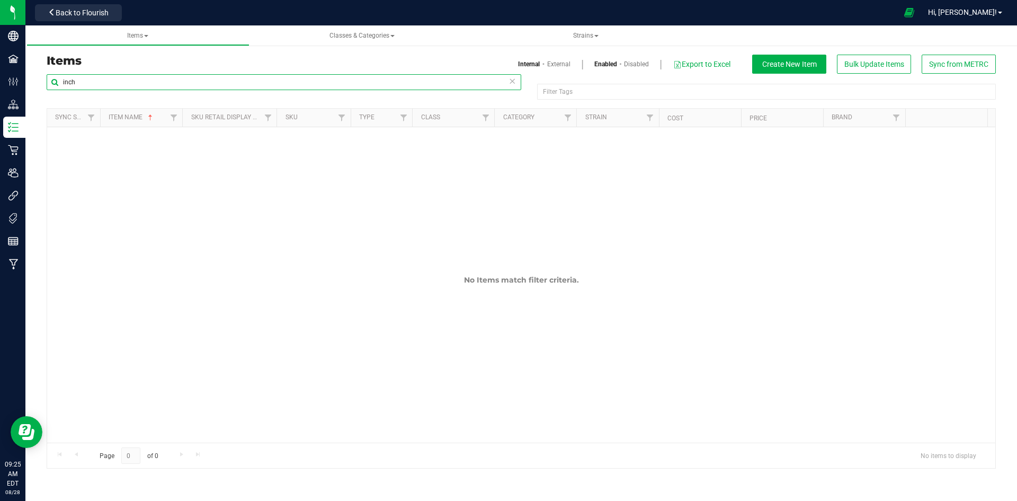
click at [132, 90] on input "inch" at bounding box center [284, 82] width 475 height 16
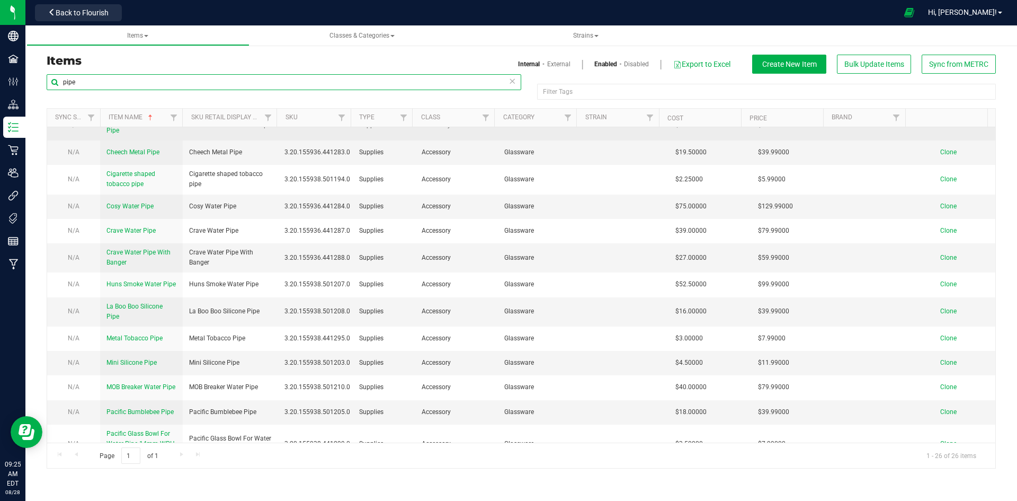
scroll to position [29, 0]
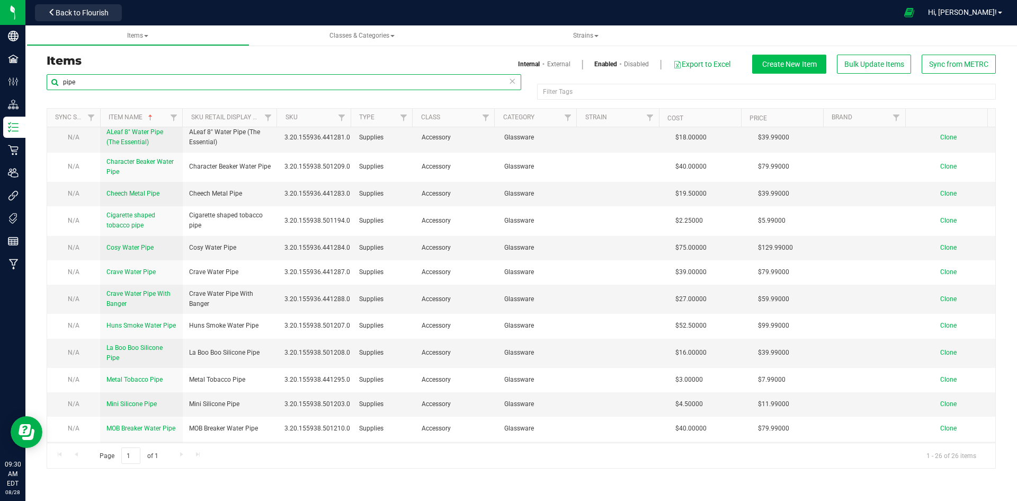
type input "pipe"
click at [792, 70] on button "Create New Item" at bounding box center [789, 64] width 74 height 19
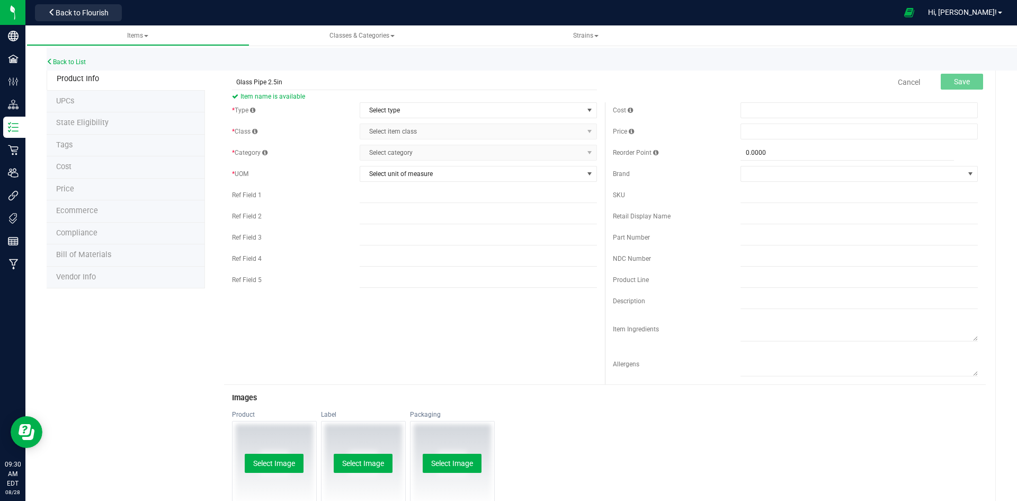
type input "Glass Pipe 2.5in"
click at [710, 94] on div "Cancel Save" at bounding box center [795, 82] width 381 height 26
click at [449, 116] on span "Select type" at bounding box center [471, 110] width 223 height 15
click at [414, 172] on li "Supplies" at bounding box center [475, 176] width 234 height 16
click at [414, 137] on span "Select item class" at bounding box center [471, 131] width 223 height 15
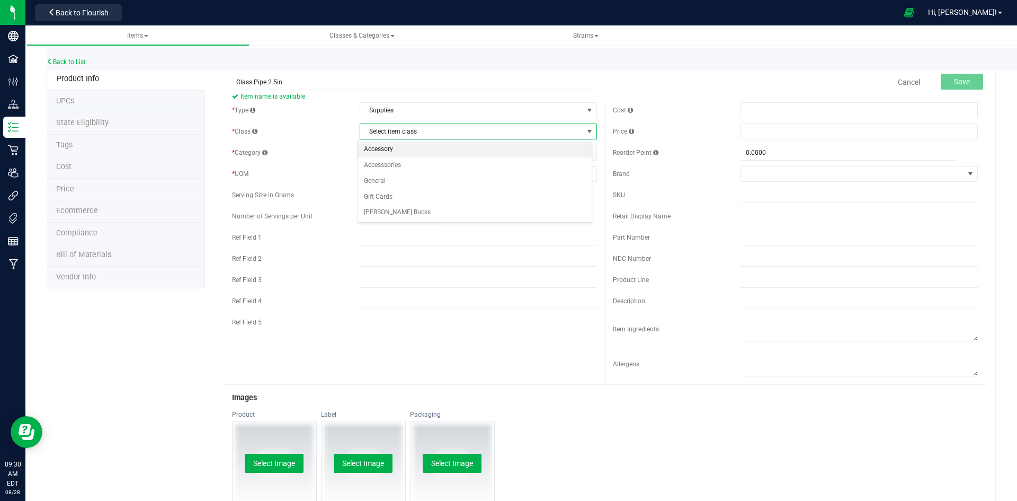
click at [410, 146] on li "Accessory" at bounding box center [475, 149] width 234 height 16
click at [408, 158] on span "Select category" at bounding box center [471, 152] width 223 height 15
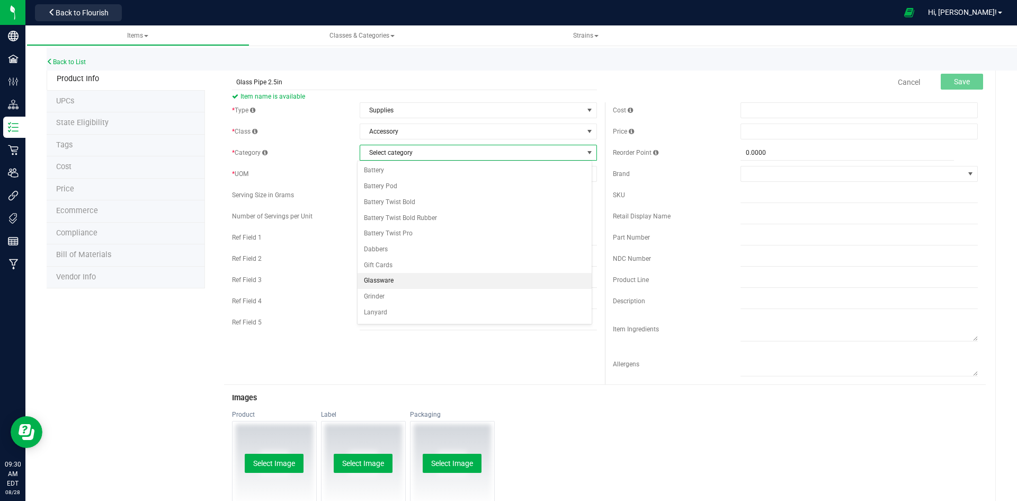
click at [401, 283] on li "Glassware" at bounding box center [475, 281] width 234 height 16
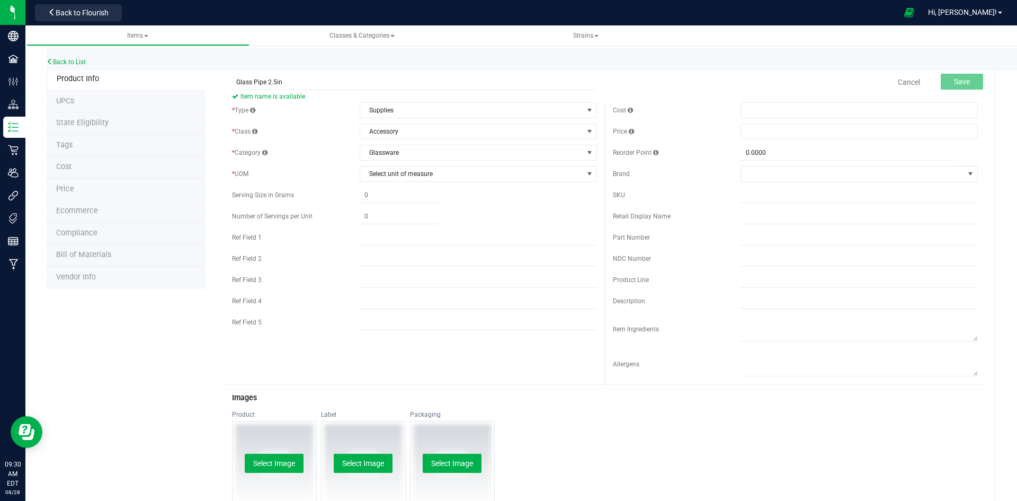
click at [410, 184] on div "* Type Supplies Select type Cannabis Non-Inventory Raw Materials Supplies * Cla…" at bounding box center [414, 218] width 381 height 233
click at [413, 180] on span "Select unit of measure" at bounding box center [471, 173] width 223 height 15
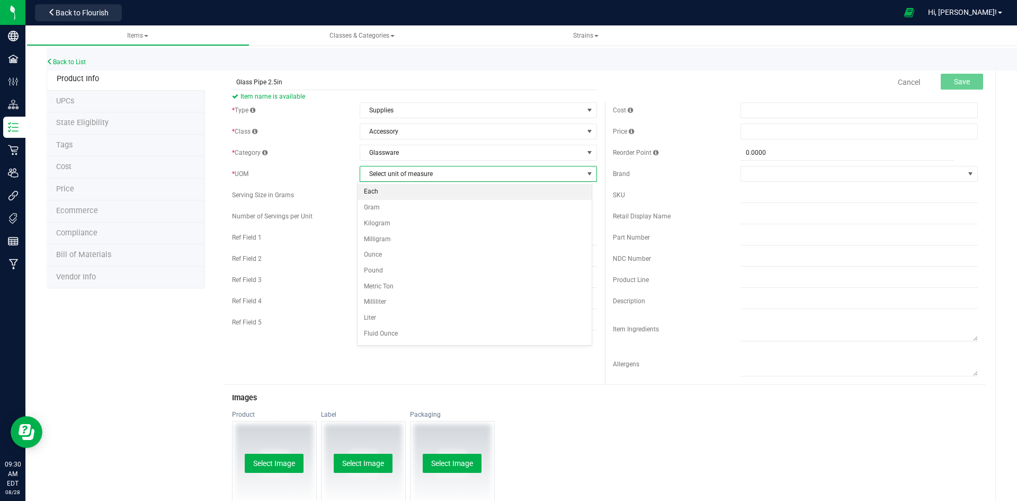
click at [407, 188] on li "Each" at bounding box center [475, 192] width 234 height 16
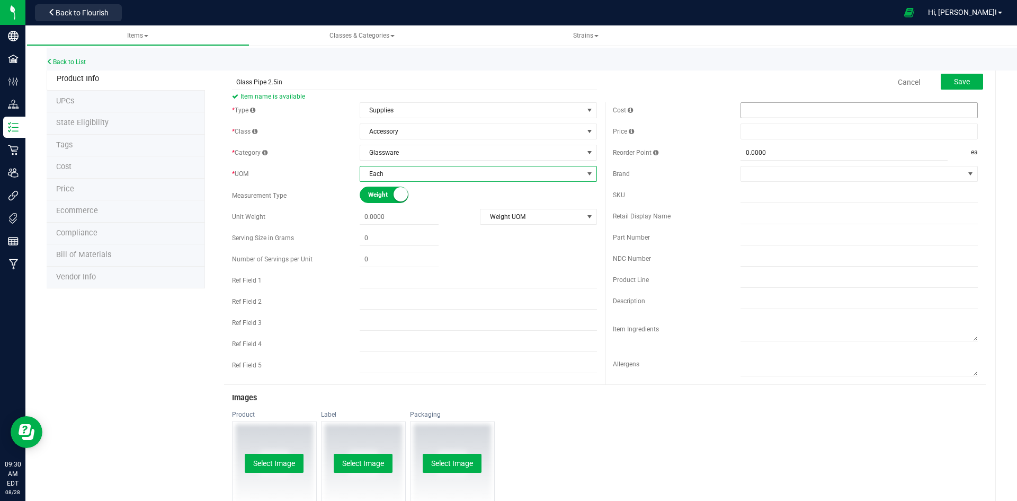
click at [766, 105] on span at bounding box center [859, 110] width 237 height 16
type input "2"
type input "$2.00000"
click at [758, 133] on span at bounding box center [859, 131] width 237 height 16
type input "7"
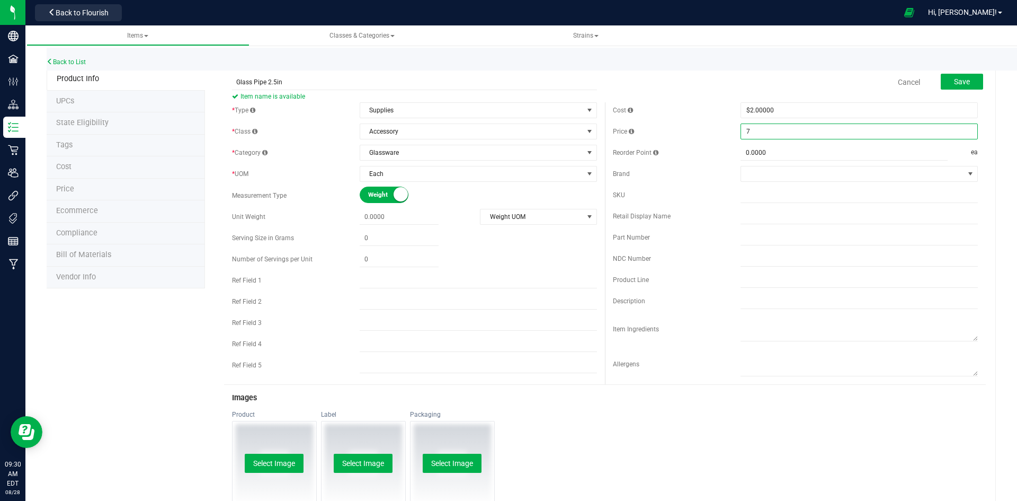
type input "$7.00000"
click at [768, 84] on div "Cancel Save" at bounding box center [795, 82] width 381 height 26
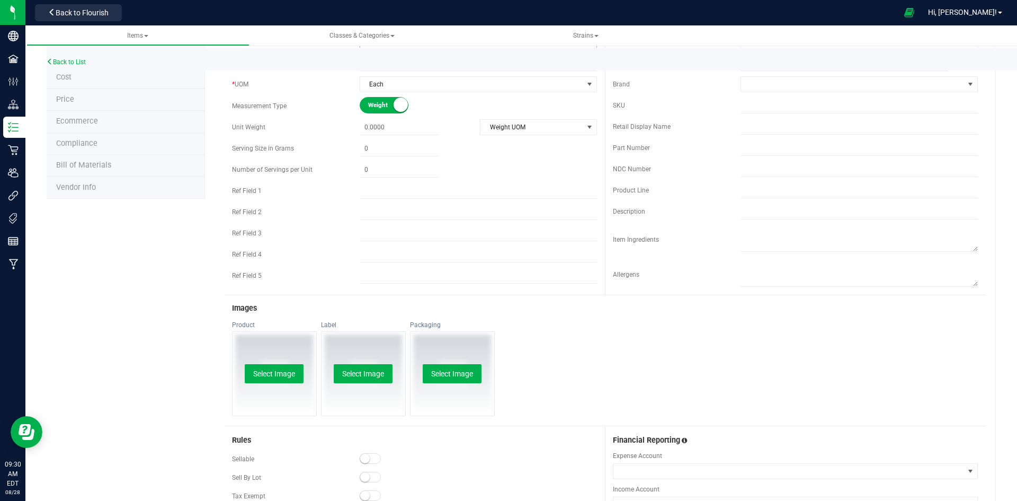
scroll to position [259, 0]
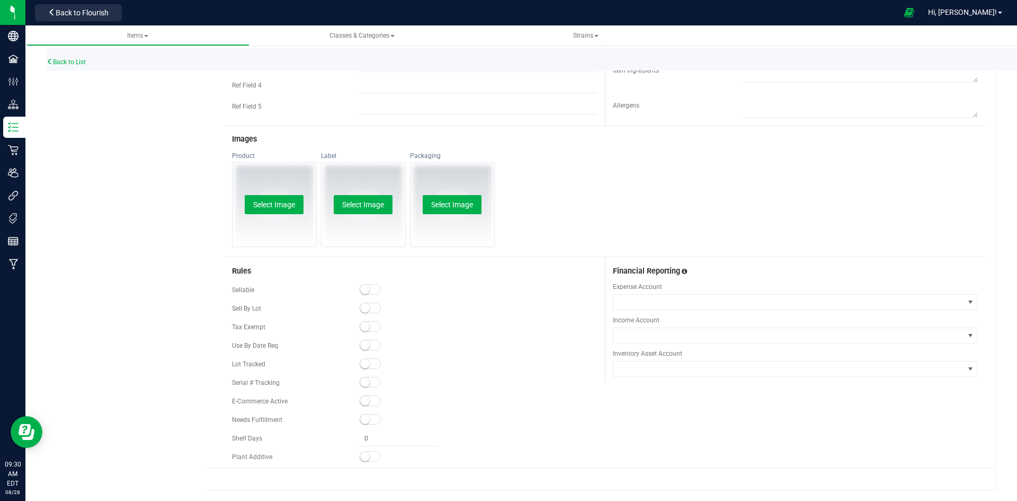
click at [364, 286] on small at bounding box center [365, 289] width 10 height 10
click at [364, 398] on small at bounding box center [365, 401] width 10 height 10
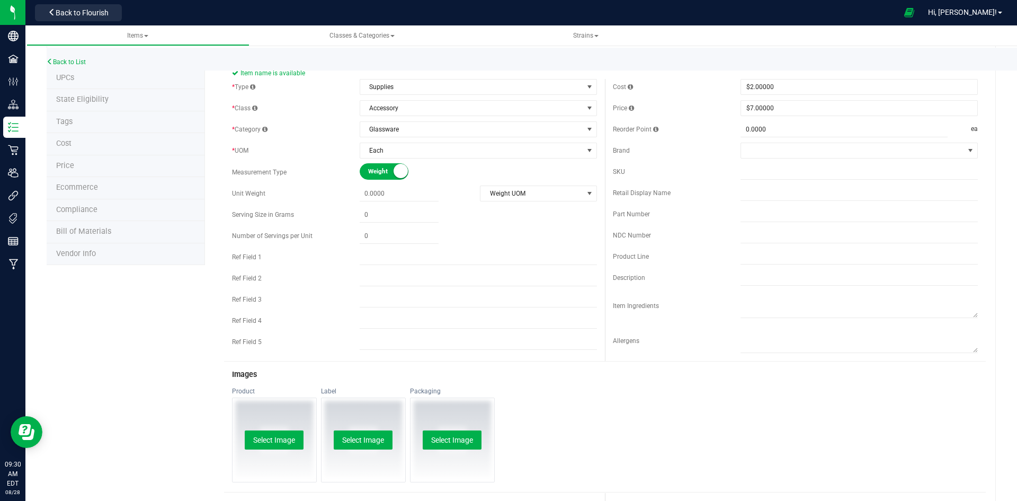
scroll to position [0, 0]
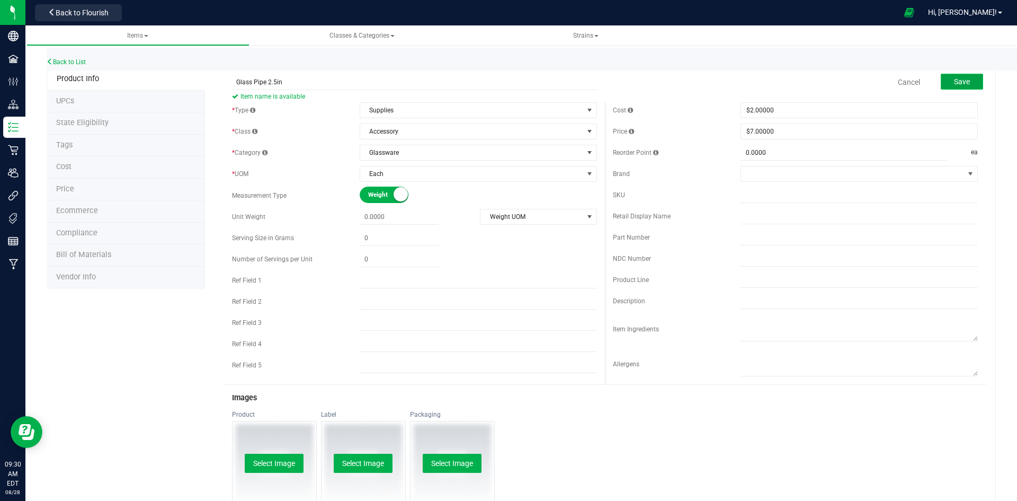
click at [954, 84] on span "Save" at bounding box center [962, 81] width 16 height 8
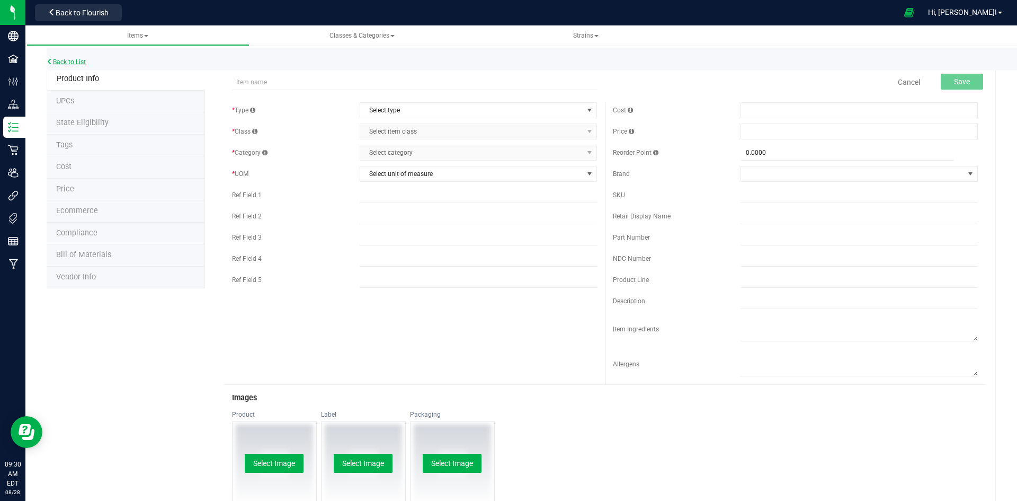
click at [75, 59] on link "Back to List" at bounding box center [66, 61] width 39 height 7
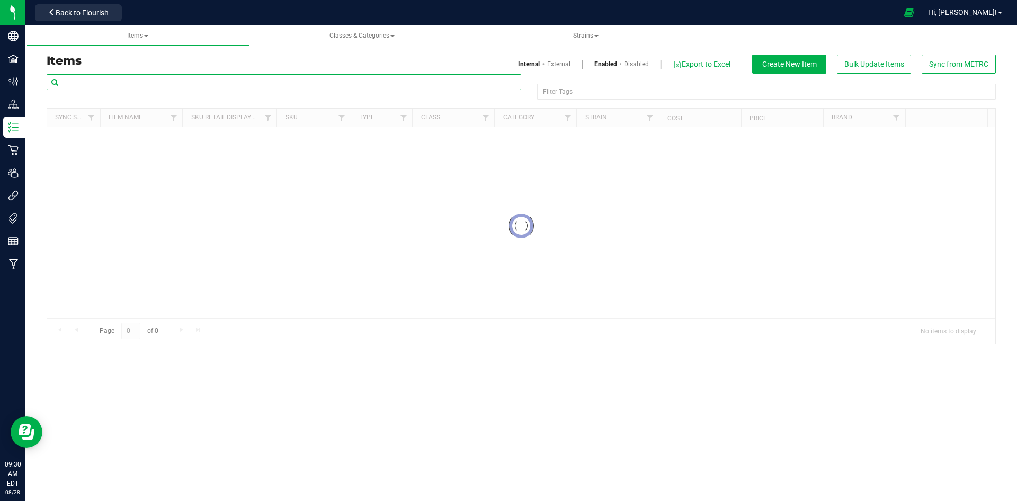
click at [140, 75] on input "text" at bounding box center [284, 82] width 475 height 16
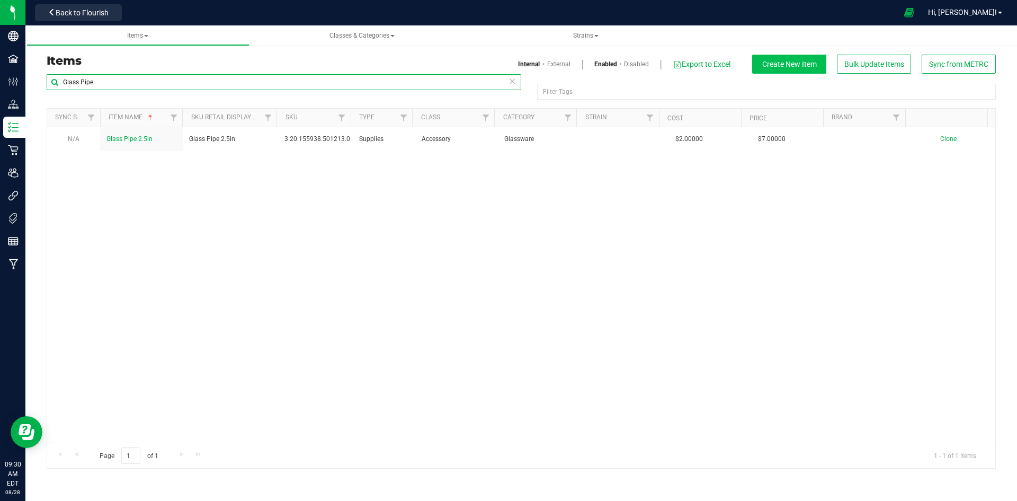
type input "Glass Pipe"
click at [801, 67] on span "Create New Item" at bounding box center [789, 64] width 55 height 8
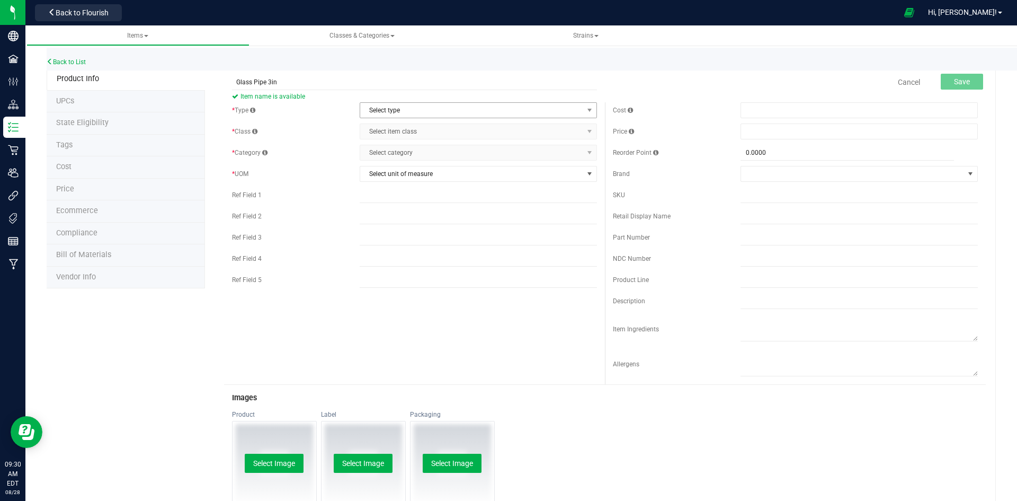
type input "Glass Pipe 3in"
click at [394, 103] on span "Select type" at bounding box center [471, 110] width 223 height 15
click at [392, 171] on li "Supplies" at bounding box center [475, 176] width 234 height 16
click at [399, 125] on span "Select item class" at bounding box center [471, 131] width 223 height 15
click at [395, 149] on li "Accessory" at bounding box center [475, 149] width 234 height 16
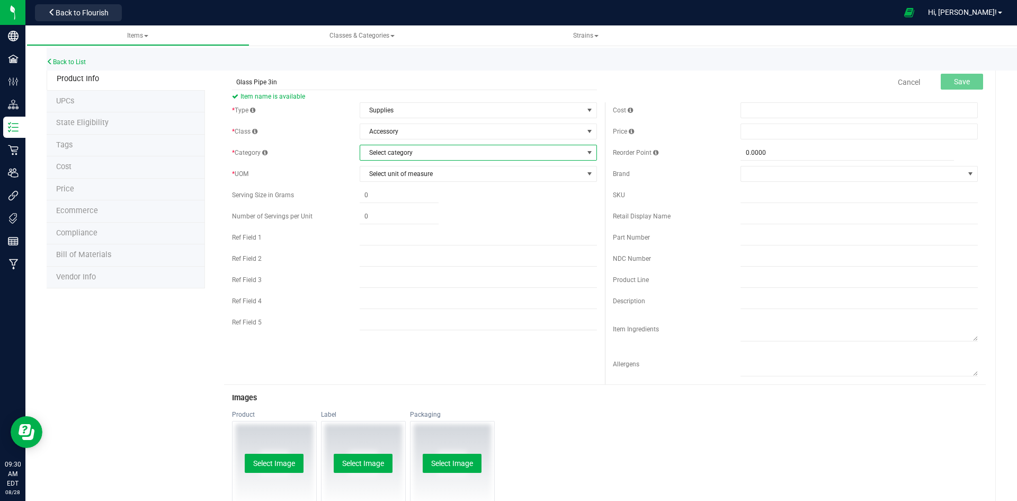
click at [395, 150] on span "Select category" at bounding box center [471, 152] width 223 height 15
click at [385, 277] on li "Glassware" at bounding box center [475, 281] width 234 height 16
click at [399, 177] on span "Select unit of measure" at bounding box center [471, 173] width 223 height 15
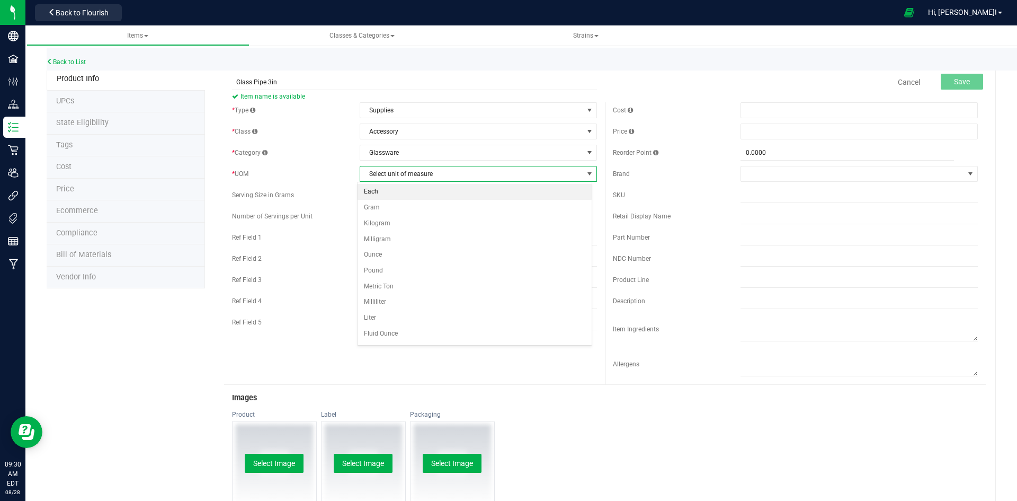
click at [394, 191] on li "Each" at bounding box center [475, 192] width 234 height 16
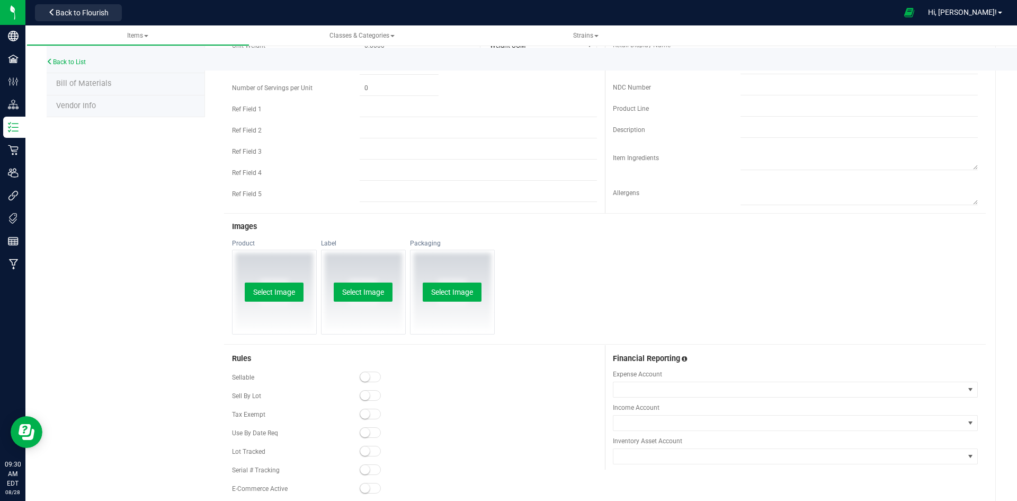
scroll to position [259, 0]
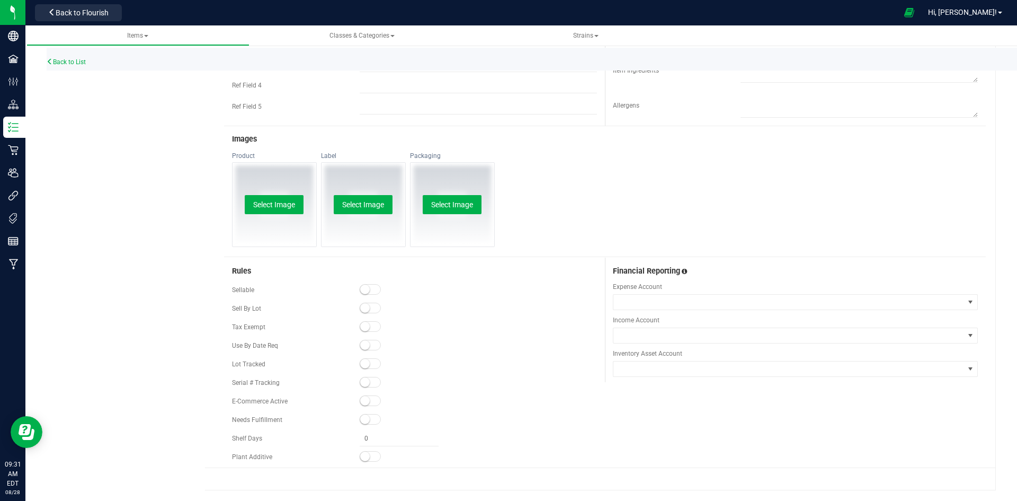
click at [360, 291] on small at bounding box center [365, 289] width 10 height 10
click at [376, 399] on span at bounding box center [370, 400] width 21 height 11
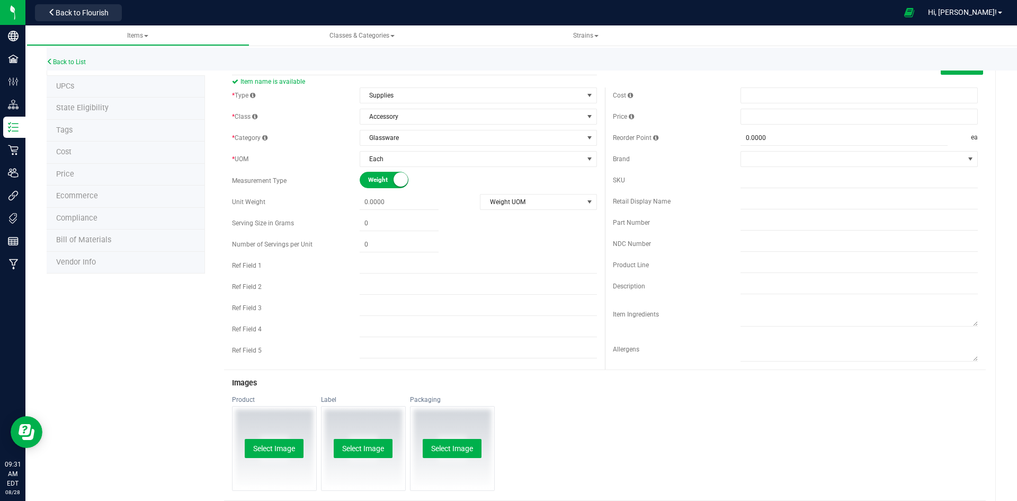
scroll to position [0, 0]
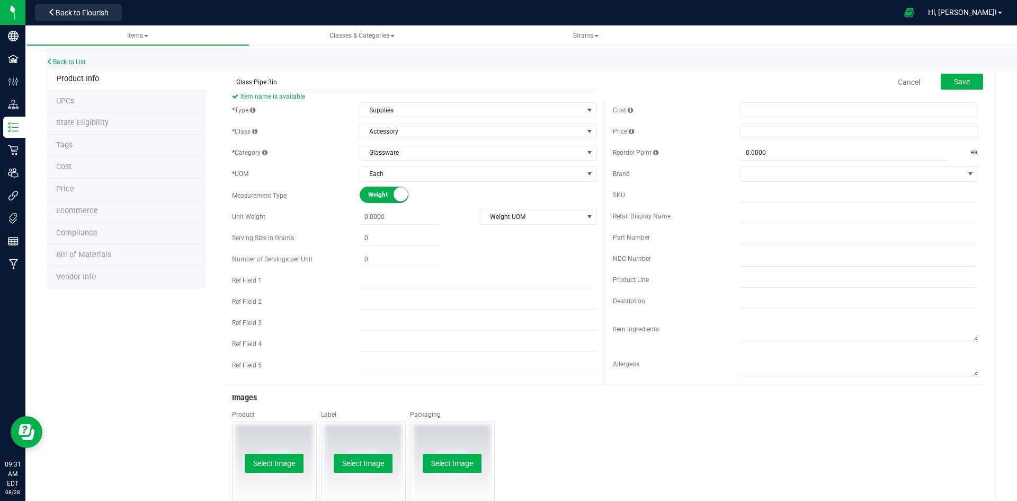
click at [785, 101] on form "Glass Pipe 3in Item name is available Cancel Save * Type Supplies Select type C…" at bounding box center [605, 398] width 762 height 658
click at [782, 107] on span at bounding box center [859, 110] width 237 height 16
type input "3"
type input "$3.00000"
click at [771, 126] on span at bounding box center [859, 131] width 237 height 16
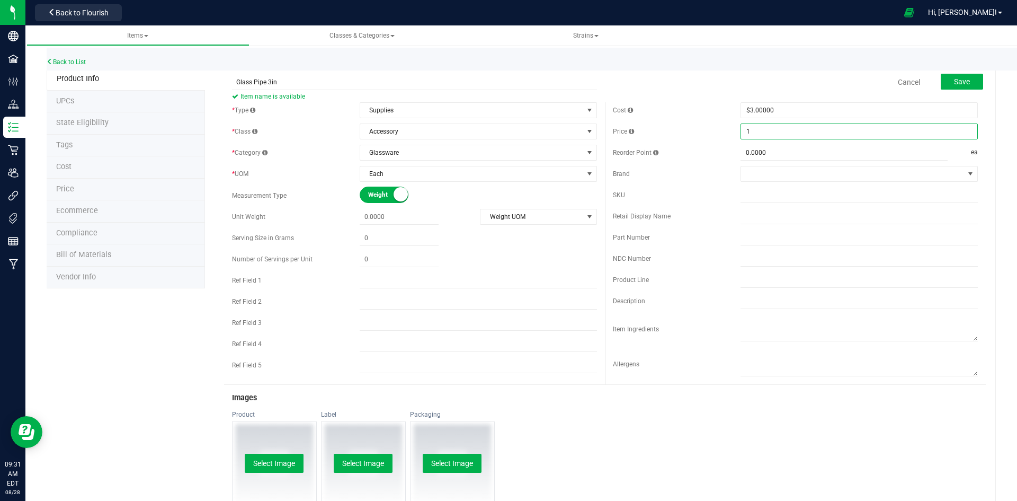
type input "10"
type input "$10.00000"
click at [711, 97] on form "Glass Pipe 3in Item name is available Cancel Save * Type Supplies Select type C…" at bounding box center [605, 398] width 762 height 658
click at [964, 85] on button "Save" at bounding box center [962, 82] width 42 height 16
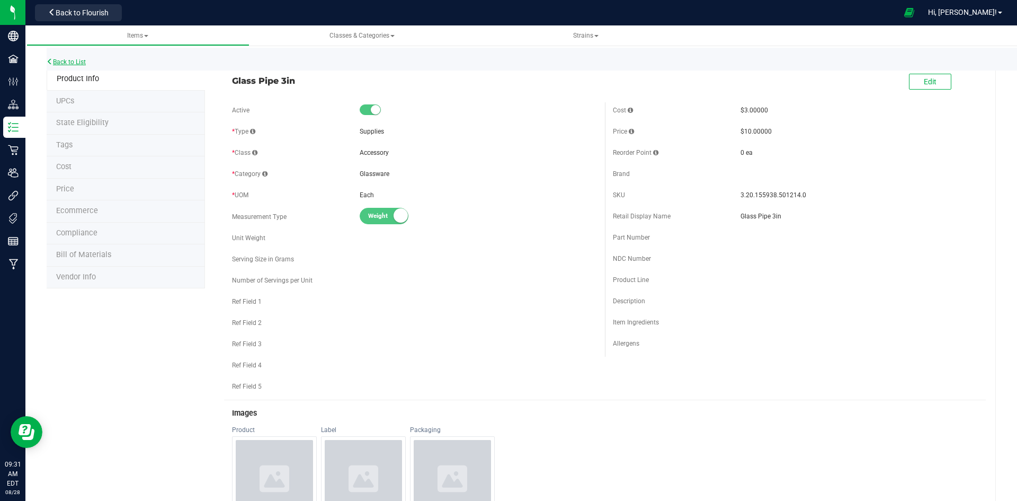
click at [83, 60] on link "Back to List" at bounding box center [66, 61] width 39 height 7
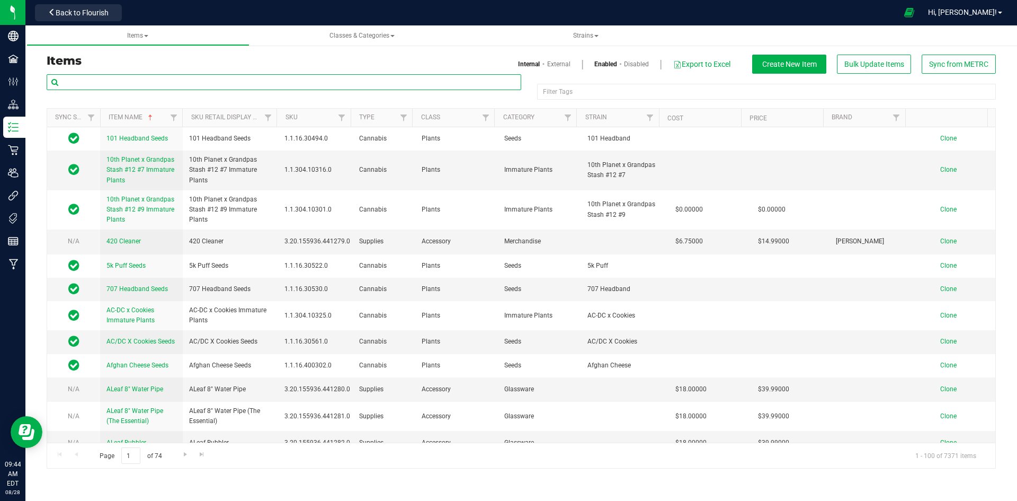
click at [311, 84] on input "text" at bounding box center [284, 82] width 475 height 16
paste input "Character Beaker Water Pipe"
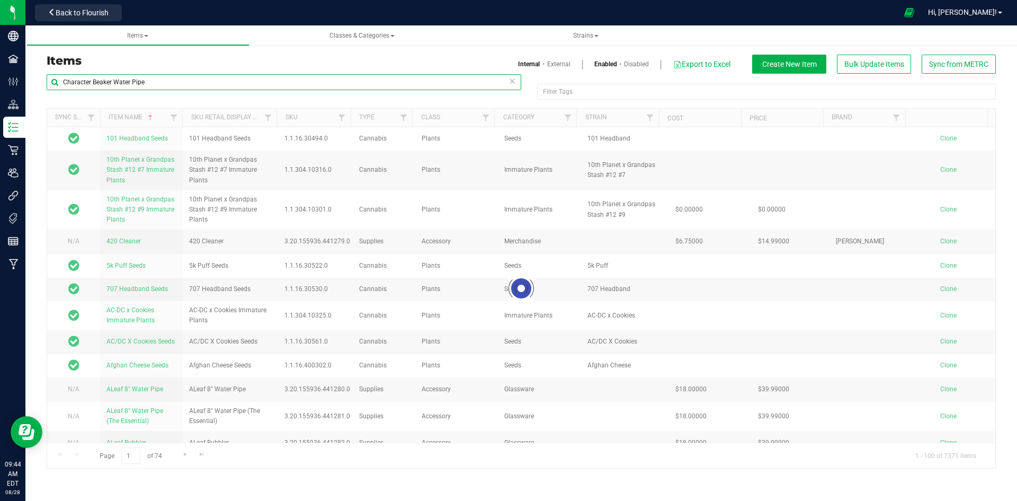
type input "Character Beaker Water Pipe"
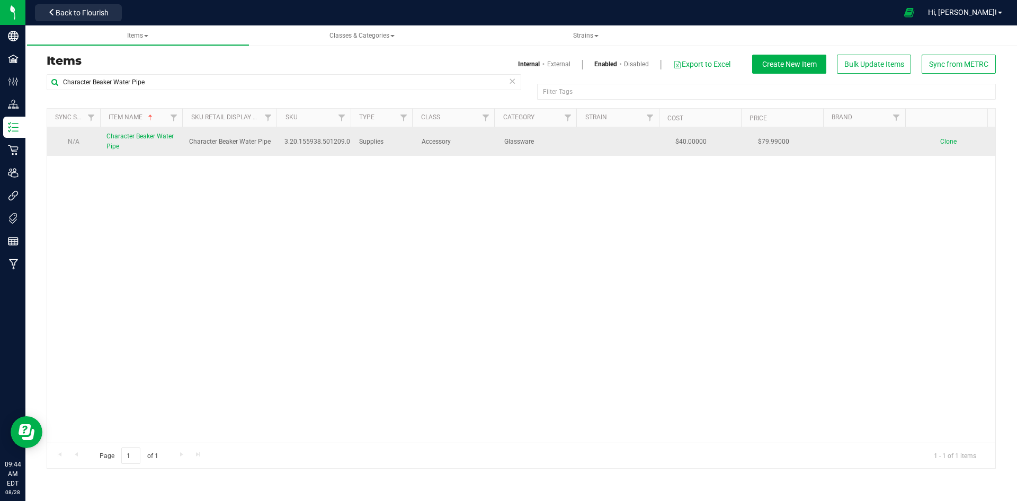
click at [153, 143] on link "Character Beaker Water Pipe" at bounding box center [141, 141] width 70 height 20
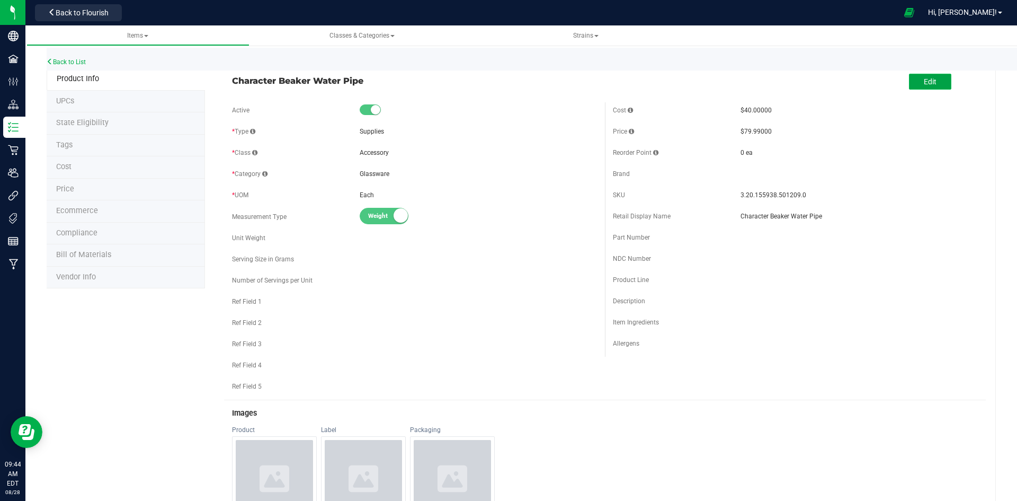
click at [924, 81] on span "Edit" at bounding box center [930, 81] width 13 height 8
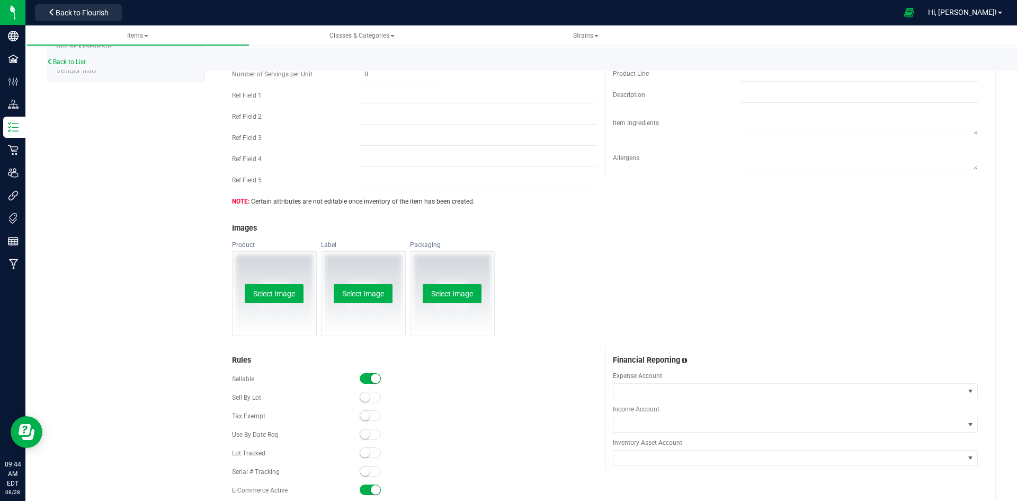
scroll to position [212, 0]
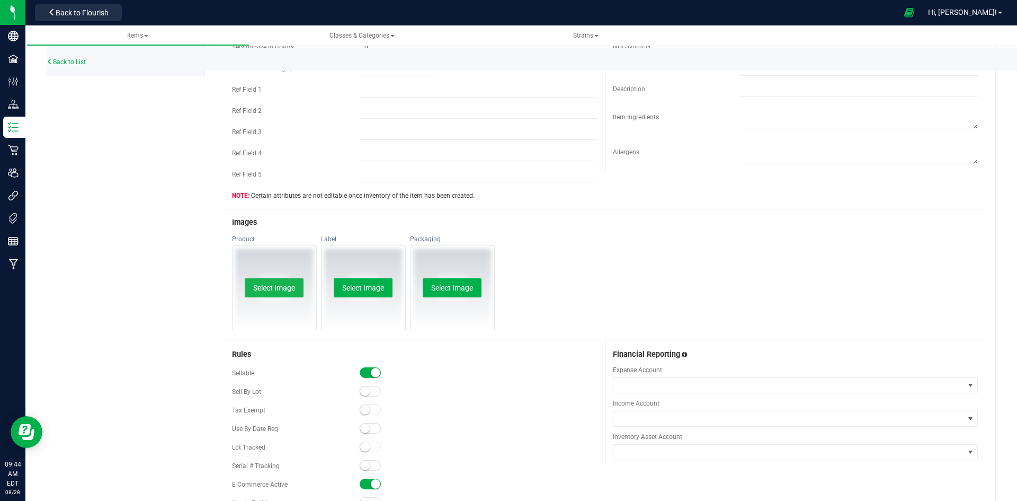
click at [256, 280] on button "Select Image" at bounding box center [274, 287] width 59 height 19
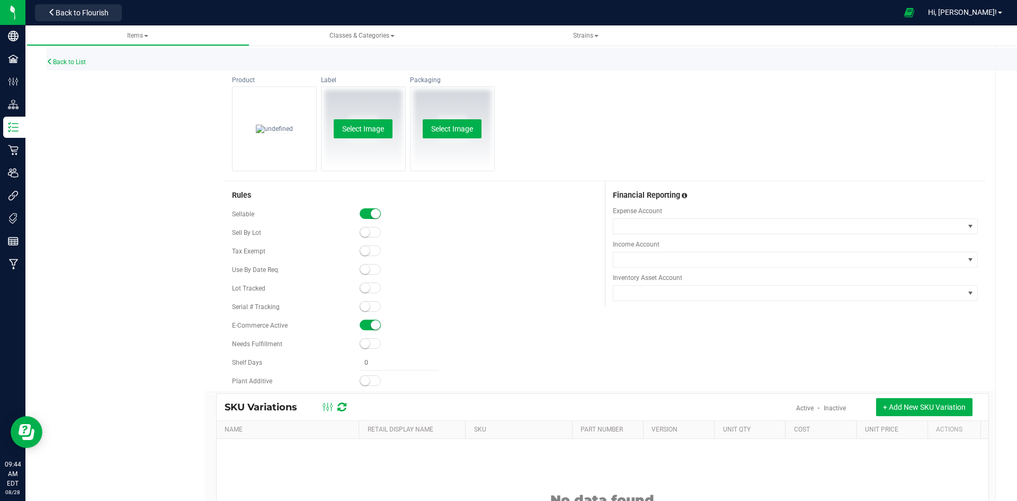
click at [371, 301] on span at bounding box center [370, 306] width 21 height 11
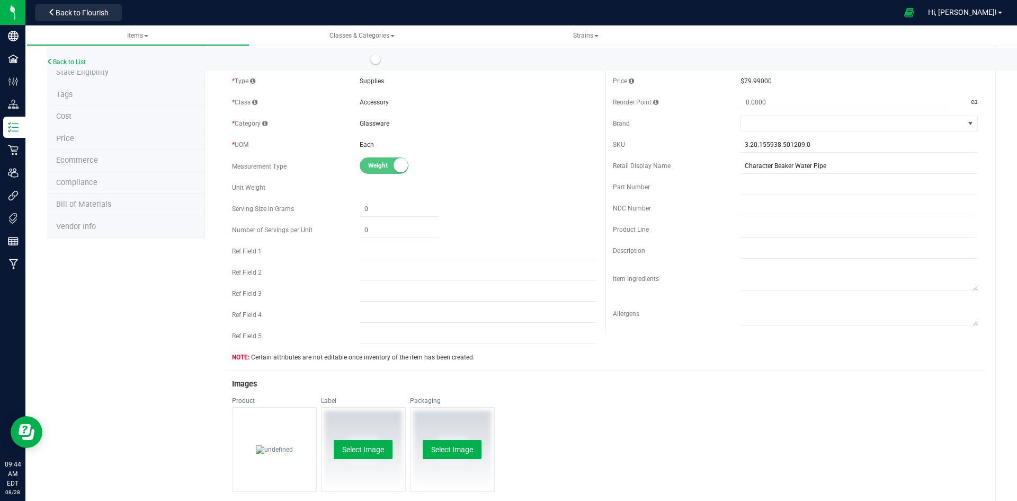
scroll to position [0, 0]
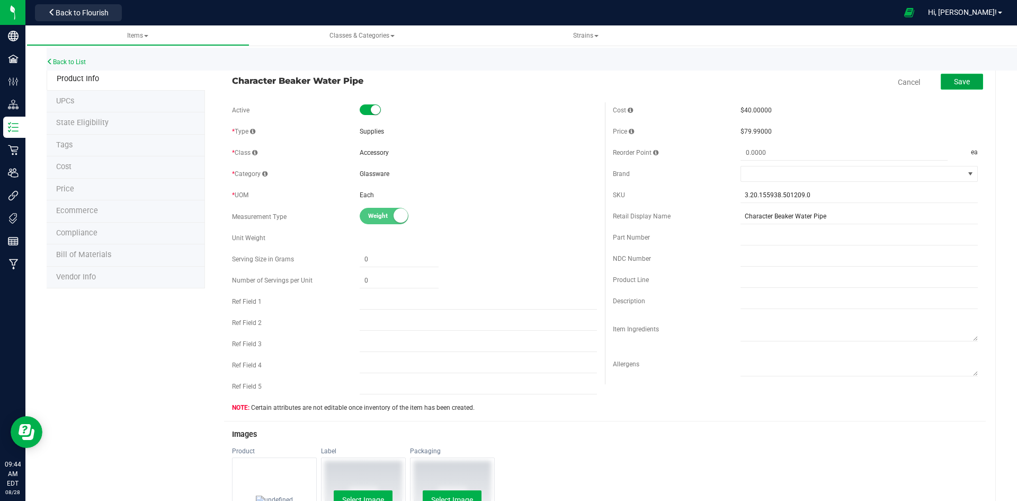
click at [952, 87] on button "Save" at bounding box center [962, 82] width 42 height 16
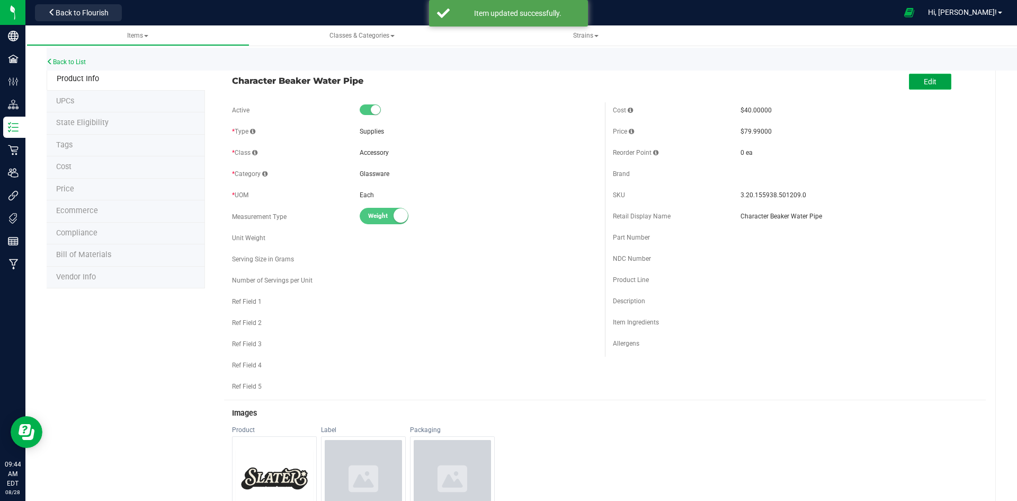
click at [933, 76] on button "Edit" at bounding box center [930, 82] width 42 height 16
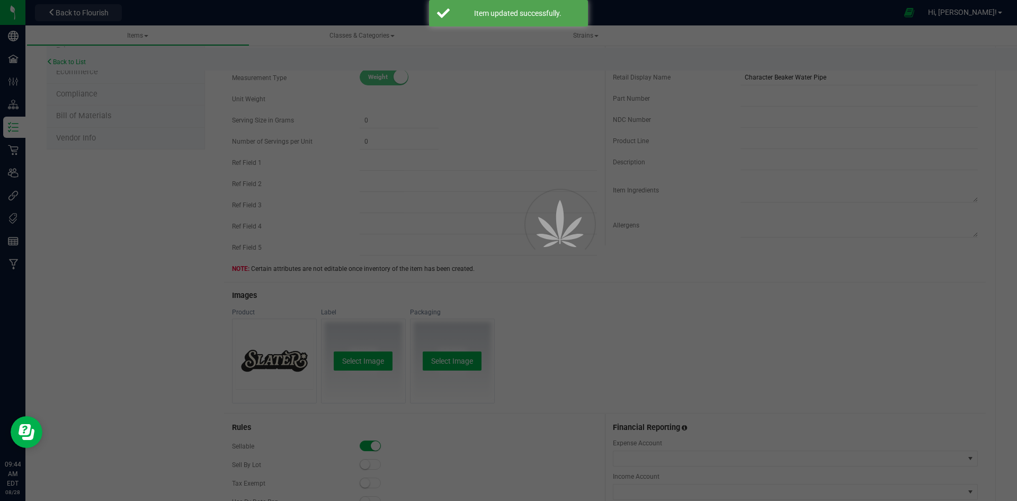
scroll to position [265, 0]
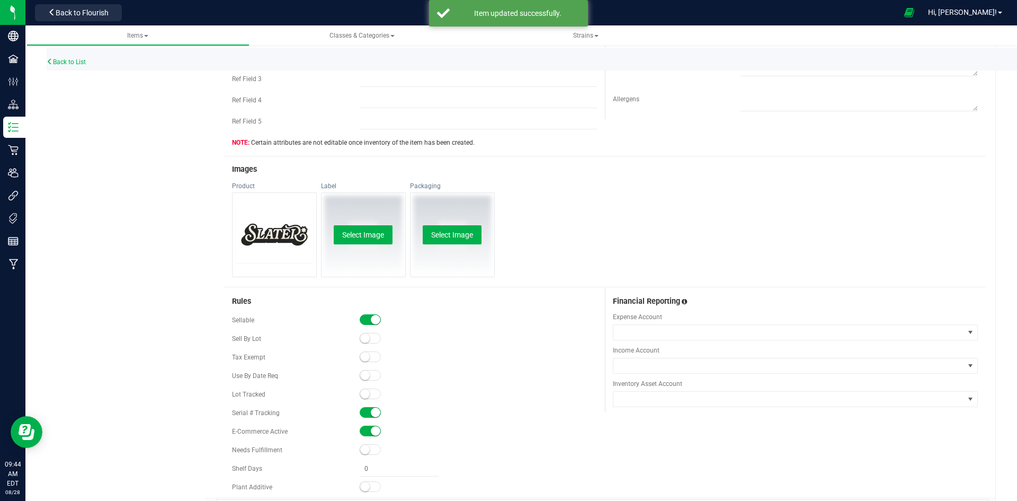
click at [360, 412] on span at bounding box center [370, 412] width 21 height 11
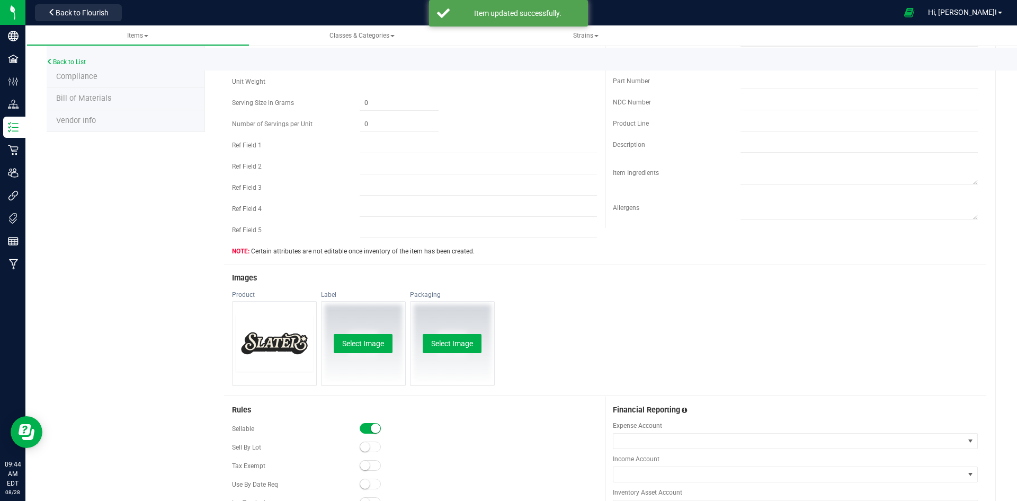
scroll to position [0, 0]
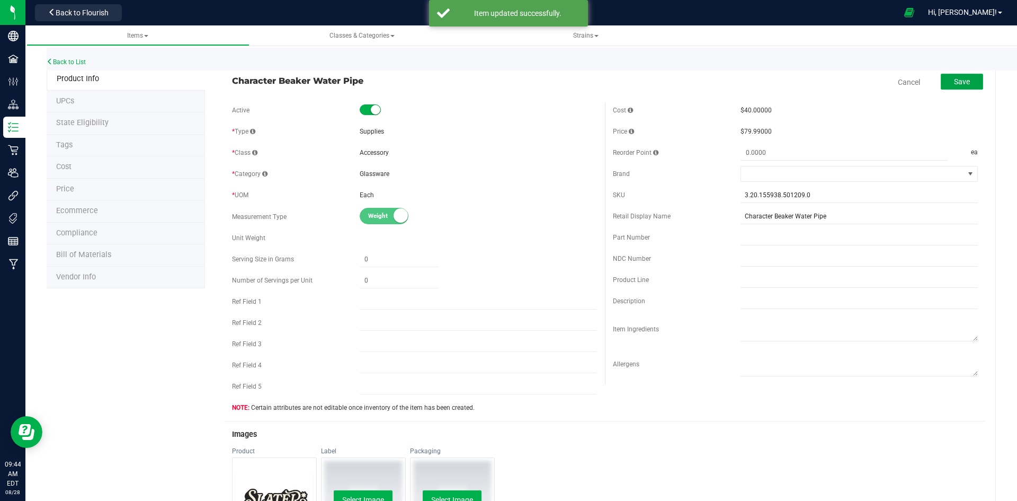
click at [970, 84] on button "Save" at bounding box center [962, 82] width 42 height 16
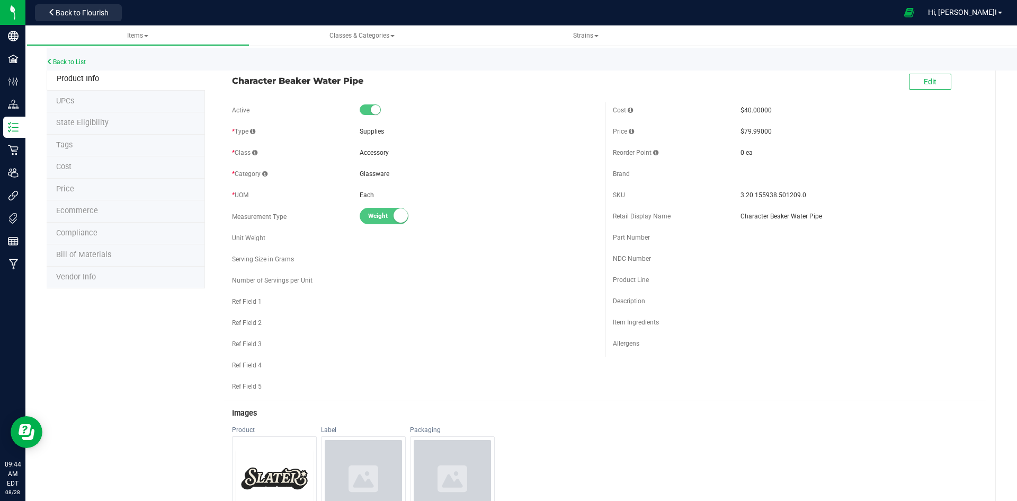
click at [70, 66] on div "Back to List" at bounding box center [555, 59] width 1017 height 23
click at [69, 64] on link "Back to List" at bounding box center [66, 61] width 39 height 7
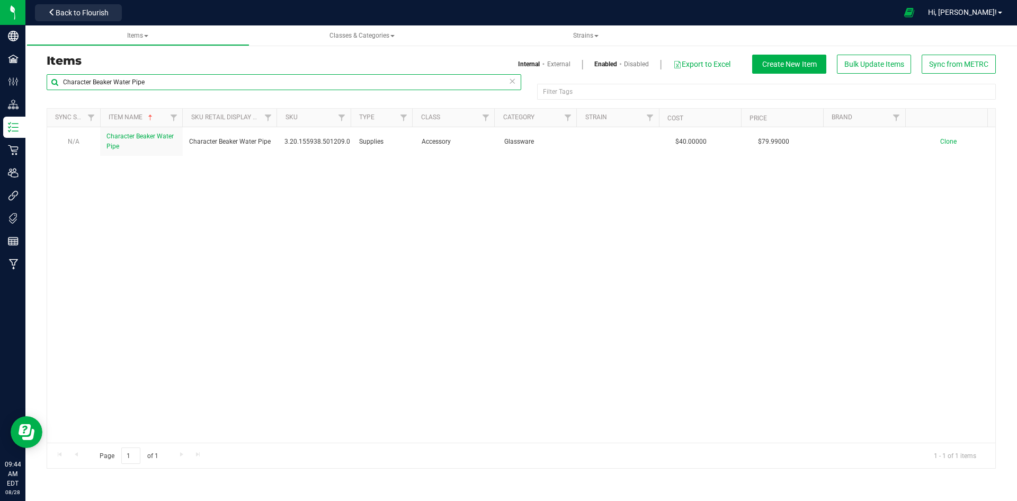
click at [235, 83] on input "Character Beaker Water Pipe" at bounding box center [284, 82] width 475 height 16
paste input "igarette shaped tobacco p"
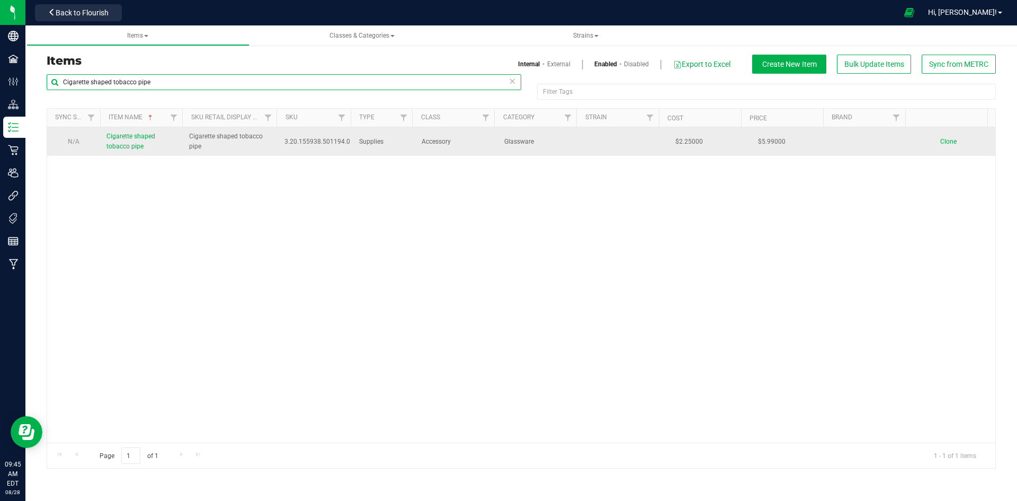
type input "Cigarette shaped tobacco pipe"
click at [106, 143] on td "Cigarette shaped tobacco pipe" at bounding box center [141, 141] width 83 height 29
click at [121, 149] on span "Cigarette shaped tobacco pipe" at bounding box center [130, 140] width 49 height 17
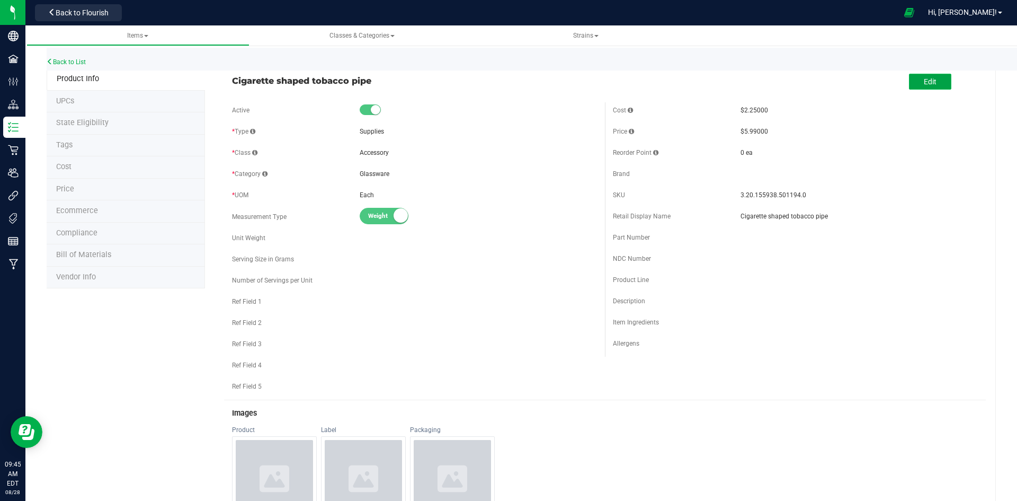
click at [928, 77] on span "Edit" at bounding box center [930, 81] width 13 height 8
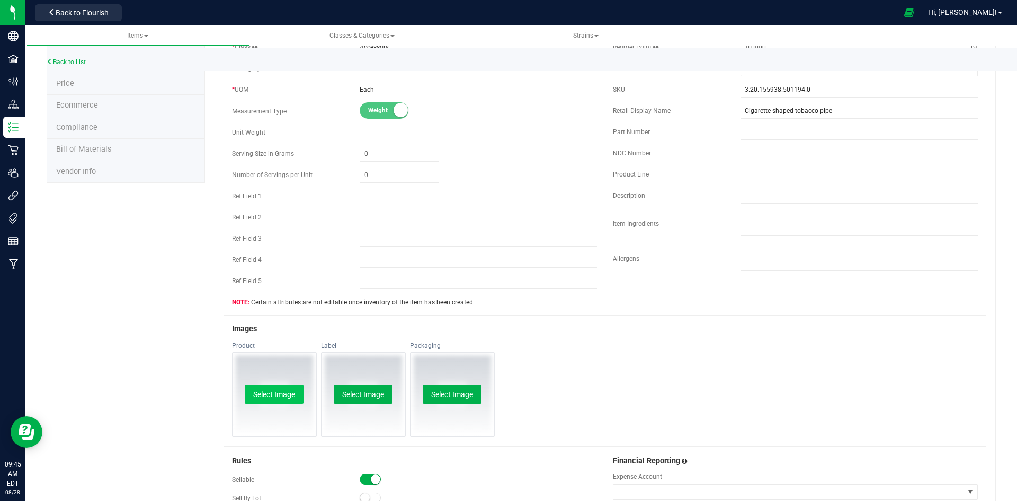
scroll to position [106, 0]
click at [284, 396] on button "Select Image" at bounding box center [274, 393] width 59 height 19
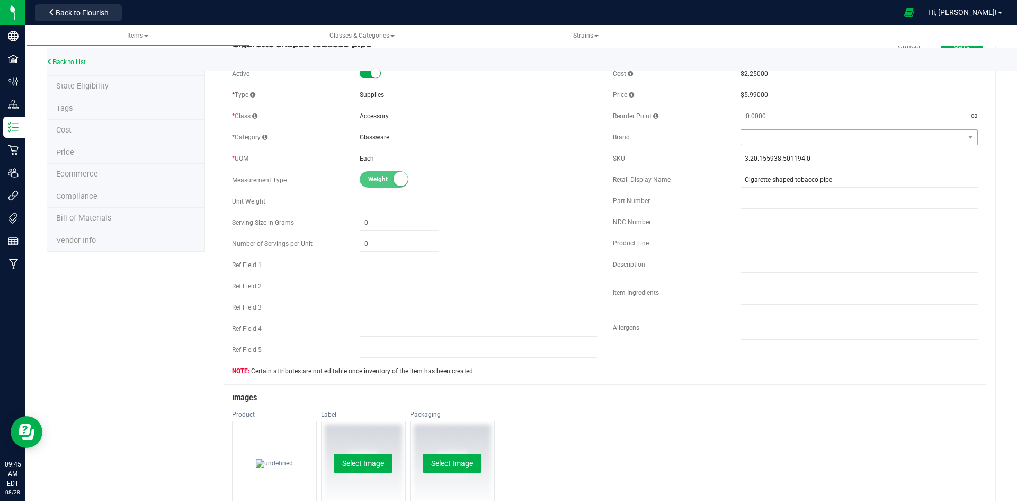
scroll to position [0, 0]
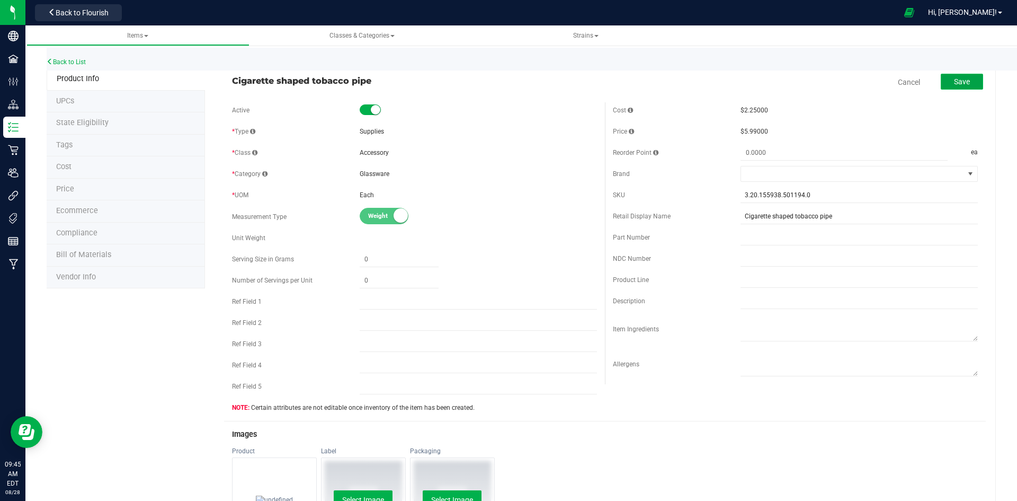
click at [969, 81] on button "Save" at bounding box center [962, 82] width 42 height 16
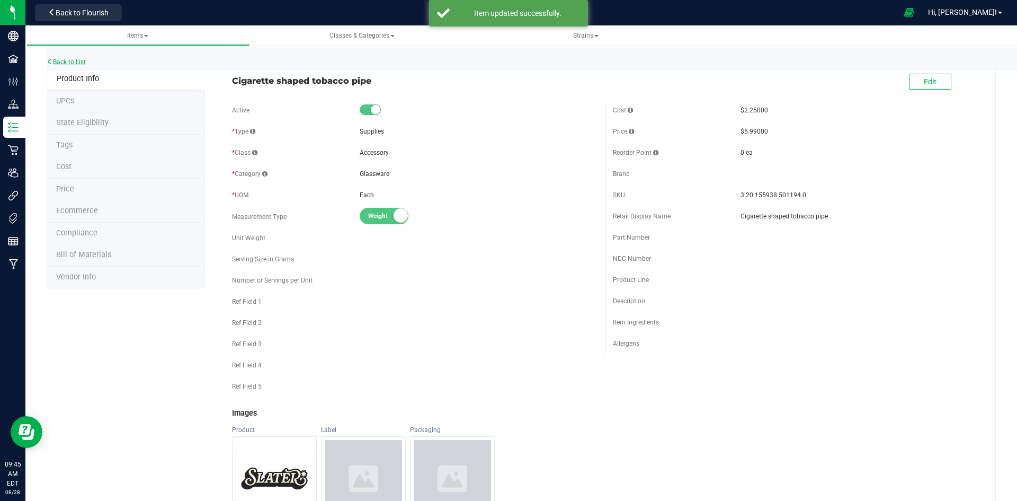
click at [77, 57] on div "Back to List" at bounding box center [555, 59] width 1017 height 23
click at [76, 64] on link "Back to List" at bounding box center [66, 61] width 39 height 7
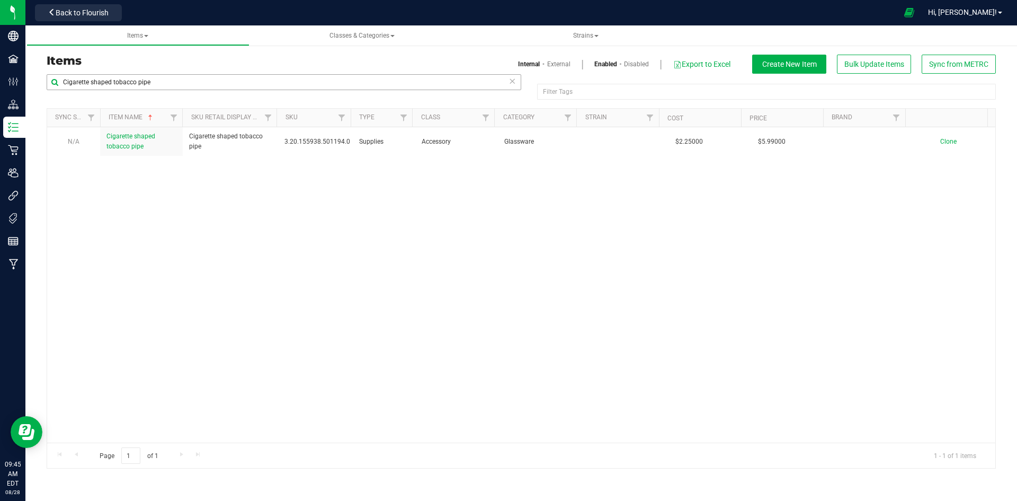
drag, startPoint x: 123, startPoint y: 69, endPoint x: 123, endPoint y: 75, distance: 6.4
click at [123, 69] on div "Items Internal External Enabled Disabled Export to Excel Create New Item Bulk U…" at bounding box center [521, 64] width 965 height 19
click at [123, 75] on input "Cigarette shaped tobacco pipe" at bounding box center [284, 82] width 475 height 16
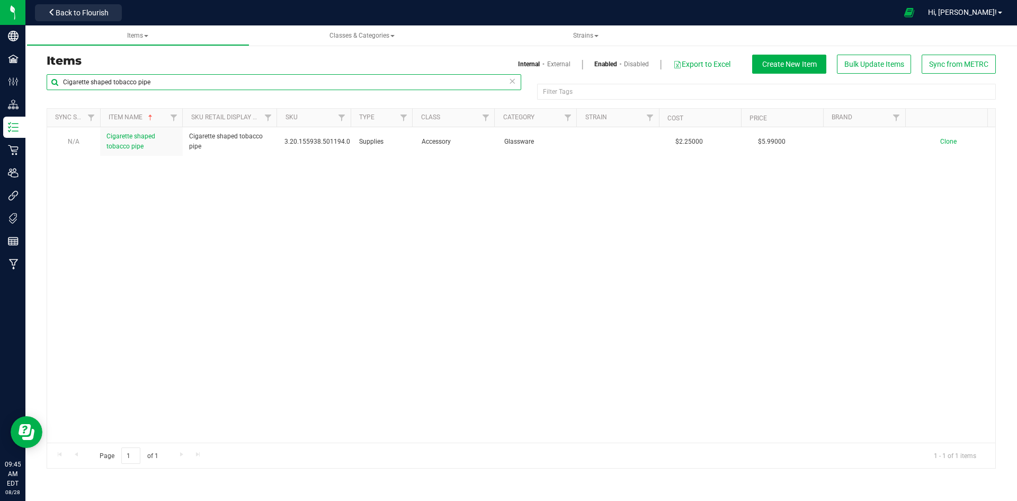
paste input "Get Lost Plastic Grinder"
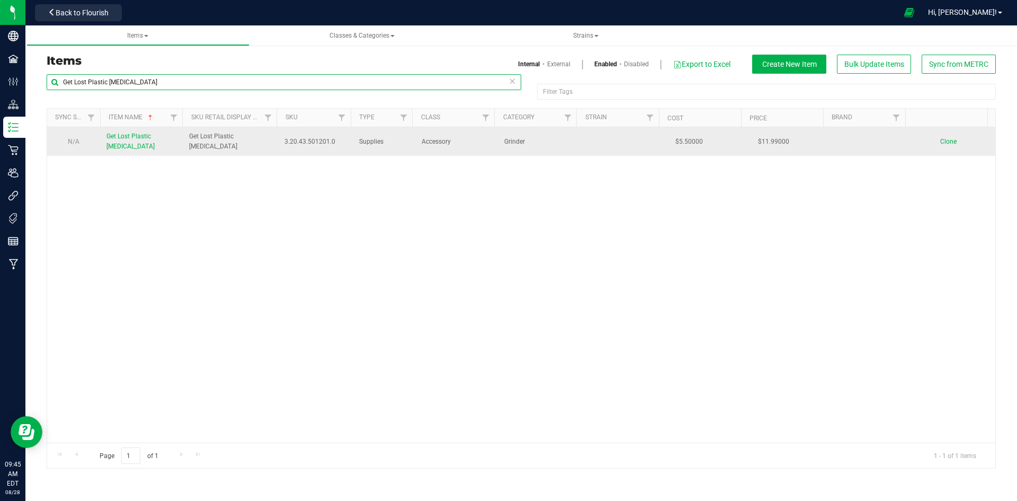
type input "Get Lost Plastic Grinder"
click at [158, 148] on td "Get Lost Plastic Grinder" at bounding box center [141, 141] width 83 height 29
click at [155, 140] on span "Get Lost Plastic Grinder" at bounding box center [130, 140] width 48 height 17
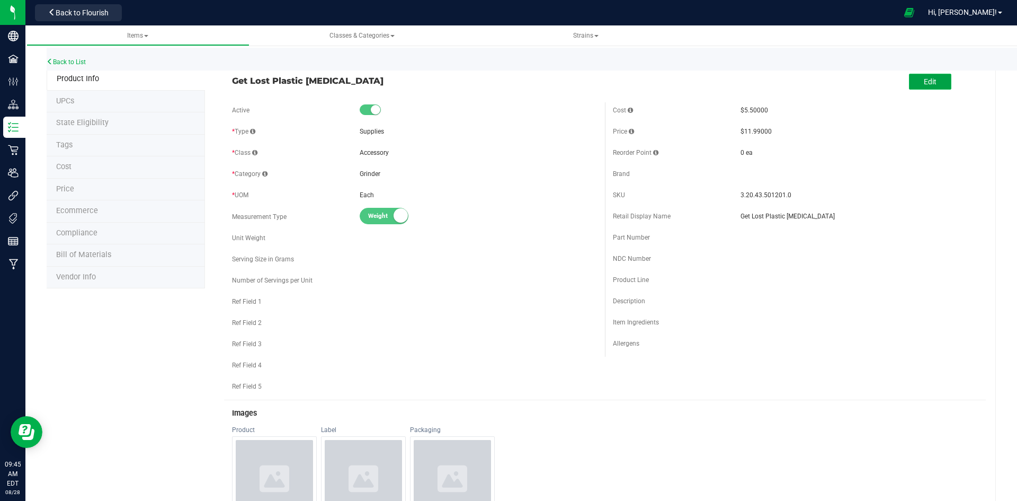
click at [924, 82] on span "Edit" at bounding box center [930, 81] width 13 height 8
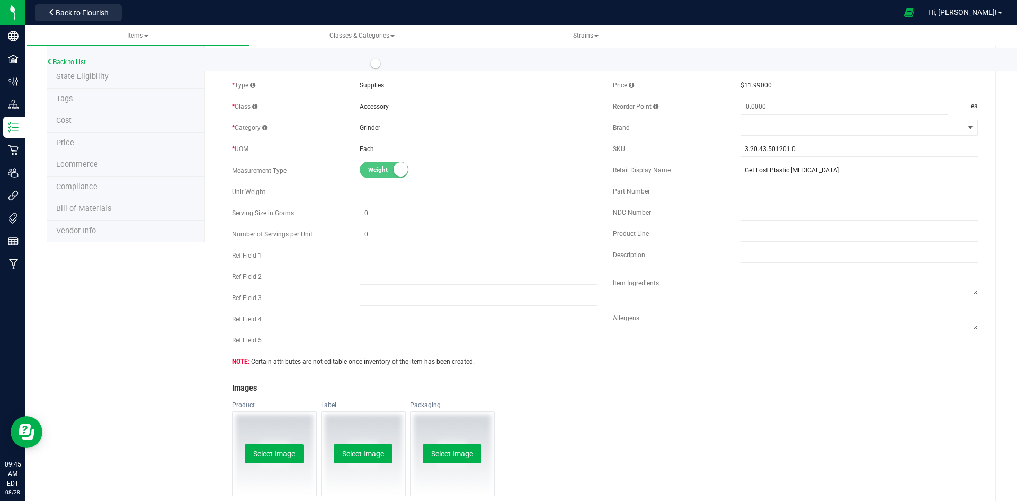
scroll to position [159, 0]
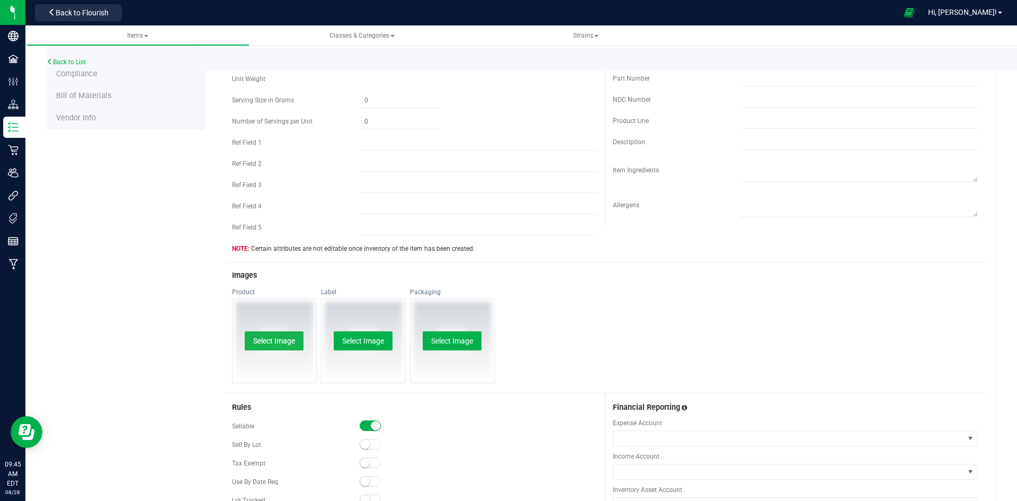
click at [289, 331] on button "Select Image" at bounding box center [274, 340] width 59 height 19
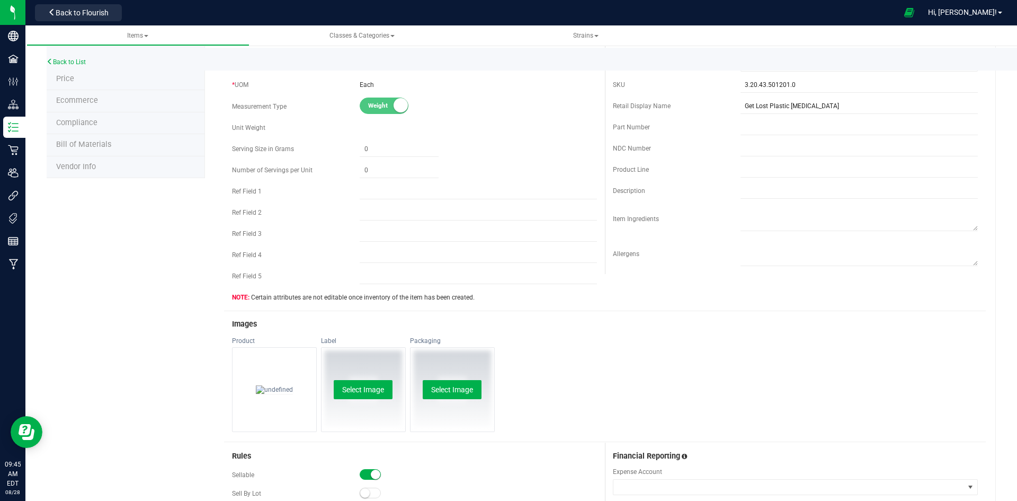
scroll to position [0, 0]
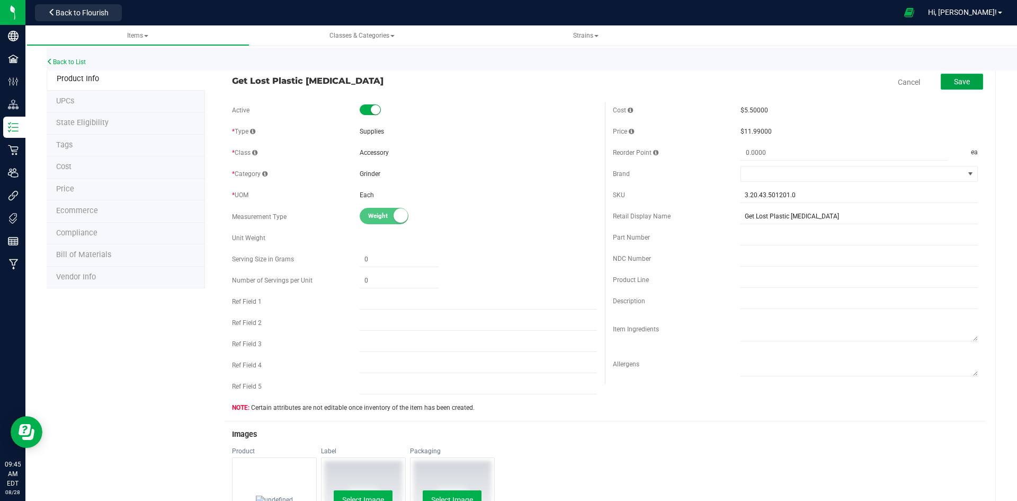
click at [960, 84] on span "Save" at bounding box center [962, 81] width 16 height 8
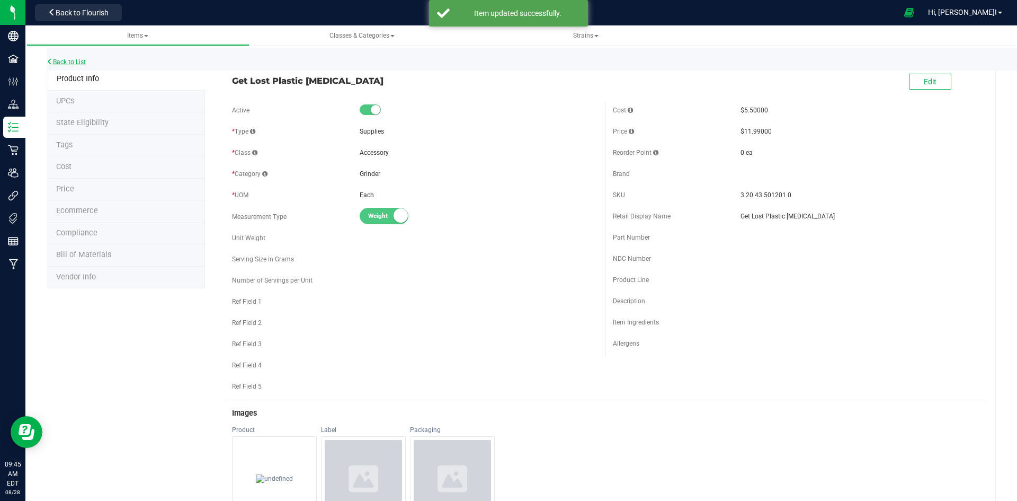
click at [84, 61] on link "Back to List" at bounding box center [66, 61] width 39 height 7
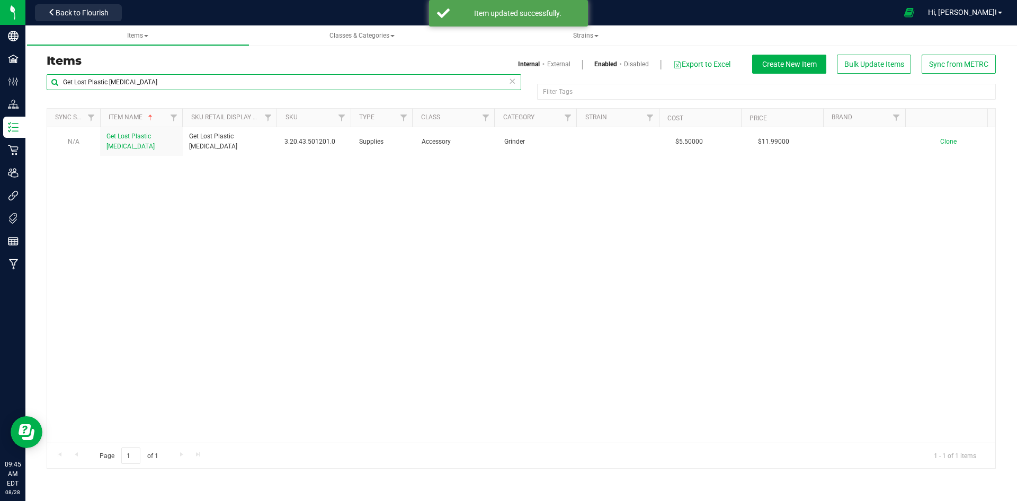
click at [232, 76] on input "Get Lost Plastic Grinder" at bounding box center [284, 82] width 475 height 16
paste input "lass Pipe 2.5in"
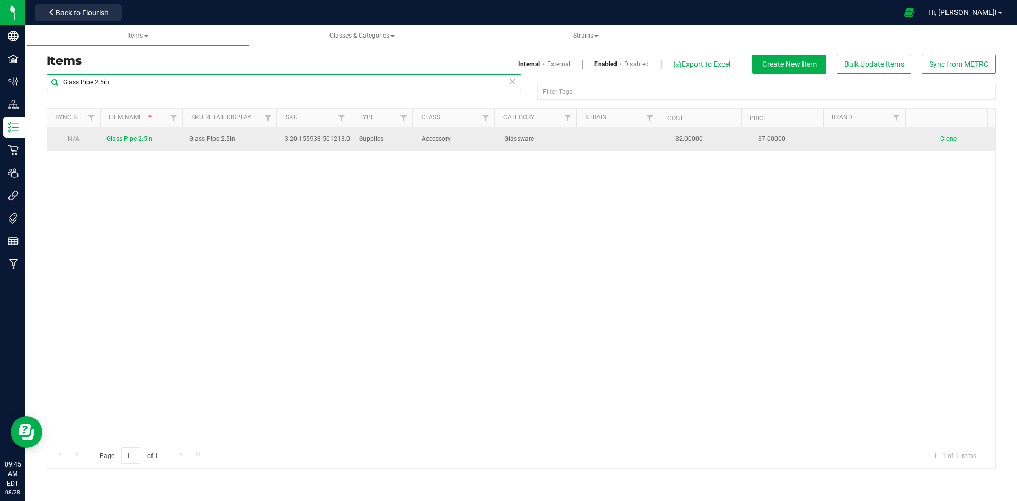
type input "Glass Pipe 2.5in"
click at [150, 145] on td "Glass Pipe 2.5in" at bounding box center [141, 139] width 83 height 24
click at [140, 142] on span "Glass Pipe 2.5in" at bounding box center [129, 138] width 46 height 7
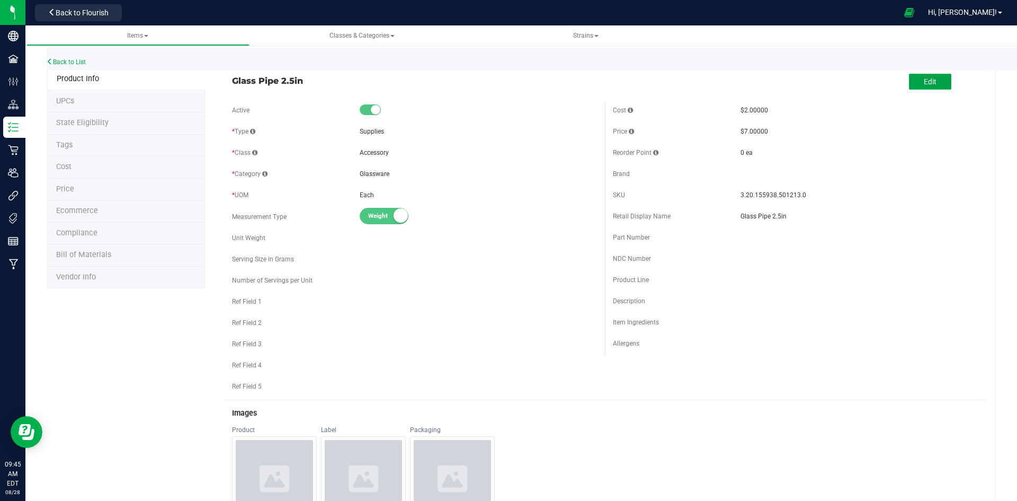
click at [924, 79] on span "Edit" at bounding box center [930, 81] width 13 height 8
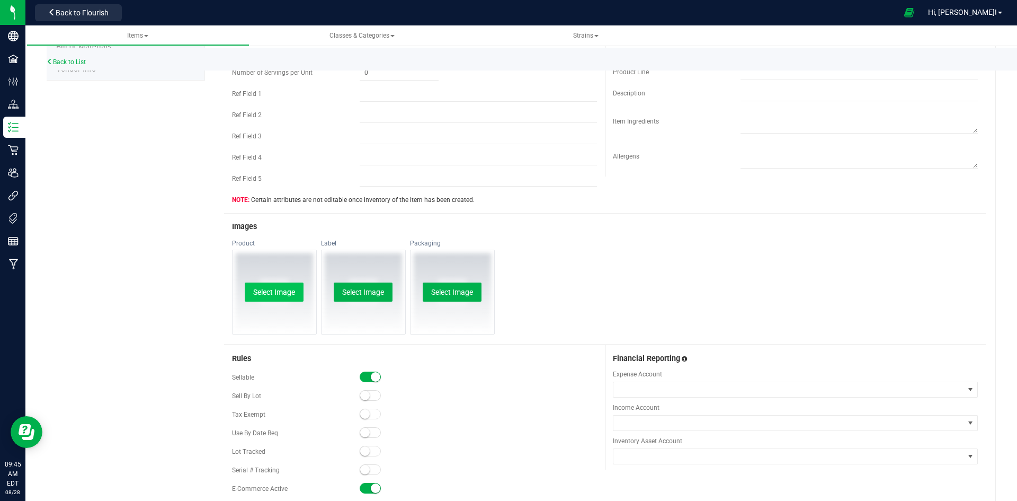
scroll to position [212, 0]
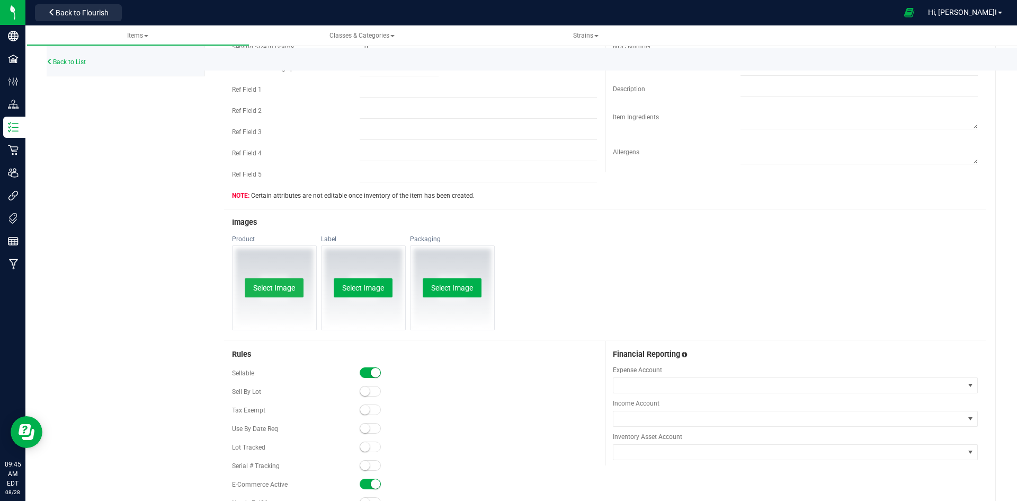
click at [288, 279] on button "Select Image" at bounding box center [274, 287] width 59 height 19
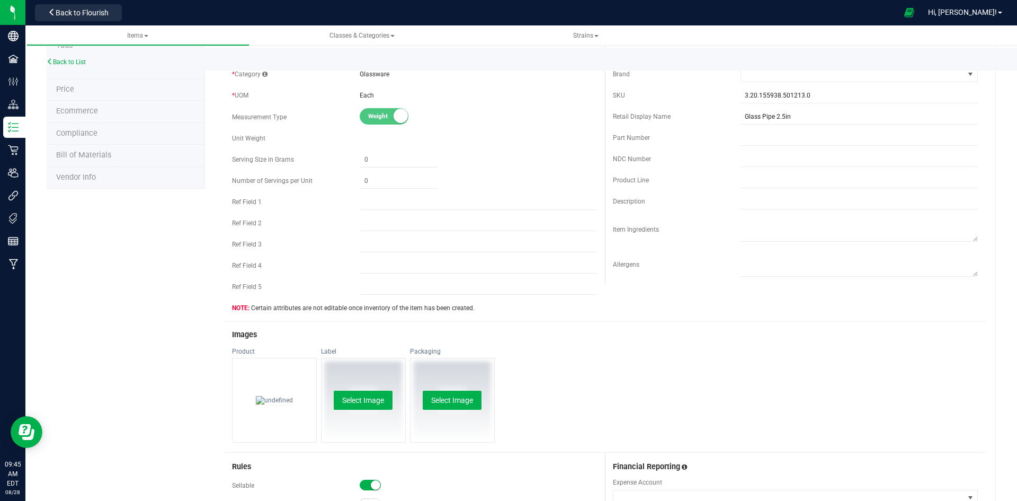
scroll to position [0, 0]
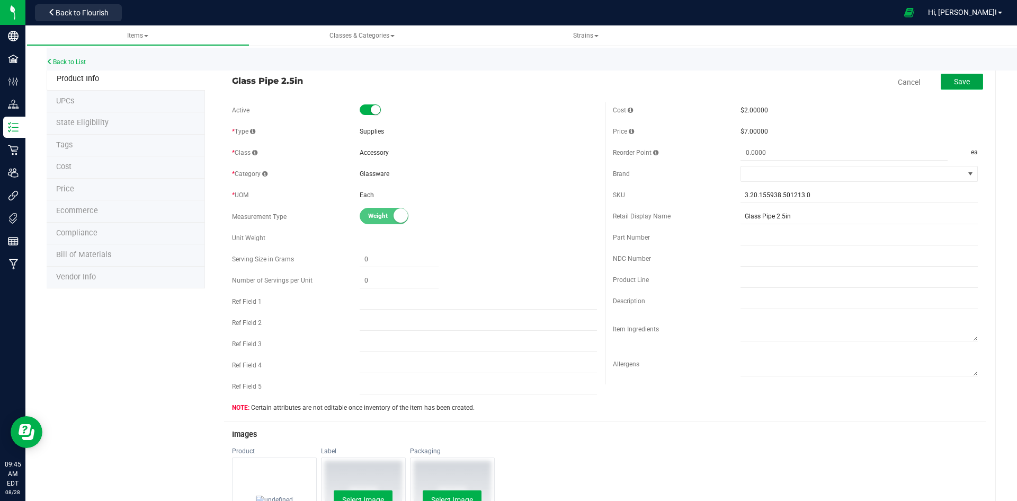
click at [954, 81] on span "Save" at bounding box center [962, 81] width 16 height 8
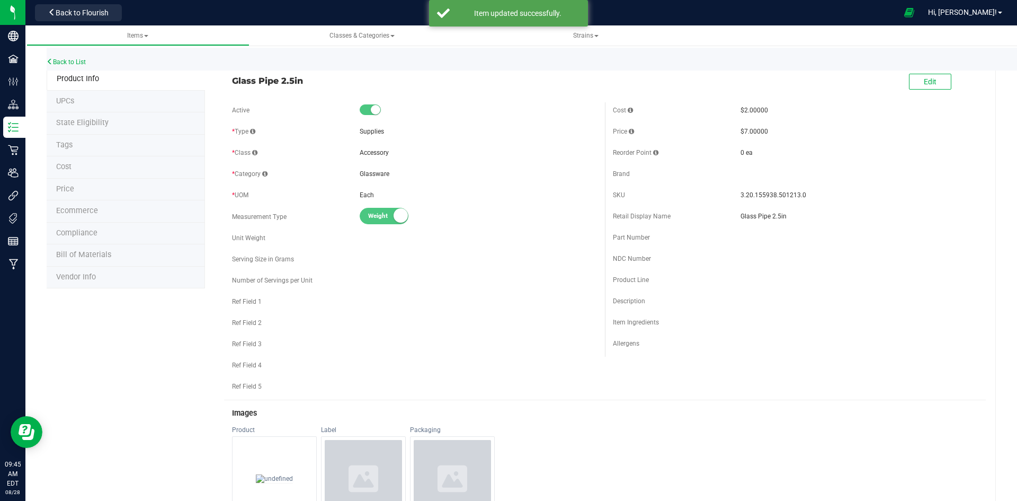
click at [69, 58] on div "Back to List" at bounding box center [555, 59] width 1017 height 23
click at [72, 64] on link "Back to List" at bounding box center [66, 61] width 39 height 7
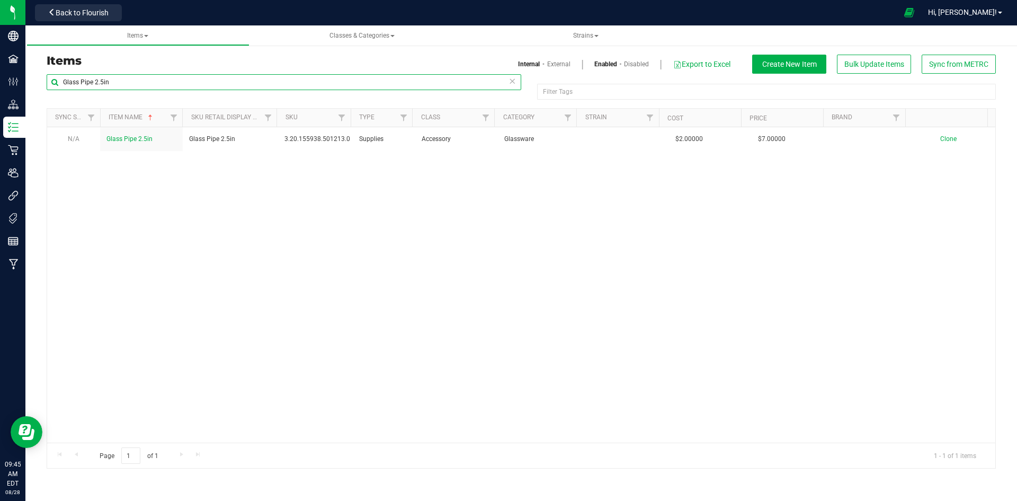
click at [288, 78] on input "Glass Pipe 2.5in" at bounding box center [284, 82] width 475 height 16
paste input "Glass Pipe 3"
click at [288, 78] on input "Glass Pipe Glass Pipe 3in" at bounding box center [284, 82] width 475 height 16
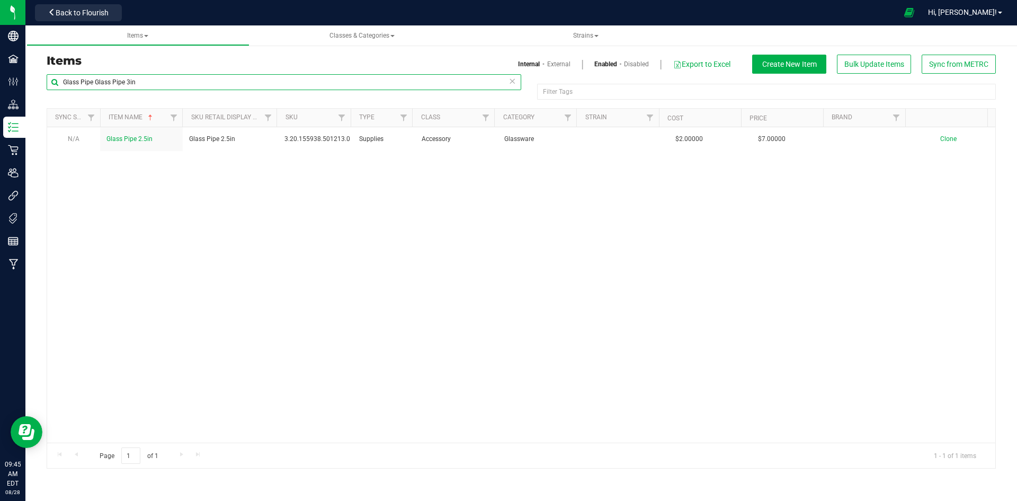
paste input "Glass Pipe"
click at [288, 78] on input "Glass Pipe Glass Pipe Glass Pipe 3in" at bounding box center [284, 82] width 475 height 16
paste input "text"
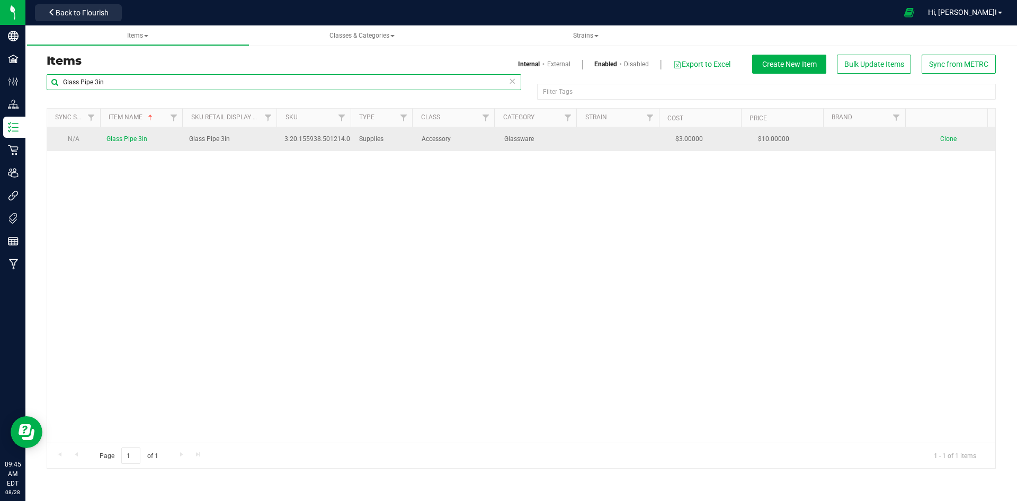
type input "Glass Pipe 3in"
click at [147, 141] on td "Glass Pipe 3in" at bounding box center [141, 139] width 83 height 24
click at [143, 141] on span "Glass Pipe 3in" at bounding box center [126, 138] width 41 height 7
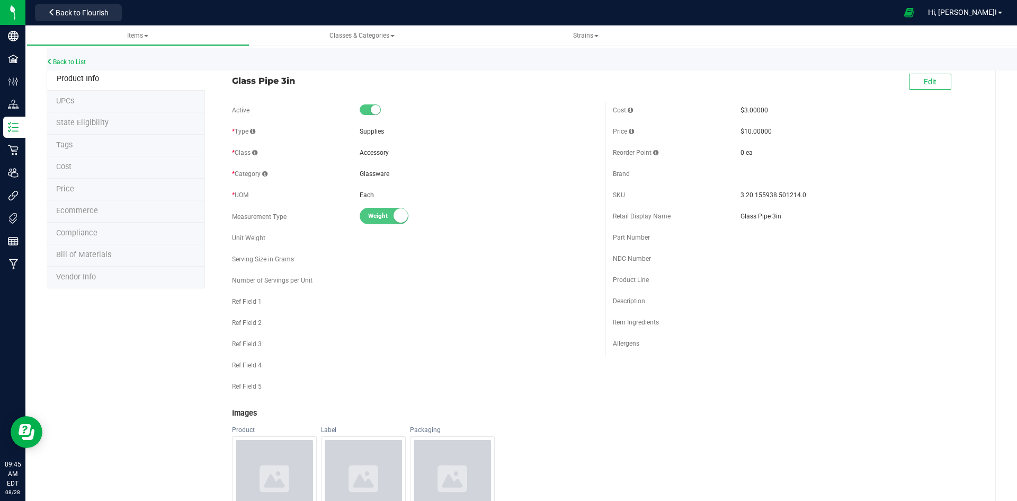
click at [923, 91] on div "Edit" at bounding box center [930, 83] width 42 height 22
click at [924, 85] on span "Edit" at bounding box center [930, 81] width 13 height 8
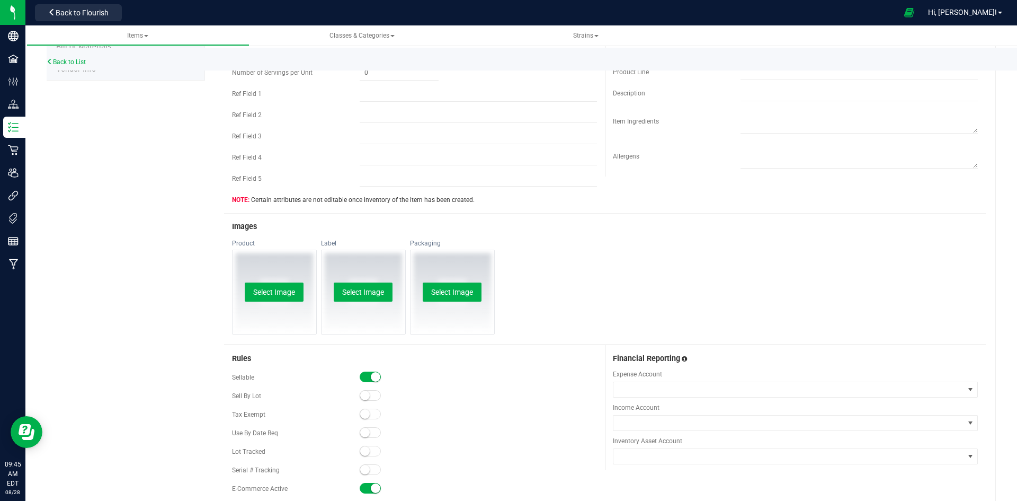
scroll to position [212, 0]
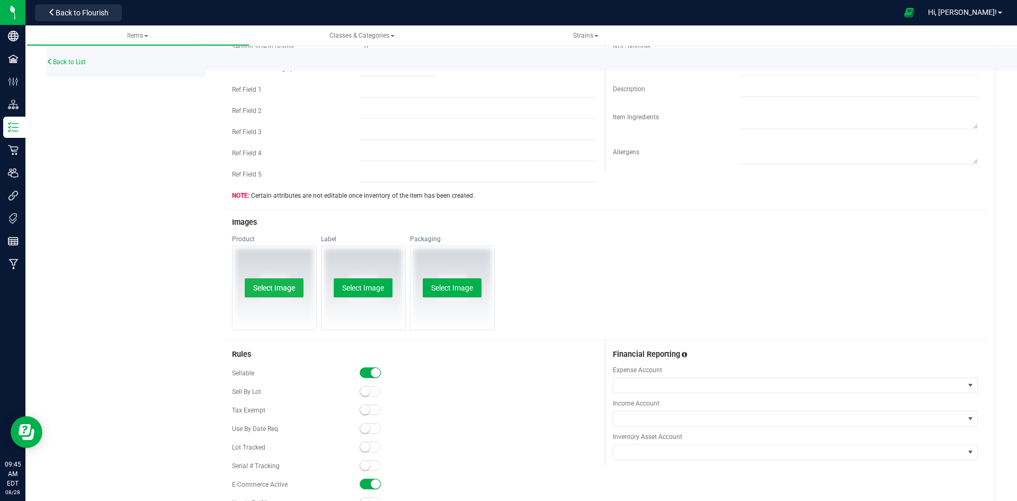
click at [292, 291] on button "Select Image" at bounding box center [274, 287] width 59 height 19
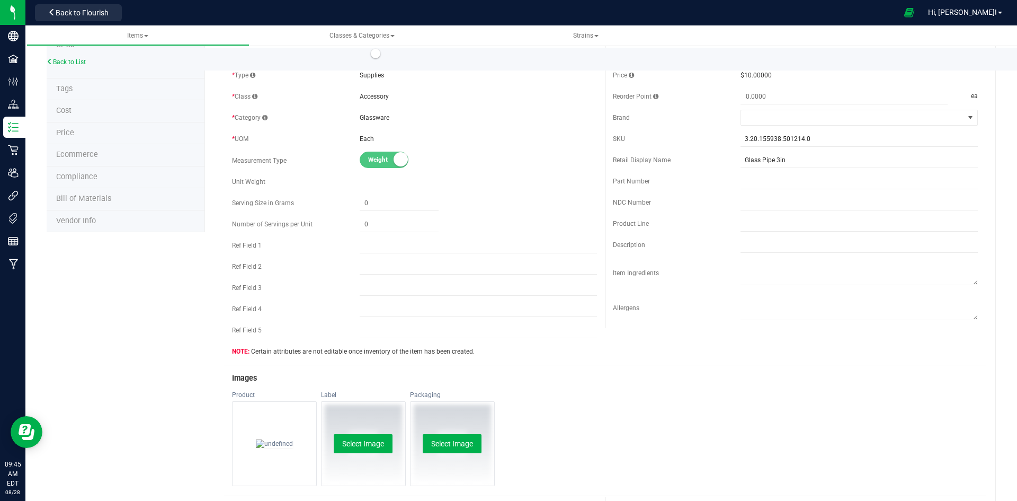
scroll to position [0, 0]
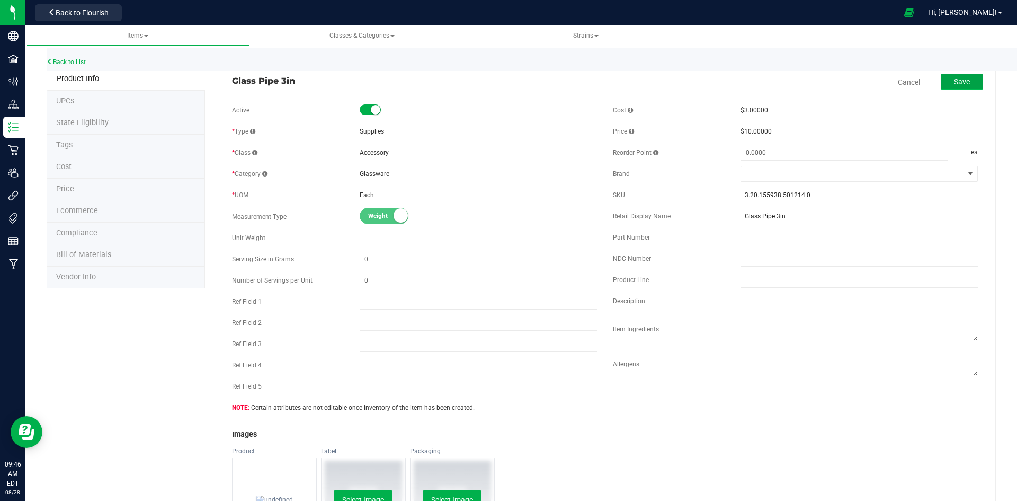
click at [957, 86] on button "Save" at bounding box center [962, 82] width 42 height 16
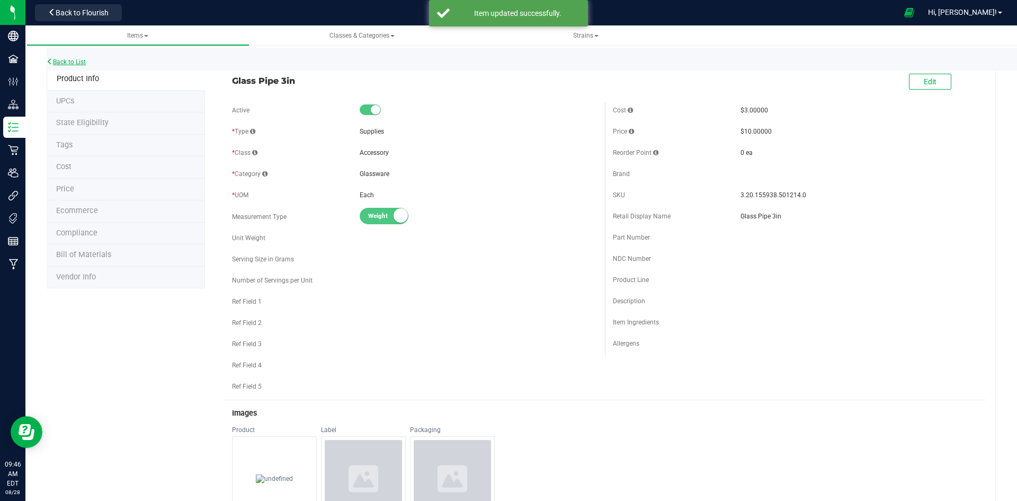
click at [64, 58] on link "Back to List" at bounding box center [66, 61] width 39 height 7
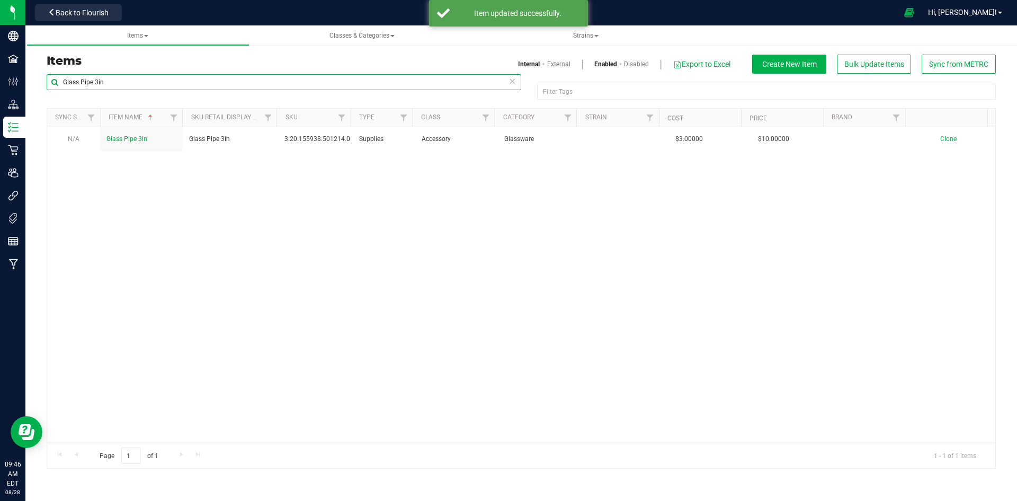
click at [133, 82] on input "Glass Pipe 3in" at bounding box center [284, 82] width 475 height 16
paste input "Huns Smoke Water Pipe"
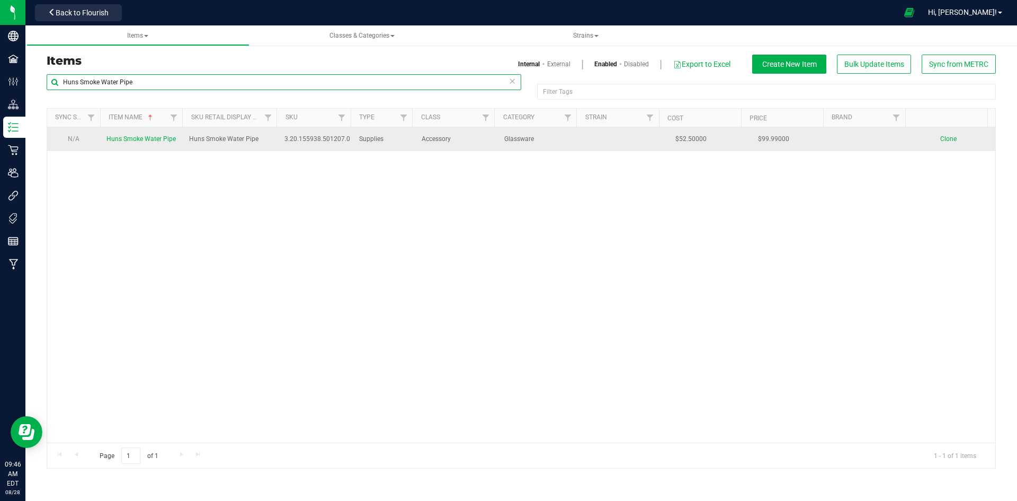
type input "Huns Smoke Water Pipe"
click at [158, 143] on span "Huns Smoke Water Pipe" at bounding box center [140, 138] width 69 height 7
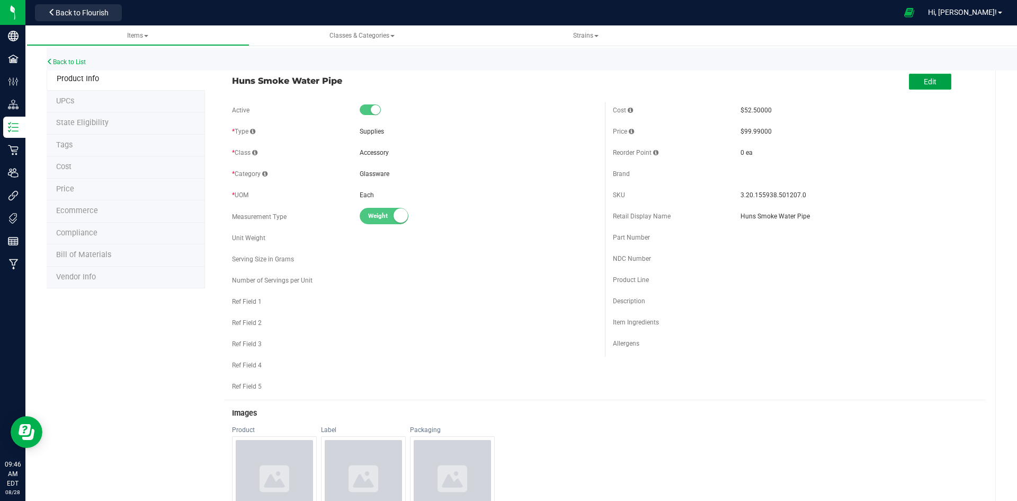
click at [919, 73] on div "Edit" at bounding box center [930, 83] width 42 height 22
click at [915, 78] on button "Edit" at bounding box center [930, 82] width 42 height 16
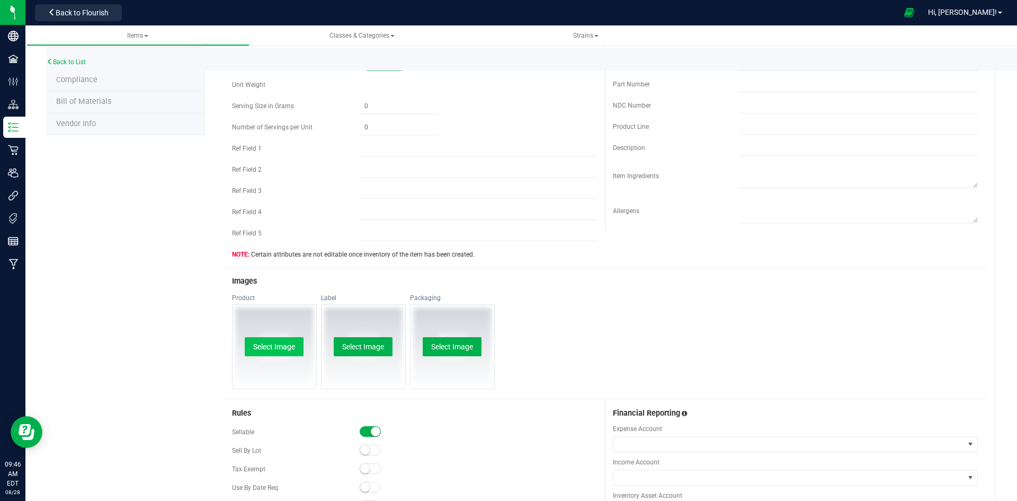
scroll to position [159, 0]
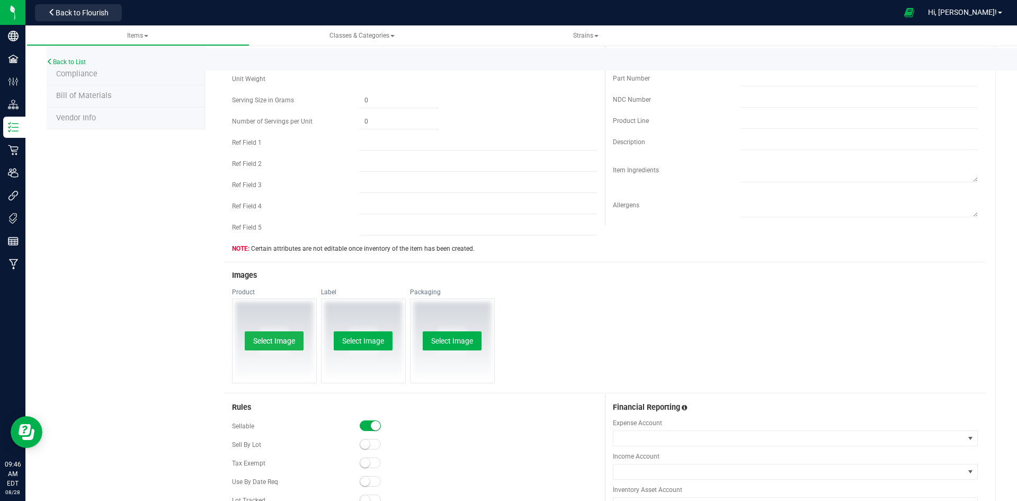
click at [282, 339] on button "Select Image" at bounding box center [274, 340] width 59 height 19
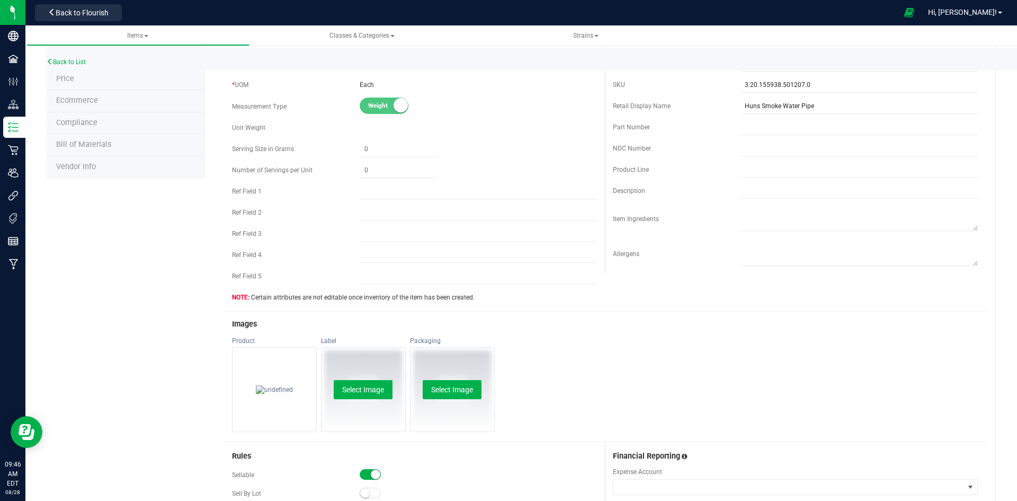
scroll to position [0, 0]
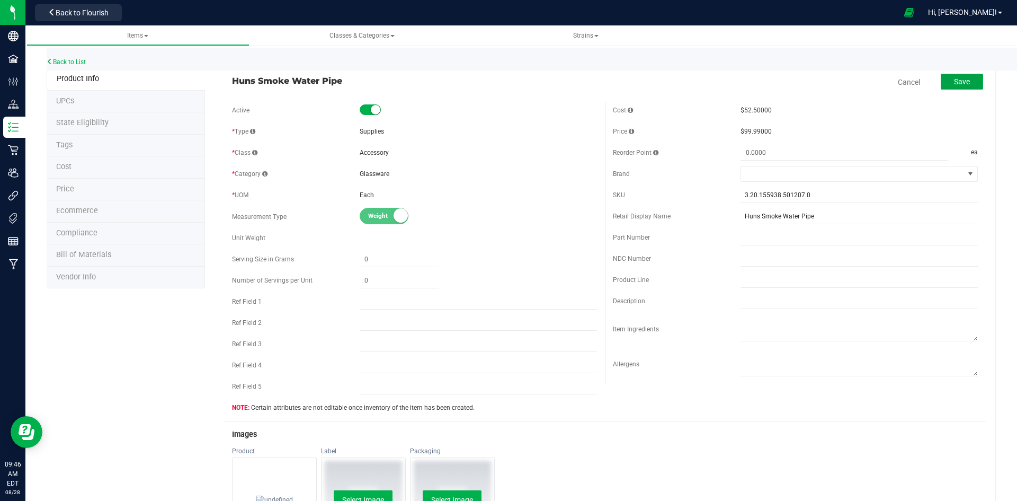
click at [958, 84] on span "Save" at bounding box center [962, 81] width 16 height 8
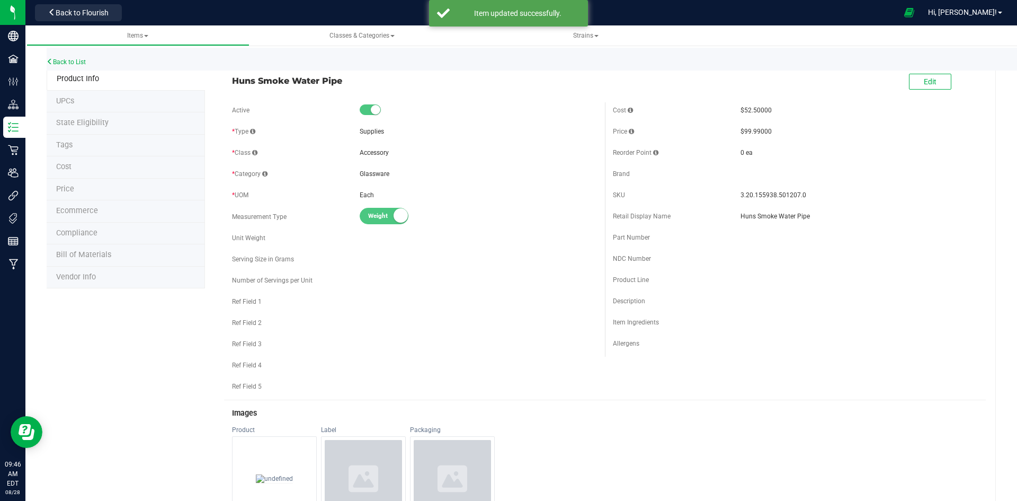
click at [63, 58] on div "Back to List" at bounding box center [555, 59] width 1017 height 23
click at [74, 63] on link "Back to List" at bounding box center [66, 61] width 39 height 7
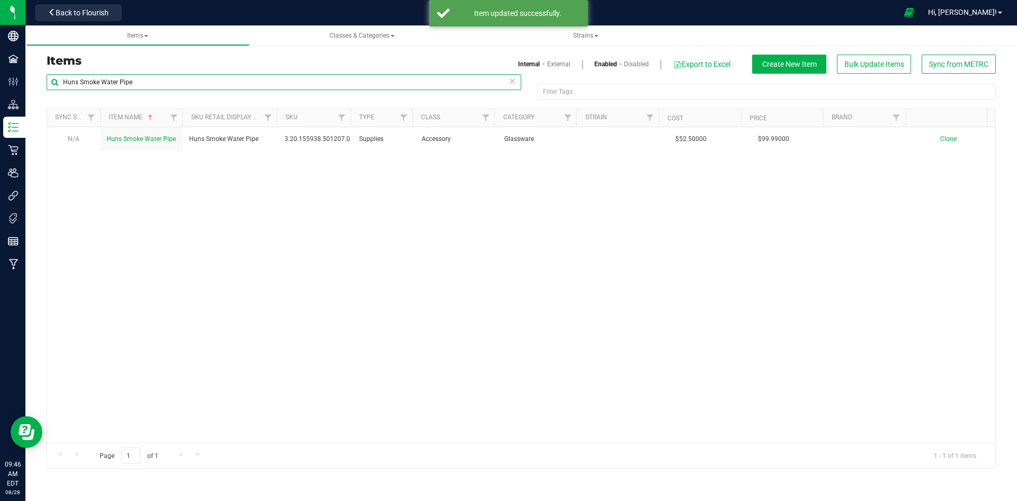
click at [286, 78] on input "Huns Smoke Water Pipe" at bounding box center [284, 82] width 475 height 16
paste input "Kind Mist Battery"
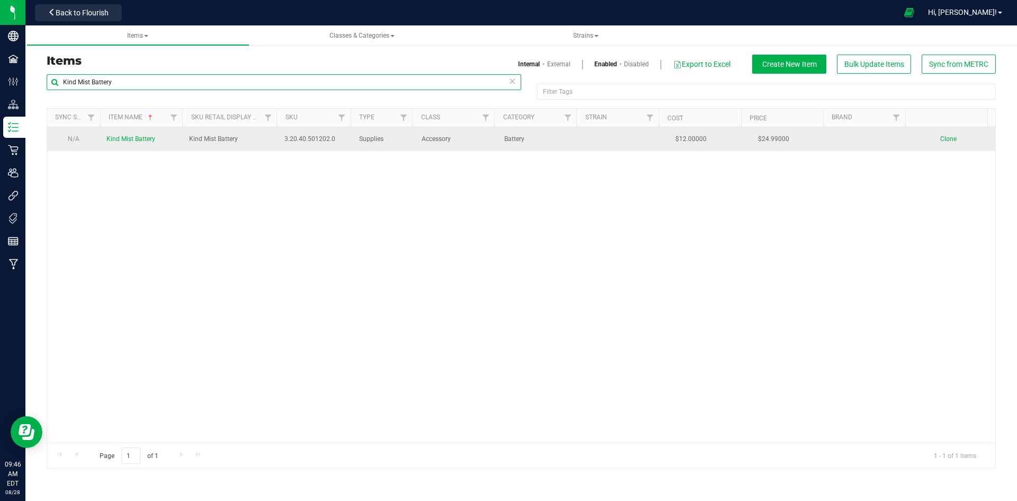
type input "Kind Mist Battery"
click at [134, 136] on span "Kind Mist Battery" at bounding box center [130, 138] width 49 height 7
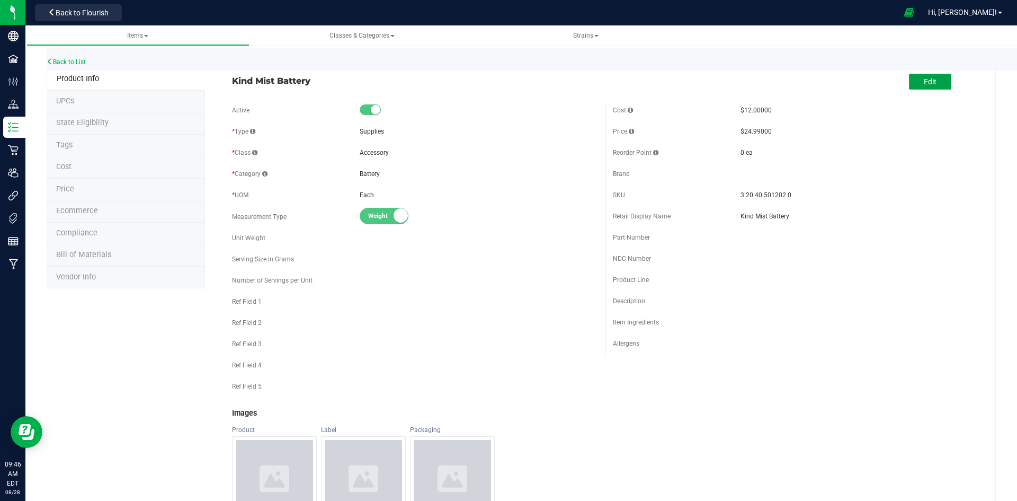
click at [913, 85] on button "Edit" at bounding box center [930, 82] width 42 height 16
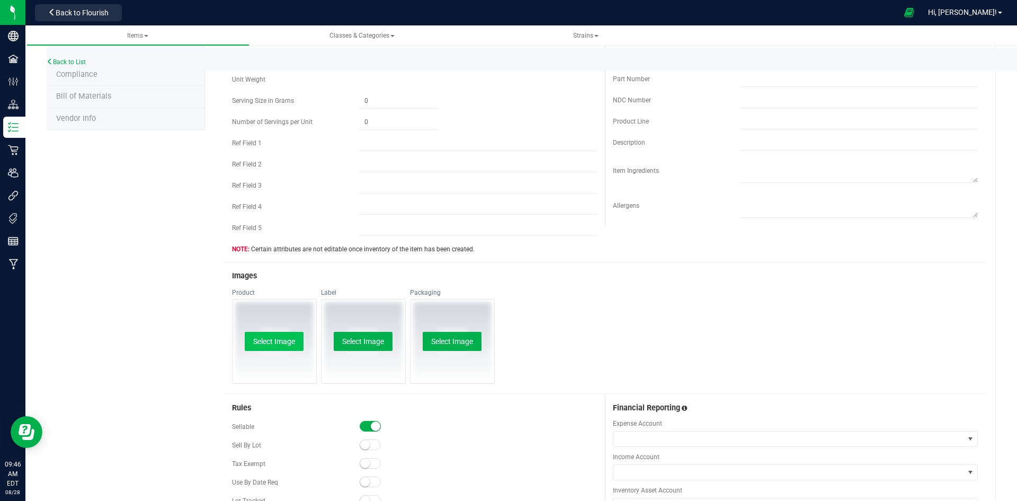
scroll to position [159, 0]
click at [282, 340] on button "Select Image" at bounding box center [274, 340] width 59 height 19
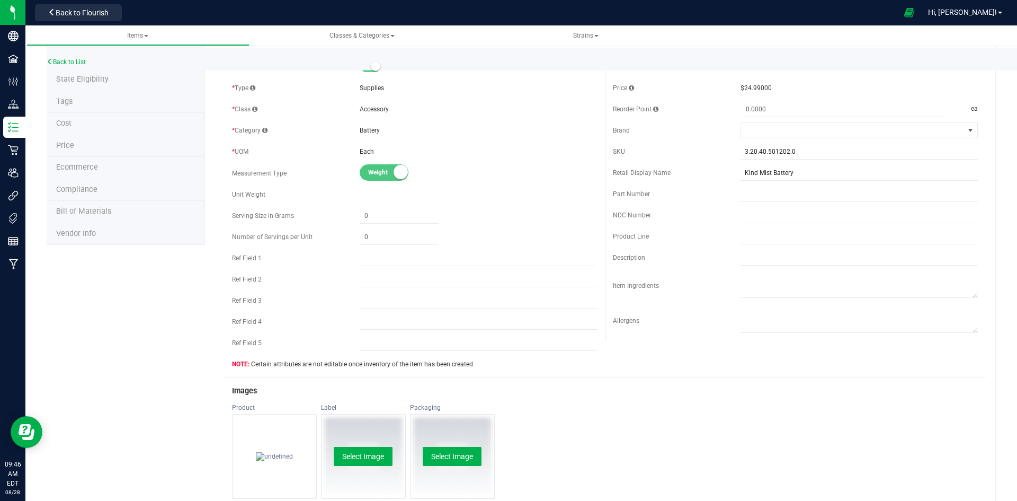
scroll to position [0, 0]
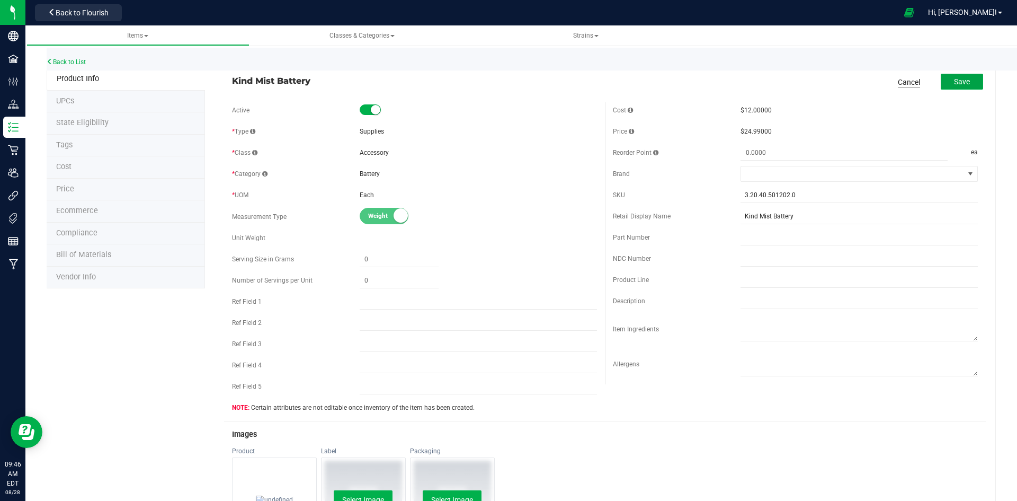
drag, startPoint x: 946, startPoint y: 80, endPoint x: 903, endPoint y: 86, distance: 42.8
click at [946, 80] on button "Save" at bounding box center [962, 82] width 42 height 16
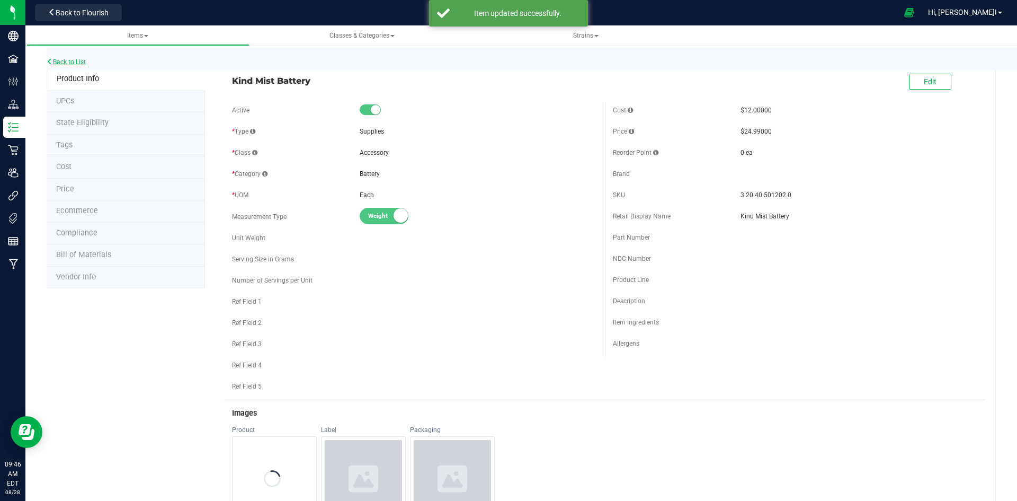
click at [65, 61] on link "Back to List" at bounding box center [66, 61] width 39 height 7
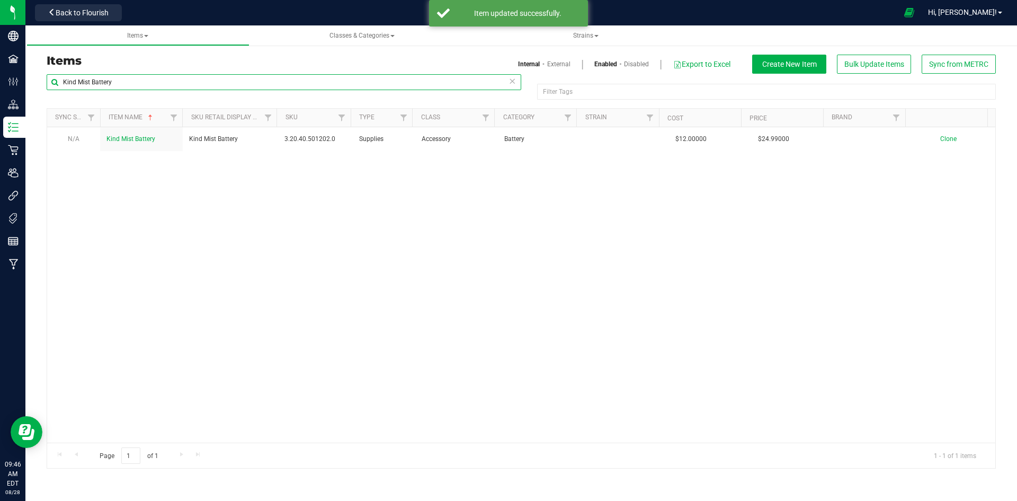
click at [271, 84] on input "Kind Mist Battery" at bounding box center [284, 82] width 475 height 16
paste input "La Boo Boo Silicone Pipe"
type input "La Boo Boo Silicone Pipe"
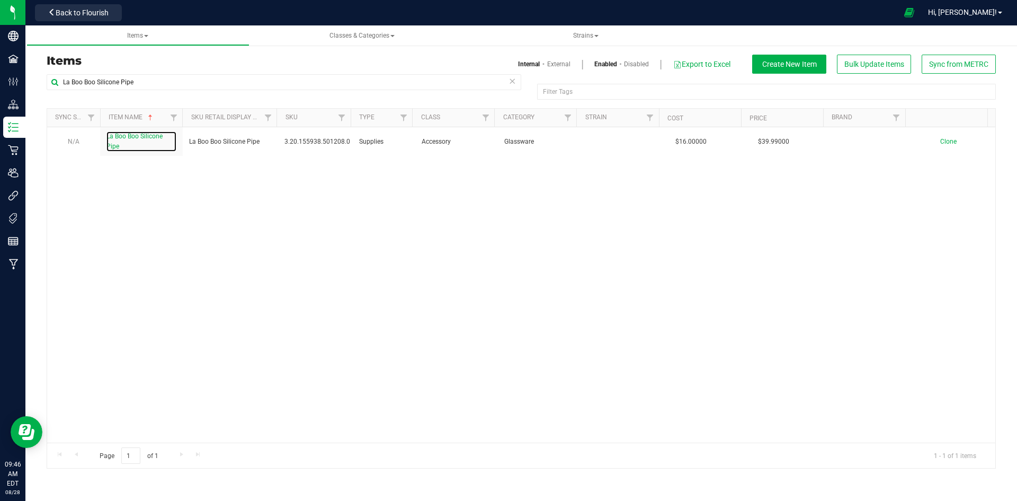
click at [137, 138] on span "La Boo Boo Silicone Pipe" at bounding box center [134, 140] width 56 height 17
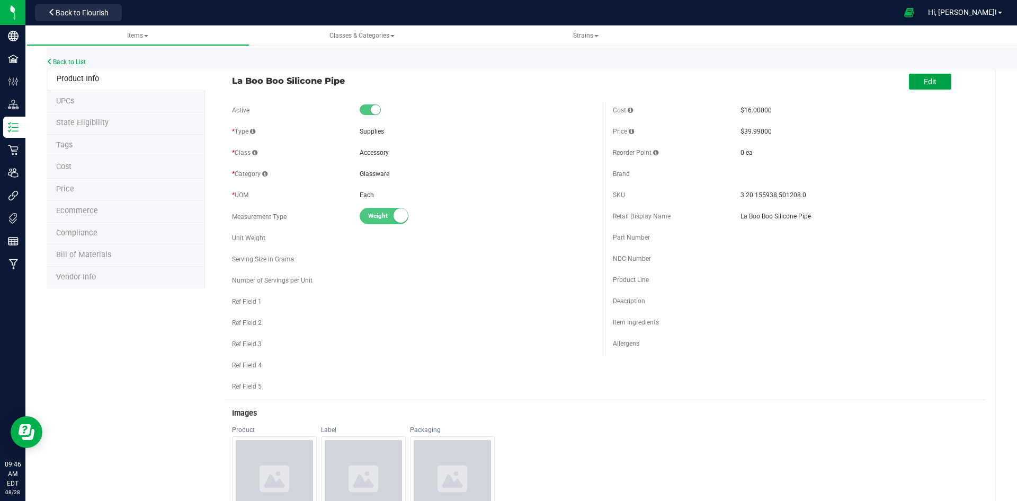
click at [924, 77] on span "Edit" at bounding box center [930, 81] width 13 height 8
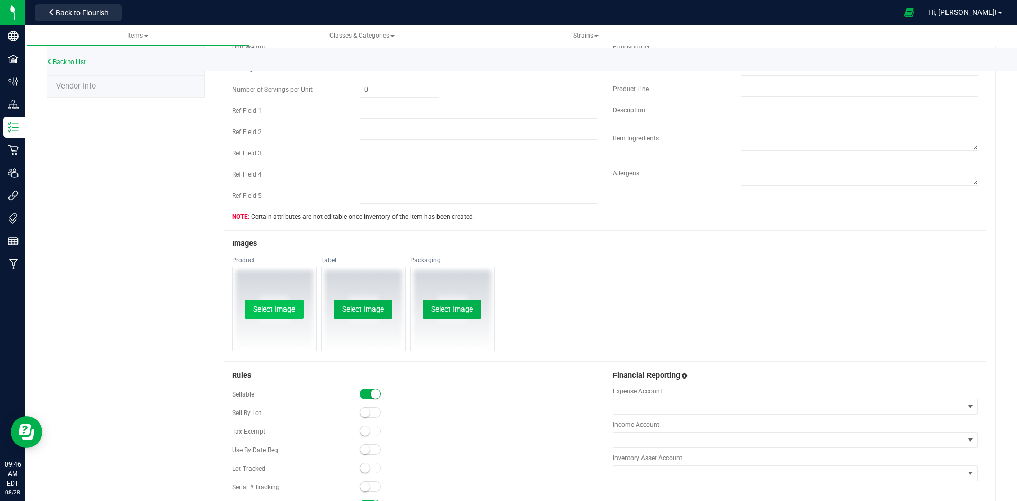
scroll to position [212, 0]
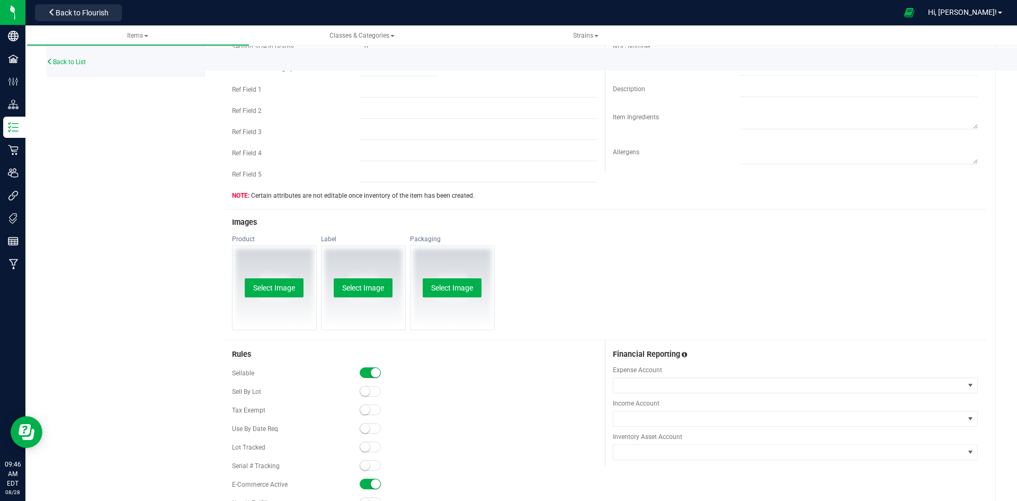
click at [264, 299] on div "Select Image" at bounding box center [275, 288] width 84 height 84
click at [272, 290] on button "Select Image" at bounding box center [274, 287] width 59 height 19
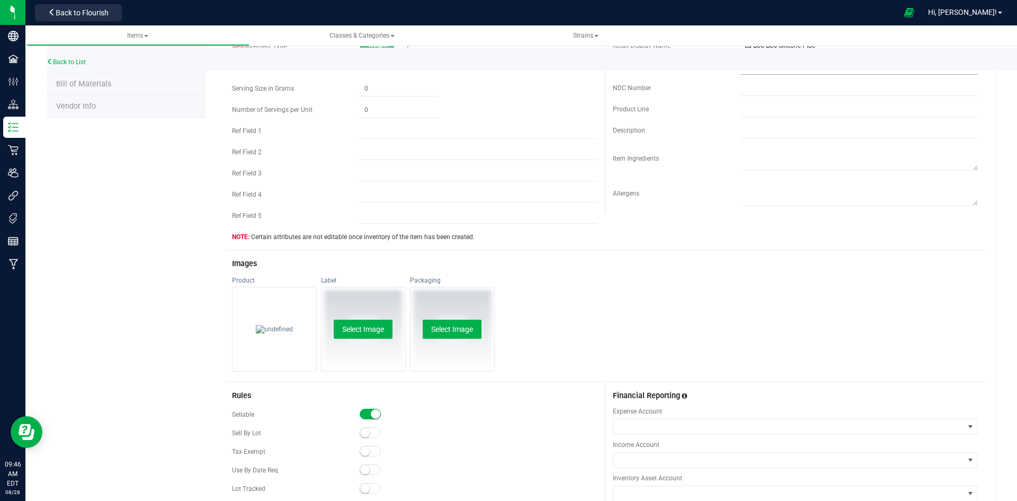
scroll to position [0, 0]
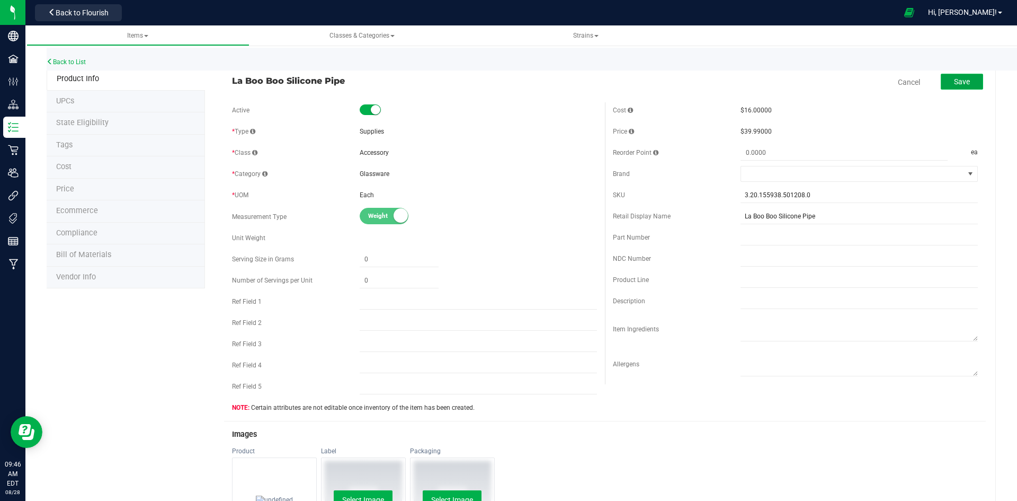
click at [954, 82] on span "Save" at bounding box center [962, 81] width 16 height 8
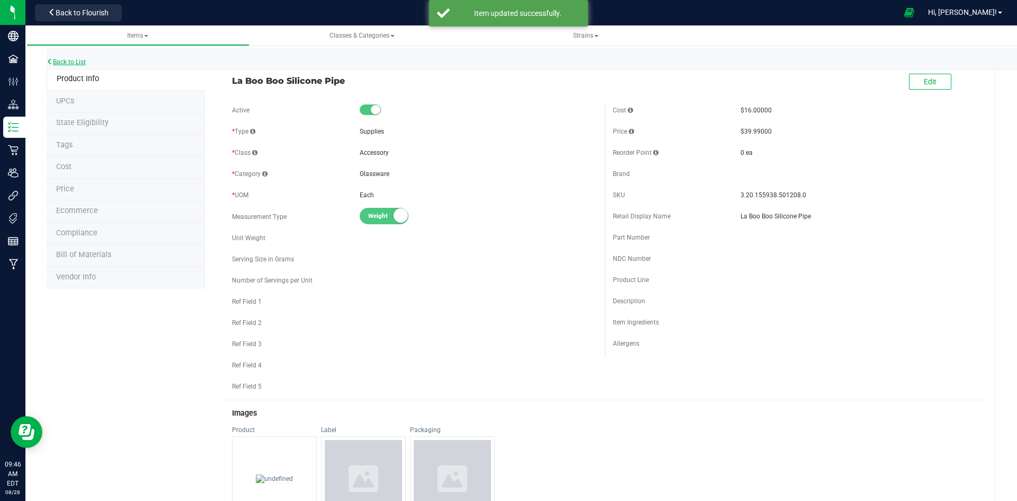
click at [65, 64] on link "Back to List" at bounding box center [66, 61] width 39 height 7
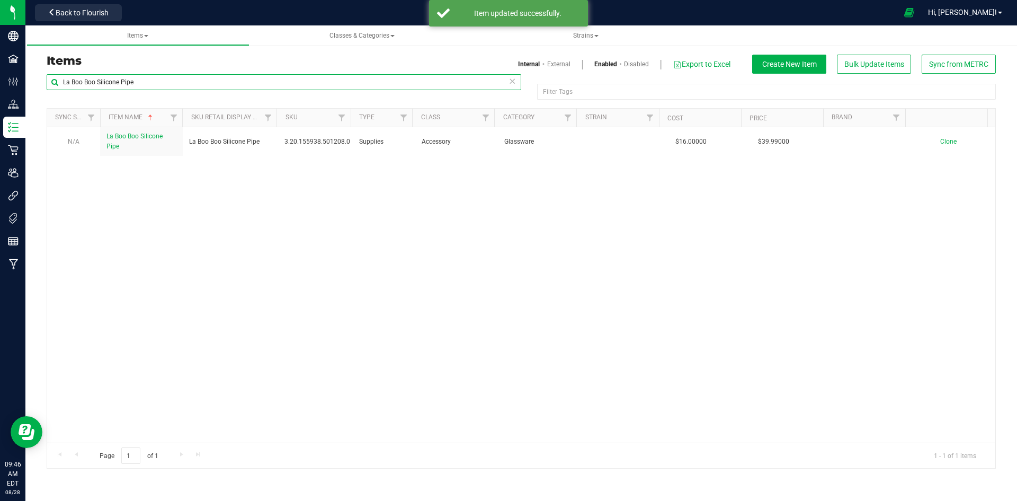
click at [112, 83] on input "La Boo Boo Silicone Pipe" at bounding box center [284, 82] width 475 height 16
paste input "ookah Bear Battery"
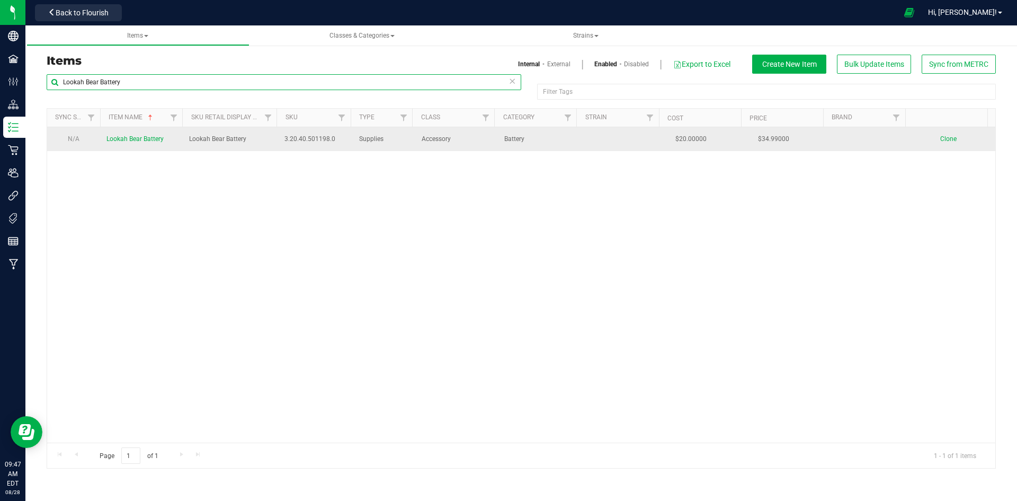
type input "Lookah Bear Battery"
click at [156, 139] on span "Lookah Bear Battery" at bounding box center [134, 138] width 57 height 7
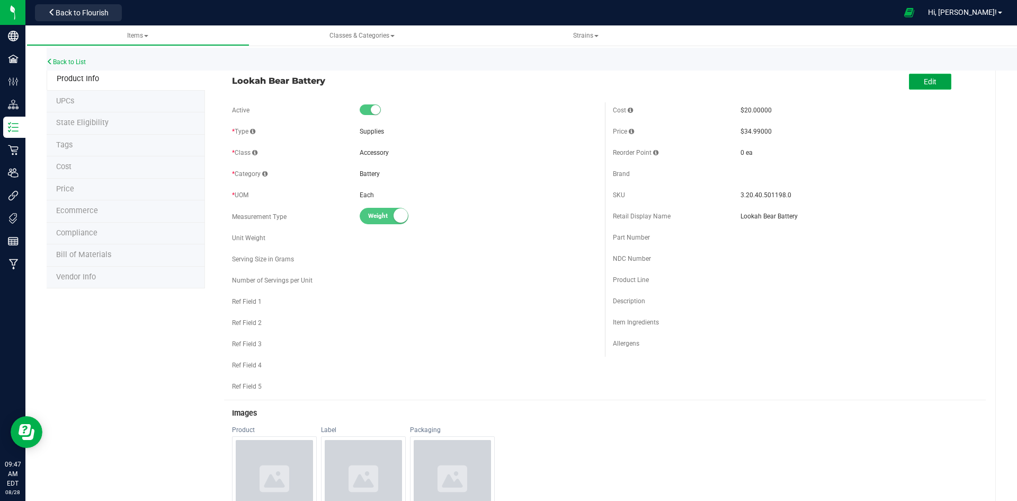
click at [915, 83] on button "Edit" at bounding box center [930, 82] width 42 height 16
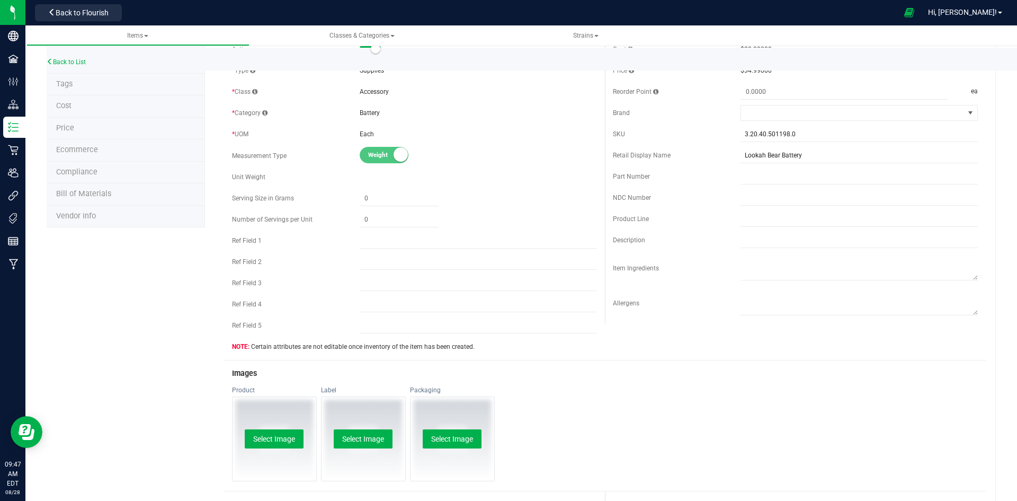
scroll to position [159, 0]
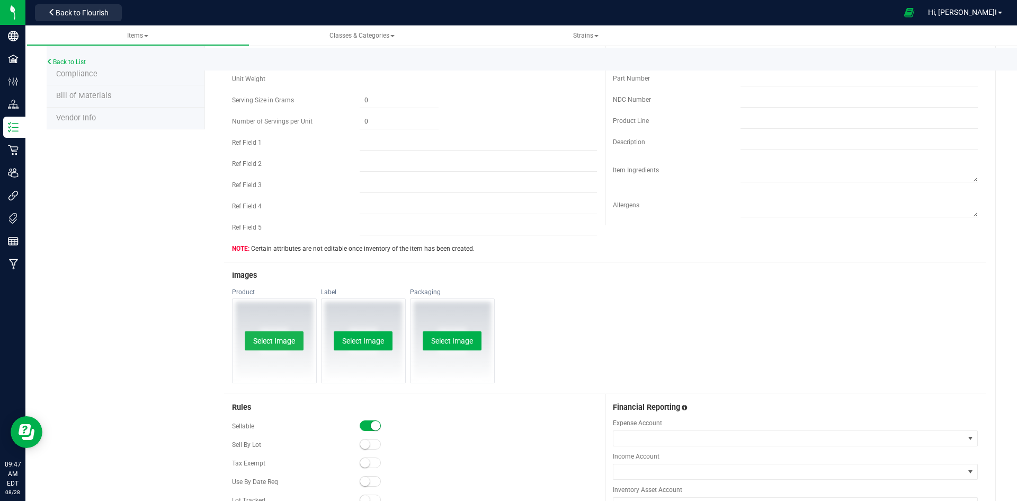
click at [288, 336] on button "Select Image" at bounding box center [274, 340] width 59 height 19
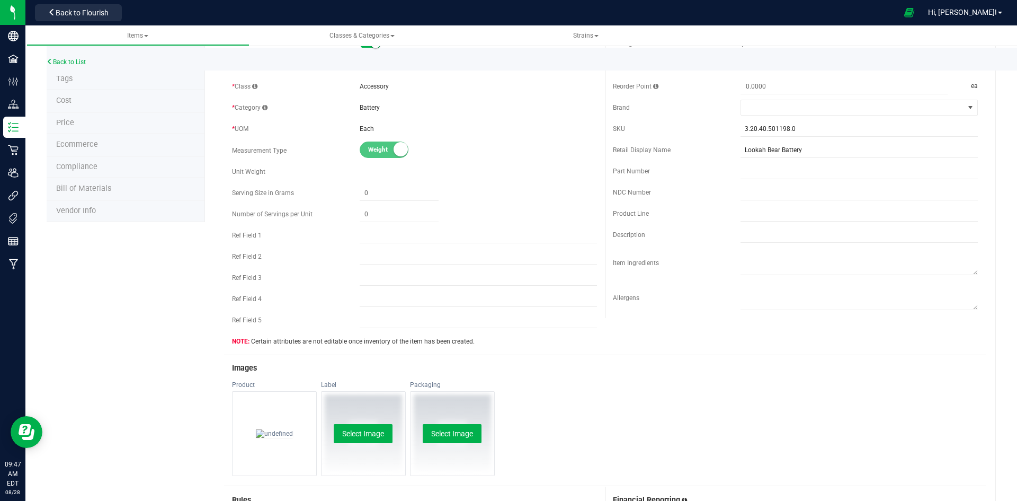
scroll to position [0, 0]
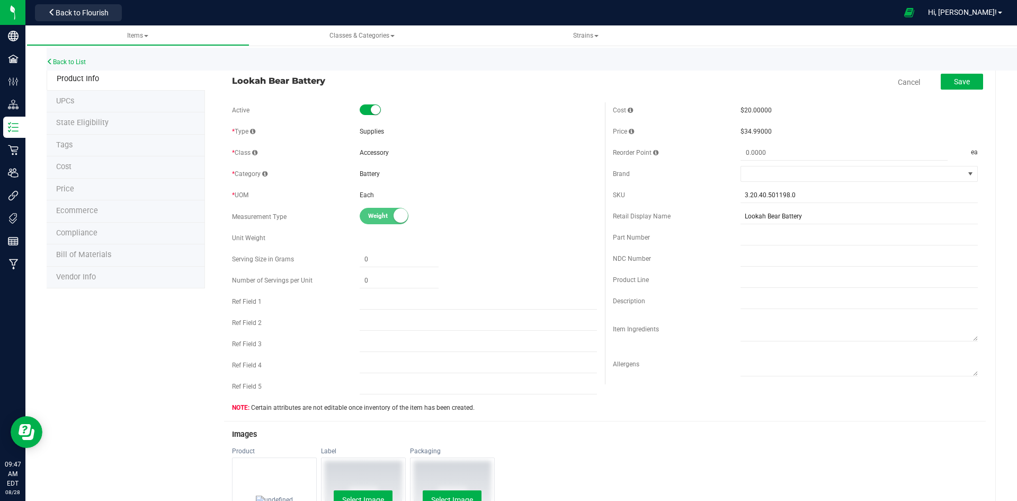
click at [932, 80] on div "Save" at bounding box center [954, 83] width 58 height 22
click at [941, 80] on button "Save" at bounding box center [962, 82] width 42 height 16
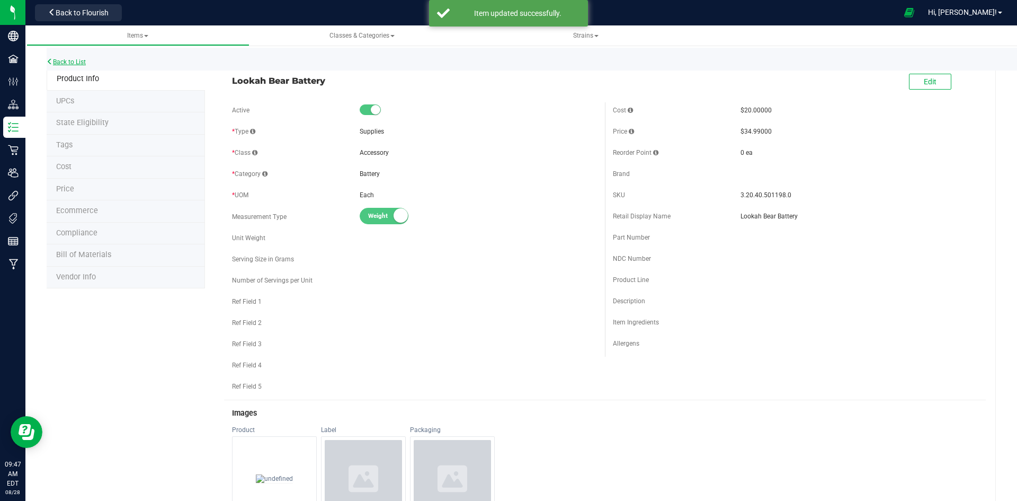
click at [73, 60] on link "Back to List" at bounding box center [66, 61] width 39 height 7
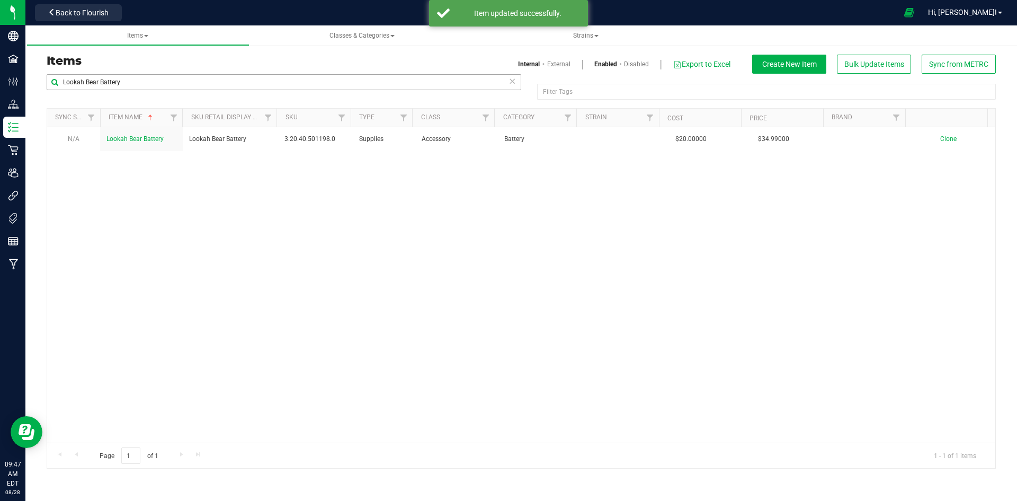
drag, startPoint x: 391, startPoint y: 57, endPoint x: 375, endPoint y: 76, distance: 24.8
click at [391, 57] on h3 "Items" at bounding box center [280, 61] width 467 height 13
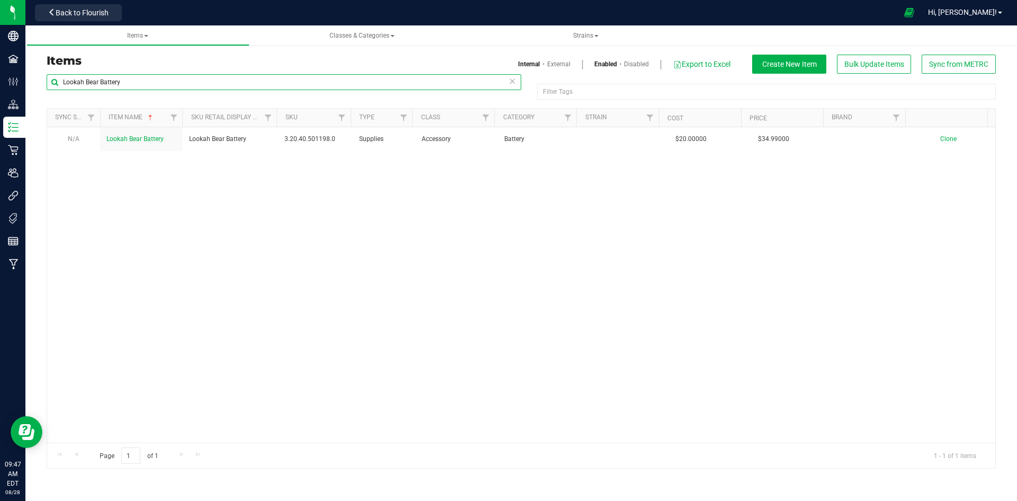
click at [374, 76] on input "Lookah Bear Battery" at bounding box center [284, 82] width 475 height 16
paste input "Snail"
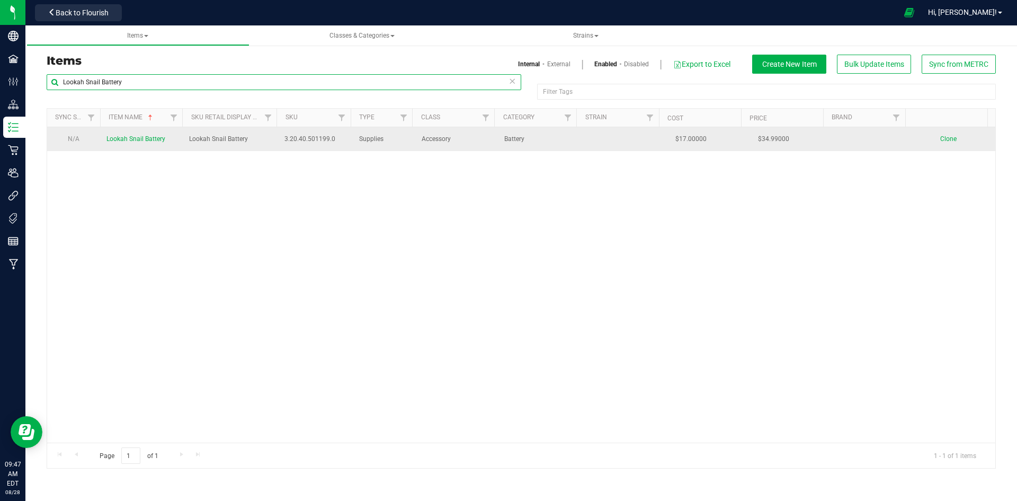
type input "Lookah Snail Battery"
click at [157, 141] on span "Lookah Snail Battery" at bounding box center [135, 138] width 59 height 7
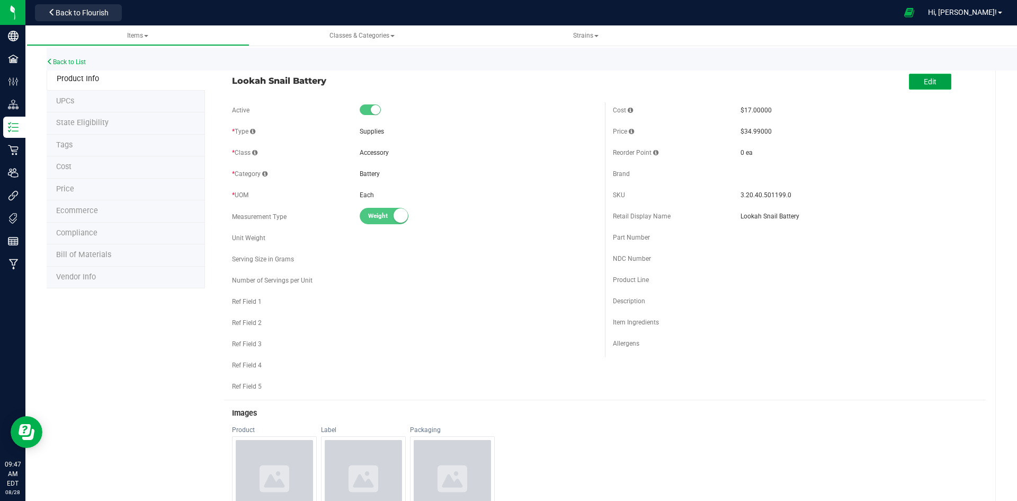
click at [931, 75] on button "Edit" at bounding box center [930, 82] width 42 height 16
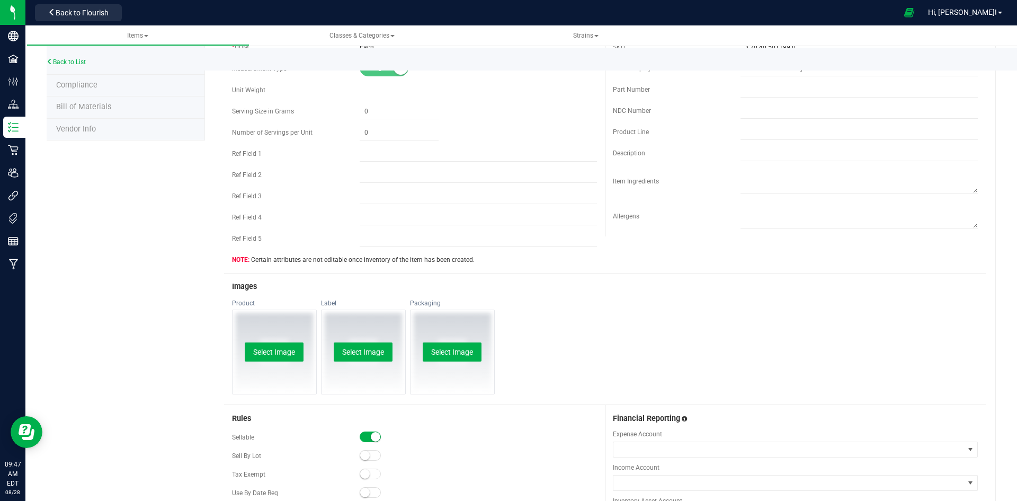
scroll to position [159, 0]
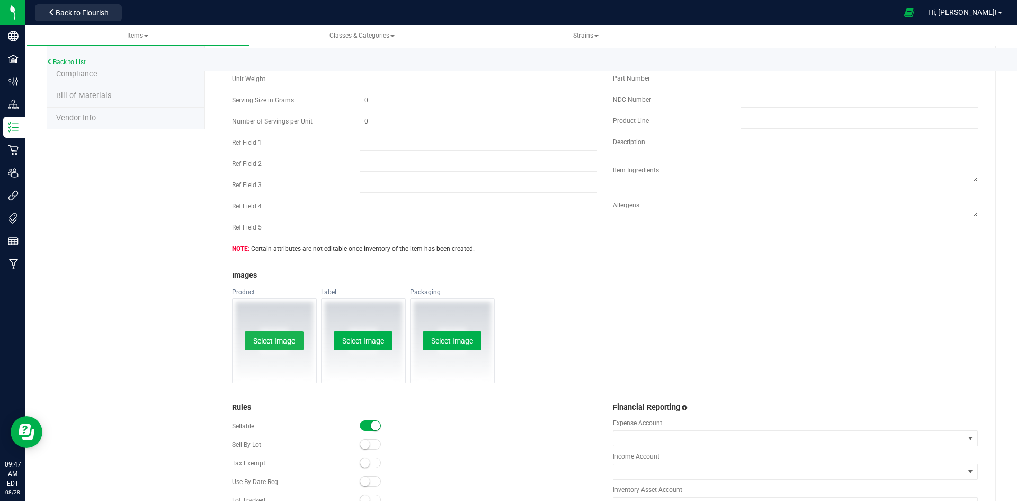
click at [283, 340] on button "Select Image" at bounding box center [274, 340] width 59 height 19
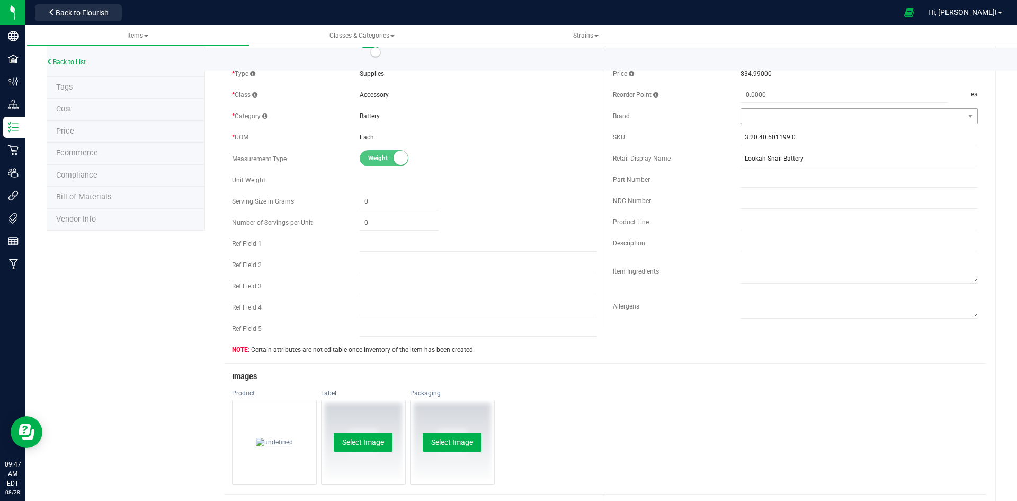
scroll to position [0, 0]
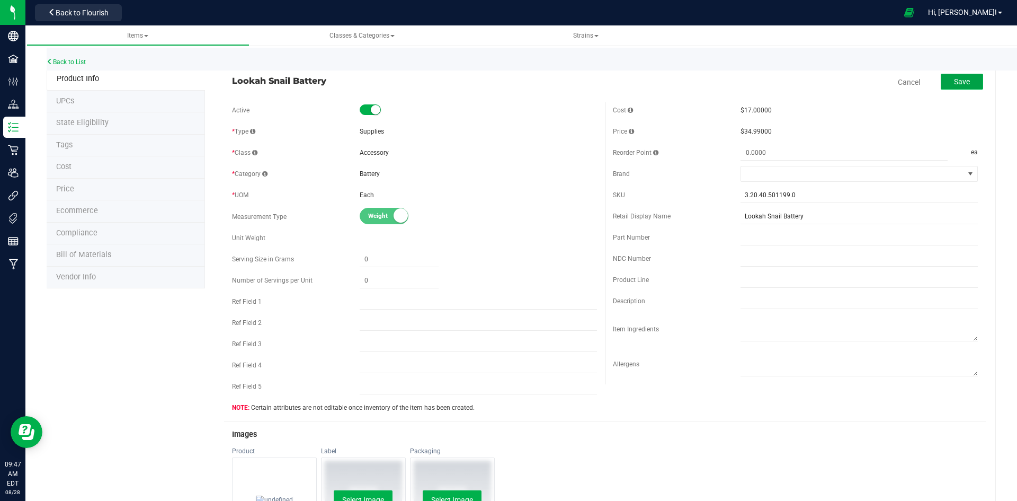
click at [943, 84] on button "Save" at bounding box center [962, 82] width 42 height 16
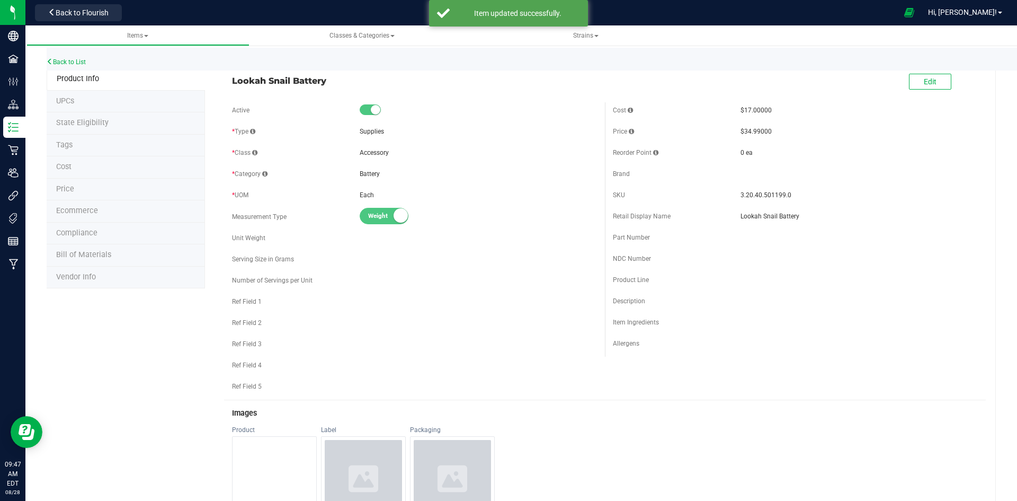
click at [87, 58] on div "Back to List" at bounding box center [555, 59] width 1017 height 23
click at [82, 61] on link "Back to List" at bounding box center [66, 61] width 39 height 7
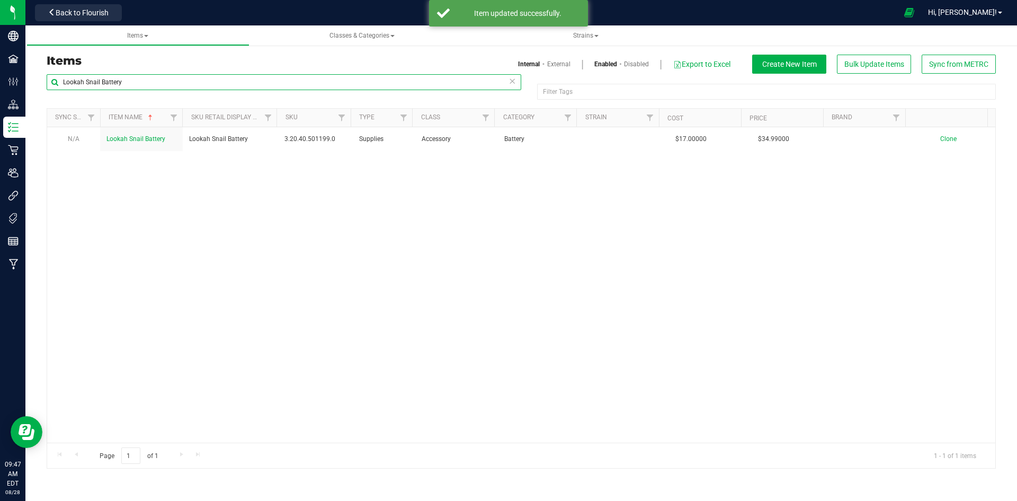
click at [251, 81] on input "Lookah Snail Battery" at bounding box center [284, 82] width 475 height 16
paste input "Turtle"
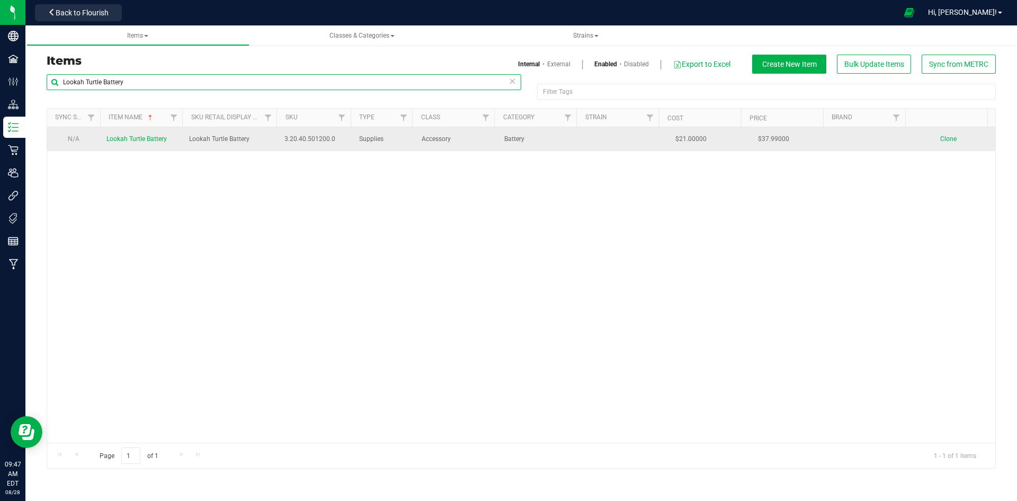
type input "Lookah Turtle Battery"
click at [162, 142] on span "Lookah Turtle Battery" at bounding box center [136, 138] width 60 height 7
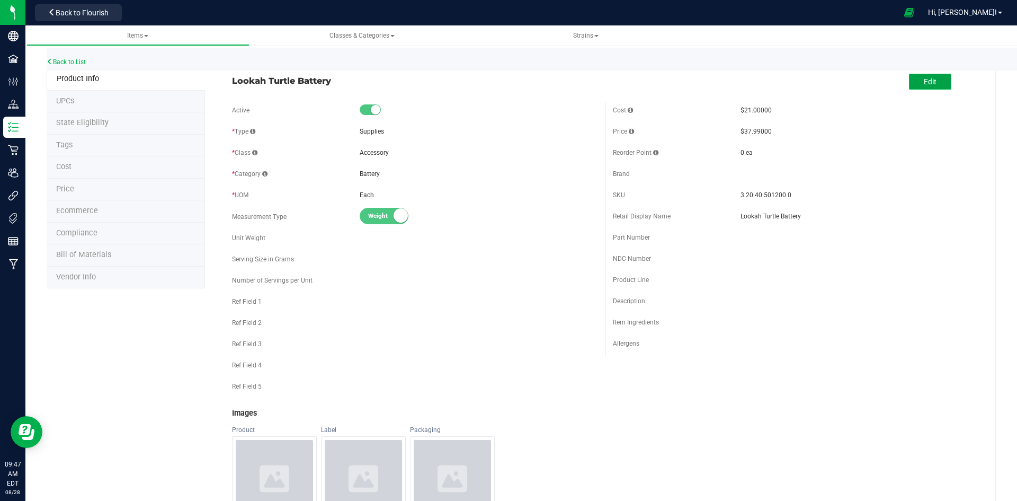
click at [924, 81] on span "Edit" at bounding box center [930, 81] width 13 height 8
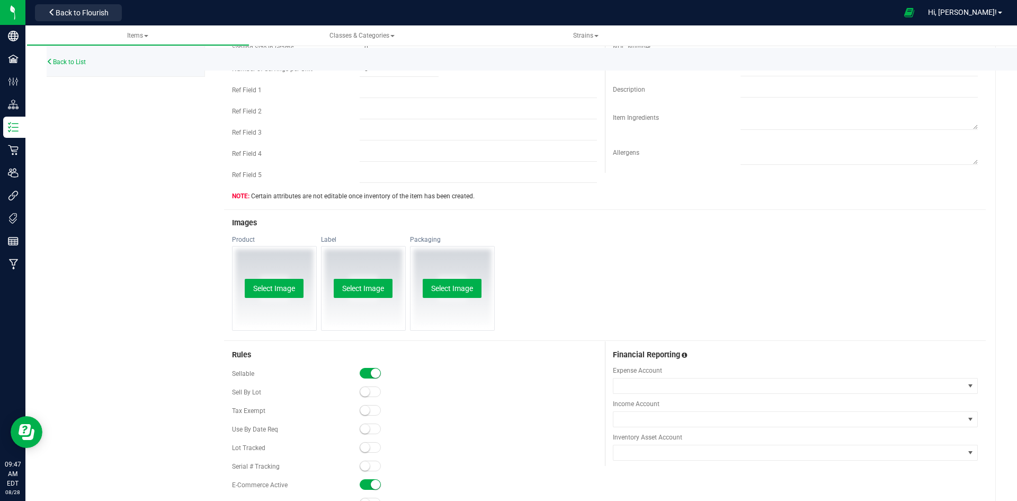
scroll to position [212, 0]
click at [286, 280] on button "Select Image" at bounding box center [274, 287] width 59 height 19
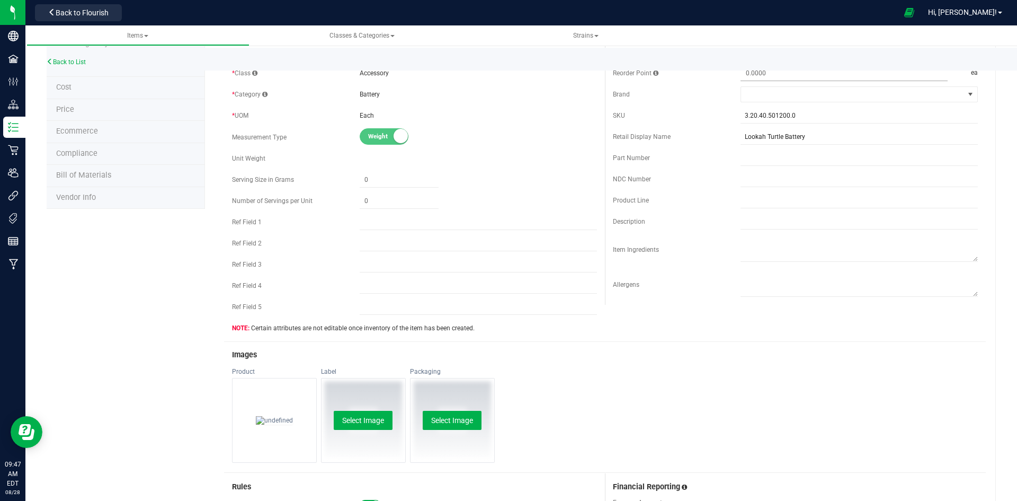
scroll to position [0, 0]
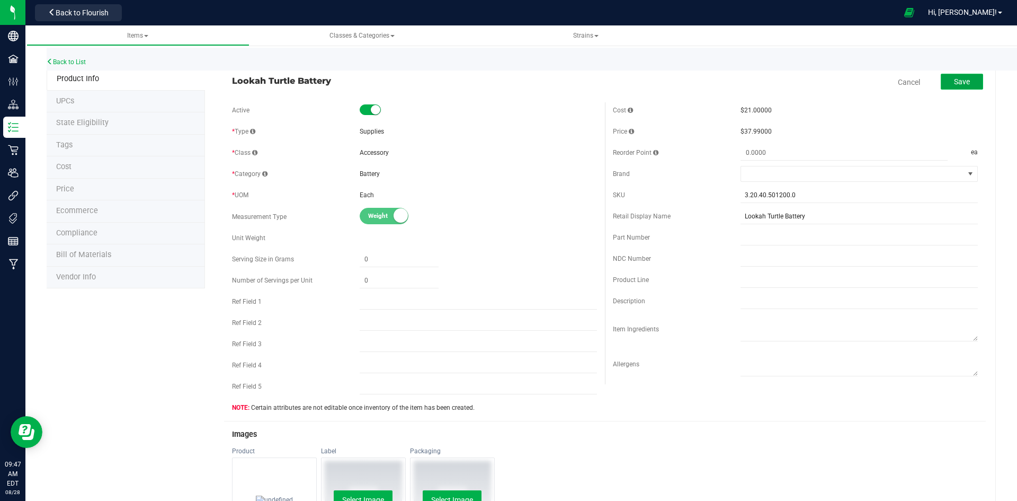
click at [941, 79] on button "Save" at bounding box center [962, 82] width 42 height 16
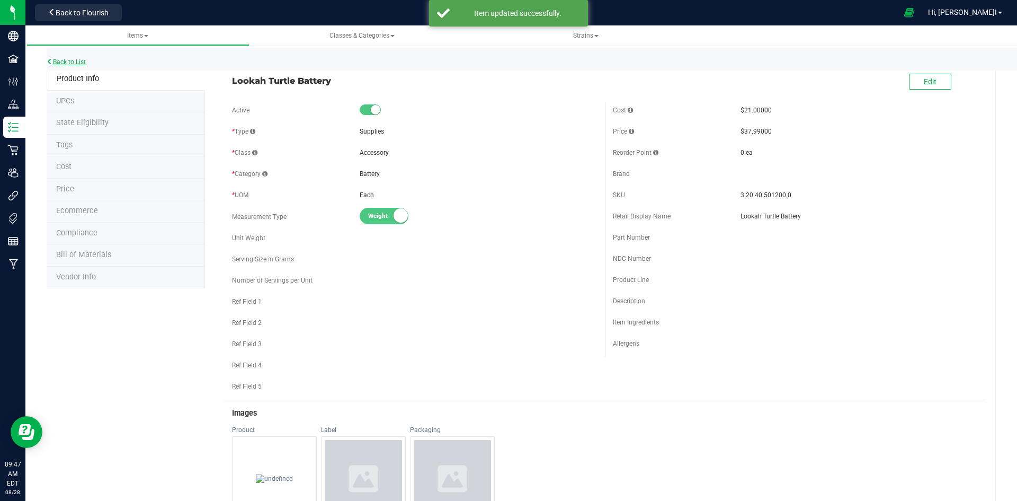
click at [82, 62] on link "Back to List" at bounding box center [66, 61] width 39 height 7
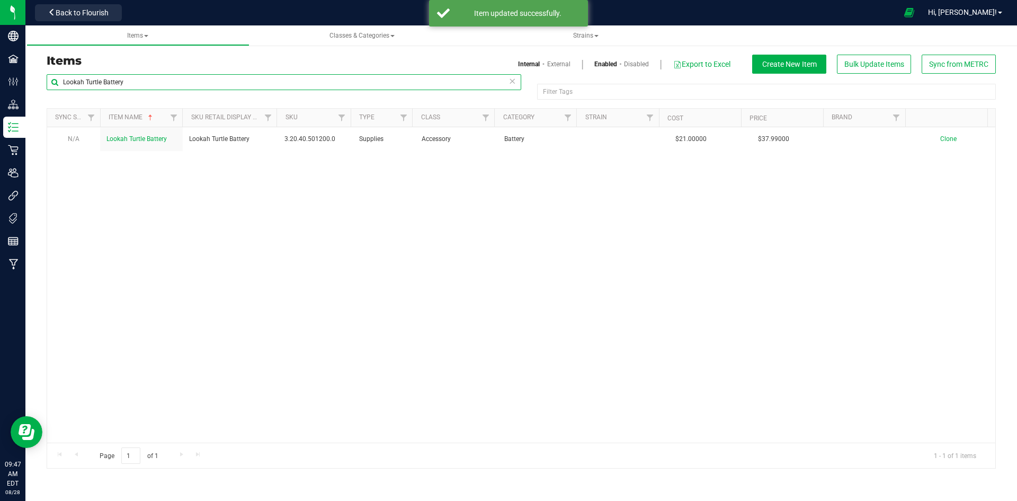
click at [169, 77] on input "Lookah Turtle Battery" at bounding box center [284, 82] width 475 height 16
paste input "MOB Breaker Water Pipe"
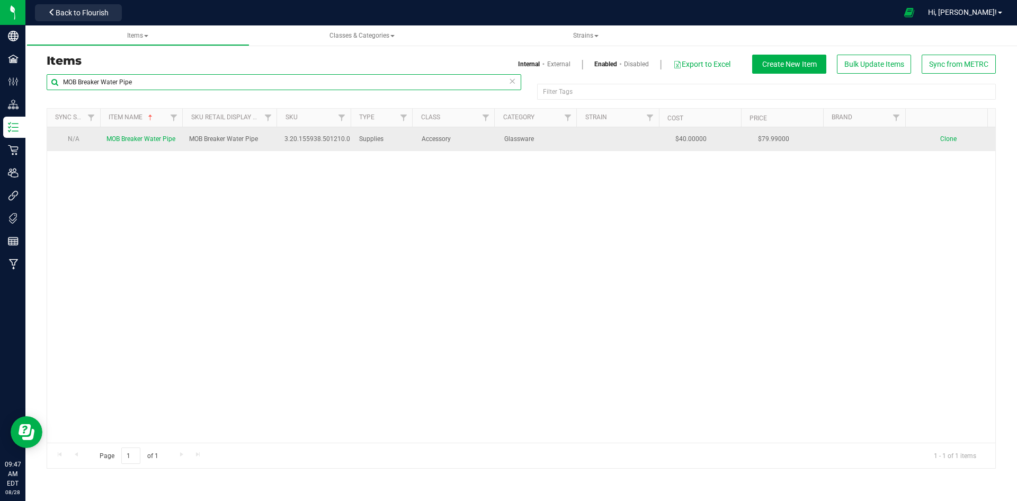
type input "MOB Breaker Water Pipe"
click at [150, 133] on td "MOB Breaker Water Pipe" at bounding box center [141, 139] width 83 height 24
click at [153, 141] on span "MOB Breaker Water Pipe" at bounding box center [140, 138] width 69 height 7
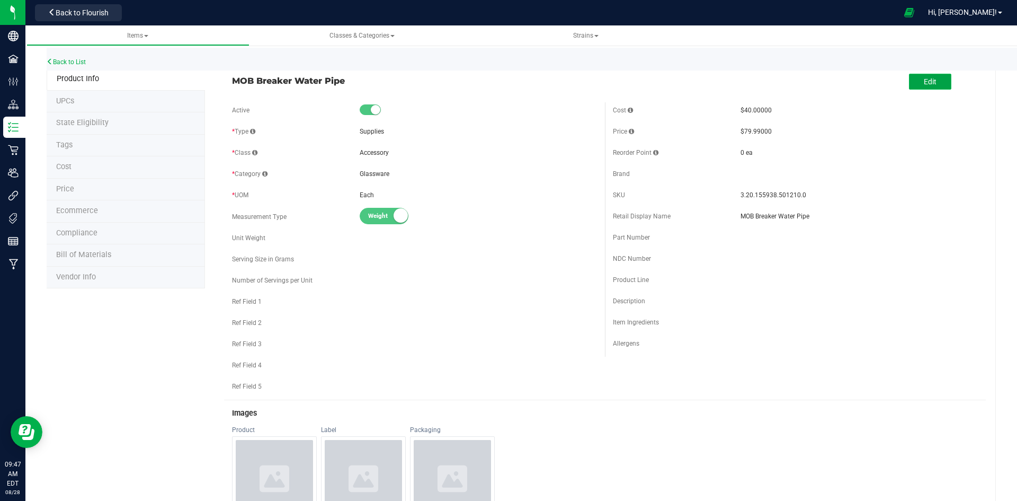
click at [928, 82] on span "Edit" at bounding box center [930, 81] width 13 height 8
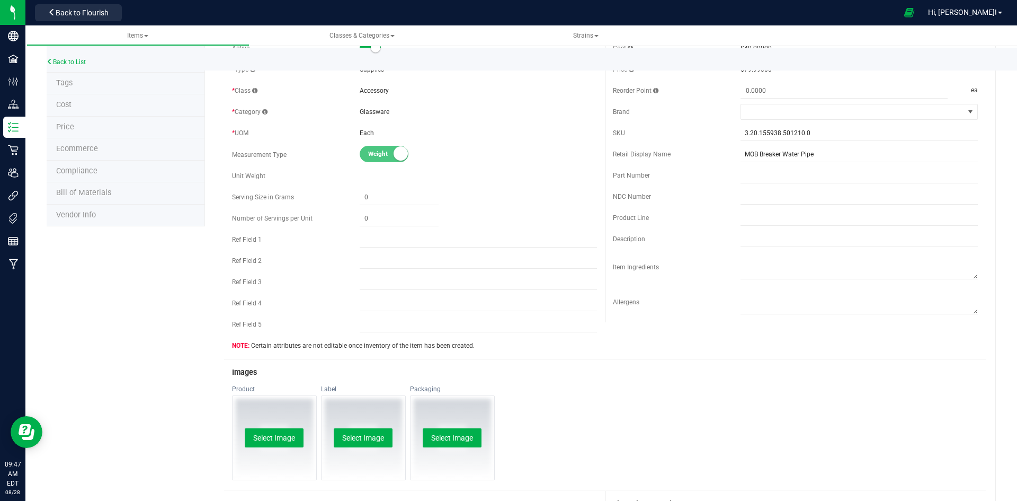
scroll to position [159, 0]
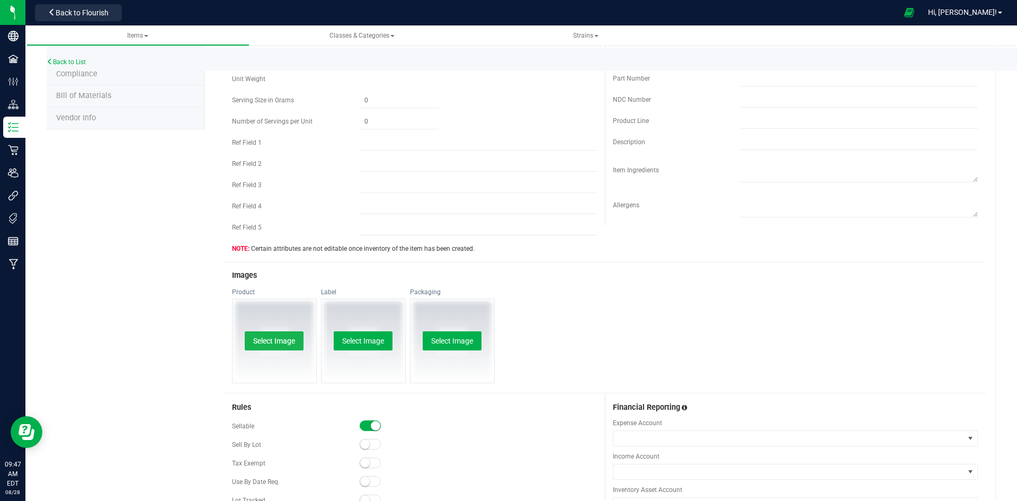
click at [264, 332] on button "Select Image" at bounding box center [274, 340] width 59 height 19
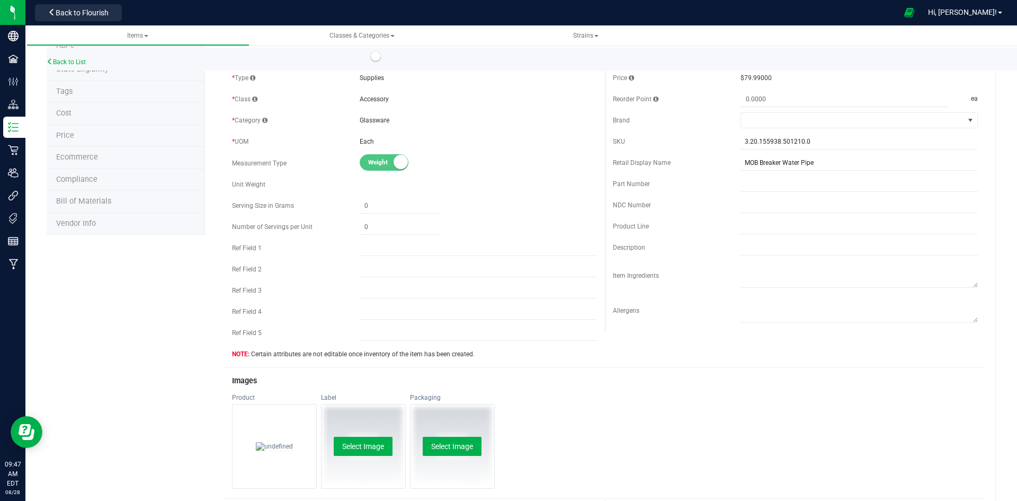
scroll to position [0, 0]
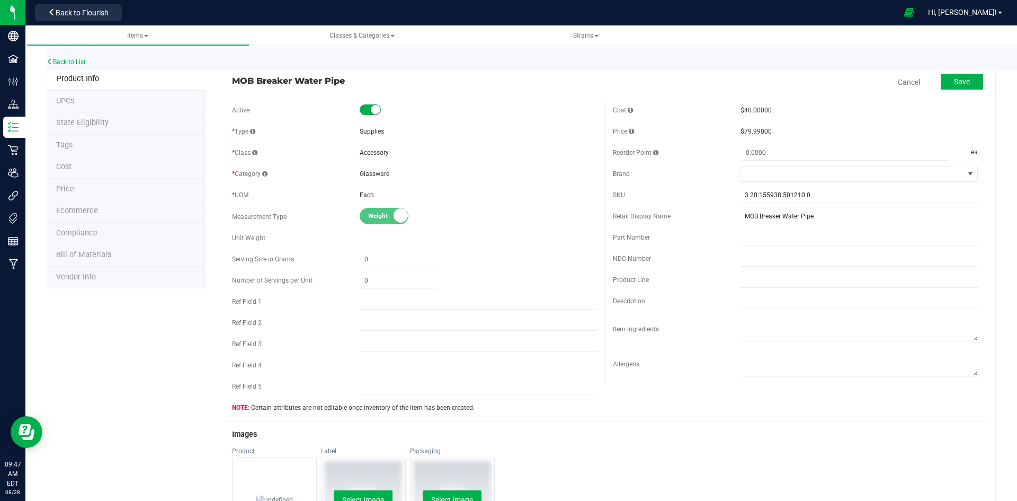
click at [968, 73] on div "Save" at bounding box center [954, 83] width 58 height 22
click at [945, 84] on button "Save" at bounding box center [962, 82] width 42 height 16
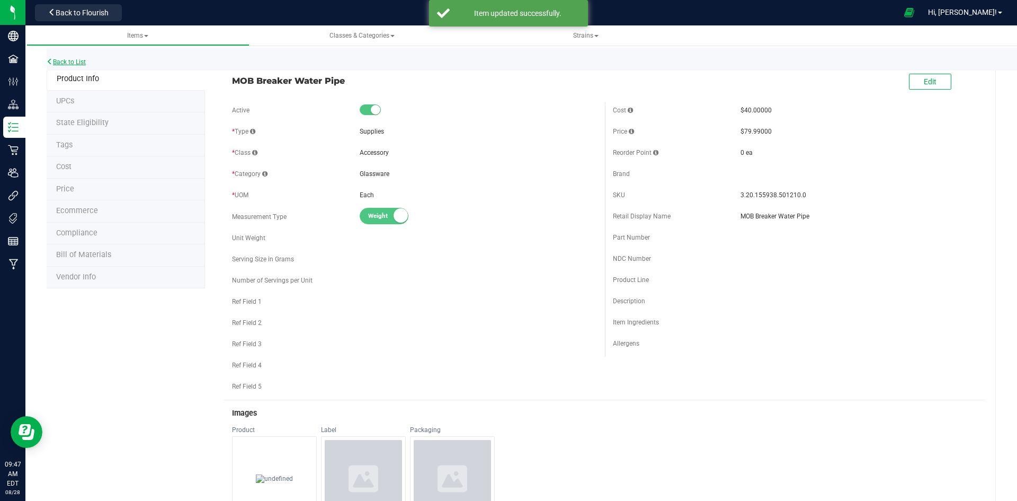
click at [67, 61] on link "Back to List" at bounding box center [66, 61] width 39 height 7
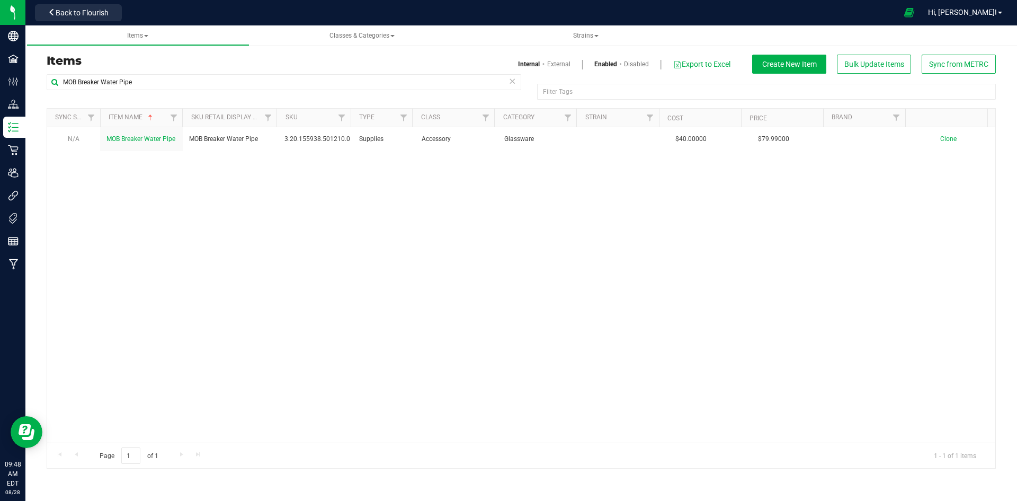
click at [444, 71] on div "Items Internal External Enabled Disabled Export to Excel Create New Item Bulk U…" at bounding box center [521, 64] width 965 height 19
click at [435, 82] on input "MOB Breaker Water Pipe" at bounding box center [284, 82] width 475 height 16
paste input "aven Alpha Plus Torch"
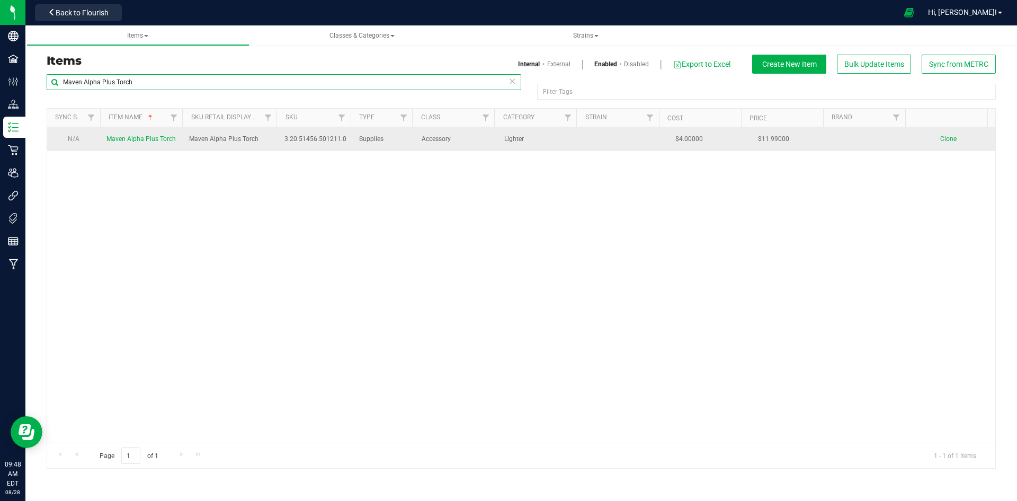
type input "Maven Alpha Plus Torch"
click at [125, 142] on span "Maven Alpha Plus Torch" at bounding box center [140, 138] width 69 height 7
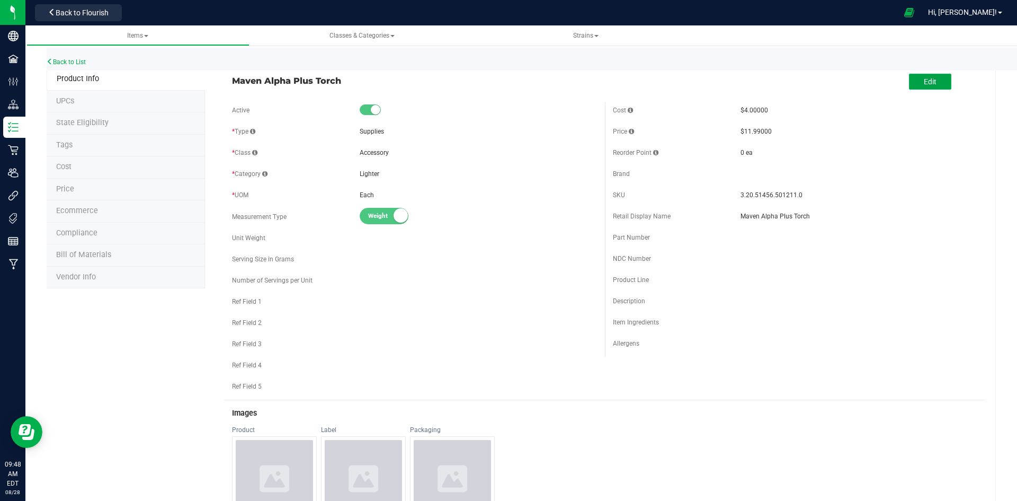
click at [924, 82] on span "Edit" at bounding box center [930, 81] width 13 height 8
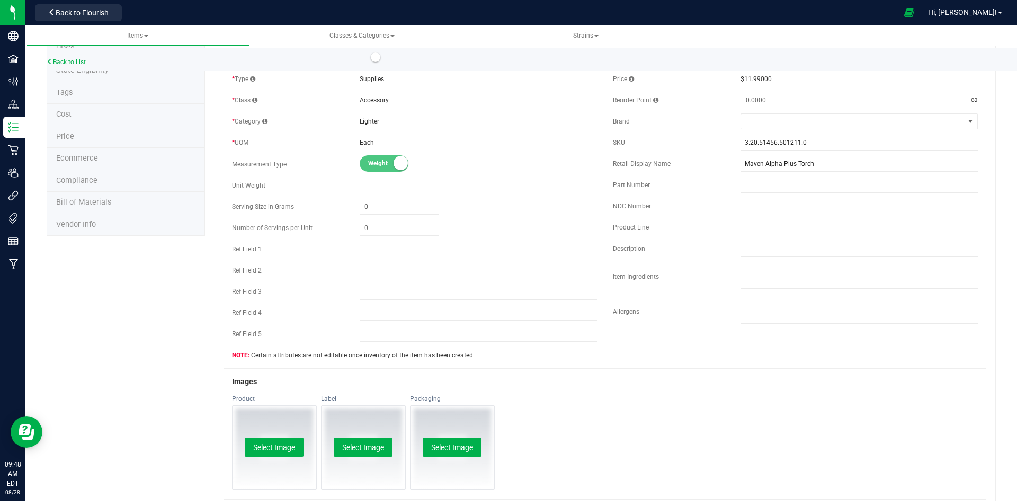
scroll to position [159, 0]
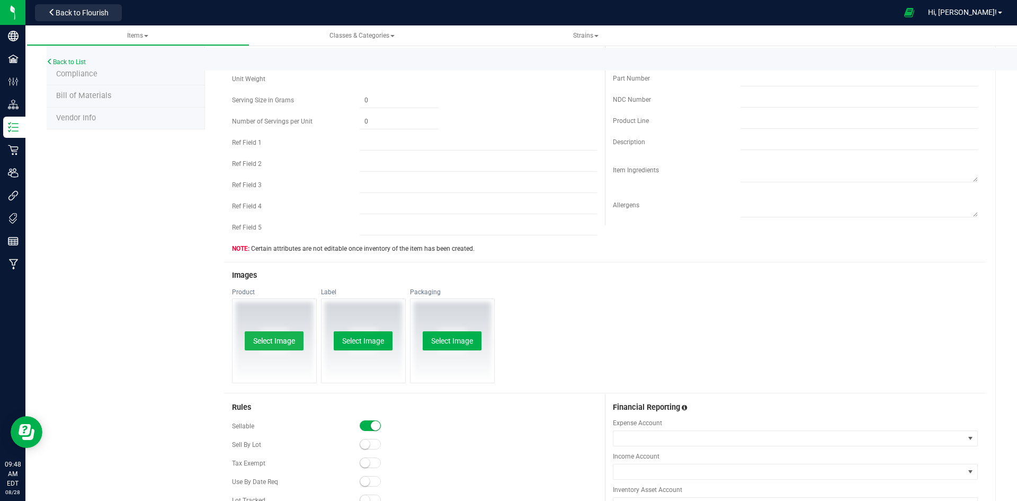
click at [284, 340] on button "Select Image" at bounding box center [274, 340] width 59 height 19
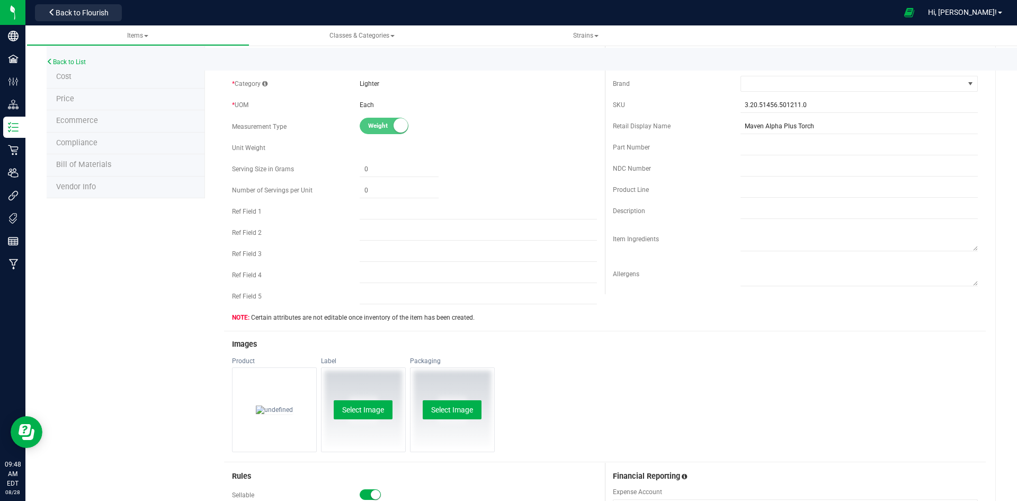
scroll to position [0, 0]
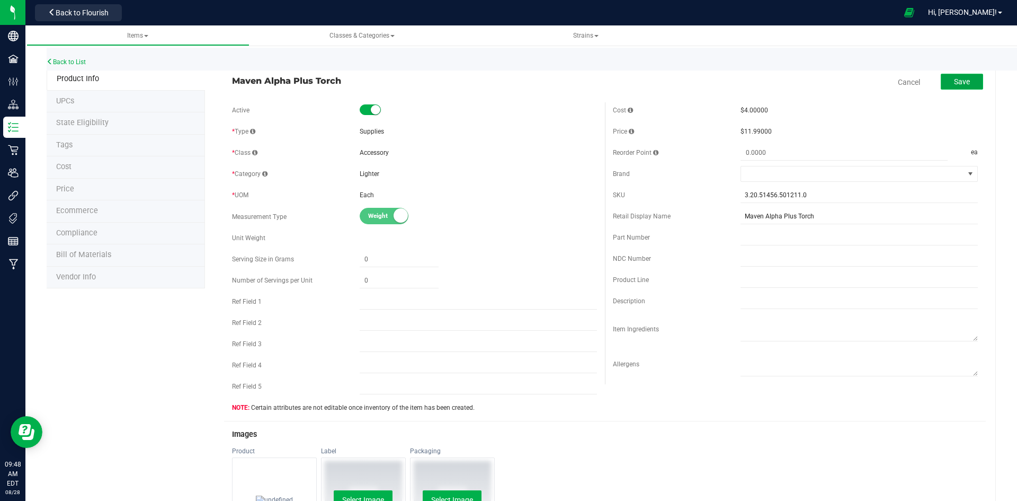
click at [945, 88] on button "Save" at bounding box center [962, 82] width 42 height 16
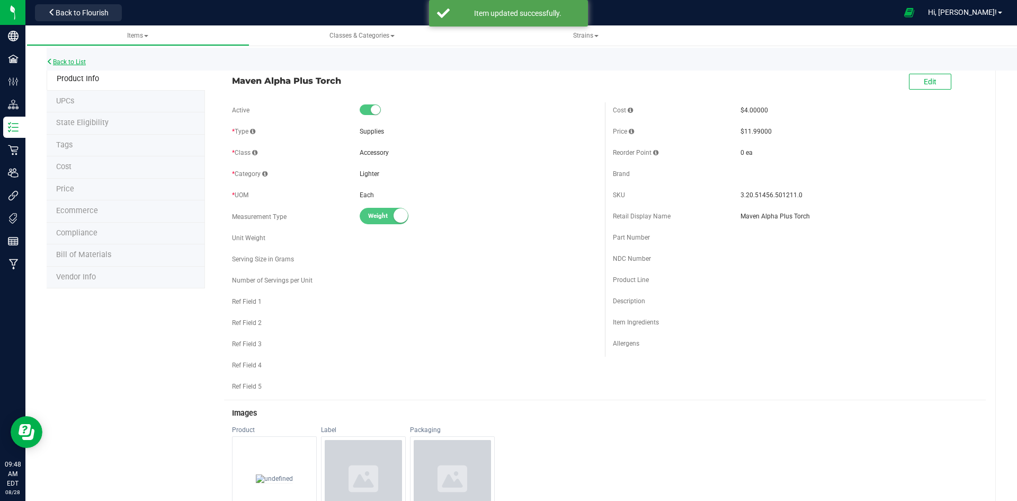
click at [84, 62] on link "Back to List" at bounding box center [66, 61] width 39 height 7
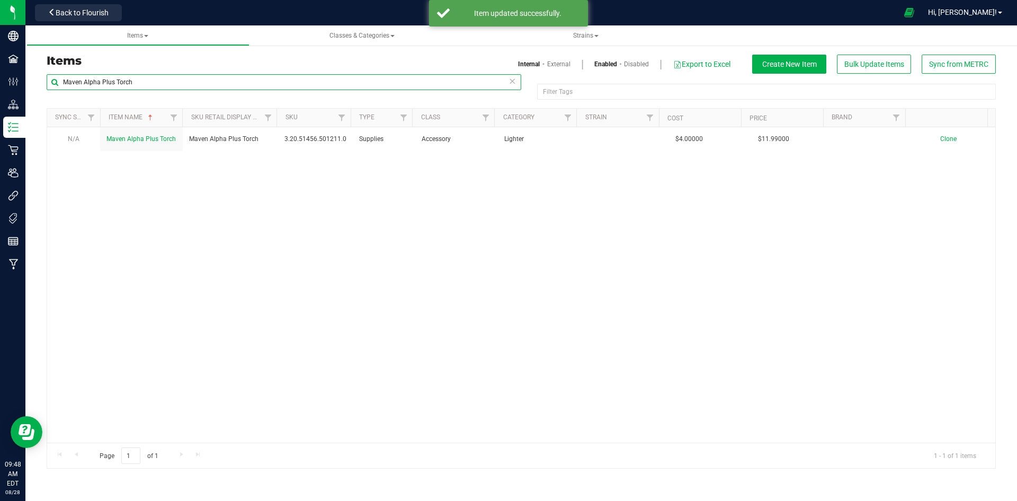
click at [140, 82] on input "Maven Alpha Plus Torch" at bounding box center [284, 82] width 475 height 16
paste input "ini Silicone Pipe"
type input "Mini Silicone Pipe"
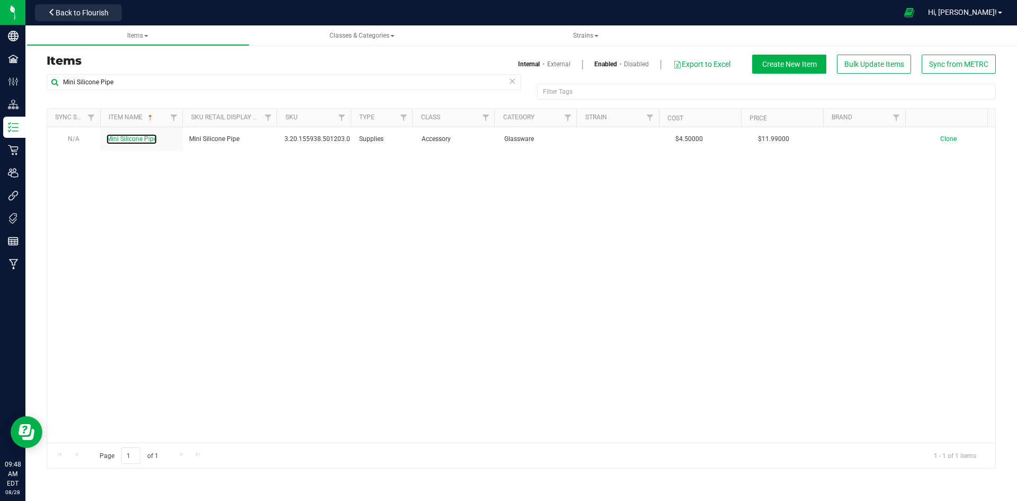
click at [130, 139] on span "Mini Silicone Pipe" at bounding box center [131, 138] width 50 height 7
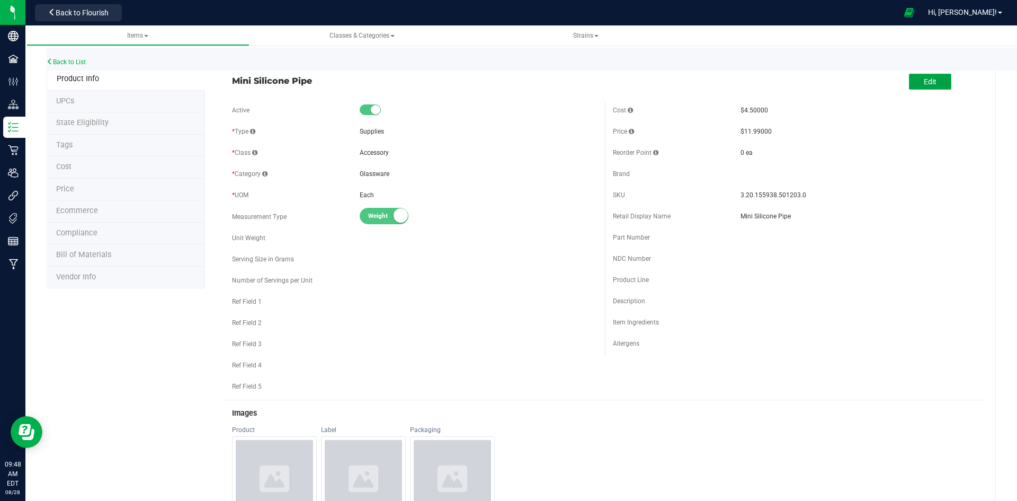
click at [932, 82] on button "Edit" at bounding box center [930, 82] width 42 height 16
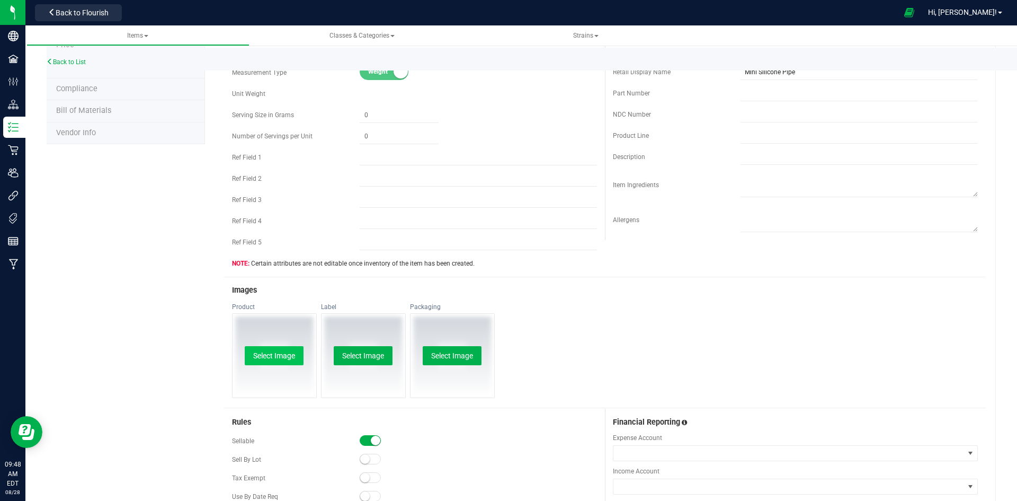
scroll to position [159, 0]
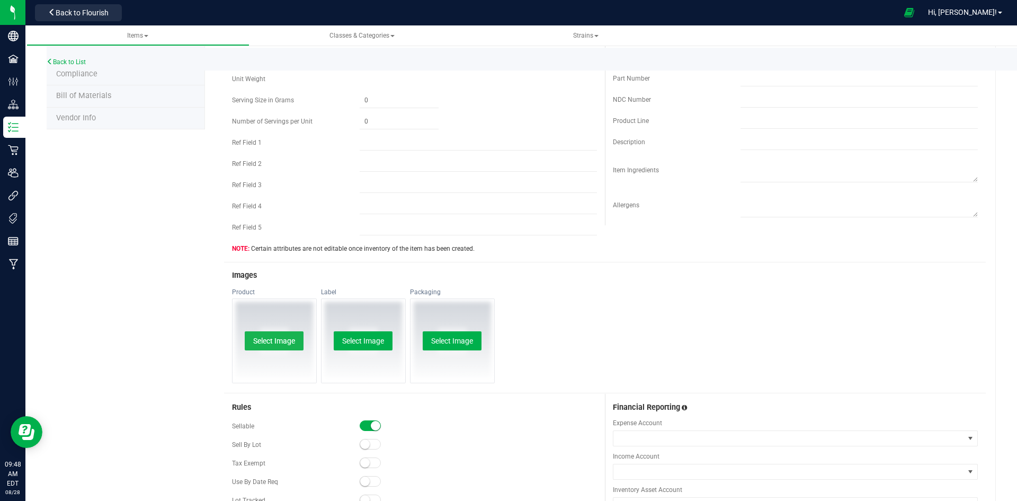
click at [269, 345] on button "Select Image" at bounding box center [274, 340] width 59 height 19
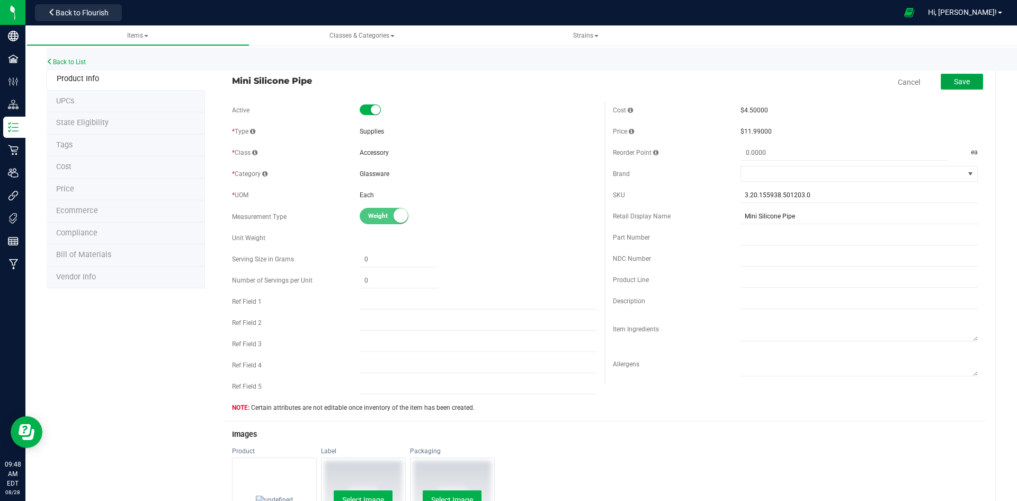
click at [973, 83] on button "Save" at bounding box center [962, 82] width 42 height 16
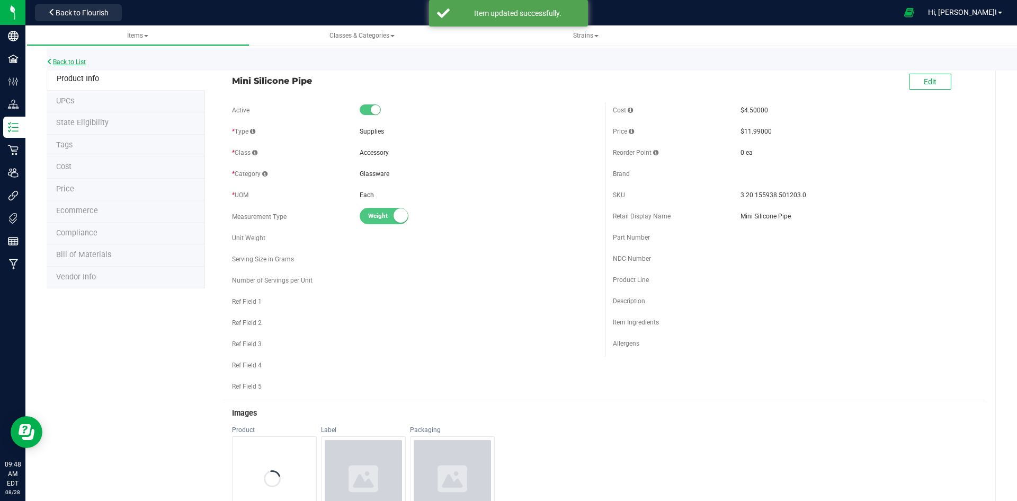
click at [73, 64] on link "Back to List" at bounding box center [66, 61] width 39 height 7
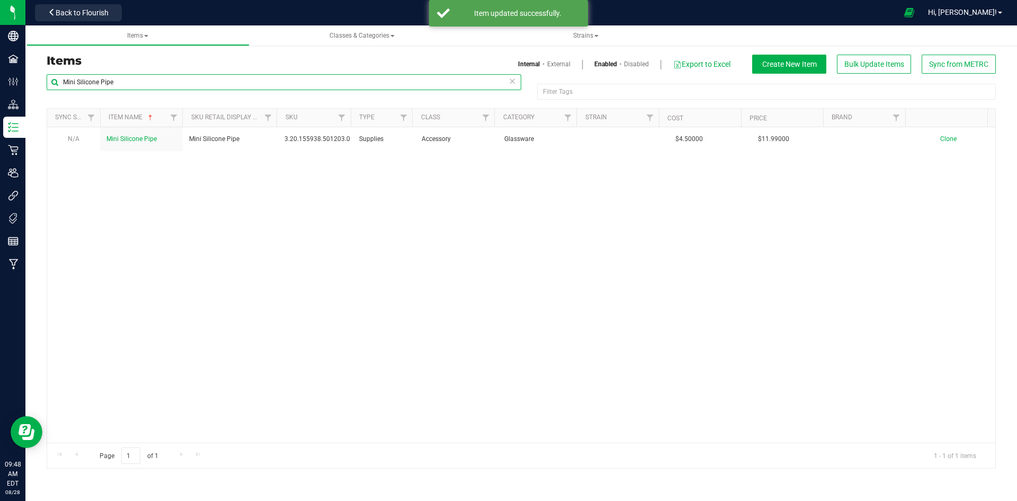
click at [227, 74] on input "Mini Silicone Pipe" at bounding box center [284, 82] width 475 height 16
paste input "Neon Butt Bucket"
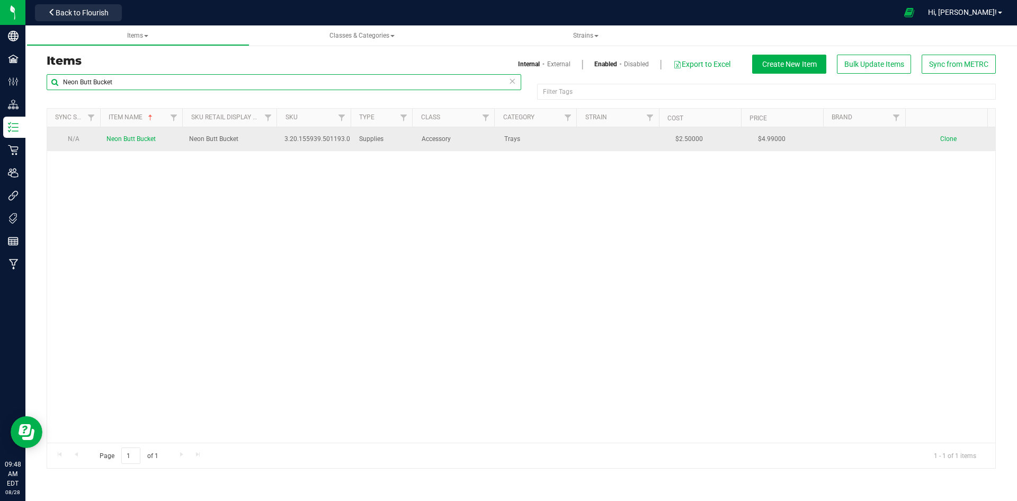
type input "Neon Butt Bucket"
click at [146, 137] on span "Neon Butt Bucket" at bounding box center [130, 138] width 49 height 7
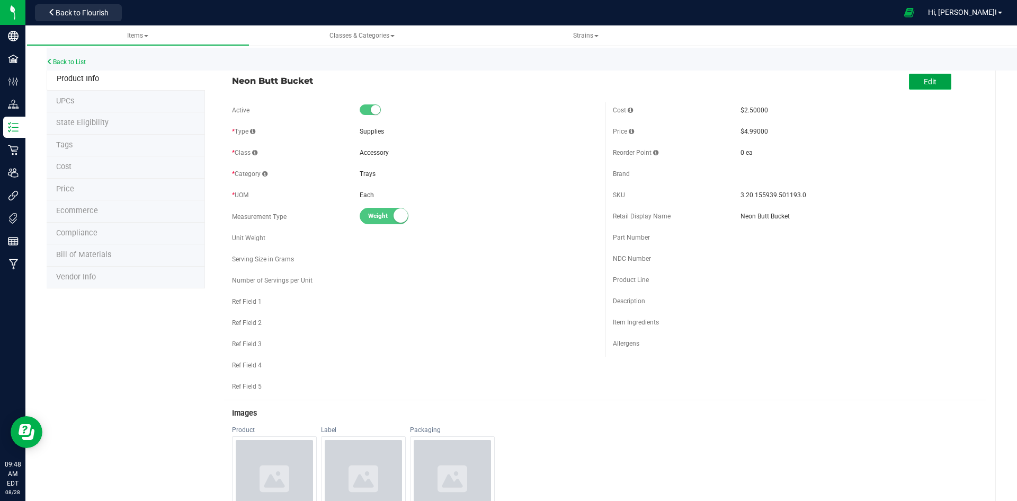
click at [933, 78] on button "Edit" at bounding box center [930, 82] width 42 height 16
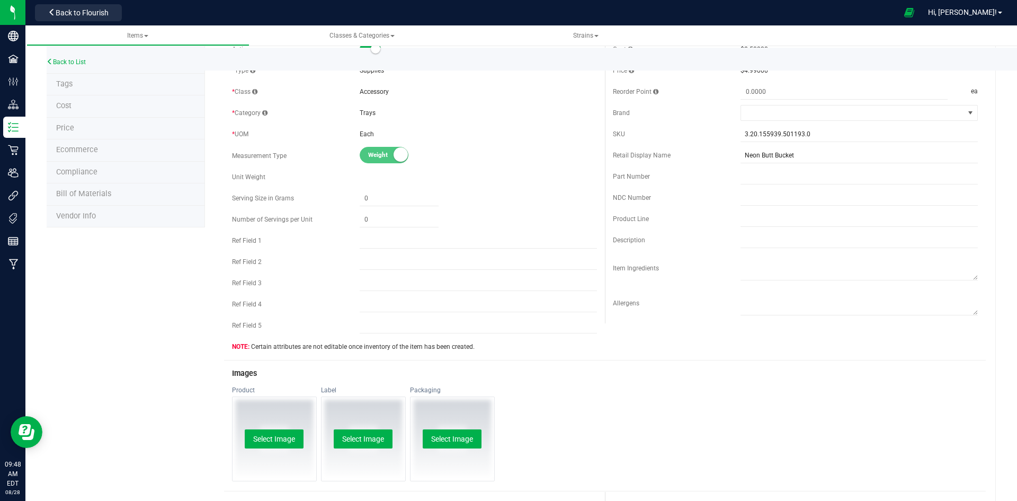
scroll to position [159, 0]
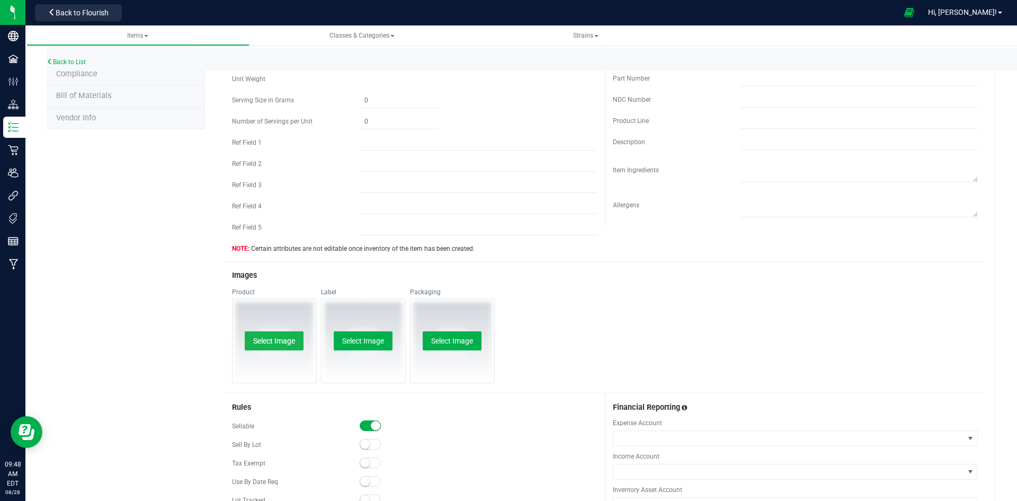
click at [279, 338] on button "Select Image" at bounding box center [274, 340] width 59 height 19
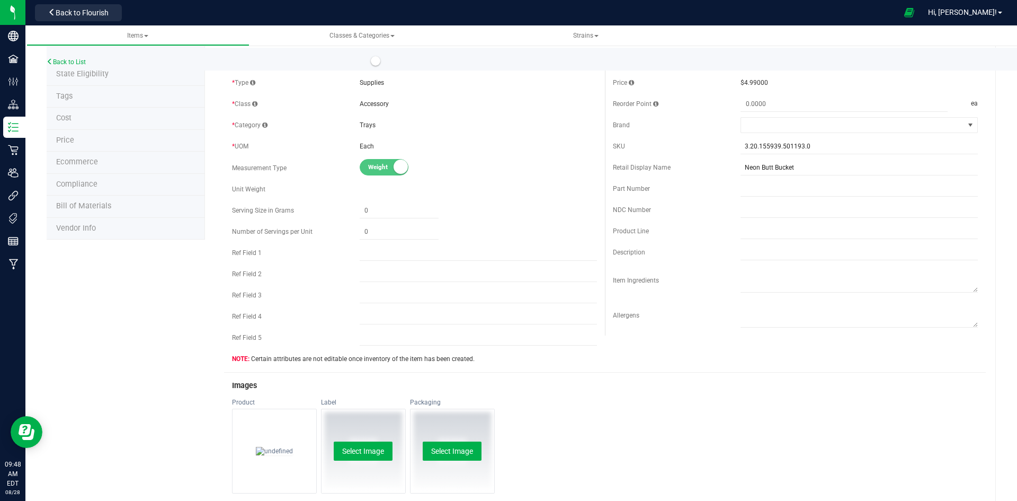
scroll to position [0, 0]
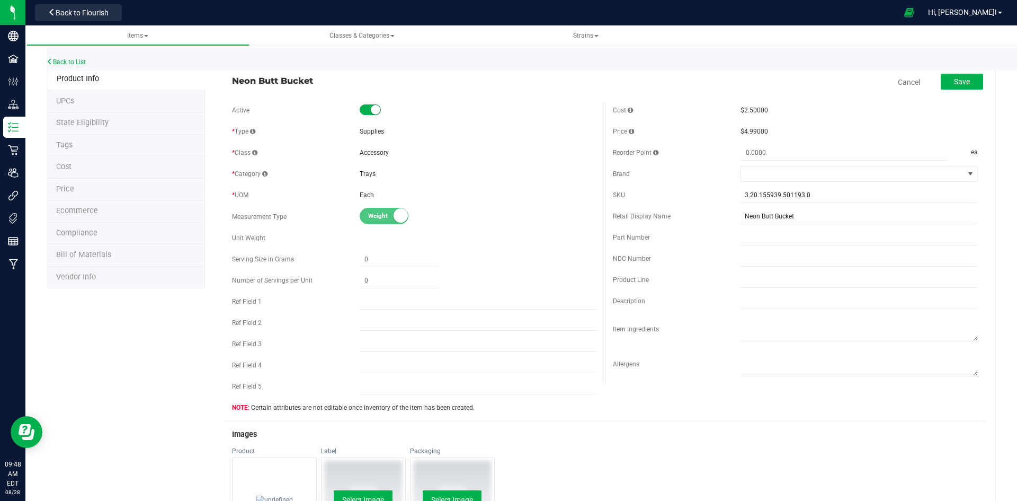
click at [991, 73] on div "Back to List Product Info UPCs State Eligibility Tags Cost Price Ecommerce Comp…" at bounding box center [521, 490] width 992 height 918
click at [971, 79] on button "Save" at bounding box center [962, 82] width 42 height 16
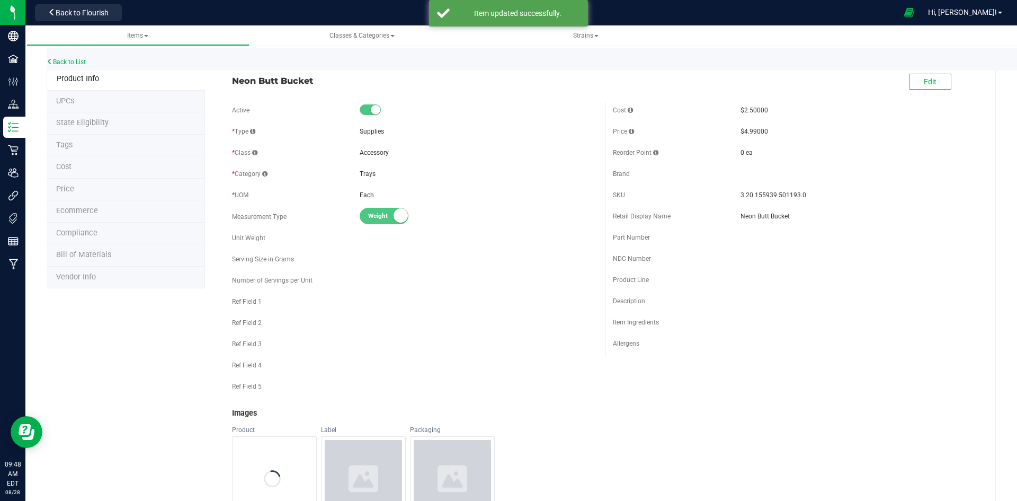
click at [55, 66] on div "Back to List" at bounding box center [555, 59] width 1017 height 23
click at [60, 63] on link "Back to List" at bounding box center [66, 61] width 39 height 7
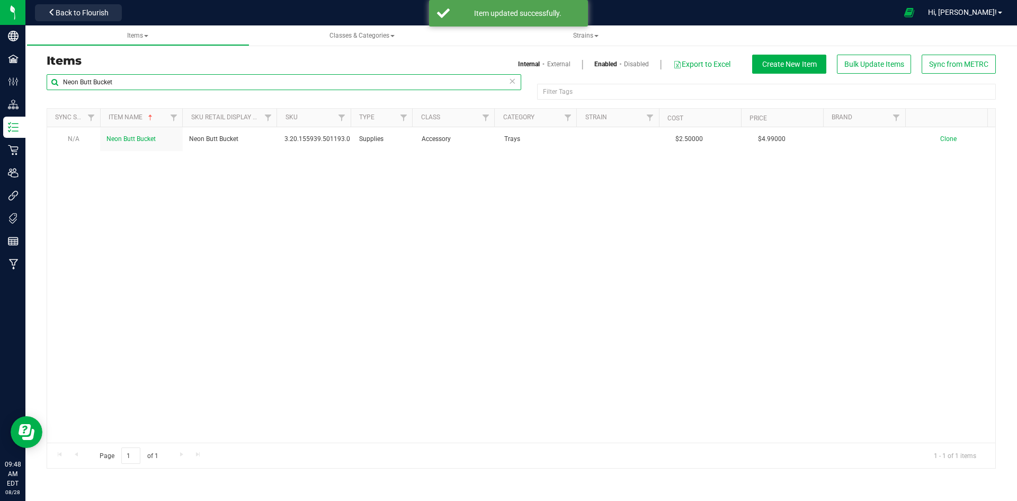
click at [316, 87] on input "Neon Butt Bucket" at bounding box center [284, 82] width 475 height 16
paste input "Pacific Bumblebee Pipe"
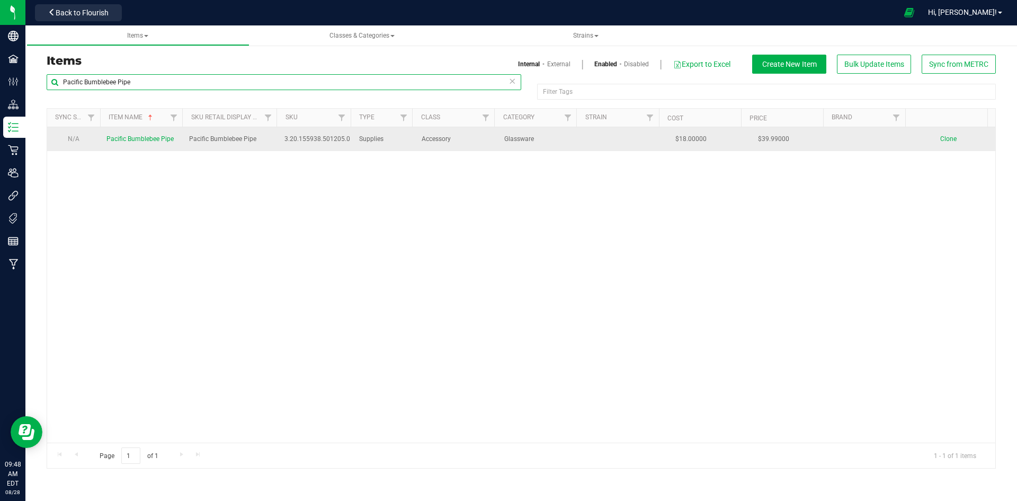
type input "Pacific Bumblebee Pipe"
click at [135, 132] on td "Pacific Bumblebee Pipe" at bounding box center [141, 139] width 83 height 24
click at [135, 137] on span "Pacific Bumblebee Pipe" at bounding box center [139, 138] width 67 height 7
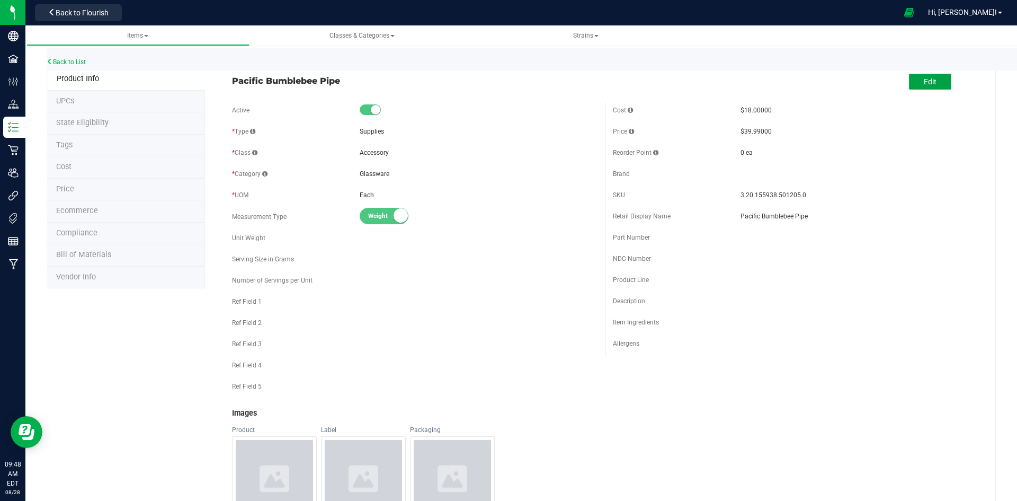
click at [924, 85] on span "Edit" at bounding box center [930, 81] width 13 height 8
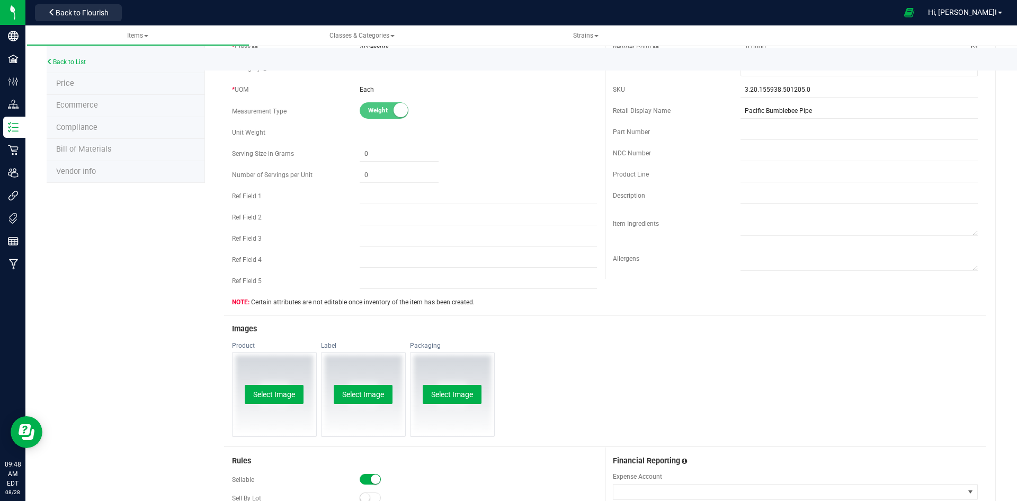
scroll to position [106, 0]
click at [275, 391] on button "Select Image" at bounding box center [274, 393] width 59 height 19
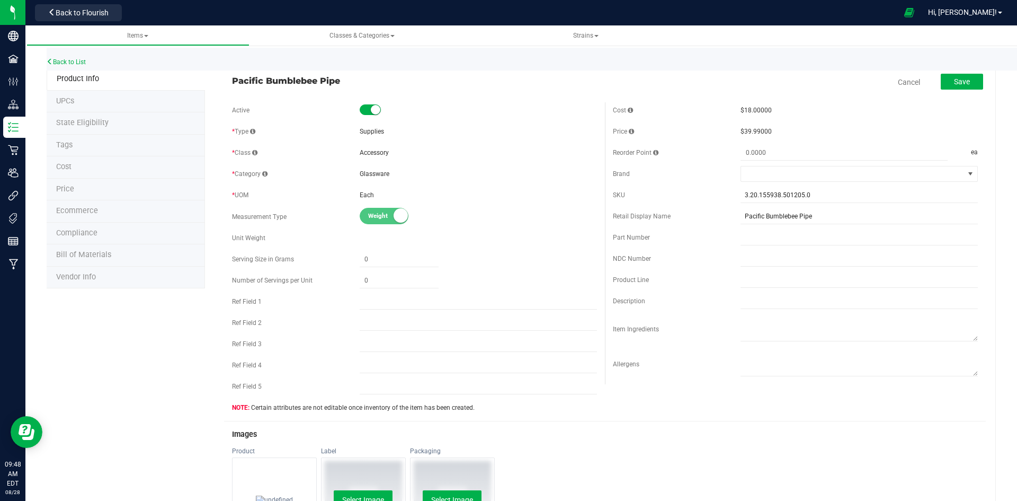
click at [966, 90] on div "Save" at bounding box center [954, 83] width 58 height 22
click at [964, 84] on button "Save" at bounding box center [962, 82] width 42 height 16
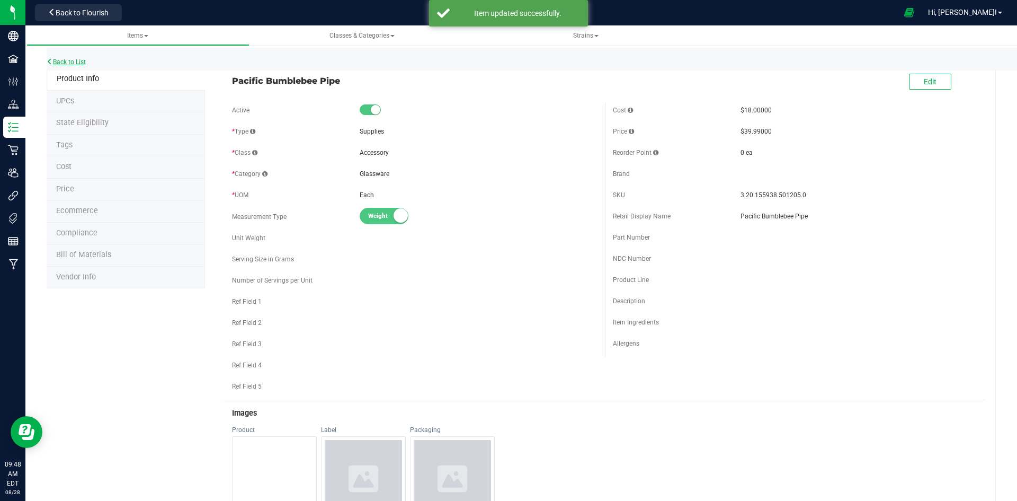
click at [59, 64] on link "Back to List" at bounding box center [66, 61] width 39 height 7
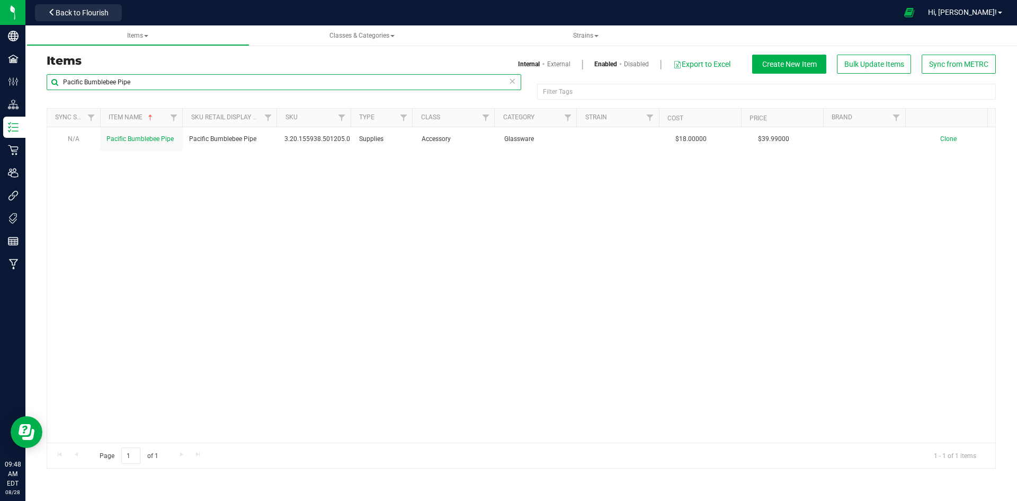
click at [225, 86] on input "Pacific Bumblebee Pipe" at bounding box center [284, 82] width 475 height 16
paste input "Rolling Tray (small)"
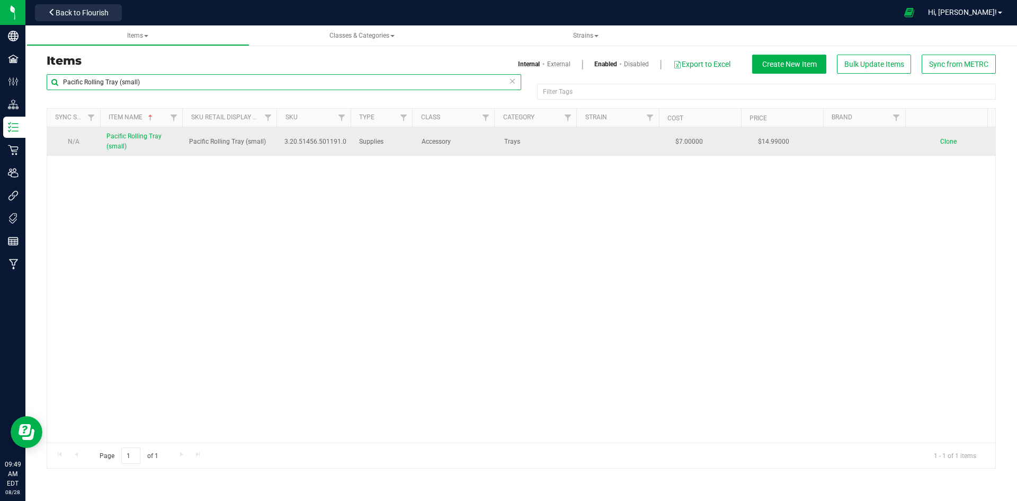
type input "Pacific Rolling Tray (small)"
click at [166, 143] on link "Pacific Rolling Tray (small)" at bounding box center [141, 141] width 70 height 20
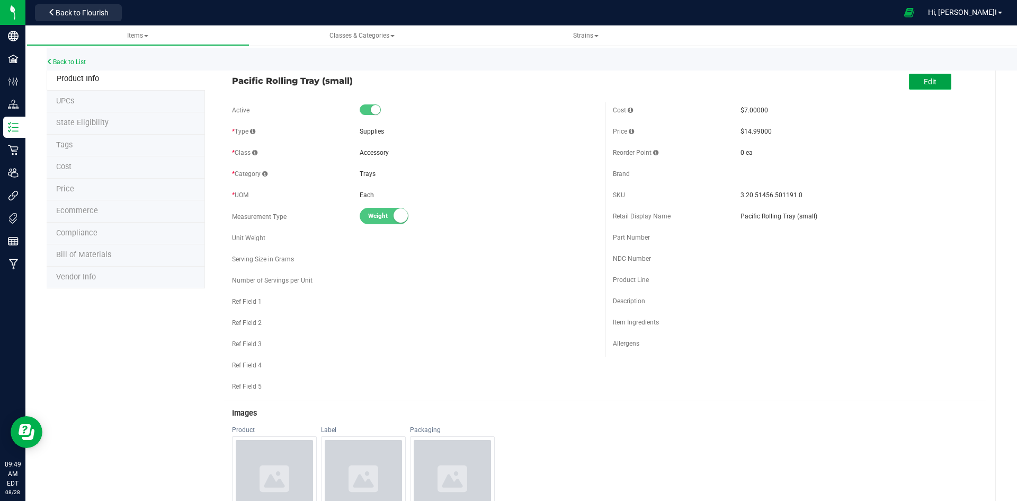
click at [926, 78] on span "Edit" at bounding box center [930, 81] width 13 height 8
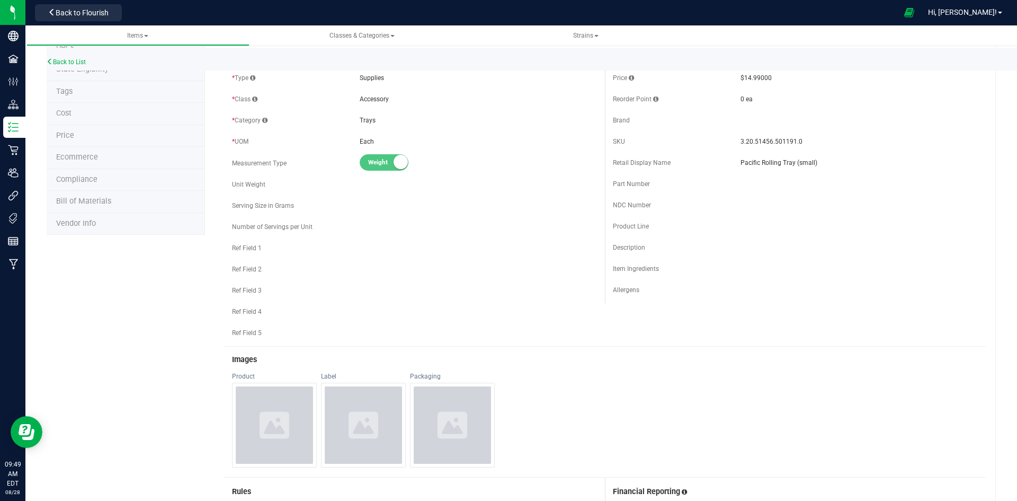
scroll to position [159, 0]
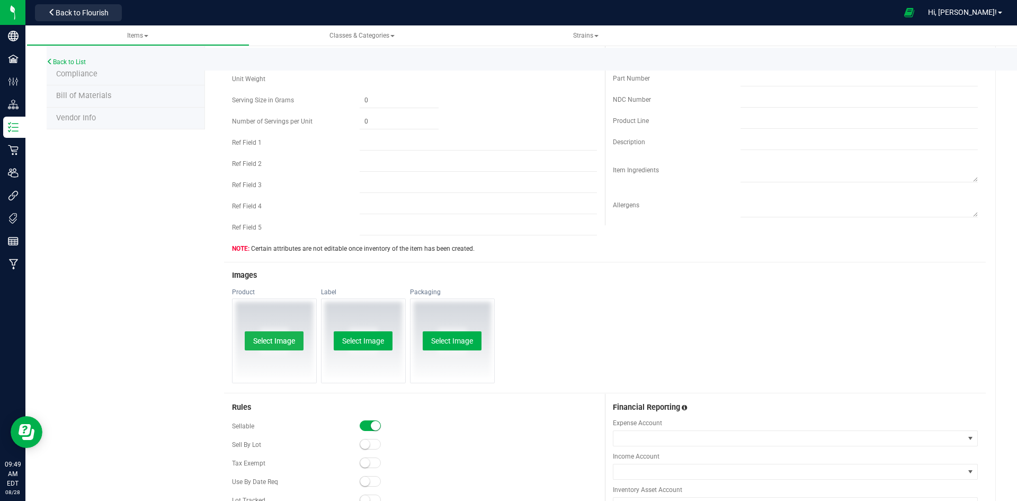
click at [266, 345] on button "Select Image" at bounding box center [274, 340] width 59 height 19
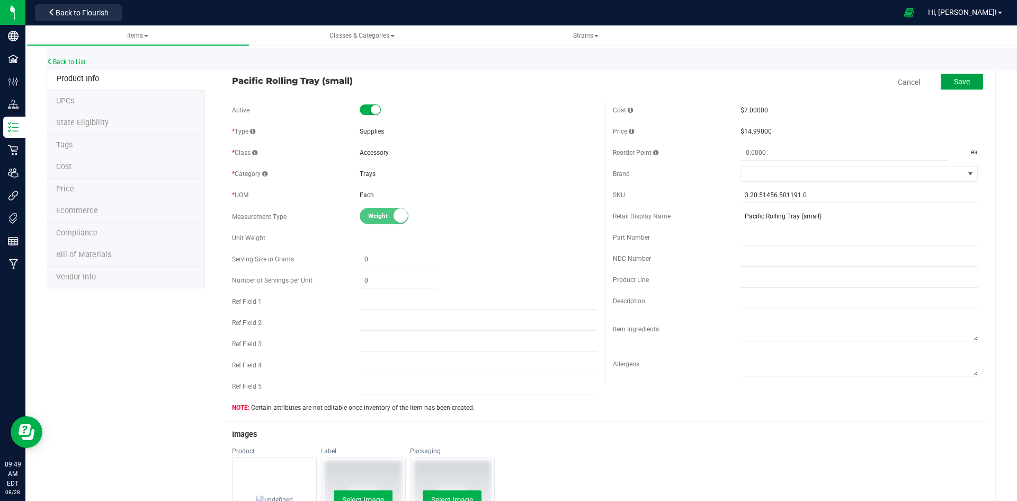
click at [947, 88] on button "Save" at bounding box center [962, 82] width 42 height 16
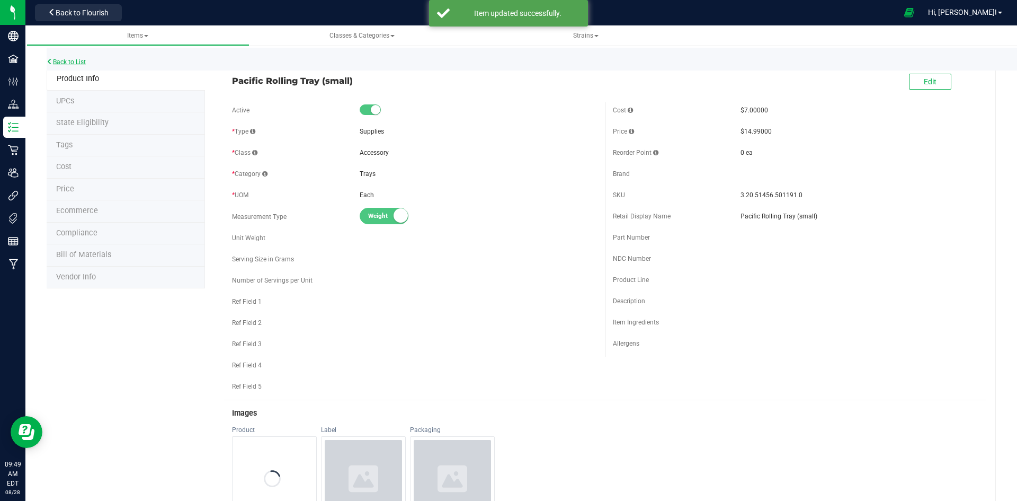
click at [58, 62] on link "Back to List" at bounding box center [66, 61] width 39 height 7
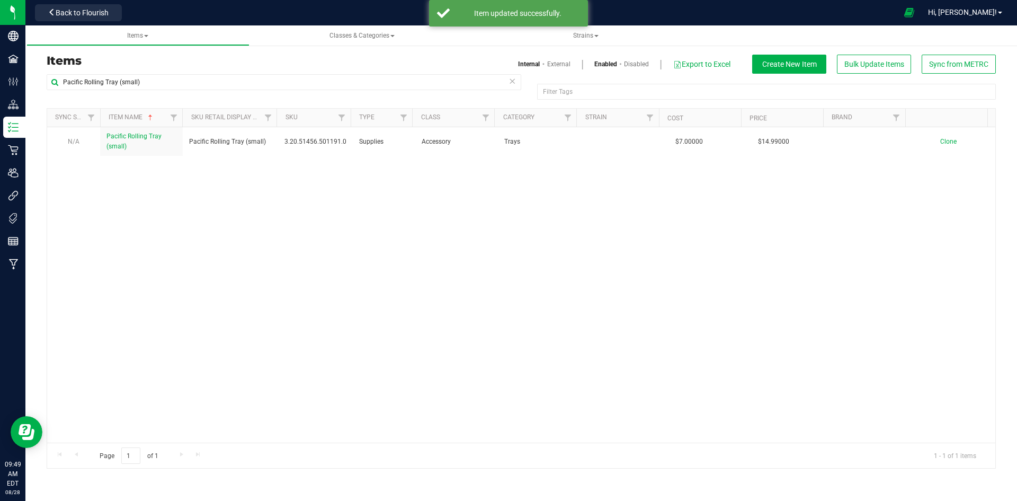
click at [277, 93] on div "Pacific Rolling Tray (small)" at bounding box center [284, 86] width 475 height 24
click at [275, 79] on input "Pacific Rolling Tray (small)" at bounding box center [284, 82] width 475 height 16
paste input "Raw Phoenix Lighter"
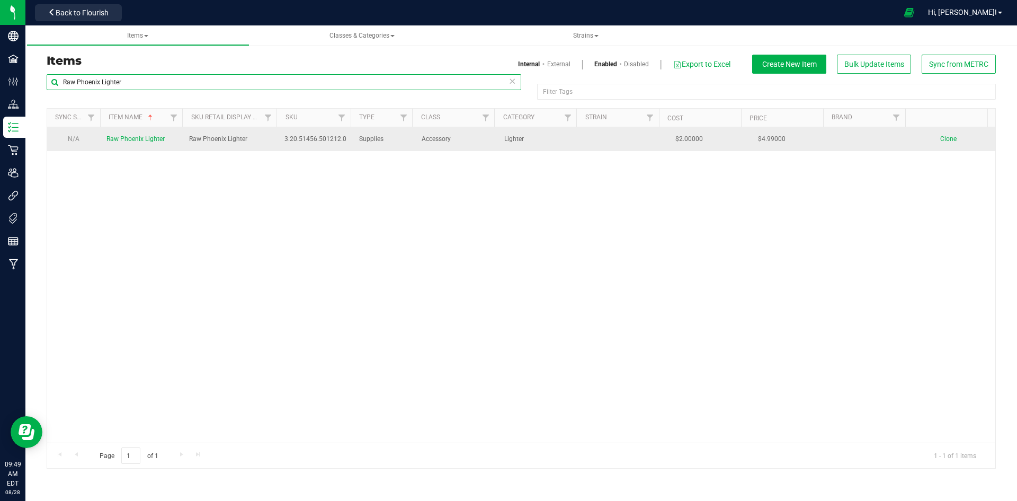
type input "Raw Phoenix Lighter"
click at [117, 139] on span "Raw Phoenix Lighter" at bounding box center [135, 138] width 58 height 7
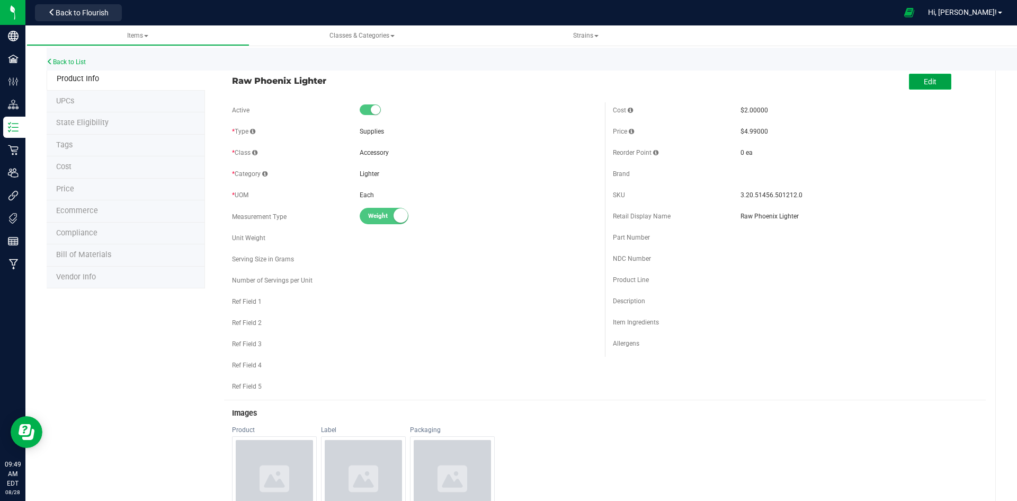
click at [924, 78] on span "Edit" at bounding box center [930, 81] width 13 height 8
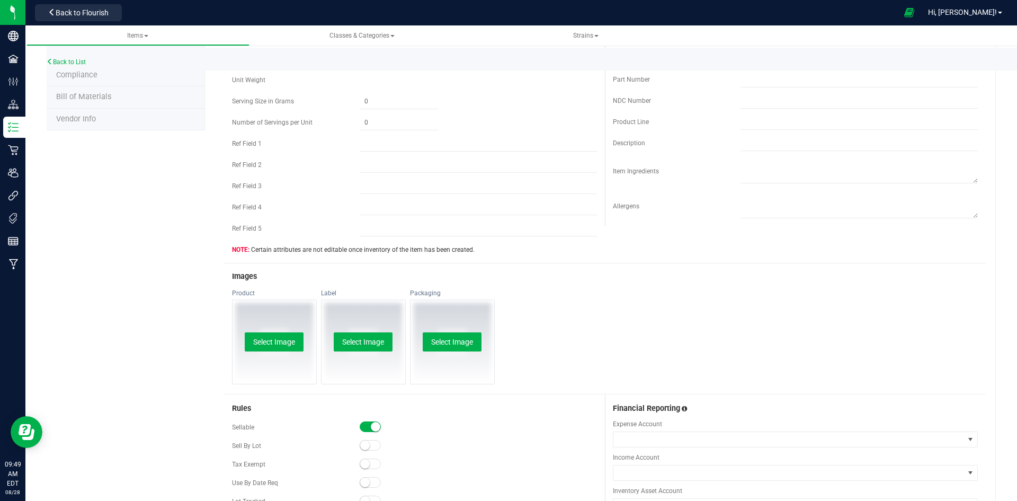
scroll to position [159, 0]
click at [280, 335] on button "Select Image" at bounding box center [274, 340] width 59 height 19
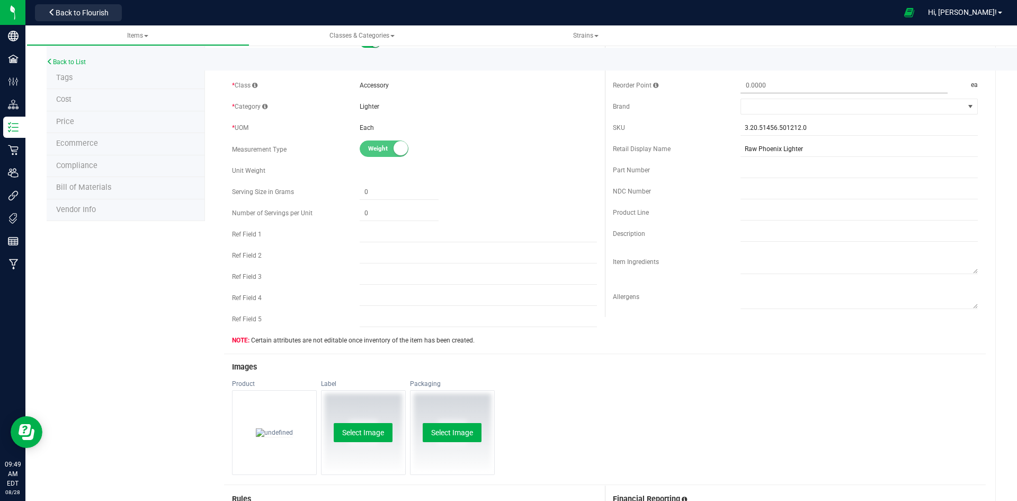
scroll to position [0, 0]
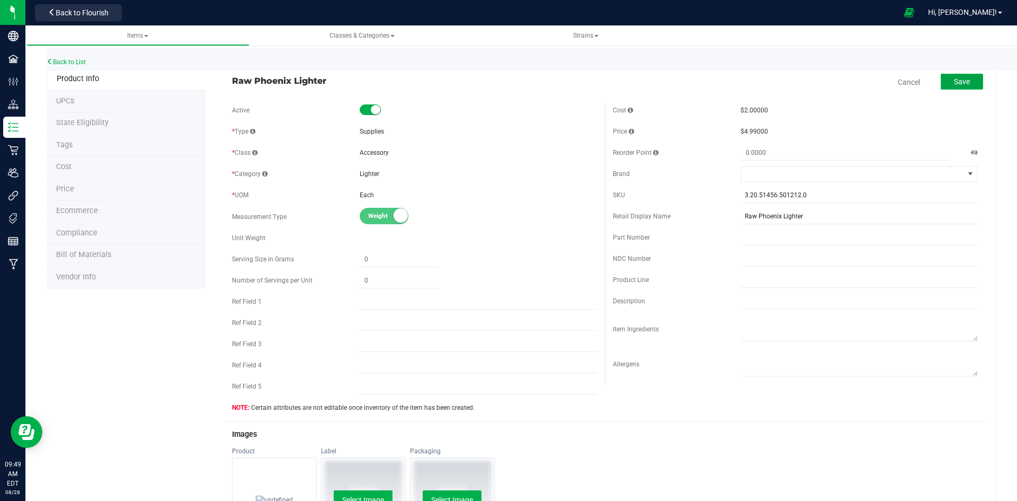
click at [954, 83] on span "Save" at bounding box center [962, 81] width 16 height 8
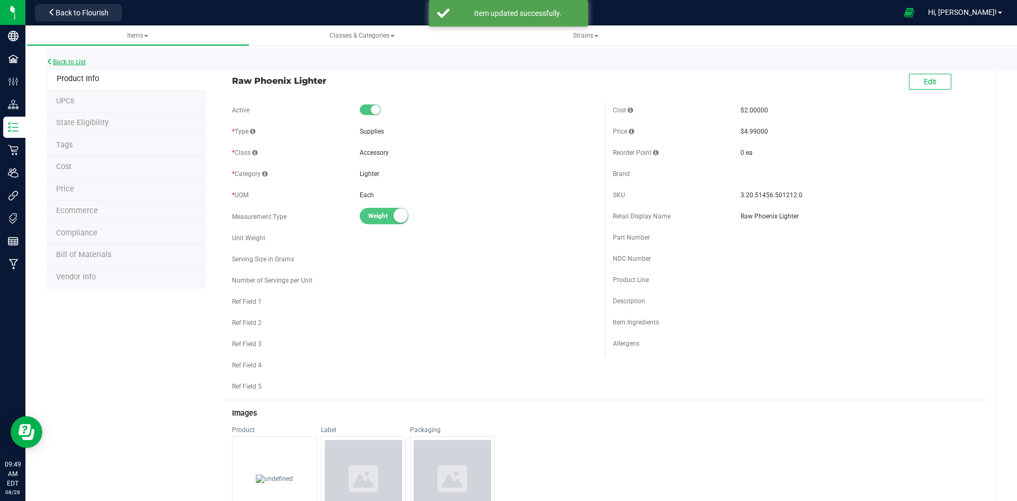
click at [64, 60] on link "Back to List" at bounding box center [66, 61] width 39 height 7
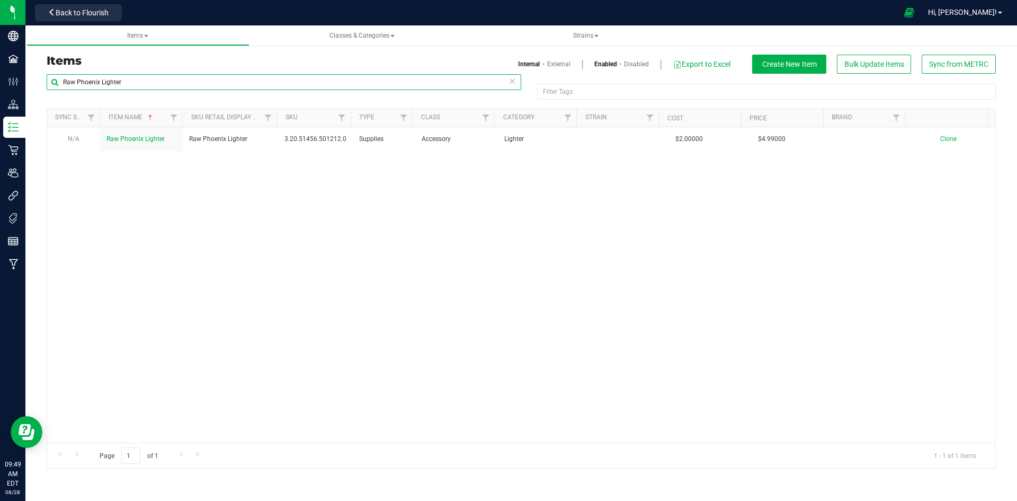
click at [436, 82] on input "Raw Phoenix Lighter" at bounding box center [284, 82] width 475 height 16
paste input "Snail Water Pipe"
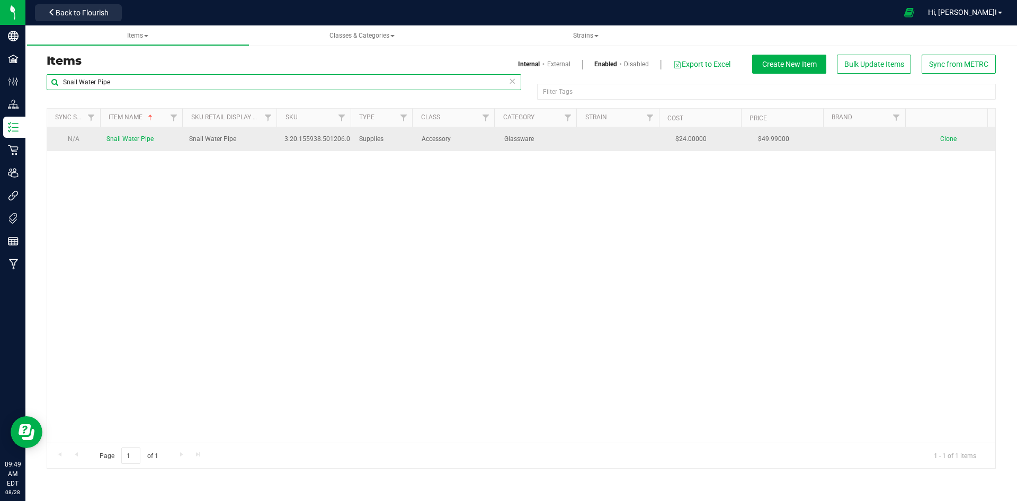
type input "Snail Water Pipe"
click at [128, 137] on span "Snail Water Pipe" at bounding box center [129, 138] width 47 height 7
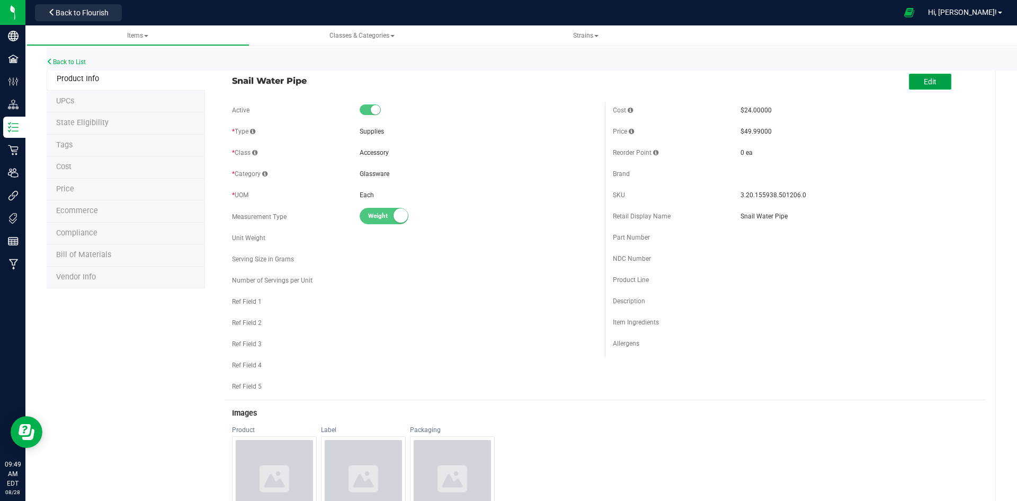
click at [917, 87] on button "Edit" at bounding box center [930, 82] width 42 height 16
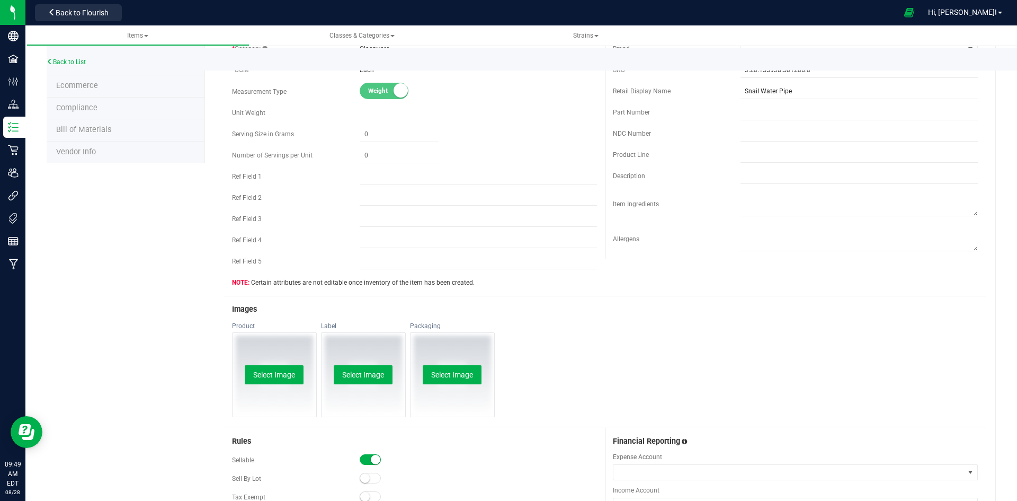
scroll to position [159, 0]
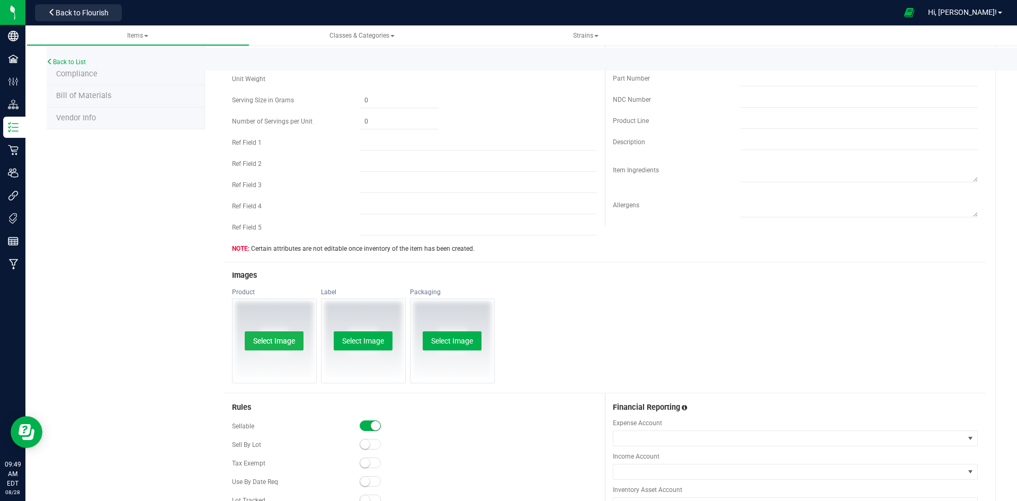
click at [294, 339] on button "Select Image" at bounding box center [274, 340] width 59 height 19
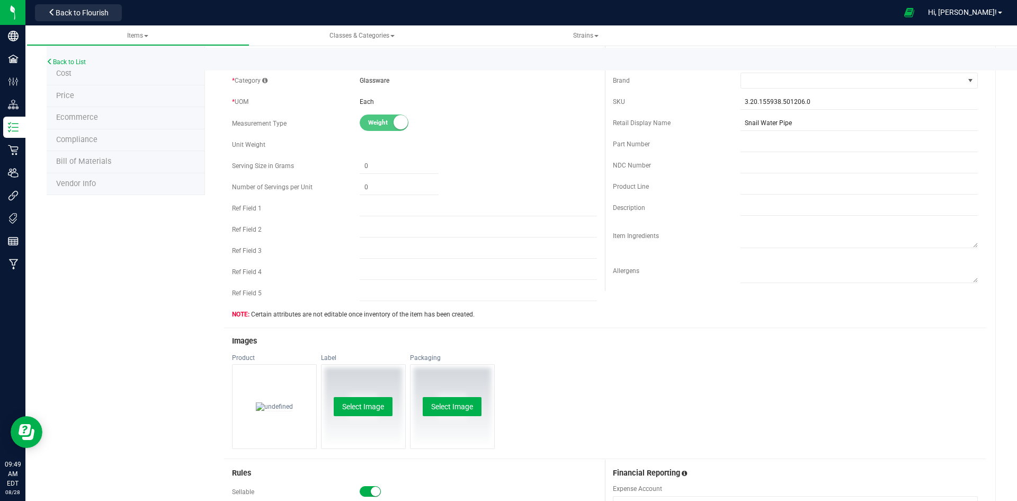
scroll to position [0, 0]
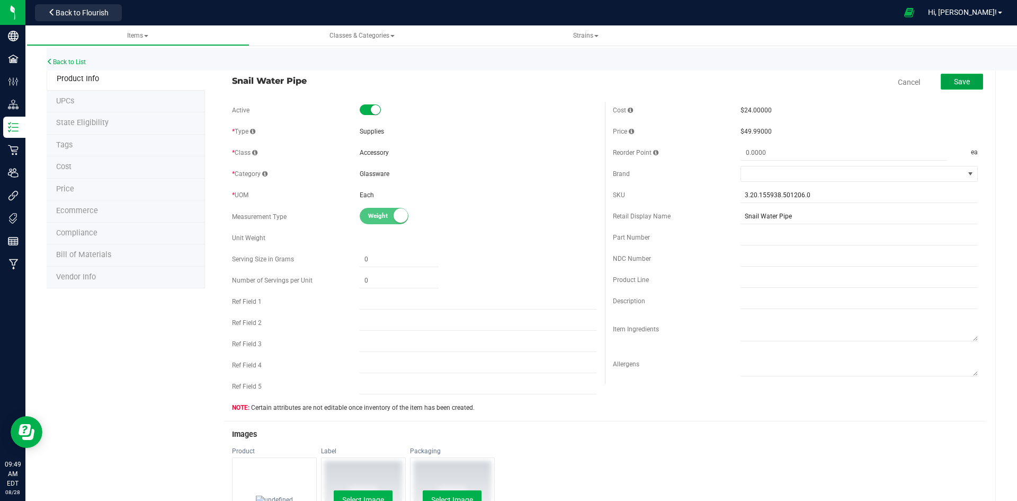
click at [954, 82] on span "Save" at bounding box center [962, 81] width 16 height 8
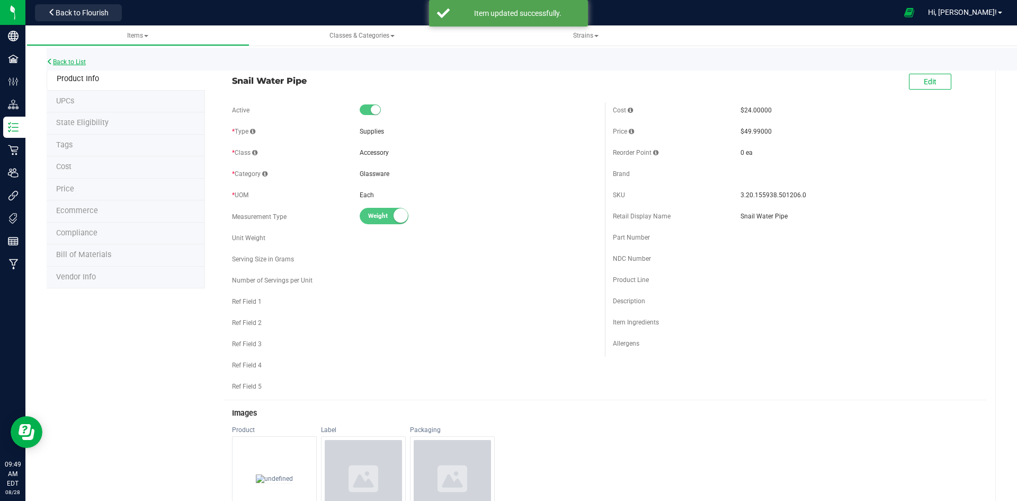
click at [66, 63] on link "Back to List" at bounding box center [66, 61] width 39 height 7
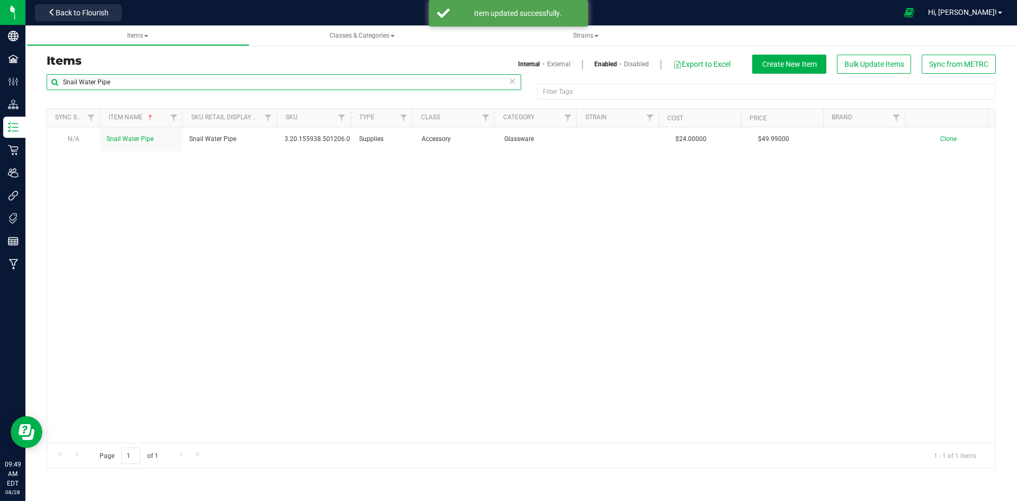
click at [244, 74] on input "Snail Water Pipe" at bounding box center [284, 82] width 475 height 16
click at [244, 77] on input "Snail Water Pipe" at bounding box center [284, 82] width 475 height 16
paste input "Tuff Shredder Grinder"
click at [244, 77] on input "Snail Water Tuff Shredder Grinder" at bounding box center [284, 82] width 475 height 16
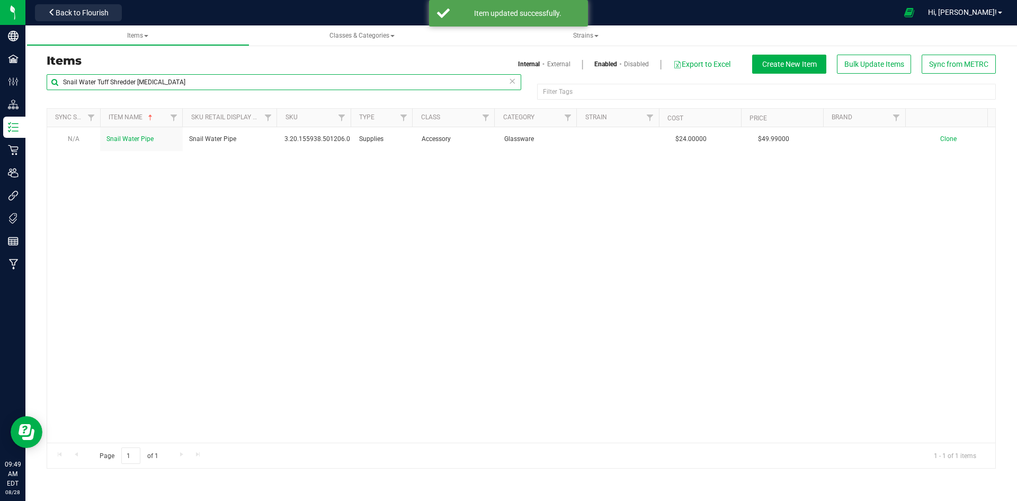
click at [244, 77] on input "Snail Water Tuff Shredder Grinder" at bounding box center [284, 82] width 475 height 16
paste input "text"
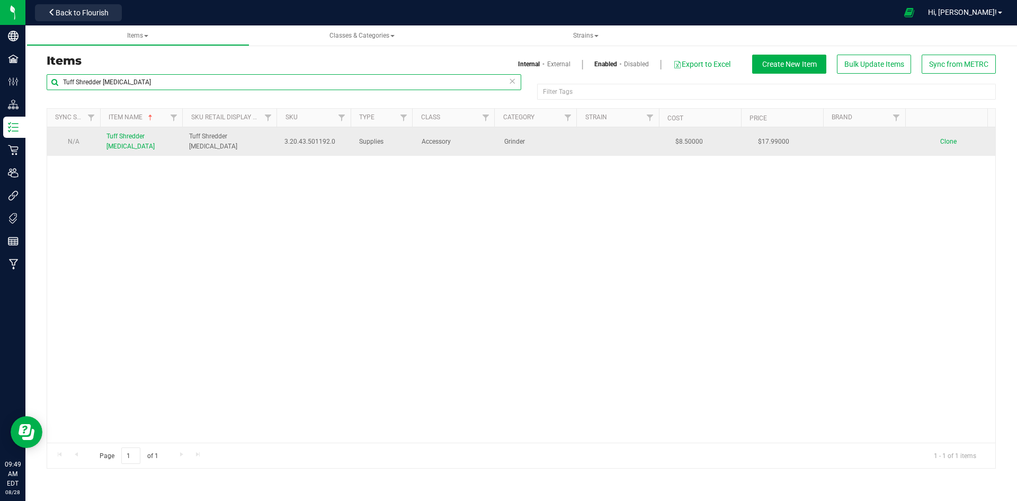
type input "Tuff Shredder Grinder"
click at [122, 144] on link "Tuff Shredder Grinder" at bounding box center [141, 141] width 70 height 20
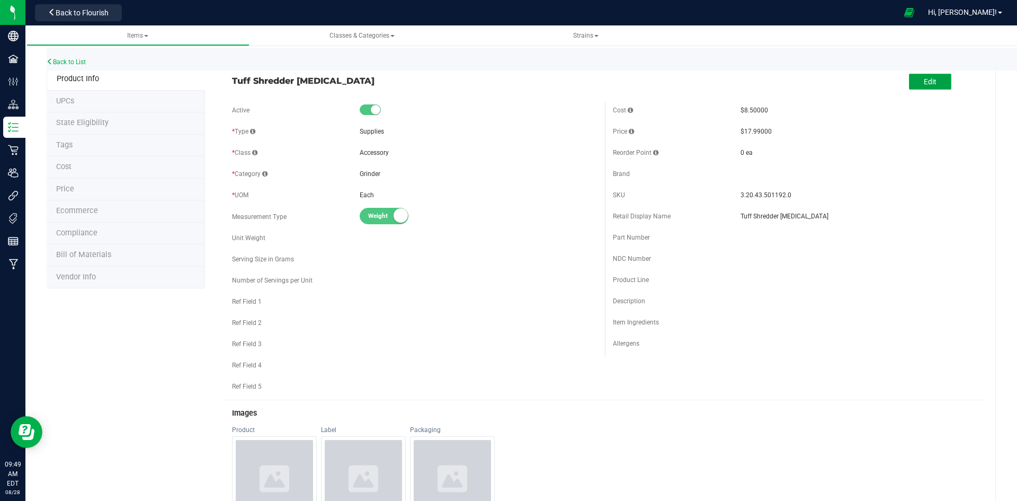
click at [909, 80] on button "Edit" at bounding box center [930, 82] width 42 height 16
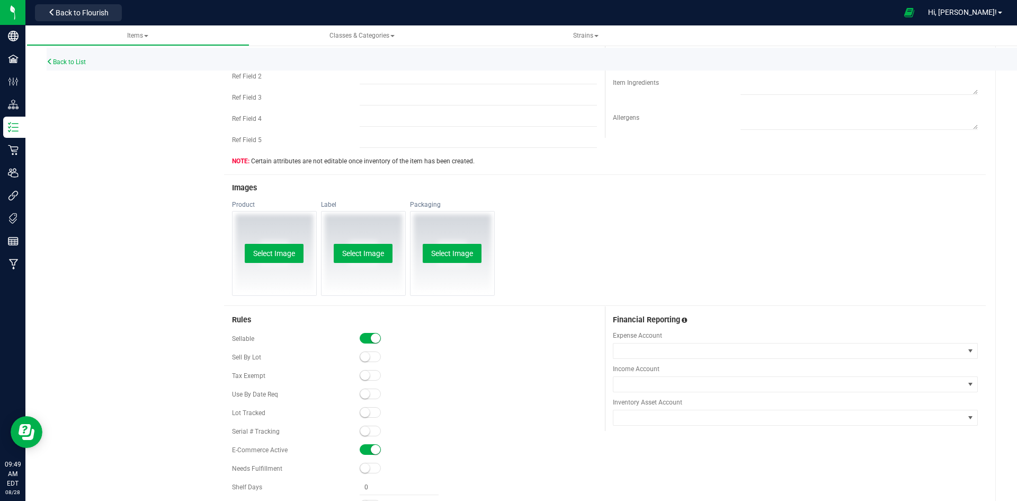
scroll to position [265, 0]
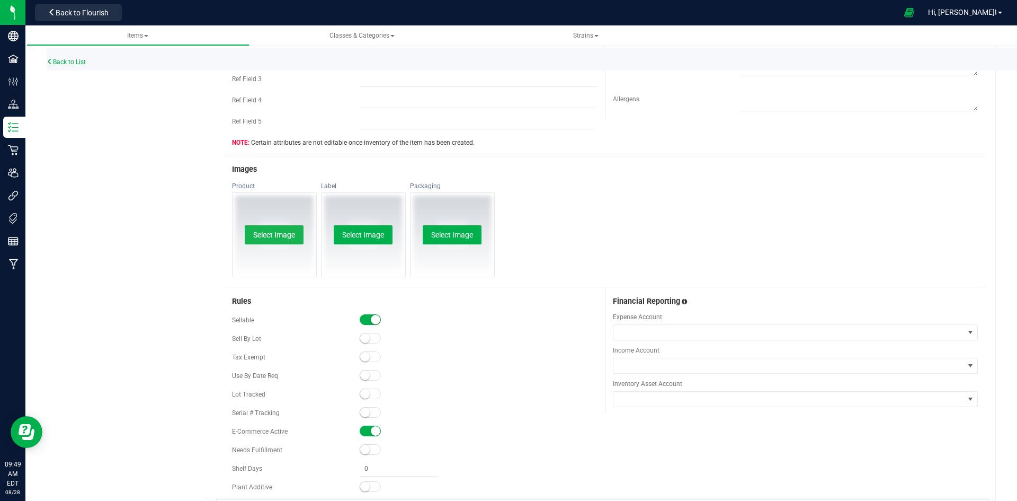
click at [284, 234] on button "Select Image" at bounding box center [274, 234] width 59 height 19
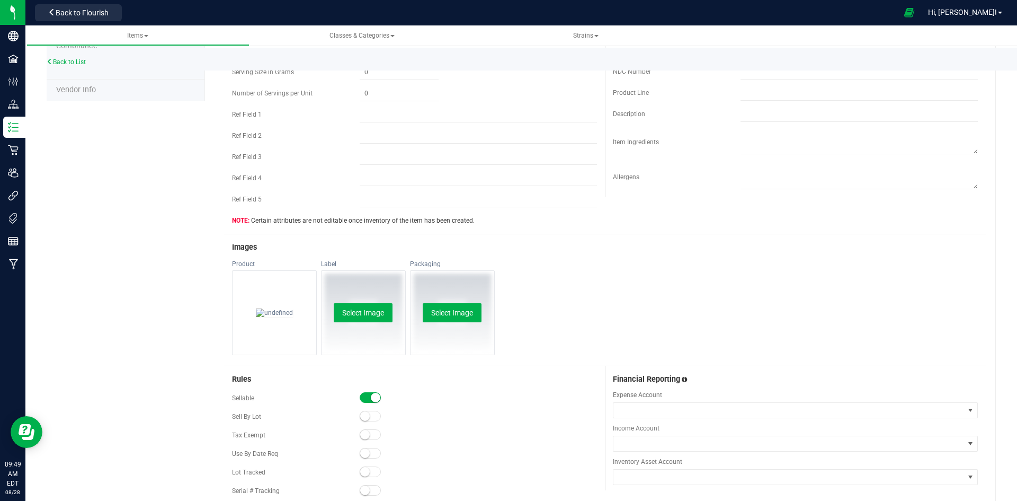
scroll to position [0, 0]
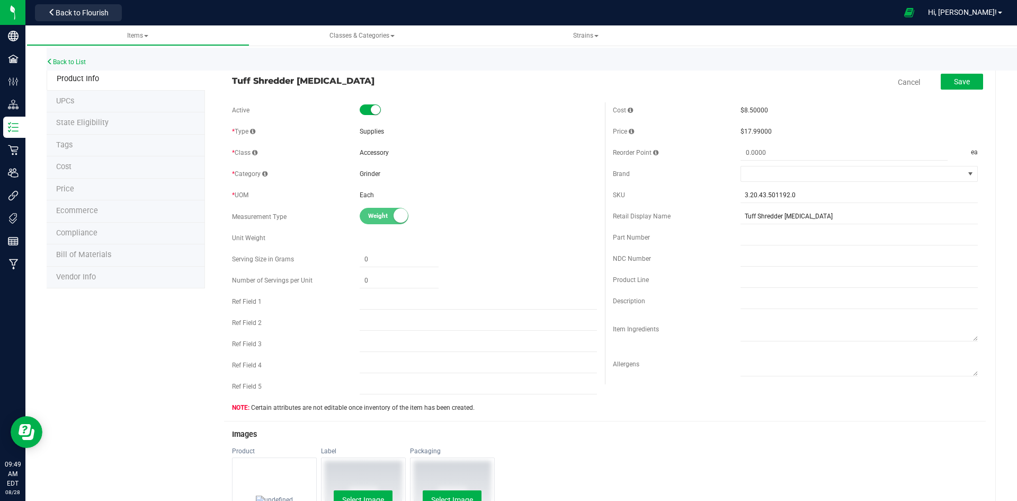
click at [963, 92] on div "Save" at bounding box center [954, 83] width 58 height 22
click at [966, 84] on button "Save" at bounding box center [962, 82] width 42 height 16
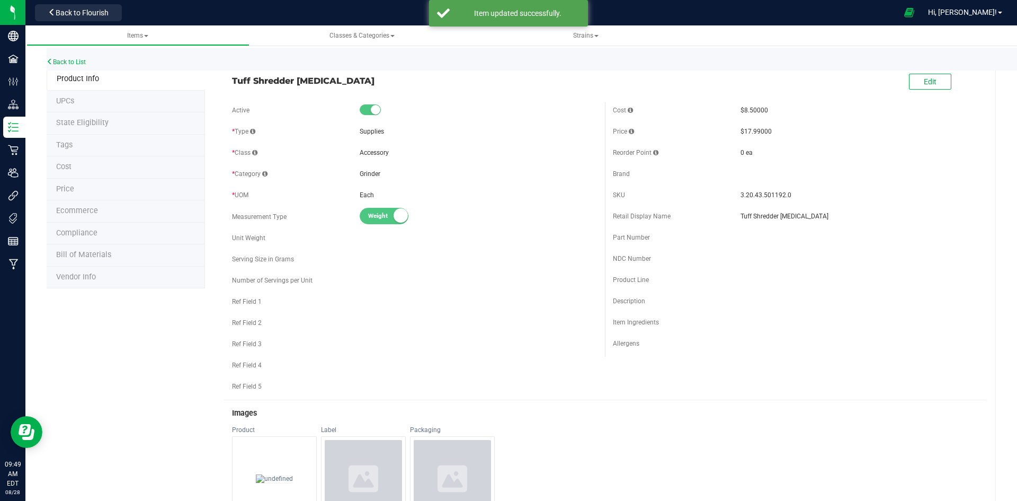
click at [77, 66] on div "Back to List" at bounding box center [555, 59] width 1017 height 23
click at [78, 63] on link "Back to List" at bounding box center [66, 61] width 39 height 7
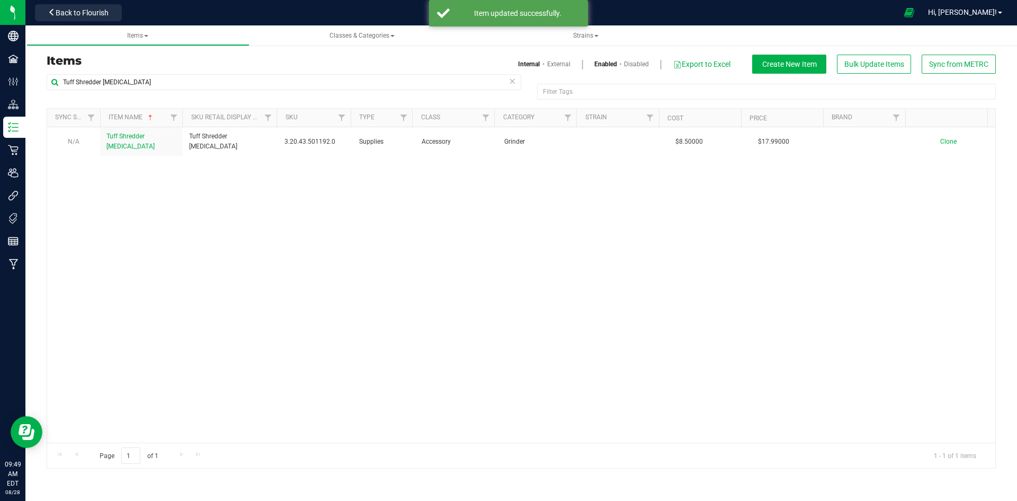
click at [159, 68] on div "Items Internal External Enabled Disabled Export to Excel Create New Item Bulk U…" at bounding box center [521, 64] width 965 height 19
click at [160, 82] on input "Tuff Shredder Grinder" at bounding box center [284, 82] width 475 height 16
paste input "Pacific Bumblebee Pipe"
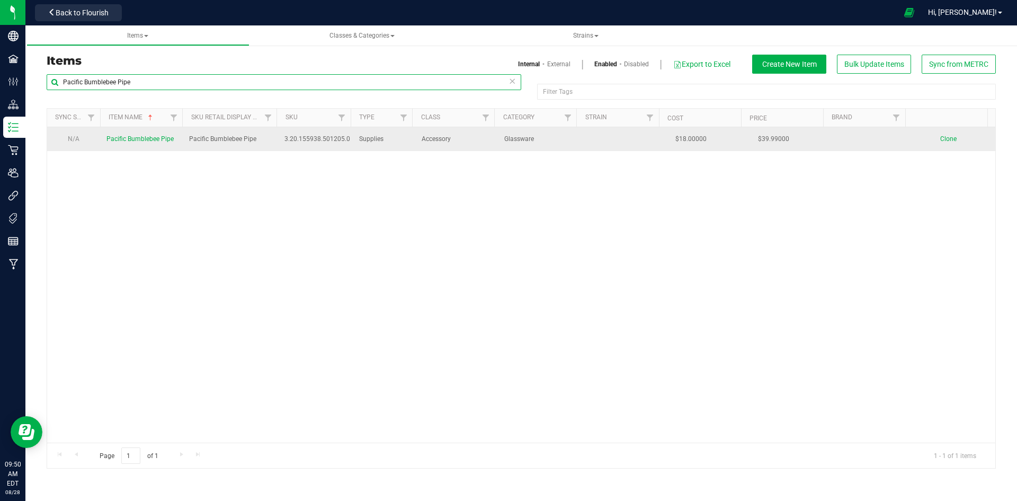
type input "Pacific Bumblebee Pipe"
click at [132, 137] on span "Pacific Bumblebee Pipe" at bounding box center [139, 138] width 67 height 7
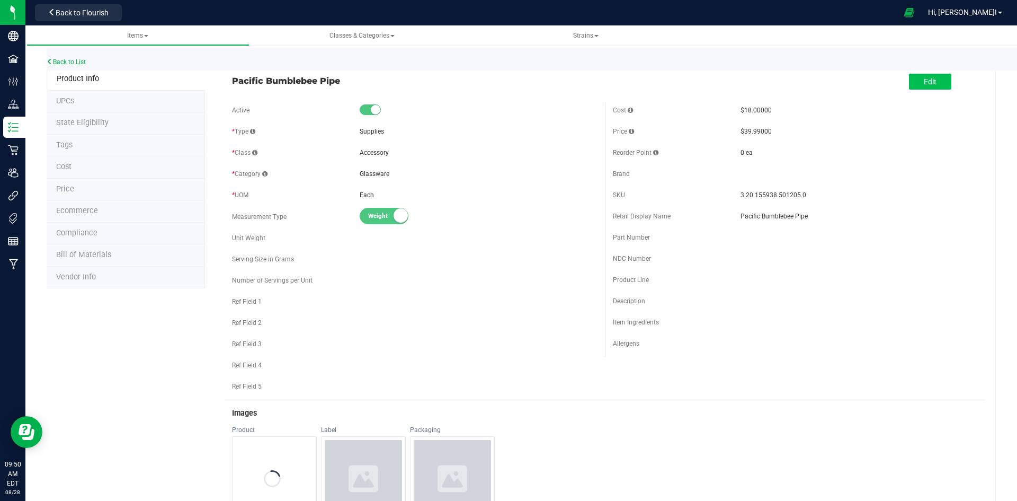
click at [910, 74] on div "Edit" at bounding box center [930, 83] width 42 height 22
click at [79, 61] on link "Back to List" at bounding box center [66, 61] width 39 height 7
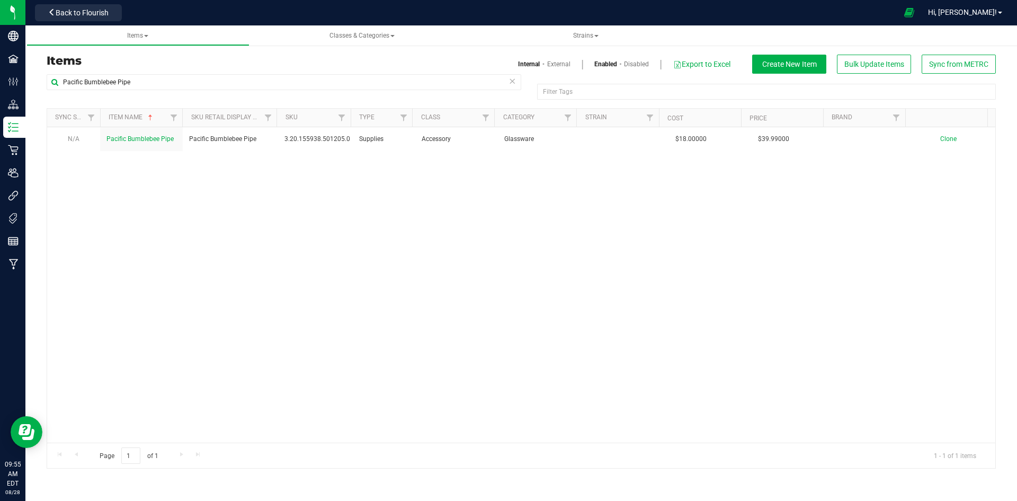
click at [182, 58] on h3 "Items" at bounding box center [280, 61] width 467 height 13
click at [175, 73] on div "Items Internal External Enabled Disabled Export to Excel Create New Item Bulk U…" at bounding box center [521, 64] width 965 height 19
click at [170, 79] on input "Pacific Bumblebee Pipe" at bounding box center [284, 82] width 475 height 16
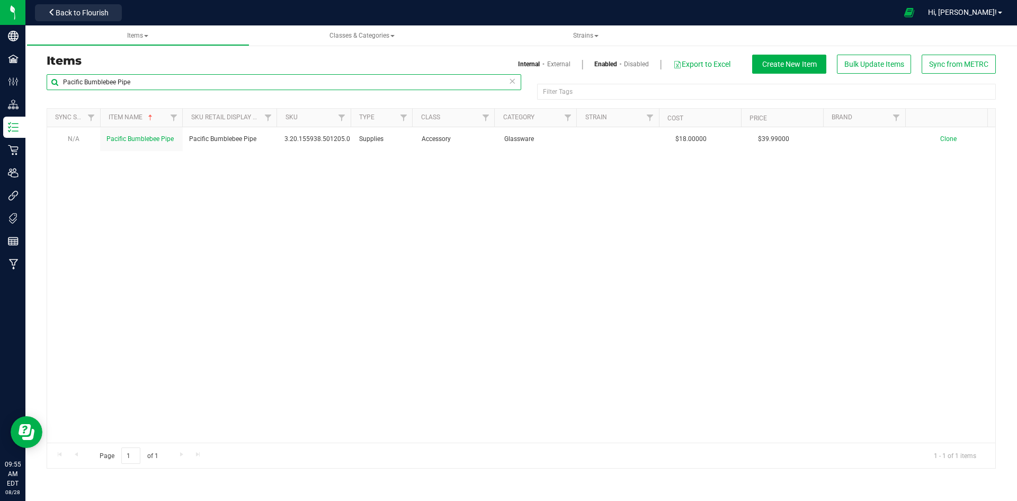
click at [170, 79] on input "Pacific Bumblebee Pipe" at bounding box center [284, 82] width 475 height 16
paste input "CMS Strawberry Cream Cake 7g-40"
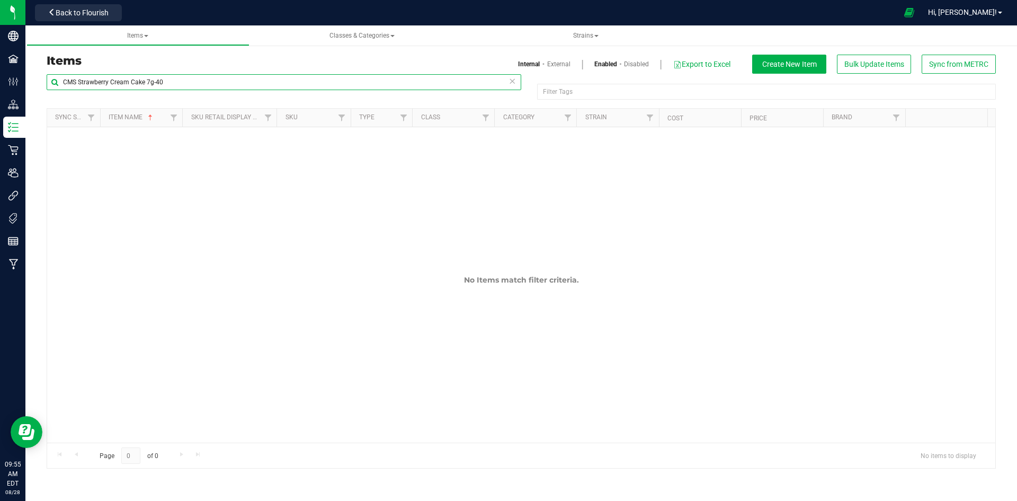
type input "CMS Strawberry Cream Cake 7g-40"
click at [562, 61] on link "External" at bounding box center [558, 64] width 23 height 10
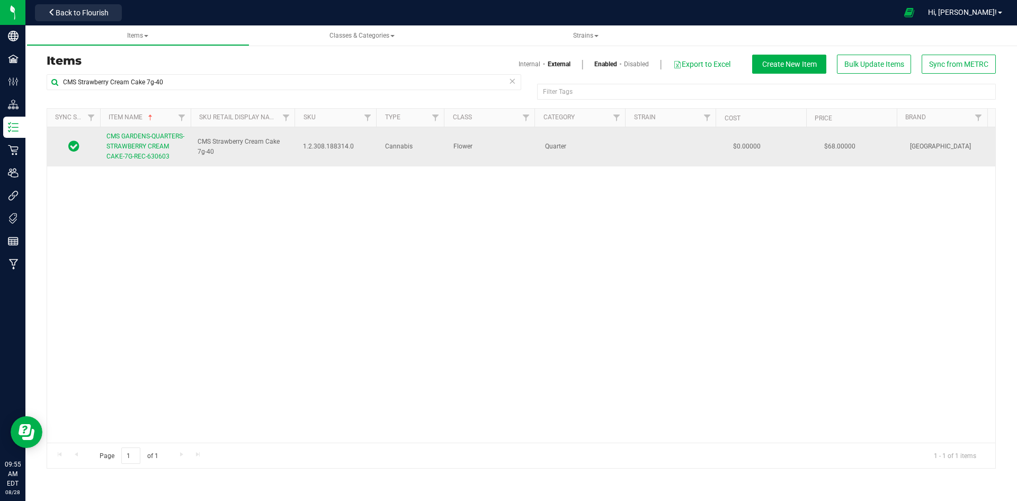
click at [124, 161] on link "CMS GARDENS-QUARTERS-STRAWBERRY CREAM CAKE-7G-REC-630603" at bounding box center [145, 146] width 78 height 31
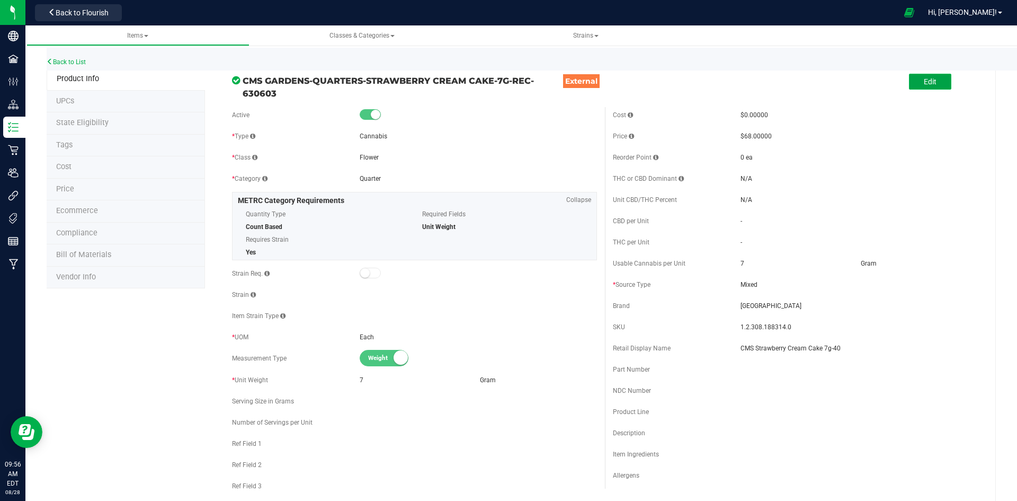
click at [924, 80] on span "Edit" at bounding box center [930, 81] width 13 height 8
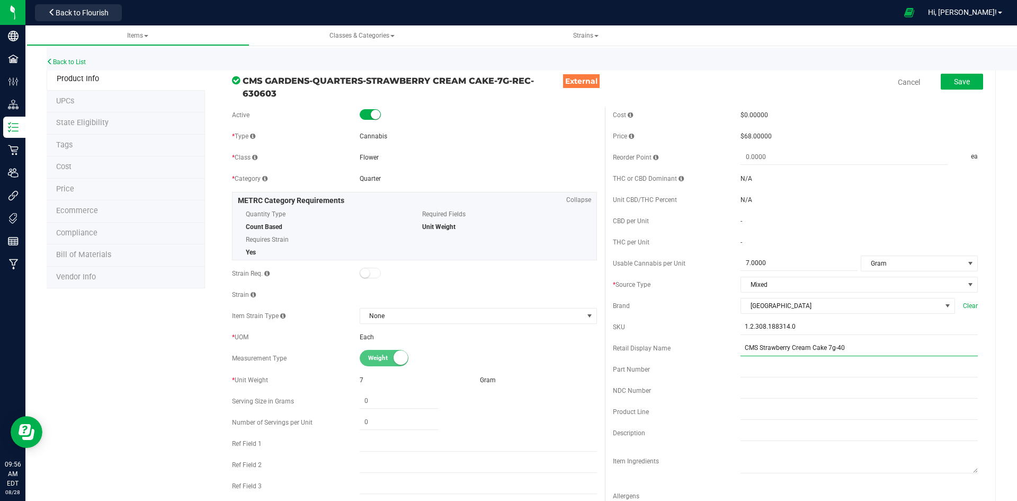
click at [745, 350] on input "CMS Strawberry Cream Cake 7g-40" at bounding box center [859, 348] width 237 height 16
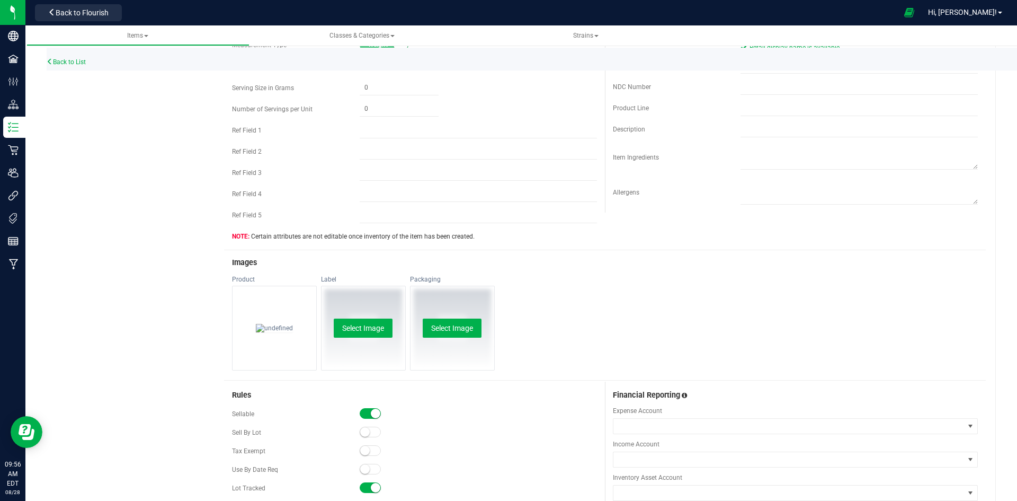
scroll to position [371, 0]
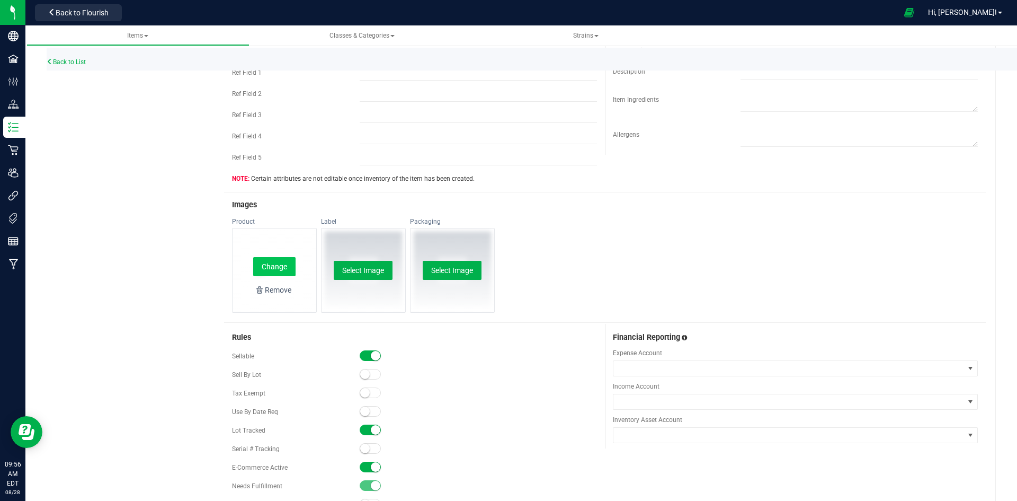
type input "Strawberry Cream Cake 7g-40"
click at [272, 263] on button "Change" at bounding box center [274, 266] width 42 height 19
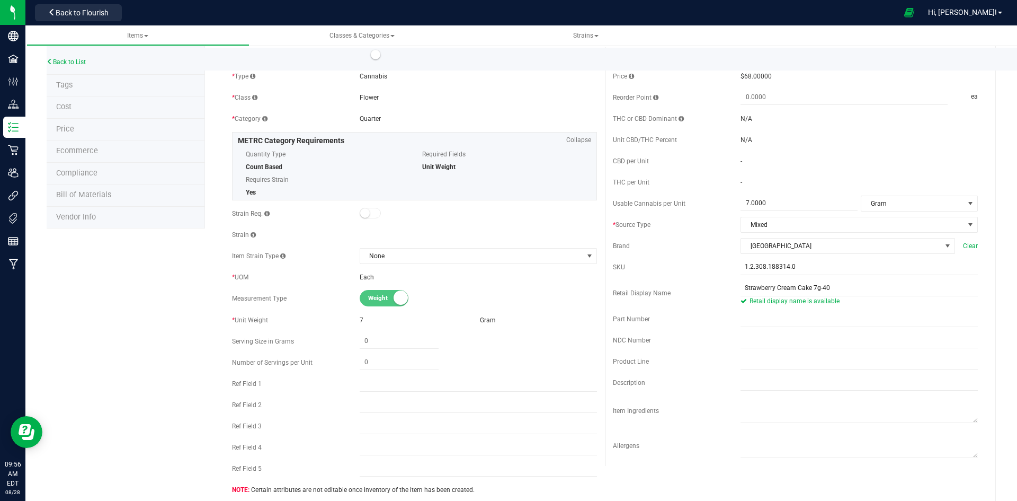
scroll to position [0, 0]
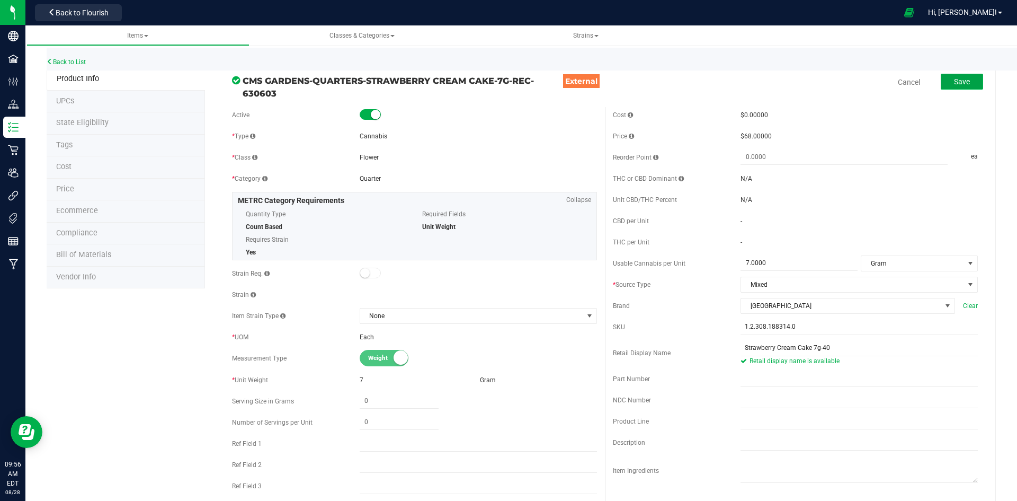
click at [953, 74] on button "Save" at bounding box center [962, 82] width 42 height 16
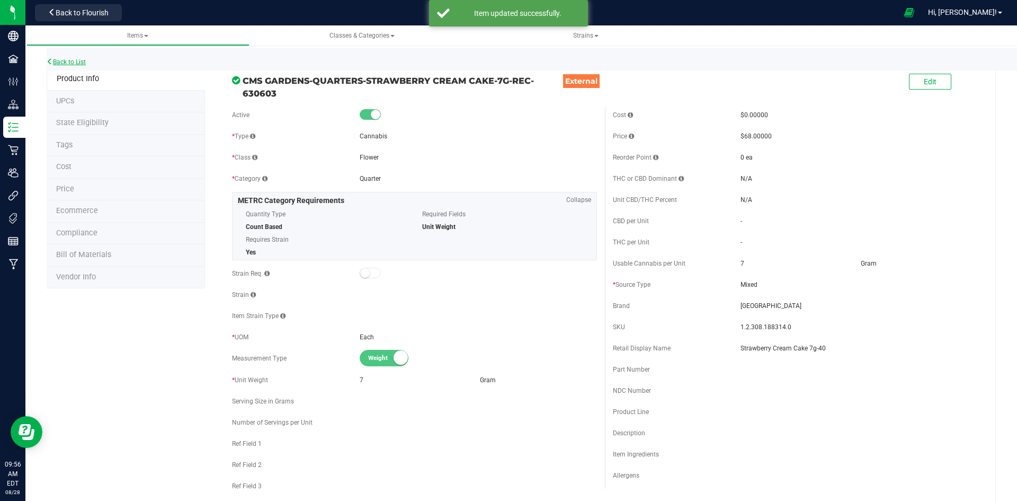
click at [73, 62] on link "Back to List" at bounding box center [66, 61] width 39 height 7
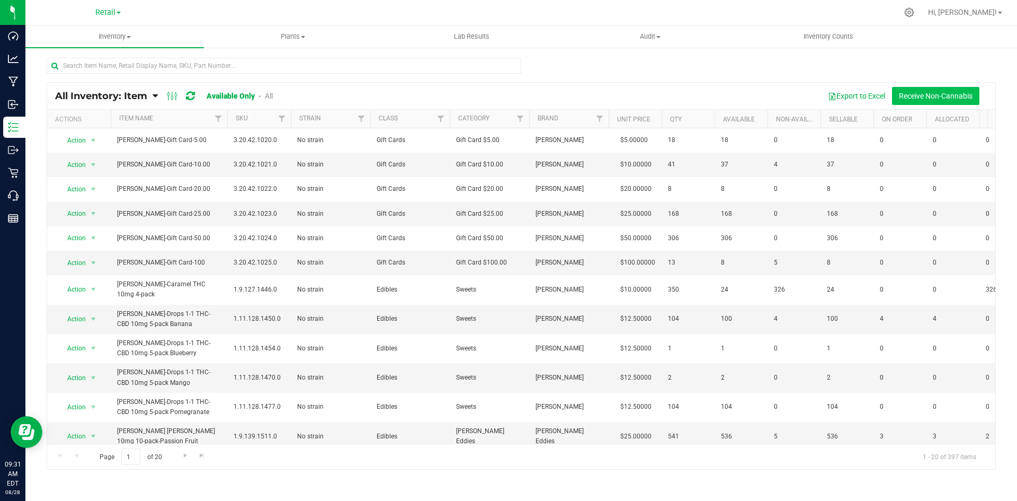
click at [921, 96] on button "Receive Non-Cannabis" at bounding box center [935, 96] width 87 height 18
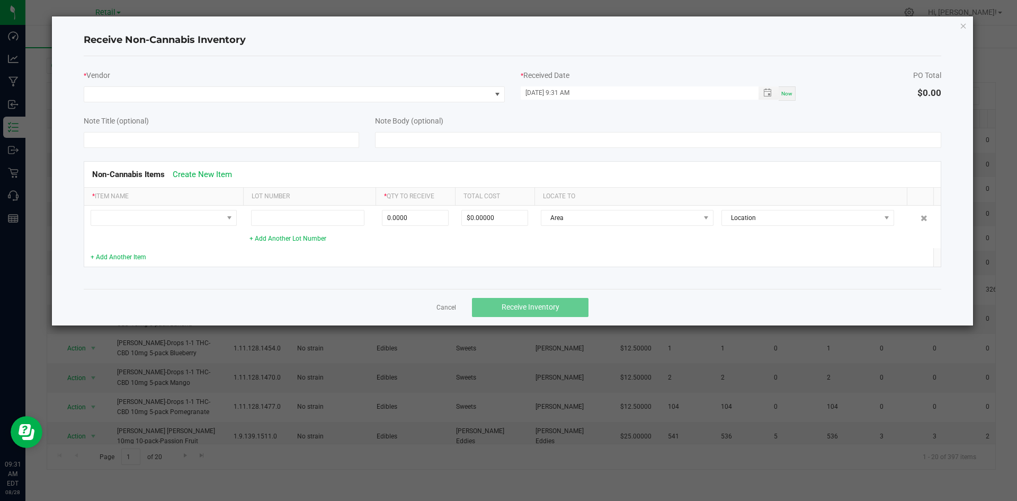
click at [183, 83] on div "* Vendor" at bounding box center [294, 84] width 437 height 38
click at [182, 90] on span at bounding box center [287, 94] width 407 height 15
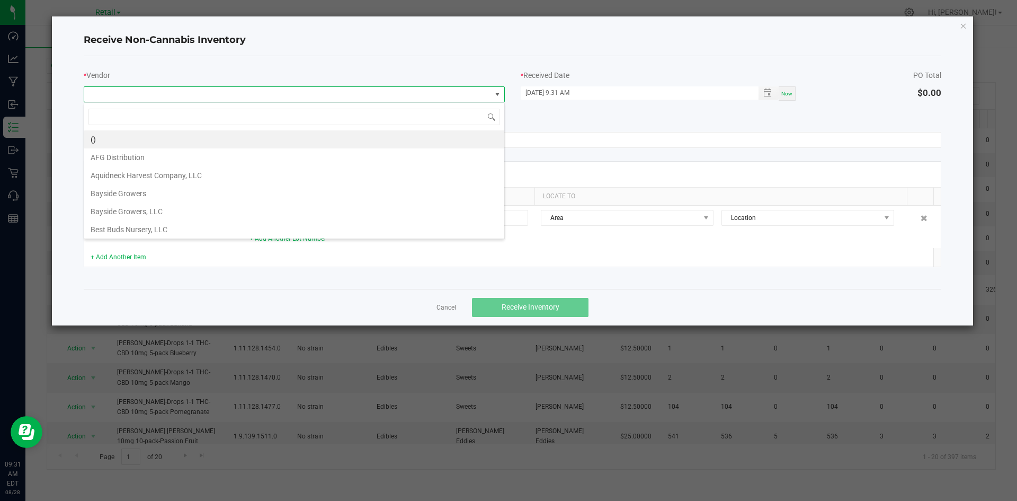
scroll to position [16, 421]
type input "[PERSON_NAME]"
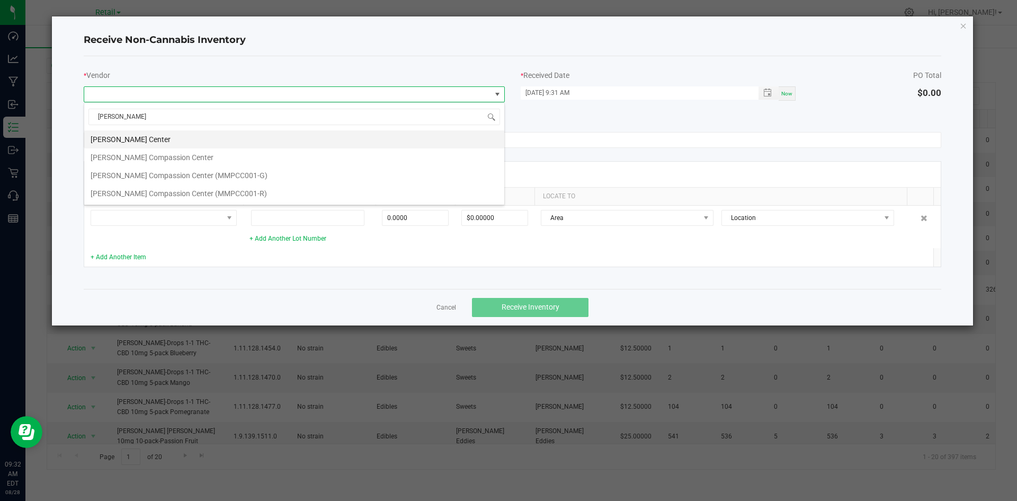
click at [165, 139] on li "[PERSON_NAME] Center" at bounding box center [294, 139] width 420 height 18
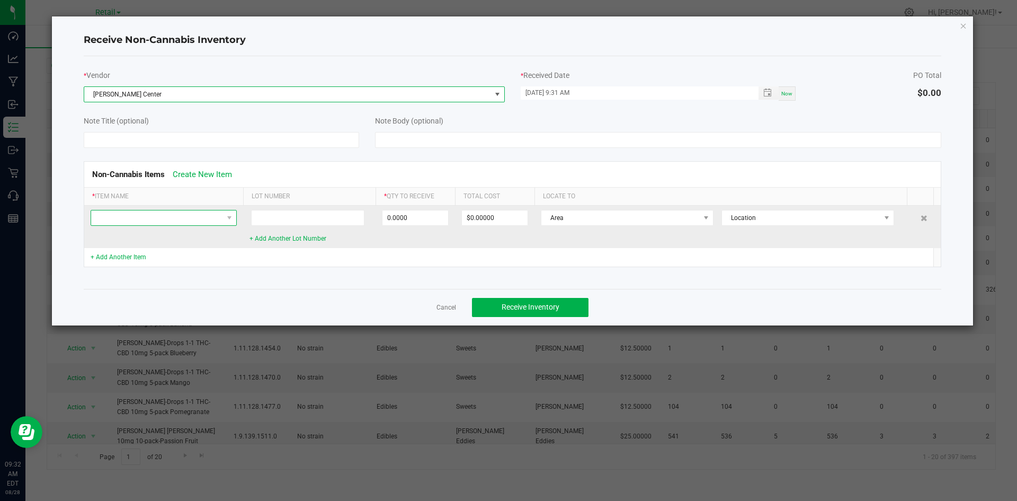
click at [140, 220] on span at bounding box center [157, 217] width 132 height 15
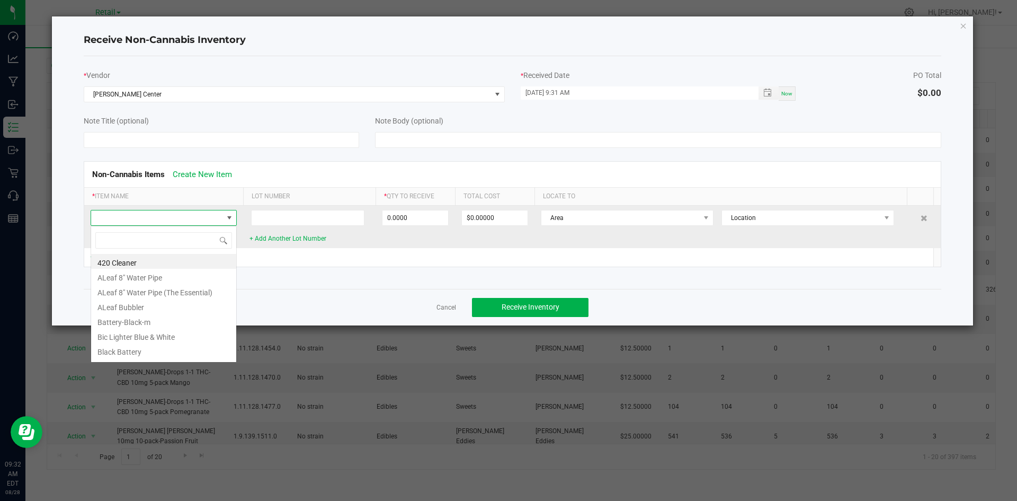
scroll to position [16, 146]
type input "Maven"
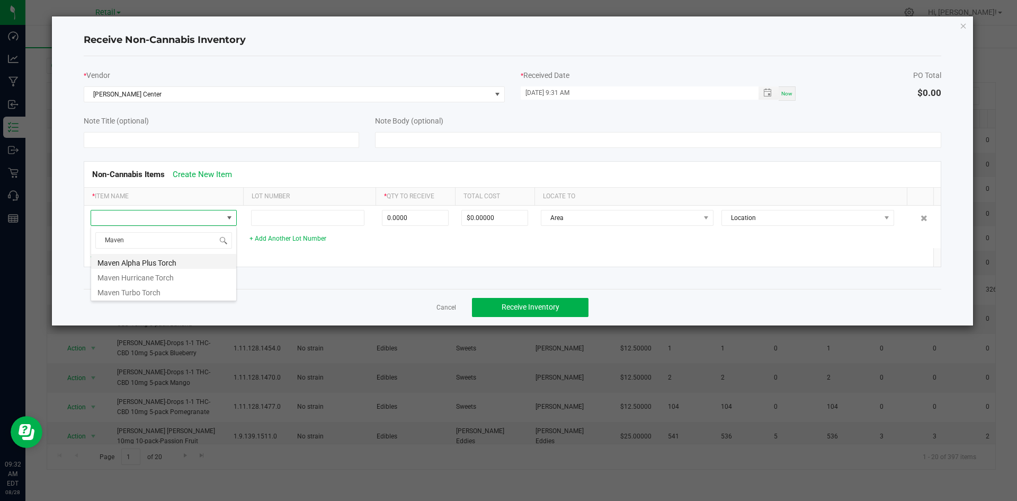
click at [153, 259] on li "Maven Alpha Plus Torch" at bounding box center [163, 261] width 145 height 15
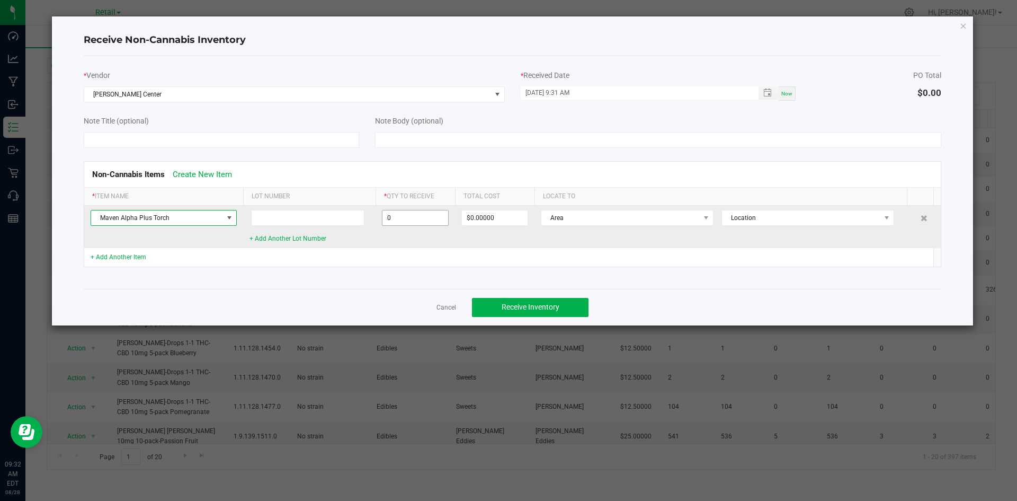
click at [398, 218] on input "0" at bounding box center [415, 217] width 66 height 15
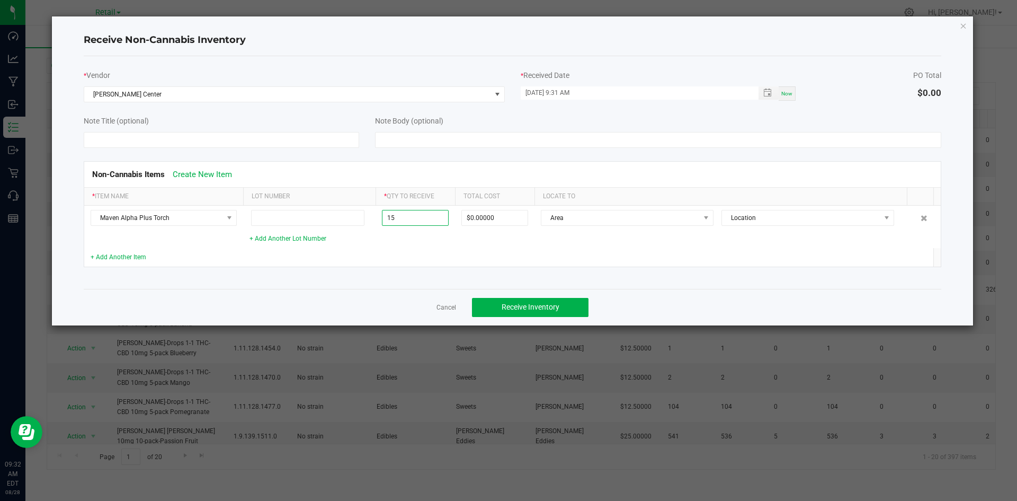
type input "15 ea"
type input "$60.00000"
click at [406, 260] on td at bounding box center [415, 257] width 79 height 19
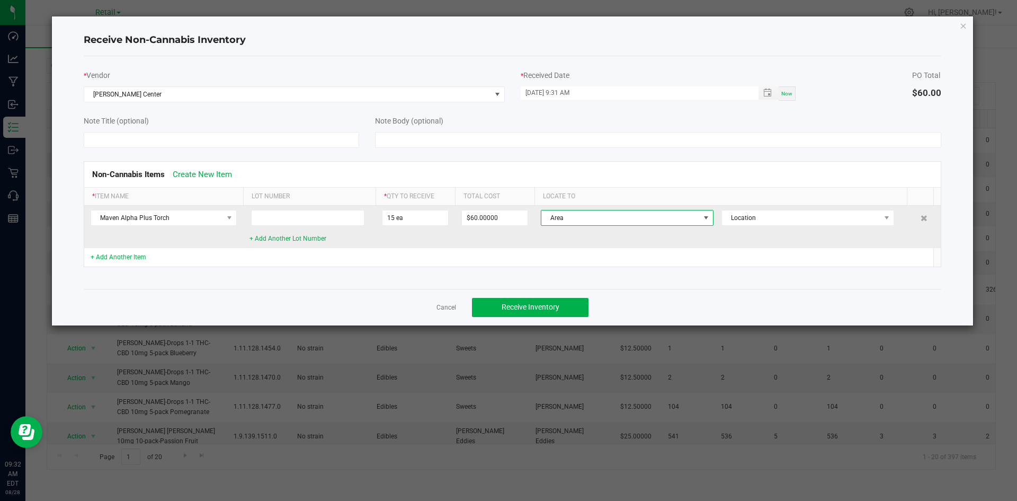
click at [628, 217] on span "Area" at bounding box center [620, 217] width 158 height 15
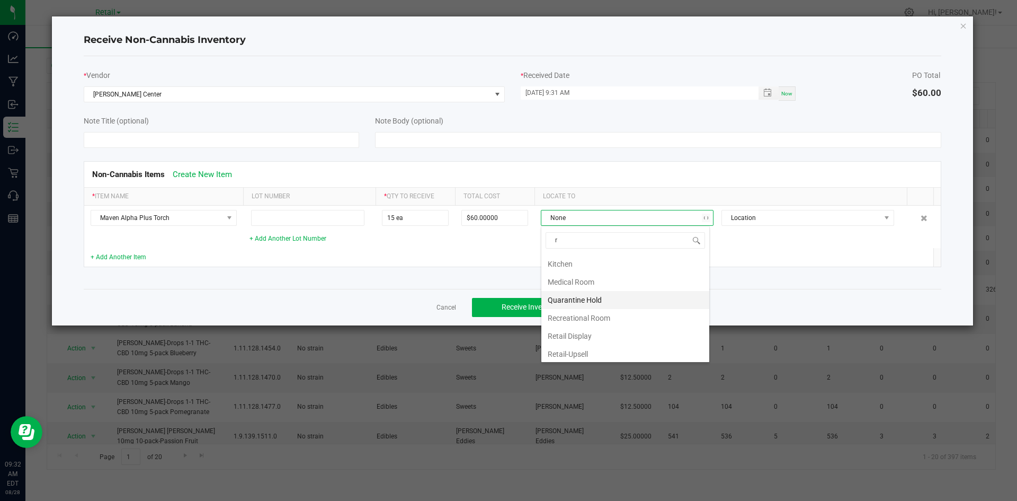
scroll to position [0, 0]
type input "[PERSON_NAME]"
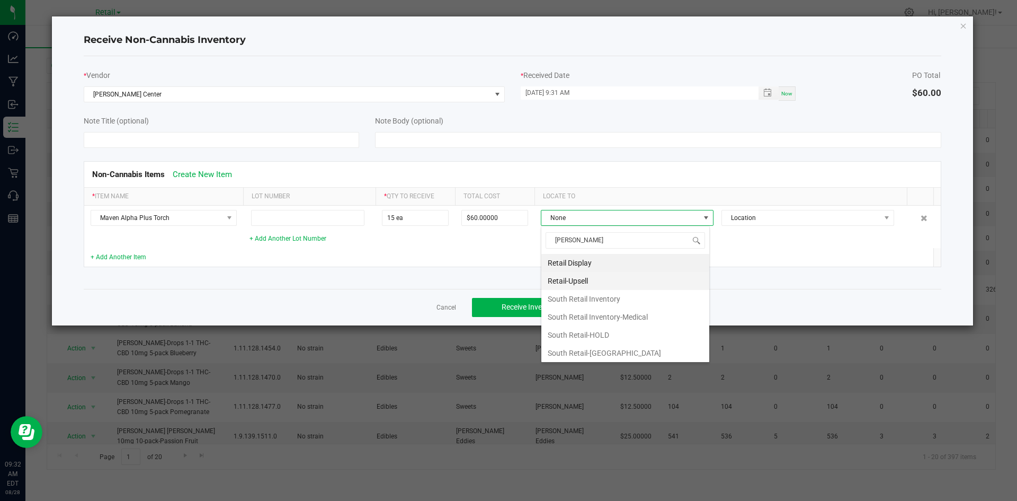
click at [582, 277] on li "Retail-Upsell" at bounding box center [625, 281] width 168 height 18
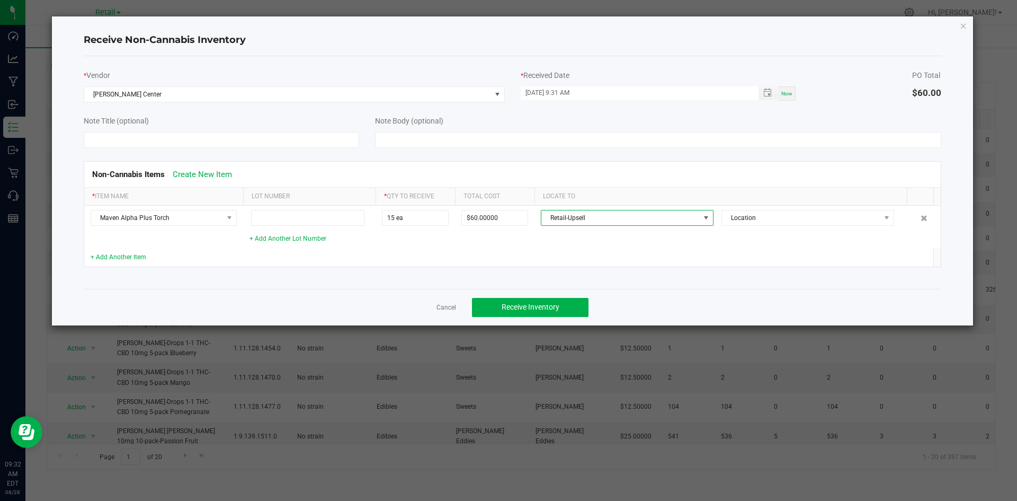
click at [656, 254] on td at bounding box center [721, 257] width 373 height 19
click at [556, 303] on span "Receive Inventory" at bounding box center [531, 307] width 58 height 8
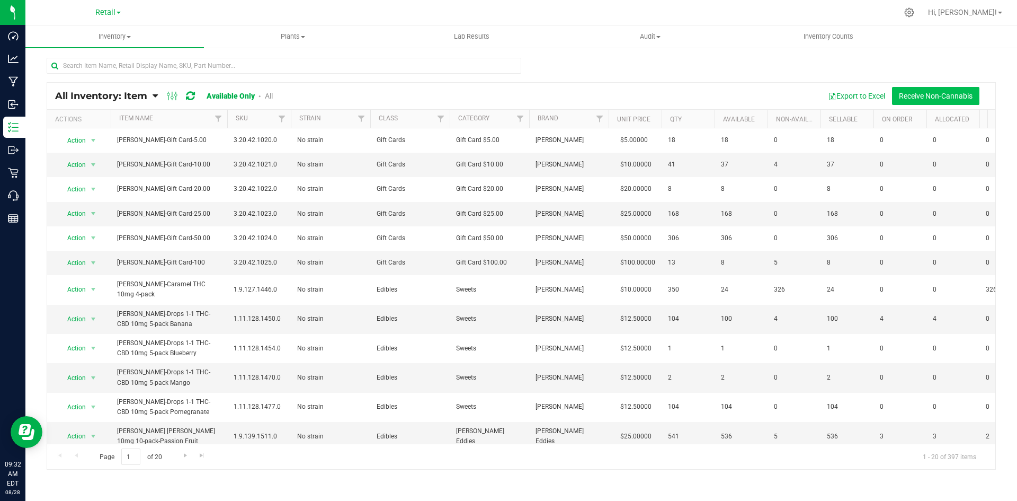
click at [929, 96] on button "Receive Non-Cannabis" at bounding box center [935, 96] width 87 height 18
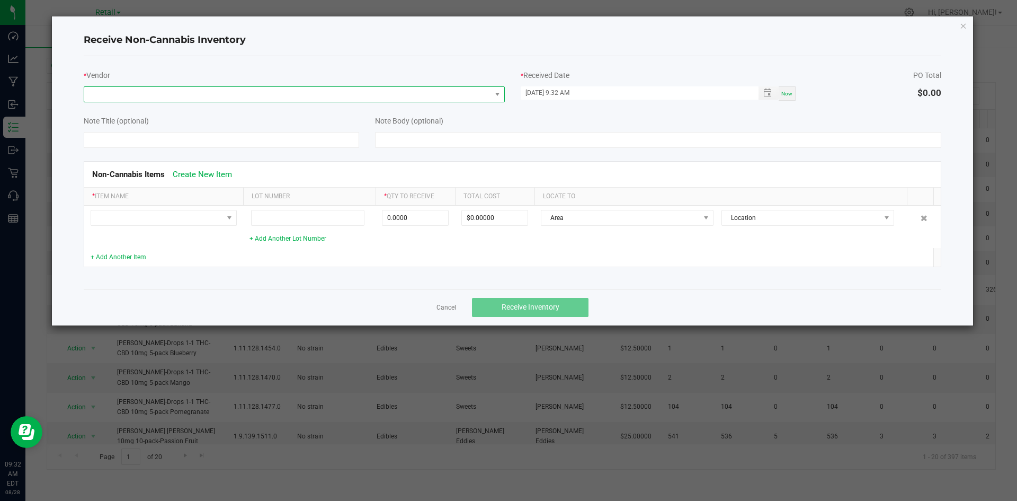
click at [424, 97] on span at bounding box center [287, 94] width 407 height 15
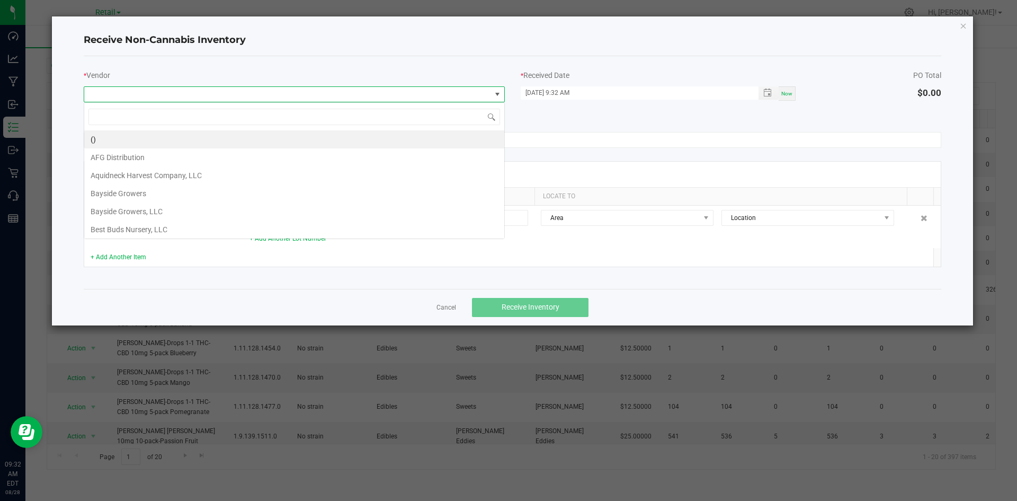
scroll to position [16, 421]
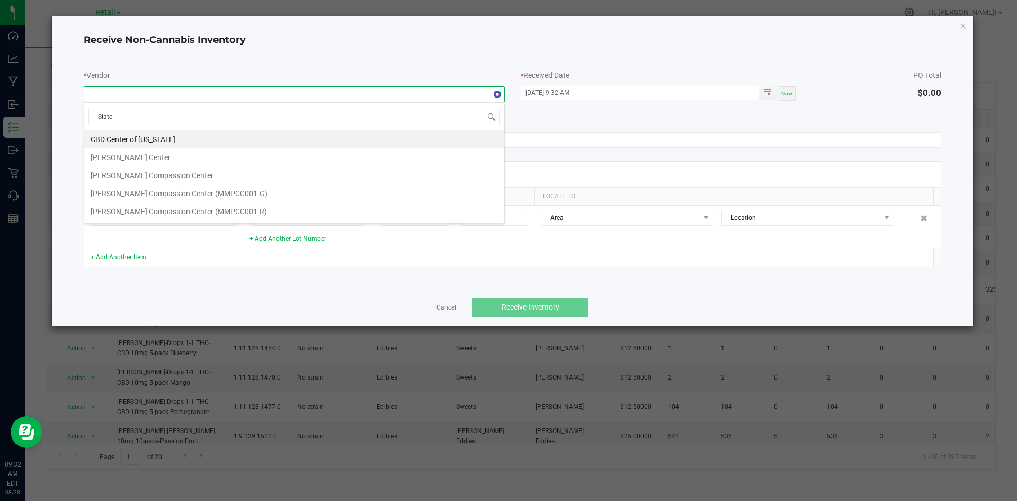
type input "[PERSON_NAME]"
click at [233, 140] on li "[PERSON_NAME] Center" at bounding box center [294, 139] width 420 height 18
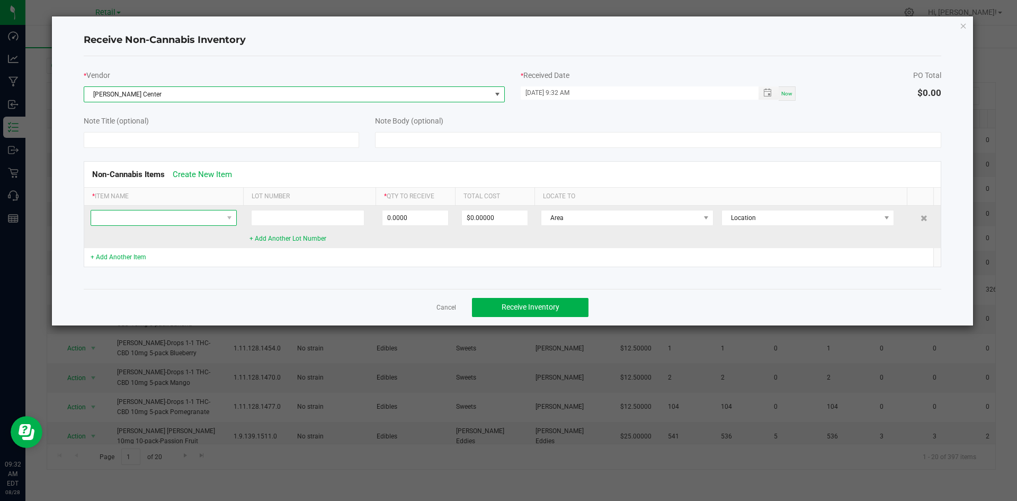
click at [159, 217] on span at bounding box center [157, 217] width 132 height 15
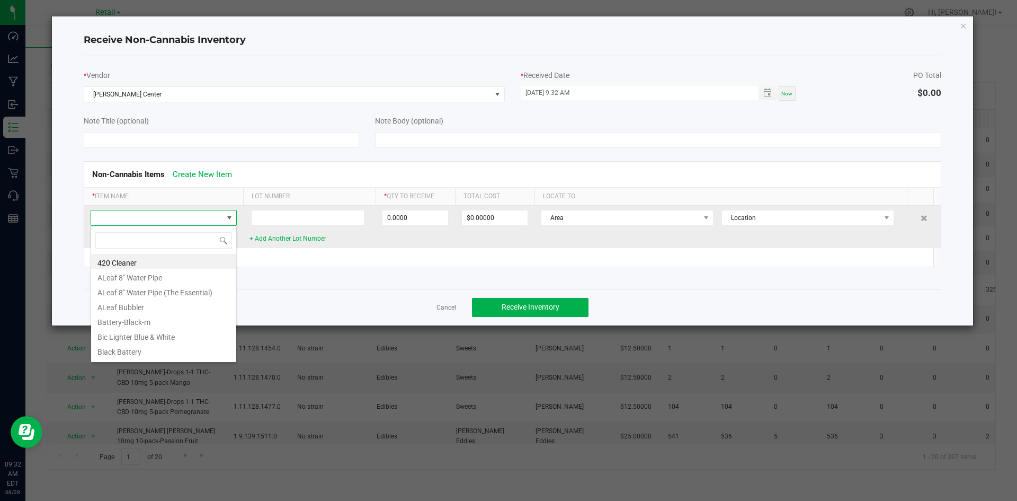
scroll to position [16, 146]
type input "Pacific"
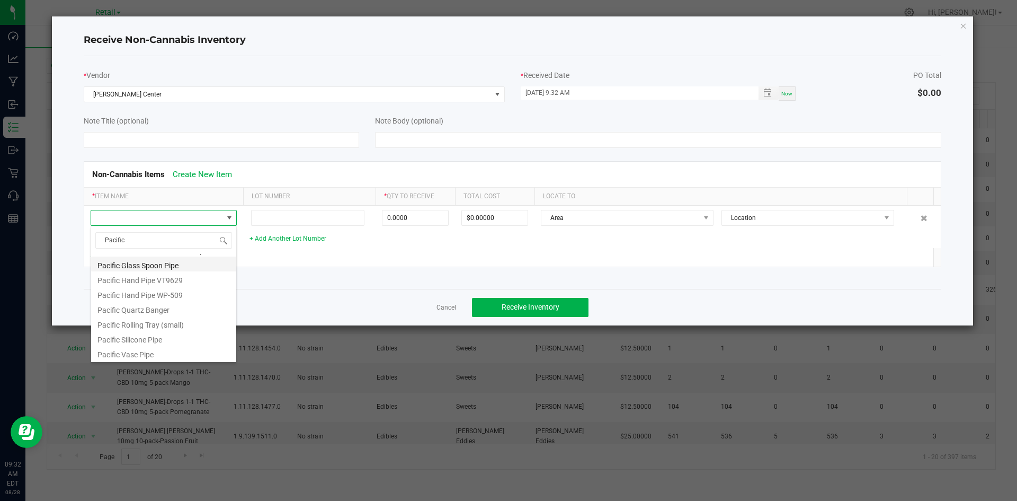
scroll to position [57, 0]
click at [169, 325] on li "Pacific Rolling Tray (small)" at bounding box center [163, 322] width 145 height 15
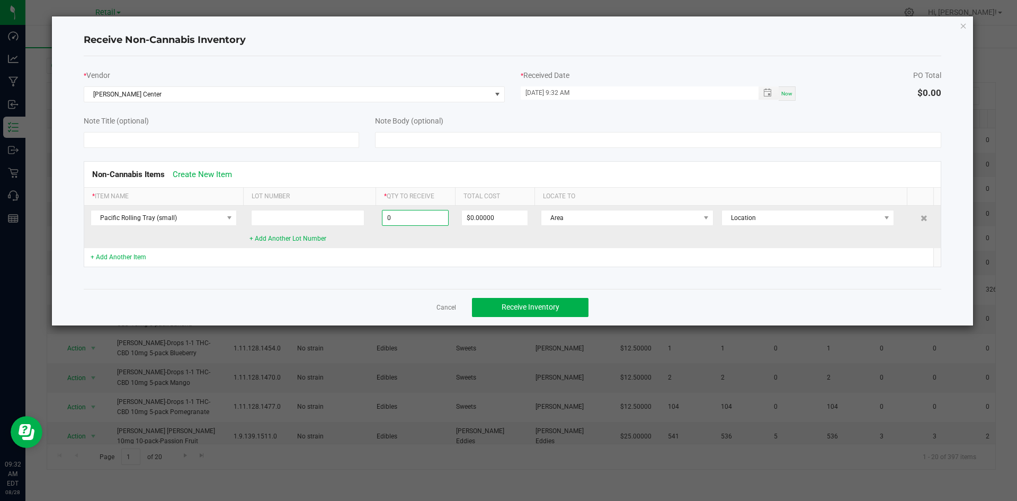
click at [412, 215] on input "0" at bounding box center [415, 217] width 66 height 15
type input "12 ea"
type input "$84.00000"
drag, startPoint x: 554, startPoint y: 234, endPoint x: 591, endPoint y: 216, distance: 41.2
click at [554, 234] on td "Area Location" at bounding box center [725, 227] width 380 height 42
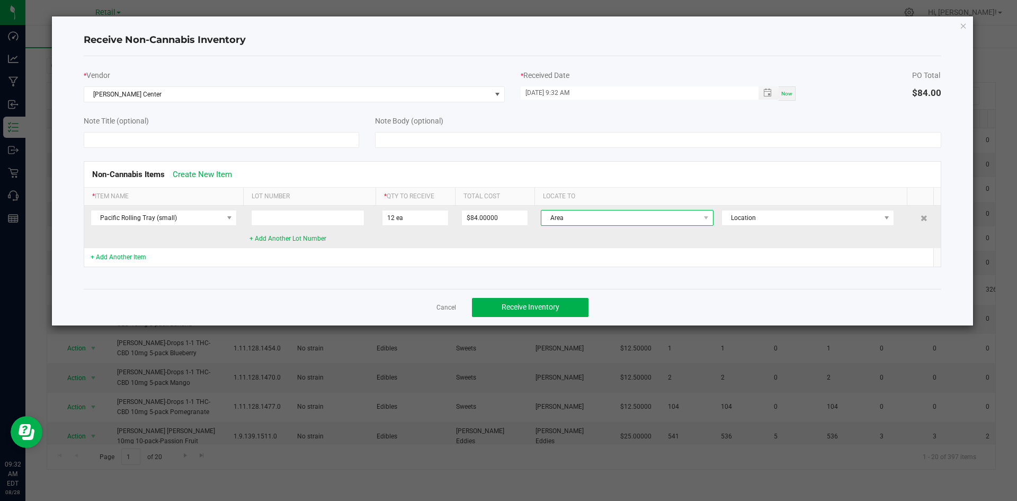
click at [591, 215] on span "Area" at bounding box center [620, 217] width 158 height 15
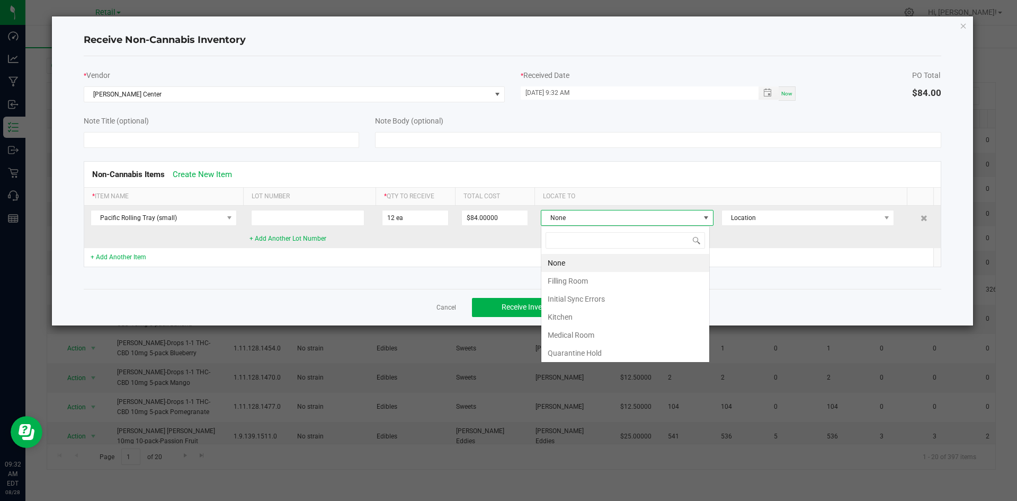
scroll to position [16, 169]
type input "[PERSON_NAME]"
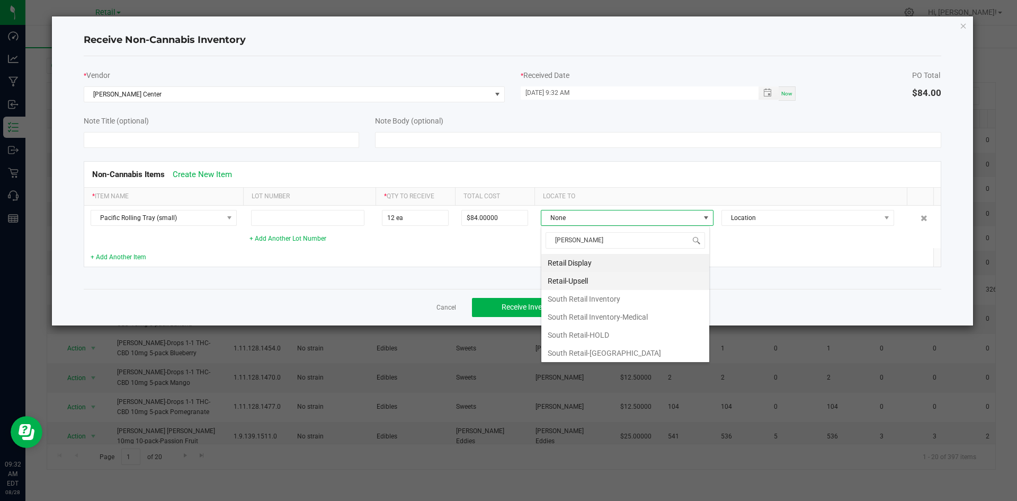
click at [583, 279] on li "Retail-Upsell" at bounding box center [625, 281] width 168 height 18
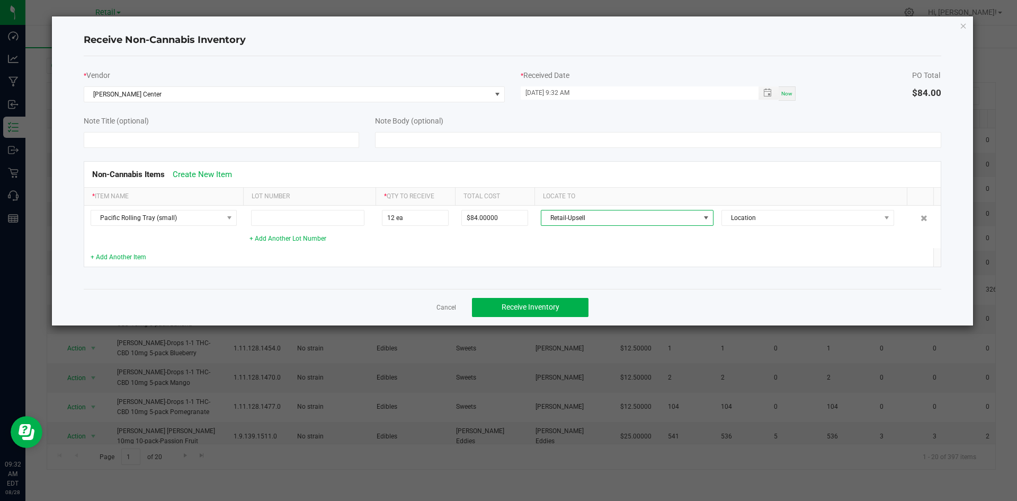
click at [446, 252] on td at bounding box center [415, 257] width 79 height 19
click at [131, 256] on link "+ Add Another Item" at bounding box center [119, 256] width 56 height 7
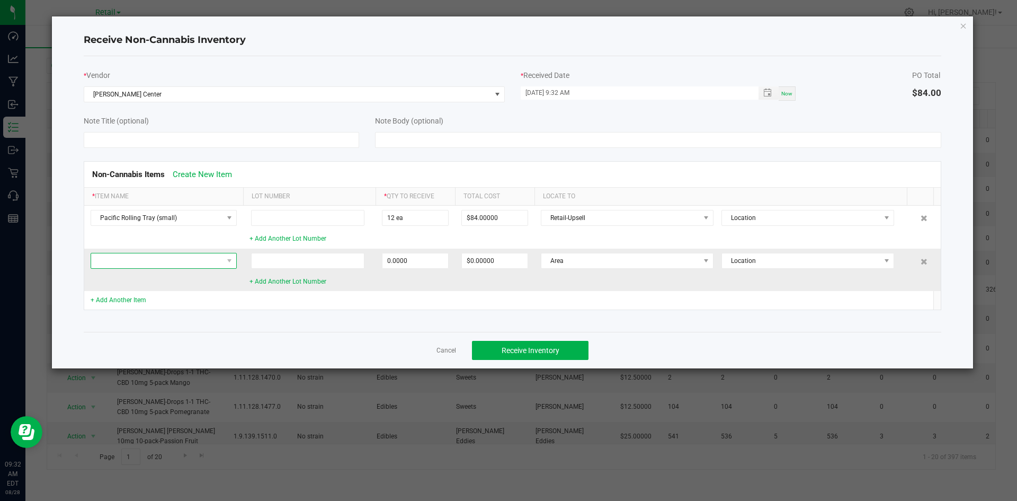
click at [155, 260] on span at bounding box center [157, 260] width 132 height 15
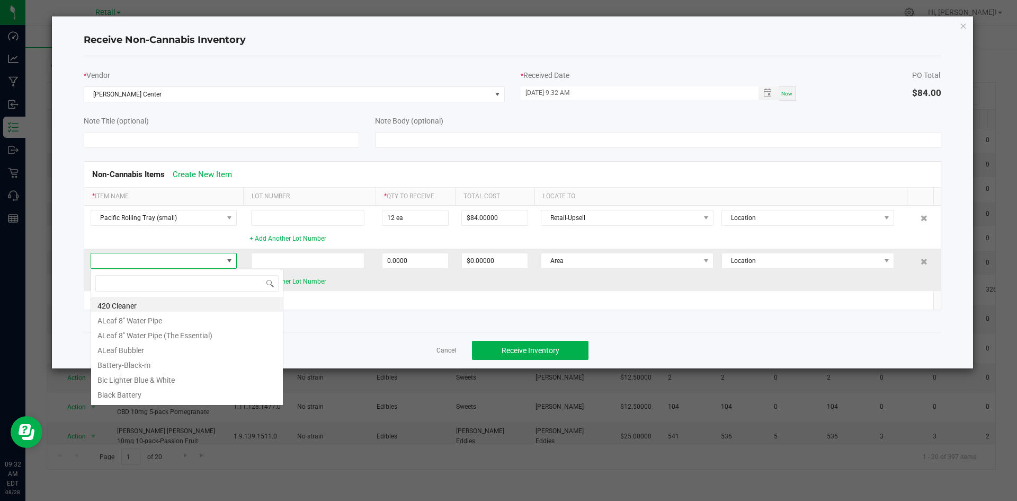
scroll to position [16, 146]
type input "Tuff"
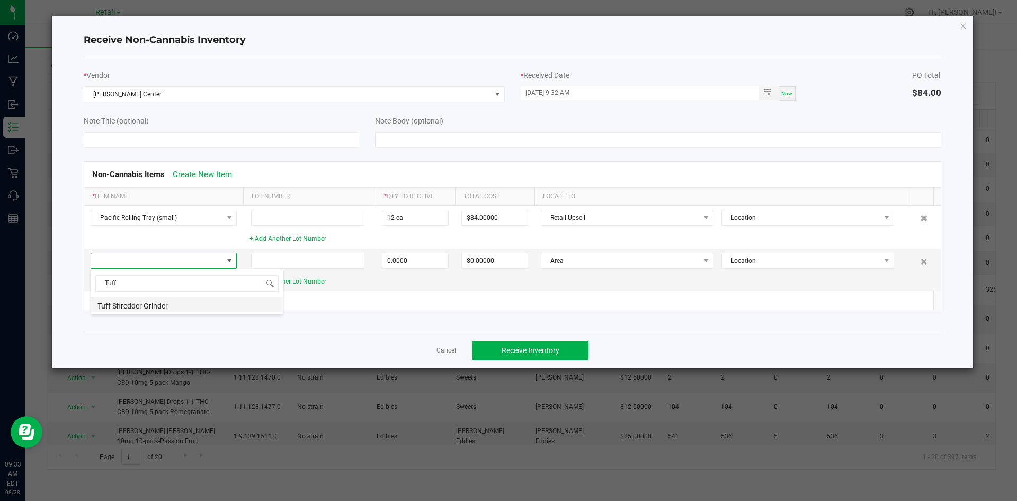
click at [158, 306] on li "Tuff Shredder Grinder" at bounding box center [187, 304] width 192 height 15
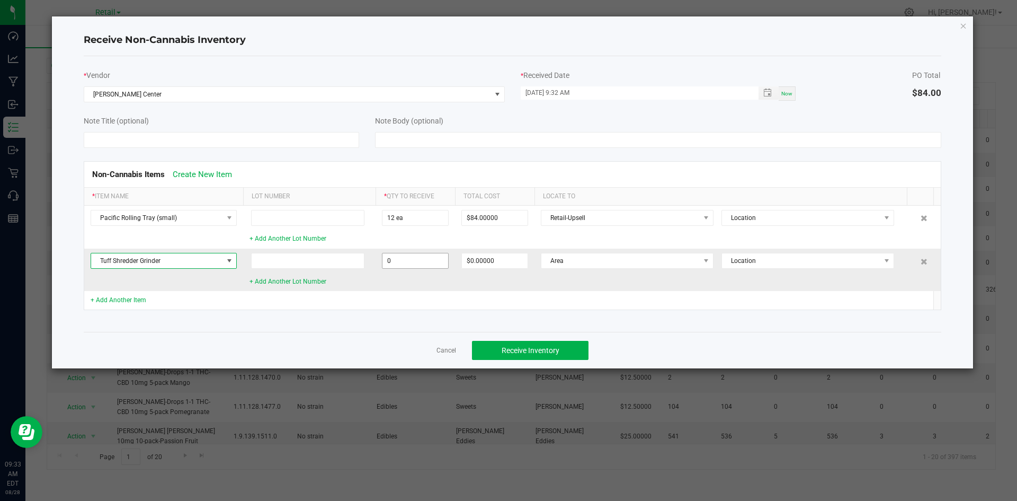
click at [413, 261] on input "0" at bounding box center [415, 260] width 66 height 15
type input "12 ea"
type input "$102.00000"
click at [426, 291] on td at bounding box center [415, 300] width 79 height 19
click at [590, 260] on span "Area" at bounding box center [620, 260] width 158 height 15
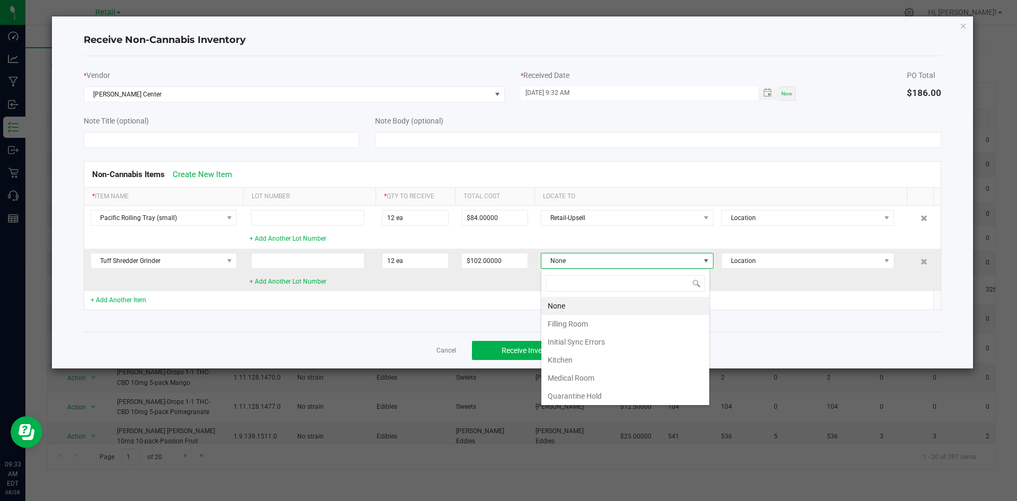
scroll to position [16, 169]
type input "[PERSON_NAME]"
click at [579, 319] on li "Retail-Upsell" at bounding box center [625, 324] width 168 height 18
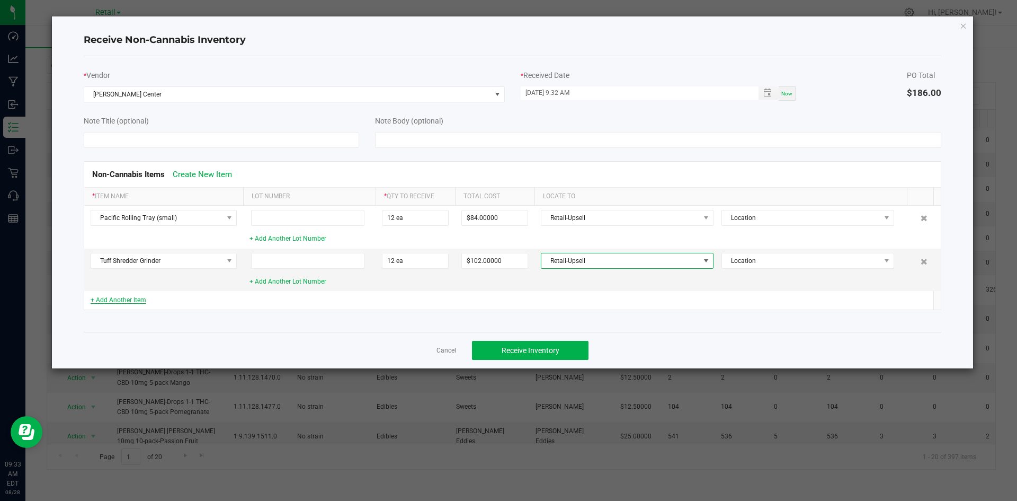
click at [131, 300] on link "+ Add Another Item" at bounding box center [119, 299] width 56 height 7
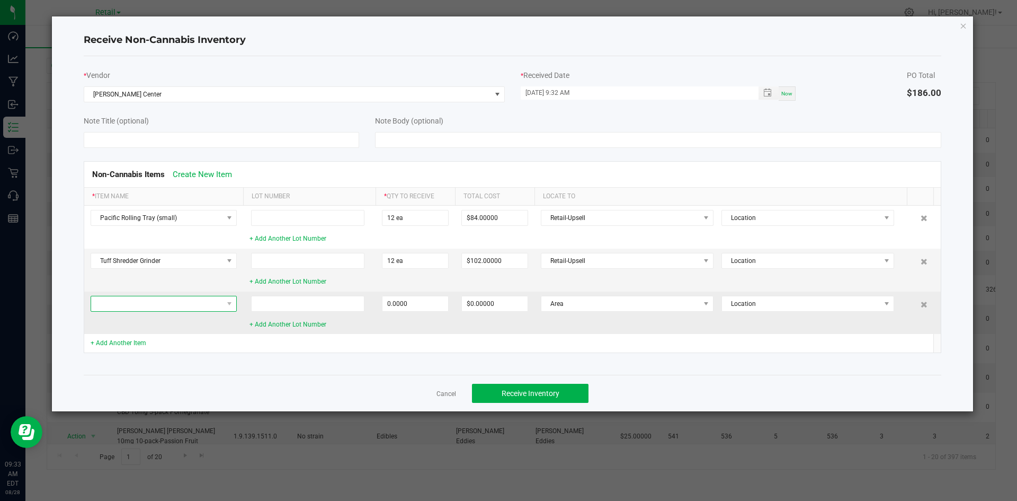
click at [183, 309] on span at bounding box center [157, 303] width 132 height 15
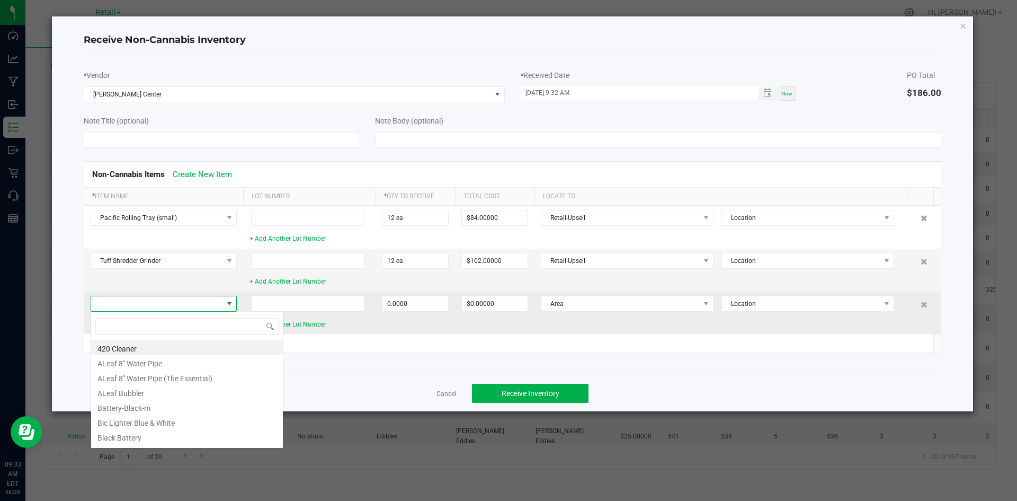
scroll to position [16, 146]
type input "Raw"
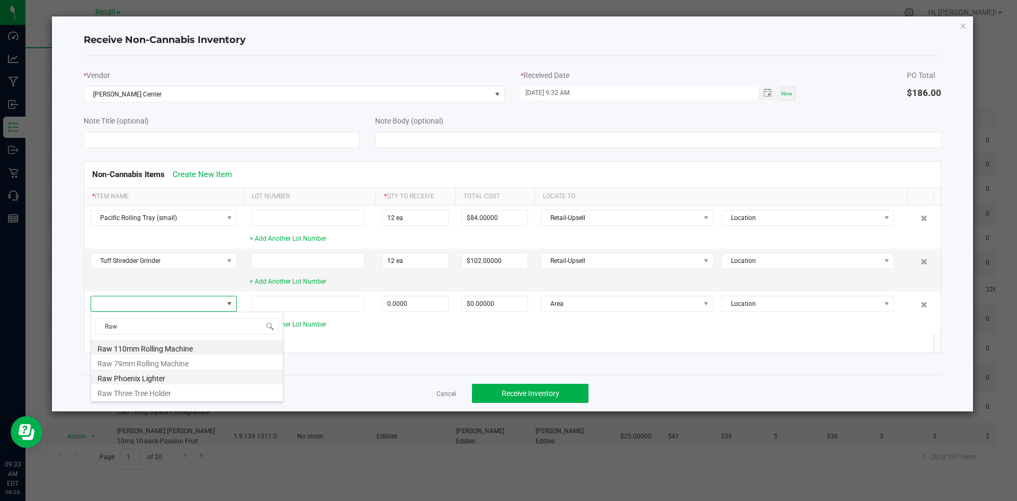
click at [184, 378] on li "Raw Phoenix Lighter" at bounding box center [187, 376] width 192 height 15
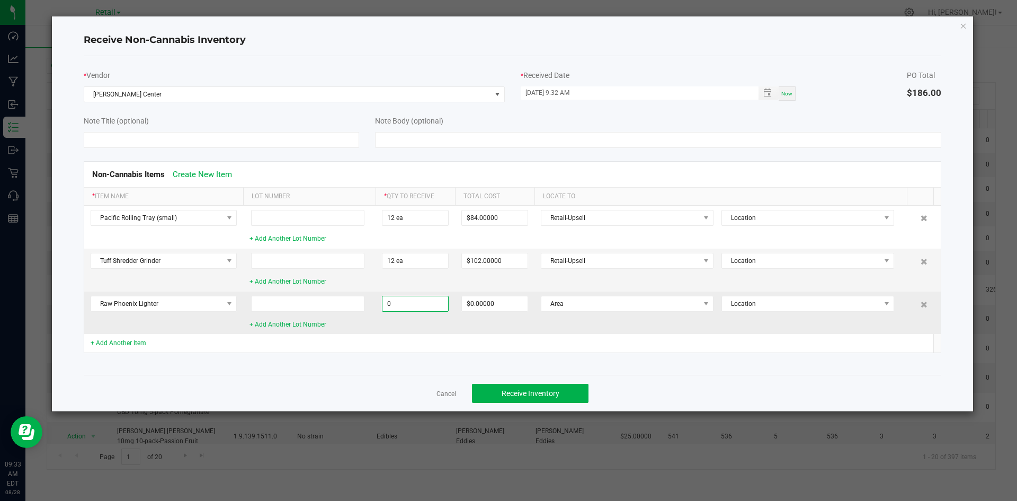
click at [394, 303] on input "0" at bounding box center [415, 303] width 66 height 15
type input "30 ea"
type input "$60.00000"
click at [484, 320] on td "$60.00000" at bounding box center [494, 312] width 79 height 42
click at [559, 297] on span "Area" at bounding box center [620, 303] width 158 height 15
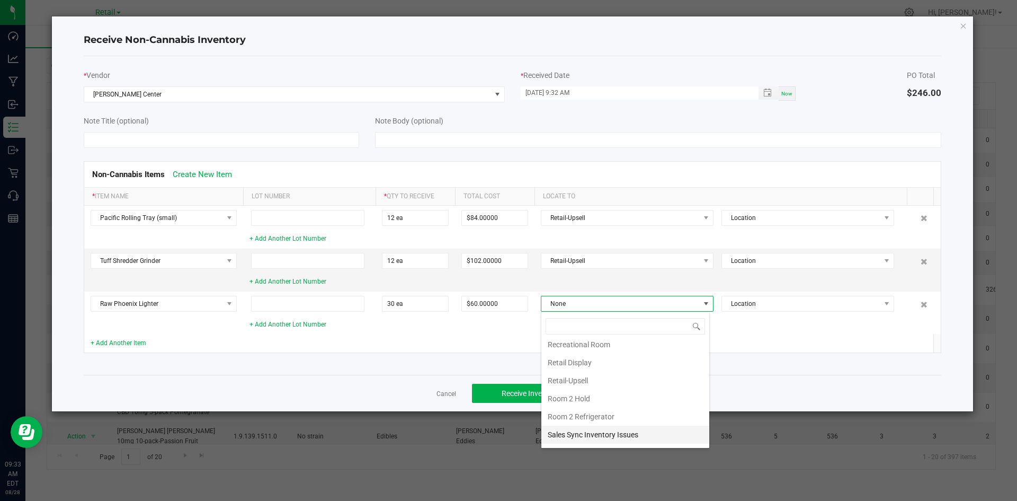
scroll to position [106, 0]
click at [574, 380] on li "Retail-Upsell" at bounding box center [625, 387] width 168 height 18
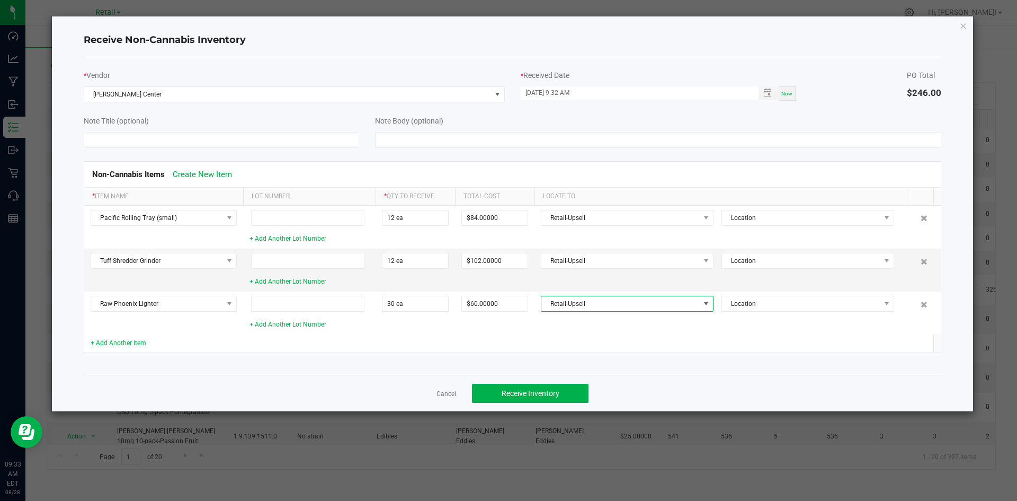
click at [653, 339] on td at bounding box center [721, 343] width 373 height 19
click at [107, 341] on link "+ Add Another Item" at bounding box center [119, 342] width 56 height 7
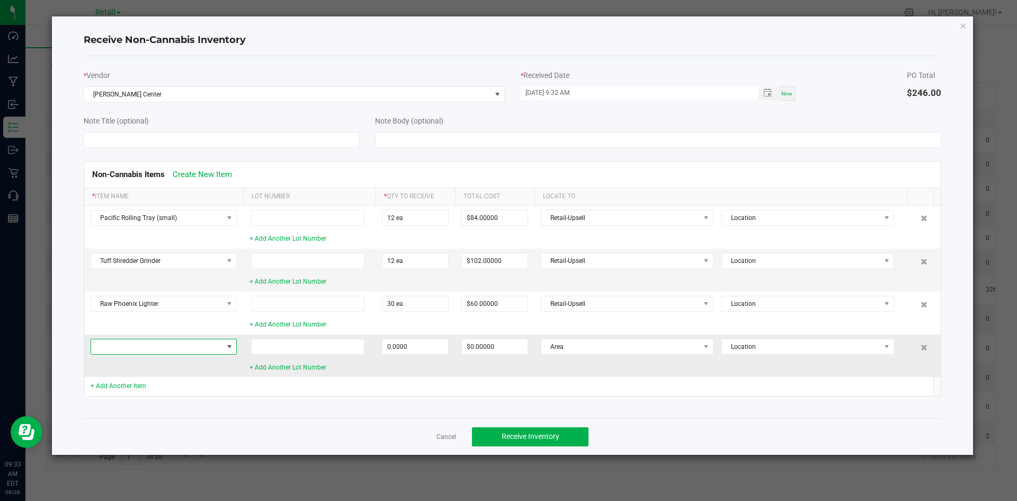
click at [227, 349] on span at bounding box center [229, 346] width 8 height 8
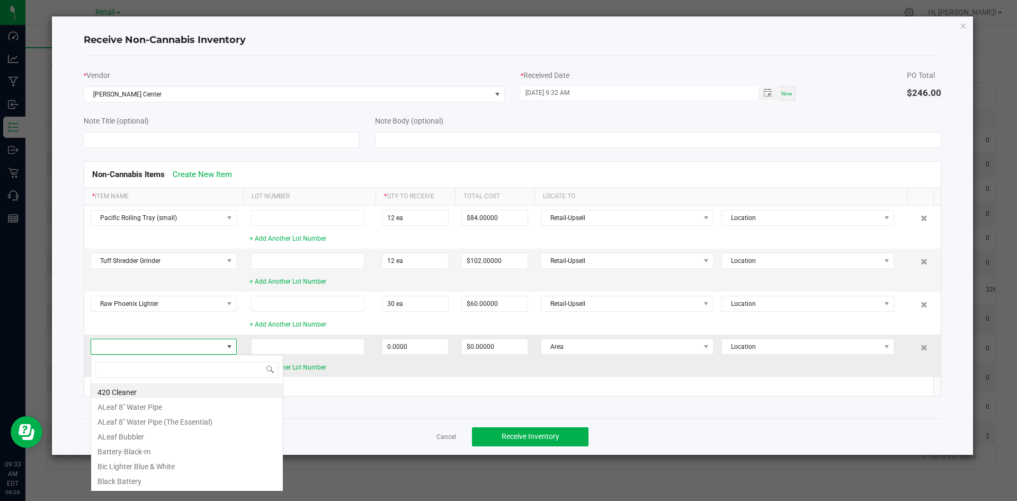
scroll to position [16, 146]
type input "Neon"
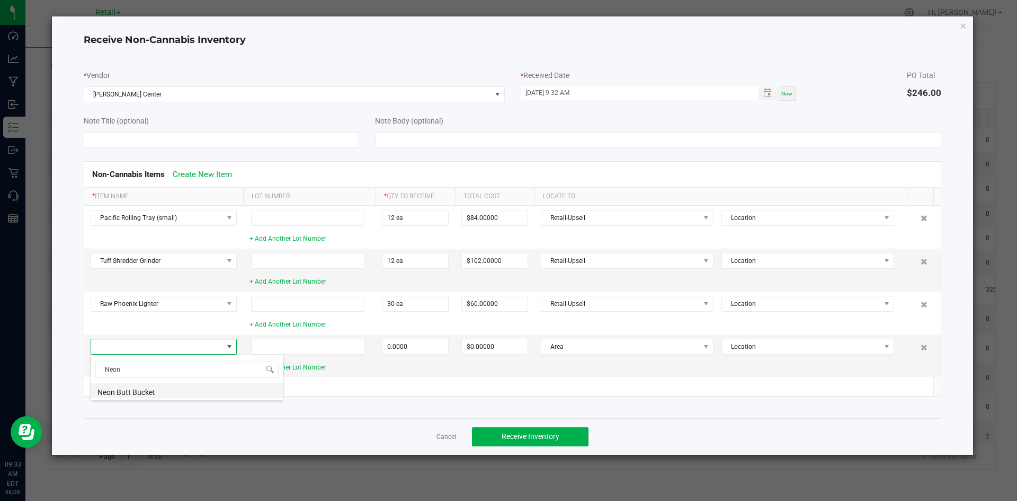
click at [245, 396] on li "Neon Butt Bucket" at bounding box center [187, 390] width 192 height 15
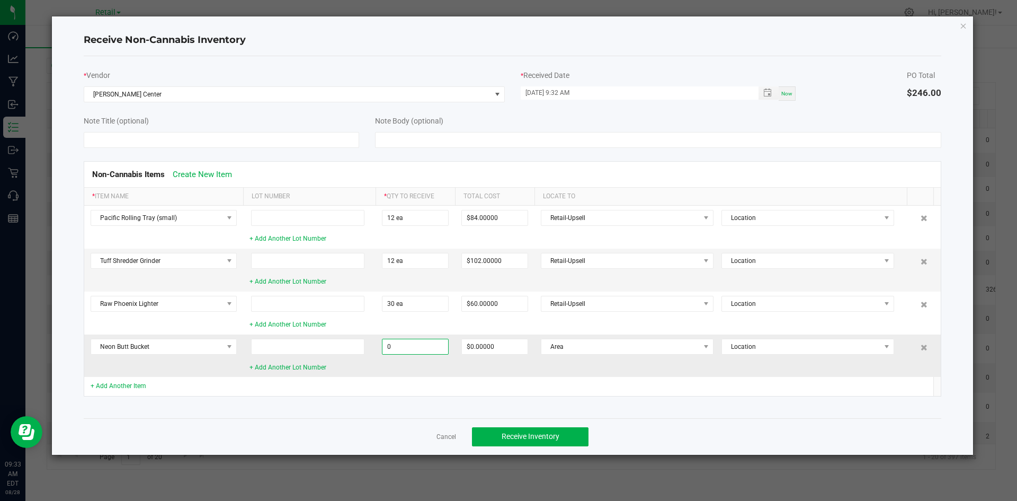
click at [415, 347] on input "0" at bounding box center [415, 346] width 66 height 15
type input "12 ea"
type input "$30.00000"
click at [434, 386] on td at bounding box center [415, 386] width 79 height 19
click at [619, 348] on span "Area" at bounding box center [620, 346] width 158 height 15
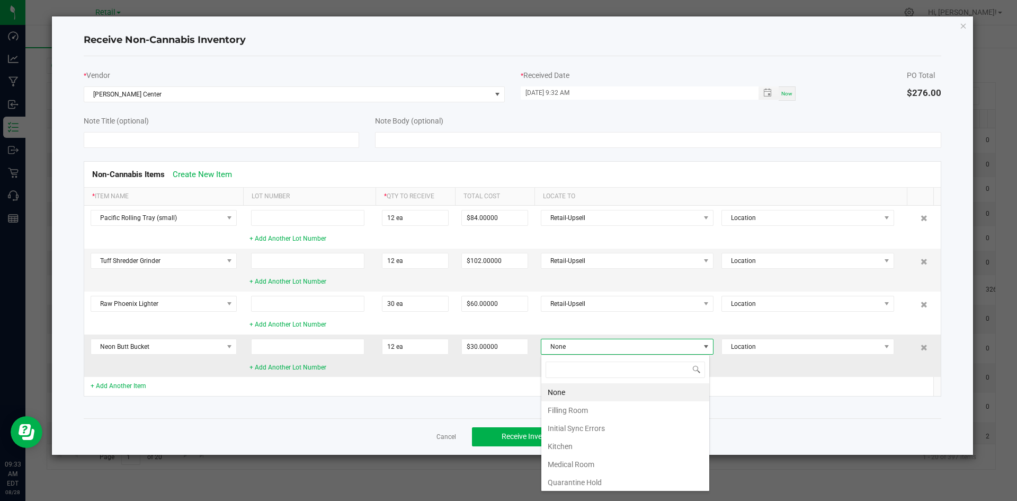
scroll to position [16, 169]
type input "Retail"
click at [585, 404] on li "Retail-Upsell" at bounding box center [625, 410] width 168 height 18
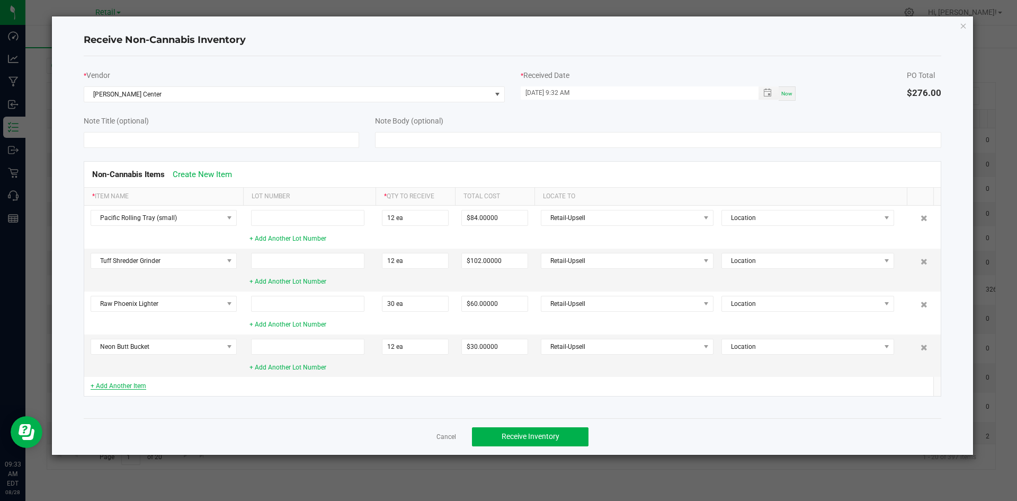
click at [127, 384] on link "+ Add Another Item" at bounding box center [119, 385] width 56 height 7
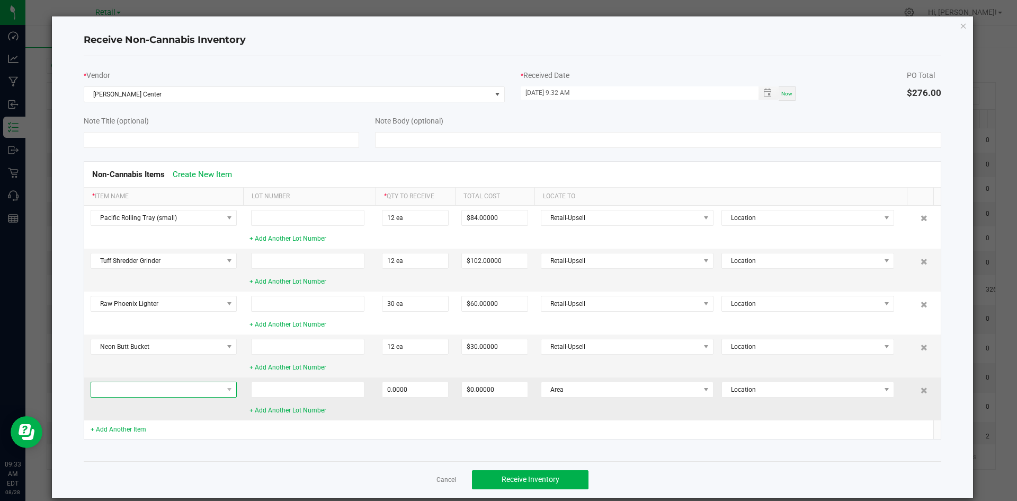
click at [151, 394] on span at bounding box center [157, 389] width 132 height 15
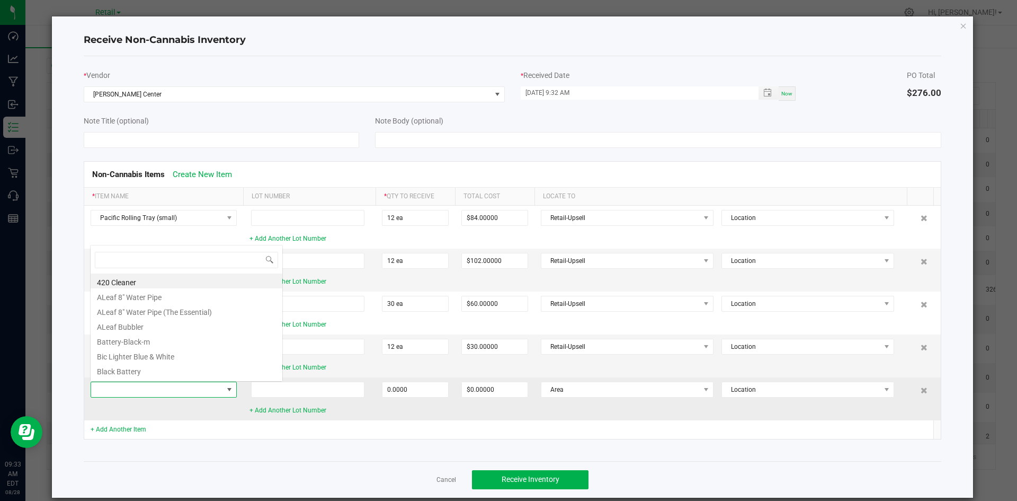
scroll to position [16, 146]
type input "Ciga"
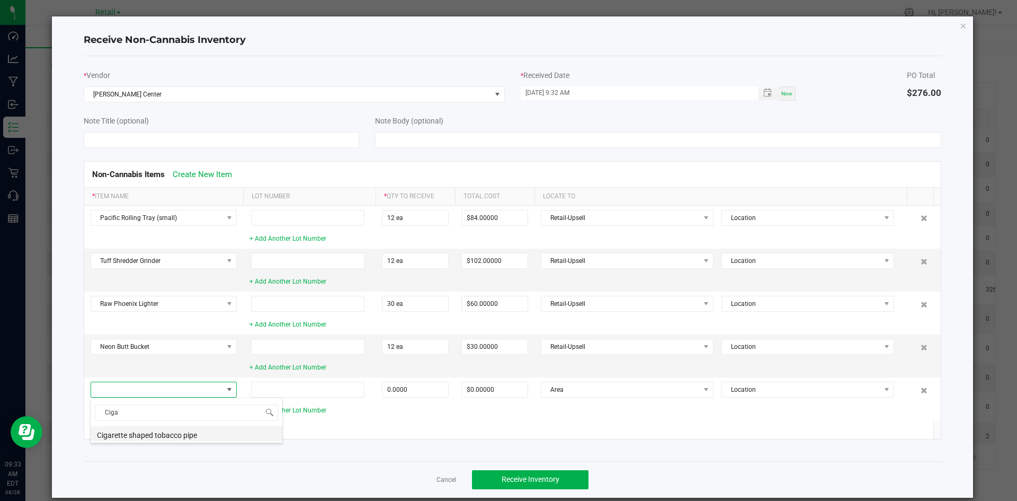
click at [151, 434] on li "Cigarette shaped tobacco pipe" at bounding box center [187, 433] width 192 height 15
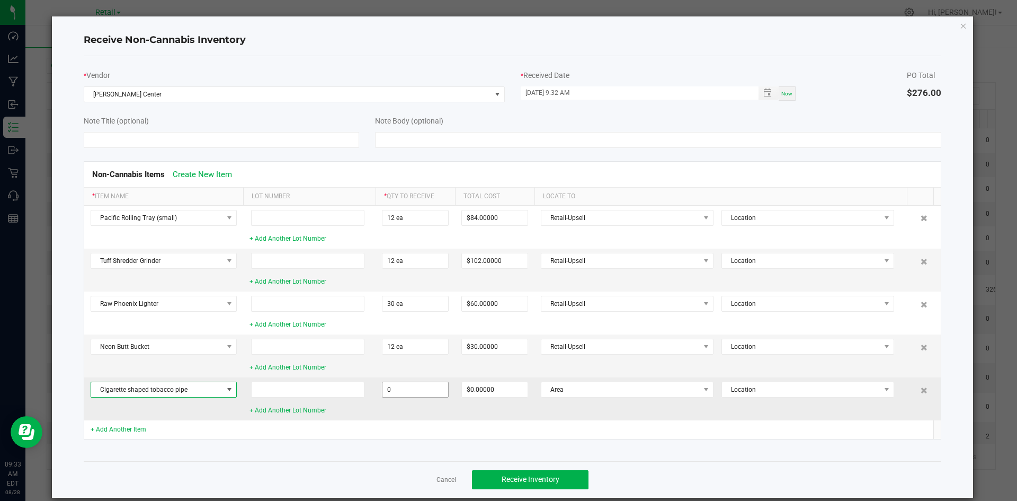
click at [406, 386] on input "0" at bounding box center [415, 389] width 66 height 15
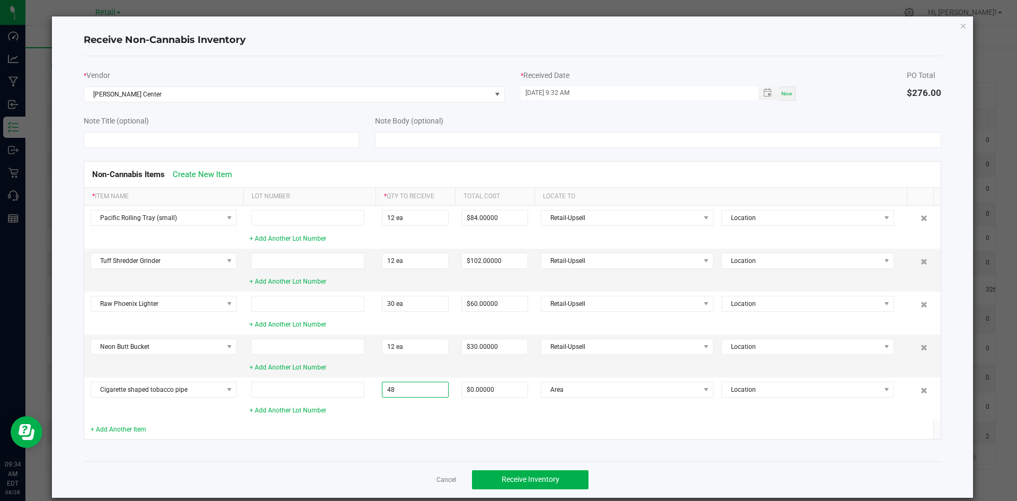
type input "48 ea"
type input "$108.00000"
click at [421, 421] on td at bounding box center [415, 429] width 79 height 19
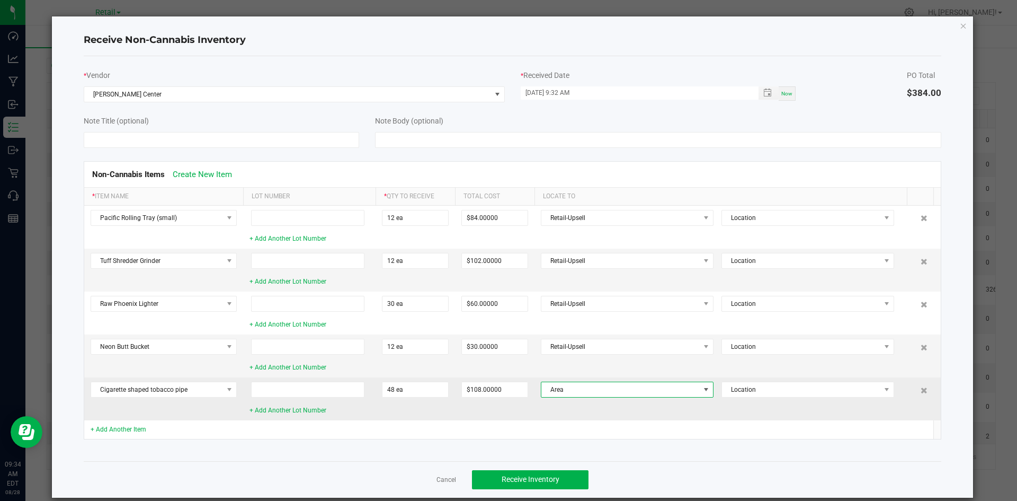
click at [634, 389] on span "Area" at bounding box center [620, 389] width 158 height 15
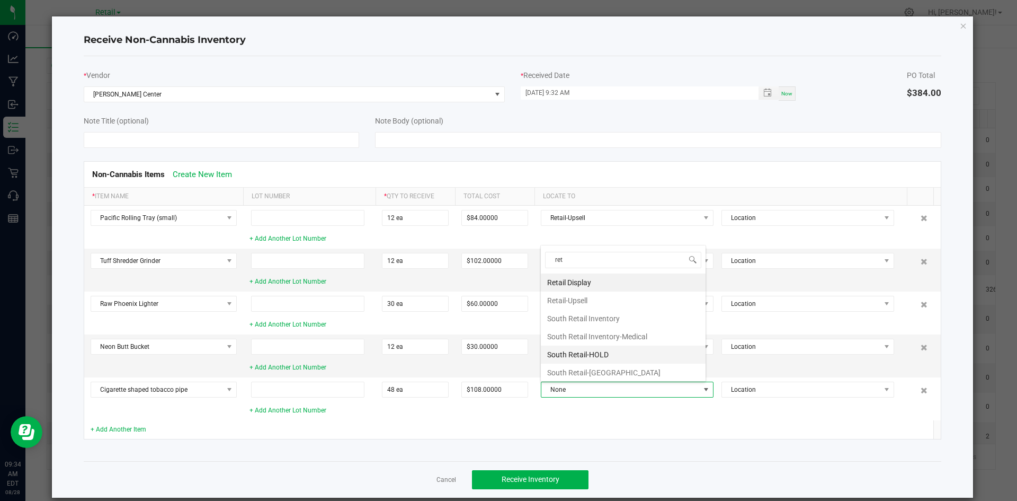
type input "[PERSON_NAME]"
click at [605, 295] on li "Retail-Upsell" at bounding box center [623, 300] width 165 height 18
click at [129, 431] on link "+ Add Another Item" at bounding box center [119, 428] width 56 height 7
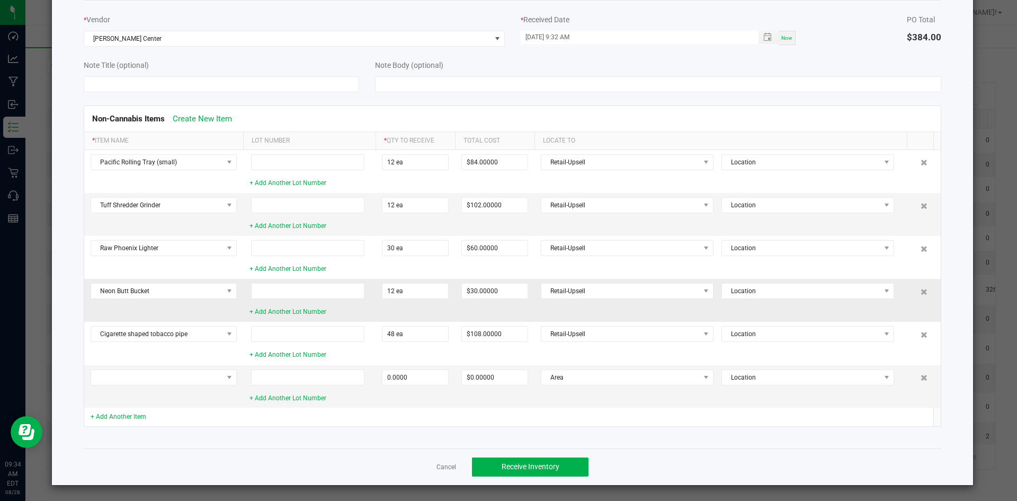
scroll to position [56, 0]
click at [197, 380] on span at bounding box center [157, 376] width 132 height 15
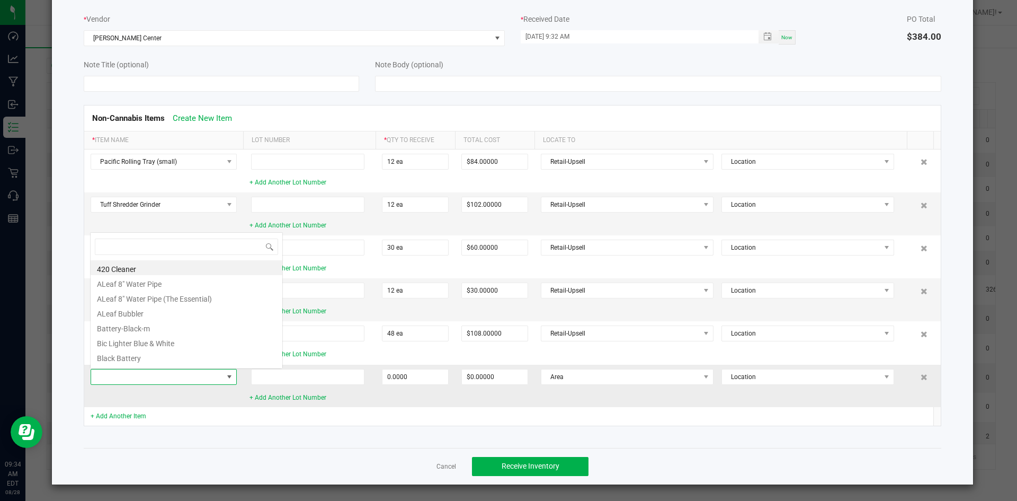
scroll to position [16, 146]
type input "Puffco"
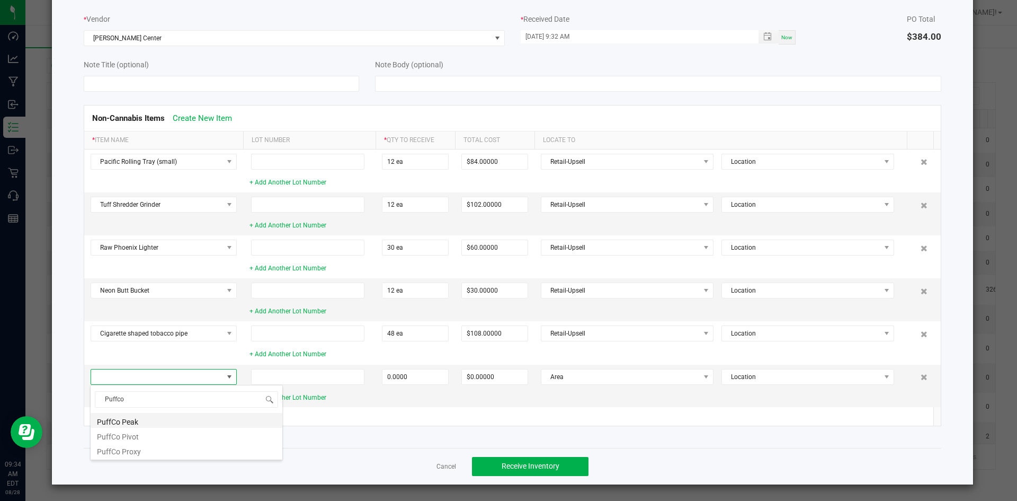
click at [183, 416] on li "PuffCo Peak" at bounding box center [187, 420] width 192 height 15
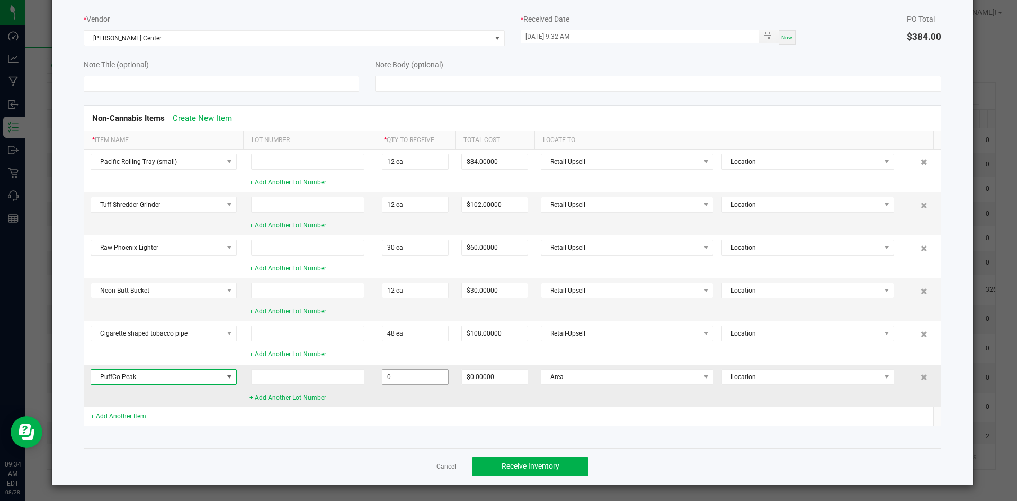
click at [416, 370] on input "0" at bounding box center [415, 376] width 66 height 15
type input "1 ea"
type input "$190.00000"
click at [418, 404] on td "1 ea" at bounding box center [415, 385] width 79 height 42
click at [597, 373] on span "Area" at bounding box center [620, 376] width 158 height 15
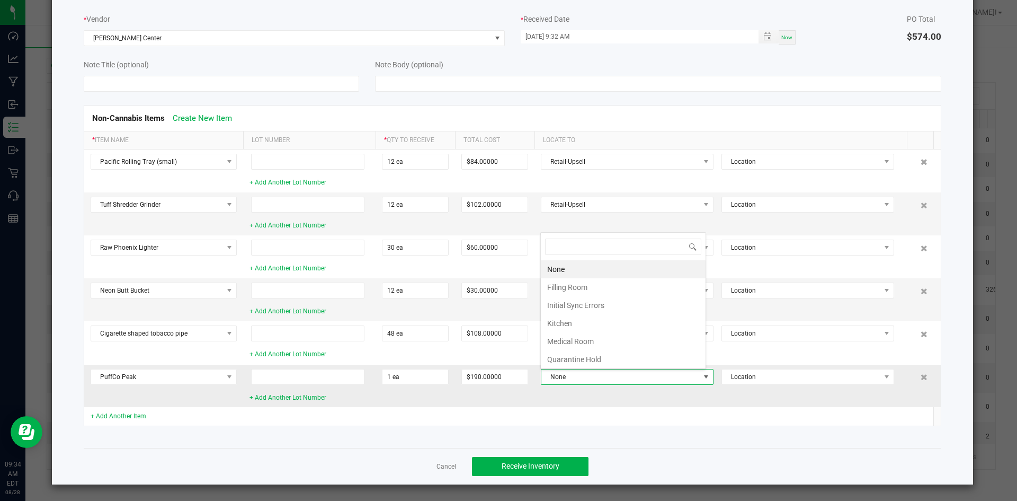
scroll to position [16, 165]
type input "[PERSON_NAME]"
click at [600, 286] on li "Retail-Upsell" at bounding box center [623, 287] width 165 height 18
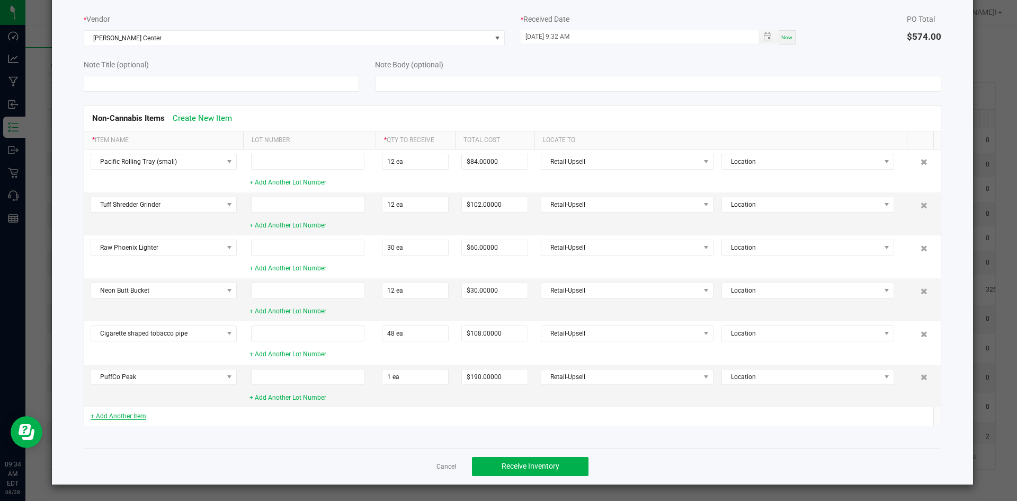
click at [141, 419] on link "+ Add Another Item" at bounding box center [119, 415] width 56 height 7
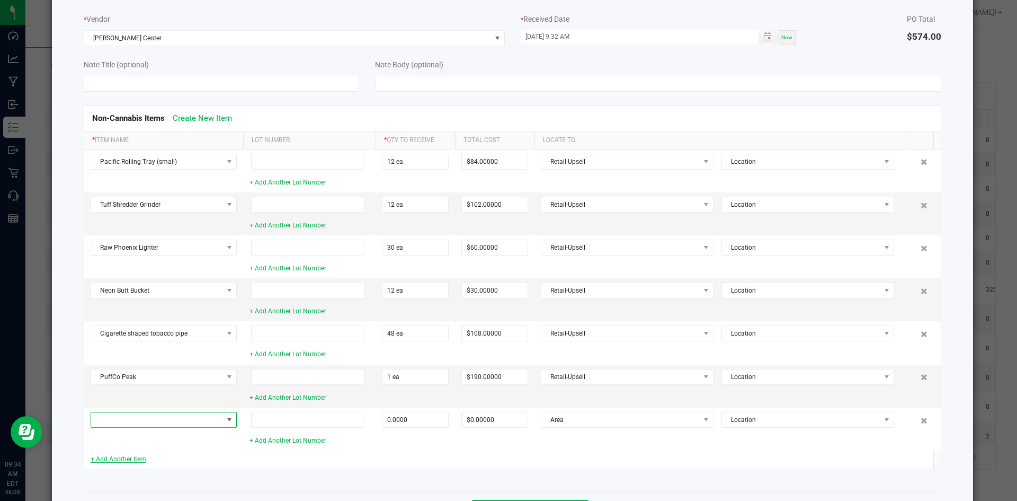
click at [143, 417] on span at bounding box center [157, 419] width 132 height 15
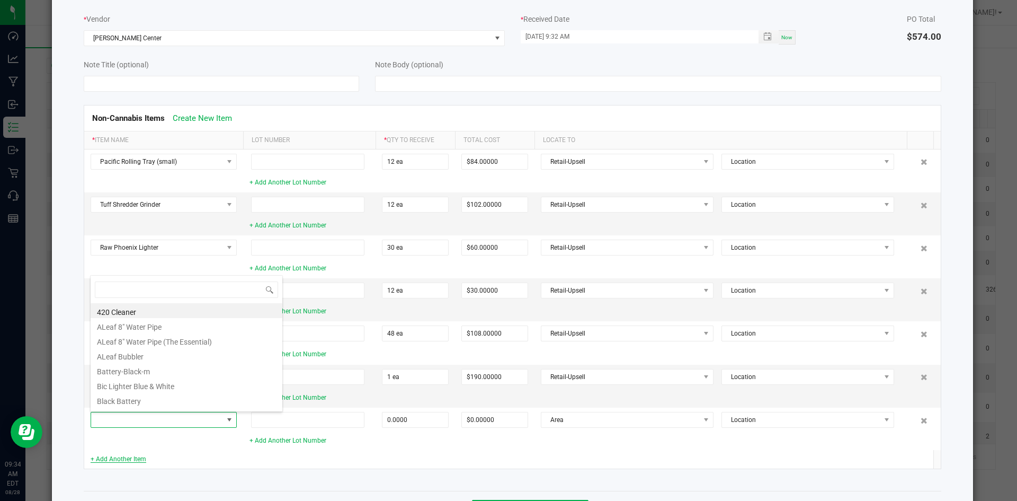
scroll to position [16, 146]
type input "Puffco"
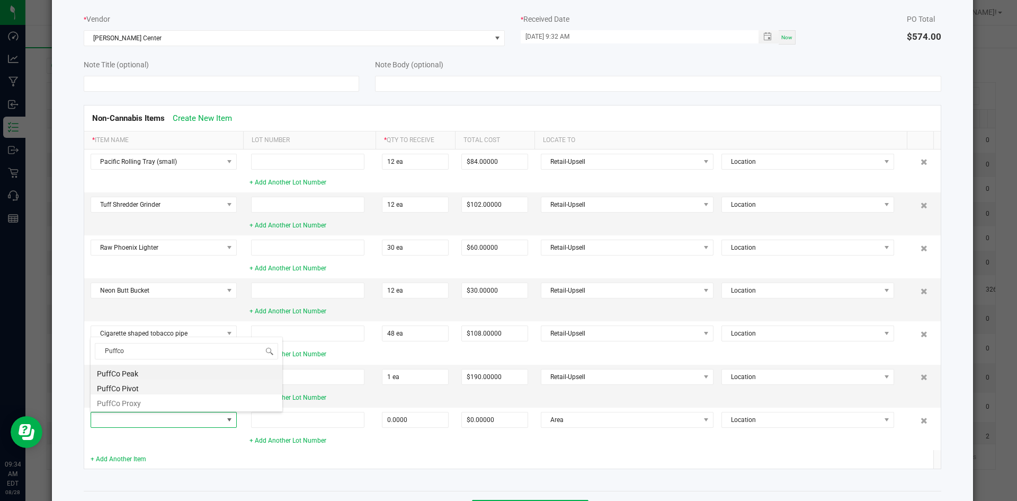
click at [149, 390] on li "PuffCo Pivot" at bounding box center [187, 386] width 192 height 15
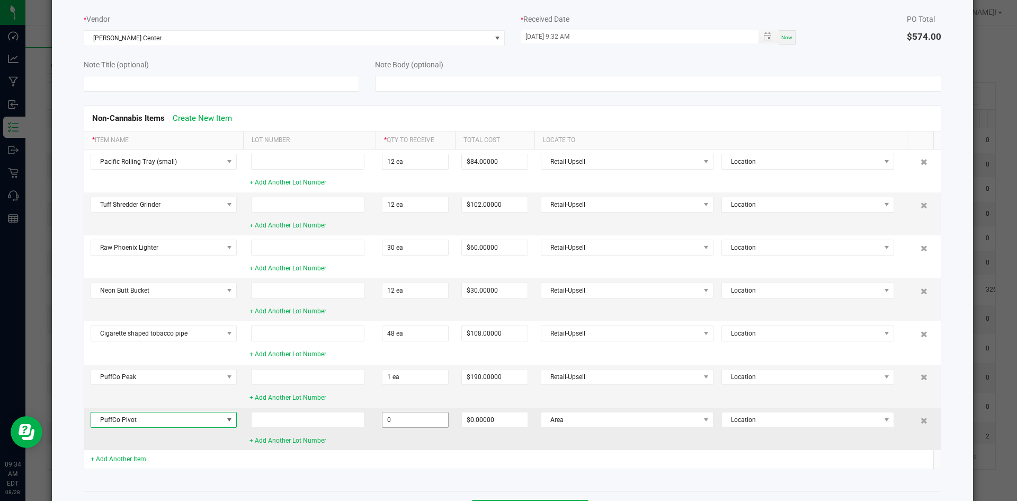
click at [397, 422] on input "0" at bounding box center [415, 419] width 66 height 15
type input "1 ea"
type input "$110.00000"
click at [634, 420] on span "Area" at bounding box center [620, 419] width 158 height 15
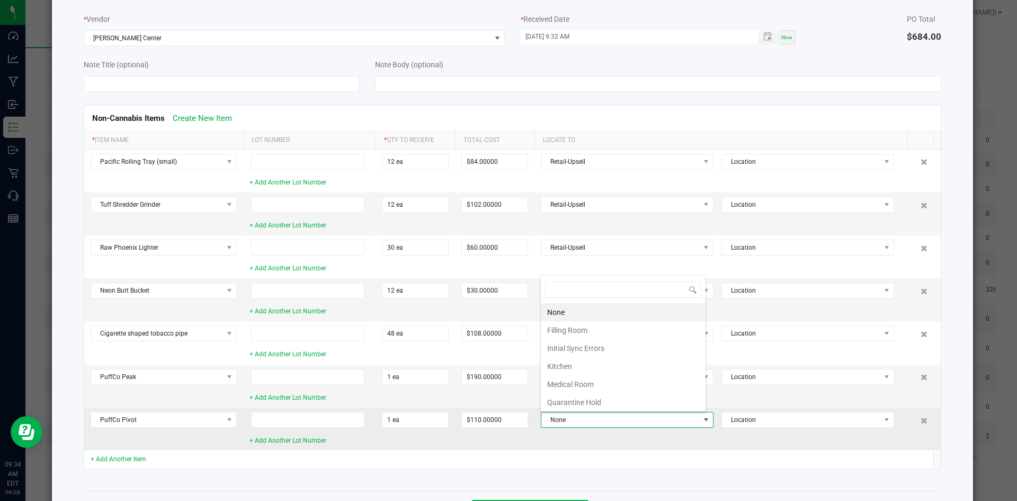
scroll to position [16, 165]
type input "retail"
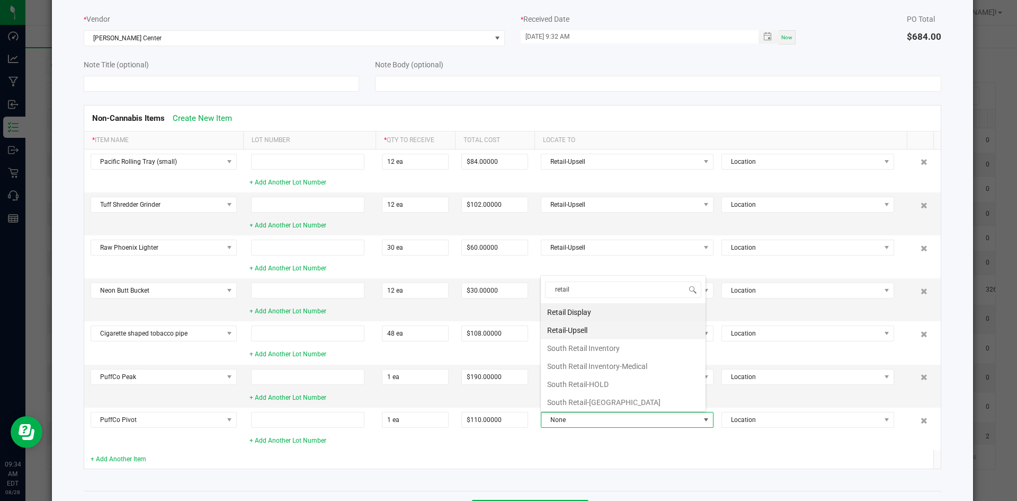
click at [578, 324] on li "Retail-Upsell" at bounding box center [623, 330] width 165 height 18
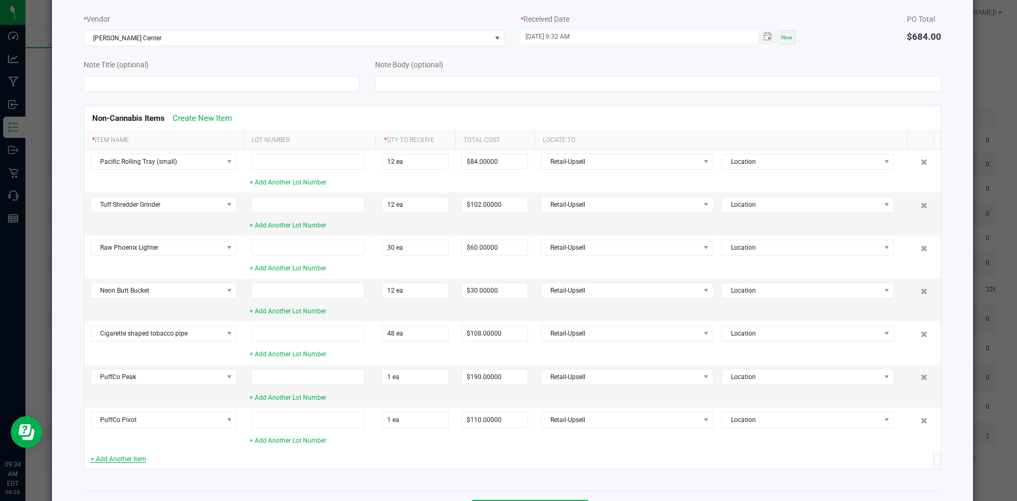
click at [136, 460] on link "+ Add Another Item" at bounding box center [119, 458] width 56 height 7
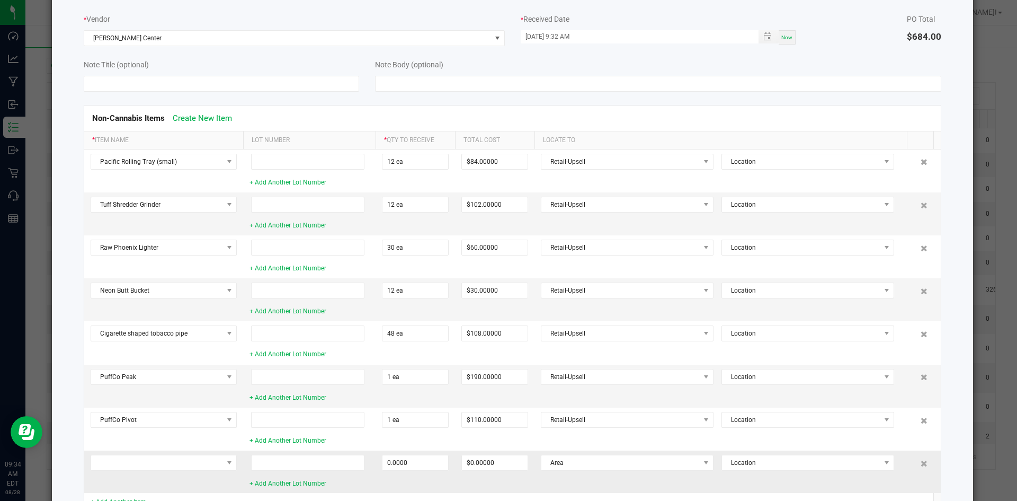
click at [138, 452] on td at bounding box center [163, 471] width 159 height 42
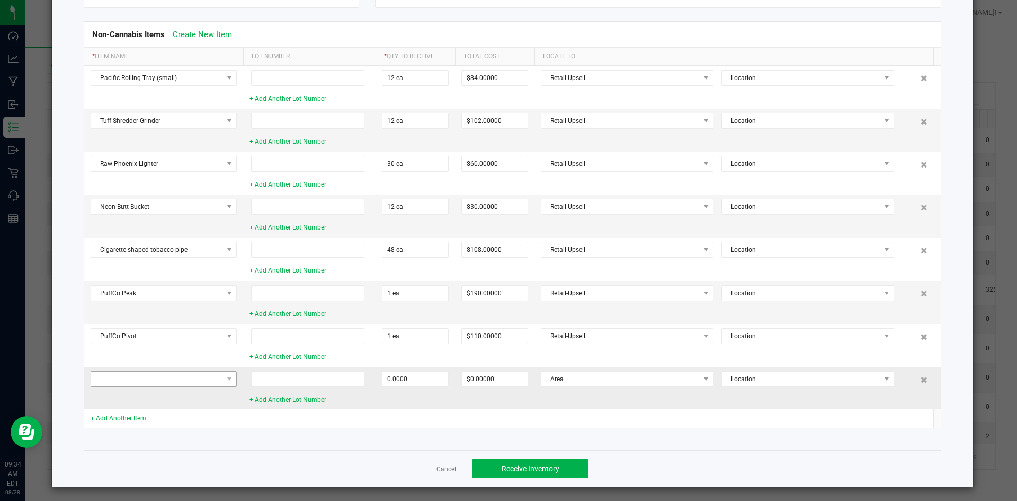
scroll to position [142, 0]
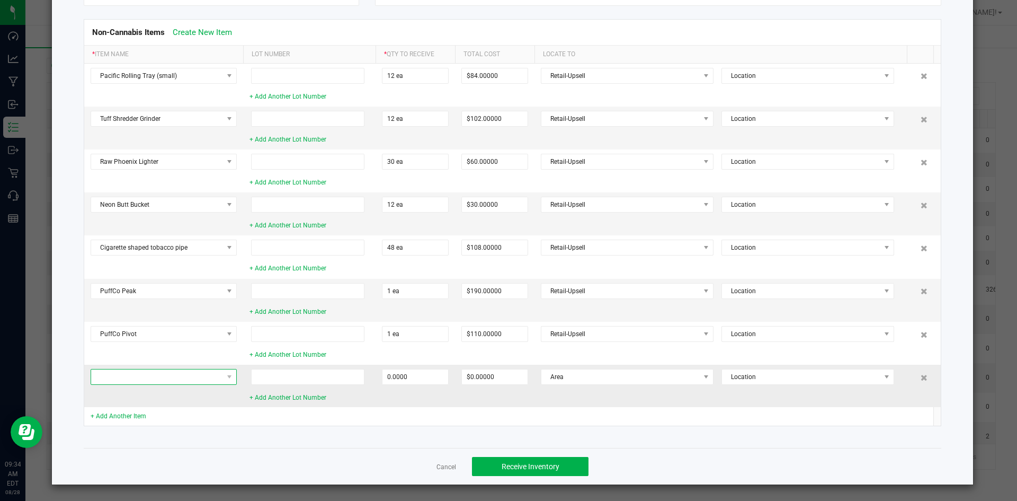
click at [198, 373] on span at bounding box center [157, 376] width 132 height 15
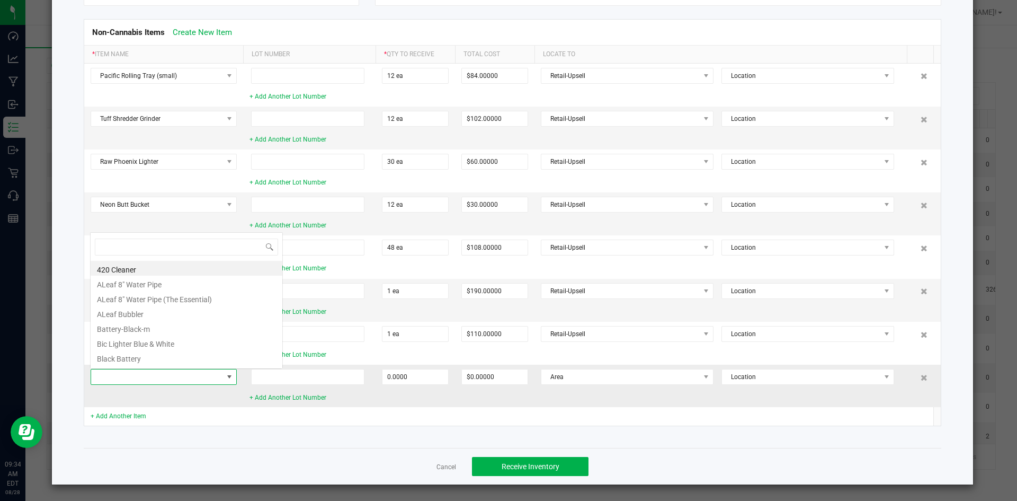
scroll to position [16, 146]
type input "Puffco"
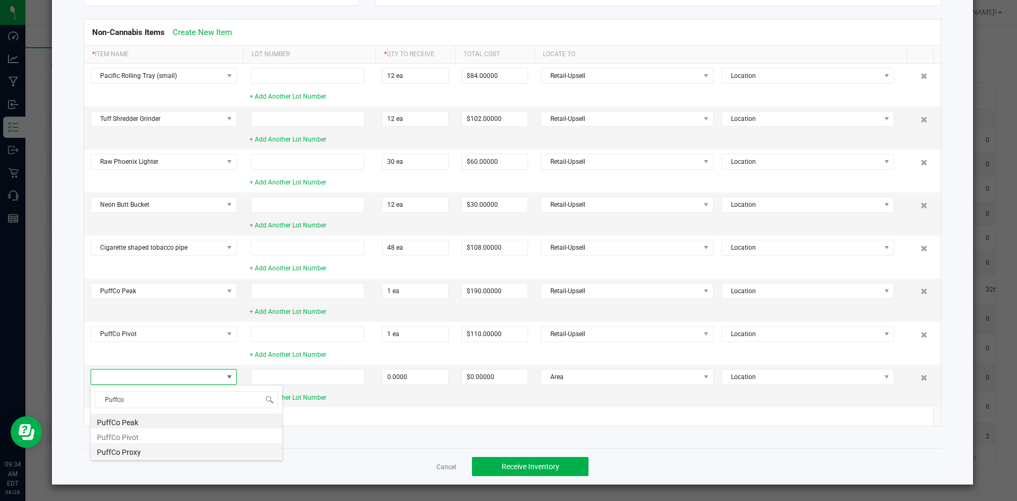
click at [176, 451] on li "PuffCo Proxy" at bounding box center [187, 450] width 192 height 15
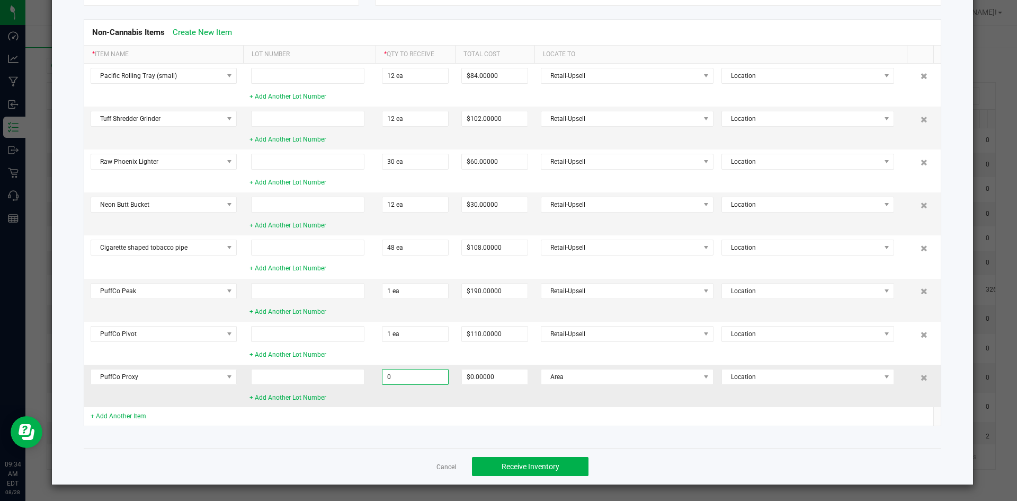
click at [432, 376] on input "0" at bounding box center [415, 376] width 66 height 15
type input "1 ea"
type input "$240.00000"
click at [584, 385] on td "Area Location" at bounding box center [725, 385] width 380 height 42
click at [585, 382] on span "Area" at bounding box center [620, 376] width 158 height 15
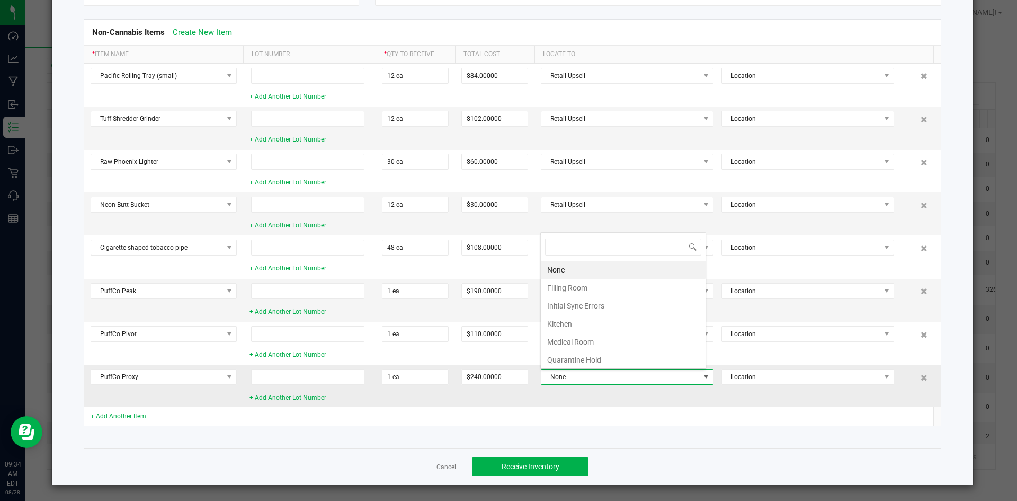
scroll to position [16, 165]
type input "Retail"
click at [572, 290] on li "Retail-Upsell" at bounding box center [623, 288] width 165 height 18
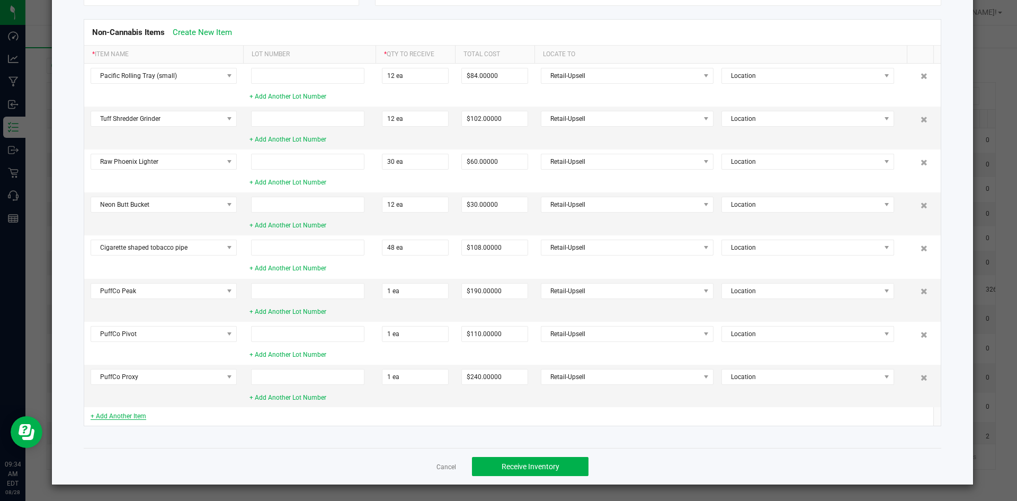
click at [132, 417] on link "+ Add Another Item" at bounding box center [119, 415] width 56 height 7
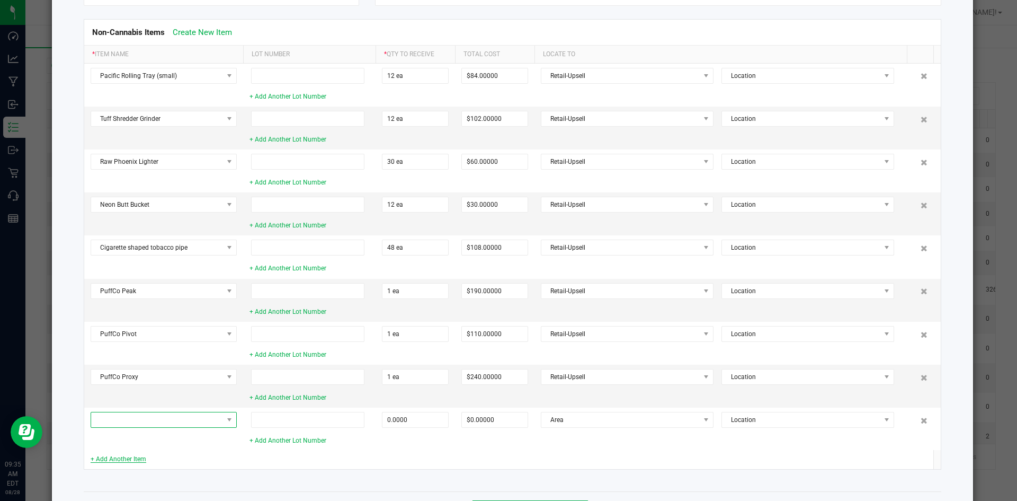
click at [132, 417] on span at bounding box center [157, 419] width 132 height 15
type input "Lookah"
click at [147, 370] on li "Lookah Bear Battery" at bounding box center [187, 372] width 192 height 15
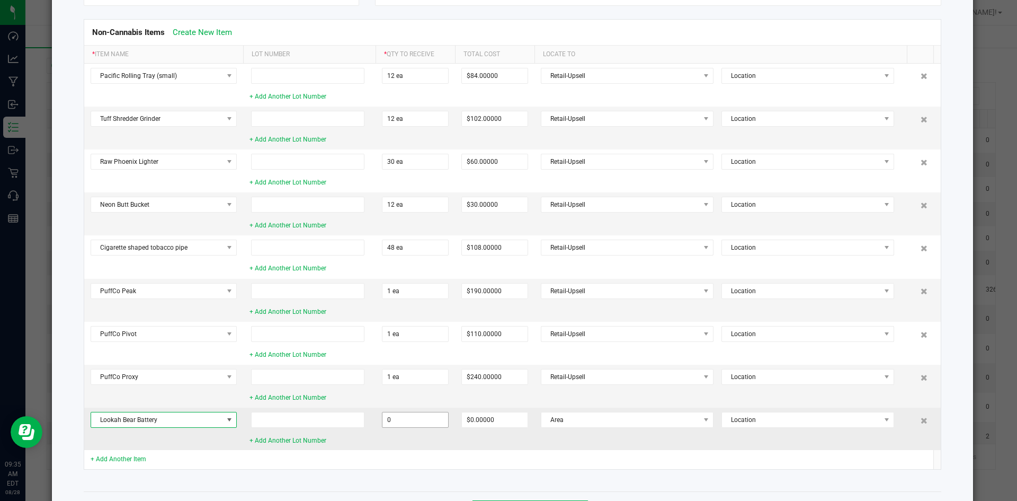
click at [425, 425] on input "0" at bounding box center [415, 419] width 66 height 15
type input "5 ea"
type input "$100.00000"
click at [616, 420] on span "Area" at bounding box center [620, 419] width 158 height 15
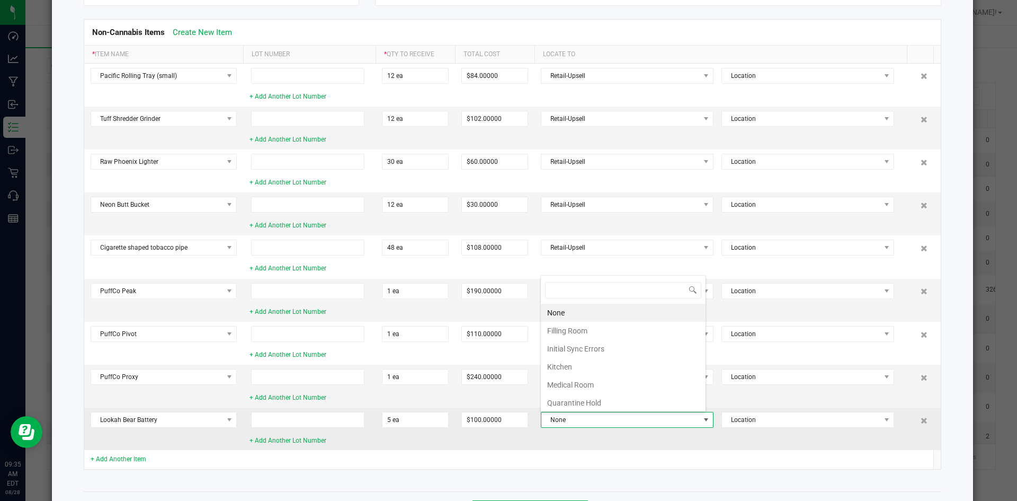
scroll to position [16, 165]
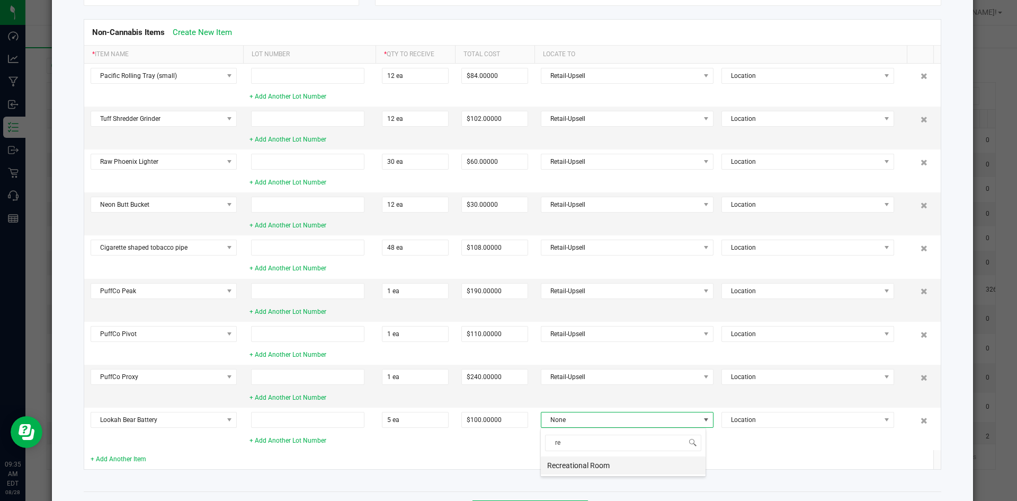
type input "ret"
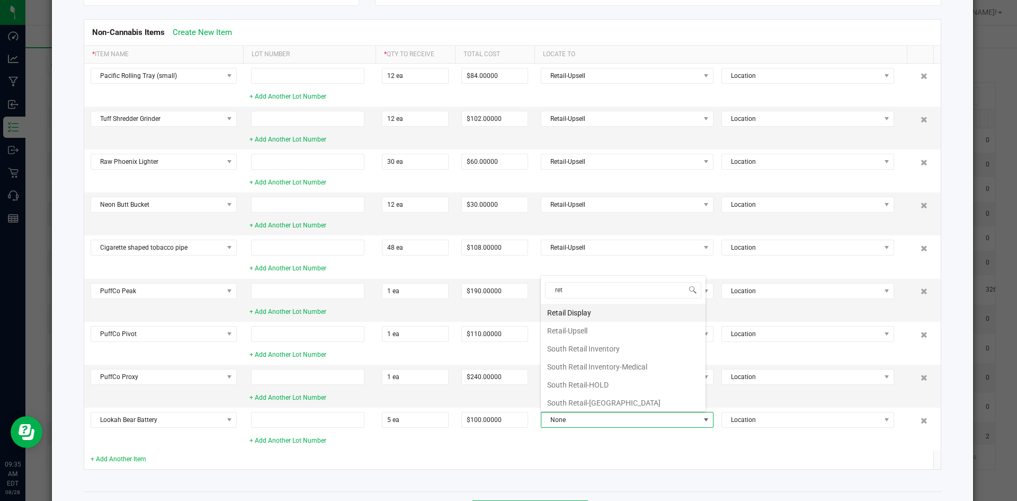
click at [598, 311] on li "Retail Display" at bounding box center [623, 313] width 165 height 18
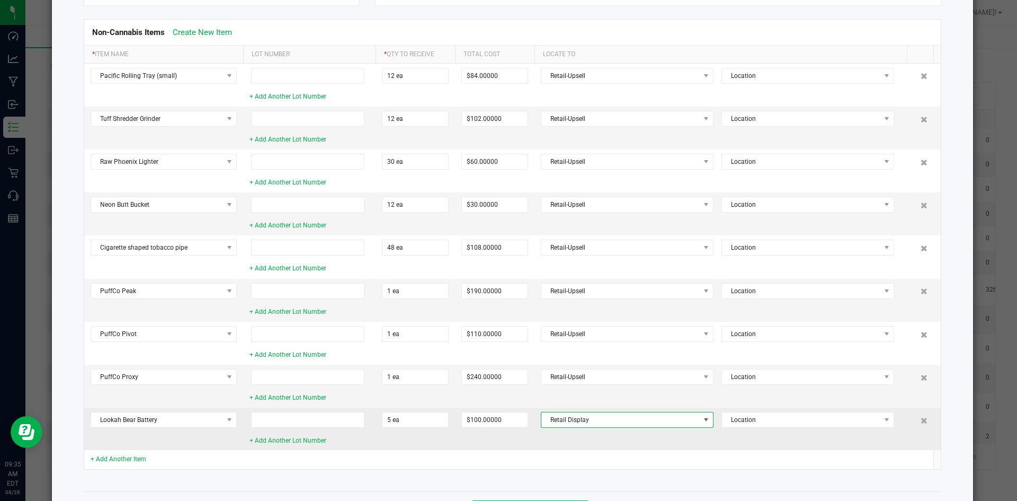
click at [566, 421] on span "Retail Display" at bounding box center [620, 419] width 158 height 15
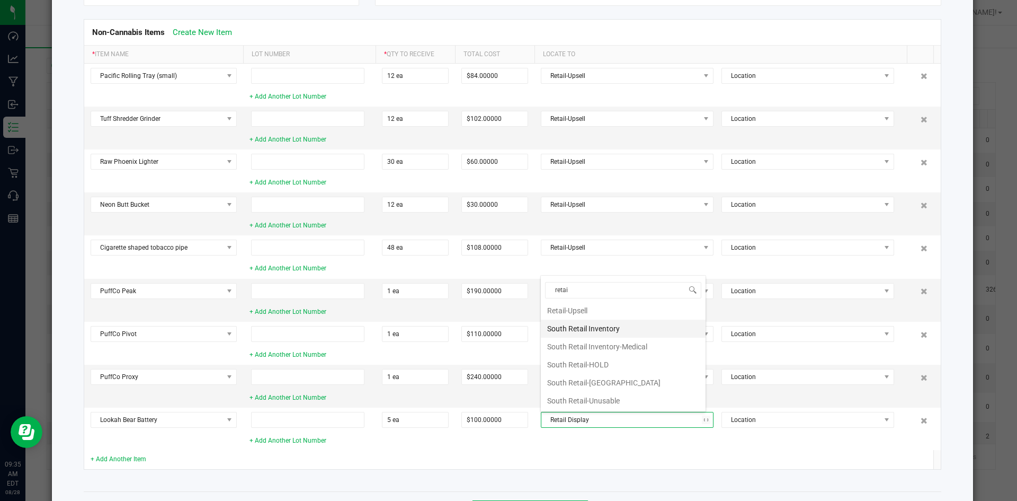
scroll to position [0, 0]
type input "retail"
click at [564, 326] on li "Retail-Upsell" at bounding box center [623, 331] width 165 height 18
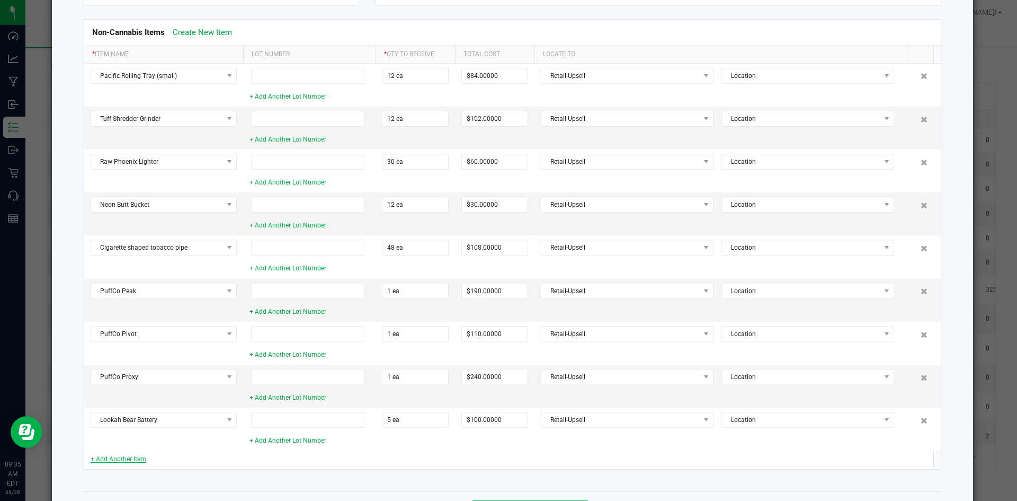
click at [116, 458] on link "+ Add Another Item" at bounding box center [119, 458] width 56 height 7
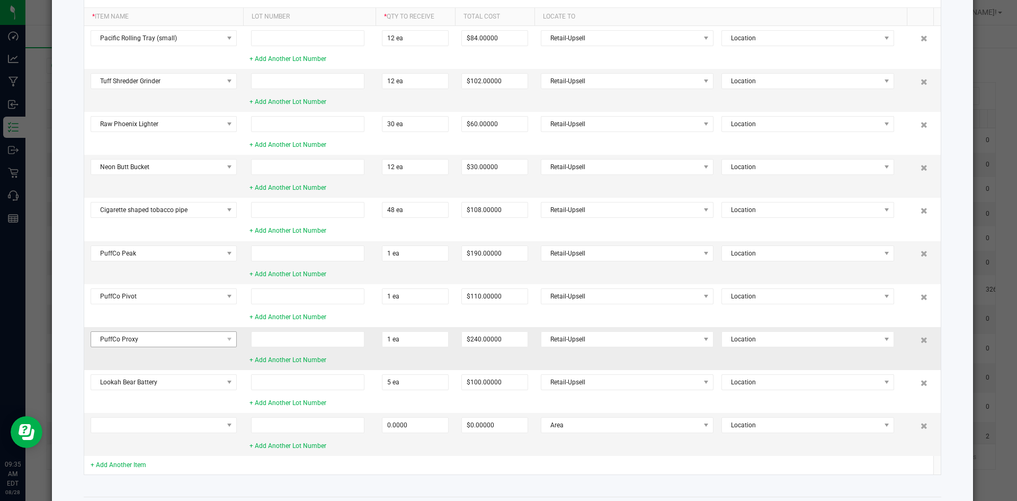
scroll to position [228, 0]
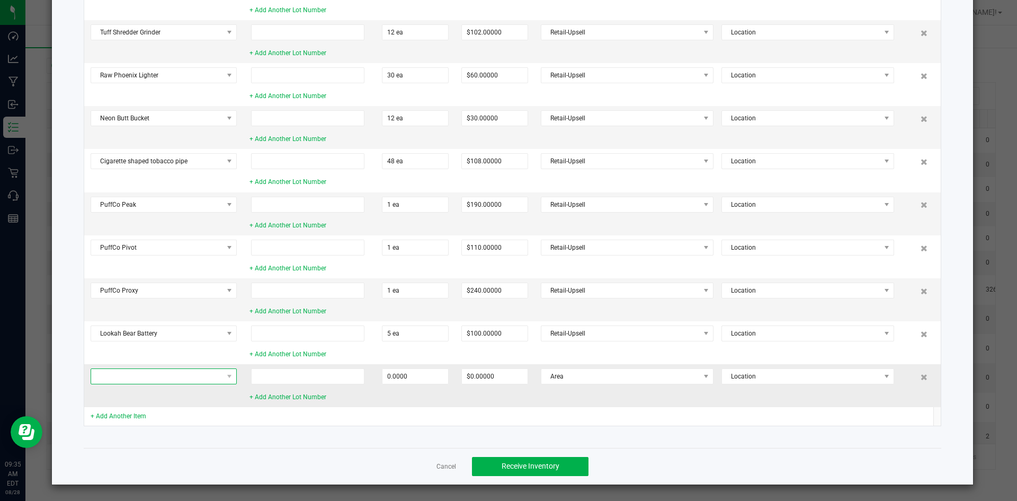
click at [186, 368] on span at bounding box center [164, 376] width 146 height 16
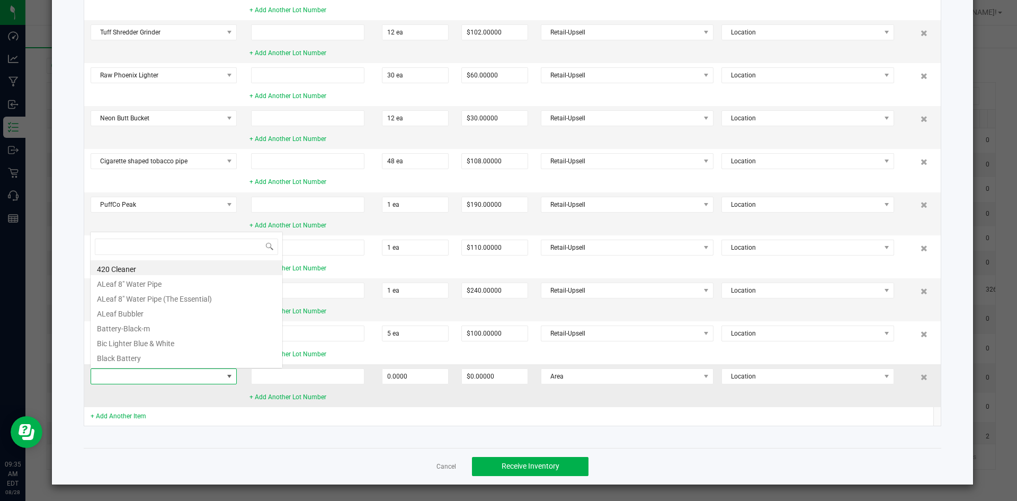
scroll to position [16, 146]
type input "Lookah"
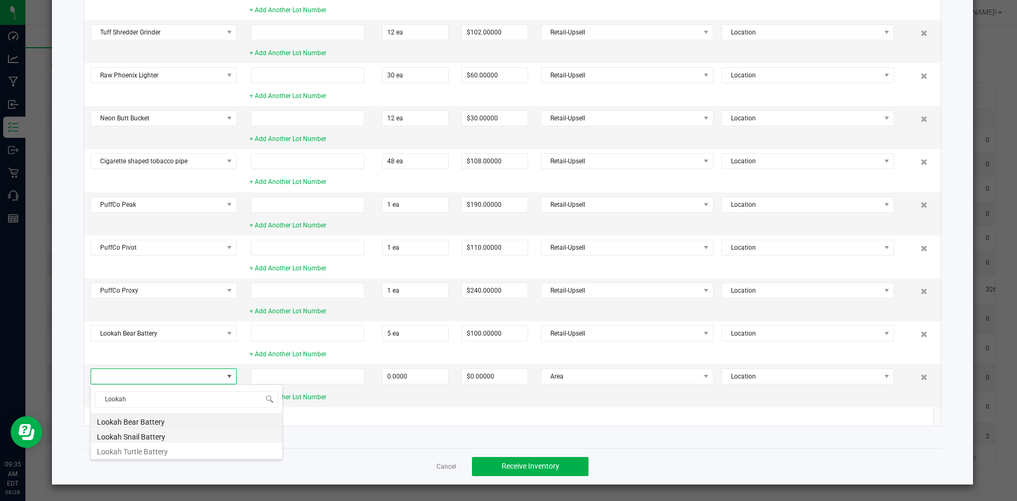
click at [121, 433] on li "Lookah Snail Battery" at bounding box center [187, 435] width 192 height 15
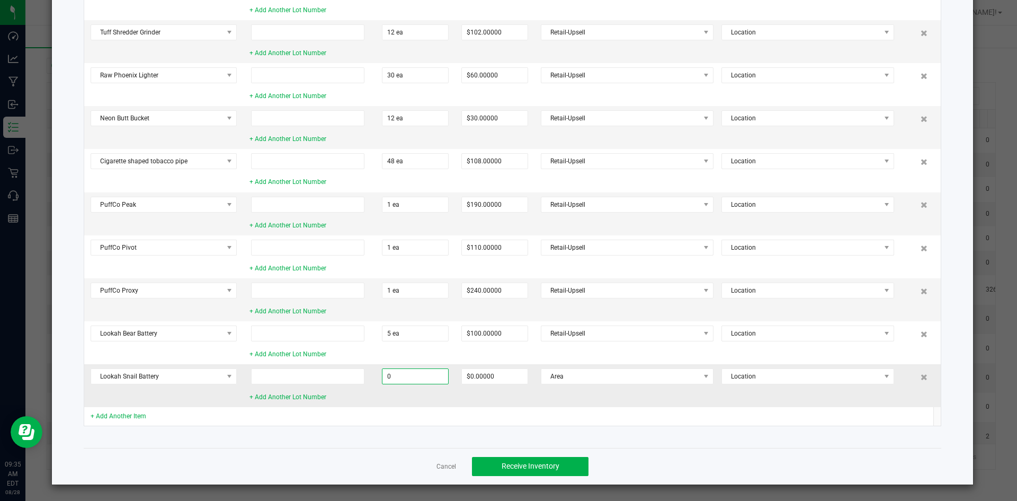
click at [430, 378] on input "0" at bounding box center [415, 376] width 66 height 15
type input "12 ea"
type input "$204.00000"
click at [559, 380] on span "Area" at bounding box center [620, 376] width 158 height 15
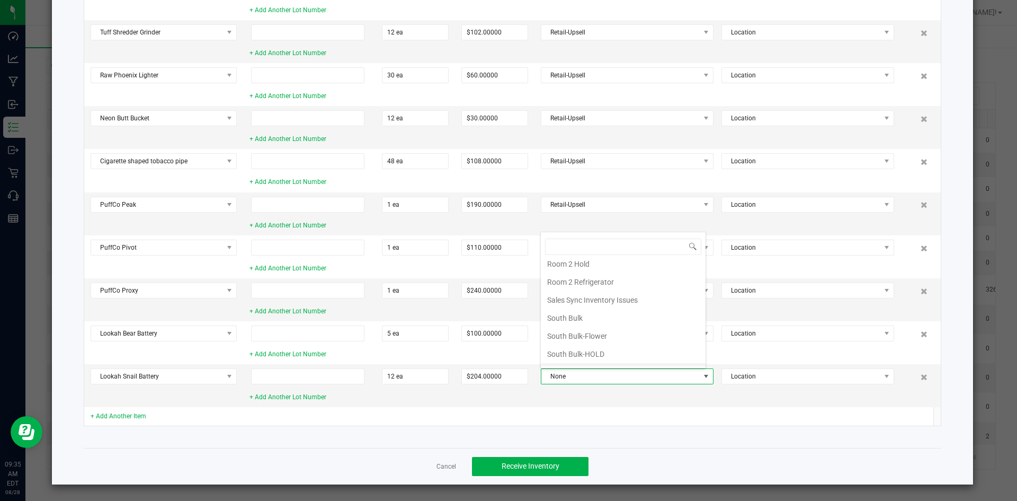
scroll to position [106, 0]
click at [594, 308] on li "Retail-Upsell" at bounding box center [623, 307] width 165 height 18
click at [503, 413] on td at bounding box center [494, 416] width 79 height 19
click at [117, 416] on link "+ Add Another Item" at bounding box center [119, 415] width 56 height 7
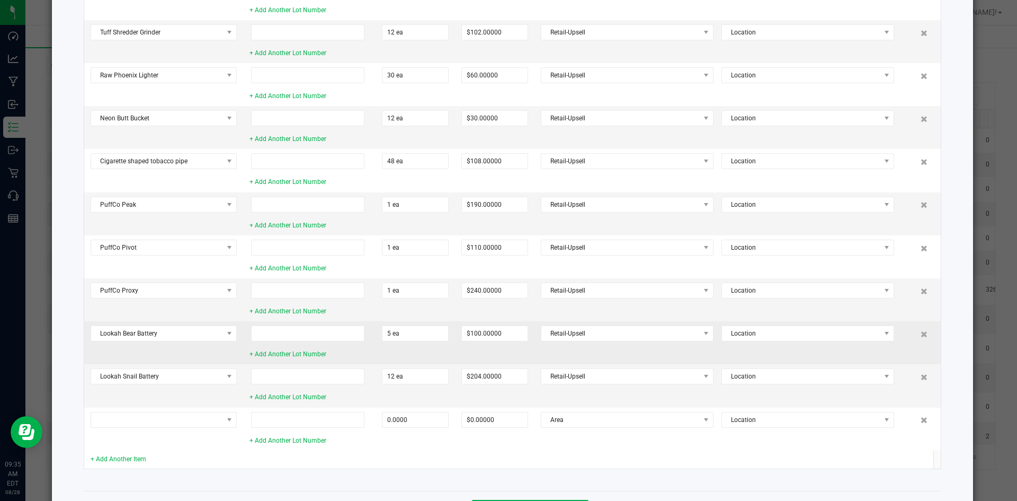
scroll to position [271, 0]
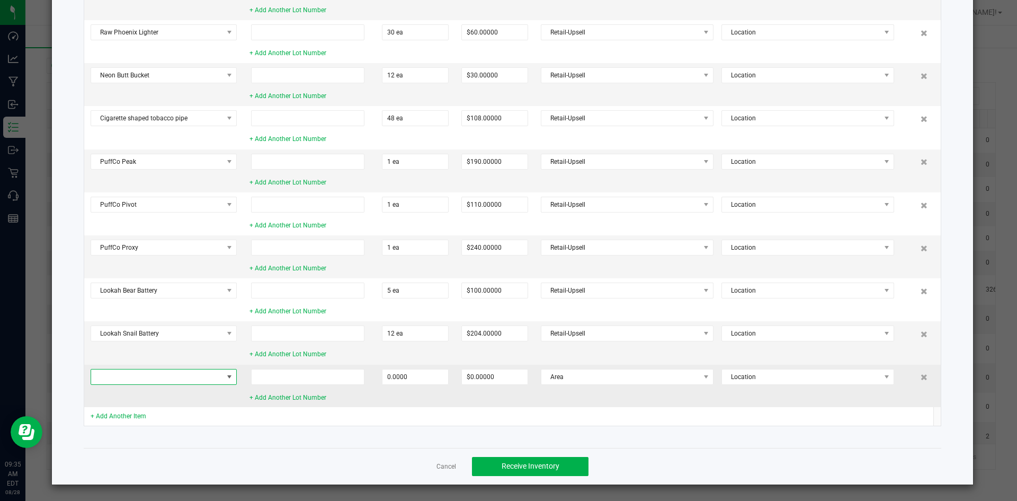
click at [165, 380] on span at bounding box center [157, 376] width 132 height 15
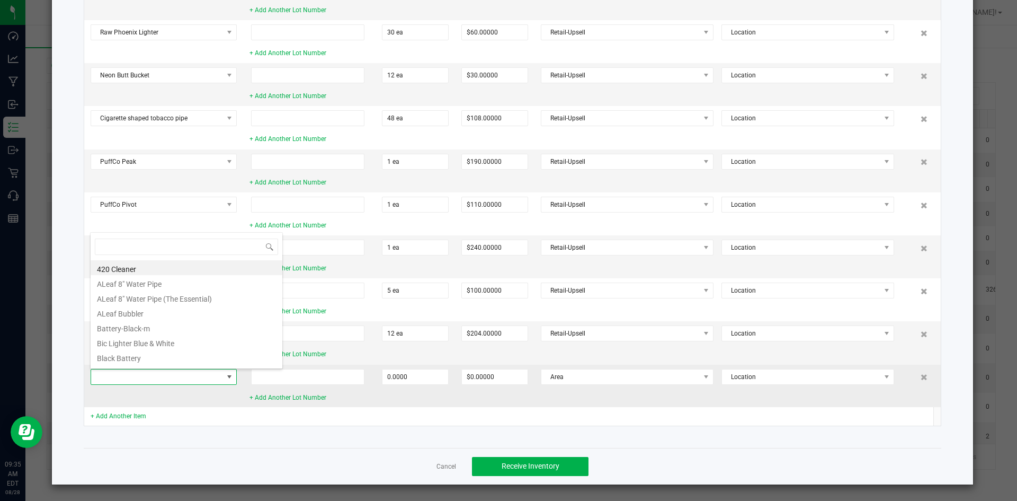
scroll to position [16, 146]
type input "Lookah"
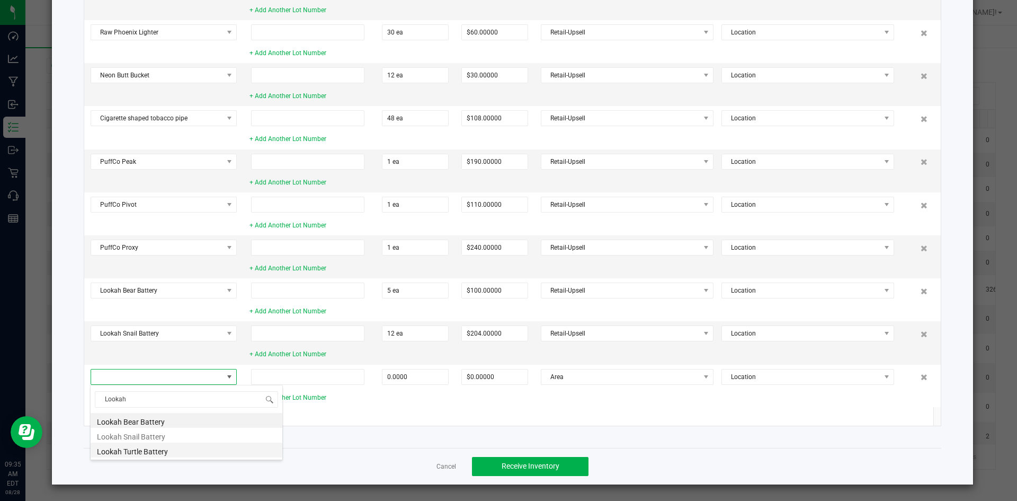
click at [155, 453] on li "Lookah Turtle Battery" at bounding box center [187, 449] width 192 height 15
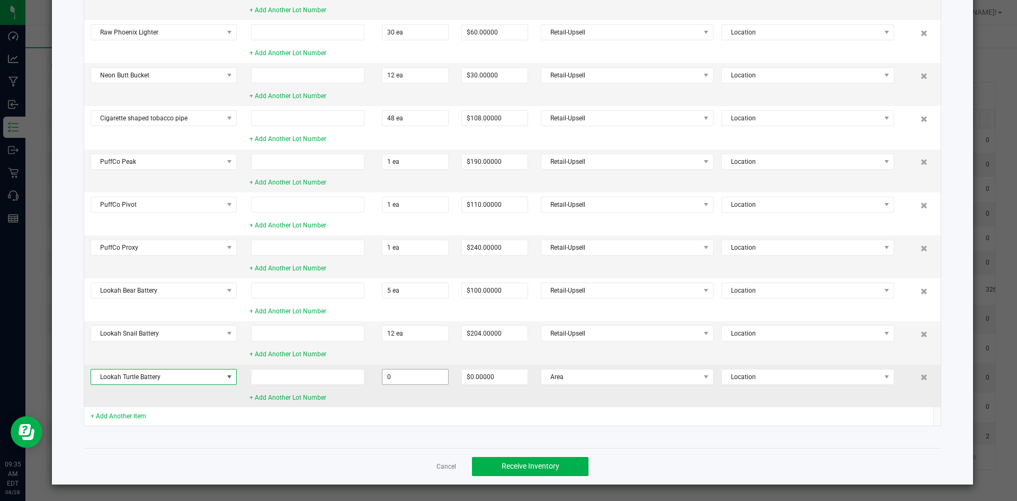
click at [407, 377] on input "0" at bounding box center [415, 376] width 66 height 15
type input "10 ea"
type input "$210.00000"
click at [629, 369] on span "Area" at bounding box center [620, 376] width 158 height 15
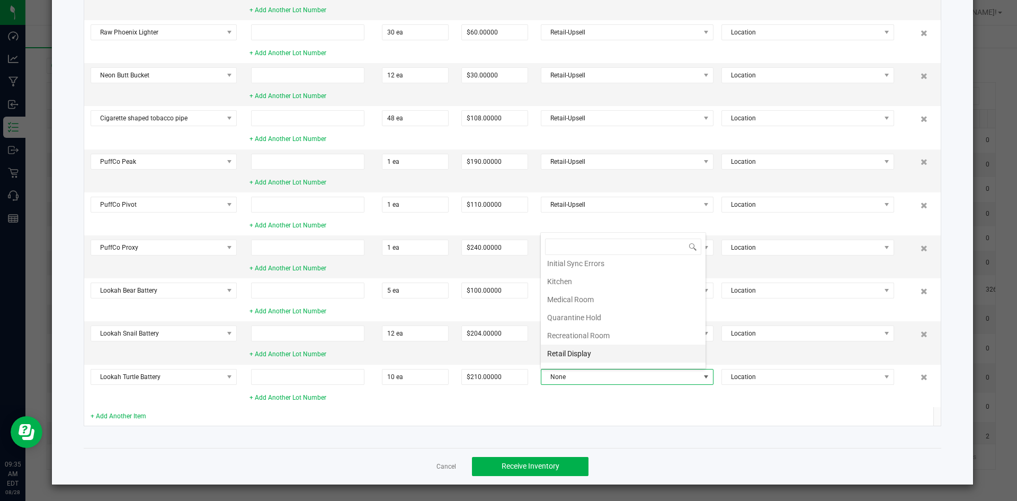
scroll to position [0, 0]
click at [629, 306] on li "Retail-Upsell" at bounding box center [623, 307] width 165 height 18
click at [140, 416] on link "+ Add Another Item" at bounding box center [119, 415] width 56 height 7
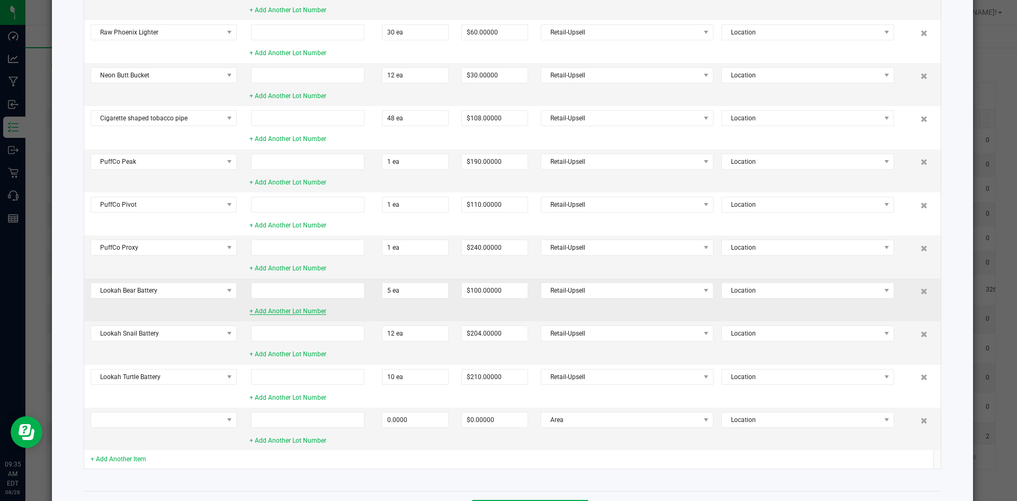
scroll to position [314, 0]
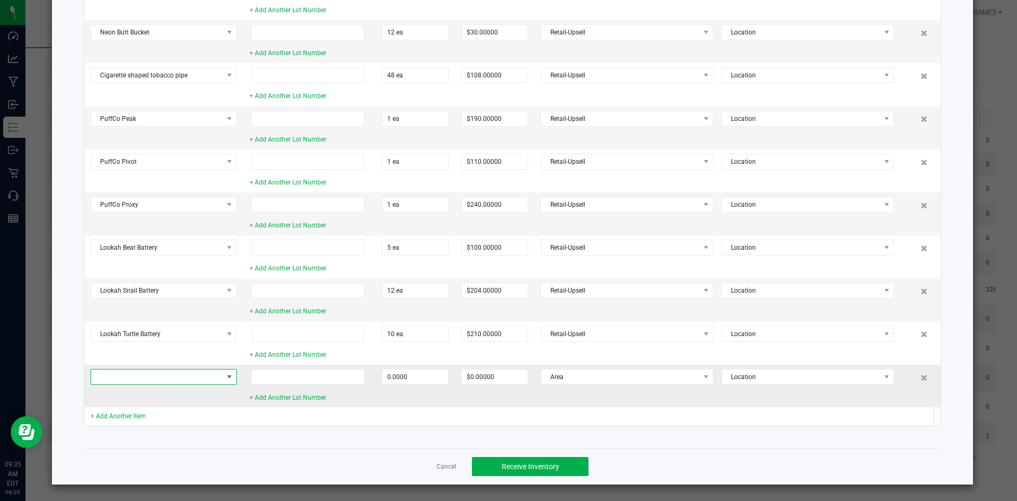
click at [189, 378] on span at bounding box center [157, 376] width 132 height 15
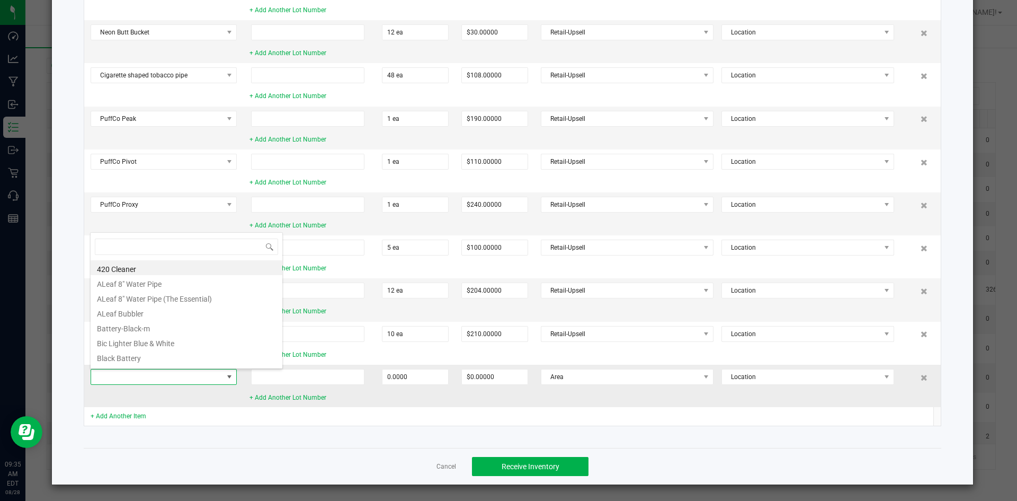
scroll to position [16, 146]
type input "Get Lost"
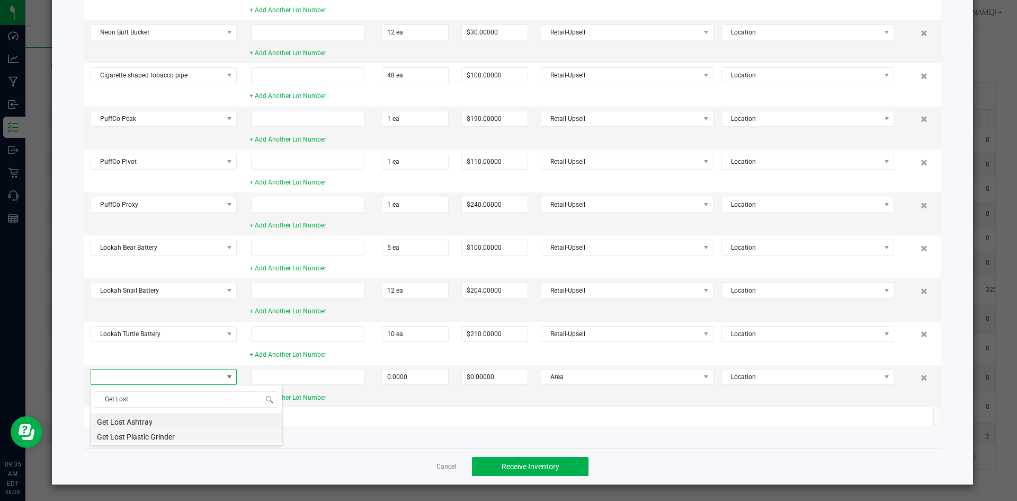
click at [178, 433] on li "Get Lost Plastic Grinder" at bounding box center [187, 435] width 192 height 15
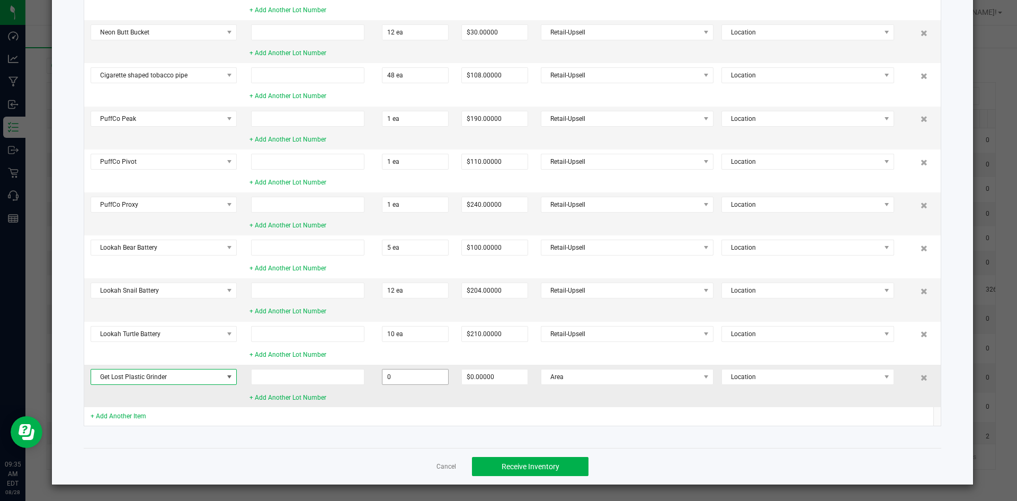
click at [401, 370] on input "0" at bounding box center [415, 376] width 66 height 15
type input "12 ea"
type input "$66.00000"
click at [572, 380] on span "Area" at bounding box center [620, 376] width 158 height 15
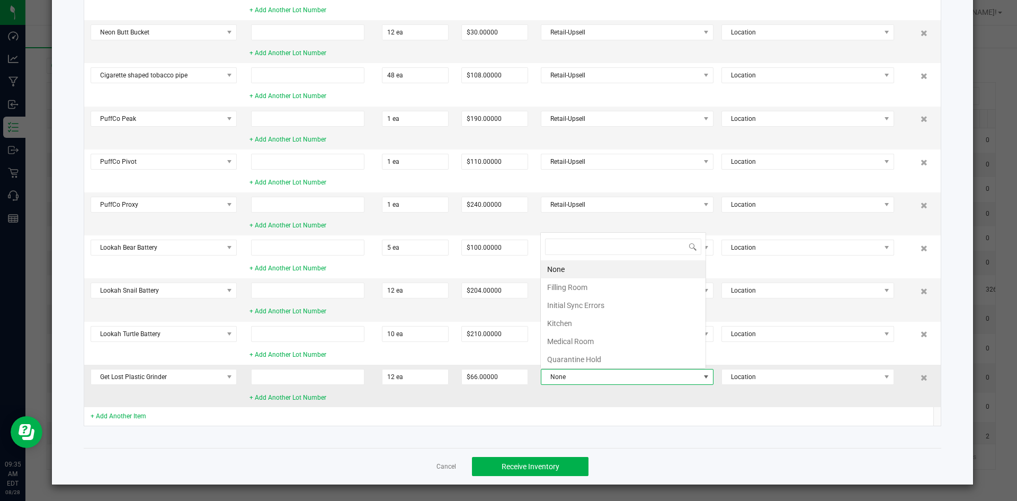
scroll to position [52962, 52812]
click at [593, 355] on li "Retail-Upsell" at bounding box center [623, 360] width 165 height 18
click at [135, 419] on link "+ Add Another Item" at bounding box center [119, 415] width 56 height 7
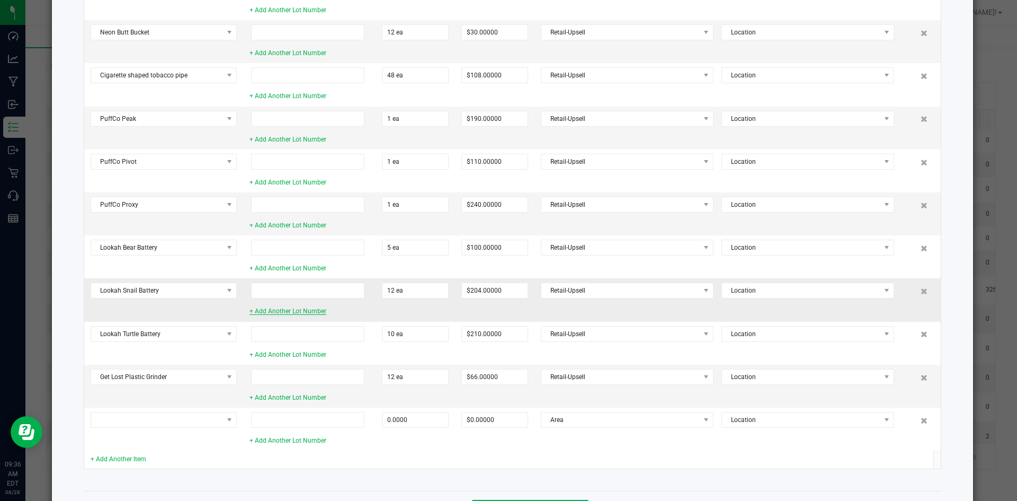
scroll to position [357, 0]
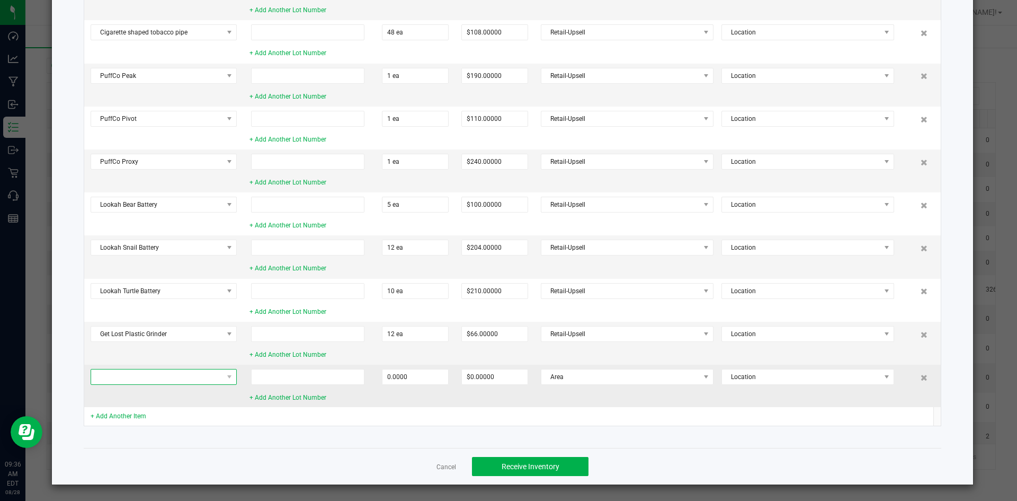
click at [208, 379] on span at bounding box center [157, 376] width 132 height 15
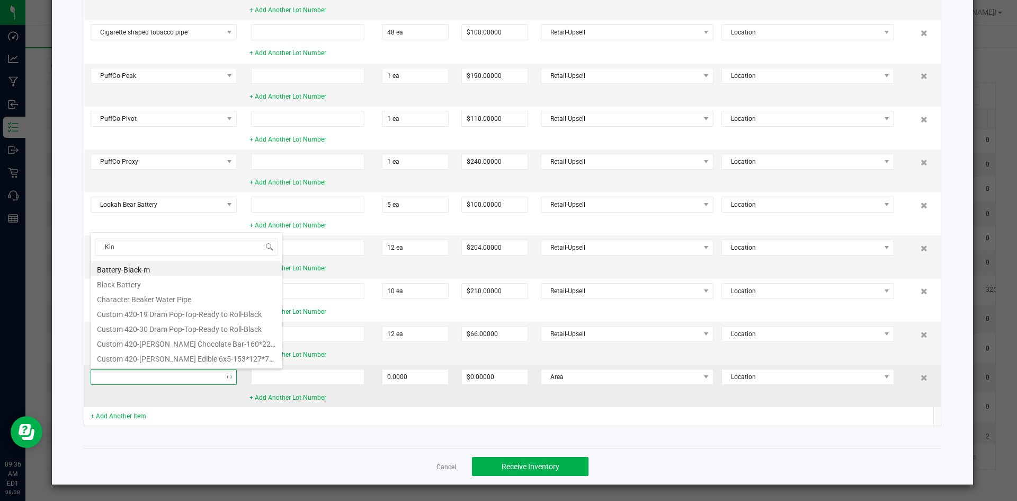
type input "Kind"
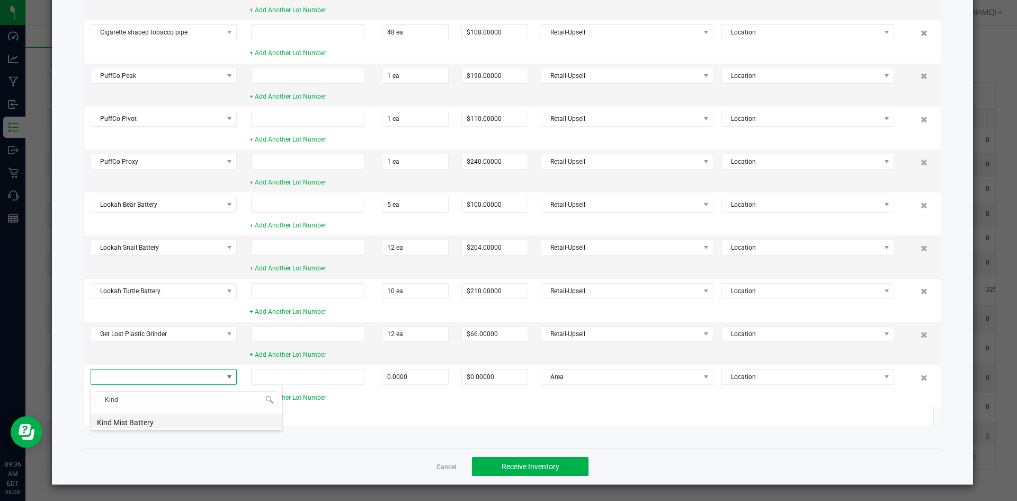
click at [198, 422] on li "Kind Mist Battery" at bounding box center [187, 420] width 192 height 15
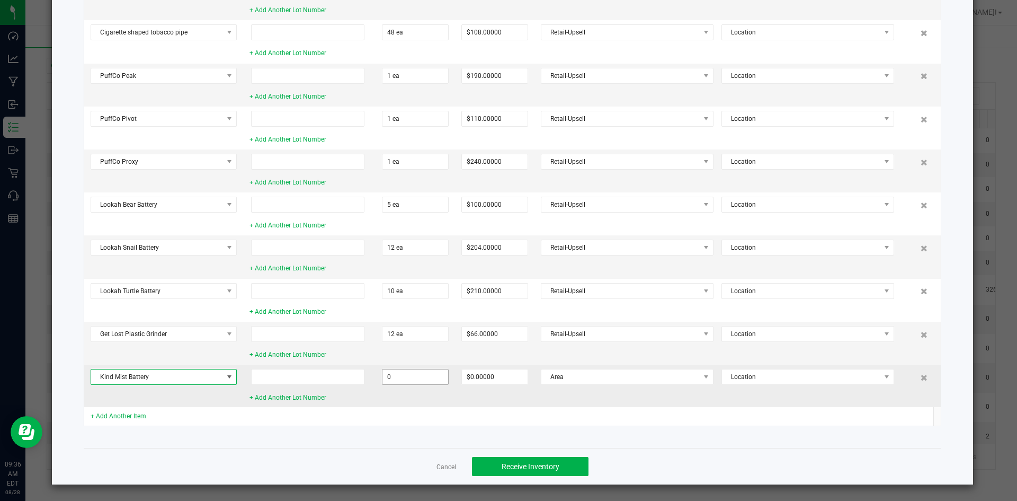
click at [433, 375] on input "0" at bounding box center [415, 376] width 66 height 15
type input "12 ea"
type input "$144.00000"
click at [576, 380] on span "Area" at bounding box center [620, 376] width 158 height 15
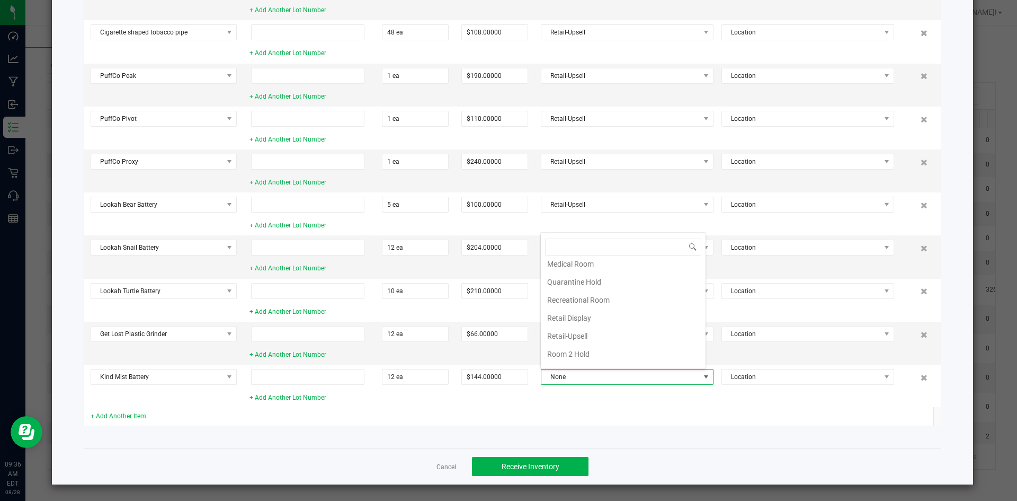
scroll to position [106, 0]
click at [582, 309] on li "Retail-Upsell" at bounding box center [623, 308] width 165 height 18
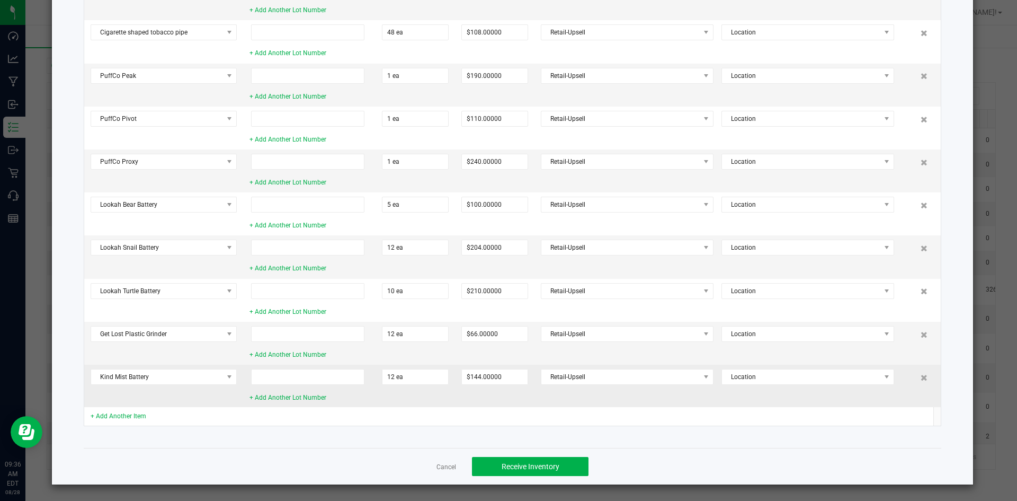
click at [572, 398] on td "Retail-Upsell Location" at bounding box center [725, 385] width 380 height 42
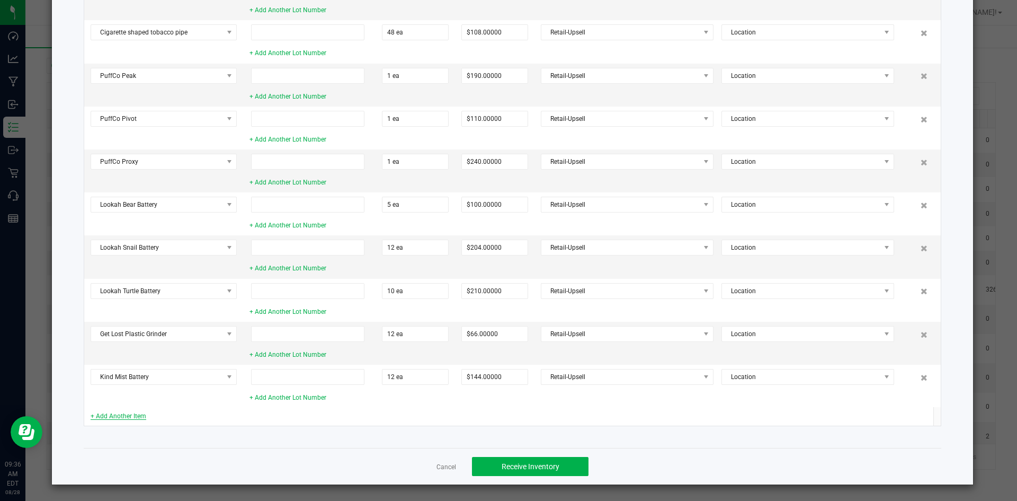
click at [120, 417] on link "+ Add Another Item" at bounding box center [119, 415] width 56 height 7
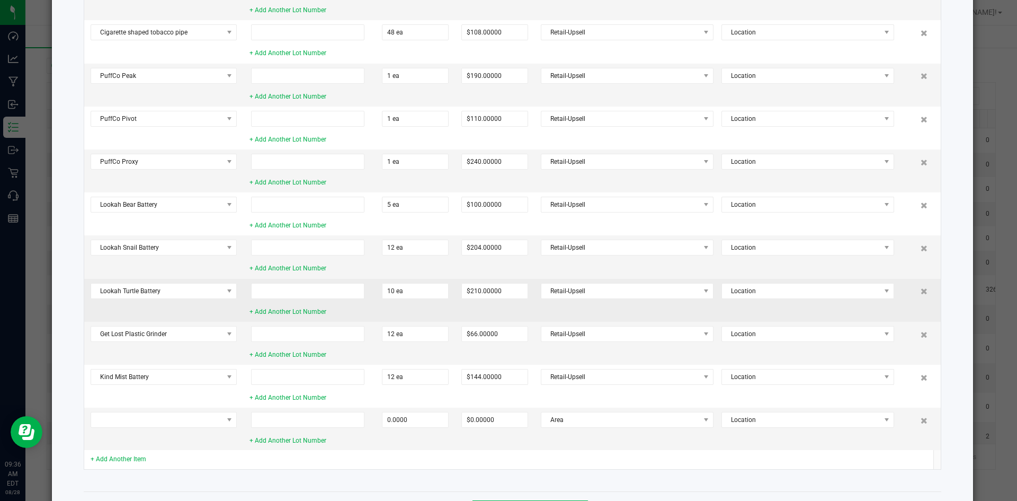
scroll to position [401, 0]
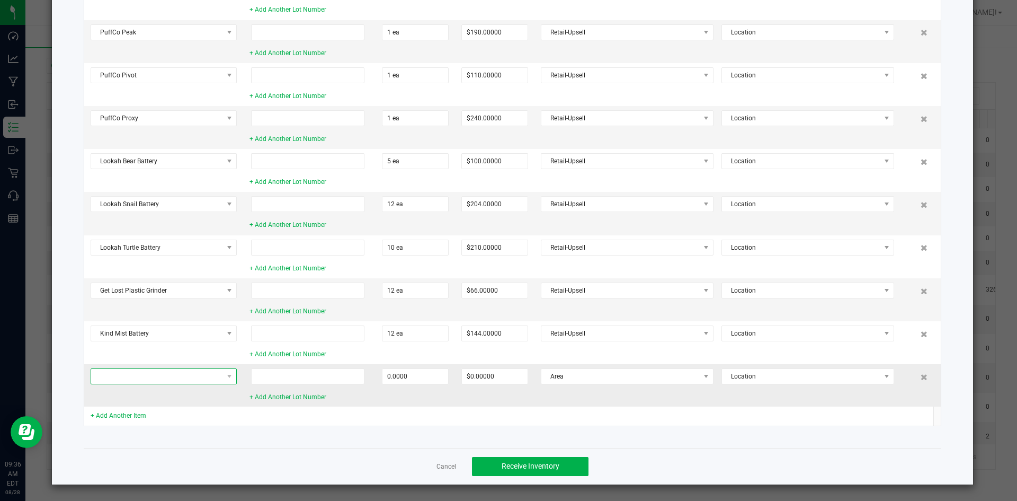
click at [186, 375] on span at bounding box center [157, 376] width 132 height 15
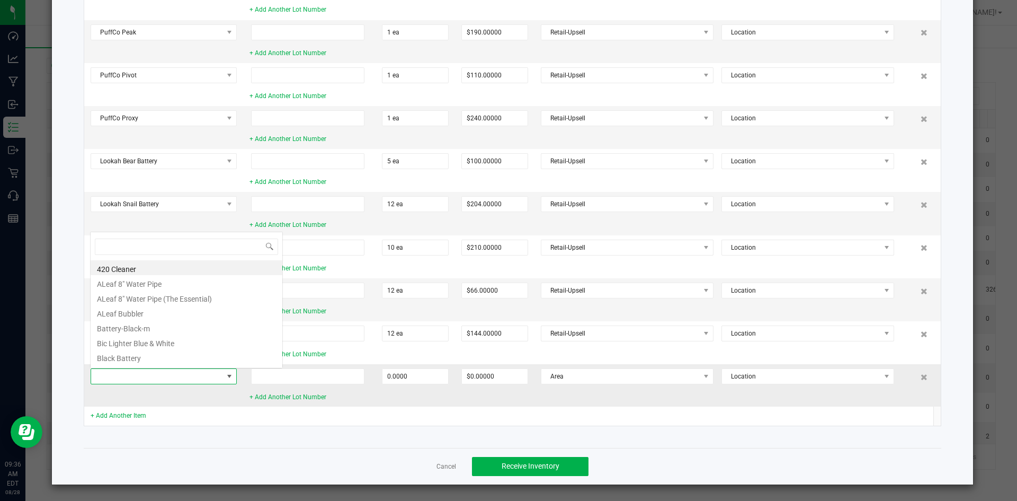
scroll to position [16, 146]
type input "Mini"
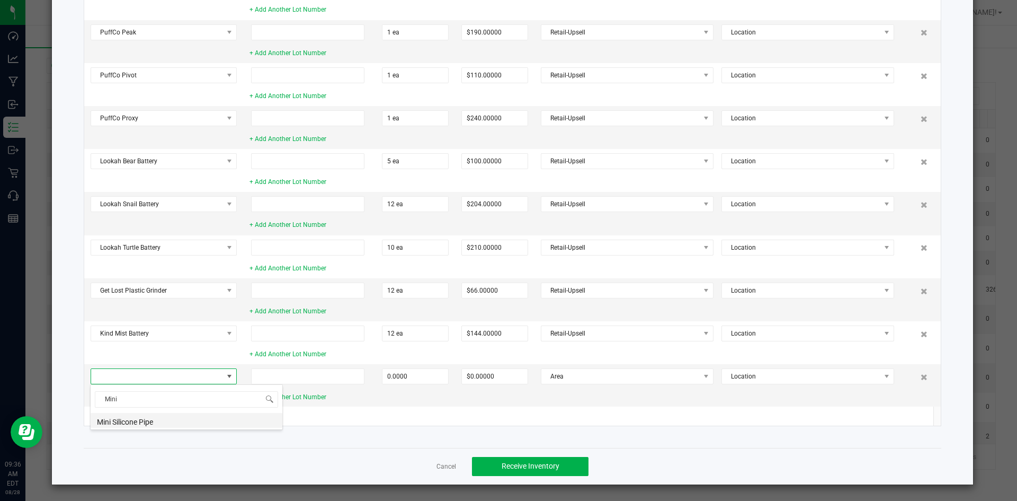
click at [139, 426] on li "Mini Silicone Pipe" at bounding box center [187, 420] width 192 height 15
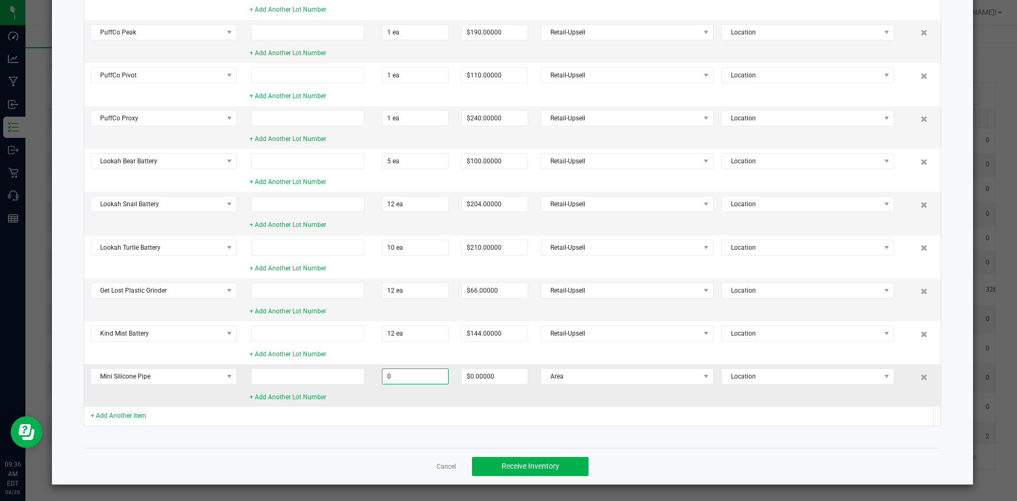
click at [435, 379] on input "0" at bounding box center [415, 376] width 66 height 15
type input "18 ea"
type input "$81.00000"
click at [602, 372] on span "Area" at bounding box center [620, 376] width 158 height 15
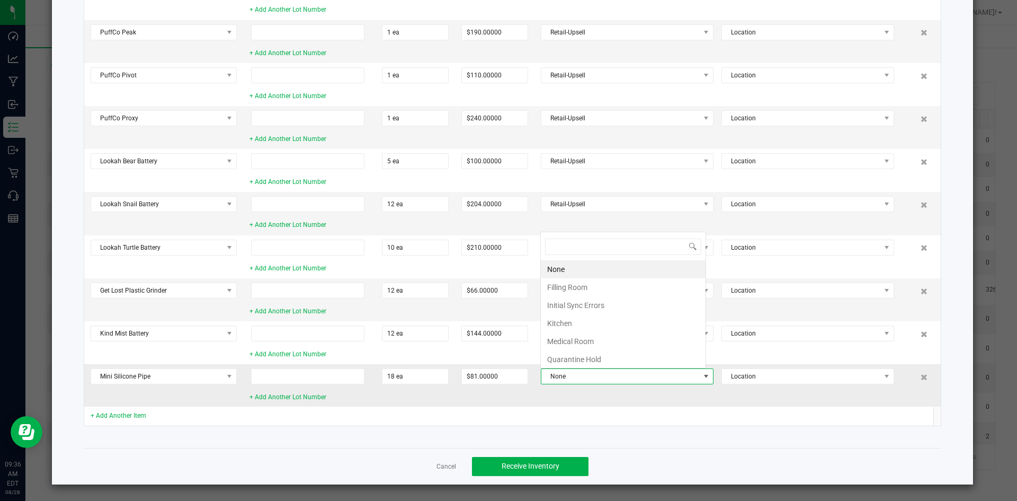
scroll to position [16, 165]
type input "re"
click at [613, 306] on li "Retail-Upsell" at bounding box center [623, 305] width 165 height 18
click at [130, 416] on link "+ Add Another Item" at bounding box center [119, 415] width 56 height 7
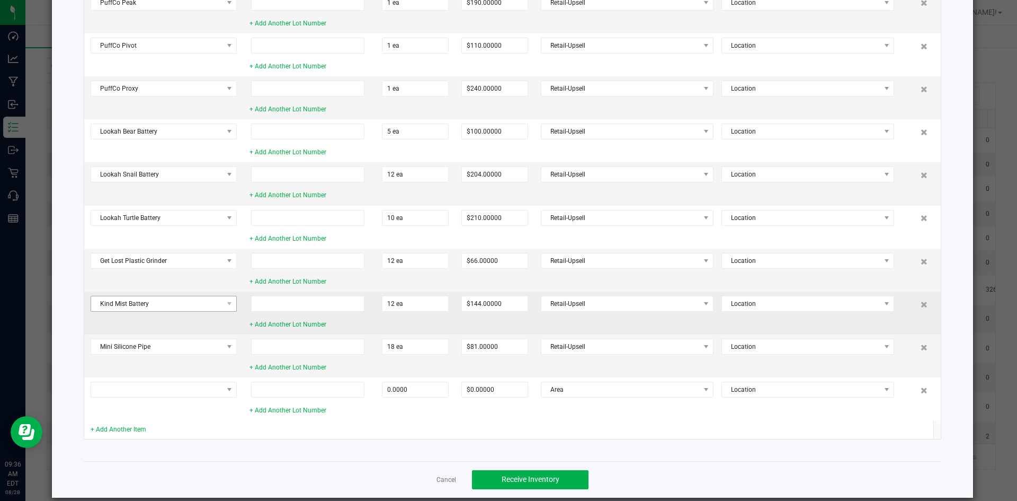
scroll to position [443, 0]
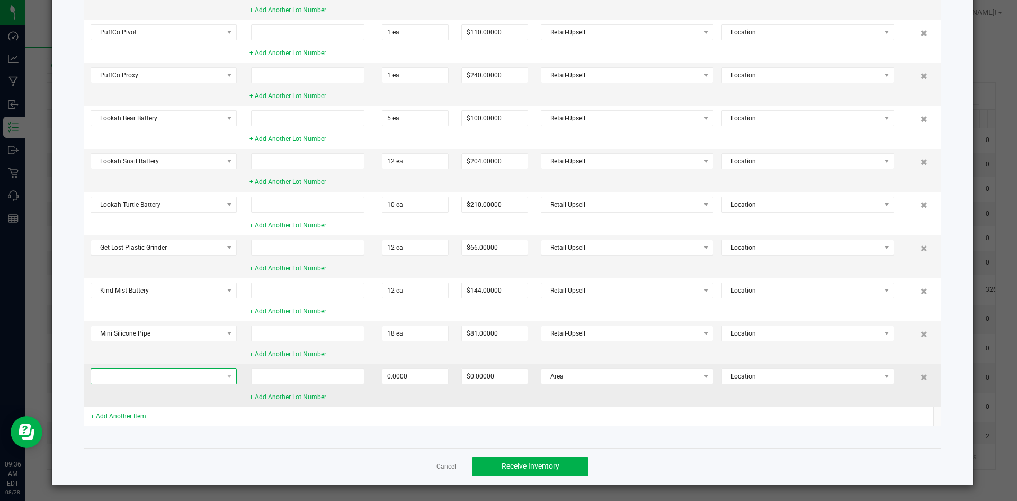
click at [159, 373] on span at bounding box center [157, 376] width 132 height 15
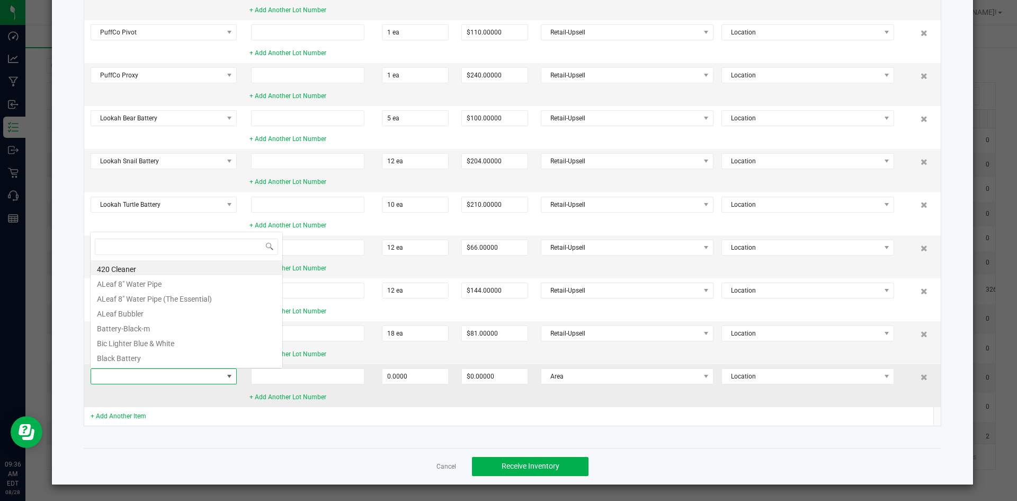
scroll to position [16, 146]
type input "Silver"
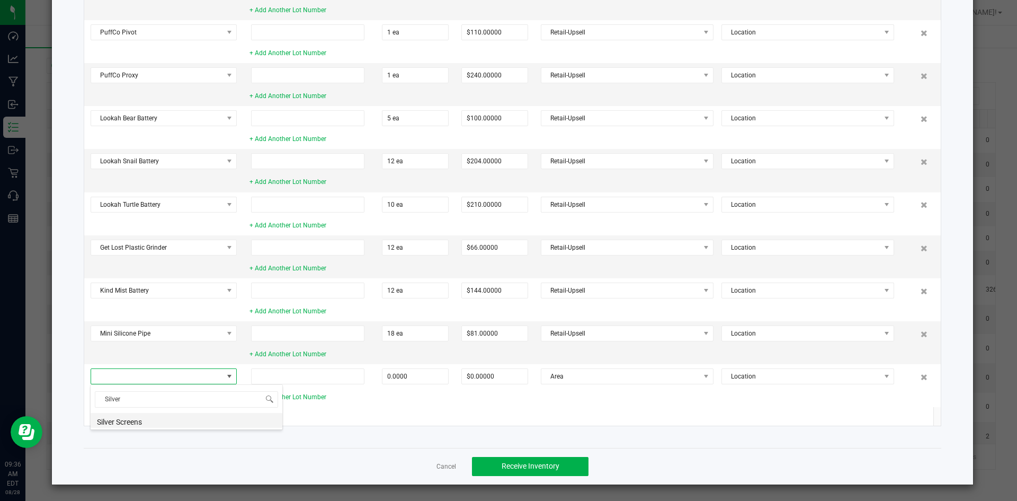
click at [160, 415] on li "Silver Screens" at bounding box center [187, 420] width 192 height 15
type input "0 ea"
click at [123, 419] on link "+ Add Another Item" at bounding box center [119, 415] width 56 height 7
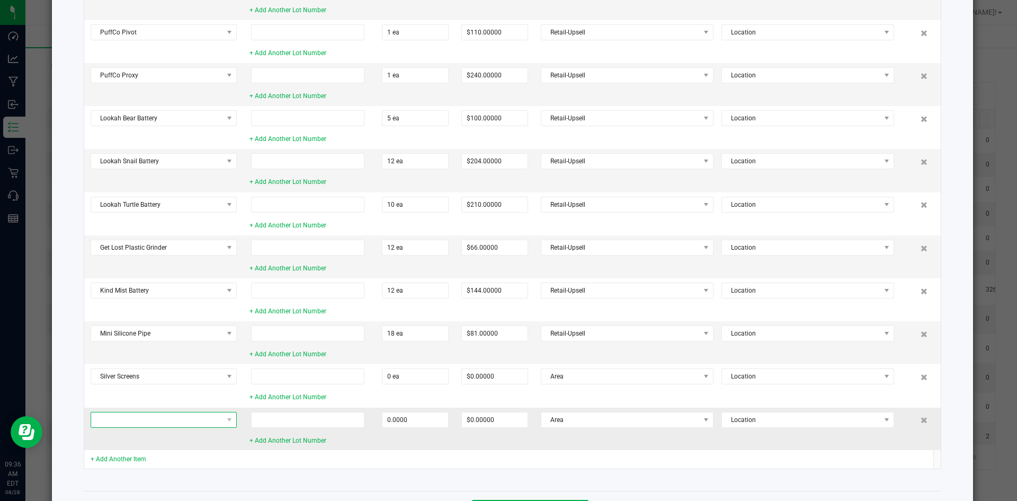
click at [141, 415] on span at bounding box center [157, 419] width 132 height 15
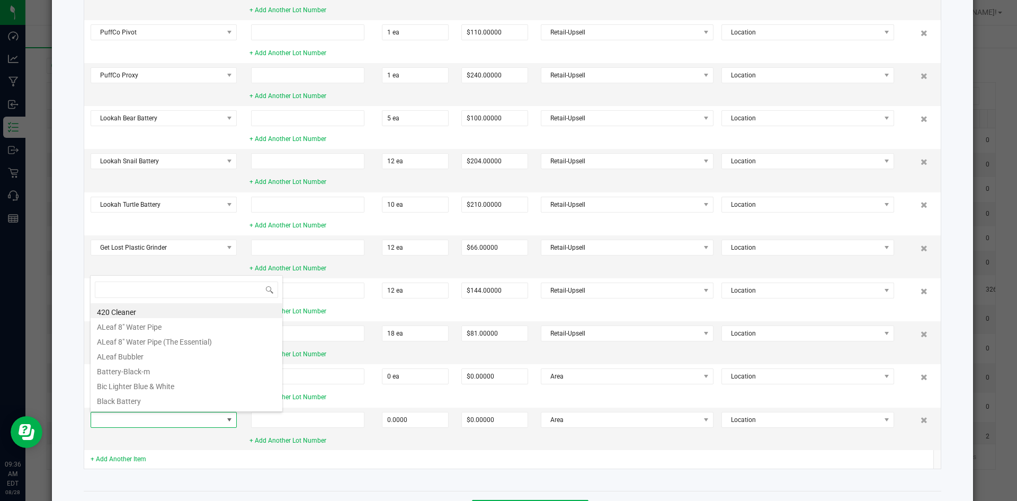
click at [198, 454] on div "+ Add Another Item" at bounding box center [164, 459] width 146 height 10
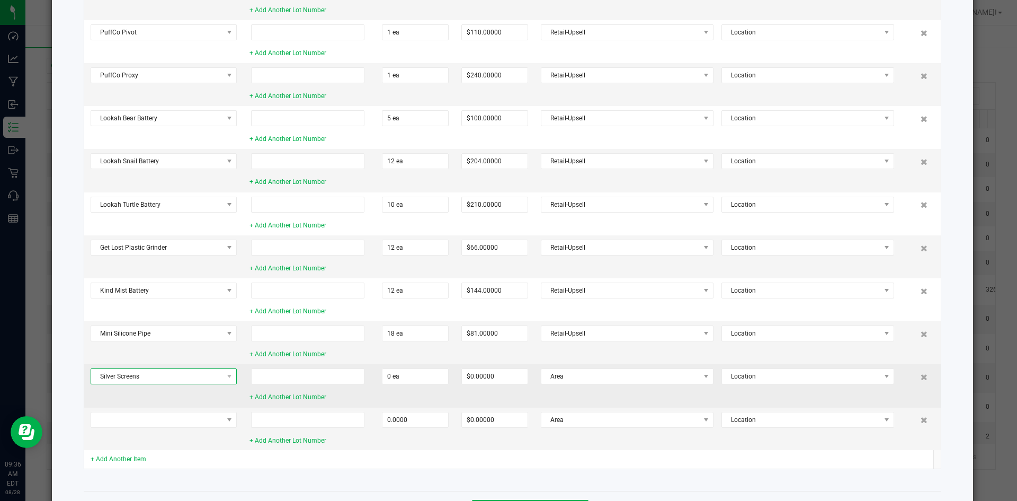
click at [189, 376] on span "Silver Screens" at bounding box center [157, 376] width 132 height 15
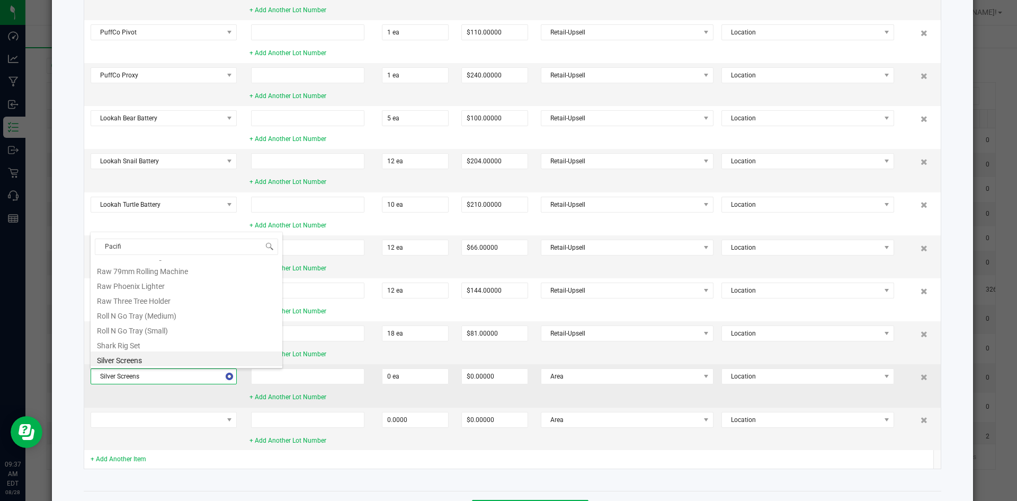
type input "Pacific"
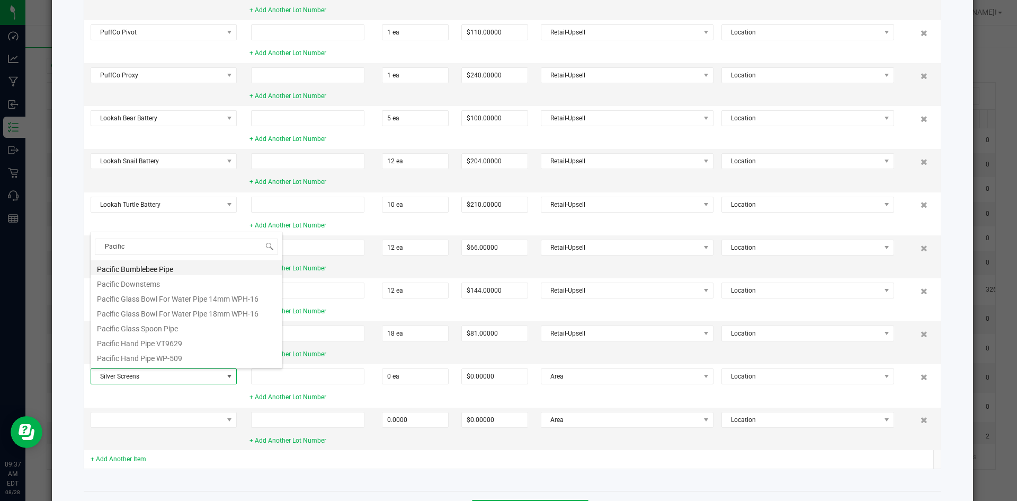
click at [186, 270] on li "Pacific Bumblebee Pipe" at bounding box center [187, 267] width 192 height 15
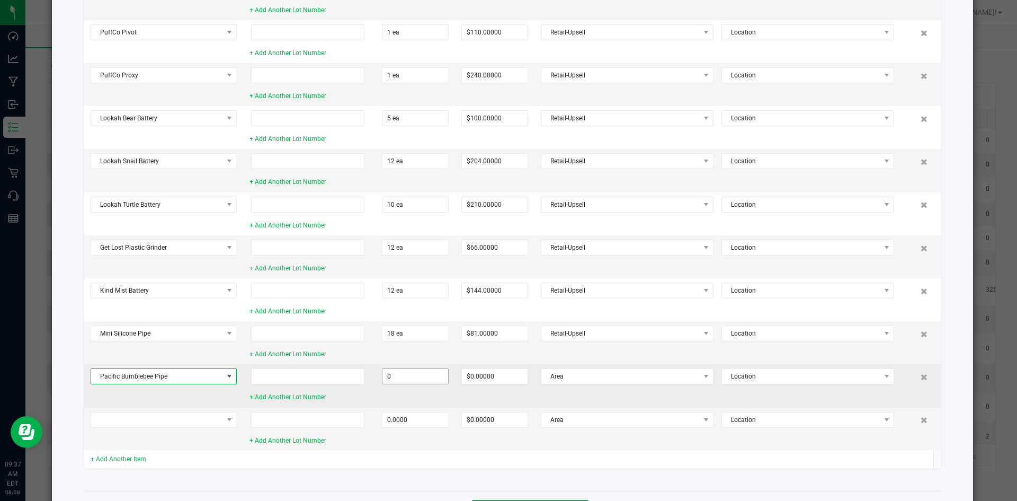
click at [422, 378] on input "0" at bounding box center [415, 376] width 66 height 15
type input "3 ea"
type input "$54.00000"
click at [655, 377] on span "Area" at bounding box center [620, 376] width 158 height 15
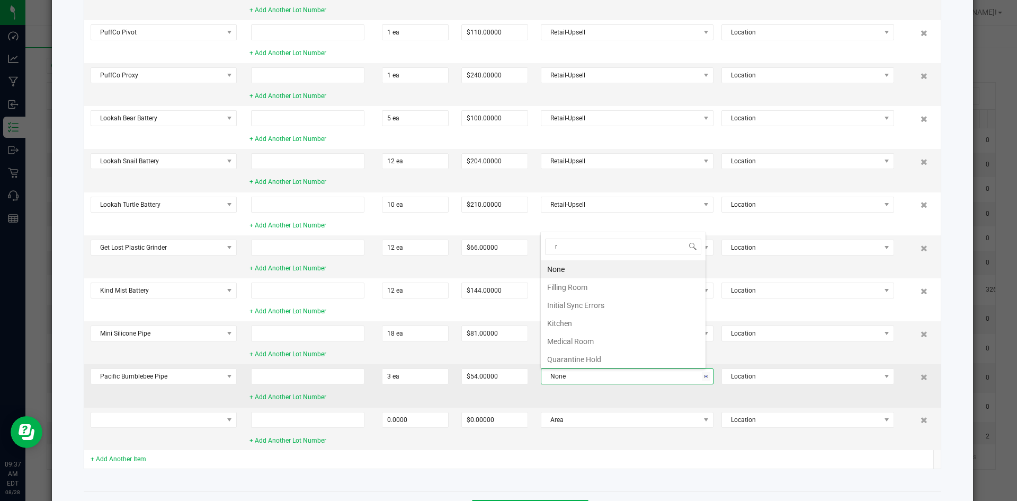
type input "re"
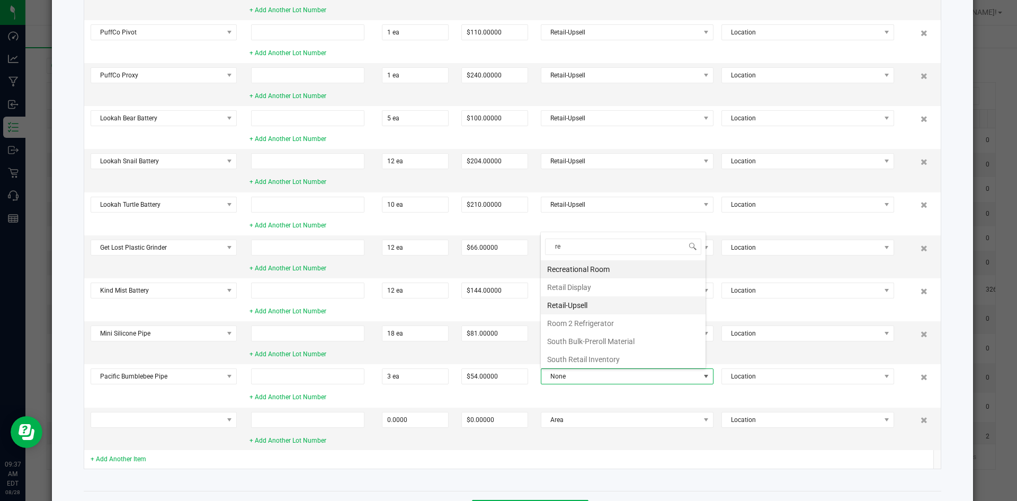
click at [611, 299] on li "Retail-Upsell" at bounding box center [623, 305] width 165 height 18
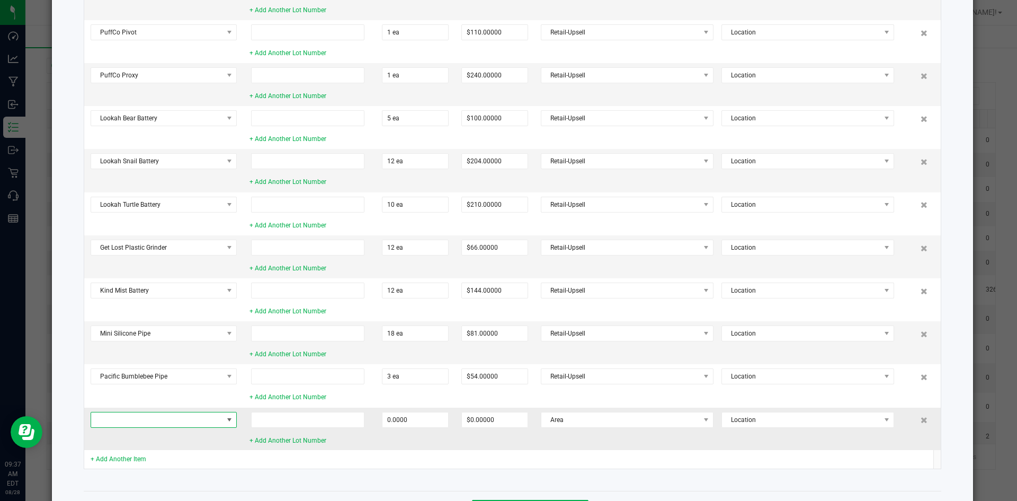
click at [224, 416] on span at bounding box center [229, 419] width 13 height 15
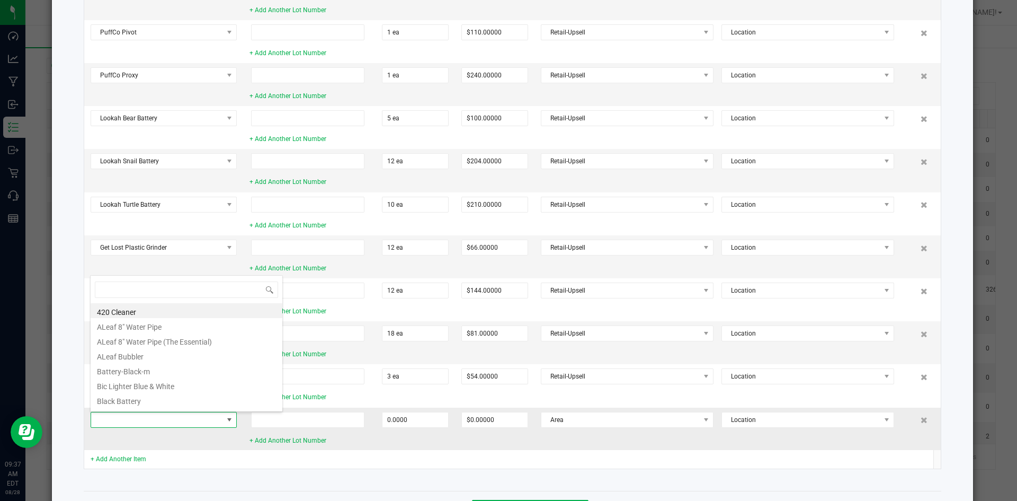
scroll to position [16, 146]
type input "Snail"
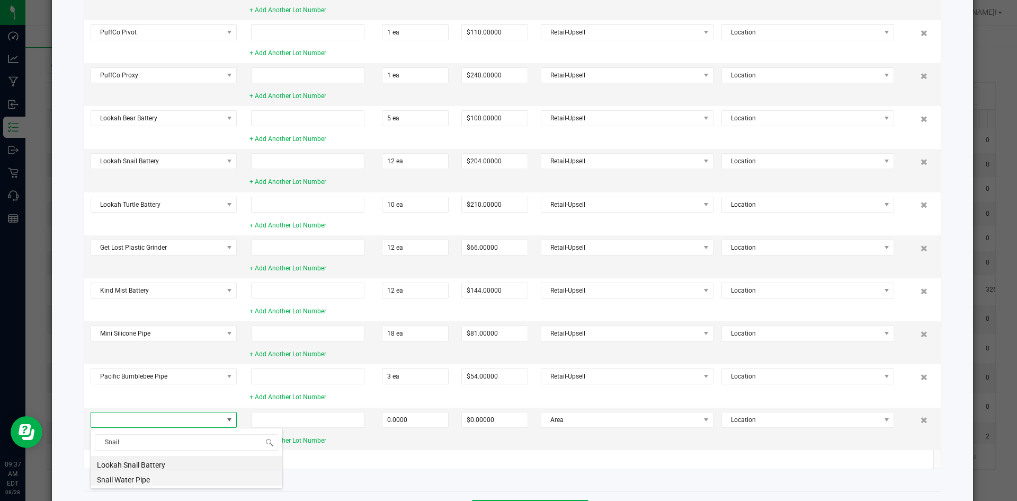
click at [161, 479] on li "Snail Water Pipe" at bounding box center [187, 477] width 192 height 15
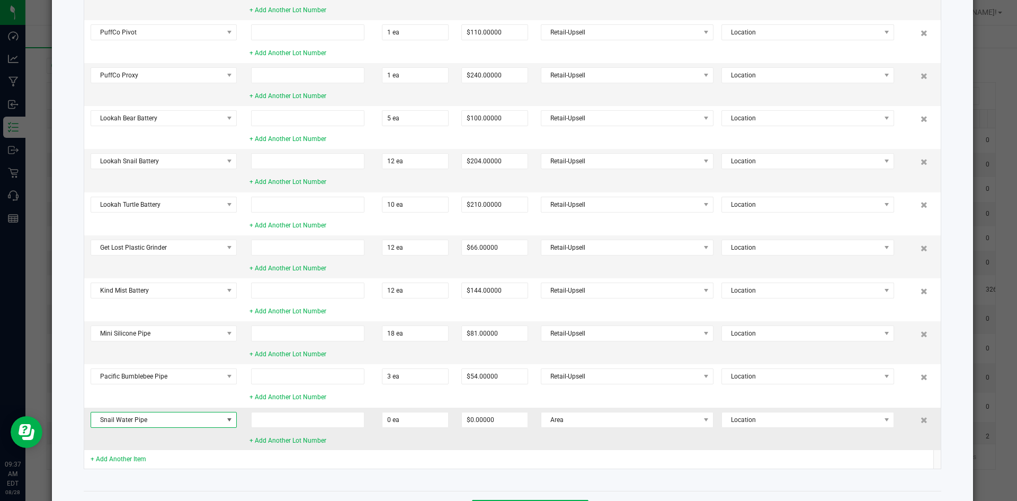
click at [403, 410] on td "0 ea" at bounding box center [415, 428] width 79 height 42
click at [406, 425] on input "0" at bounding box center [415, 419] width 66 height 15
type input "3 ea"
type input "$72.00000"
click at [595, 422] on span "Area" at bounding box center [620, 419] width 158 height 15
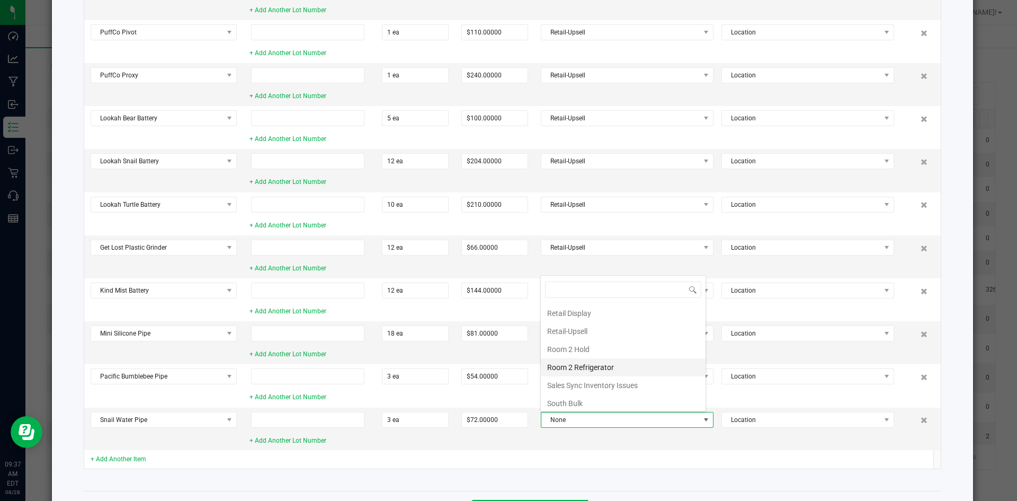
scroll to position [106, 0]
click at [579, 342] on li "Retail-Upsell" at bounding box center [623, 350] width 165 height 18
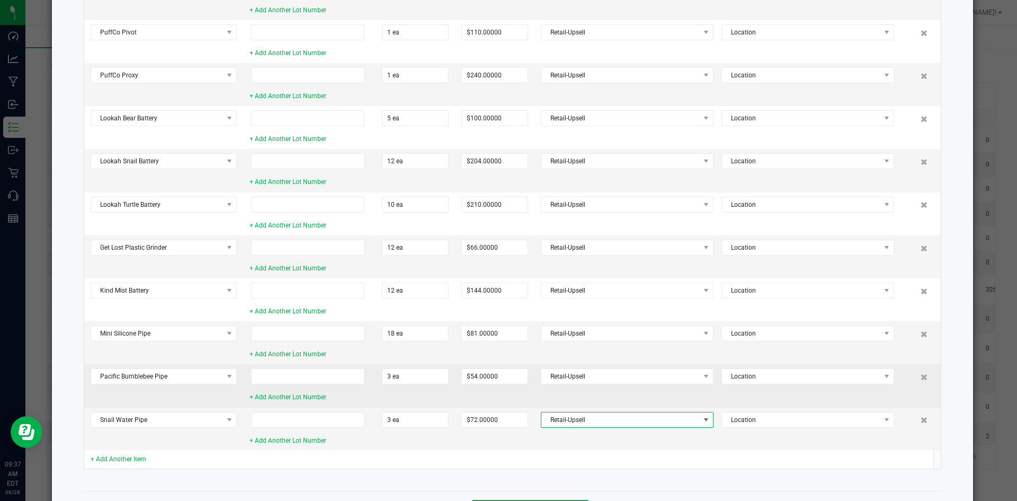
scroll to position [486, 0]
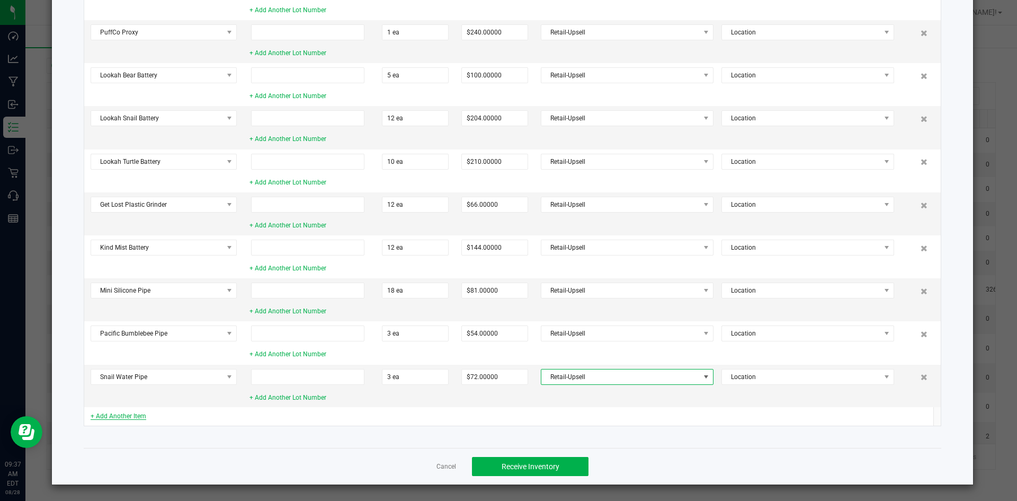
click at [138, 418] on link "+ Add Another Item" at bounding box center [119, 415] width 56 height 7
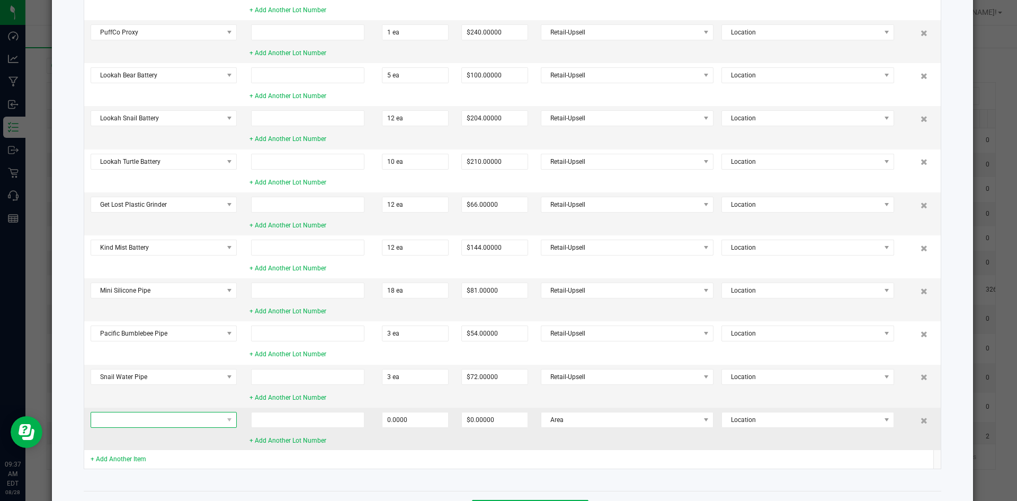
click at [137, 417] on span at bounding box center [157, 419] width 132 height 15
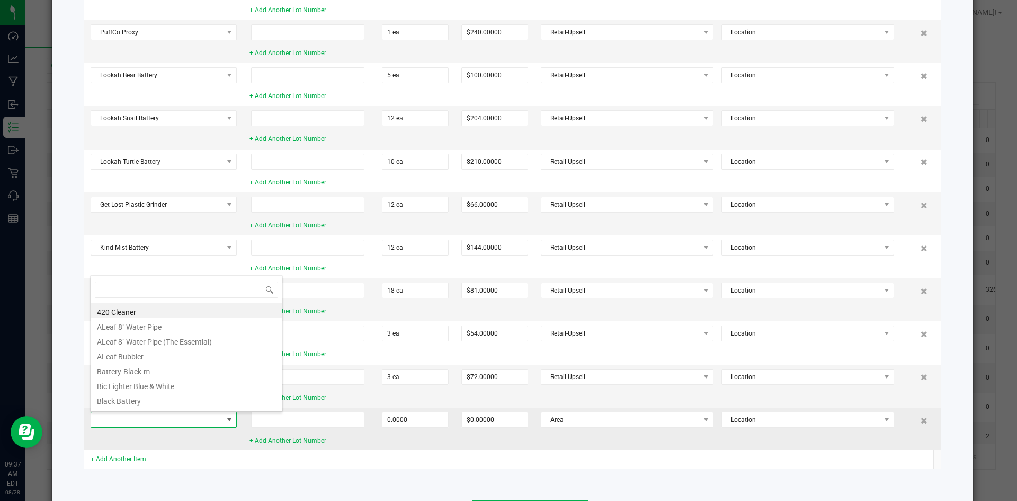
scroll to position [16, 146]
type input "Huns"
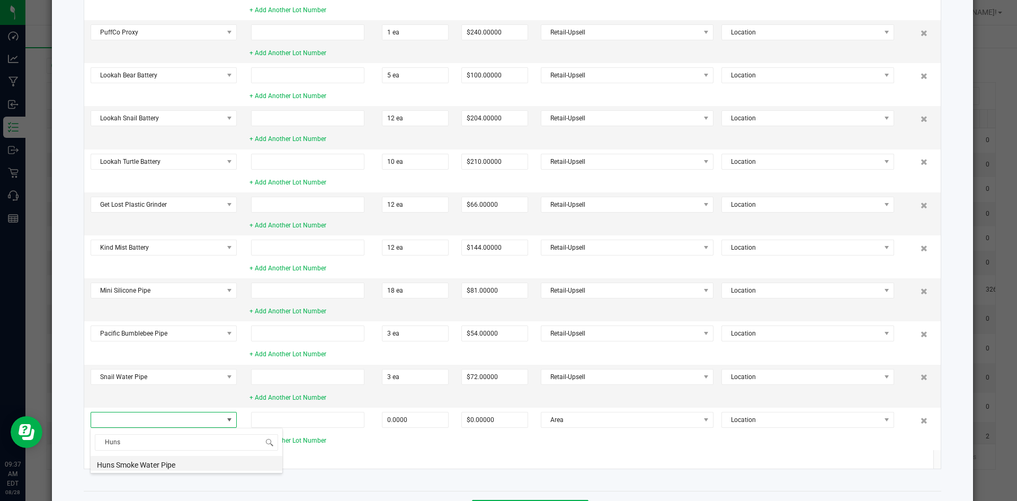
click at [119, 460] on li "Huns Smoke Water Pipe" at bounding box center [187, 463] width 192 height 15
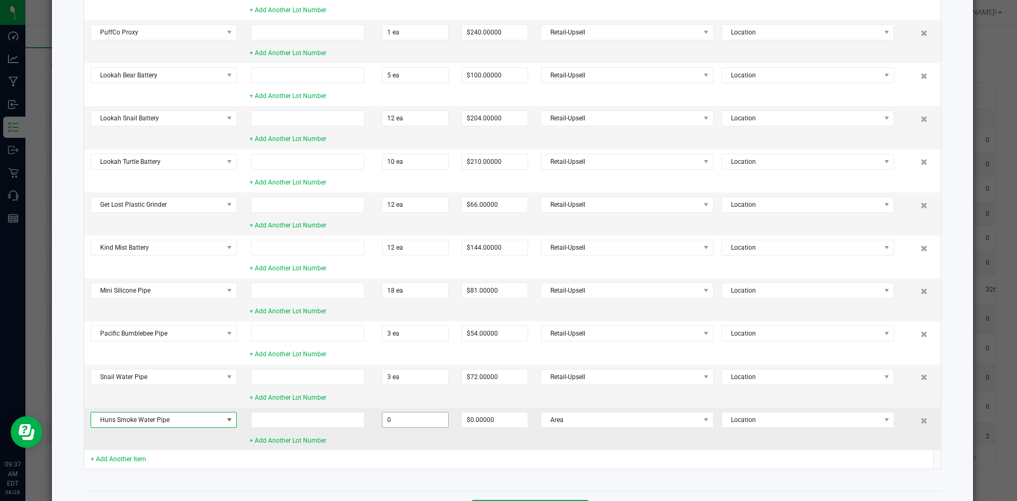
click at [407, 413] on input "0" at bounding box center [415, 419] width 66 height 15
type input "2 ea"
type input "$105.00000"
click at [568, 421] on span "Area" at bounding box center [620, 419] width 158 height 15
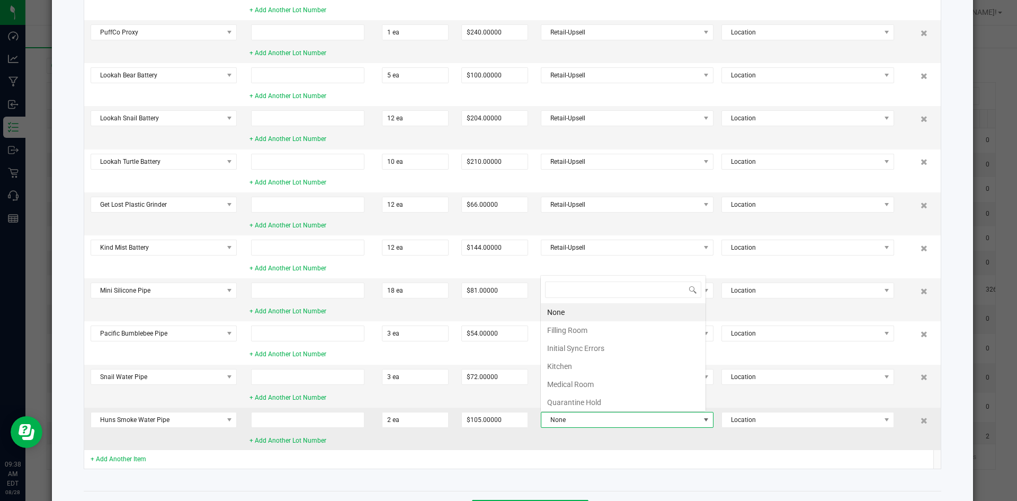
scroll to position [16, 165]
type input "[PERSON_NAME]"
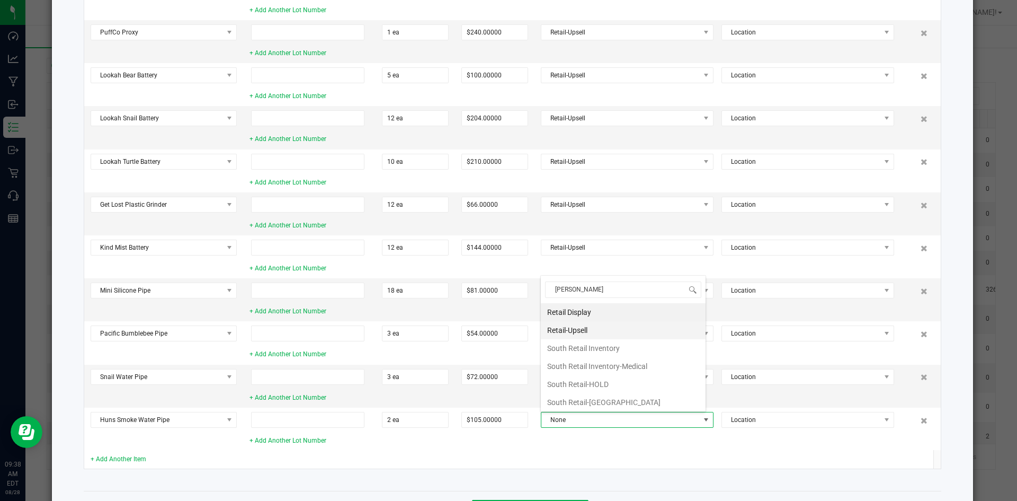
click at [591, 338] on li "Retail-Upsell" at bounding box center [623, 330] width 165 height 18
click at [131, 453] on td "+ Add Another Item" at bounding box center [163, 459] width 159 height 19
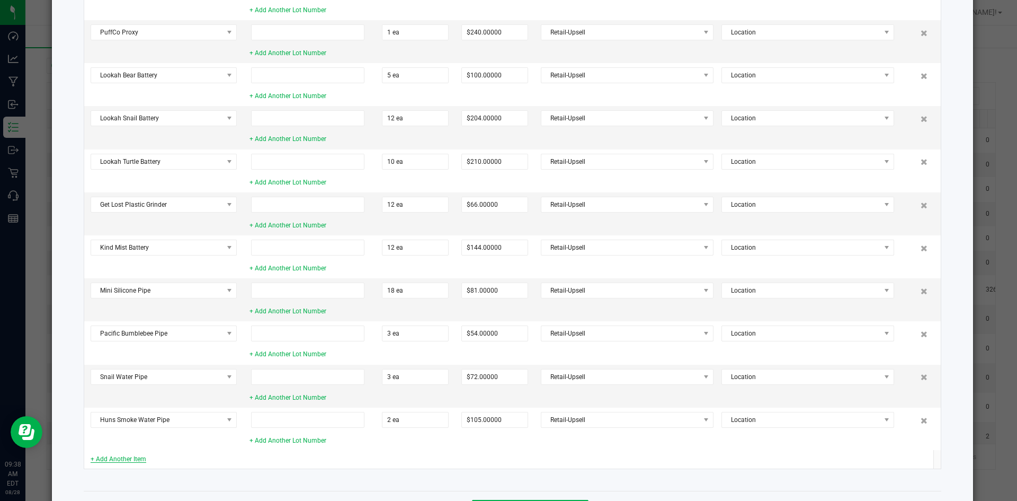
click at [131, 456] on link "+ Add Another Item" at bounding box center [119, 458] width 56 height 7
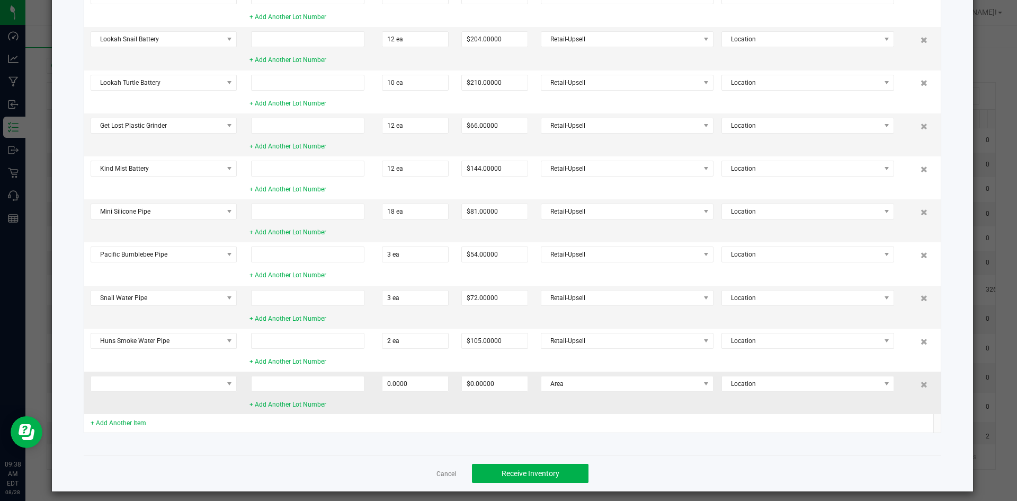
scroll to position [572, 0]
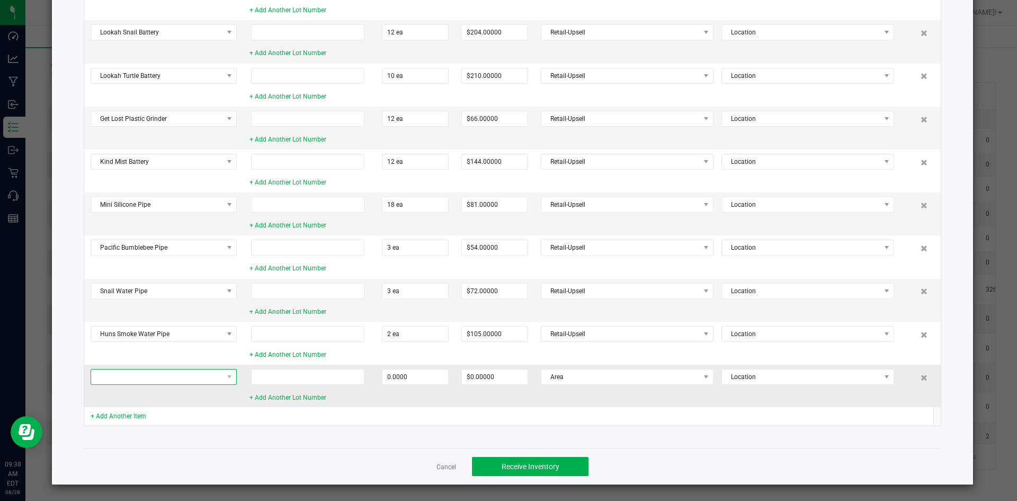
click at [188, 376] on span at bounding box center [157, 376] width 132 height 15
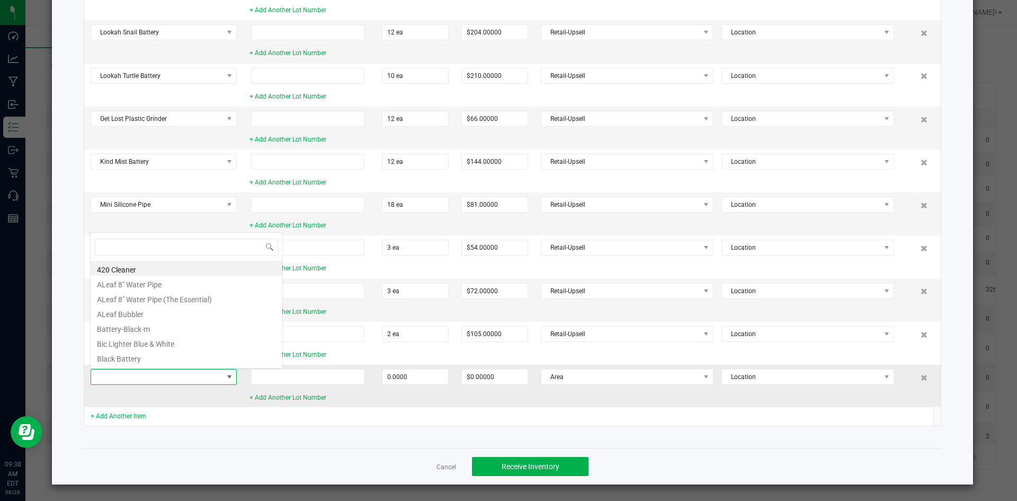
scroll to position [16, 146]
type input "La Boo"
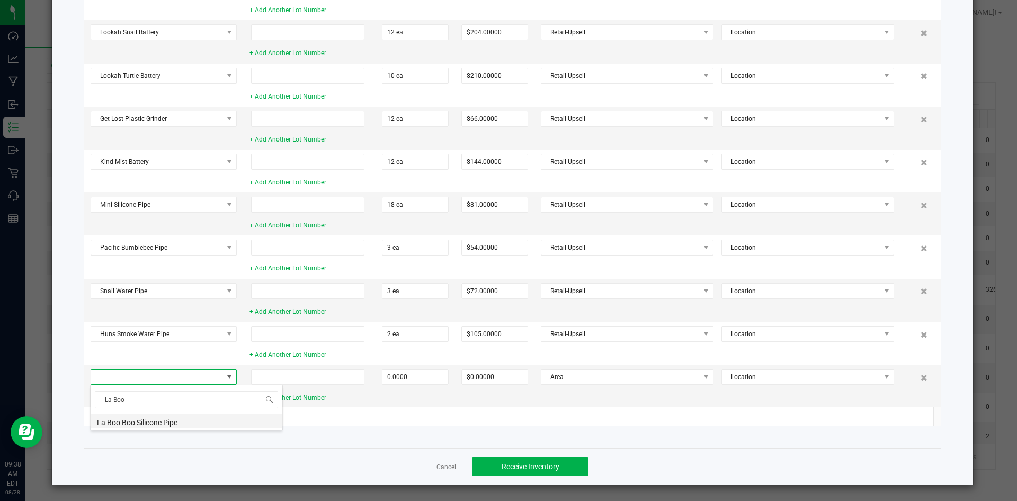
click at [163, 426] on li "La Boo Boo Silicone Pipe" at bounding box center [187, 420] width 192 height 15
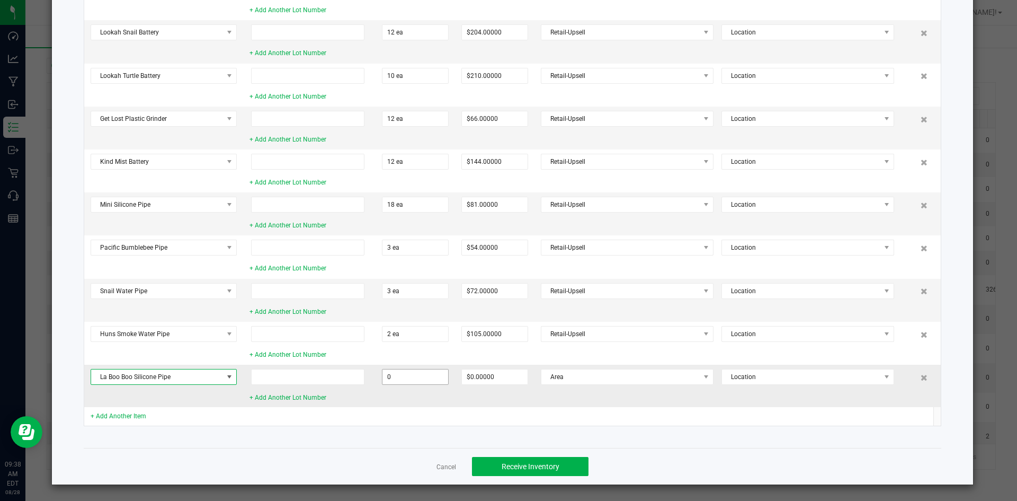
click at [397, 377] on input "0" at bounding box center [415, 376] width 66 height 15
type input "5 ea"
type input "$80.00000"
click at [616, 376] on span "Area" at bounding box center [620, 376] width 158 height 15
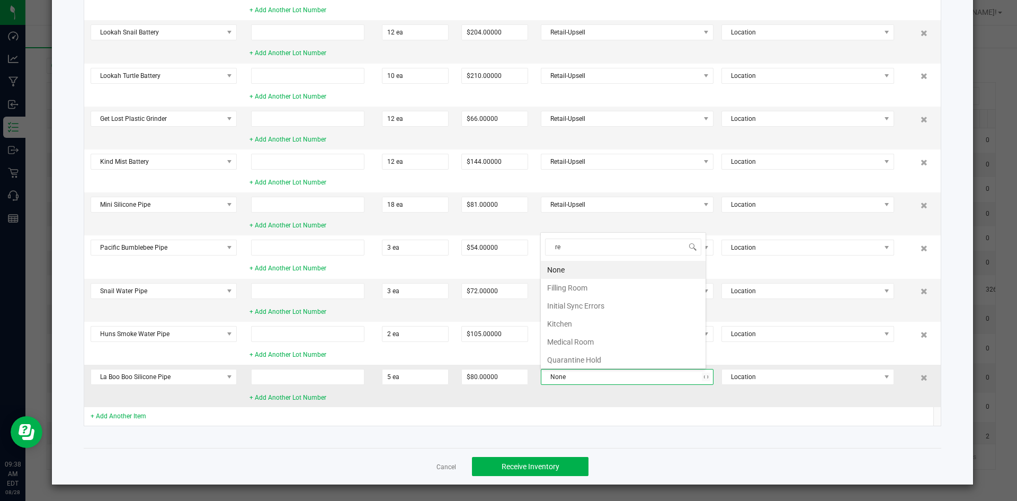
scroll to position [16, 165]
type input "[PERSON_NAME]"
click at [611, 289] on li "Retail-Upsell" at bounding box center [623, 288] width 165 height 18
click at [131, 416] on link "+ Add Another Item" at bounding box center [119, 415] width 56 height 7
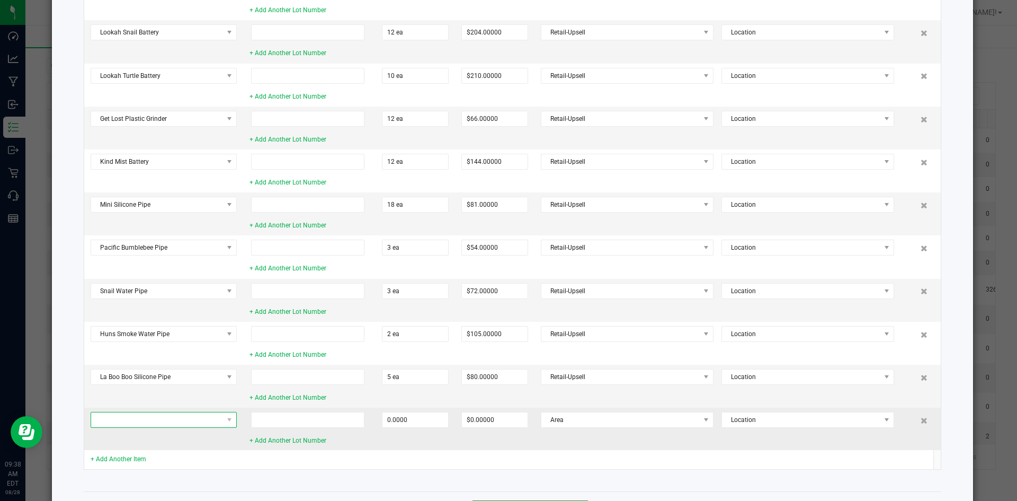
click at [183, 423] on span at bounding box center [157, 419] width 132 height 15
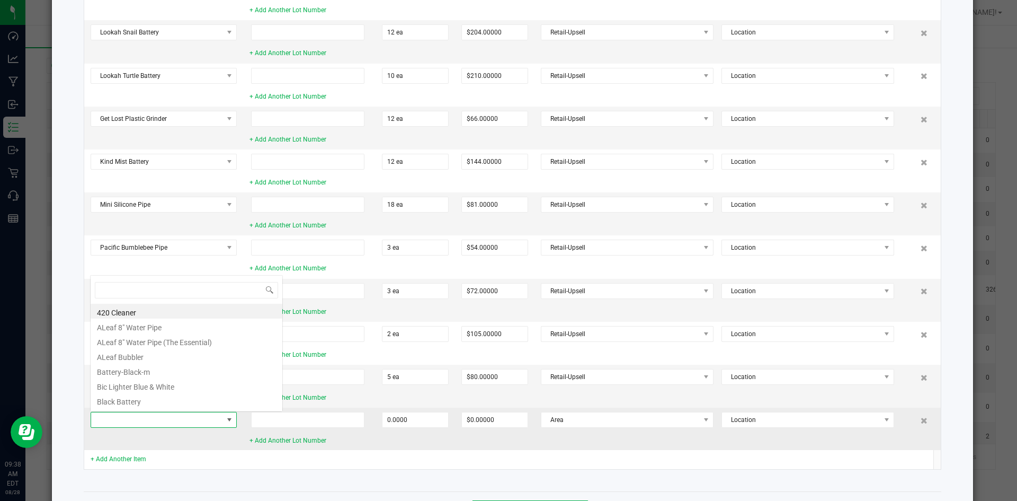
scroll to position [16, 146]
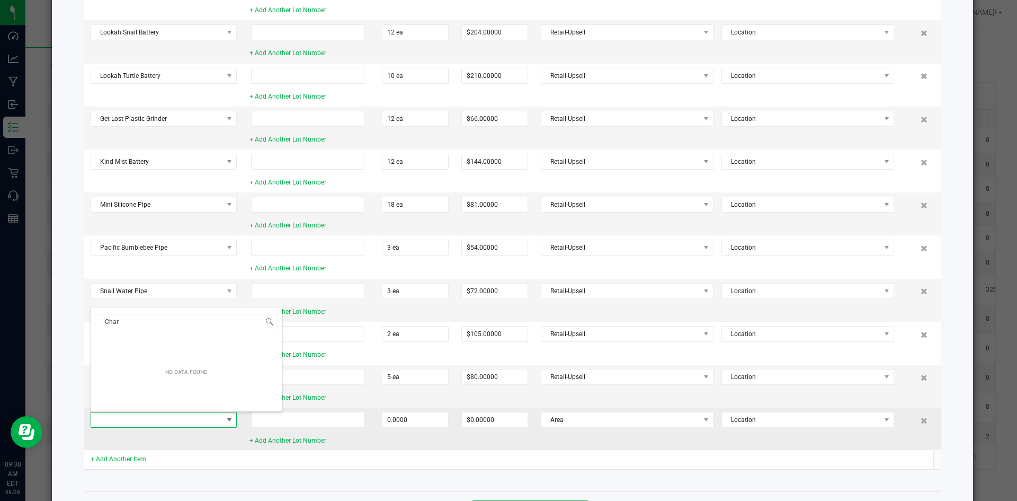
type input "Chara"
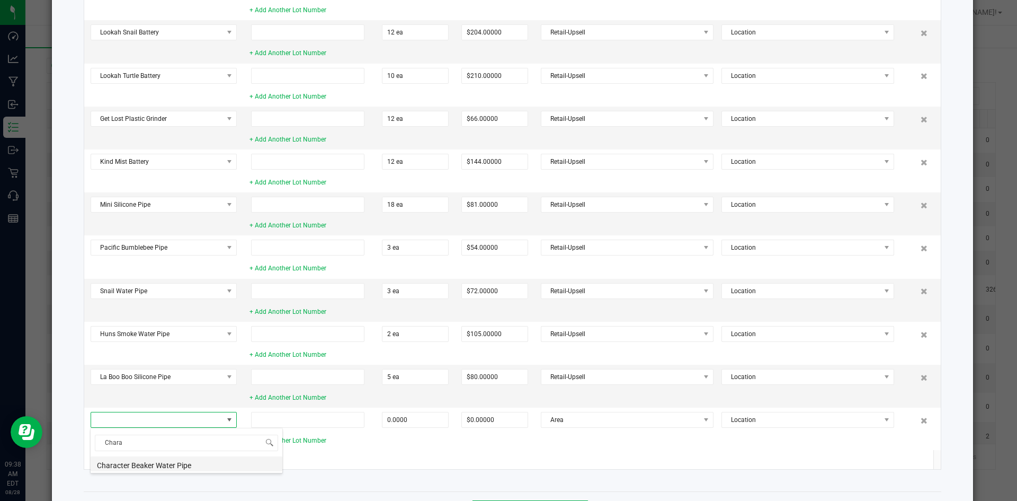
click at [166, 461] on li "Character Beaker Water Pipe" at bounding box center [187, 463] width 192 height 15
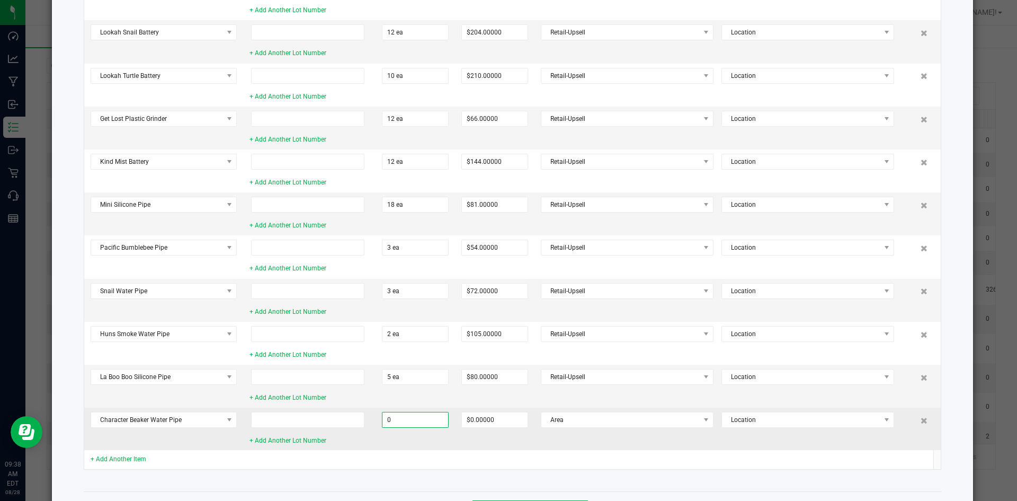
click at [411, 412] on input "0" at bounding box center [415, 419] width 66 height 15
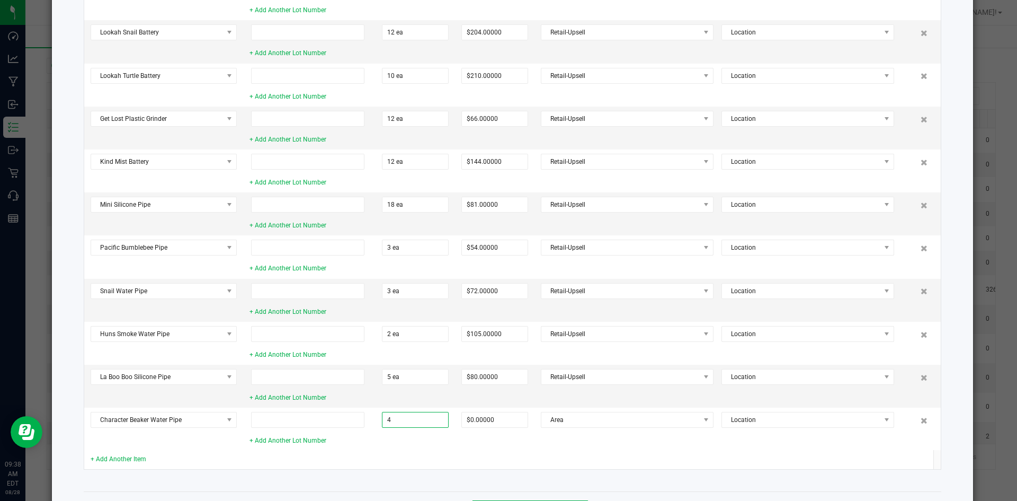
type input "4 ea"
type input "$160.00000"
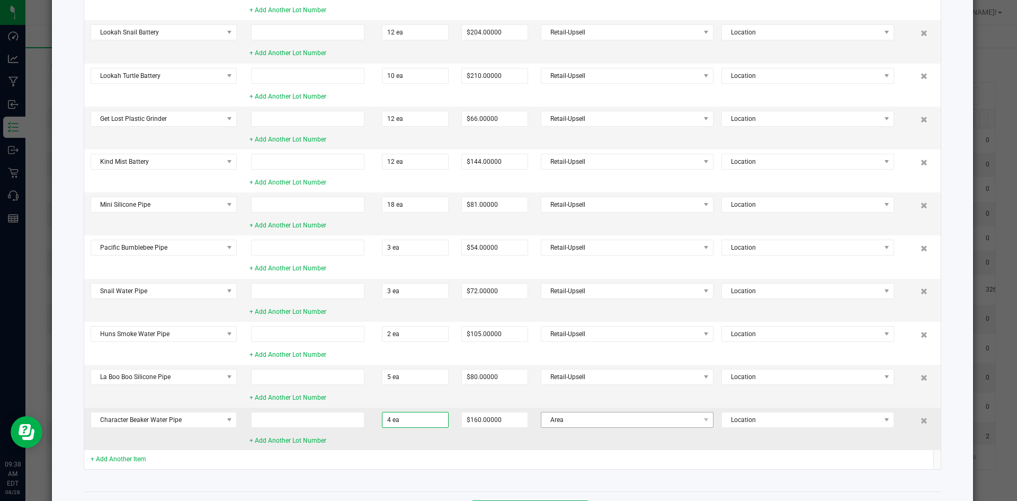
drag, startPoint x: 478, startPoint y: 457, endPoint x: 580, endPoint y: 422, distance: 107.1
click at [481, 456] on td at bounding box center [494, 459] width 79 height 19
click at [583, 419] on span "Area" at bounding box center [620, 419] width 158 height 15
type input "[PERSON_NAME]"
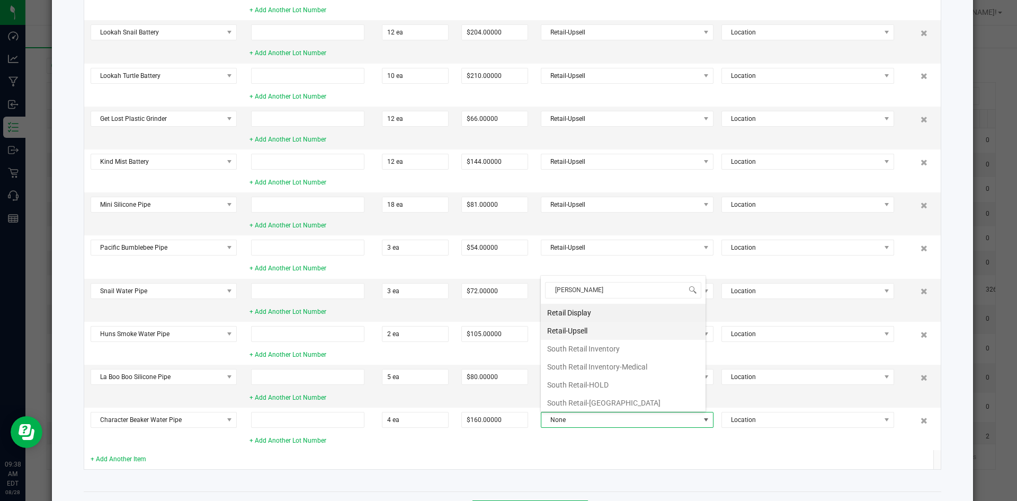
click at [586, 328] on li "Retail-Upsell" at bounding box center [623, 331] width 165 height 18
click at [130, 455] on link "+ Add Another Item" at bounding box center [119, 458] width 56 height 7
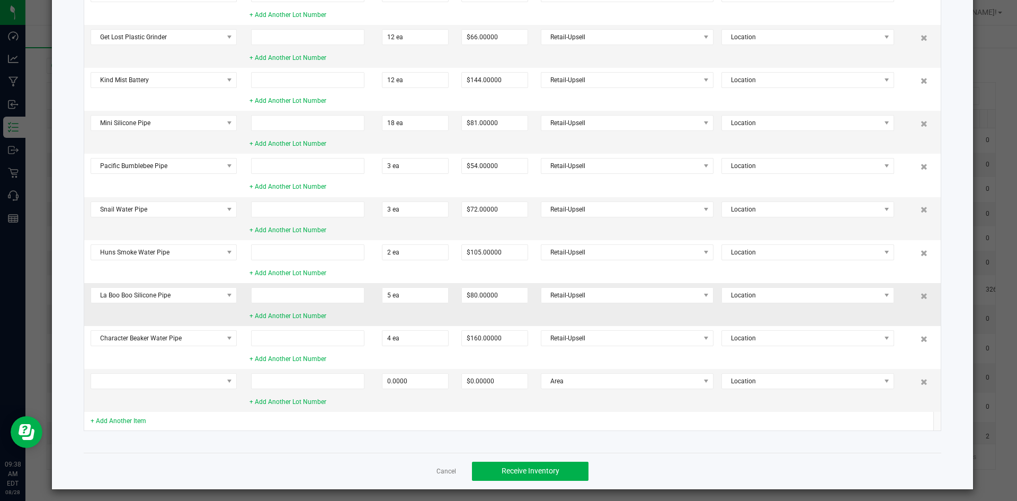
scroll to position [659, 0]
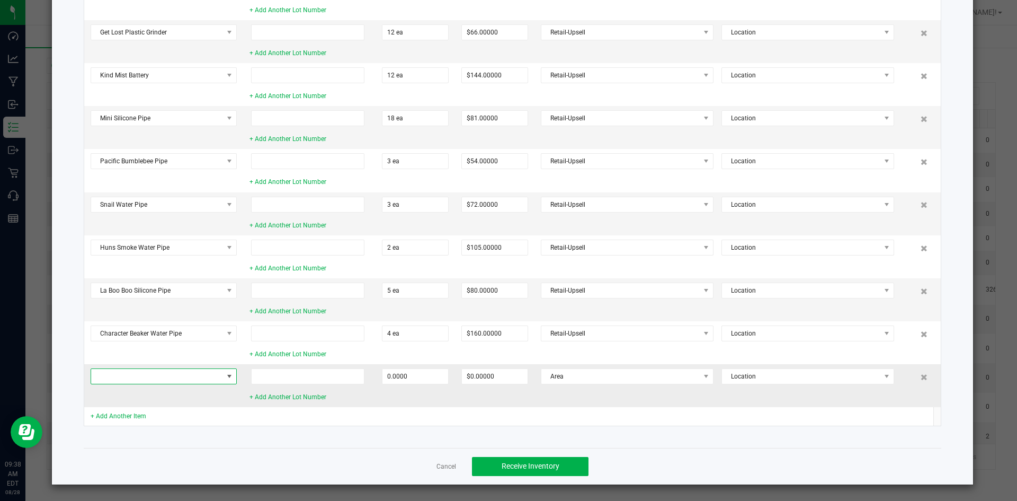
click at [169, 380] on span at bounding box center [157, 376] width 132 height 15
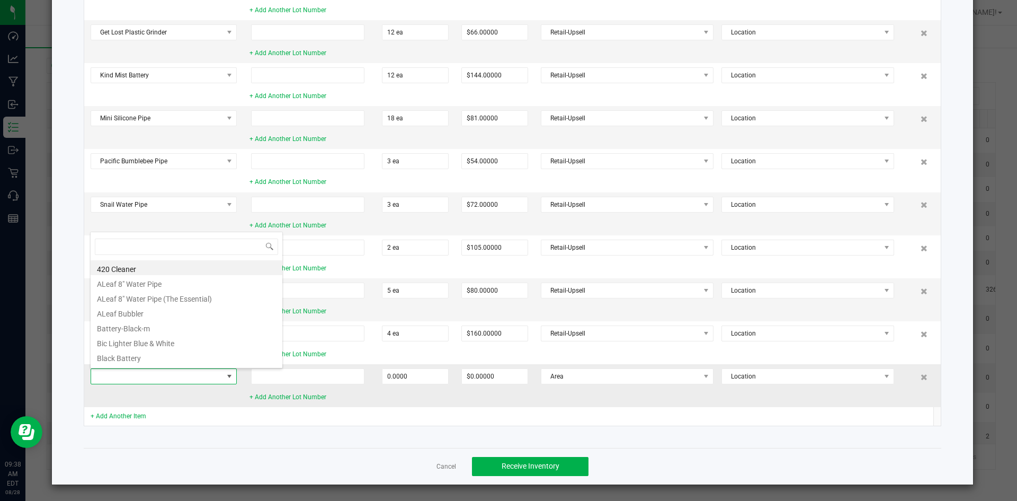
scroll to position [16, 146]
type input "MOB"
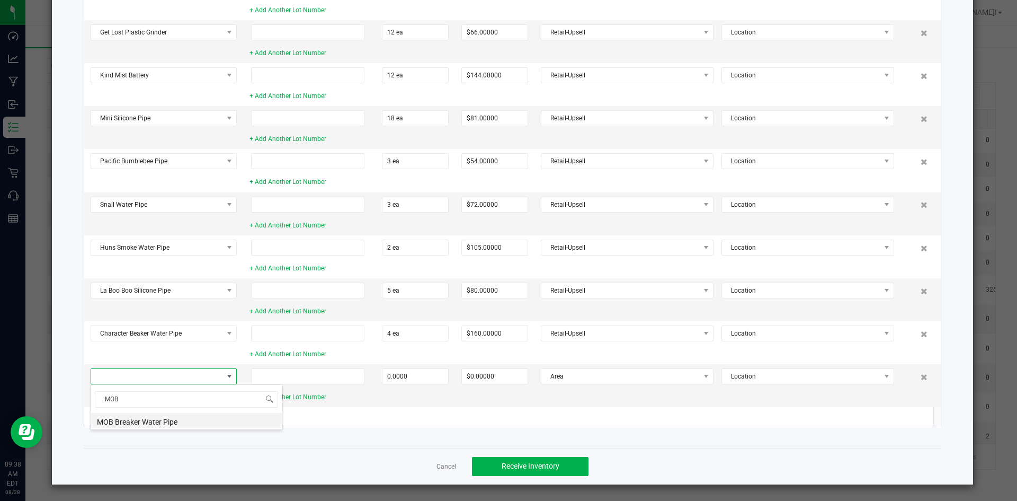
click at [219, 418] on li "MOB Breaker Water Pipe" at bounding box center [187, 420] width 192 height 15
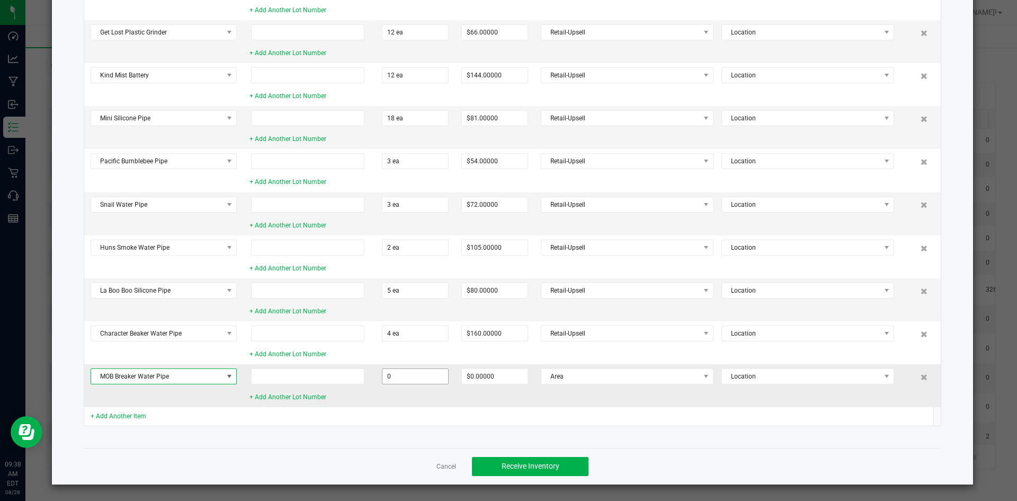
click at [399, 381] on input "0" at bounding box center [415, 376] width 66 height 15
type input "6 ea"
type input "$240.00000"
click at [604, 372] on span "Area" at bounding box center [620, 376] width 158 height 15
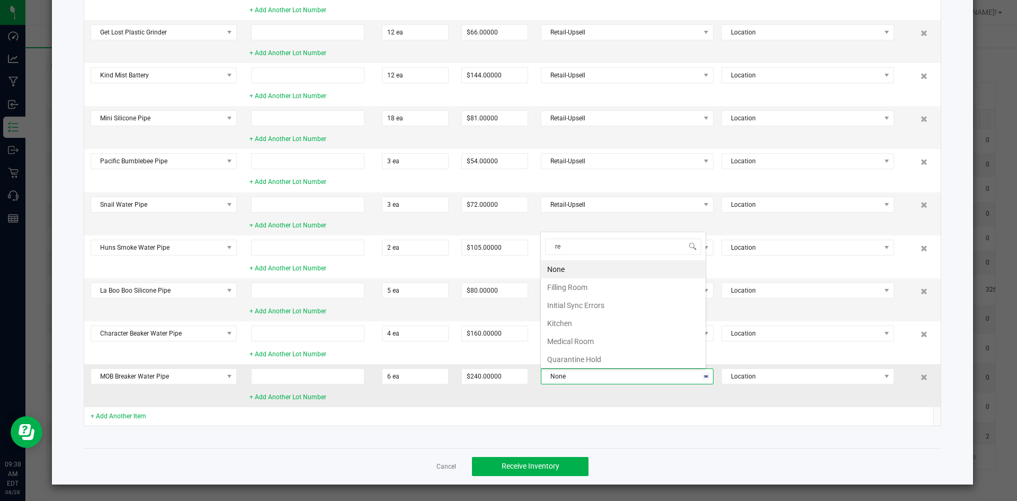
scroll to position [16, 165]
type input "[PERSON_NAME]"
click at [598, 289] on li "Retail-Upsell" at bounding box center [623, 287] width 165 height 18
click at [129, 415] on link "+ Add Another Item" at bounding box center [119, 415] width 56 height 7
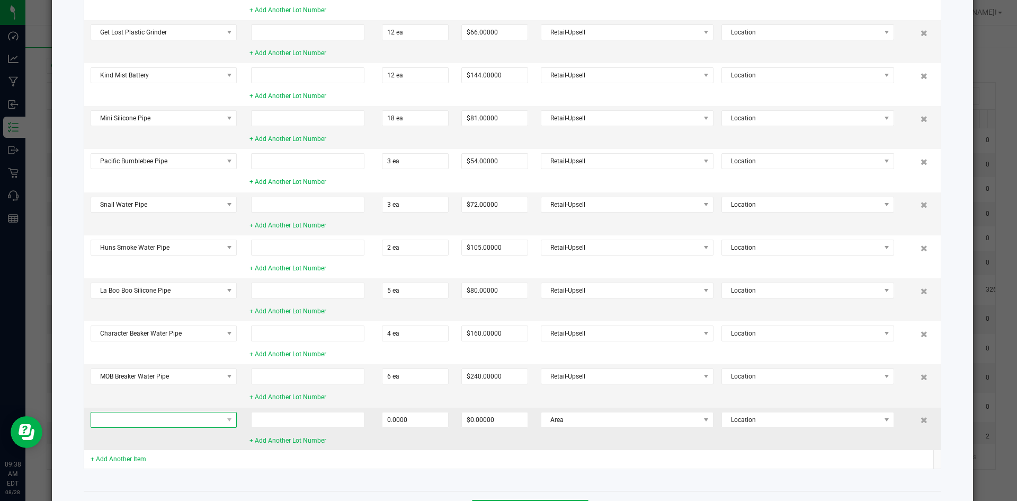
click at [180, 420] on span at bounding box center [157, 419] width 132 height 15
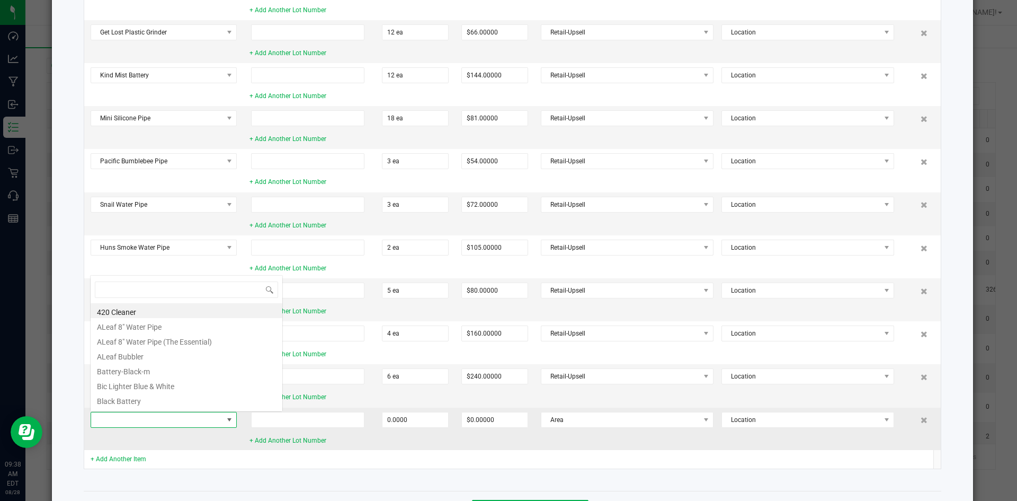
scroll to position [16, 146]
type input "Glass Pipe"
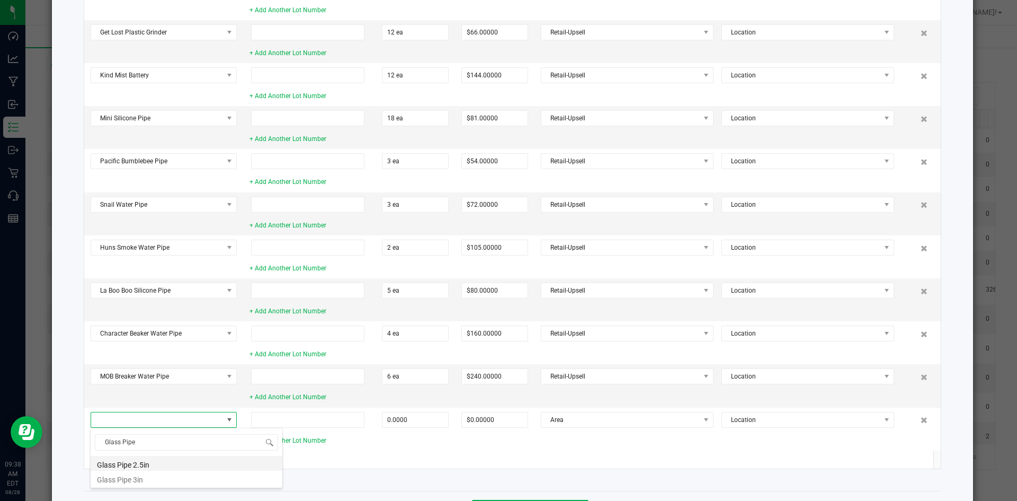
click at [161, 461] on li "Glass Pipe 2.5in" at bounding box center [187, 463] width 192 height 15
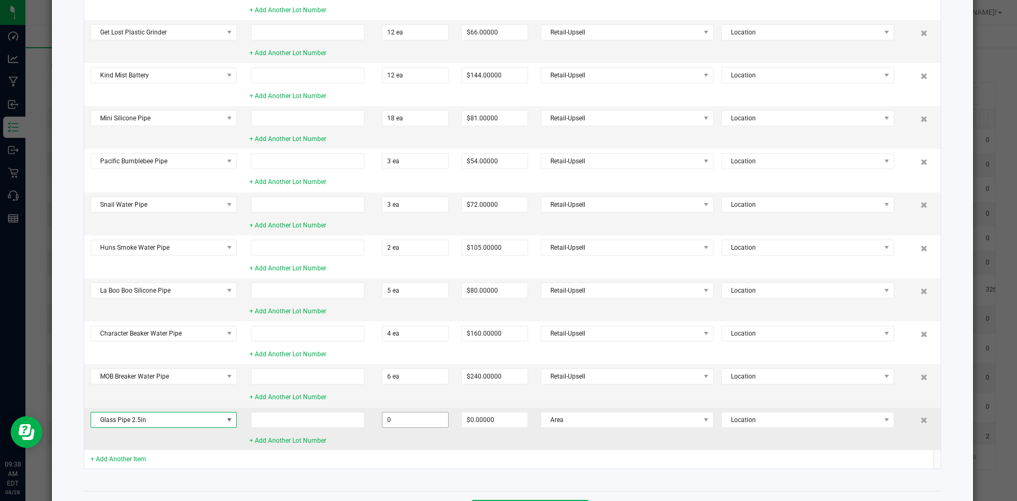
click at [411, 412] on input "0" at bounding box center [415, 419] width 66 height 15
type input "130 ea"
type input "$260.00000"
click at [575, 415] on span "Area" at bounding box center [620, 419] width 158 height 15
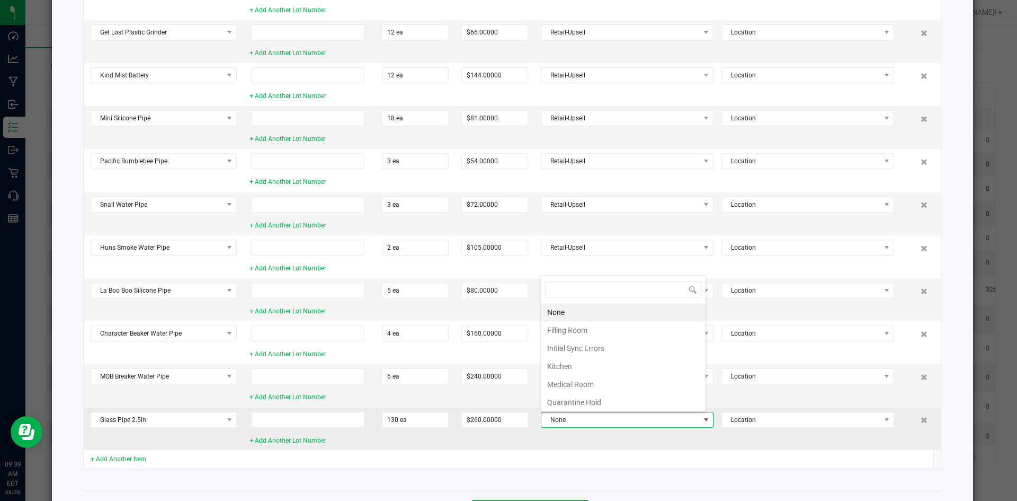
scroll to position [16, 165]
type input "ret"
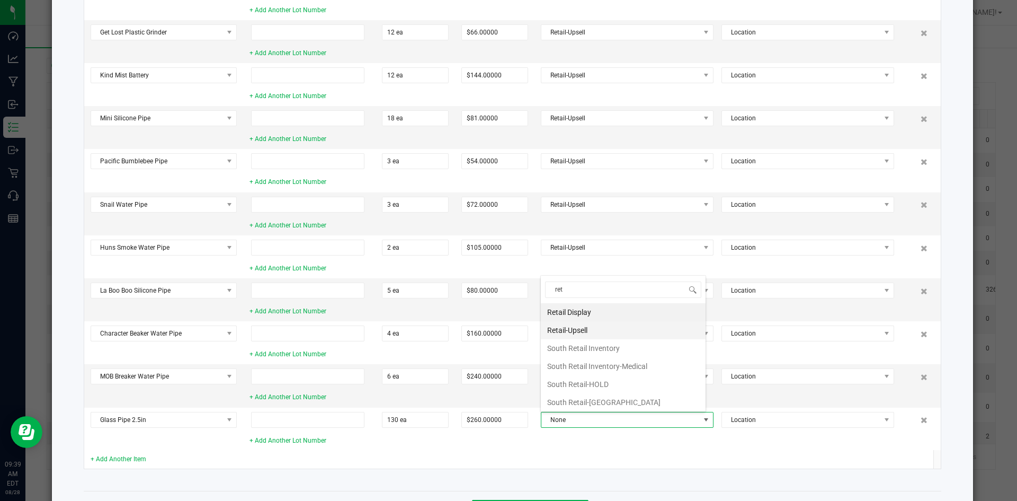
click at [602, 326] on li "Retail-Upsell" at bounding box center [623, 330] width 165 height 18
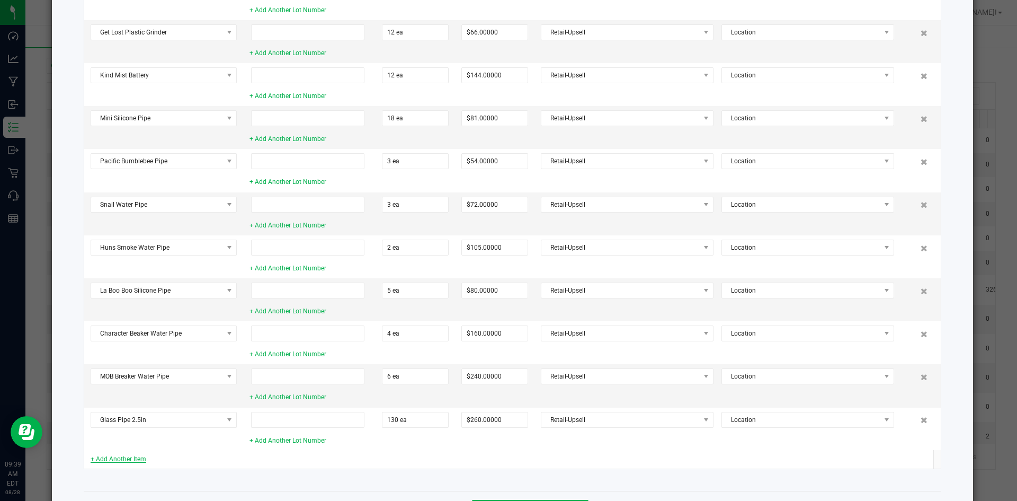
click at [140, 458] on link "+ Add Another Item" at bounding box center [119, 458] width 56 height 7
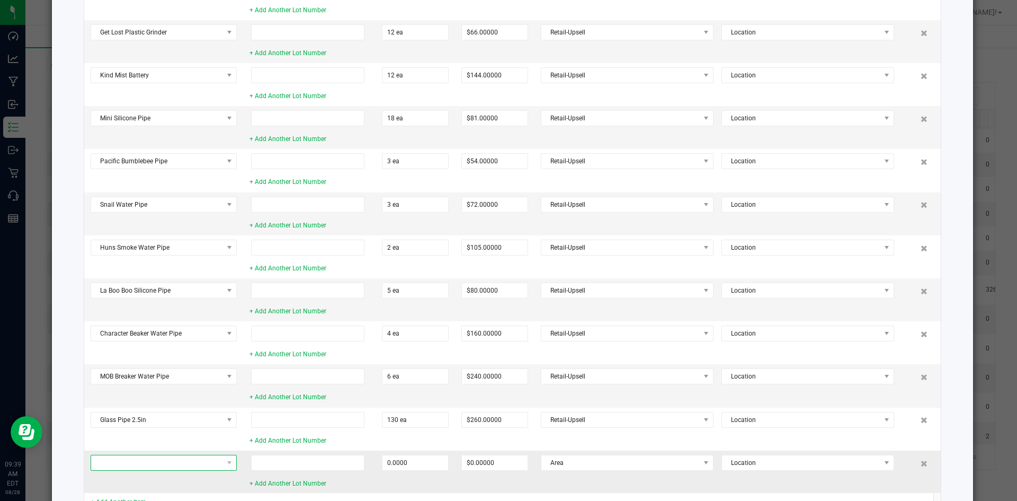
click at [148, 458] on span at bounding box center [157, 462] width 132 height 15
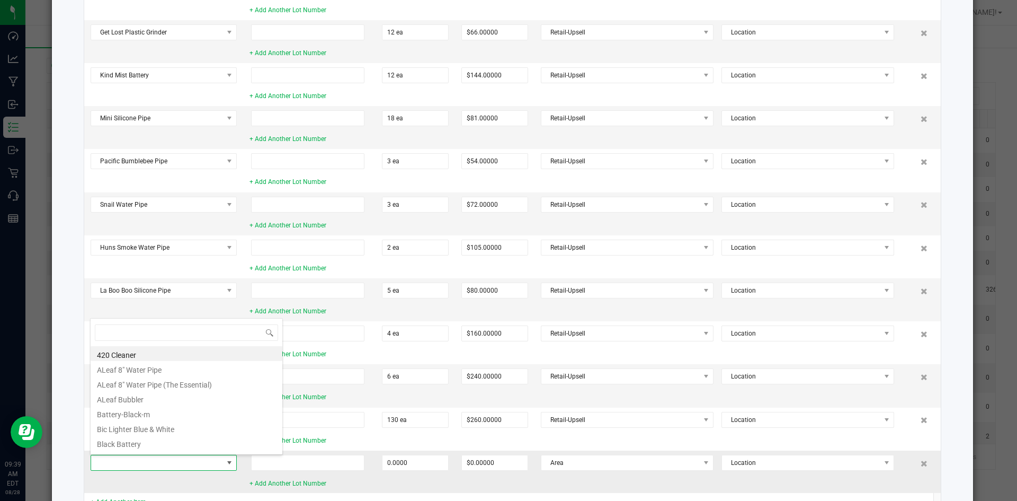
scroll to position [16, 146]
type input "Glass Pipe"
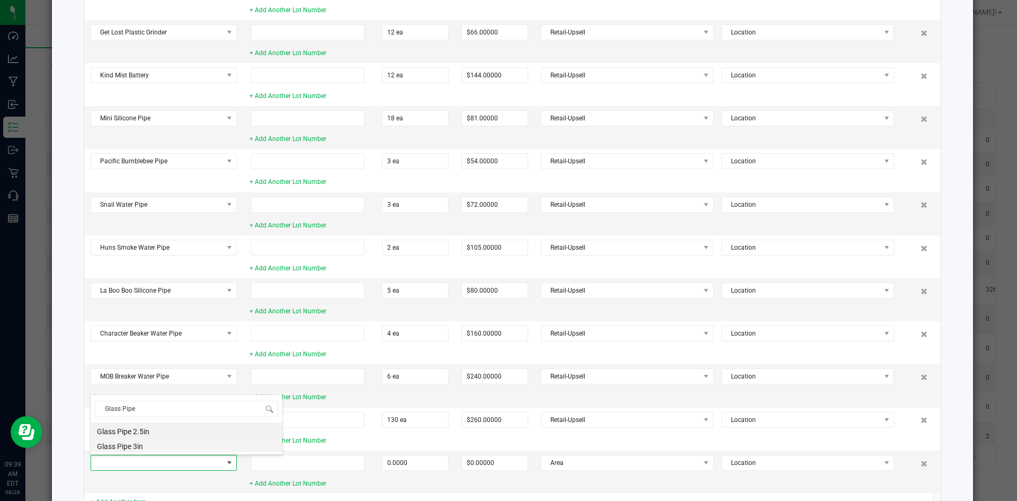
click at [170, 446] on li "Glass Pipe 3in" at bounding box center [187, 444] width 192 height 15
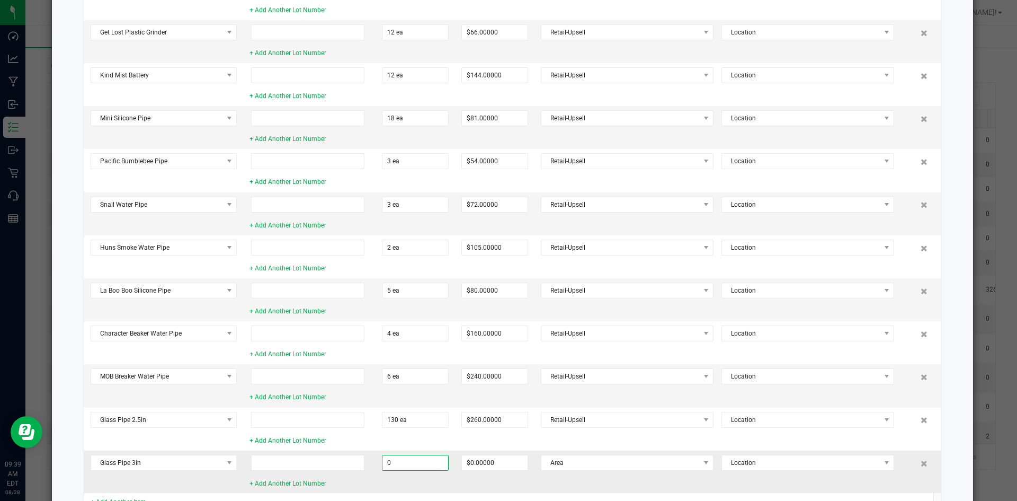
click at [405, 457] on input "0" at bounding box center [415, 462] width 66 height 15
type input "60 ea"
type input "$180.00000"
click at [522, 483] on td "$180.00000" at bounding box center [494, 471] width 79 height 42
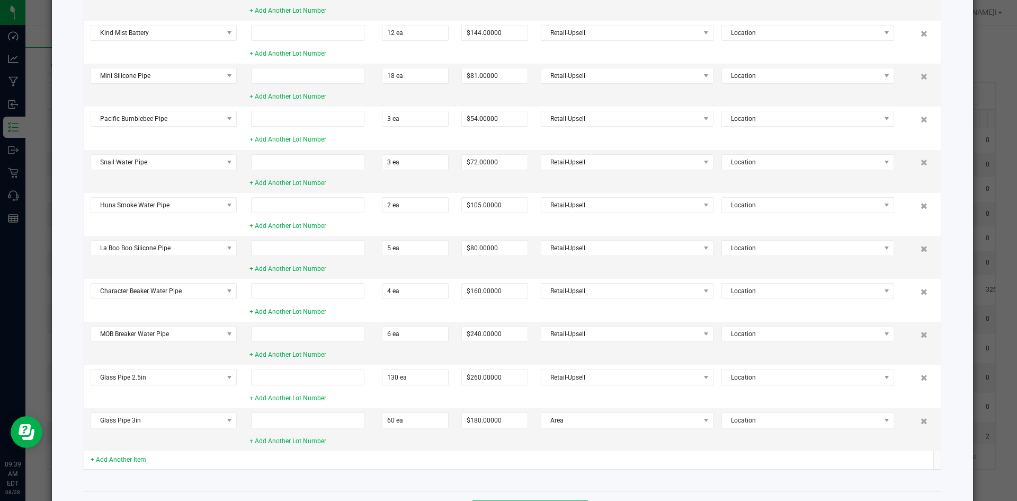
scroll to position [744, 0]
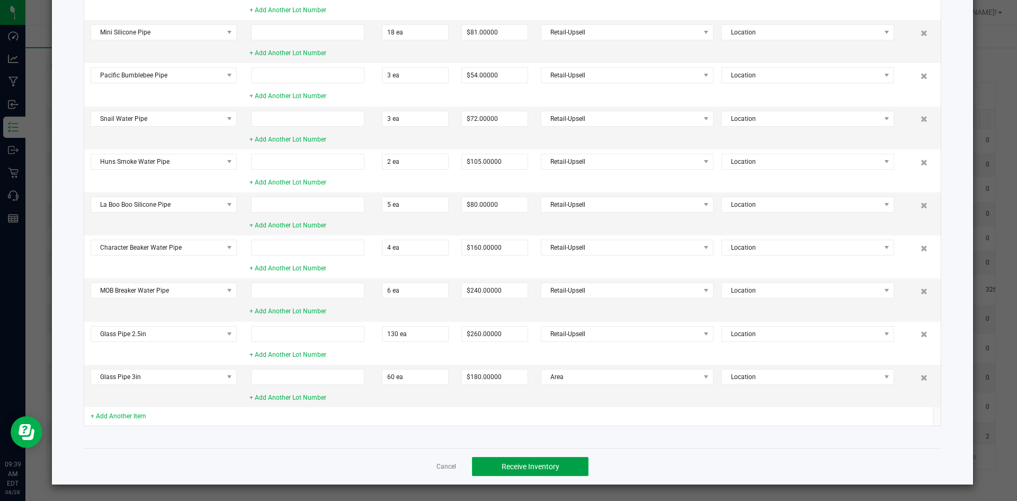
click at [522, 462] on span "Receive Inventory" at bounding box center [531, 466] width 58 height 8
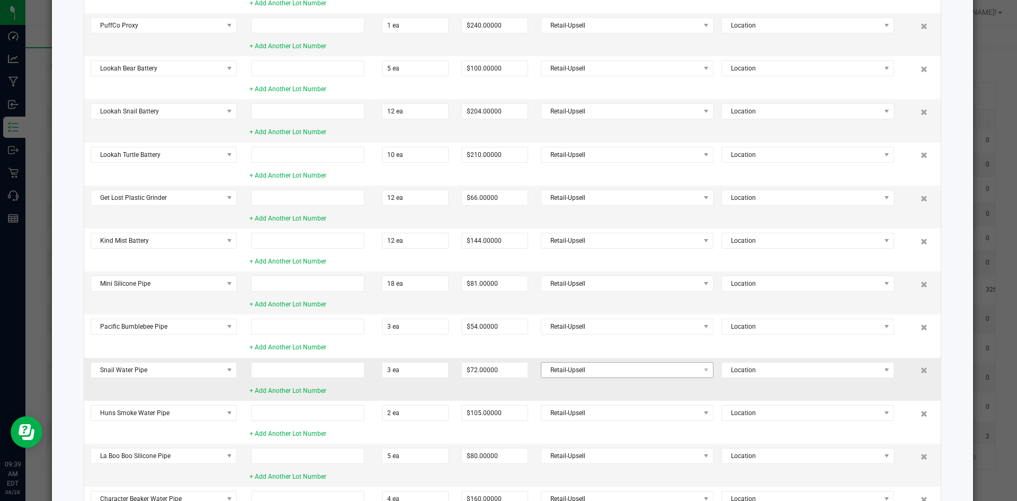
scroll to position [0, 0]
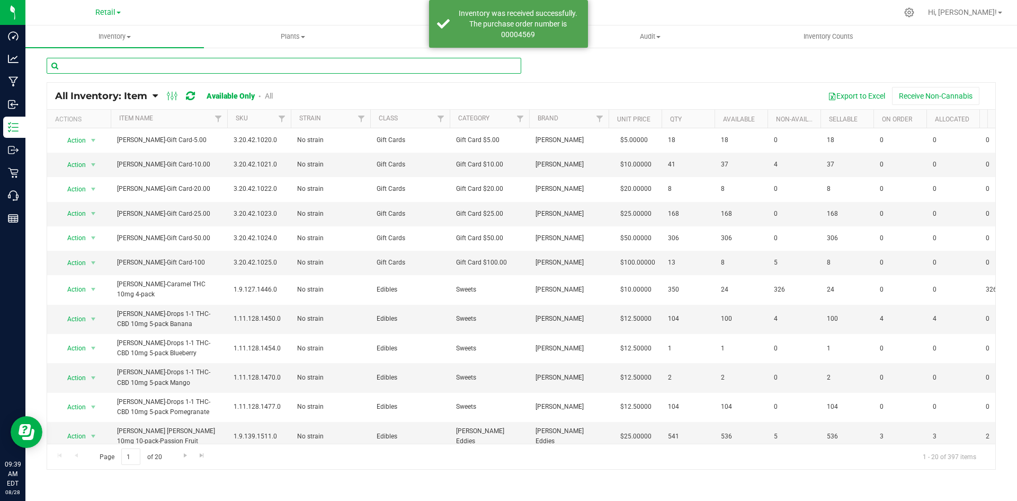
click at [227, 64] on input "text" at bounding box center [284, 66] width 475 height 16
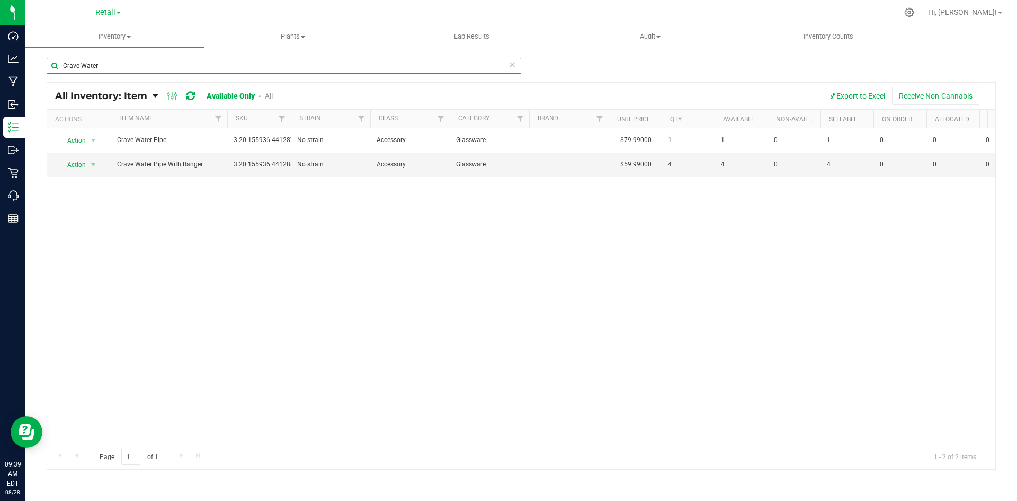
click at [227, 64] on input "Crave Water" at bounding box center [284, 66] width 475 height 16
type input "Crave"
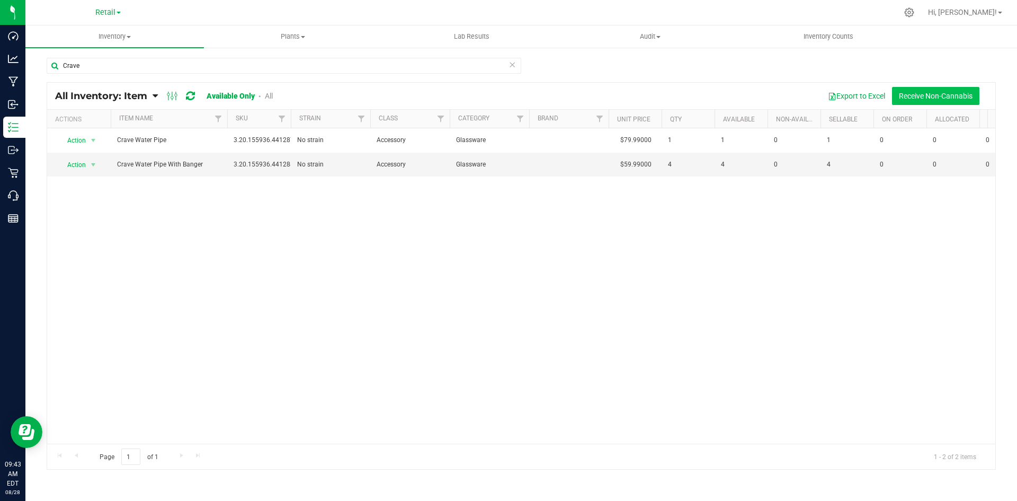
click at [945, 99] on button "Receive Non-Cannabis" at bounding box center [935, 96] width 87 height 18
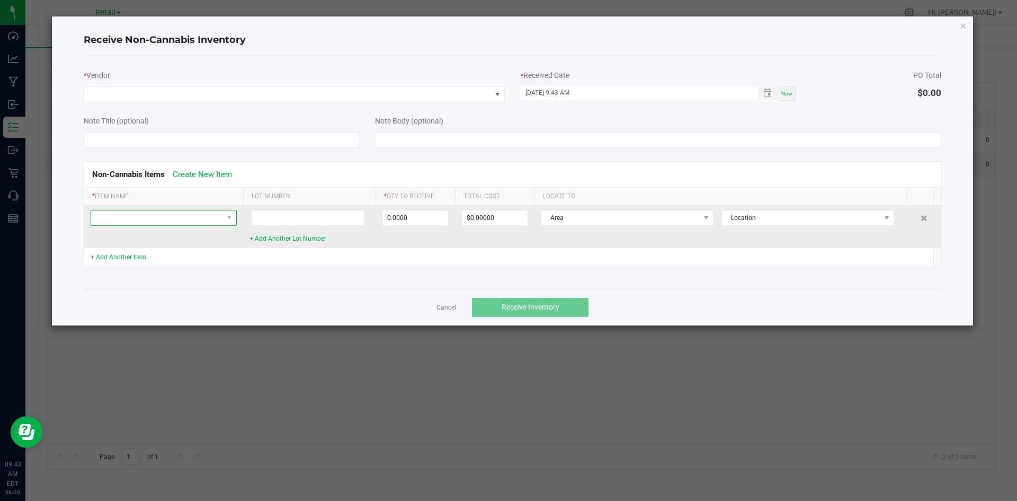
click at [175, 215] on span at bounding box center [157, 217] width 132 height 15
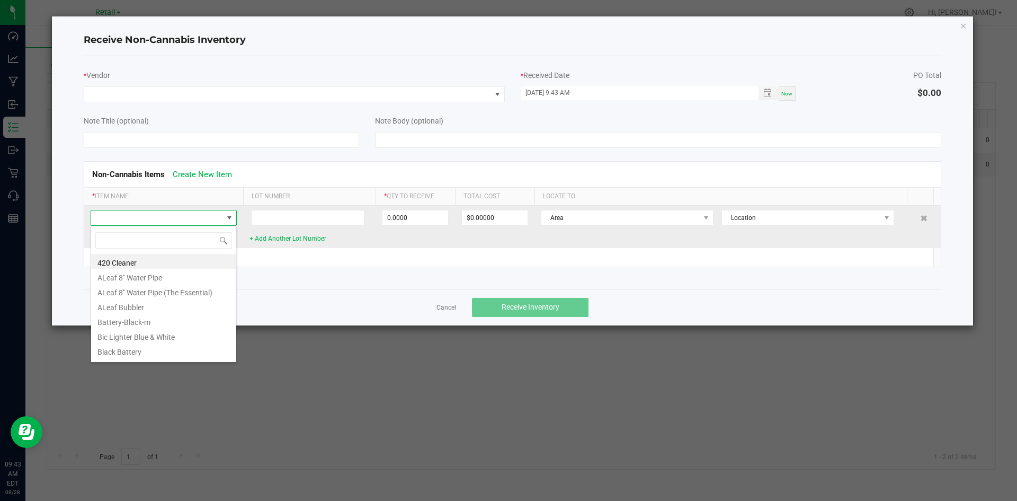
scroll to position [16, 146]
type input "Silver"
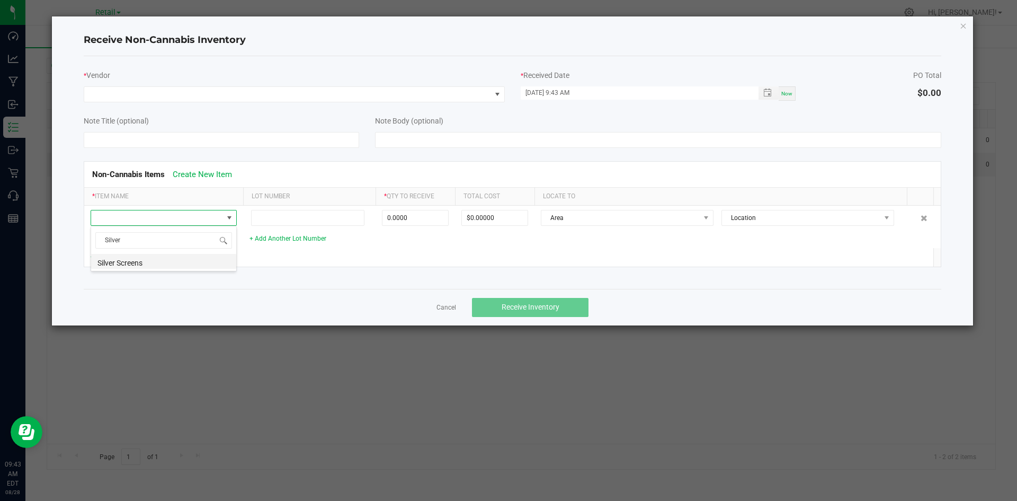
click at [189, 262] on li "Silver Screens" at bounding box center [163, 261] width 145 height 15
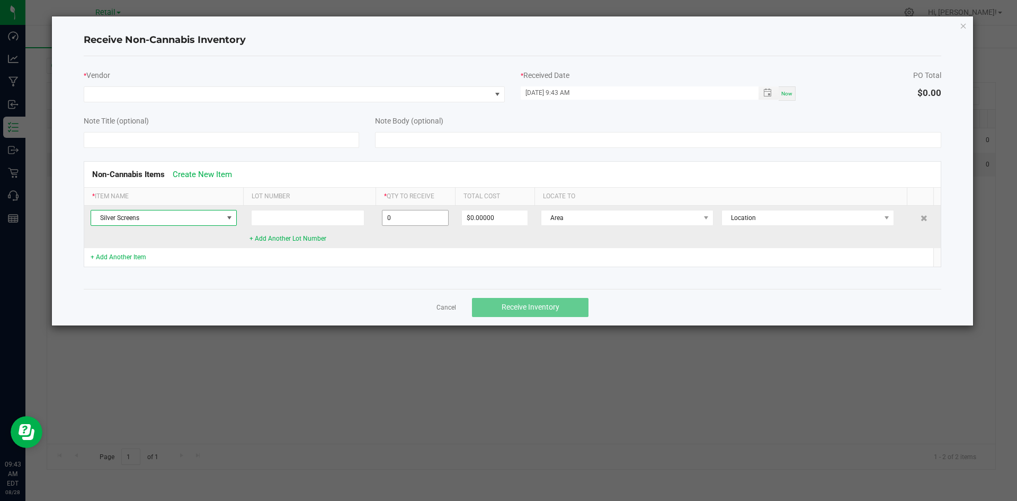
click at [393, 216] on input "0" at bounding box center [415, 217] width 66 height 15
type input "100 ea"
click at [571, 210] on span "Area" at bounding box center [620, 217] width 158 height 15
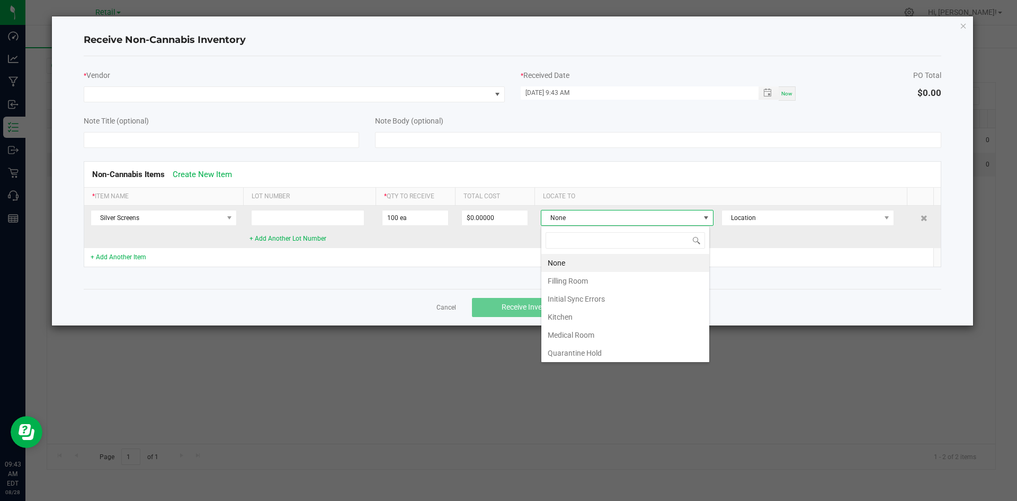
scroll to position [16, 169]
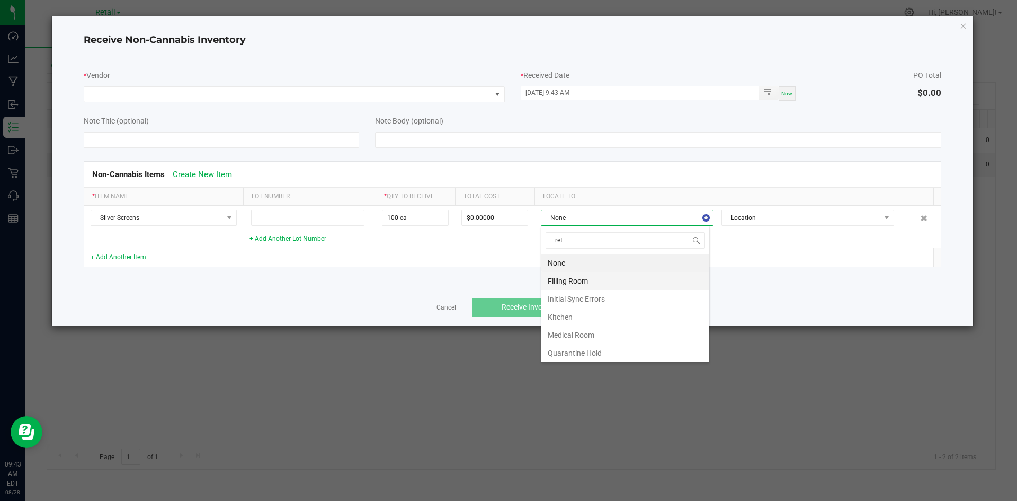
type input "[PERSON_NAME]"
click at [571, 277] on li "Retail-Upsell" at bounding box center [625, 281] width 168 height 18
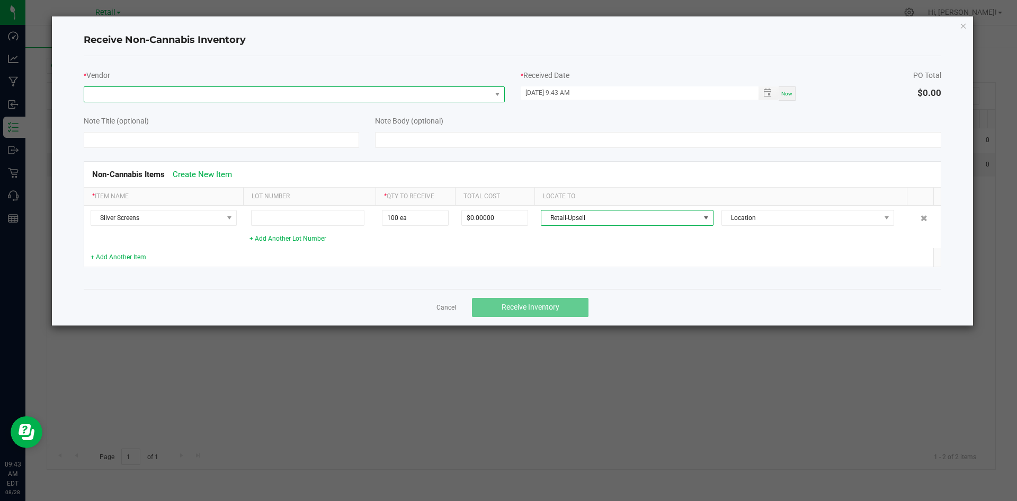
click at [273, 91] on span at bounding box center [287, 94] width 407 height 15
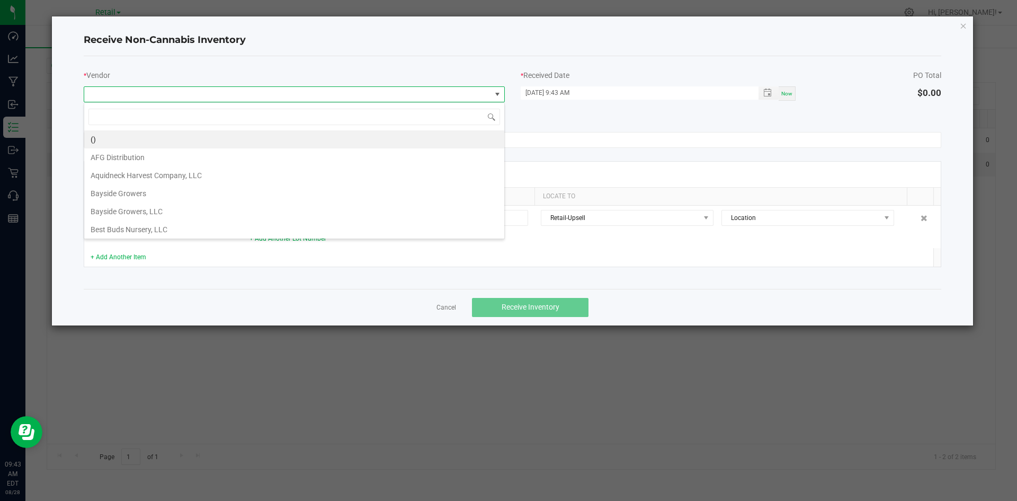
scroll to position [16, 421]
type input "Sl"
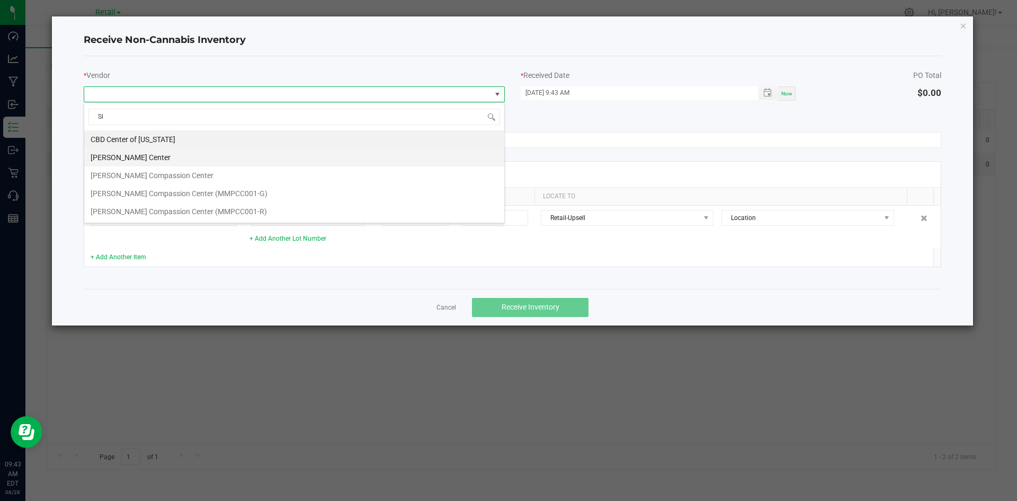
click at [198, 163] on li "[PERSON_NAME] Center" at bounding box center [294, 157] width 420 height 18
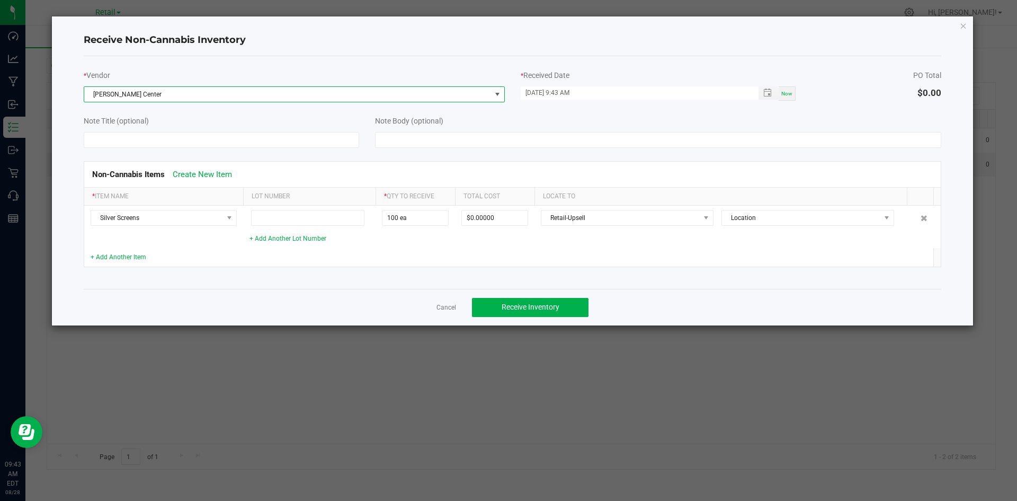
click at [446, 101] on span "[PERSON_NAME] Center" at bounding box center [287, 94] width 407 height 15
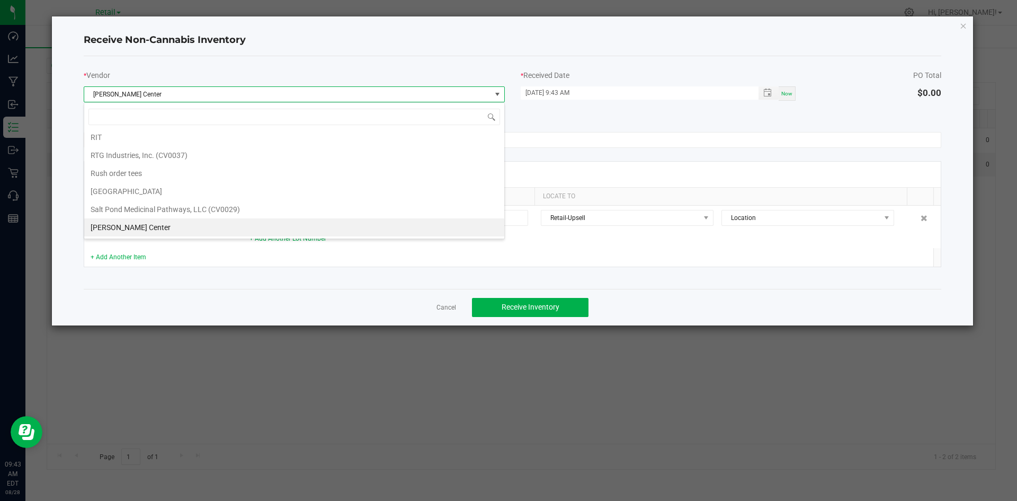
click at [574, 148] on div "Non-Cannabis Items Create New Item * Item Name Lot Number * Qty to Receive Tota…" at bounding box center [513, 214] width 874 height 132
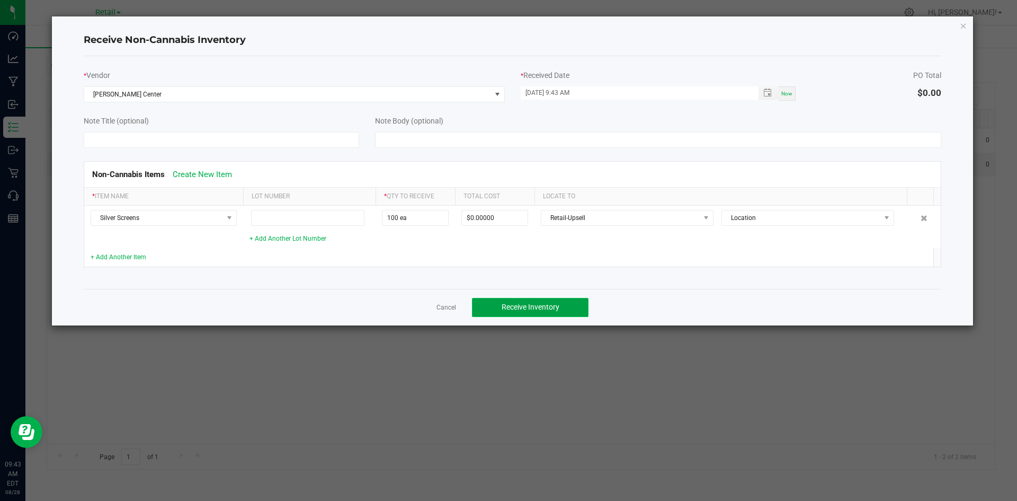
click at [517, 303] on span "Receive Inventory" at bounding box center [531, 307] width 58 height 8
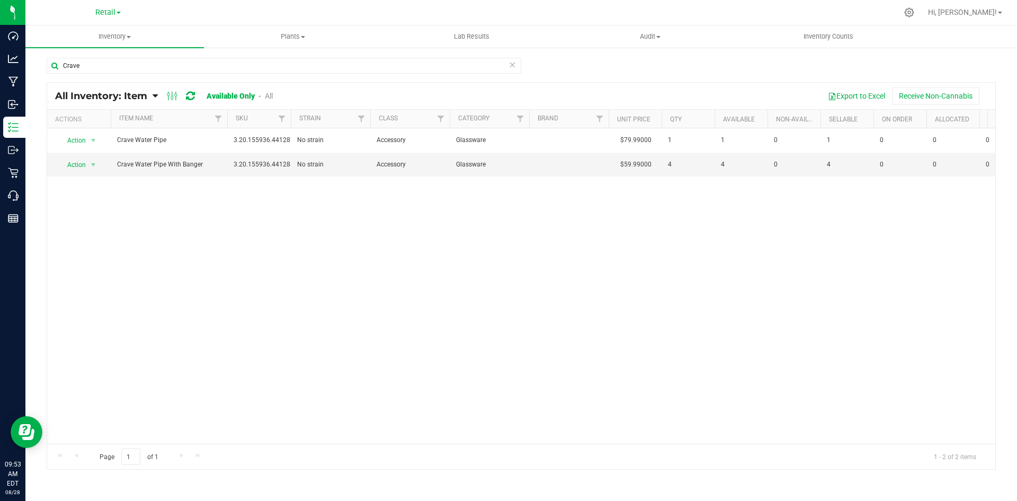
click at [511, 66] on icon at bounding box center [512, 64] width 7 height 13
